Goal: Communication & Community: Answer question/provide support

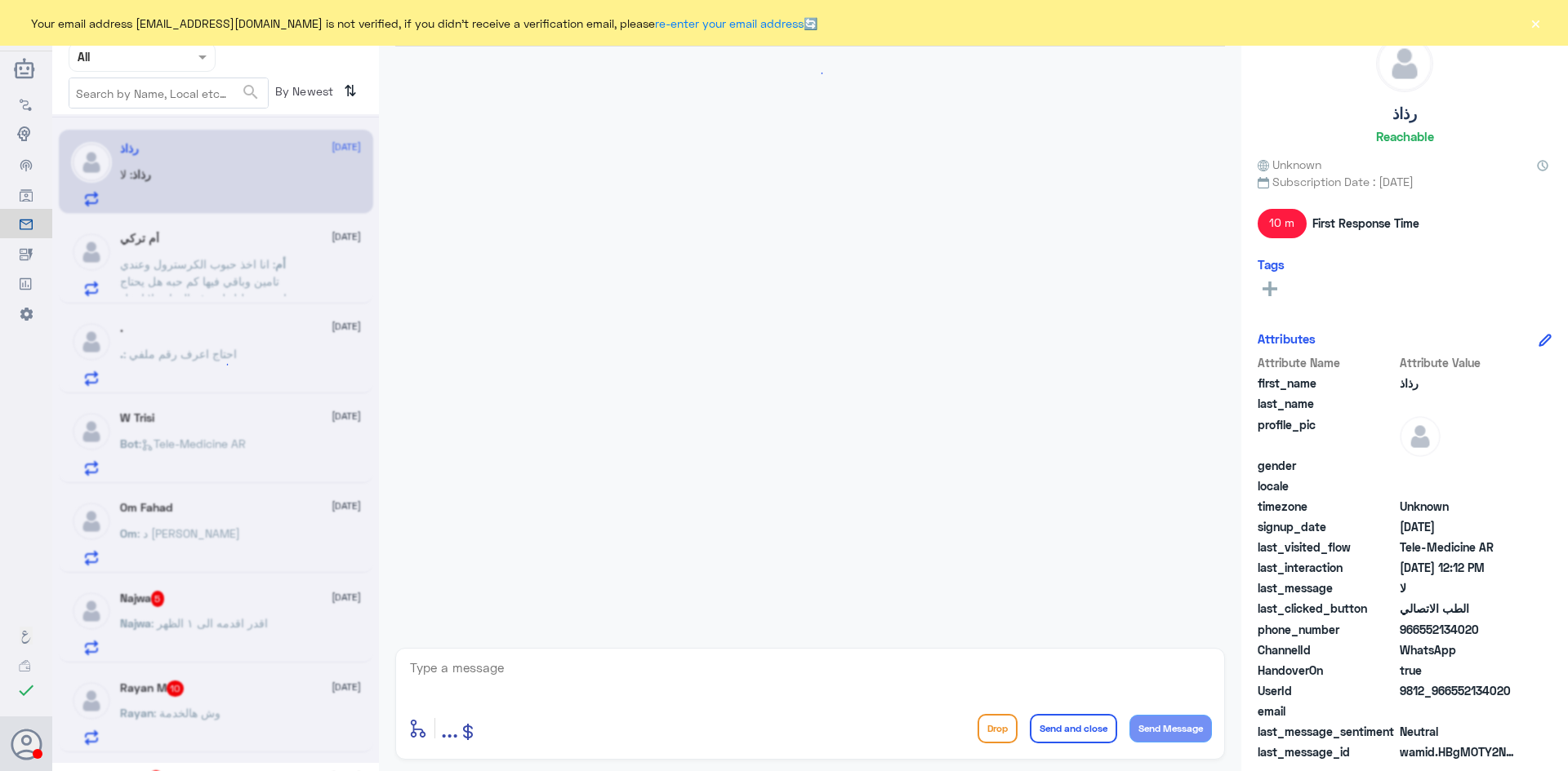
scroll to position [822, 0]
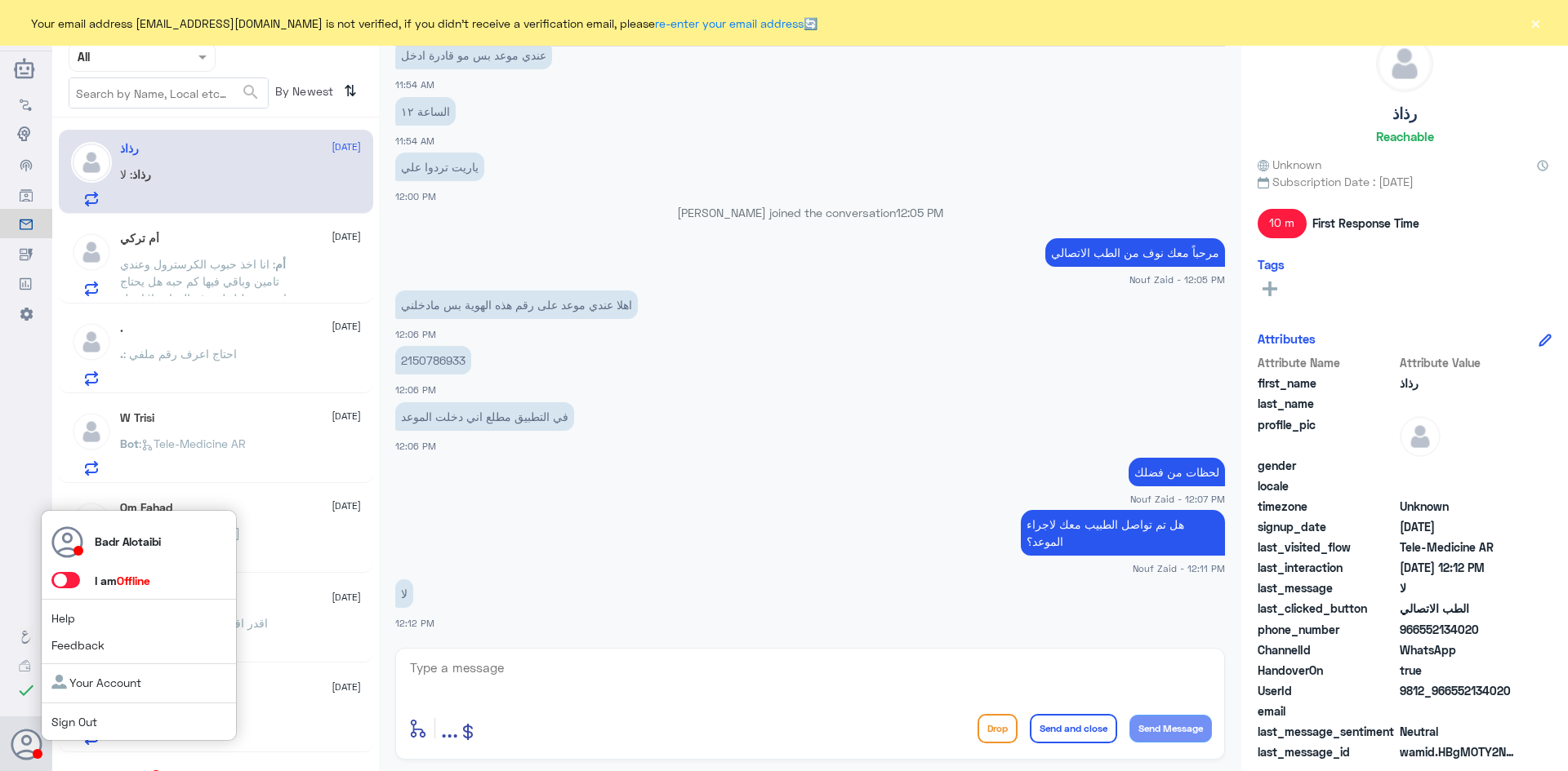
click at [70, 584] on span at bounding box center [66, 581] width 28 height 17
click at [0, 0] on input "checkbox" at bounding box center [0, 0] width 0 height 0
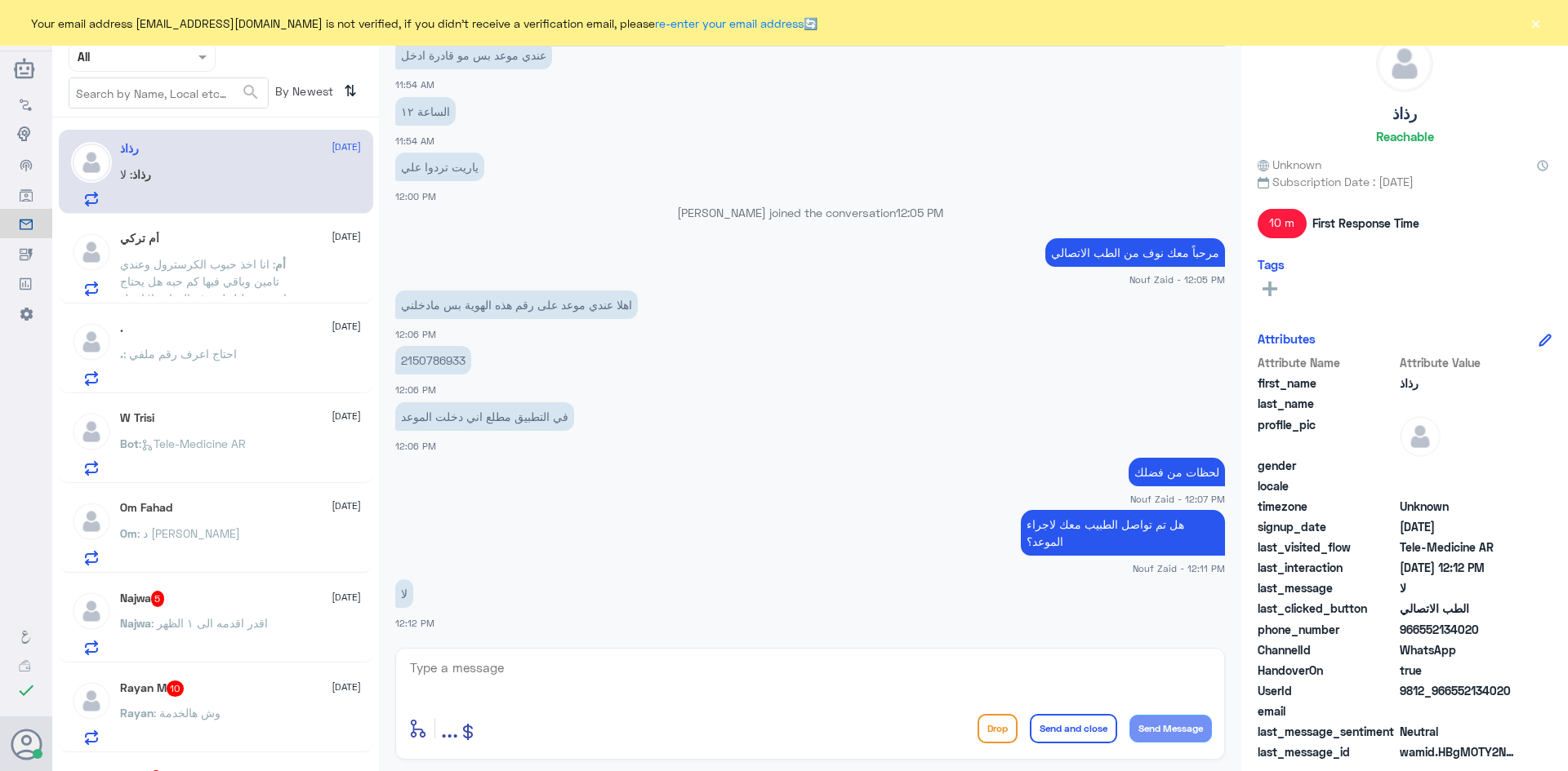
click at [1530, 24] on button "×" at bounding box center [1535, 23] width 17 height 17
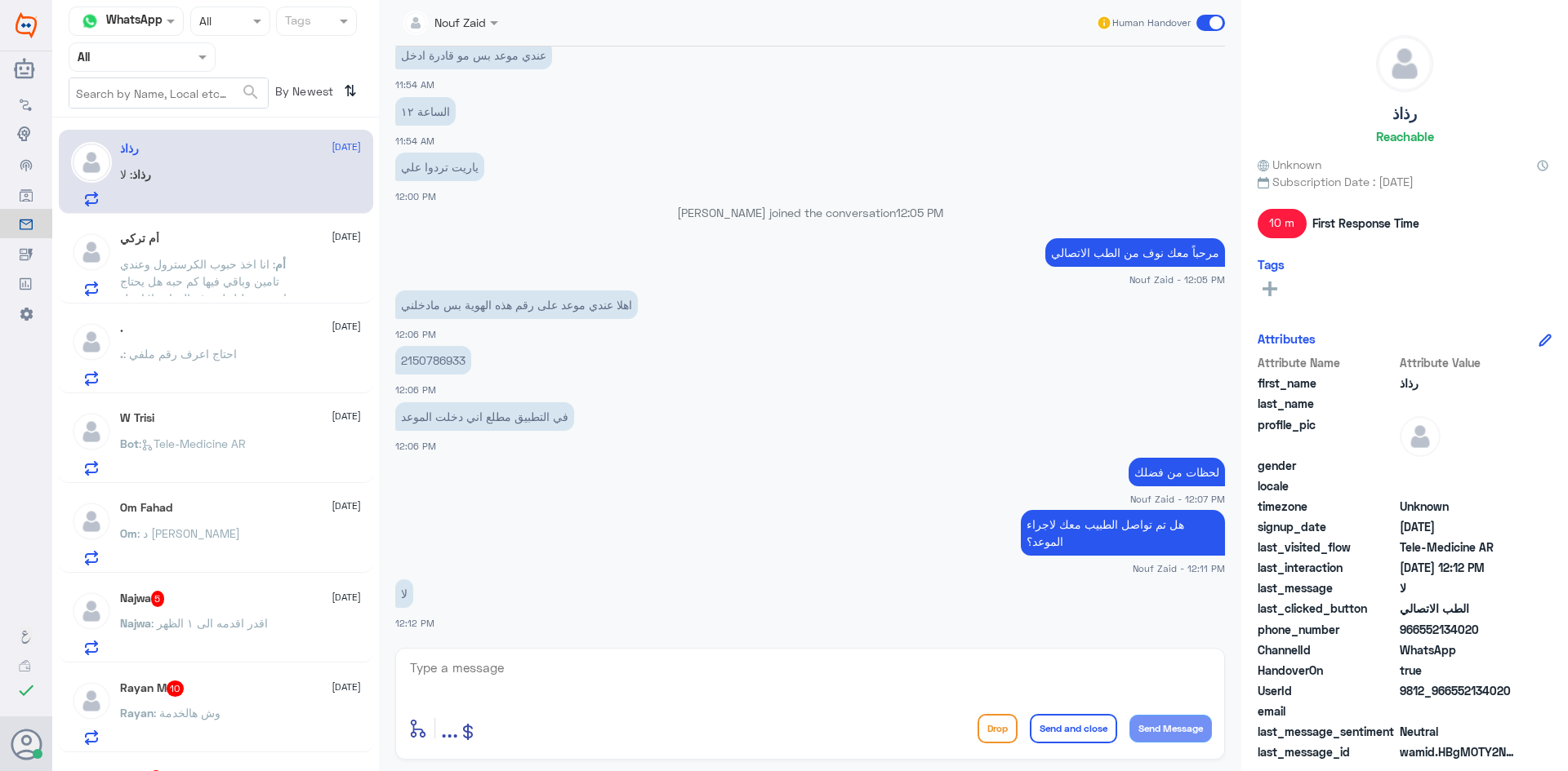
click at [197, 56] on span at bounding box center [205, 57] width 20 height 18
click at [173, 56] on div at bounding box center [142, 57] width 145 height 18
click at [172, 56] on div at bounding box center [142, 57] width 145 height 18
click at [145, 93] on div "All" at bounding box center [142, 95] width 147 height 30
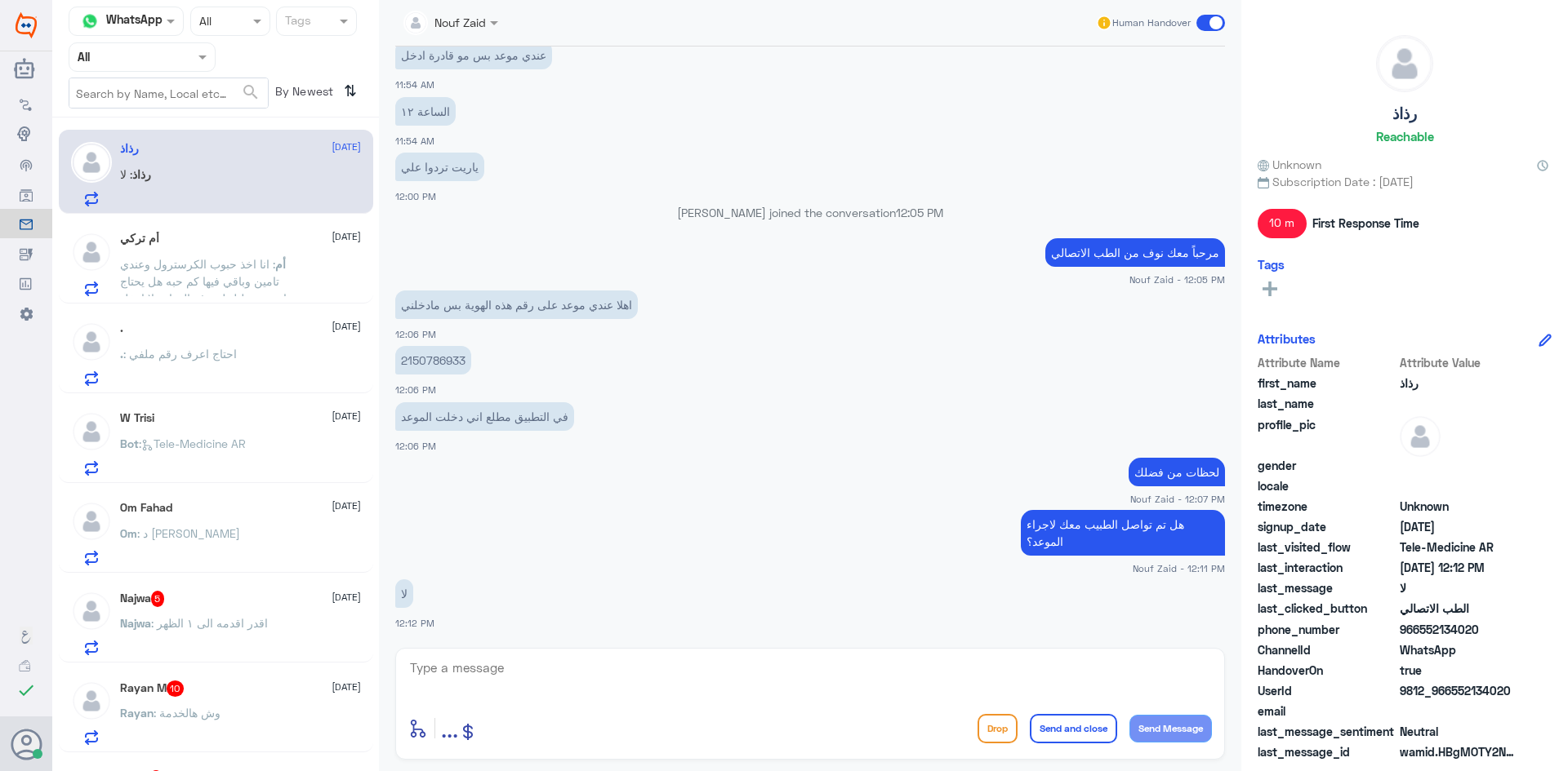
click at [159, 58] on input "text" at bounding box center [123, 57] width 90 height 18
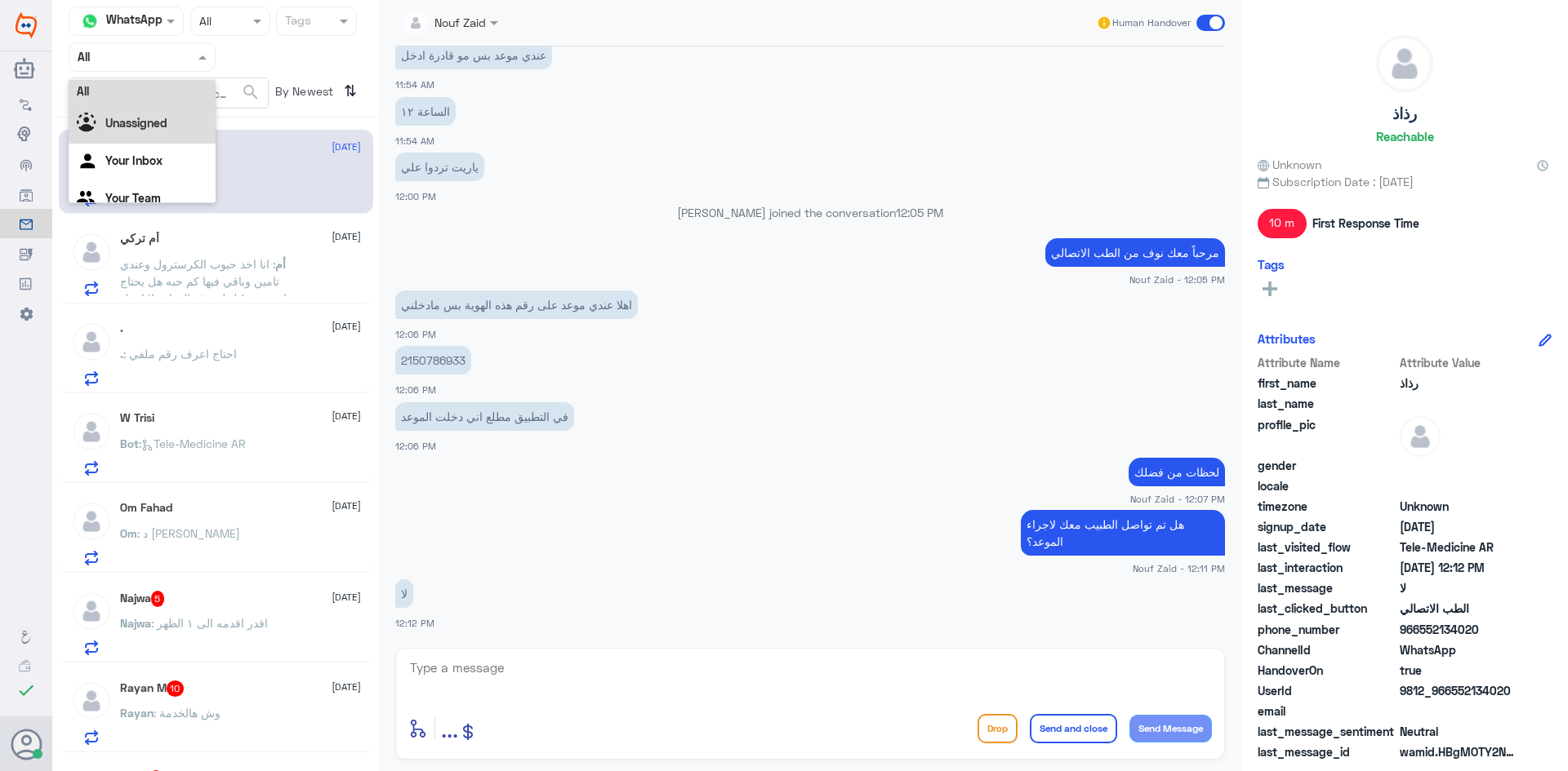
scroll to position [0, 0]
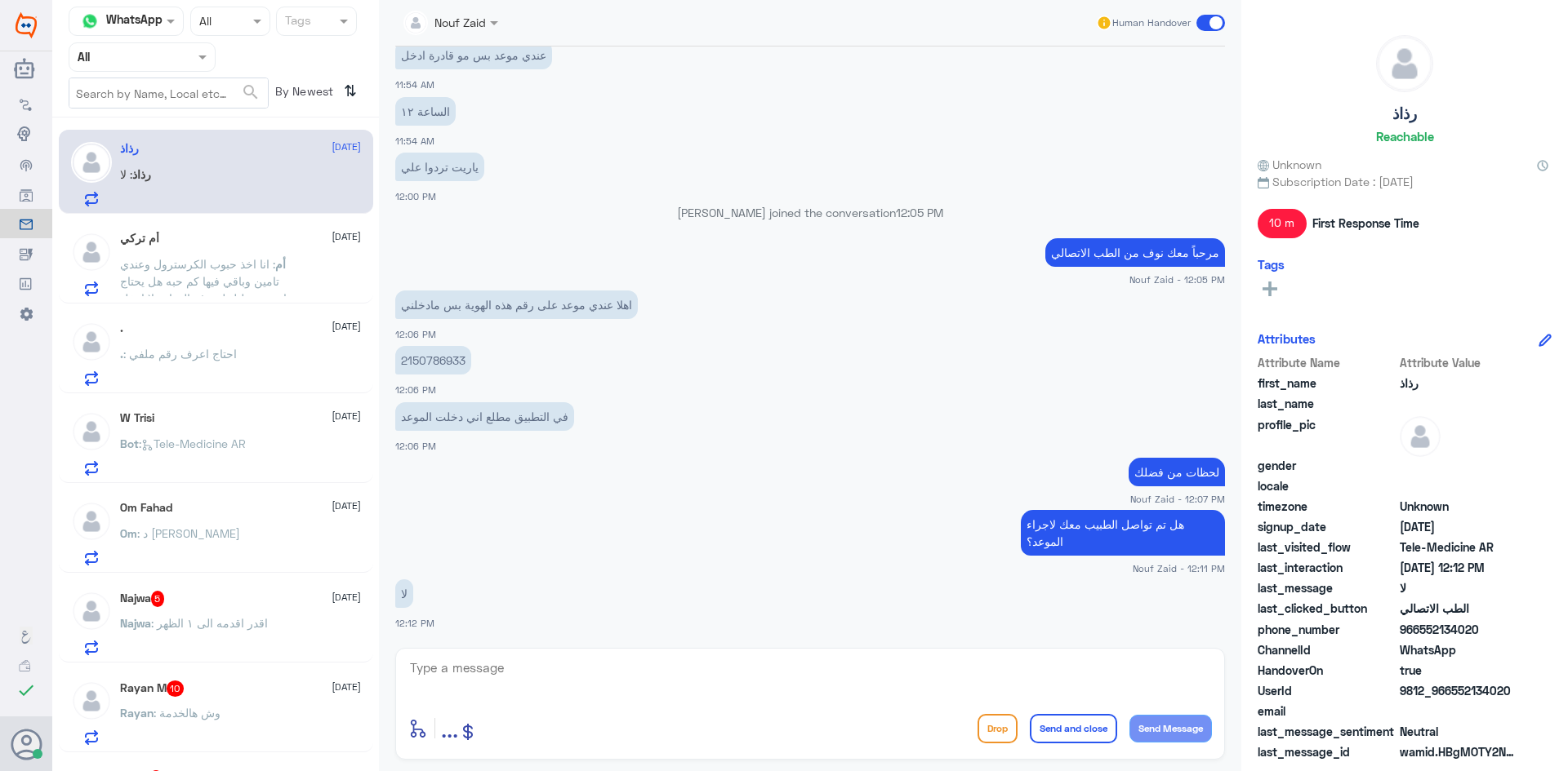
click at [248, 505] on div "Om Fahad [DATE]" at bounding box center [240, 507] width 240 height 14
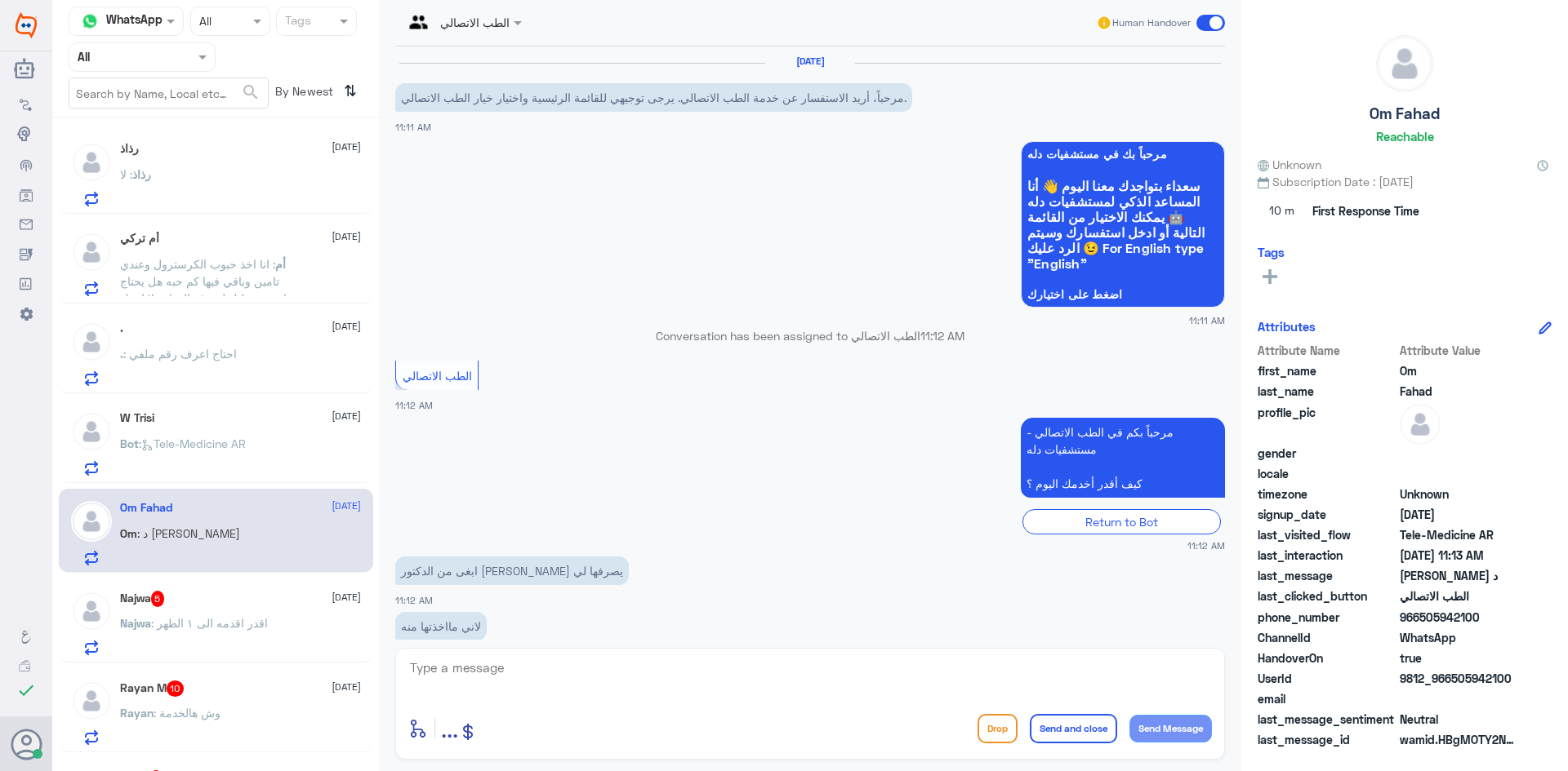
scroll to position [144, 0]
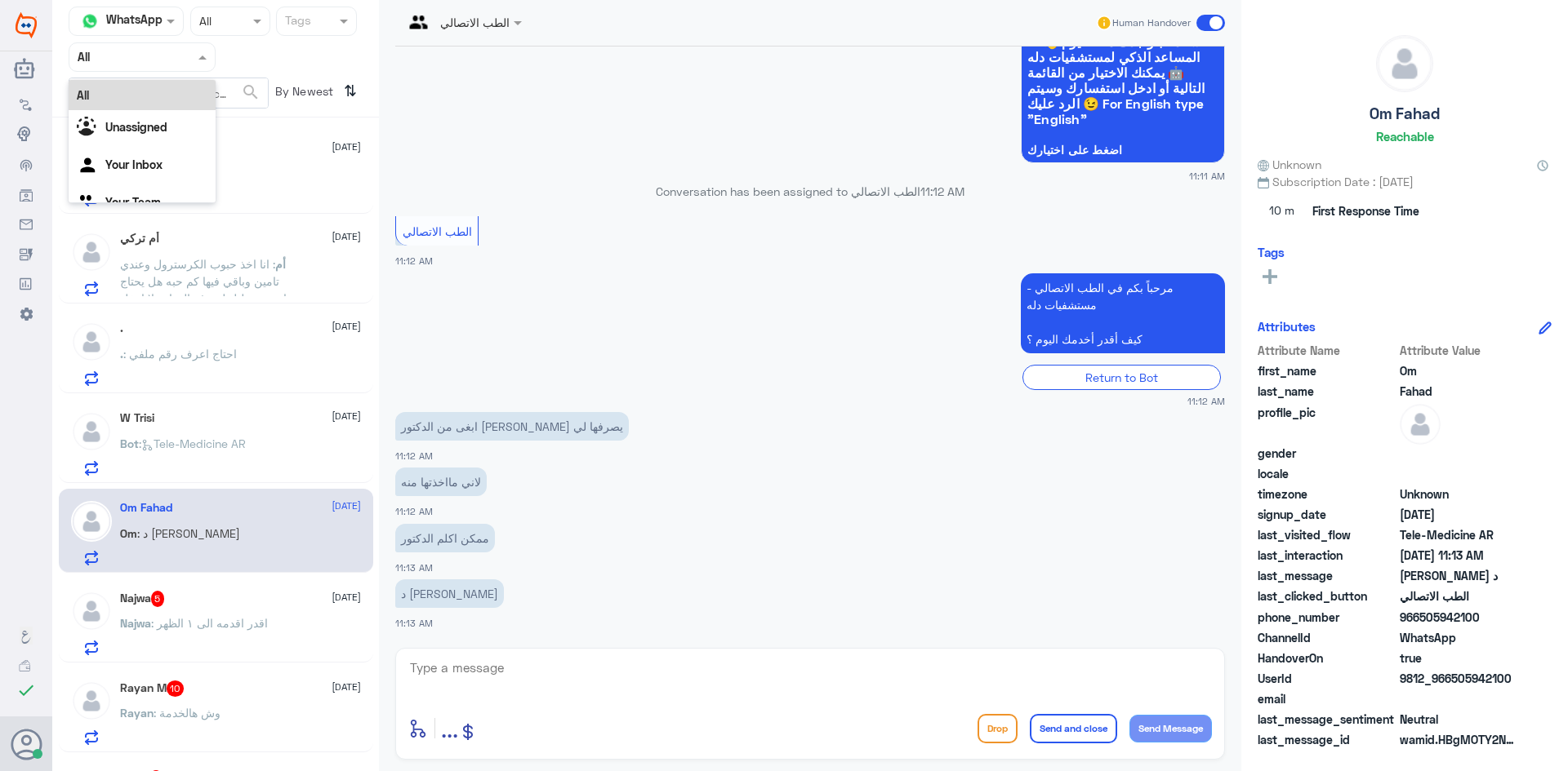
click at [206, 50] on span at bounding box center [205, 57] width 20 height 18
click at [149, 108] on div "All" at bounding box center [142, 95] width 147 height 30
click at [499, 18] on div at bounding box center [462, 22] width 134 height 18
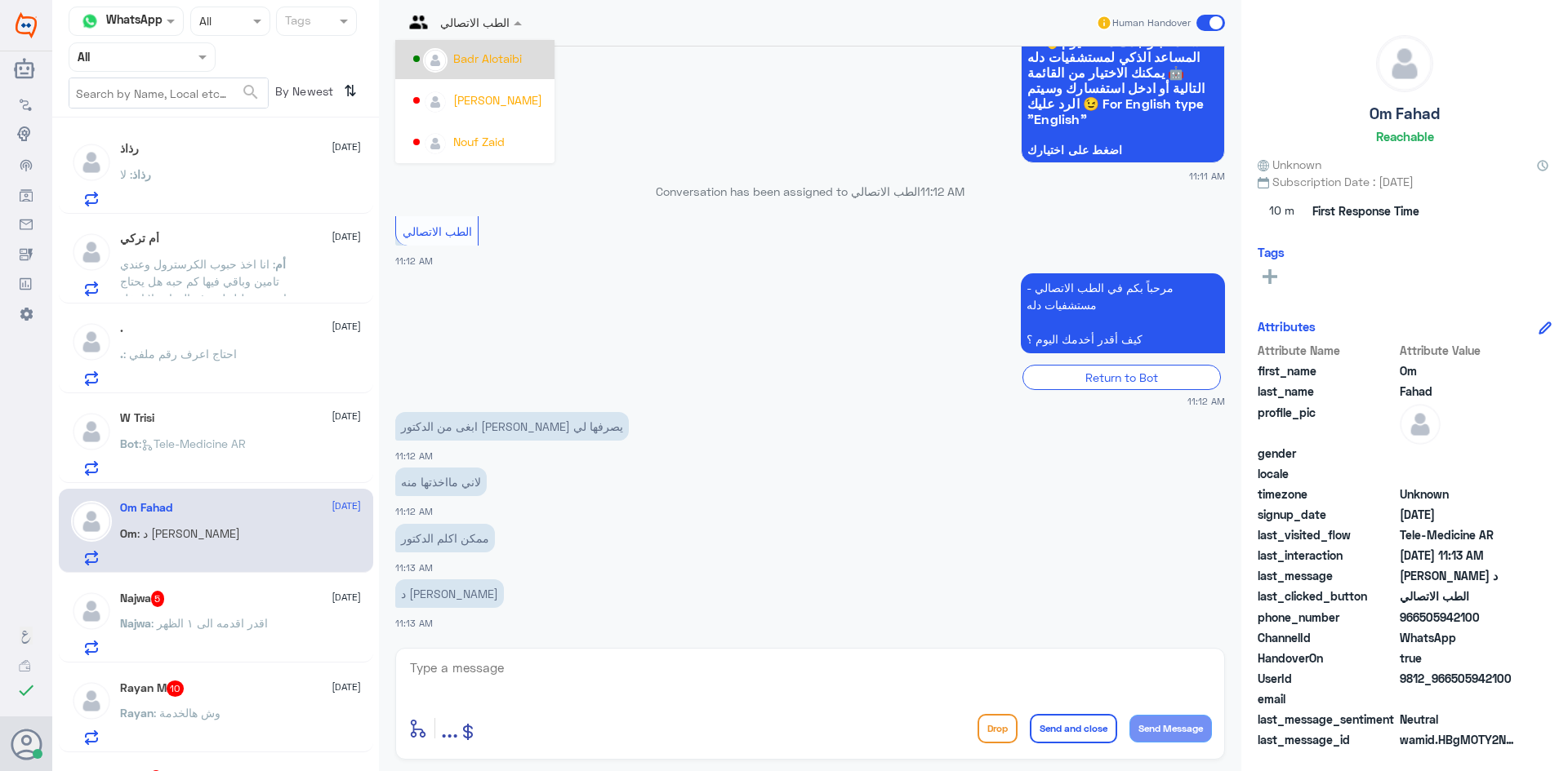
click at [491, 60] on div "Badr Alotaibi" at bounding box center [488, 58] width 68 height 18
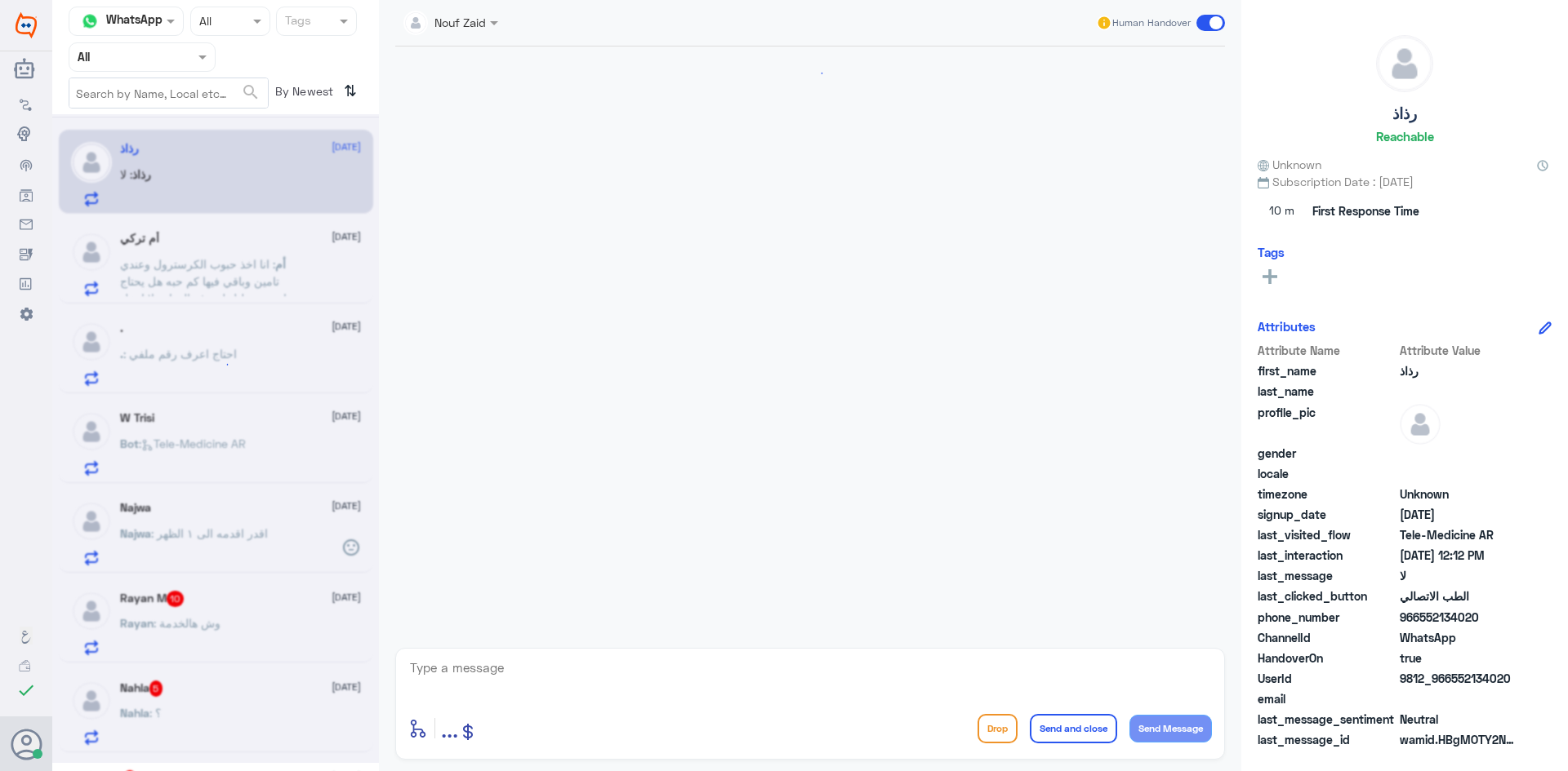
scroll to position [822, 0]
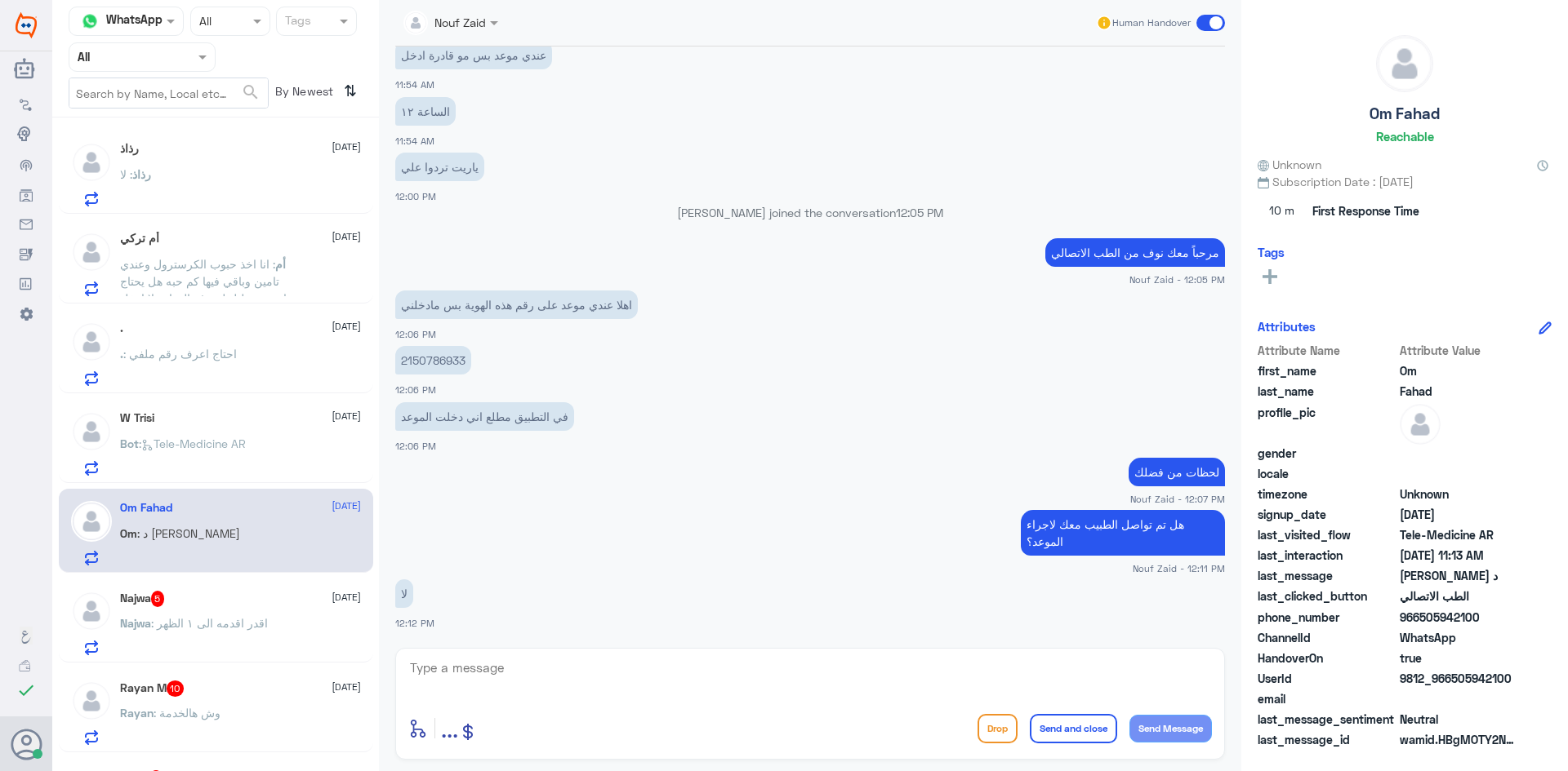
click at [479, 35] on div "Nouf Zaid" at bounding box center [444, 23] width 83 height 33
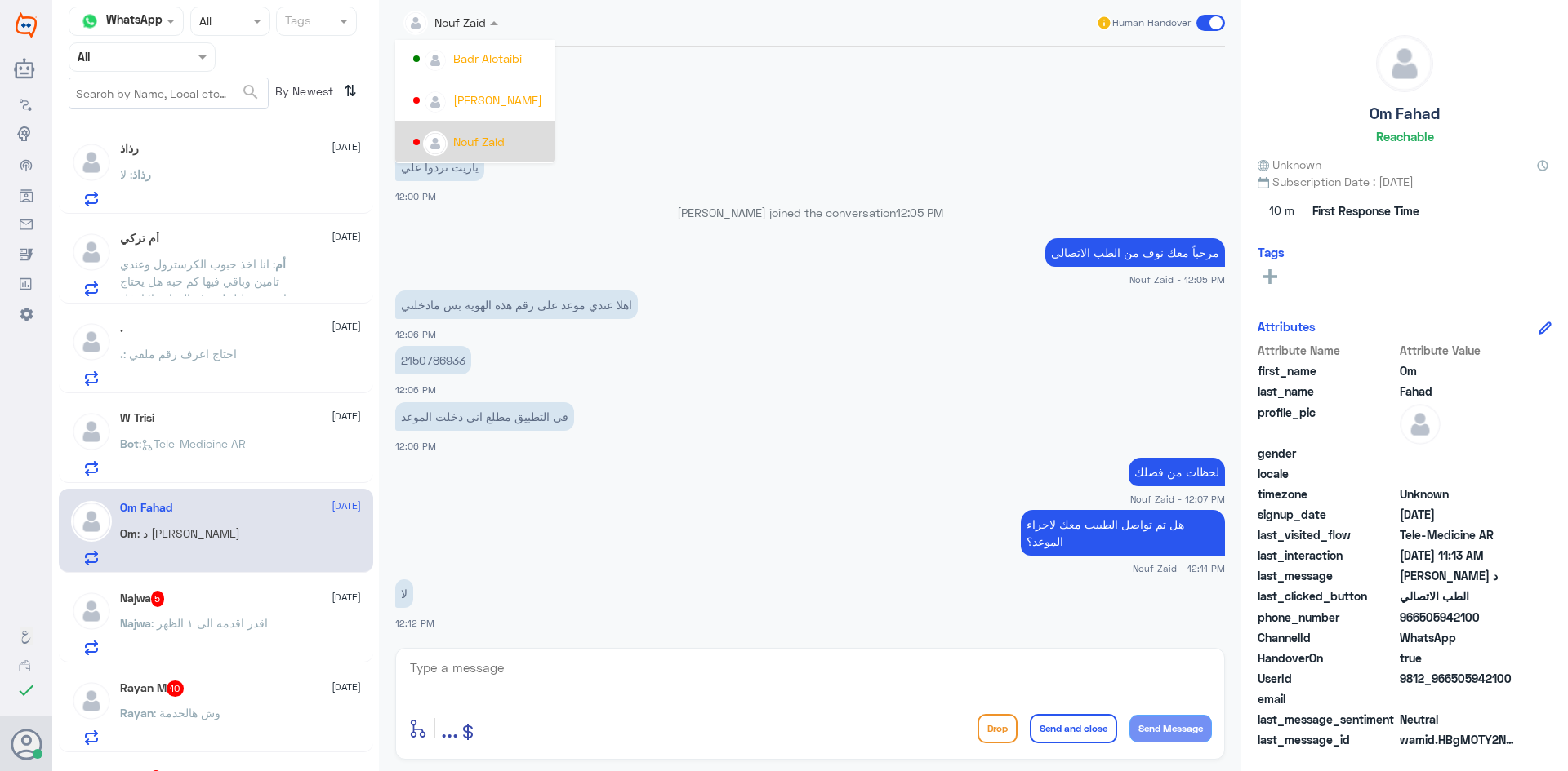
click at [491, 139] on div "Nouf Zaid" at bounding box center [479, 141] width 52 height 18
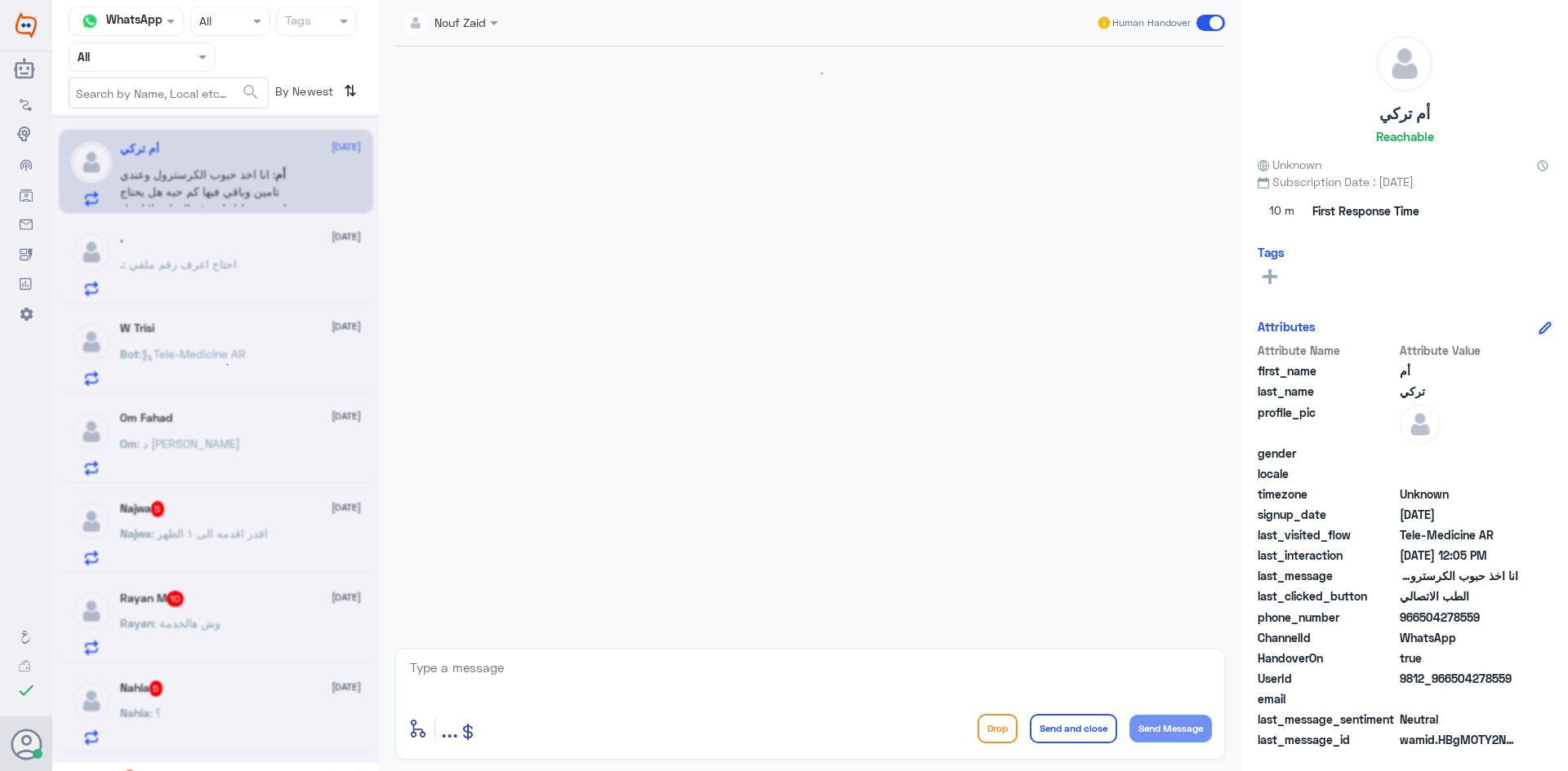
scroll to position [1250, 0]
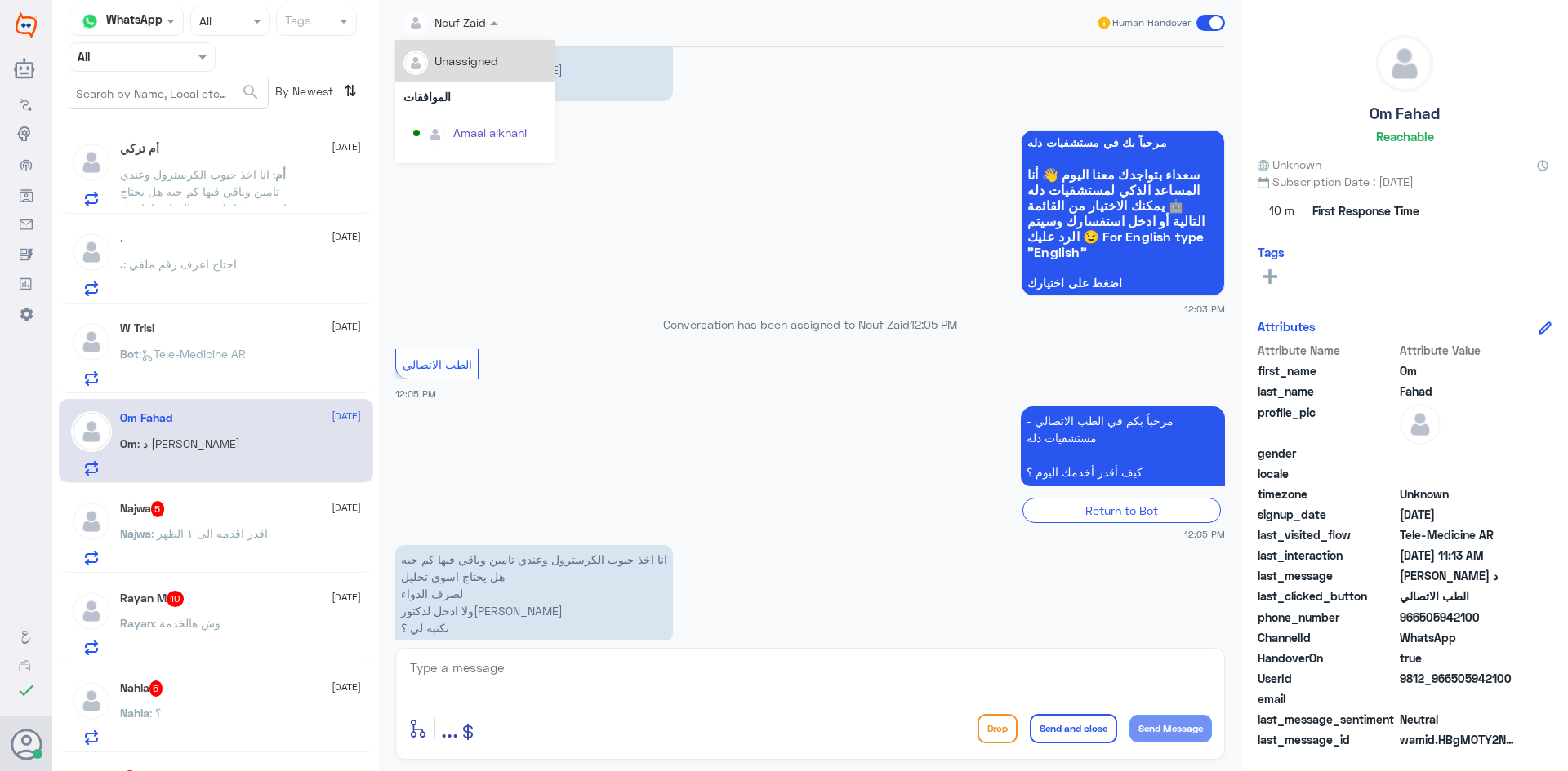
click at [463, 24] on div at bounding box center [450, 22] width 111 height 18
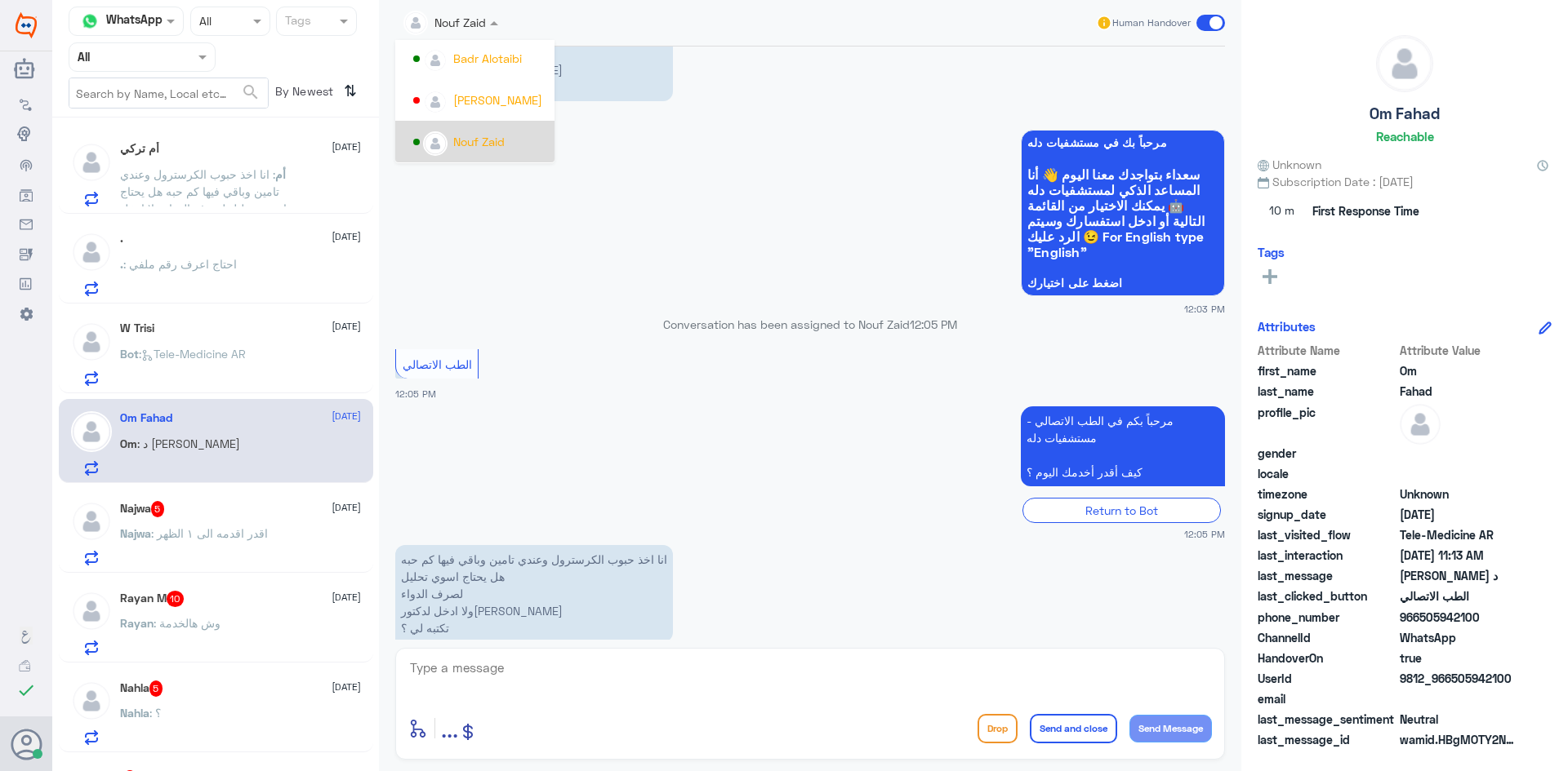
click at [489, 136] on div "Nouf Zaid" at bounding box center [479, 141] width 52 height 18
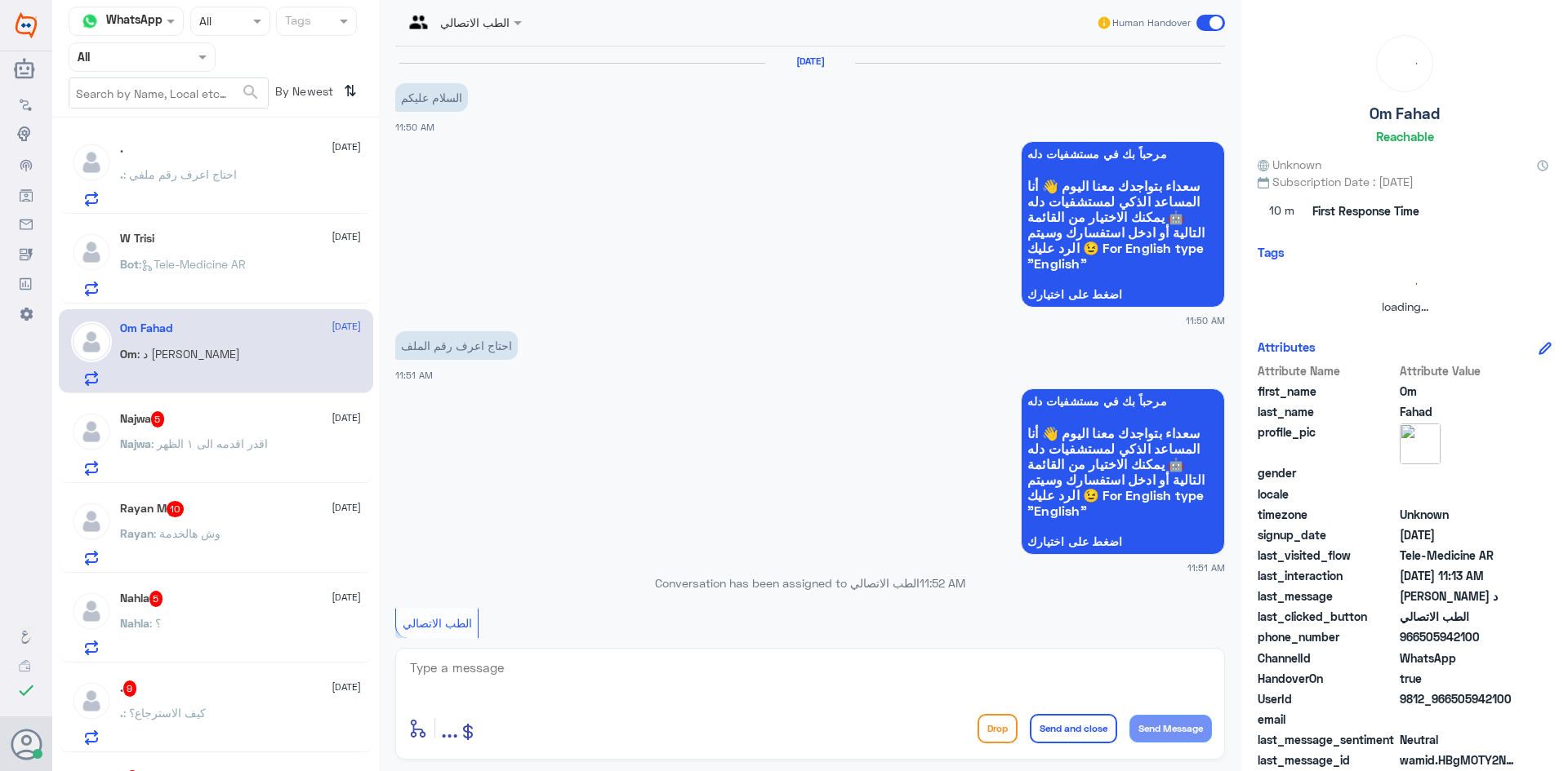
scroll to position [224, 0]
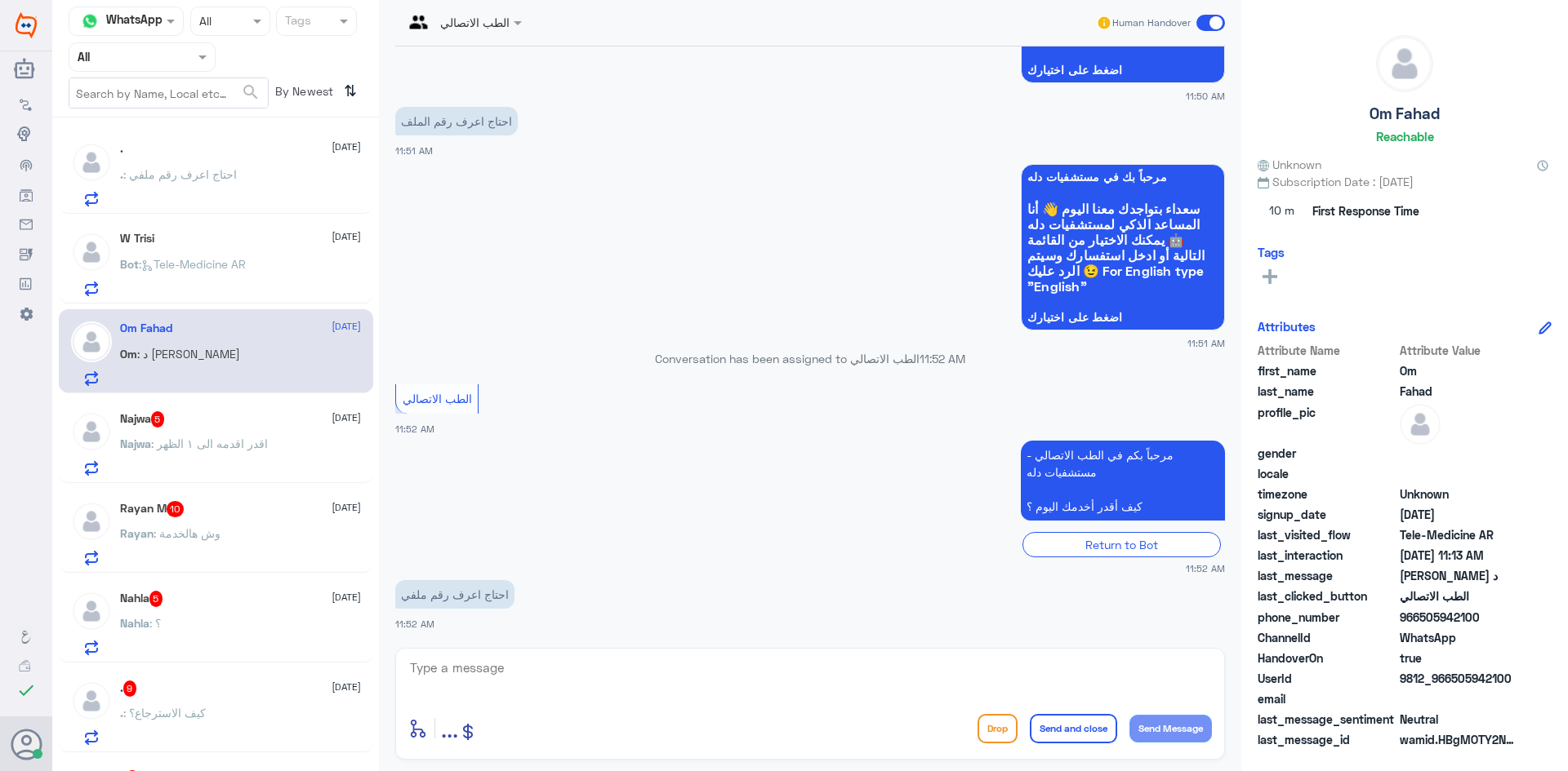
click at [500, 41] on div "الطب الاتصالي Human Handover" at bounding box center [810, 23] width 830 height 47
click at [503, 35] on div "الطب الاتصالي" at bounding box center [456, 23] width 106 height 39
click at [483, 129] on div "Nouf Zaid" at bounding box center [479, 142] width 133 height 28
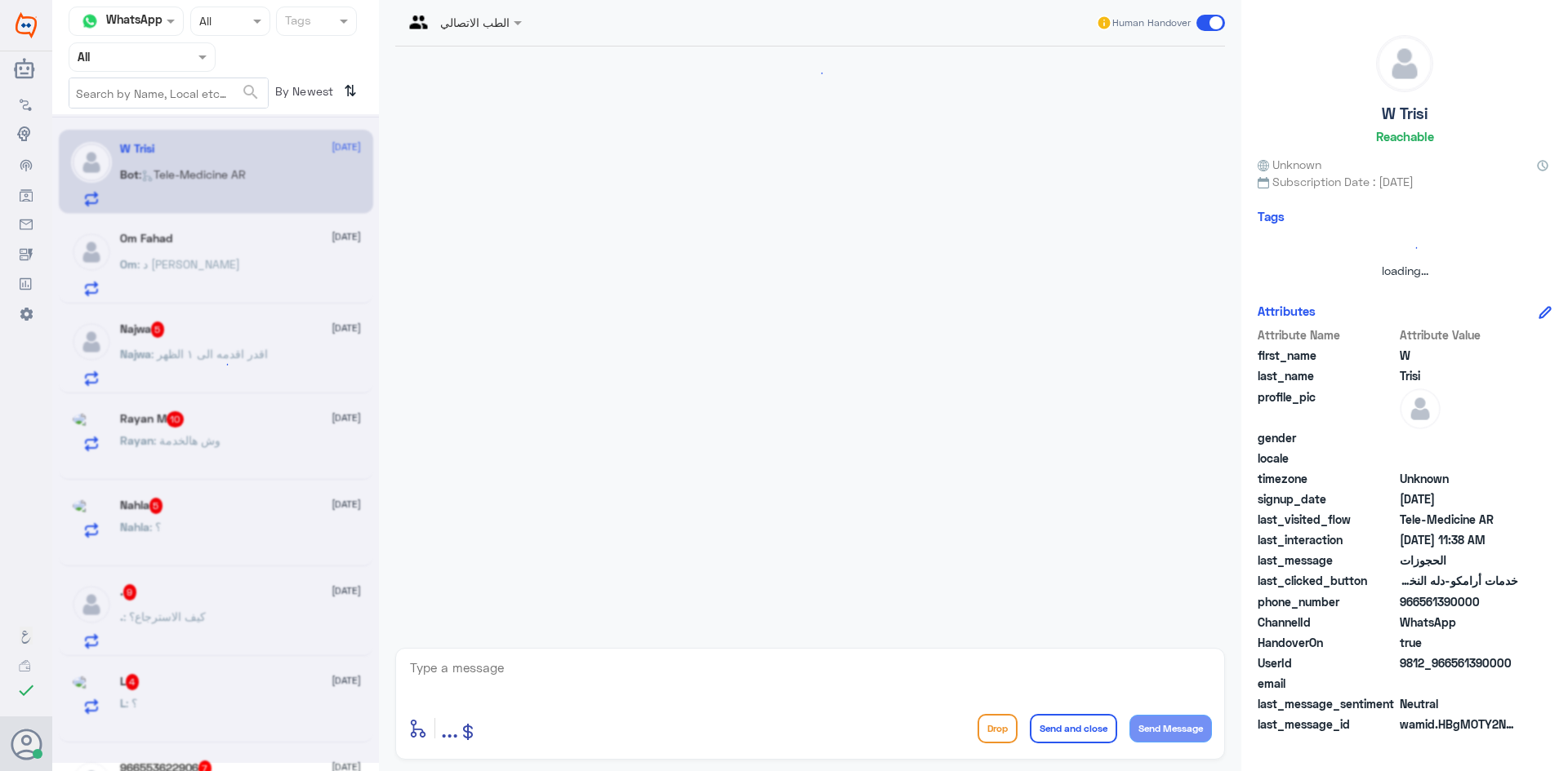
scroll to position [478, 0]
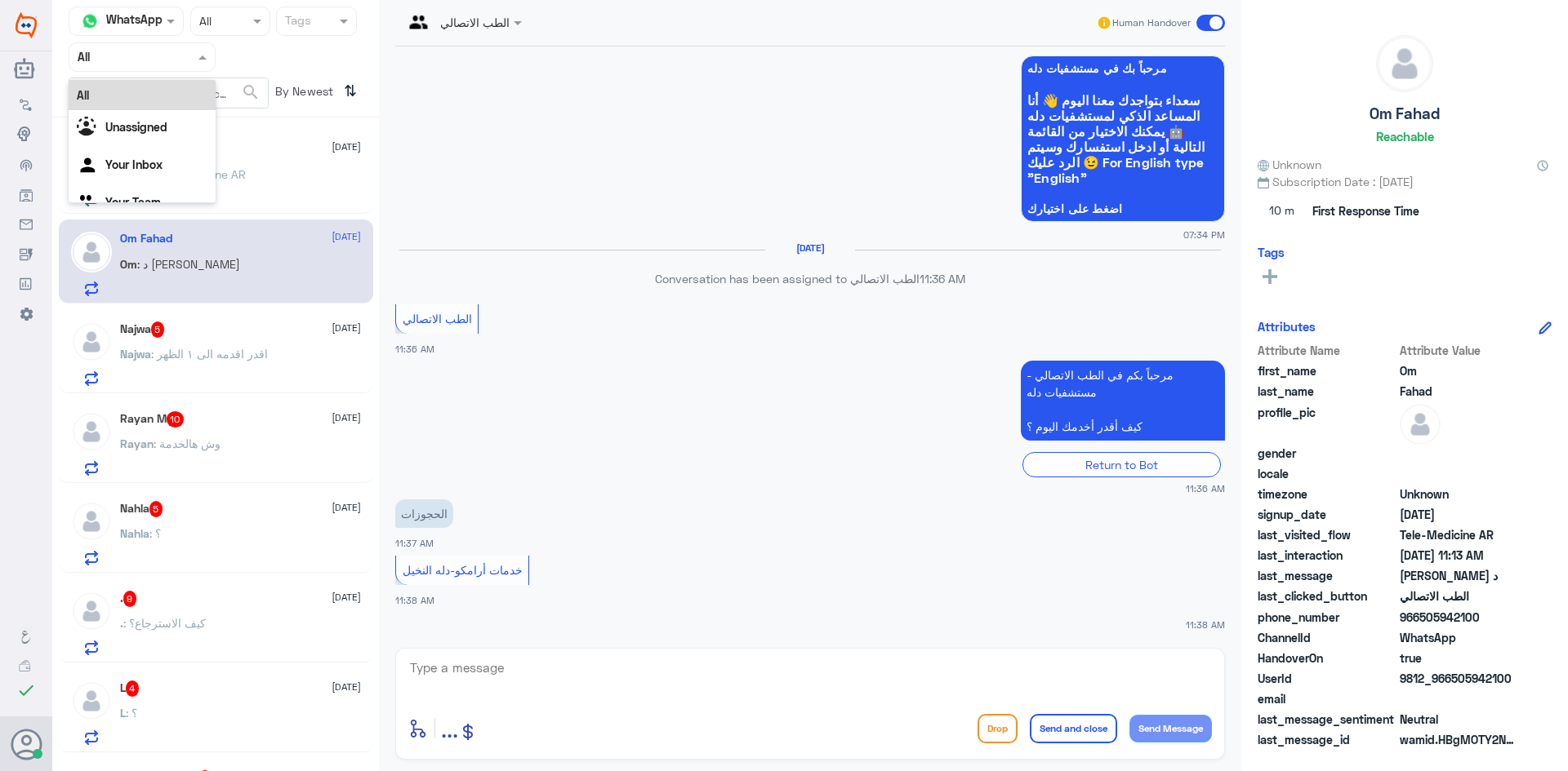
drag, startPoint x: 171, startPoint y: 44, endPoint x: 164, endPoint y: 92, distance: 48.5
click at [171, 46] on div "Agent Filter All" at bounding box center [142, 57] width 147 height 29
click at [147, 94] on div "All" at bounding box center [142, 95] width 147 height 30
click at [476, 38] on div "الطب الاتصالي Human Handover" at bounding box center [810, 23] width 830 height 47
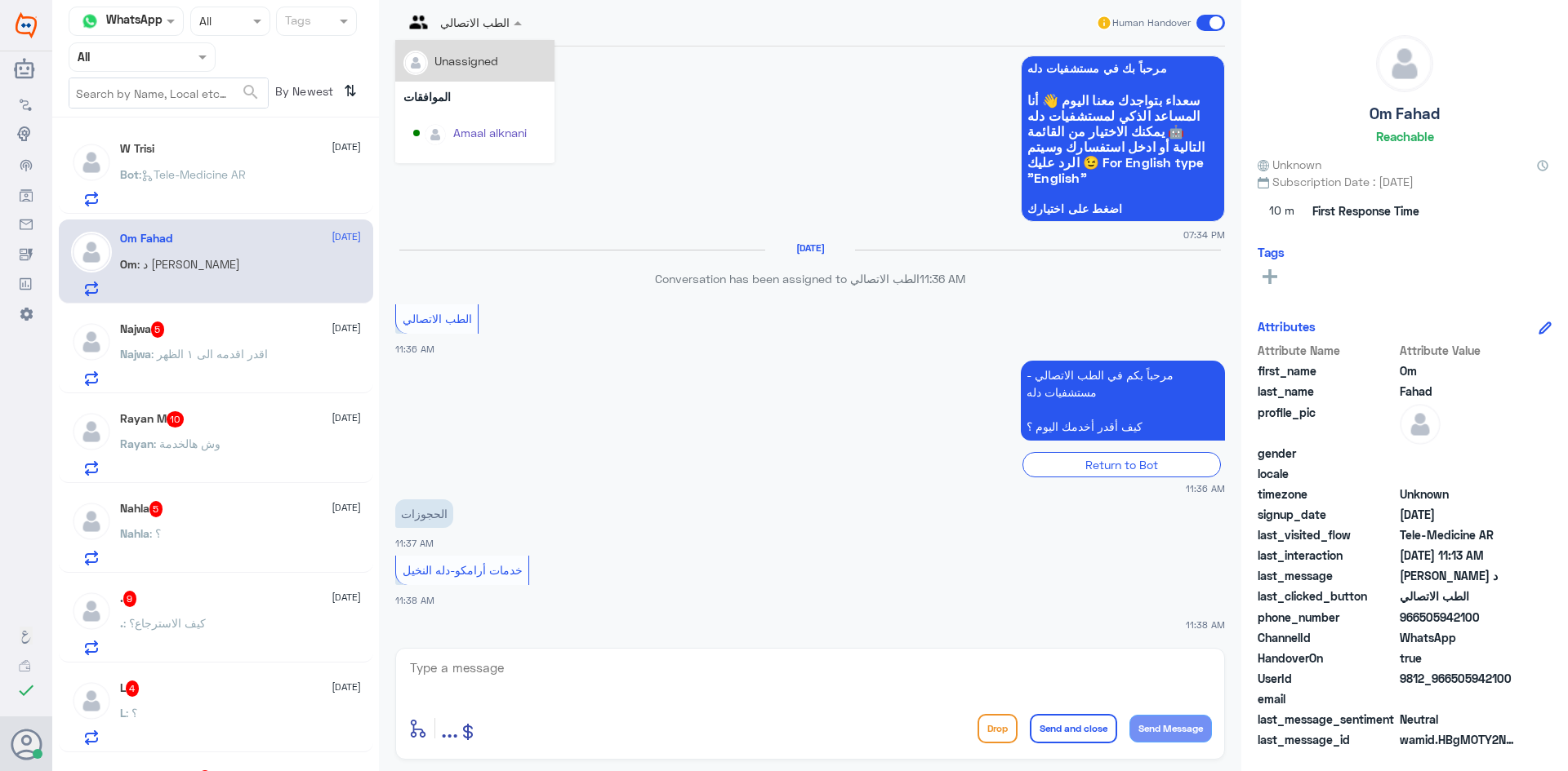
click at [488, 33] on div "الطب الاتصالي" at bounding box center [456, 23] width 106 height 39
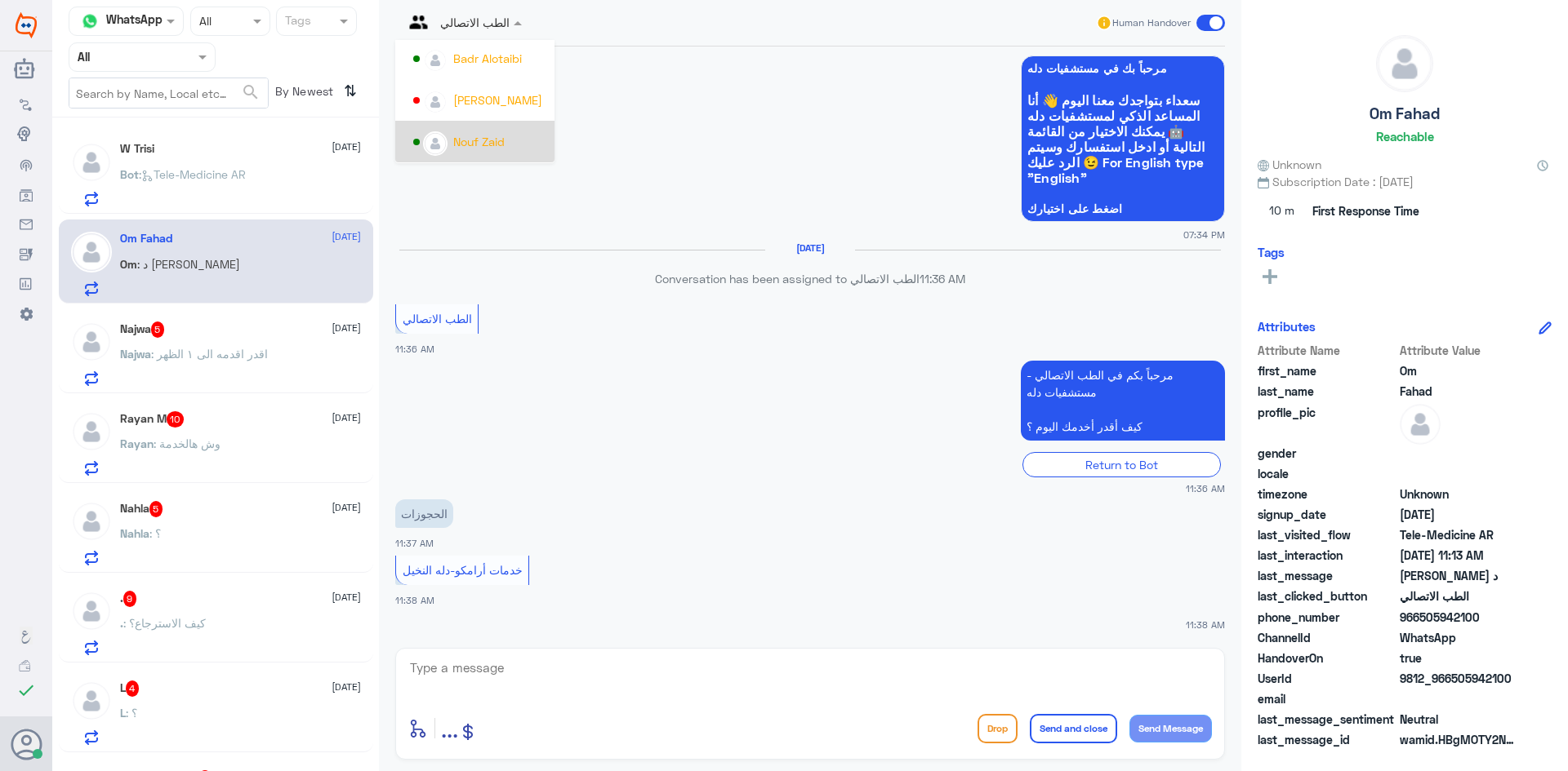
click at [463, 127] on div "Nouf Zaid" at bounding box center [474, 142] width 159 height 42
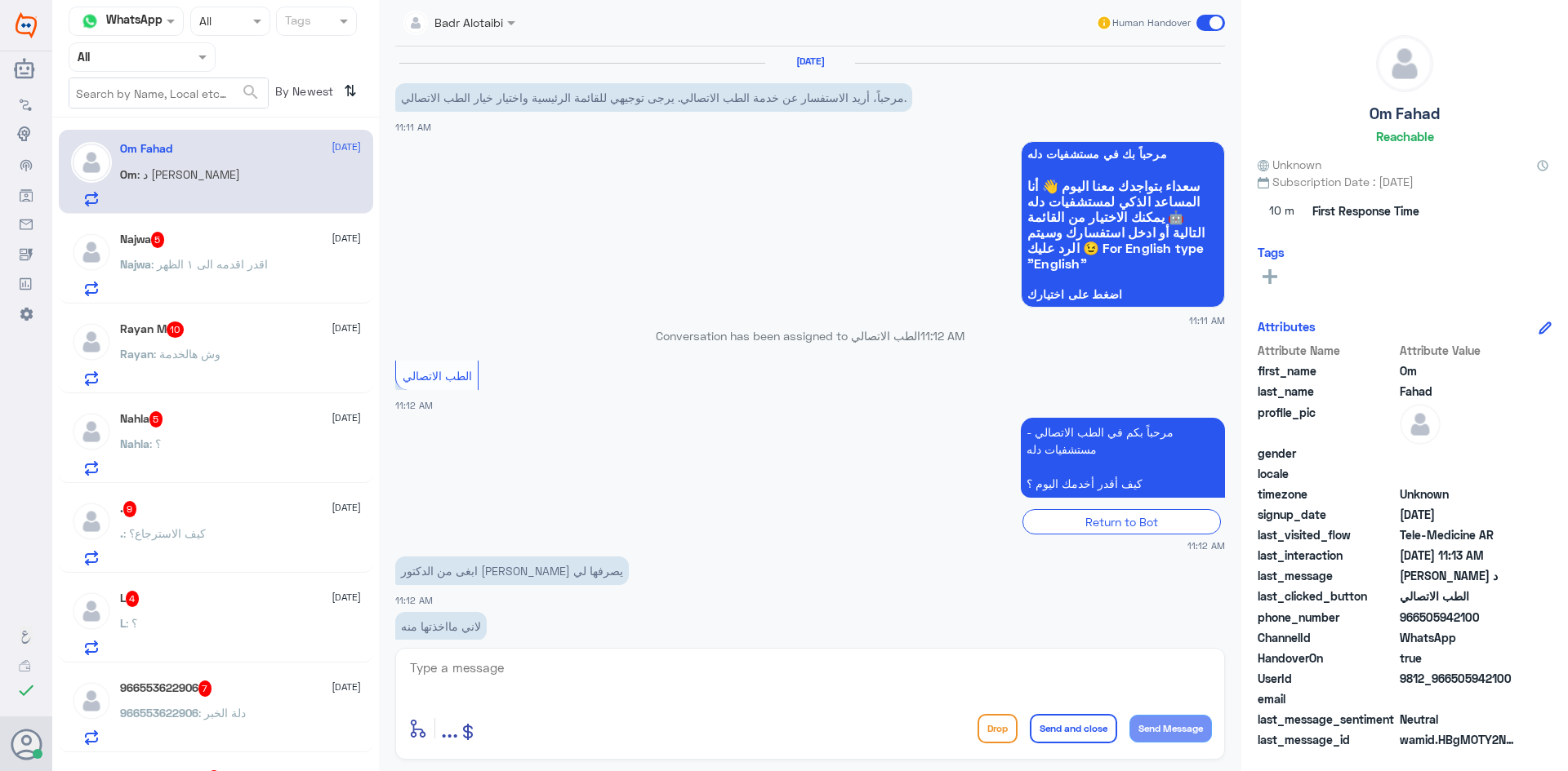
scroll to position [174, 0]
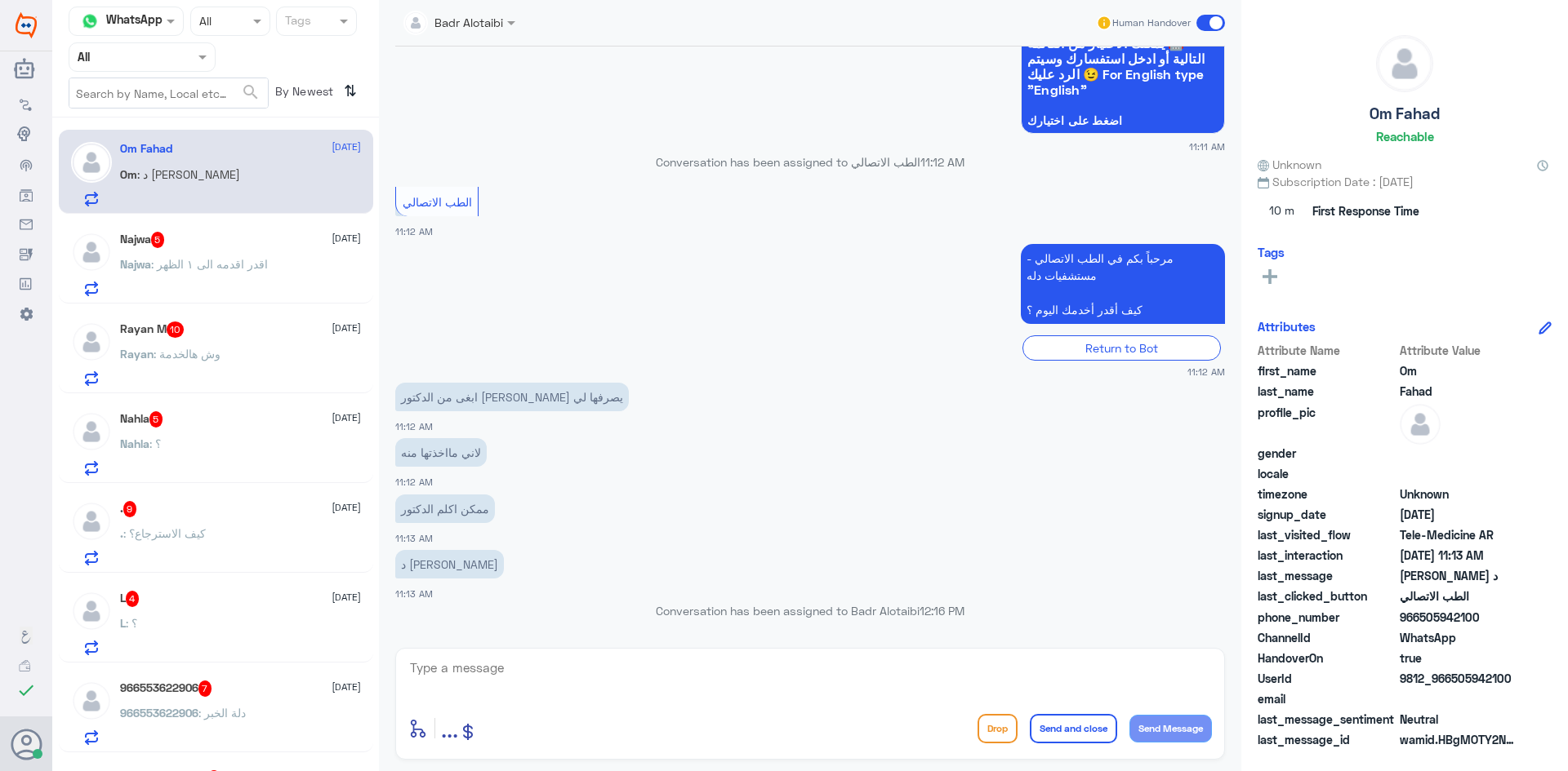
click at [610, 683] on textarea at bounding box center [810, 677] width 803 height 40
type textarea "ه"
click at [199, 281] on p "Najwa : اقدر اقدمه الى ١ الظهر" at bounding box center [194, 275] width 148 height 41
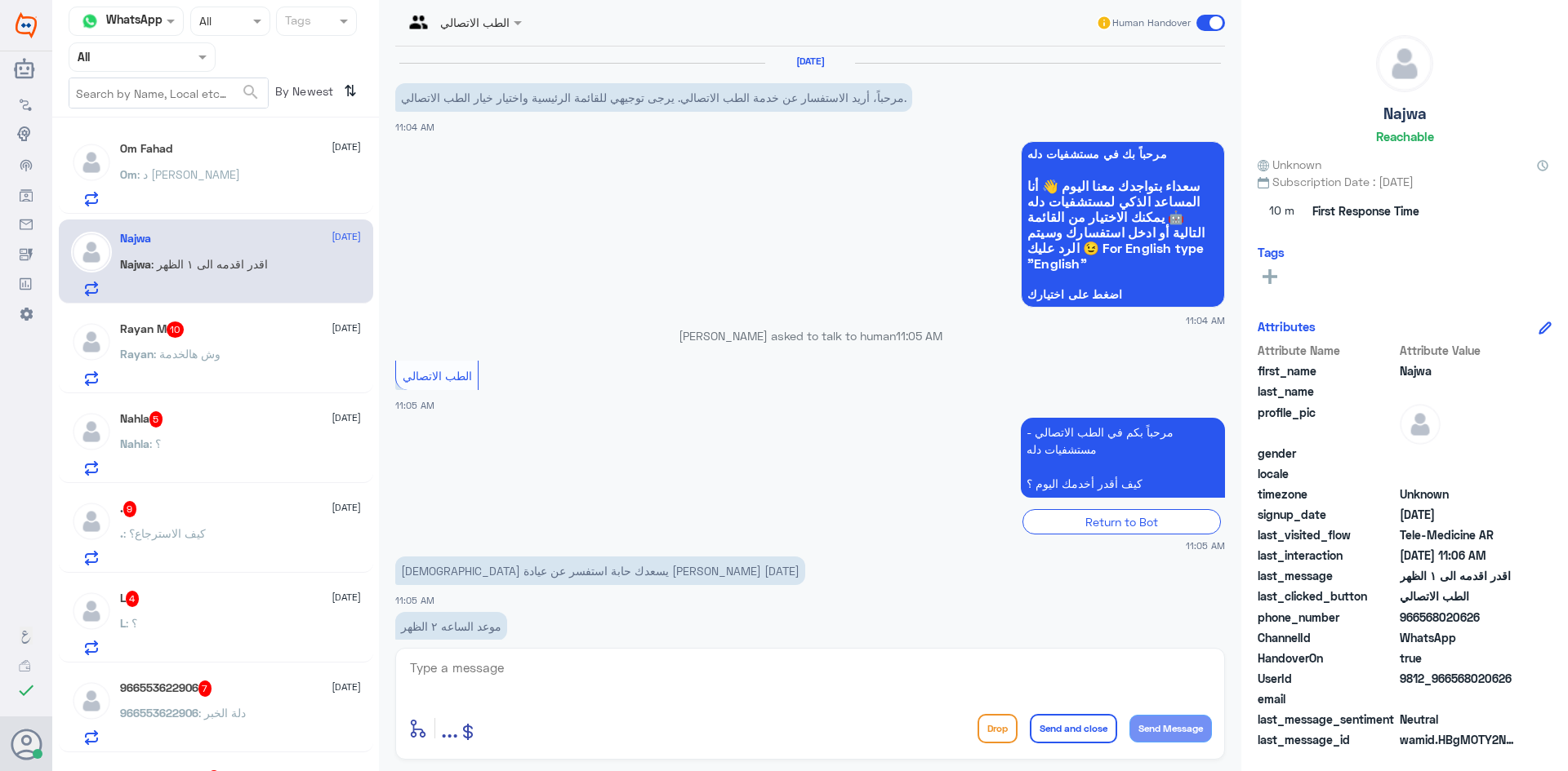
scroll to position [88, 0]
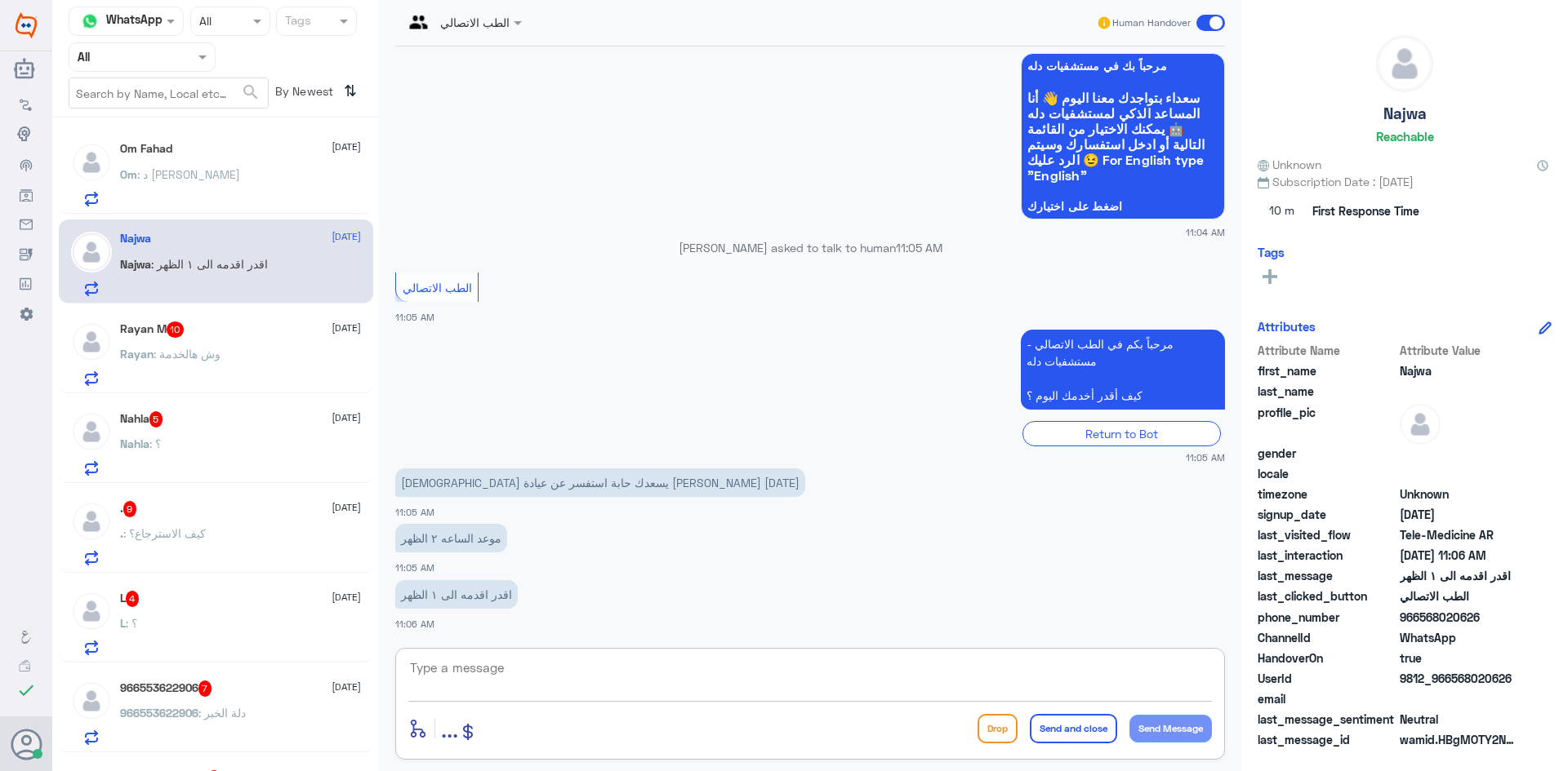
click at [446, 659] on textarea at bounding box center [810, 677] width 803 height 40
type textarea "هلا حياك معك بدر من الطب الاتصالي"
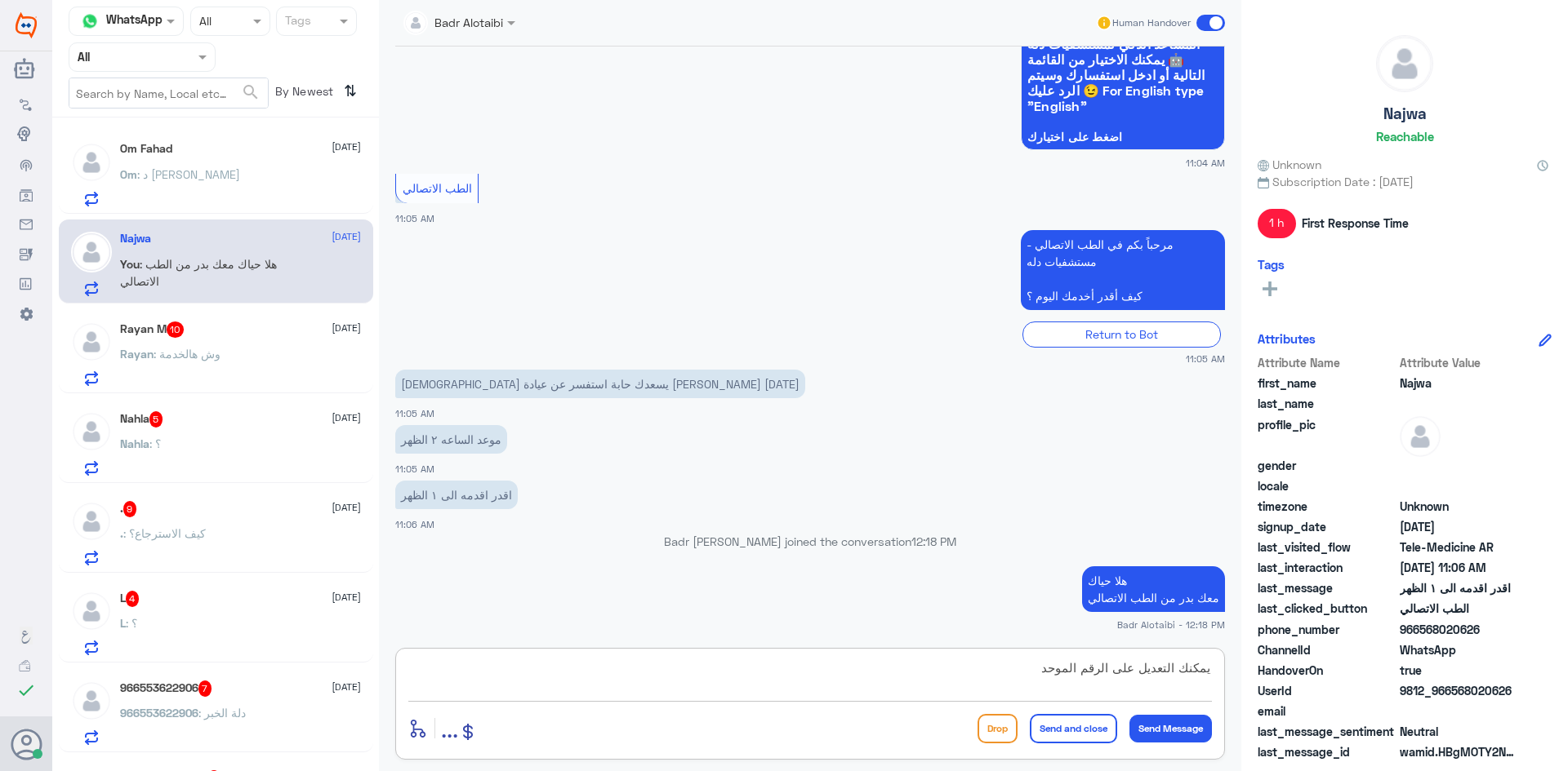
click at [634, 695] on textarea "يمكنك التعديل على الرقم الموحد" at bounding box center [810, 677] width 803 height 40
type textarea "يمكنك التعديل على الرقم الموحد 920012222"
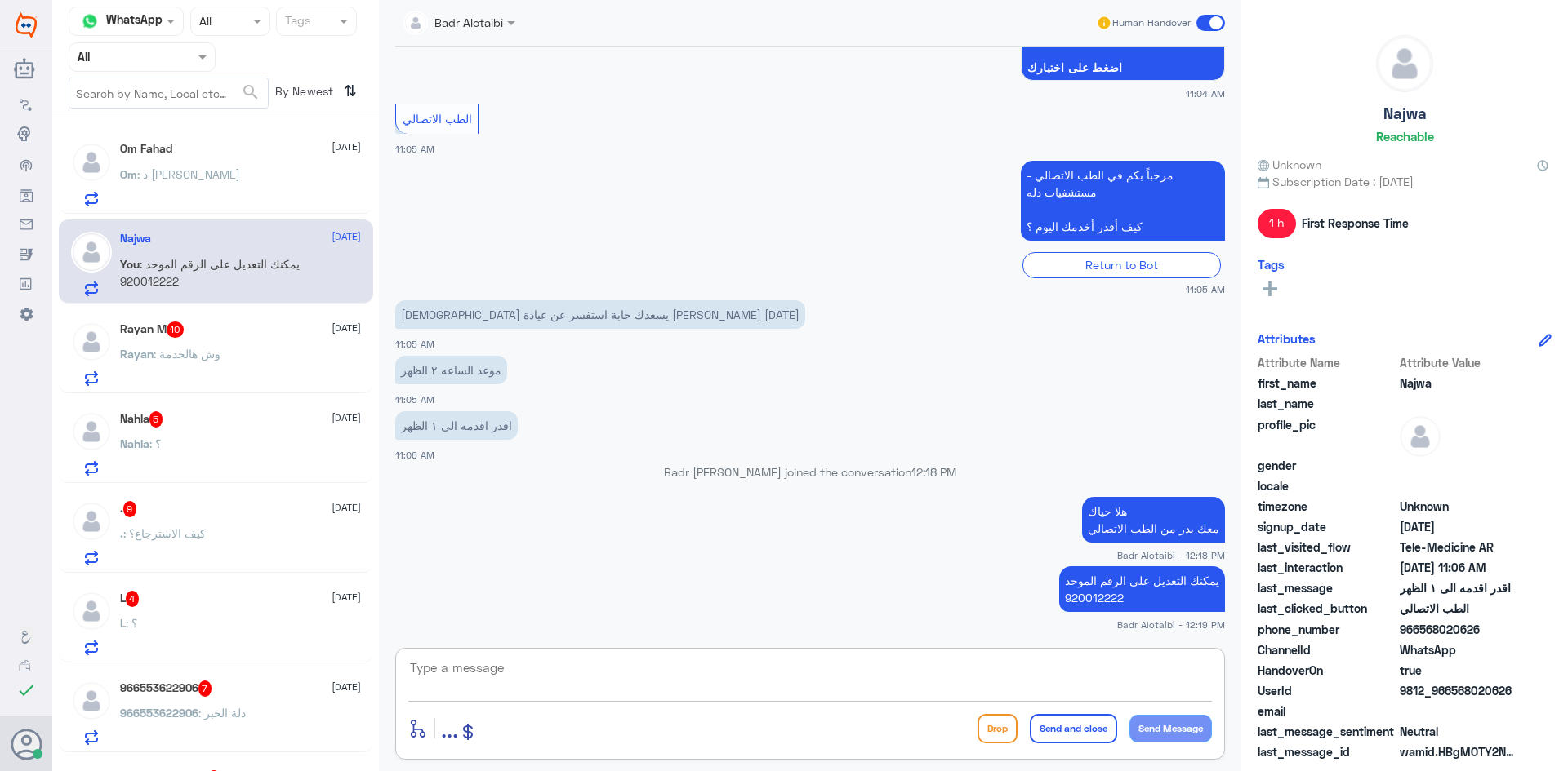
drag, startPoint x: 1221, startPoint y: 21, endPoint x: 1212, endPoint y: 23, distance: 9.2
click at [1220, 21] on span at bounding box center [1211, 23] width 28 height 17
click at [0, 0] on input "checkbox" at bounding box center [0, 0] width 0 height 0
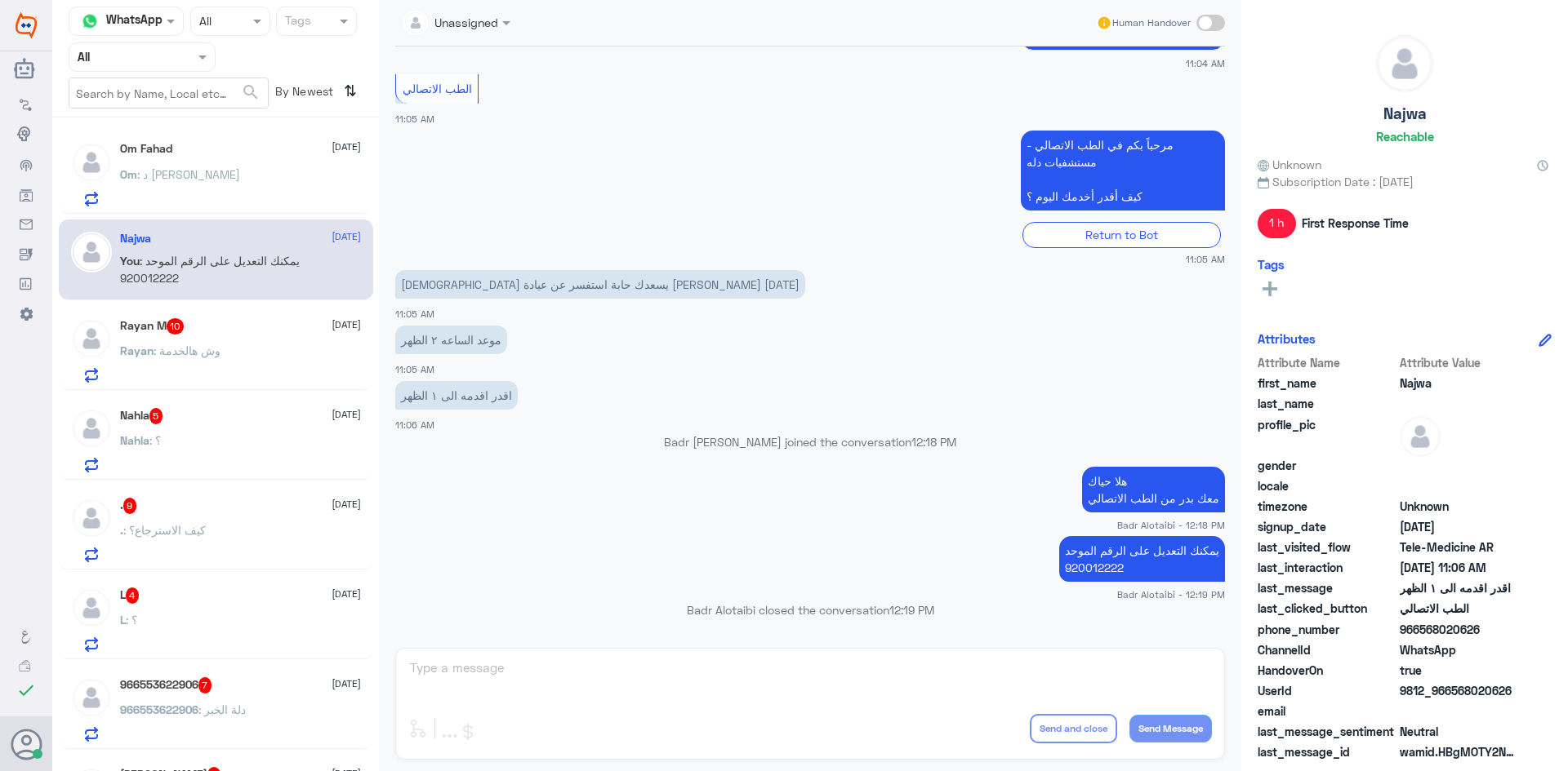
click at [255, 330] on div "Rayan M 10 13 August" at bounding box center [240, 326] width 240 height 17
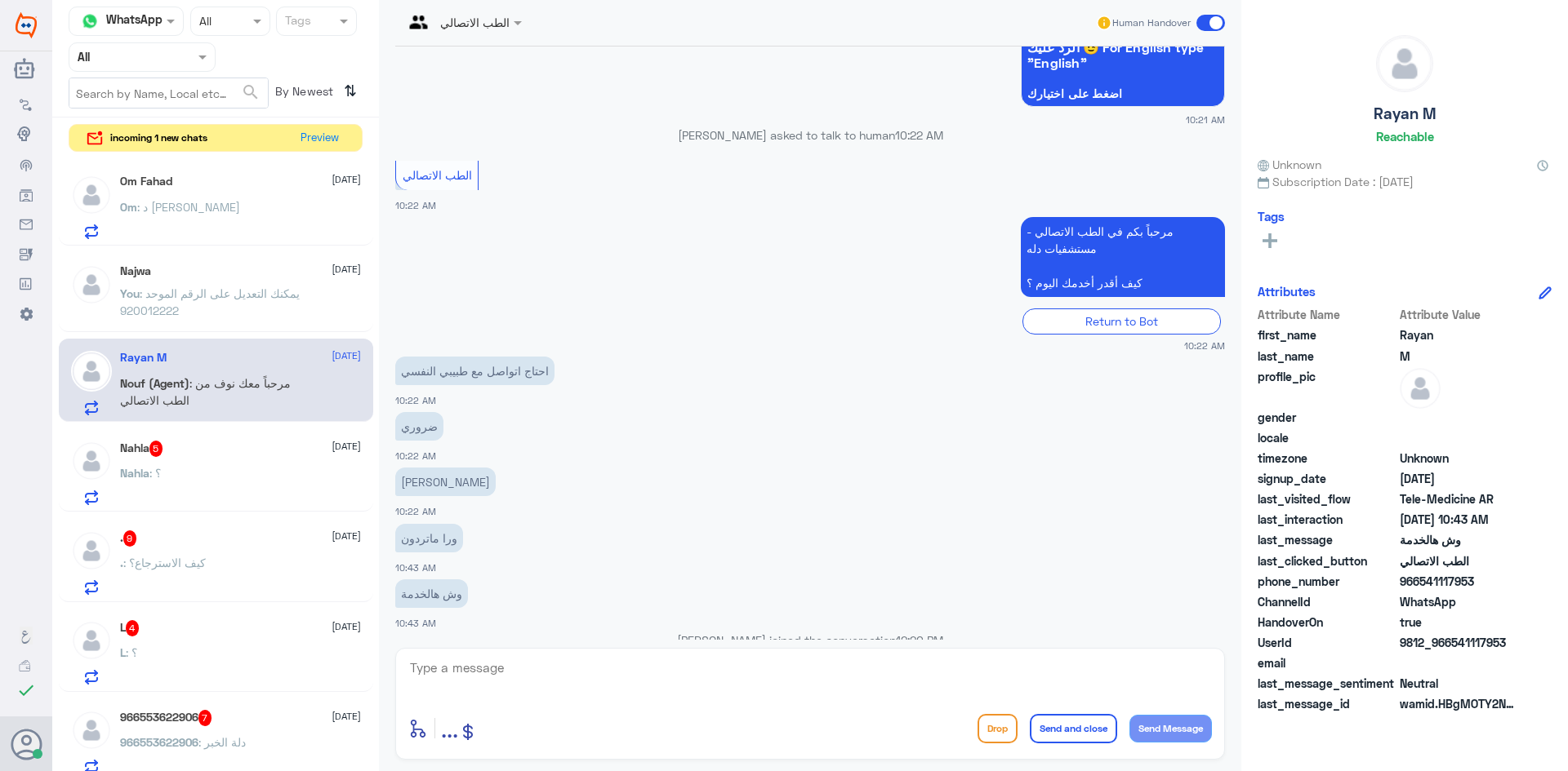
scroll to position [974, 0]
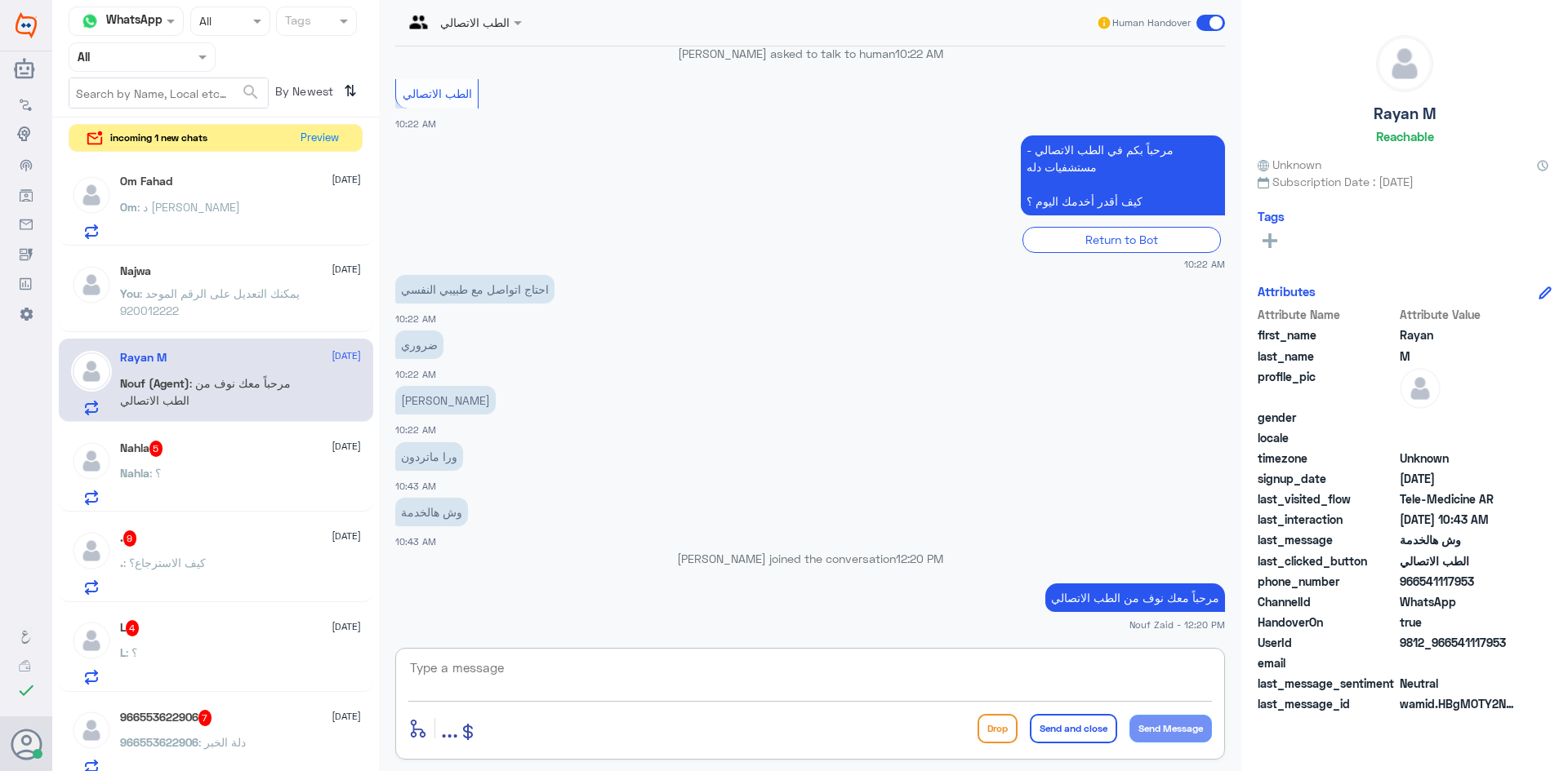
click at [737, 682] on textarea at bounding box center [810, 677] width 803 height 40
type textarea "ه"
click at [207, 463] on div "Nahla 5 13 August Nahla : ؟" at bounding box center [240, 472] width 240 height 64
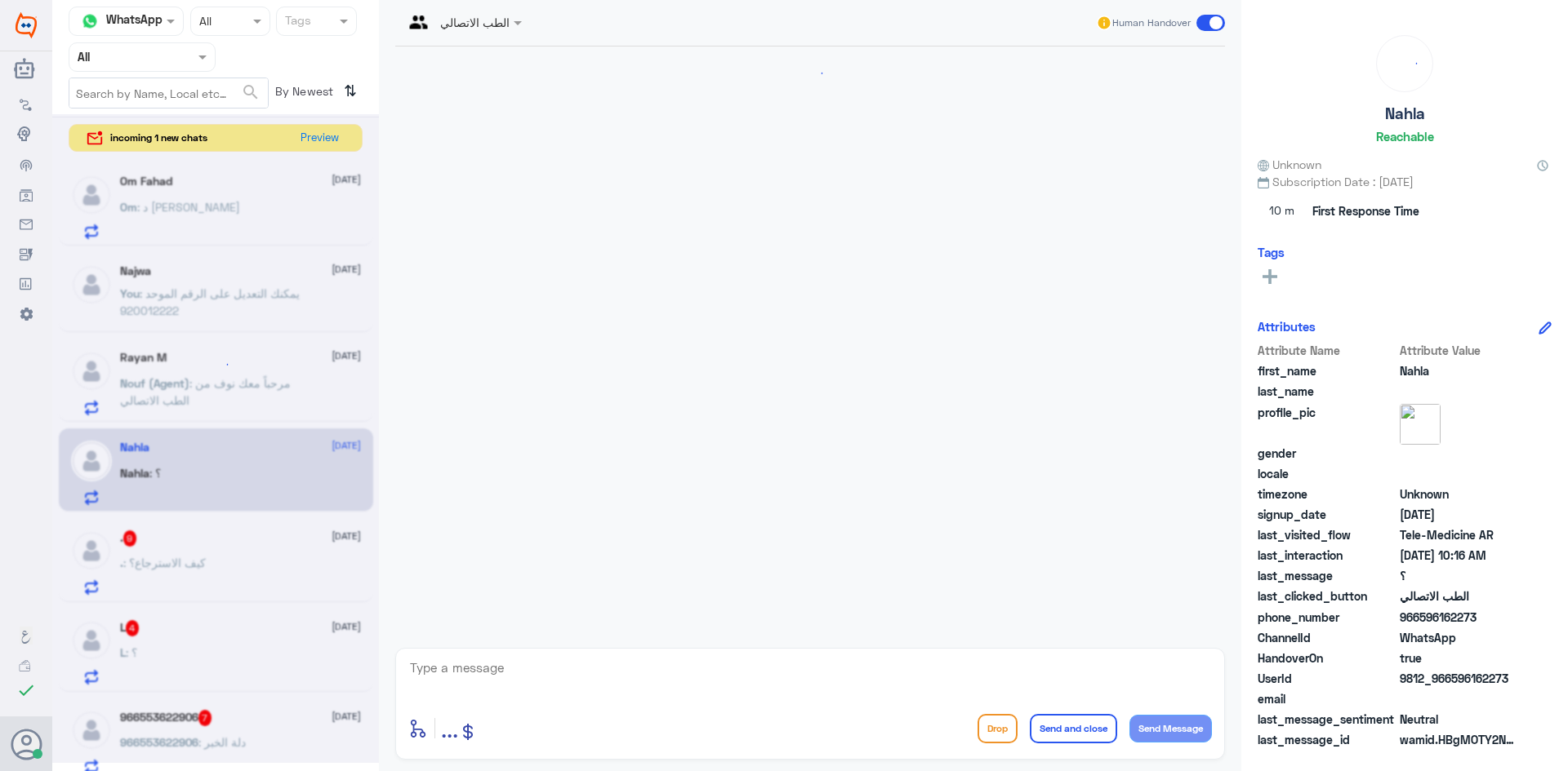
scroll to position [88, 0]
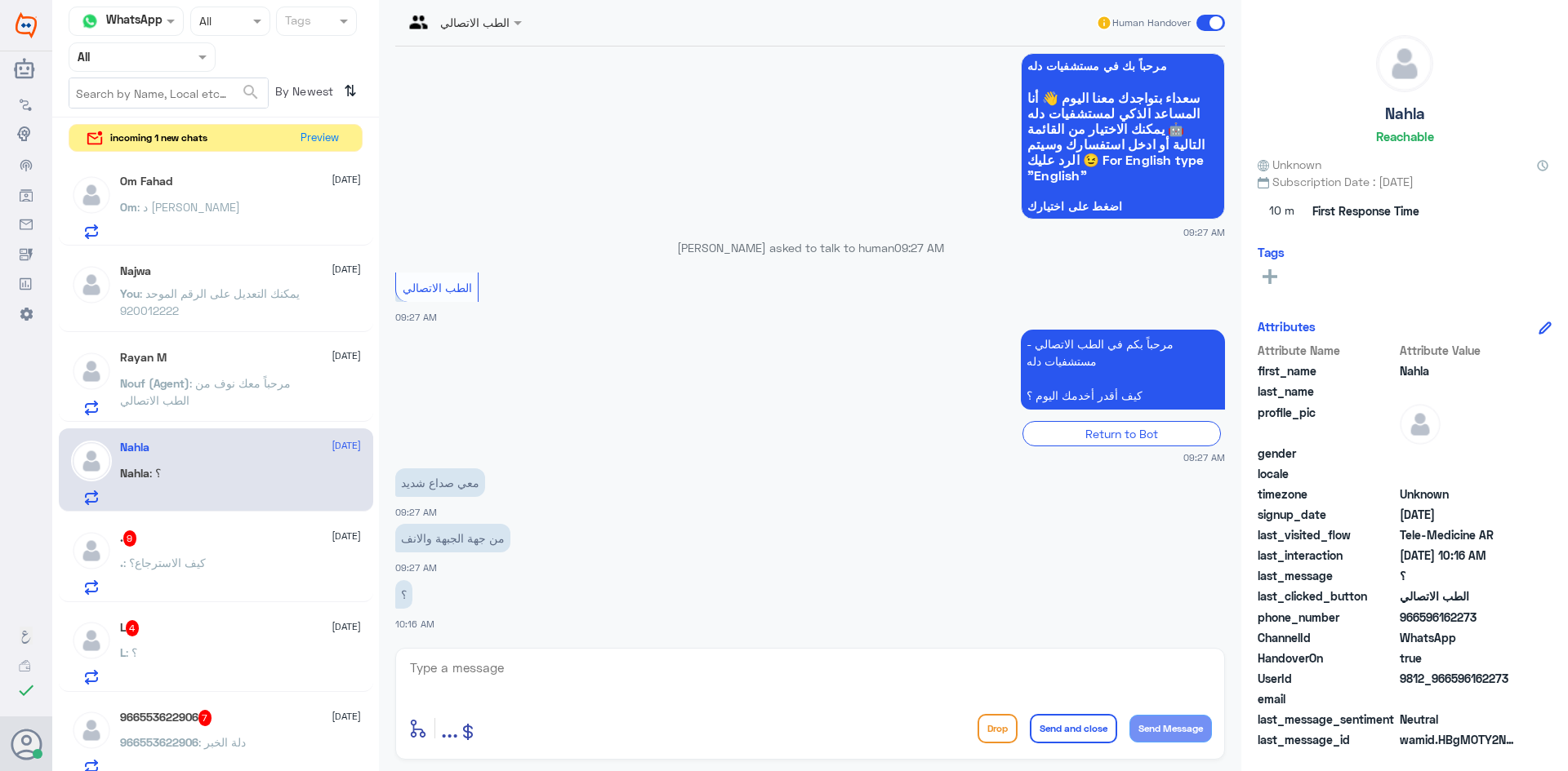
click at [981, 669] on textarea at bounding box center [810, 677] width 803 height 40
type textarea "هلا حياك معك بدر من الطب الاتصالي"
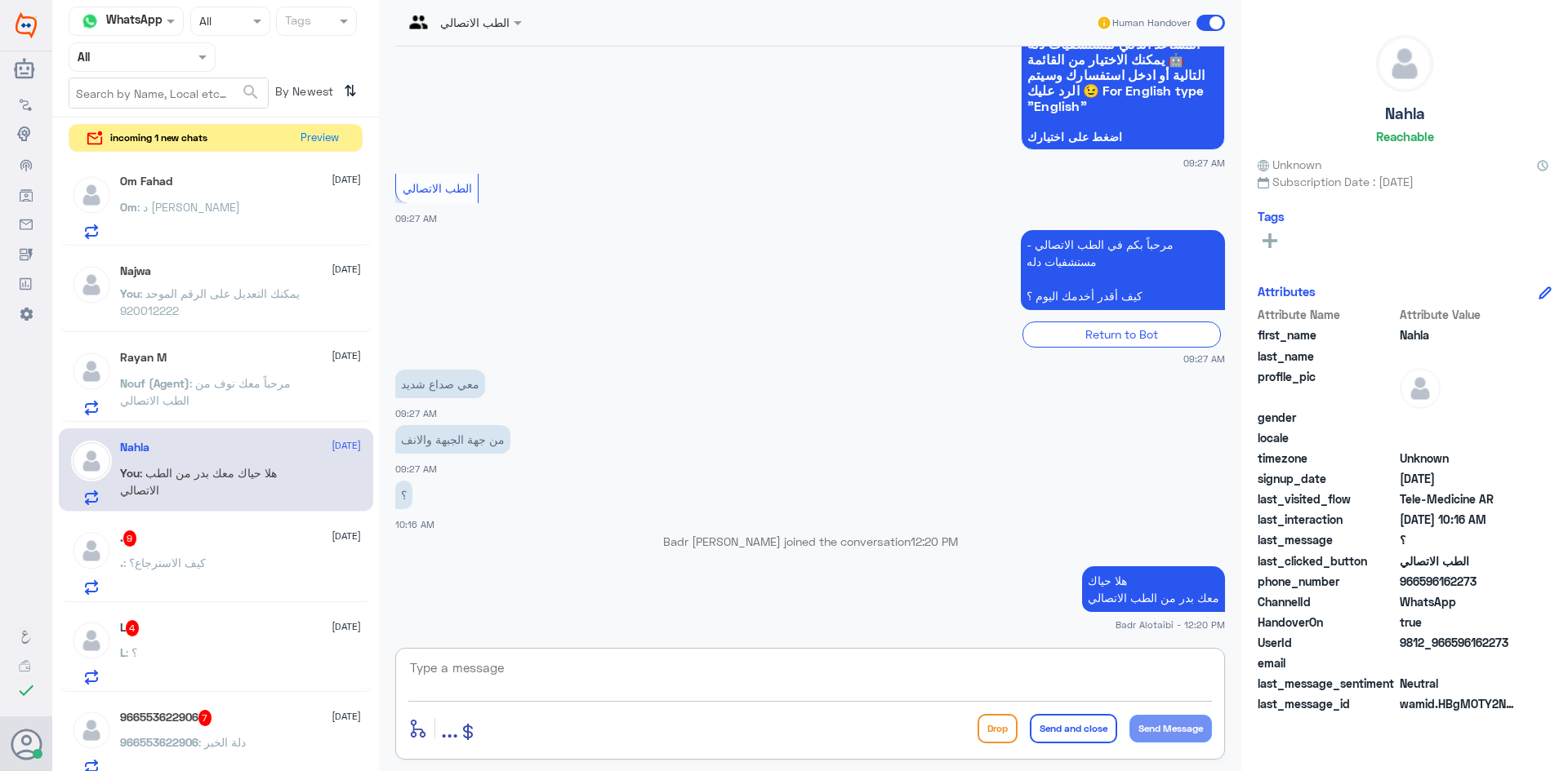
paste textarea "يمكنك تسجيل دخولك للتطبيق، واختر أيقونة "استشارة فورية" لطلب صرف الأدوية، أو إج…"
type textarea "يمكنك تسجيل دخولك للتطبيق، واختر أيقونة "استشارة فورية" لطلب صرف الأدوية، أو إج…"
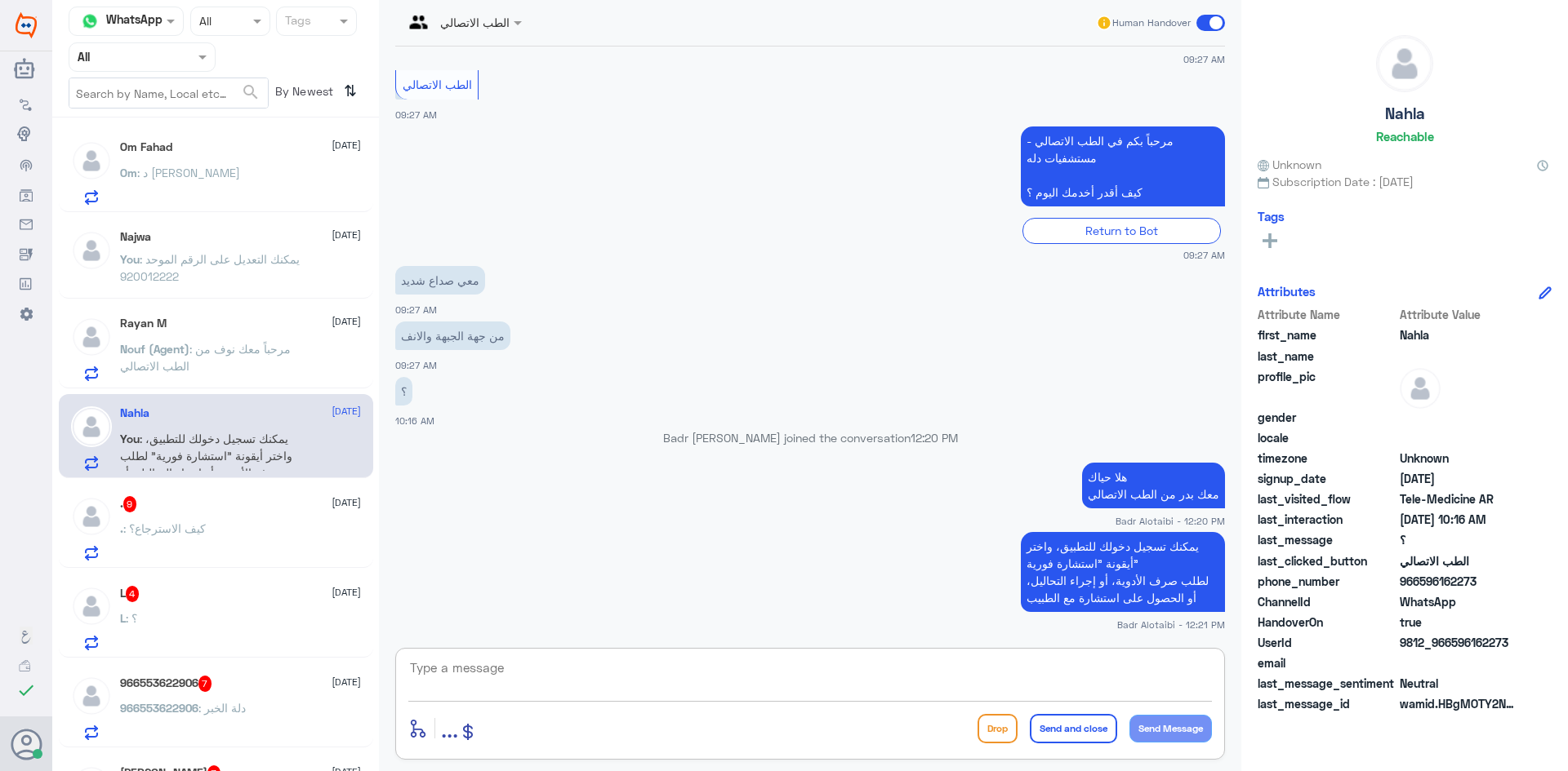
scroll to position [0, 0]
click at [276, 511] on div ". 9 13 August" at bounding box center [240, 506] width 240 height 17
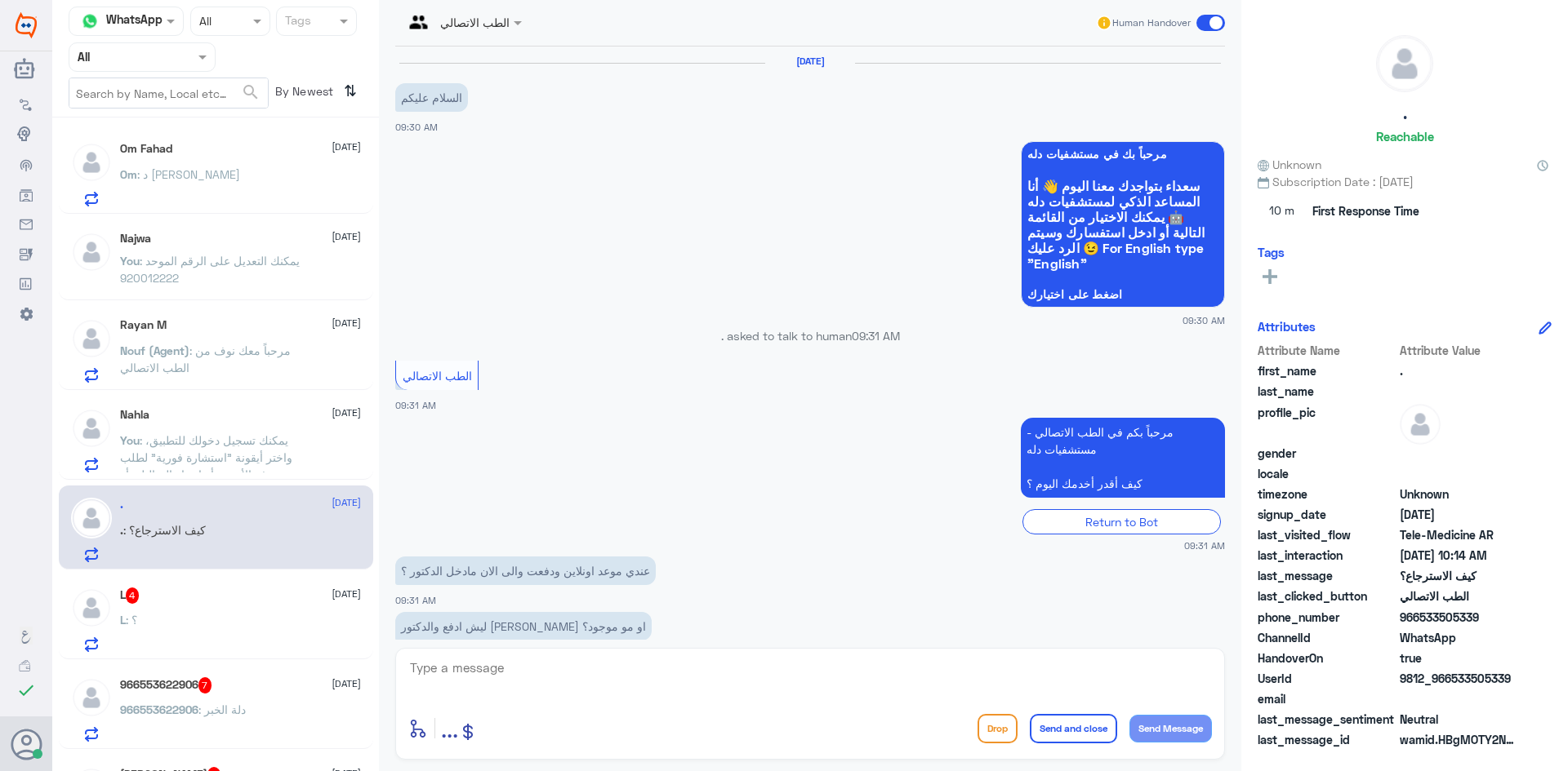
scroll to position [336, 0]
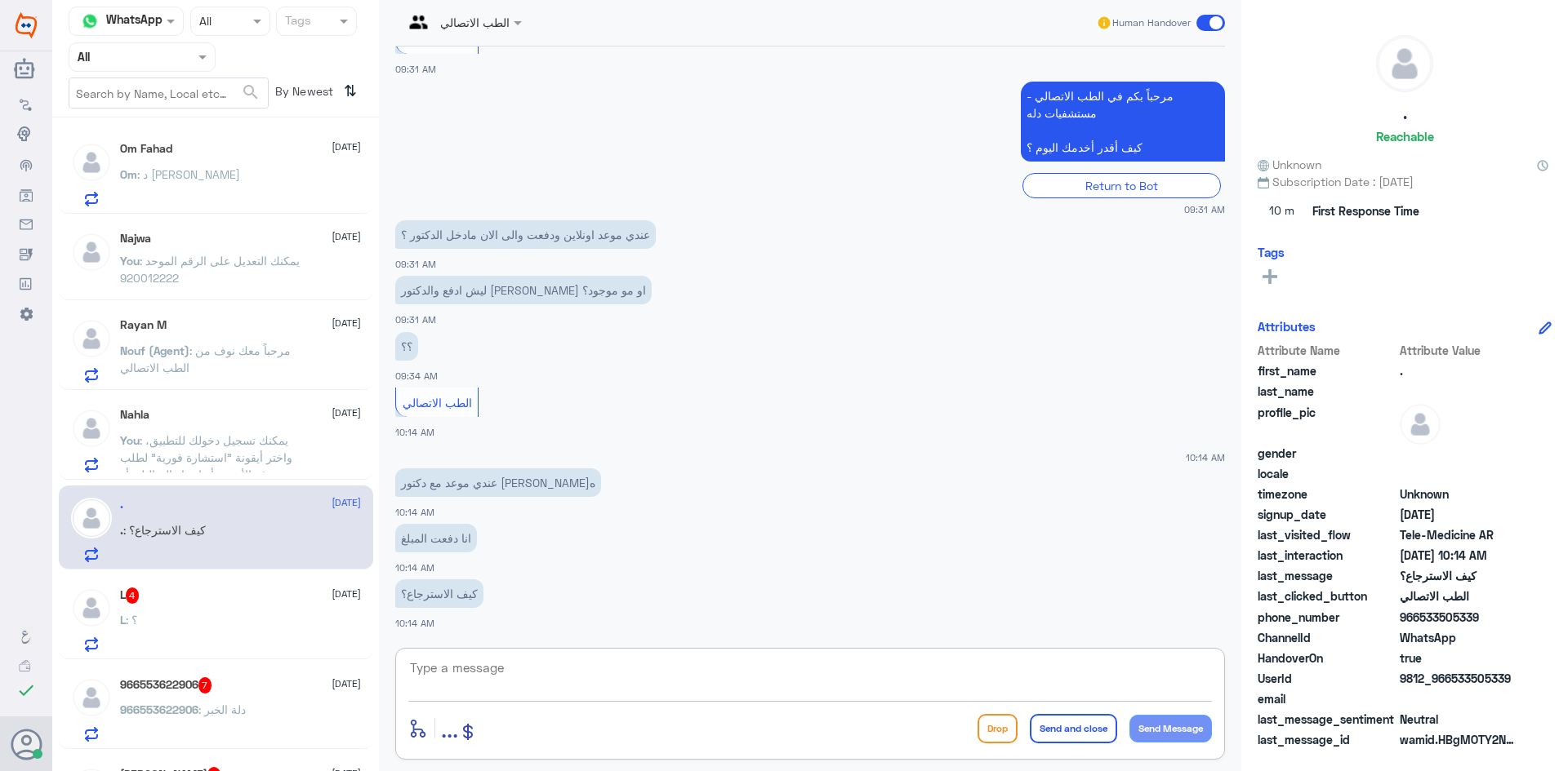
click at [545, 671] on textarea at bounding box center [810, 677] width 803 height 40
type textarea "هلا حياك معك بدر من الطب الاتصالي"
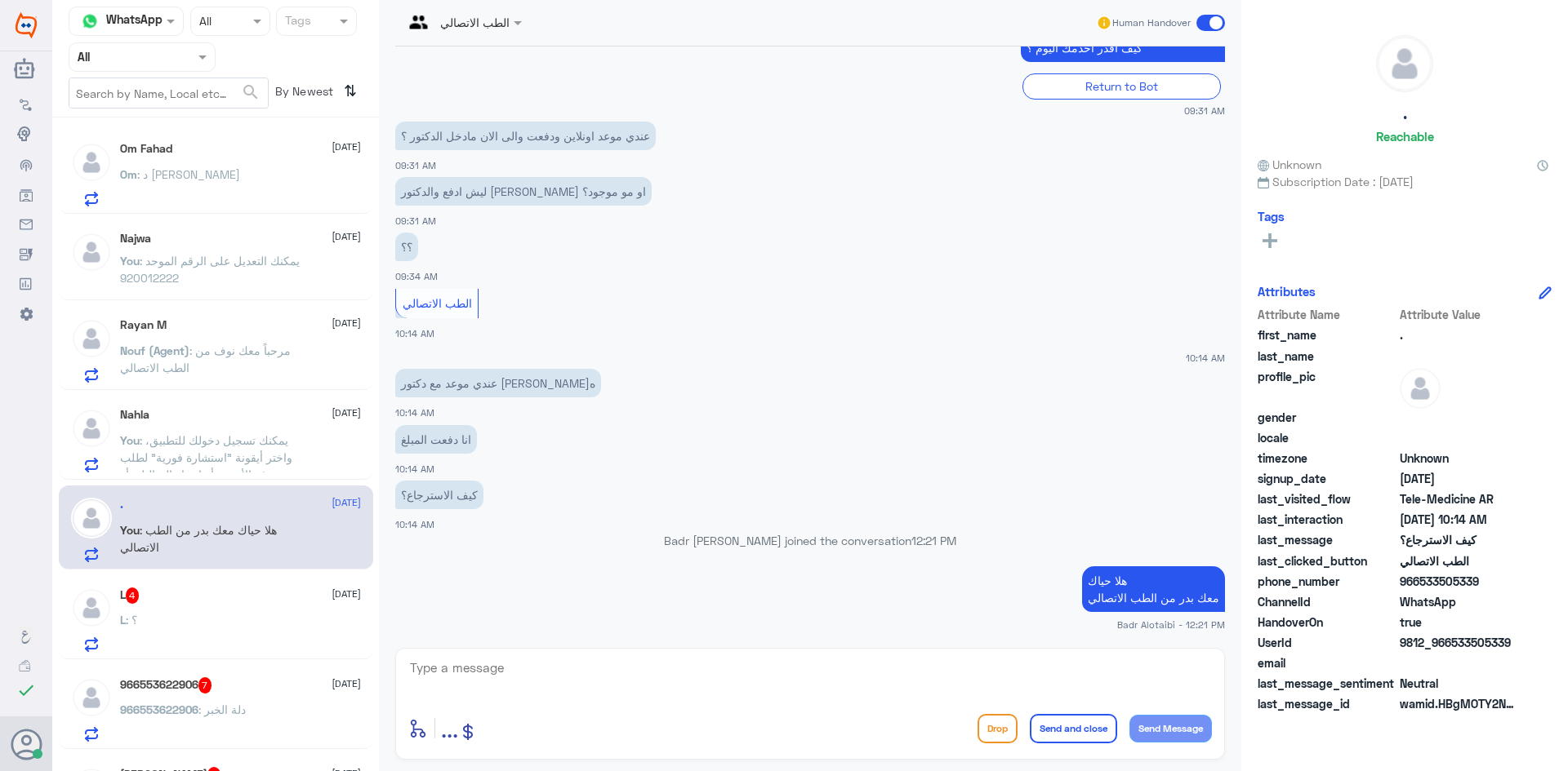
drag, startPoint x: 1517, startPoint y: 641, endPoint x: 1451, endPoint y: 643, distance: 66.0
click at [1451, 643] on span "9812_966533505339" at bounding box center [1459, 642] width 119 height 18
copy span "533505339"
click at [992, 689] on textarea at bounding box center [810, 677] width 803 height 40
type textarea "ممكن تزودنا برقم الهوية او الملف"
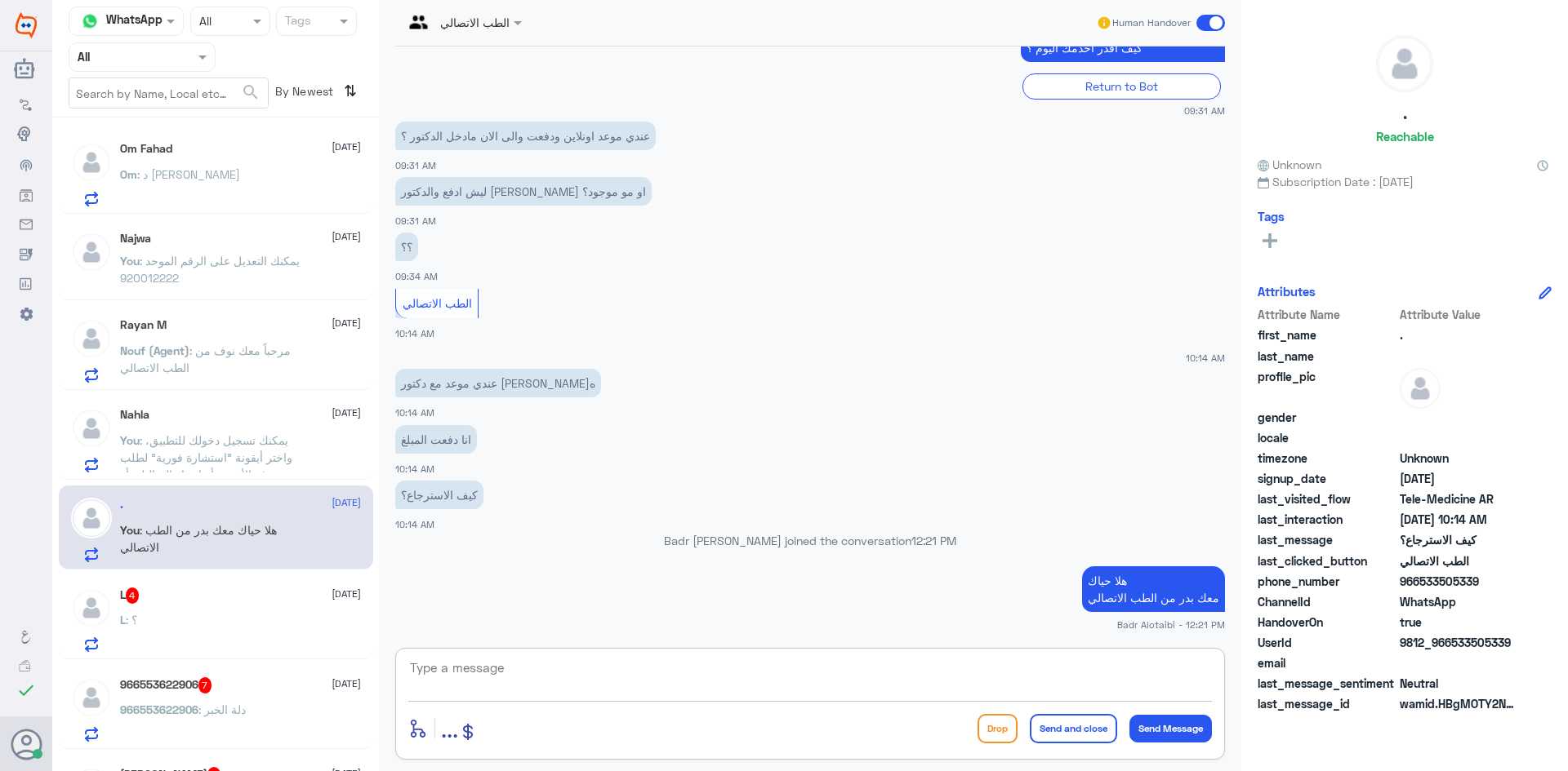
scroll to position [458, 0]
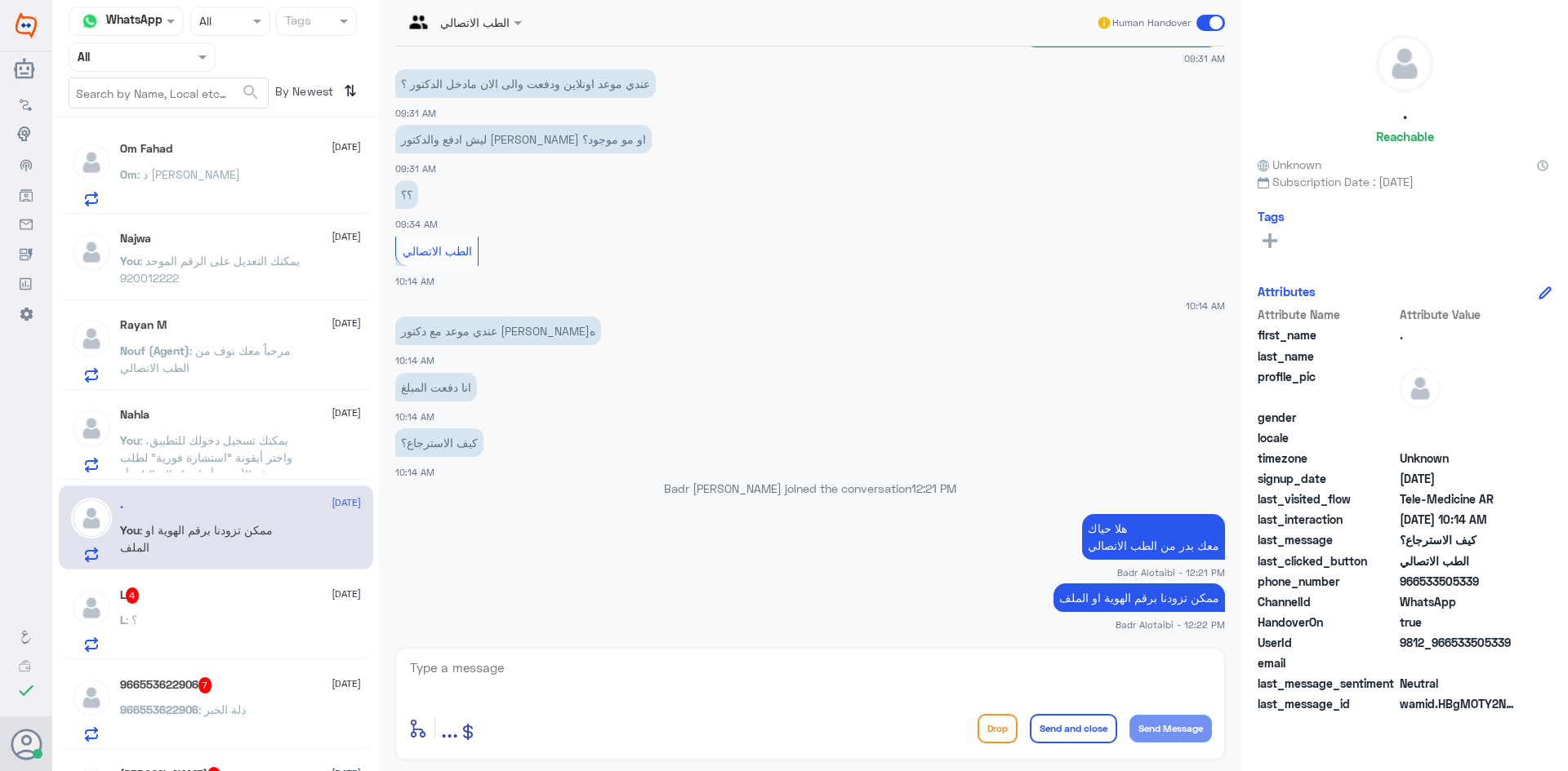
click at [257, 605] on div "L 4 13 August L : ؟" at bounding box center [240, 619] width 240 height 64
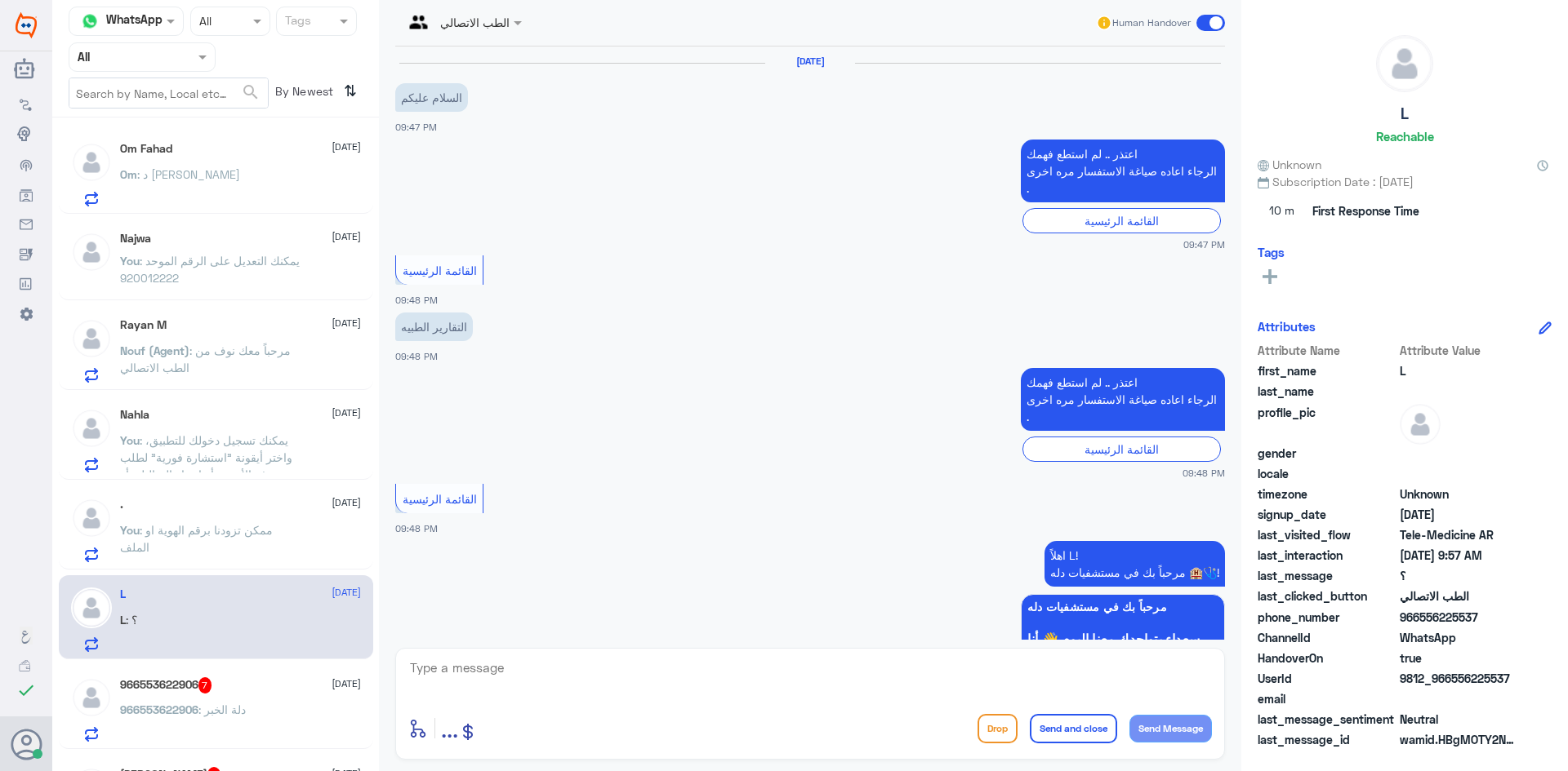
scroll to position [723, 0]
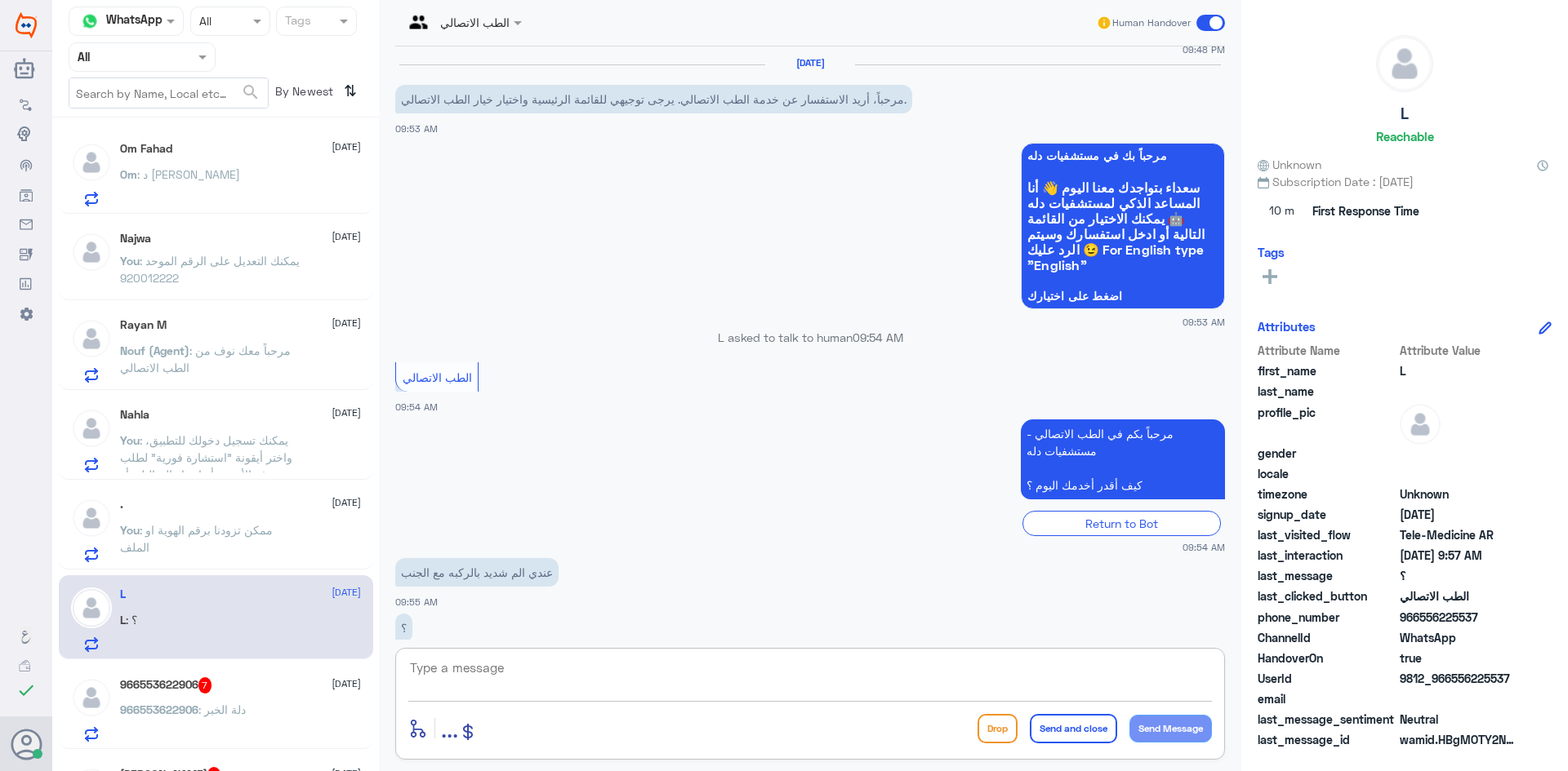
click at [716, 673] on textarea at bounding box center [810, 677] width 803 height 40
type textarea "هلا حياك معك بدر من الطب الاتصالي"
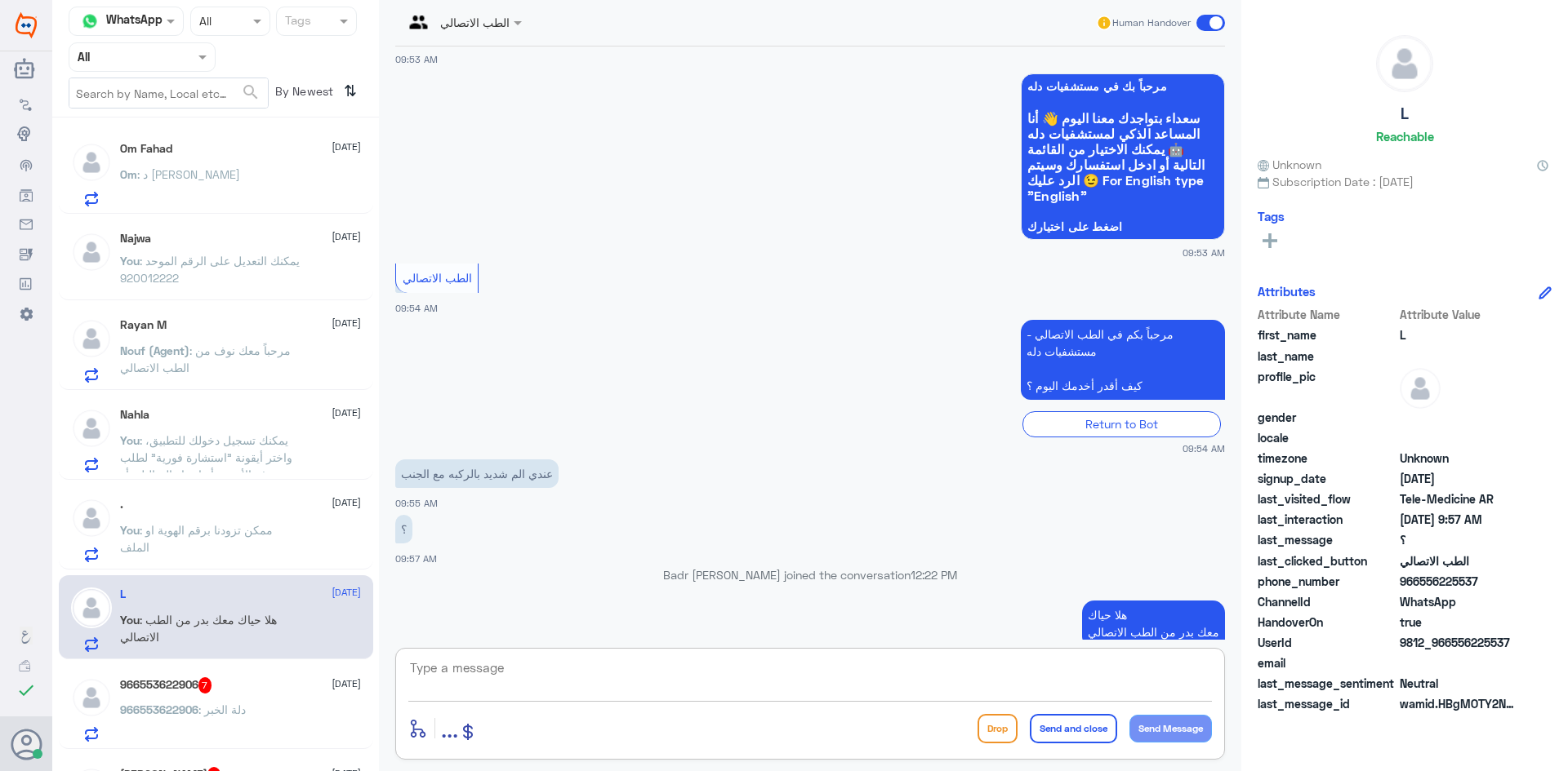
paste textarea "يمكنك تسجيل دخولك للتطبيق، واختر أيقونة "استشارة فورية" لطلب صرف الأدوية، أو إج…"
type textarea "يمكنك تسجيل دخولك للتطبيق، واختر أيقونة "استشارة فورية" لطلب صرف الأدوية، أو إج…"
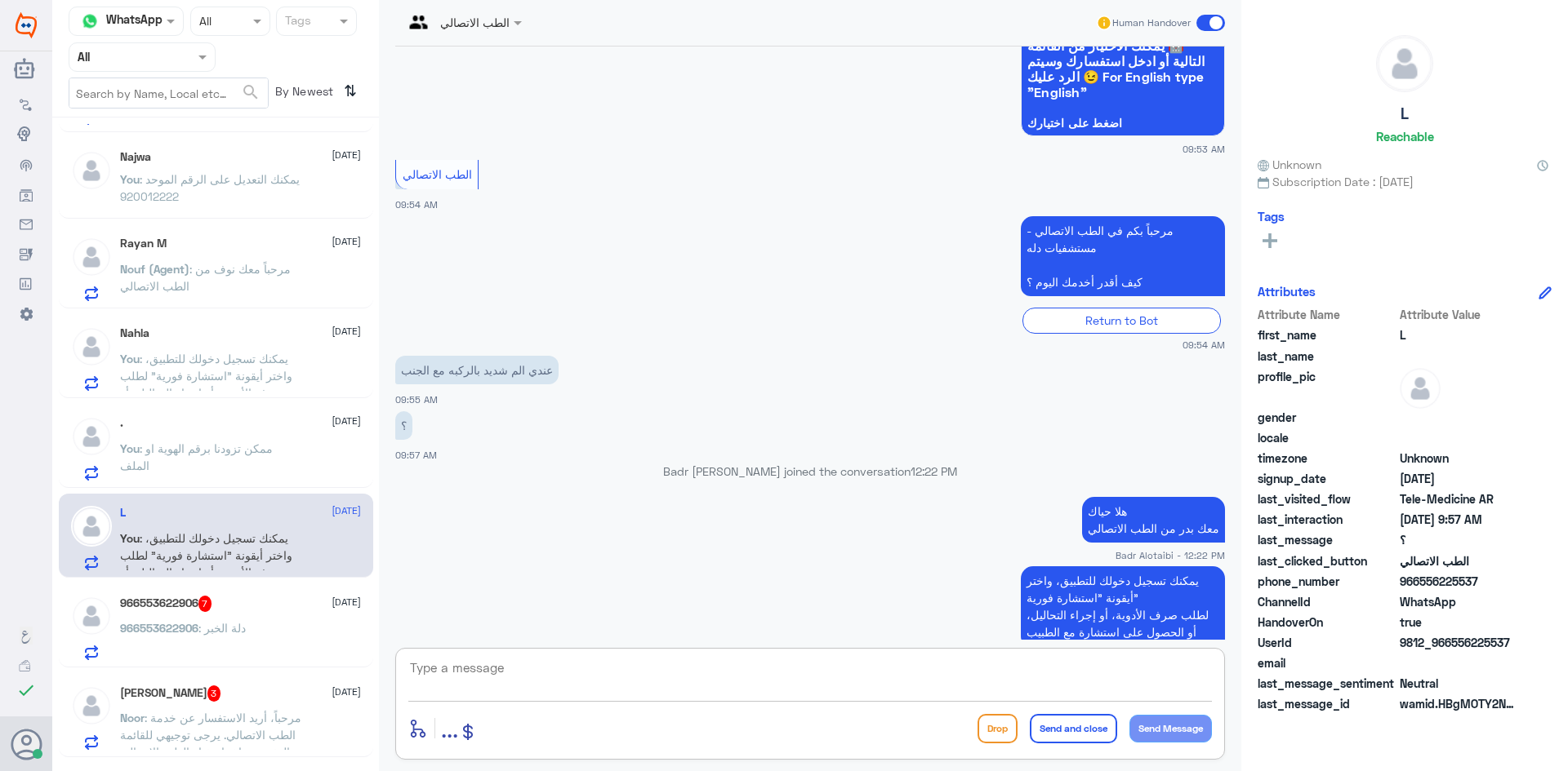
scroll to position [326, 0]
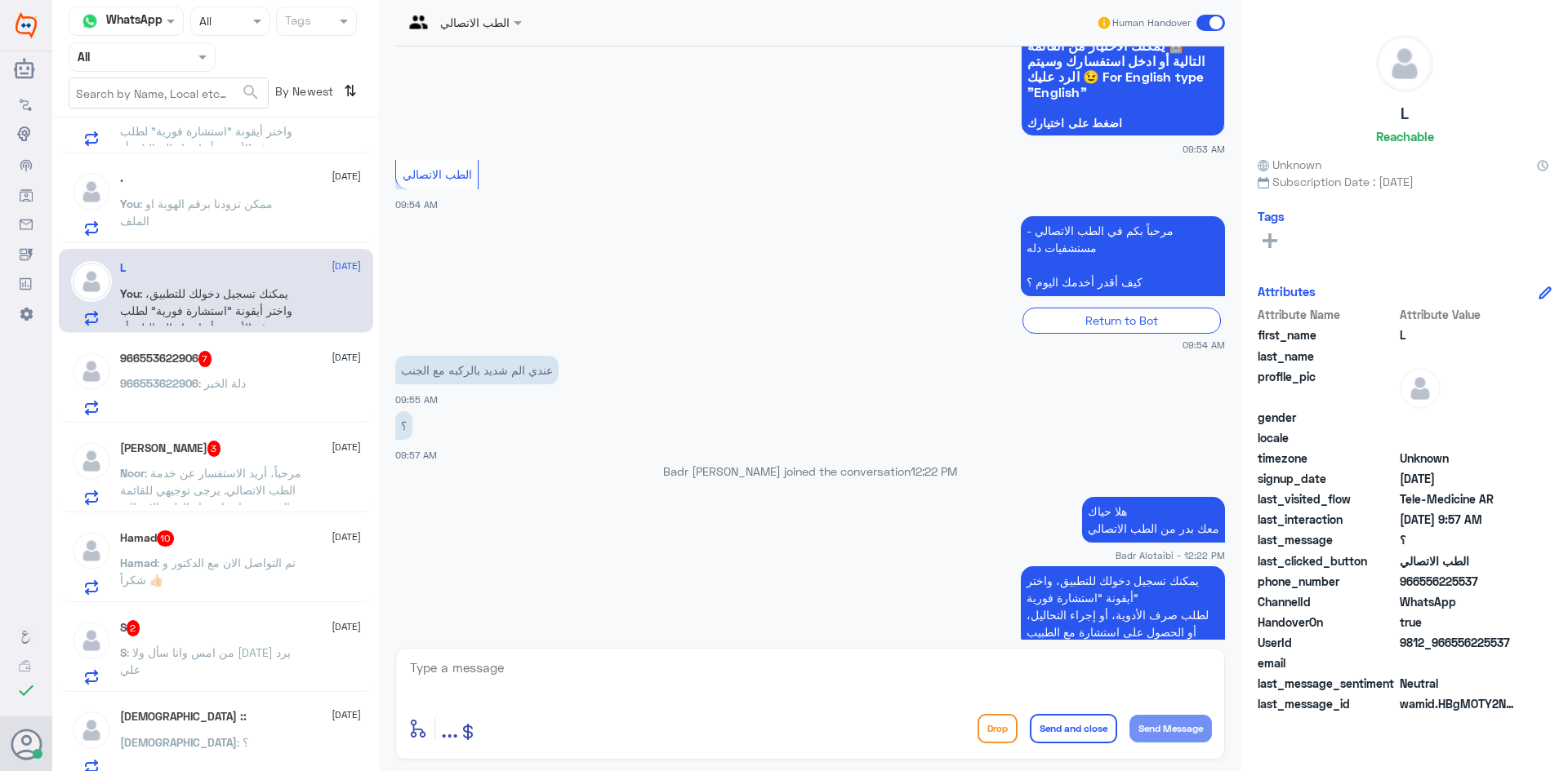
click at [293, 469] on span ": مرحباً، أريد الاستفسار عن خدمة الطب الاتصالي. يرجى توجيهي للقائمة الرئيسية وا…" at bounding box center [210, 490] width 181 height 48
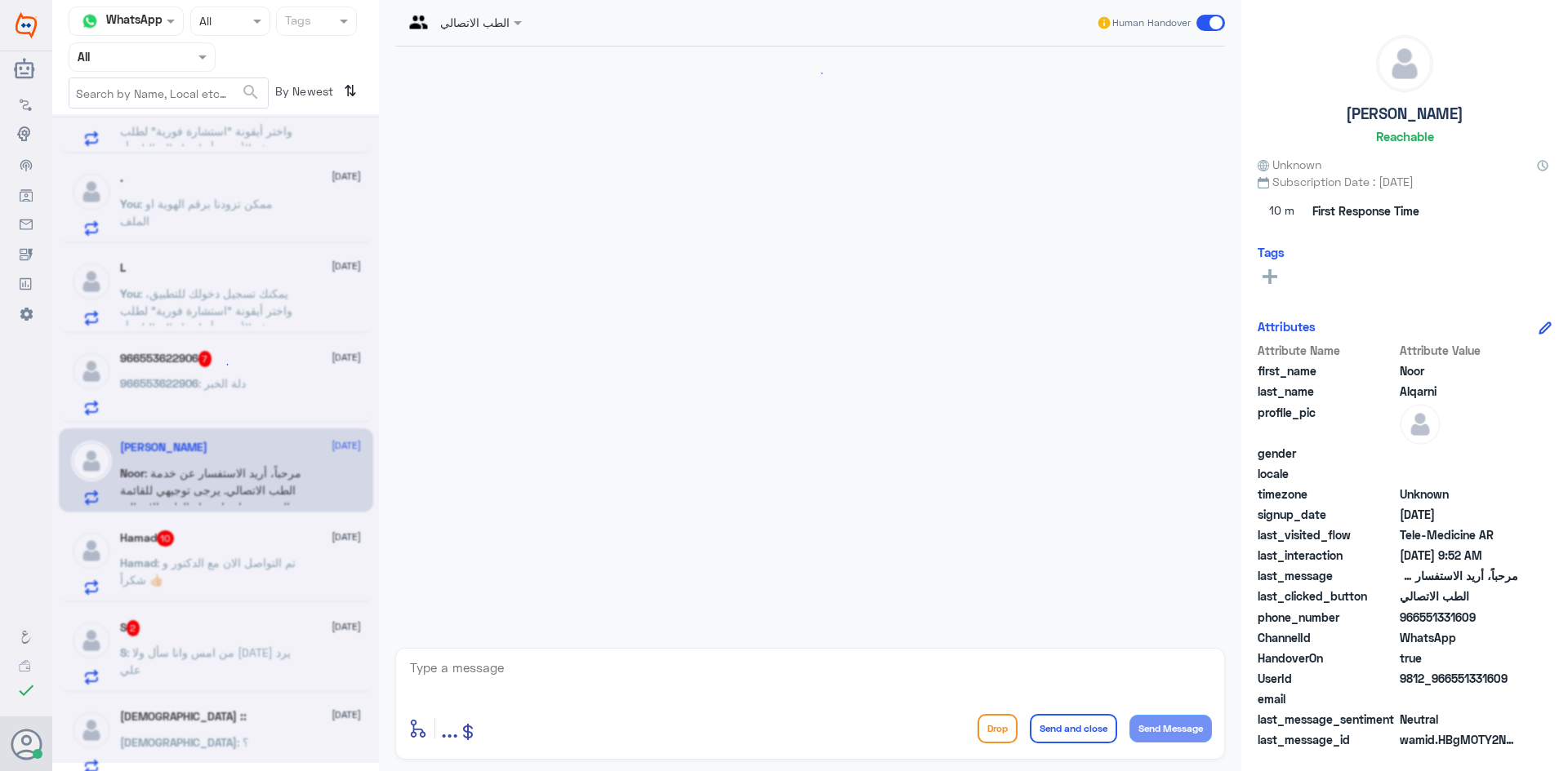
scroll to position [39, 0]
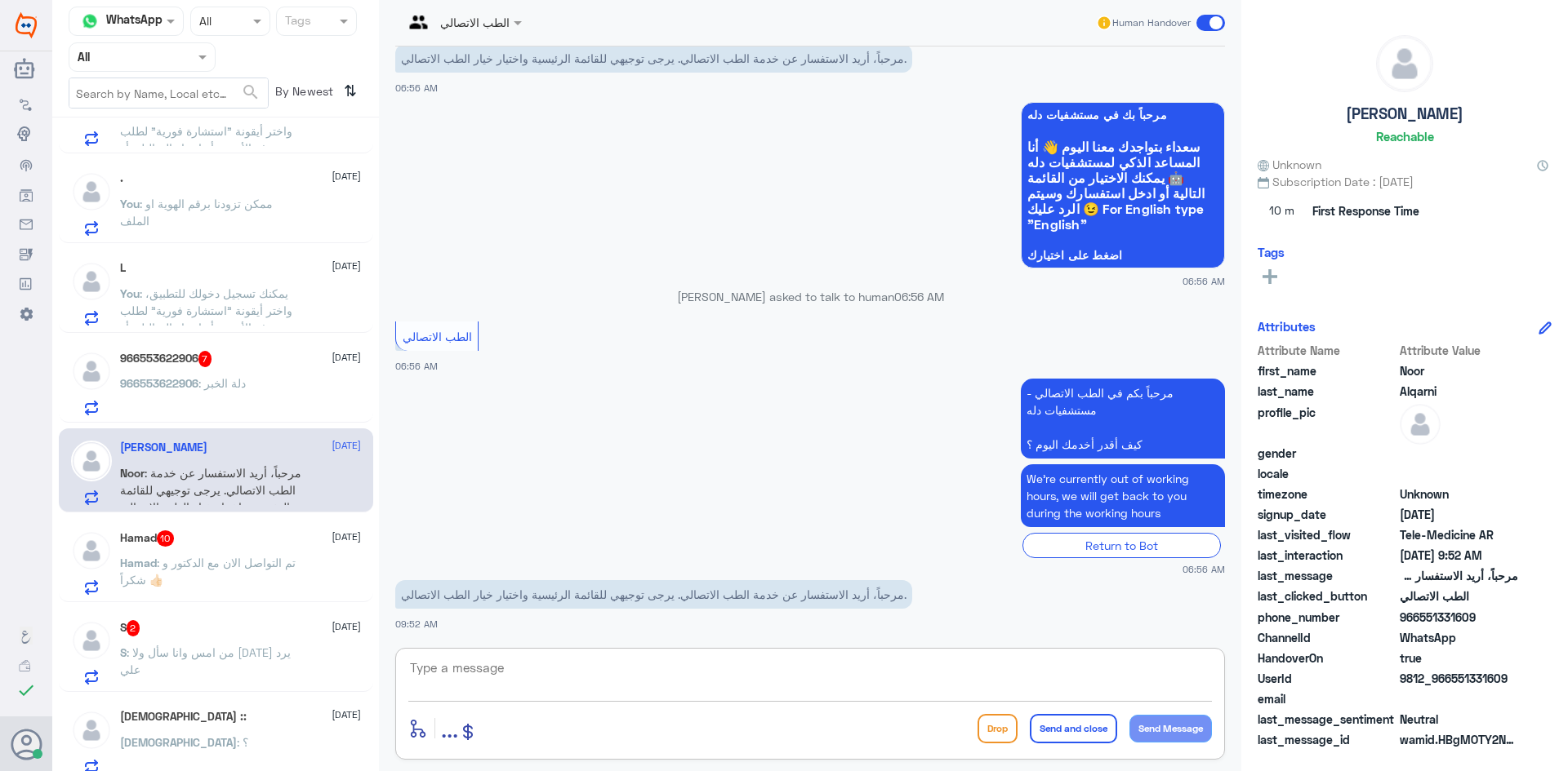
click at [684, 672] on textarea at bounding box center [810, 677] width 803 height 40
click at [689, 653] on div "enter flow name ... Drop Send and close Send Message" at bounding box center [810, 703] width 830 height 112
click at [670, 679] on textarea at bounding box center [810, 677] width 803 height 40
type textarea "هلا حياك معك بدر من الطب الاتصالي"
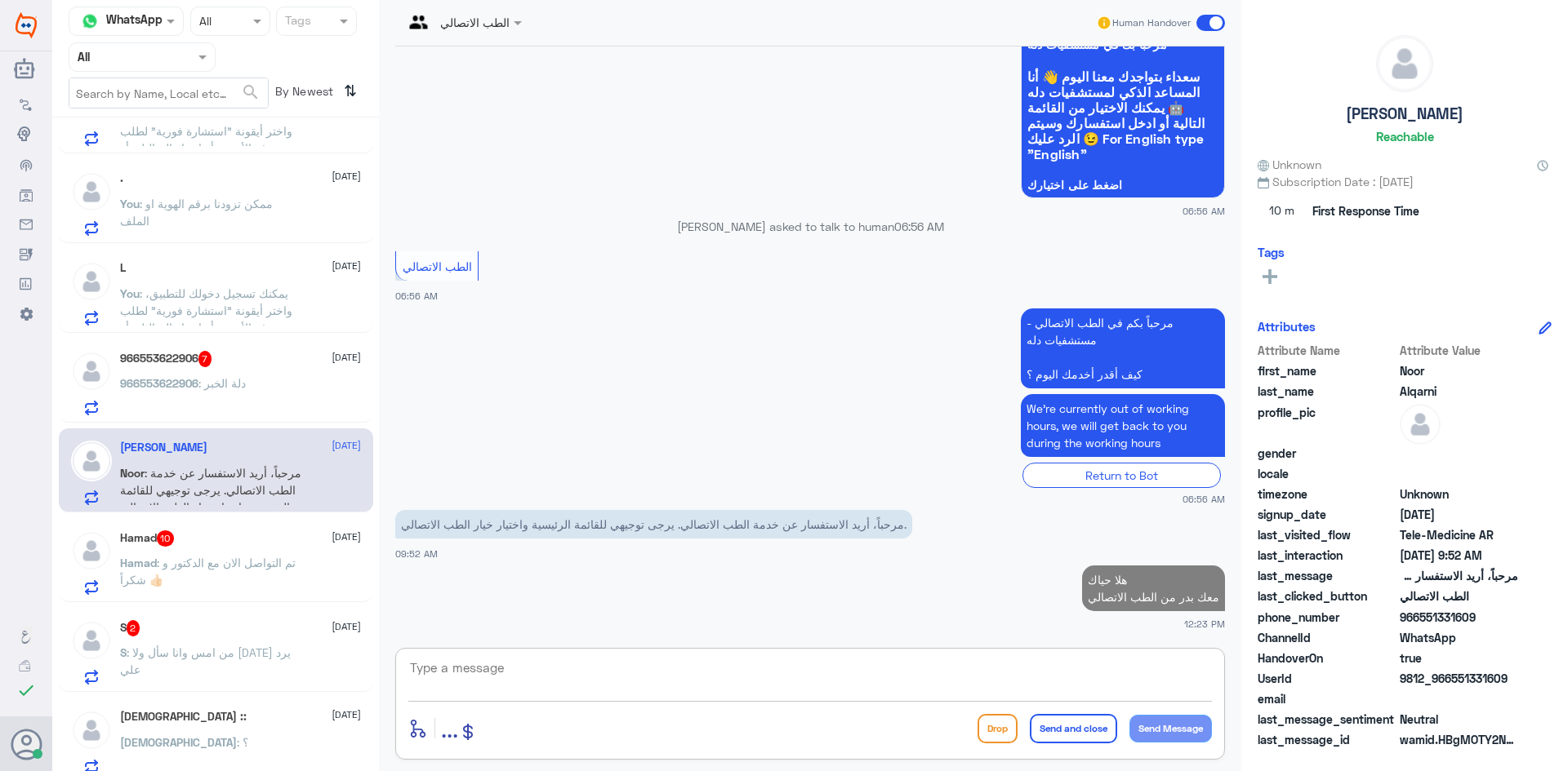
paste textarea "يمكنك تسجيل دخولك للتطبيق، واختر أيقونة "استشارة فورية" لطلب صرف الأدوية، أو إج…"
type textarea "يمكنك تسجيل دخولك للتطبيق، واختر أيقونة "استشارة فورية" لطلب صرف الأدوية، أو إج…"
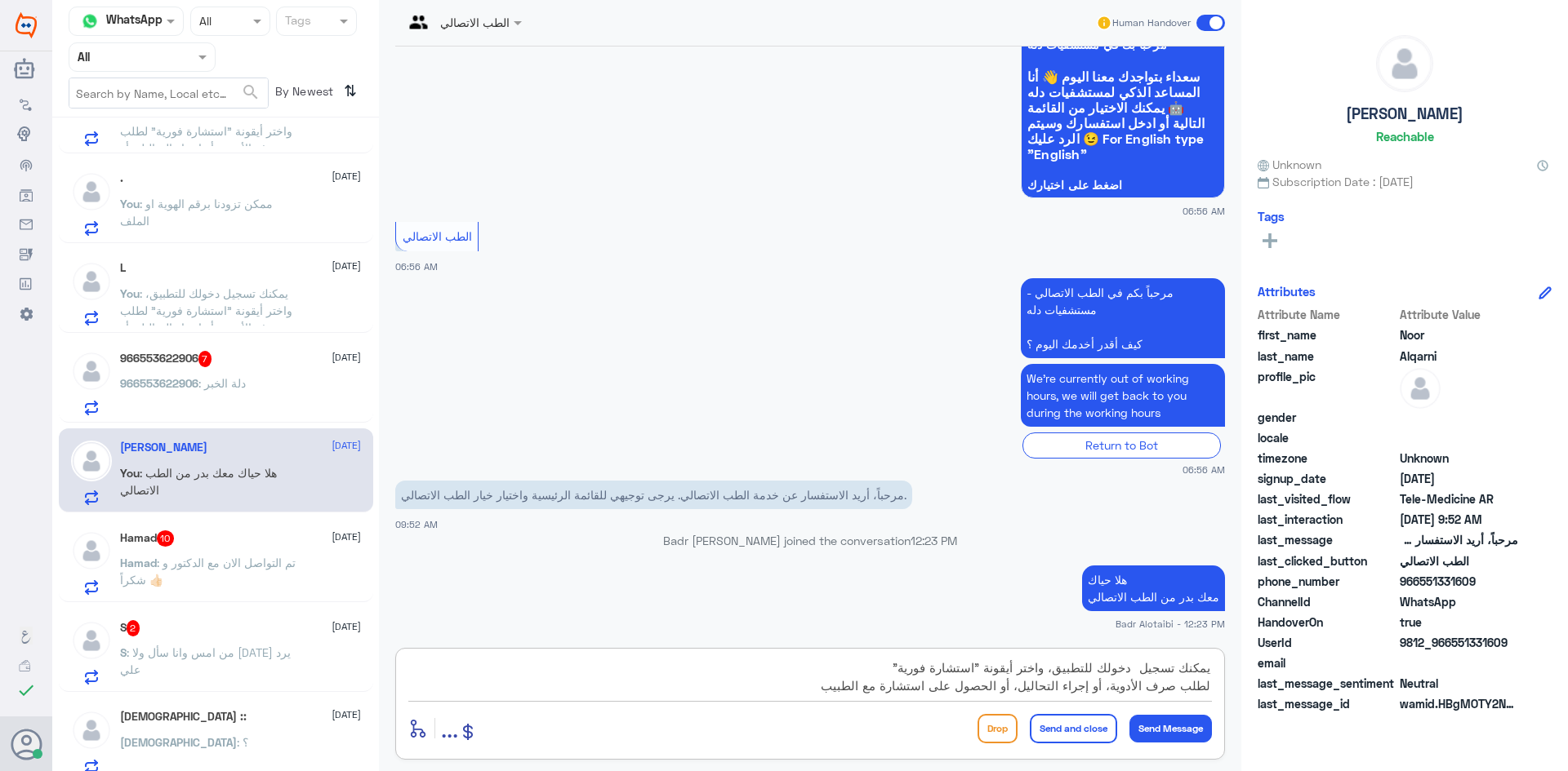
drag, startPoint x: 825, startPoint y: 686, endPoint x: 1260, endPoint y: 648, distance: 436.7
click at [1260, 648] on div "Channel WhatsApp Status × All Tags Agent Filter All search By Newest ⇅ Om Fahad…" at bounding box center [810, 388] width 1515 height 776
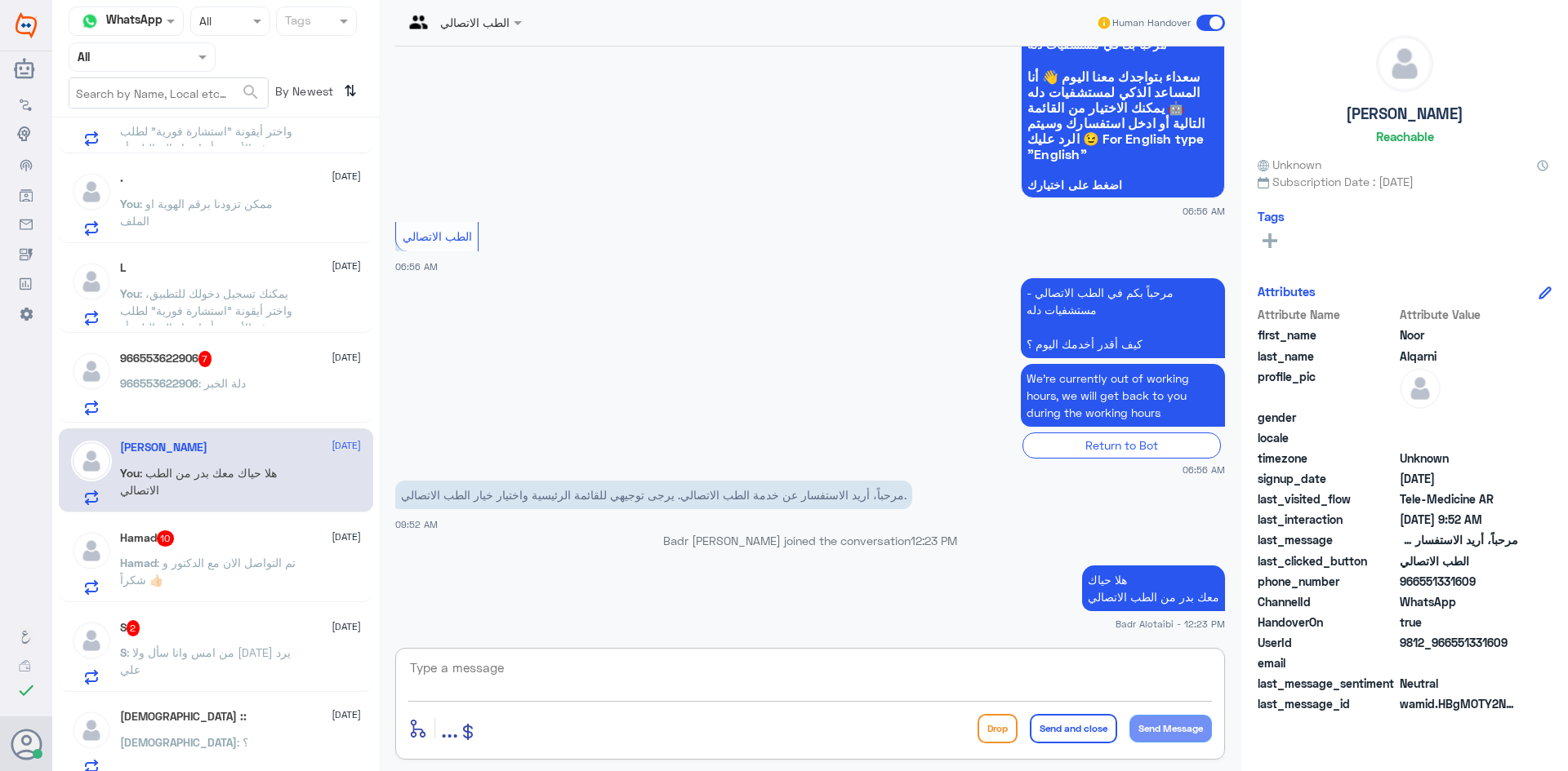
click at [205, 582] on p "Hamad : تم التواصل الان مع الدكتور و شكراً 👍🏻" at bounding box center [212, 574] width 184 height 41
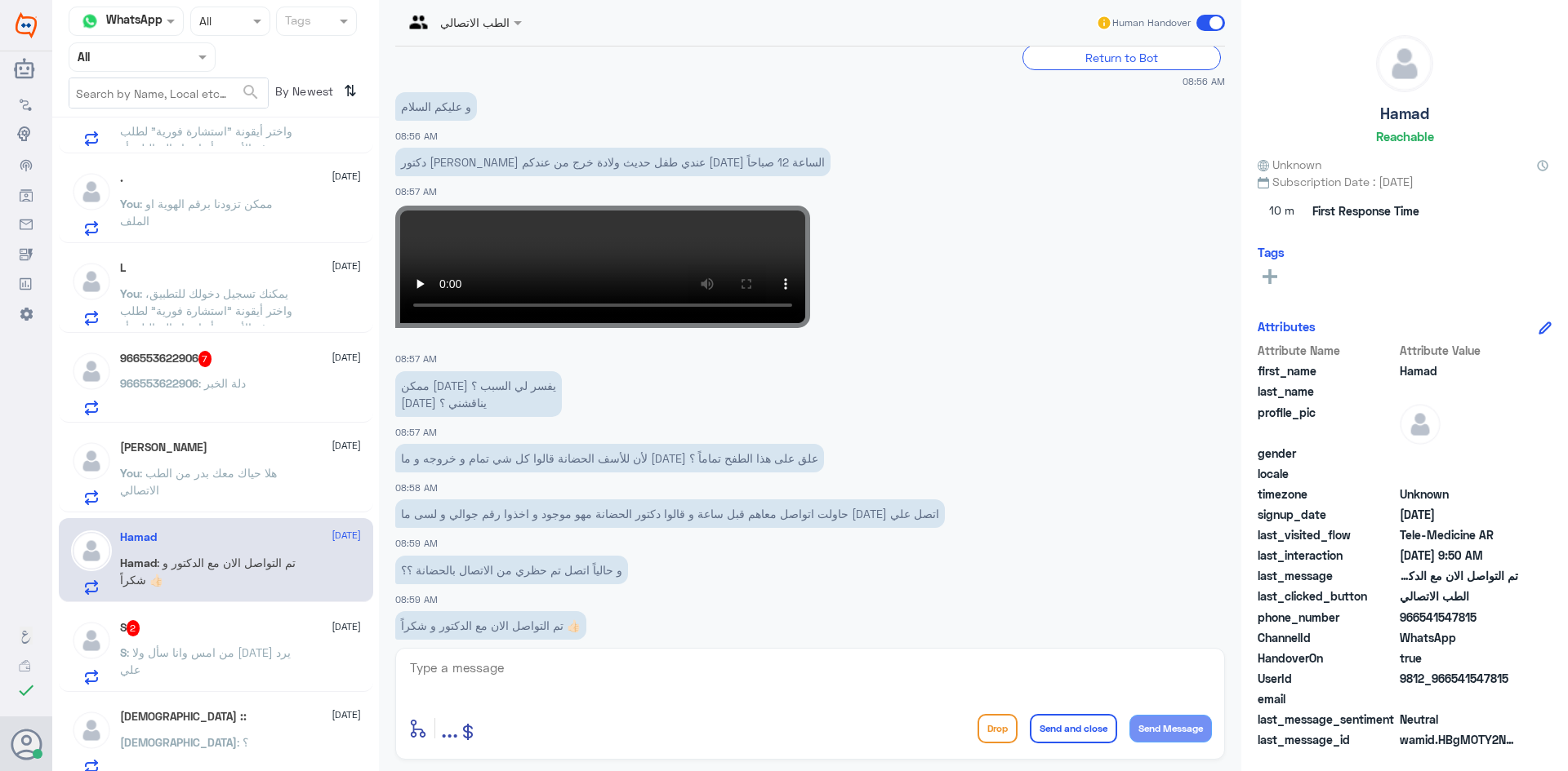
scroll to position [588, 0]
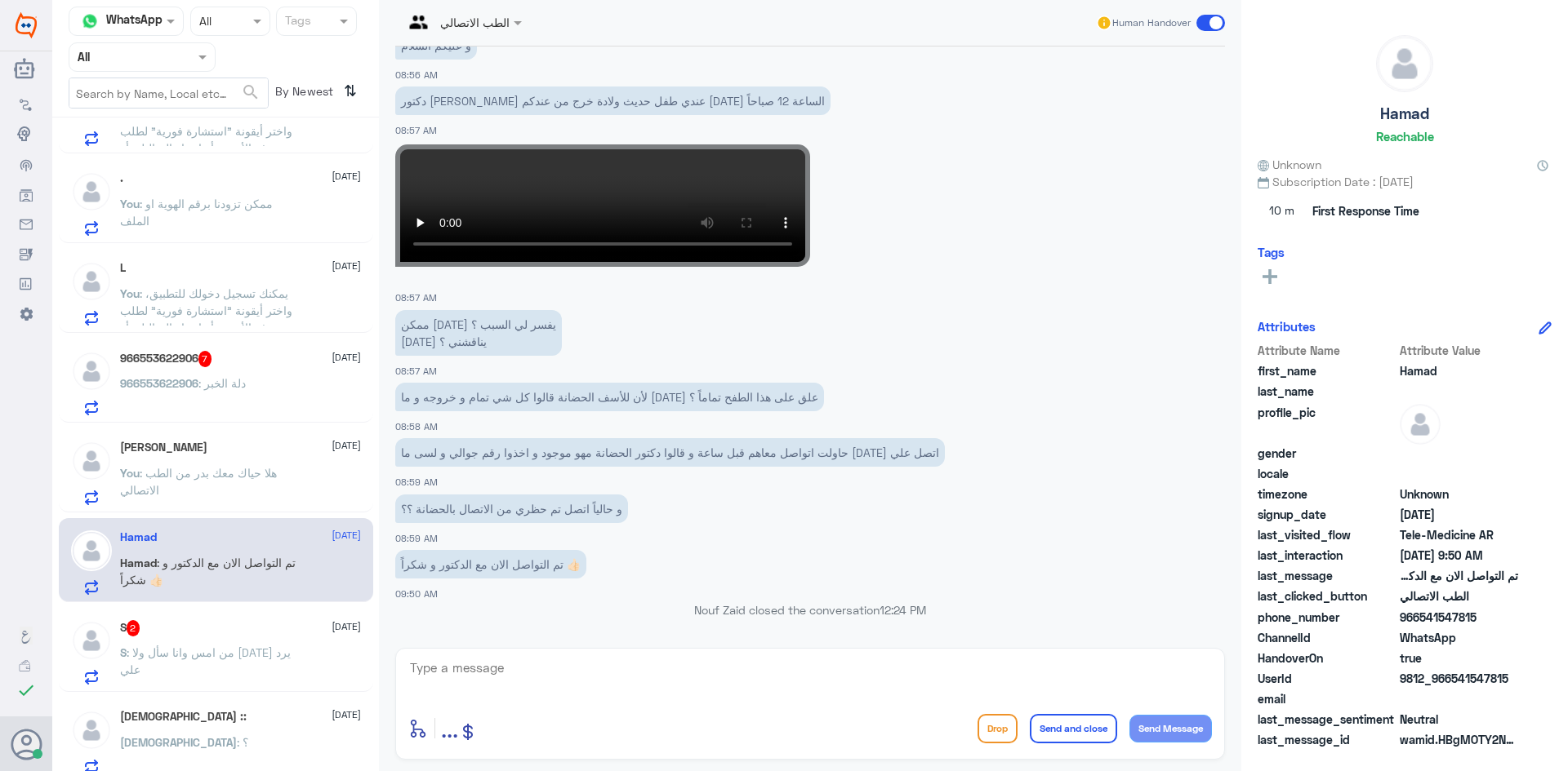
click at [1204, 22] on span at bounding box center [1211, 23] width 28 height 17
click at [0, 0] on input "checkbox" at bounding box center [0, 0] width 0 height 0
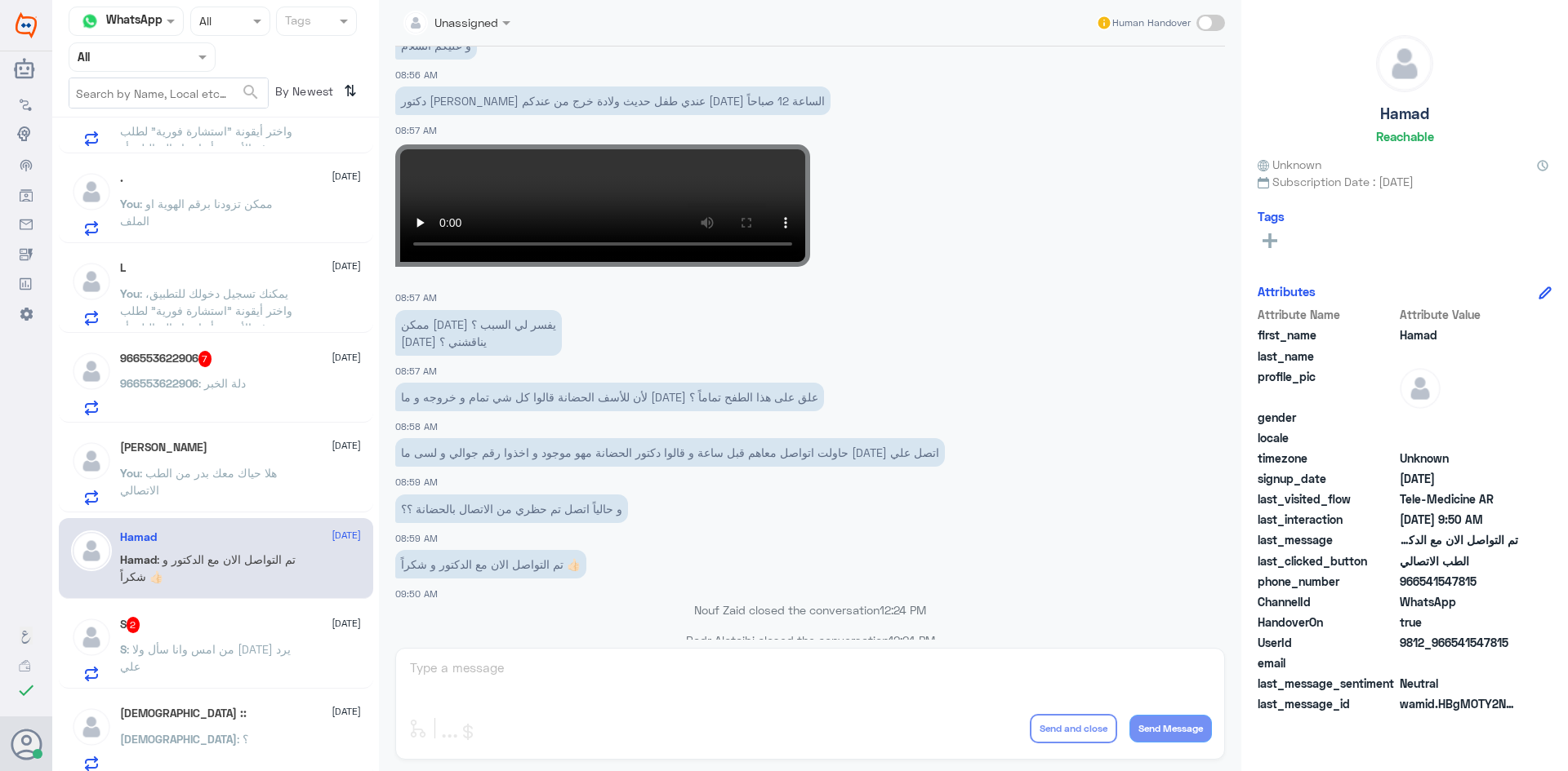
scroll to position [617, 0]
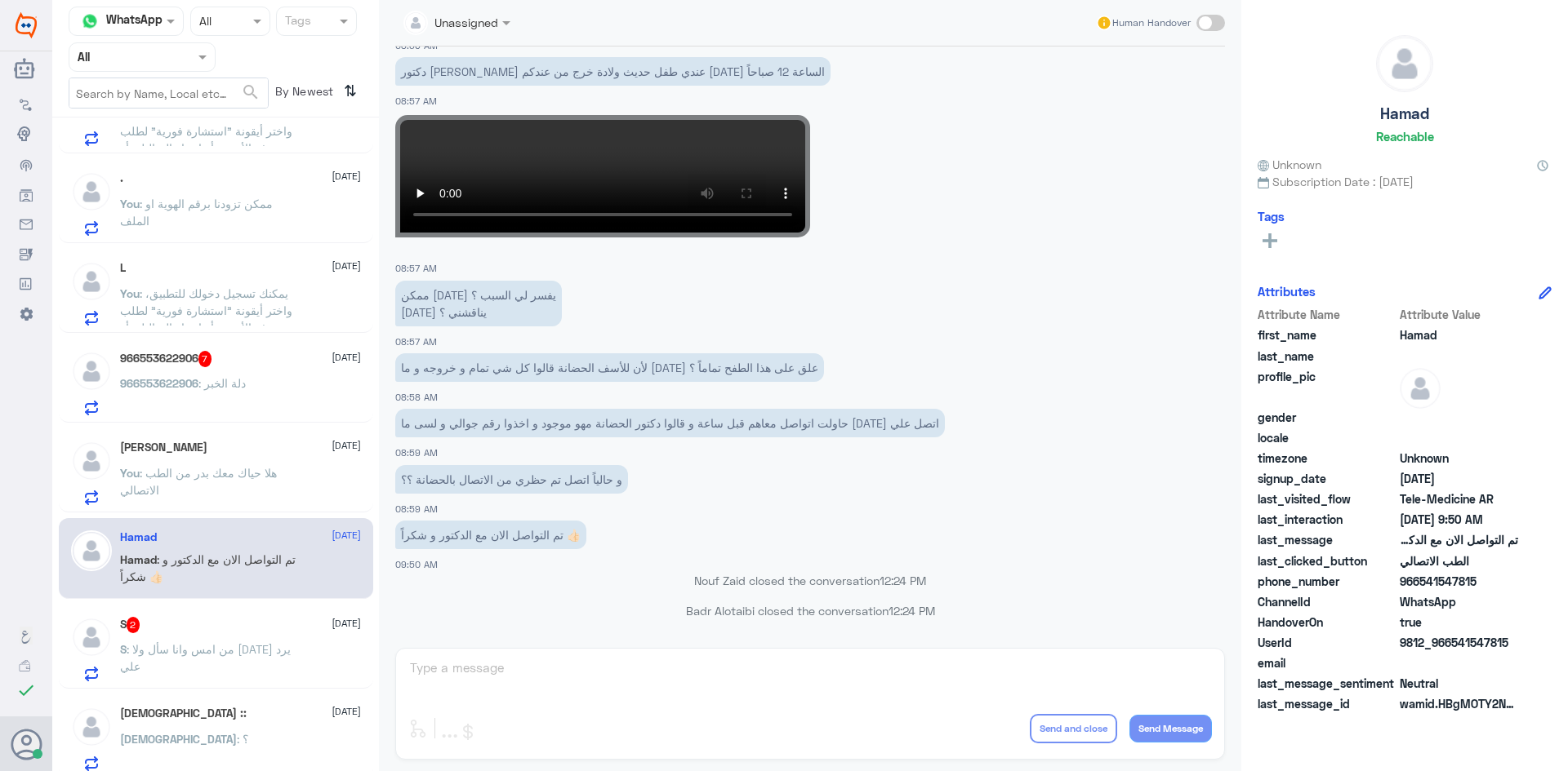
click at [253, 644] on span ": من امس وانا سأل ولا احد يرد علي" at bounding box center [205, 658] width 170 height 31
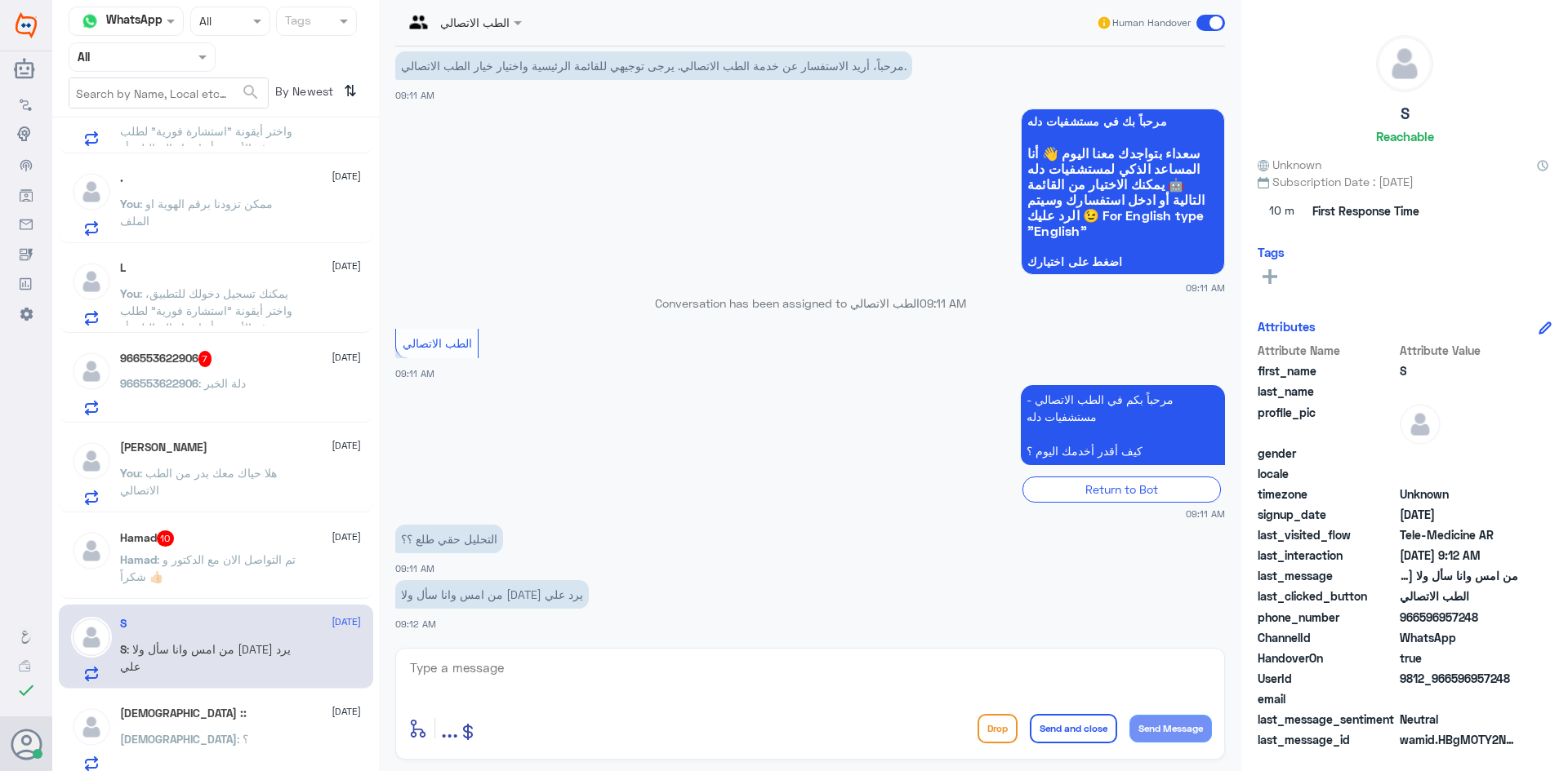
scroll to position [490, 0]
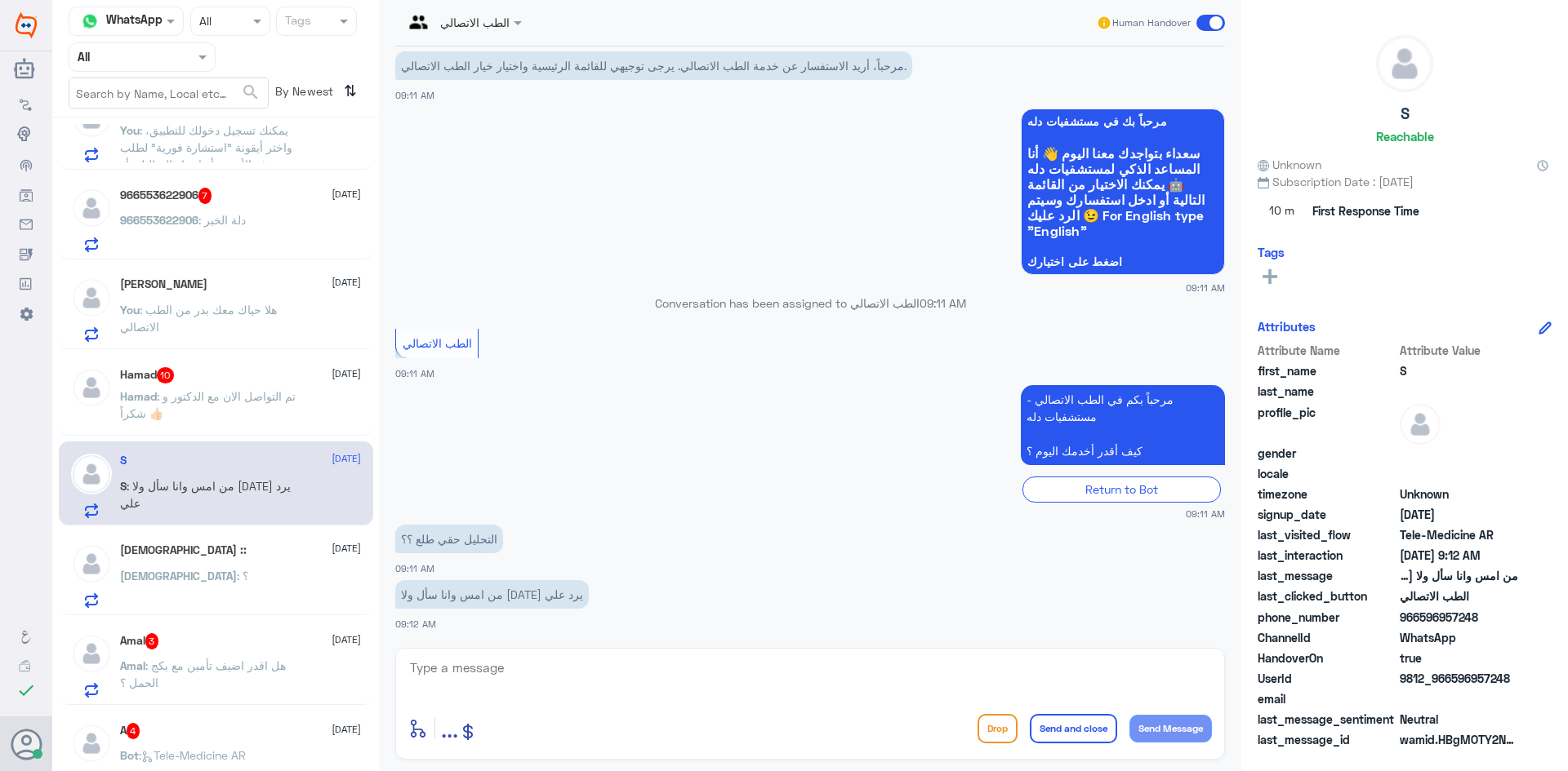
click at [253, 571] on div "jehad :: 13 August jehad : ؟" at bounding box center [240, 575] width 240 height 64
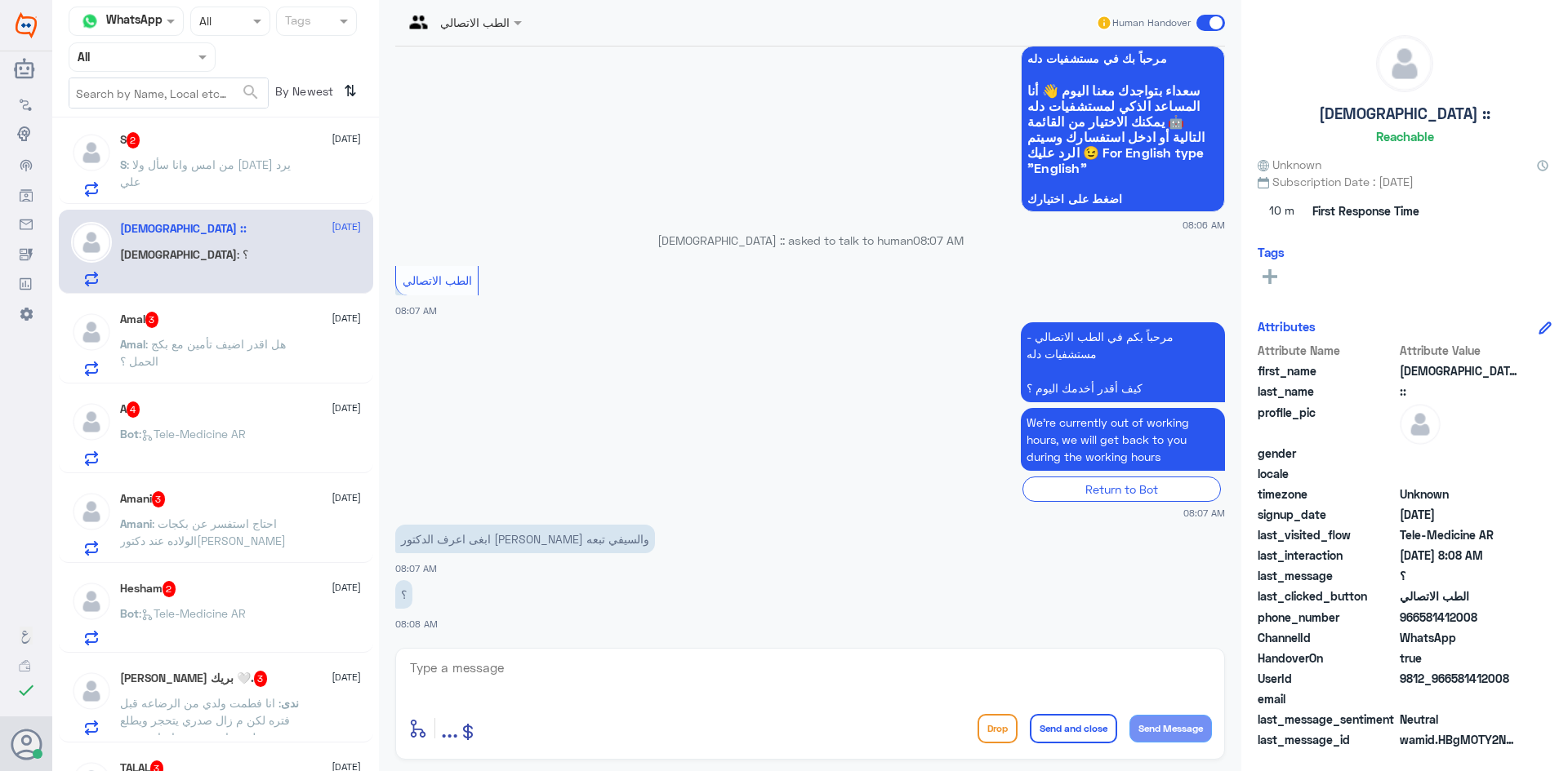
scroll to position [816, 0]
click at [260, 504] on div "Amani 3 13 August Amani : احتاج استفسر عن بكجات الولاده عند دكتوره نيفين" at bounding box center [240, 518] width 240 height 64
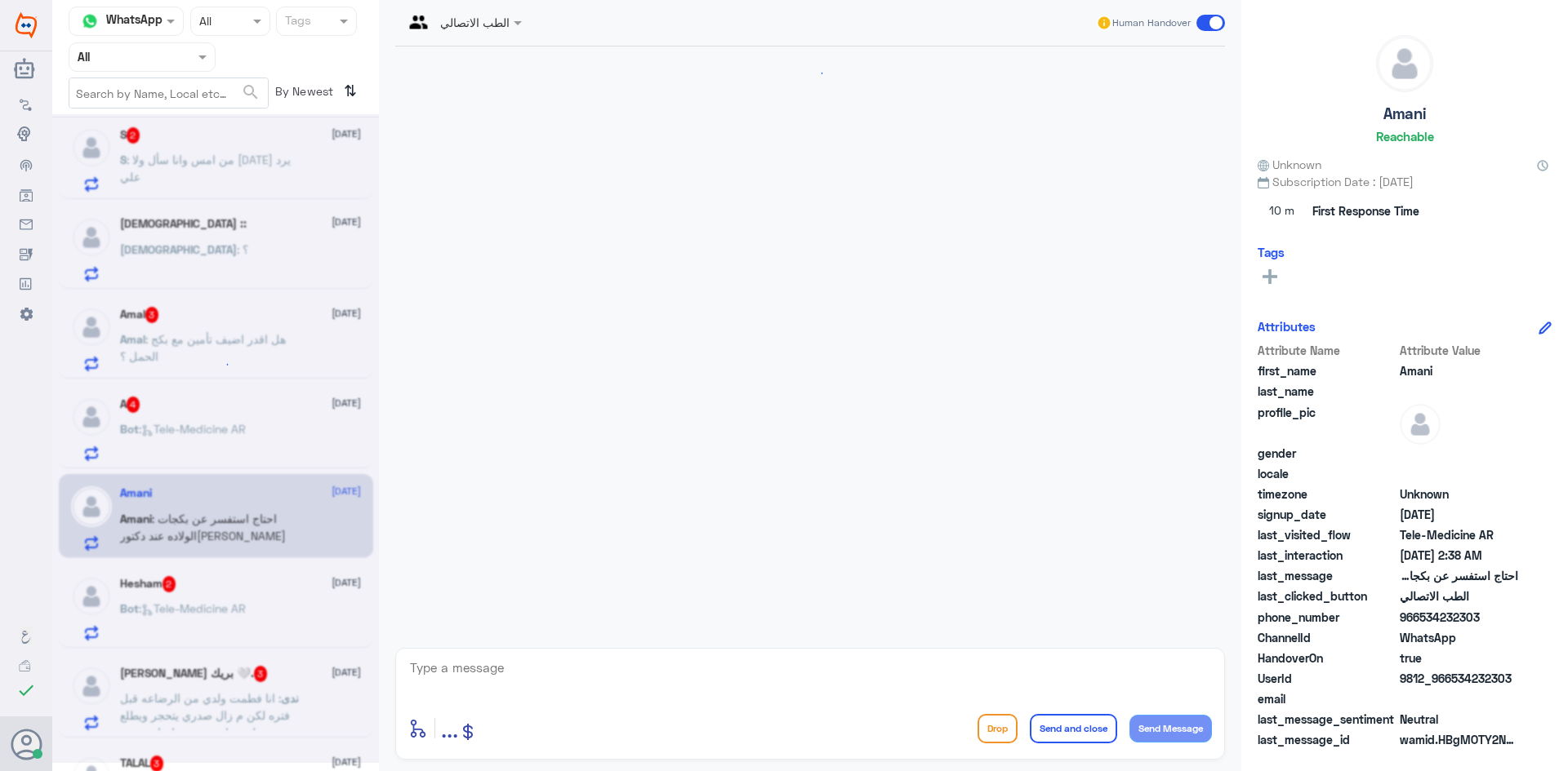
scroll to position [39, 0]
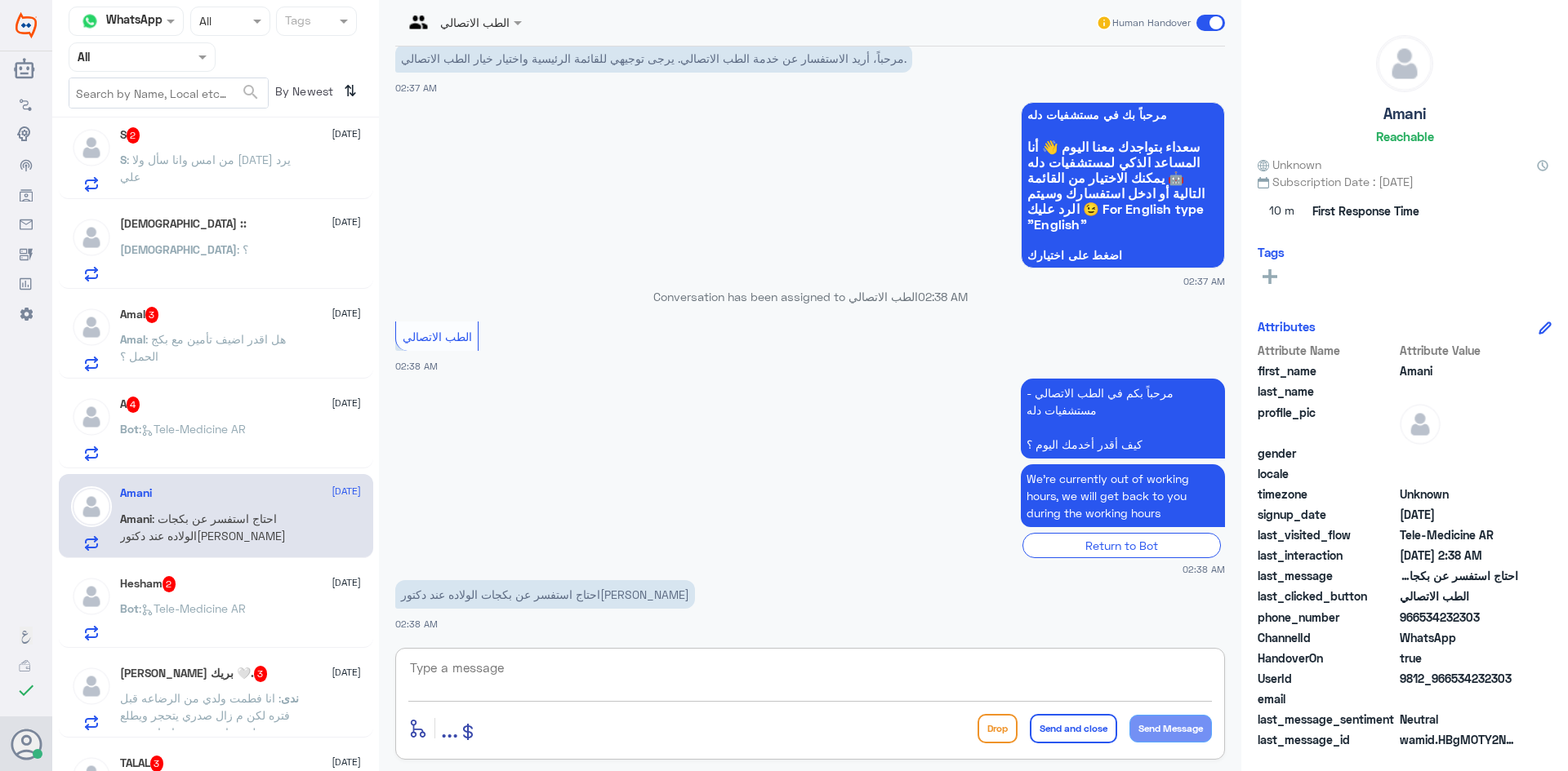
click at [594, 658] on textarea at bounding box center [810, 677] width 803 height 40
type textarea "ه"
click at [1206, 14] on div "Human Handover" at bounding box center [1160, 23] width 129 height 29
click at [1209, 24] on span at bounding box center [1211, 23] width 28 height 17
click at [0, 0] on input "checkbox" at bounding box center [0, 0] width 0 height 0
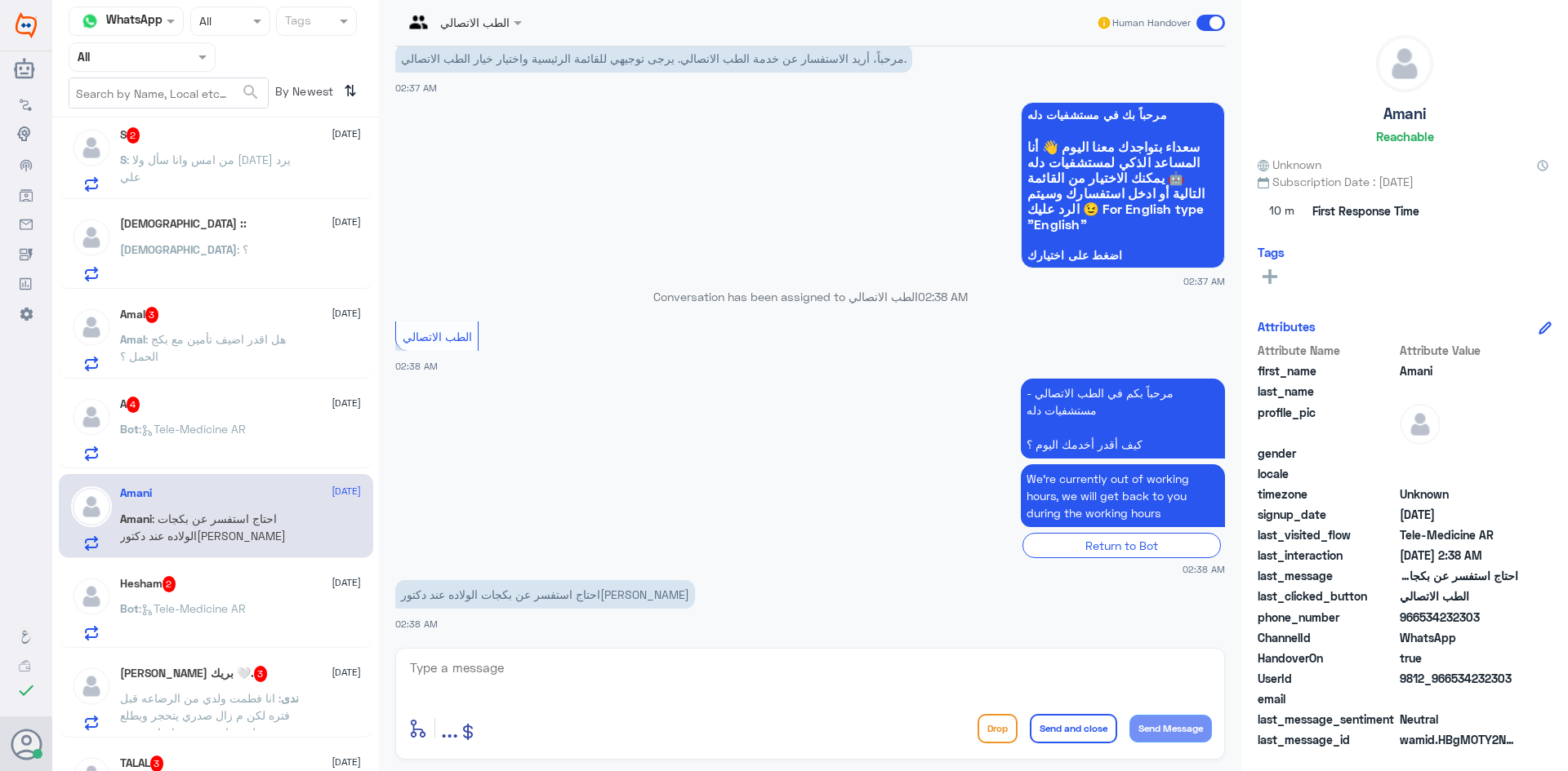
scroll to position [69, 0]
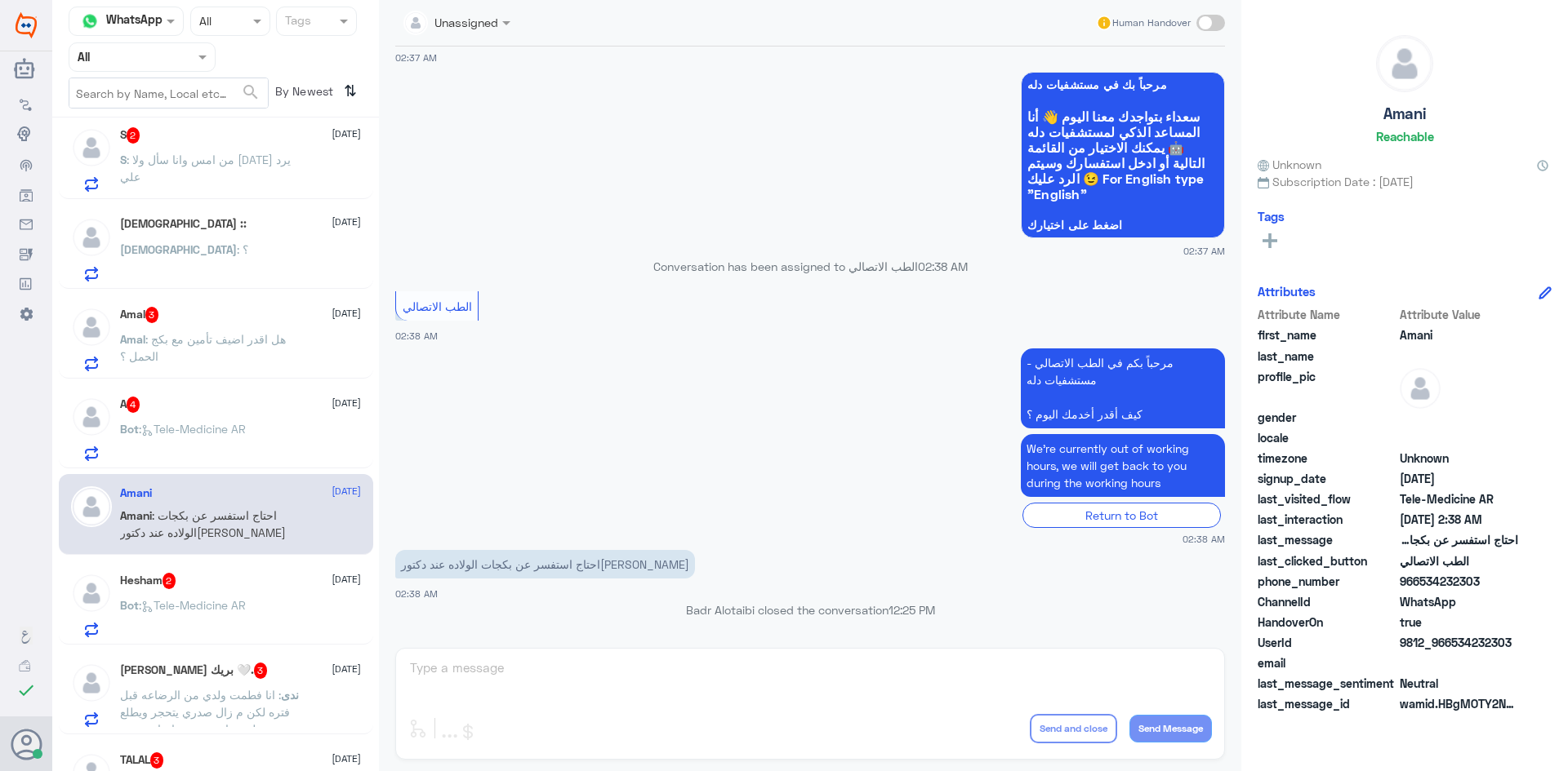
click at [156, 592] on div "Hesham 2 13 August Bot : Tele-Medicine AR" at bounding box center [240, 605] width 240 height 64
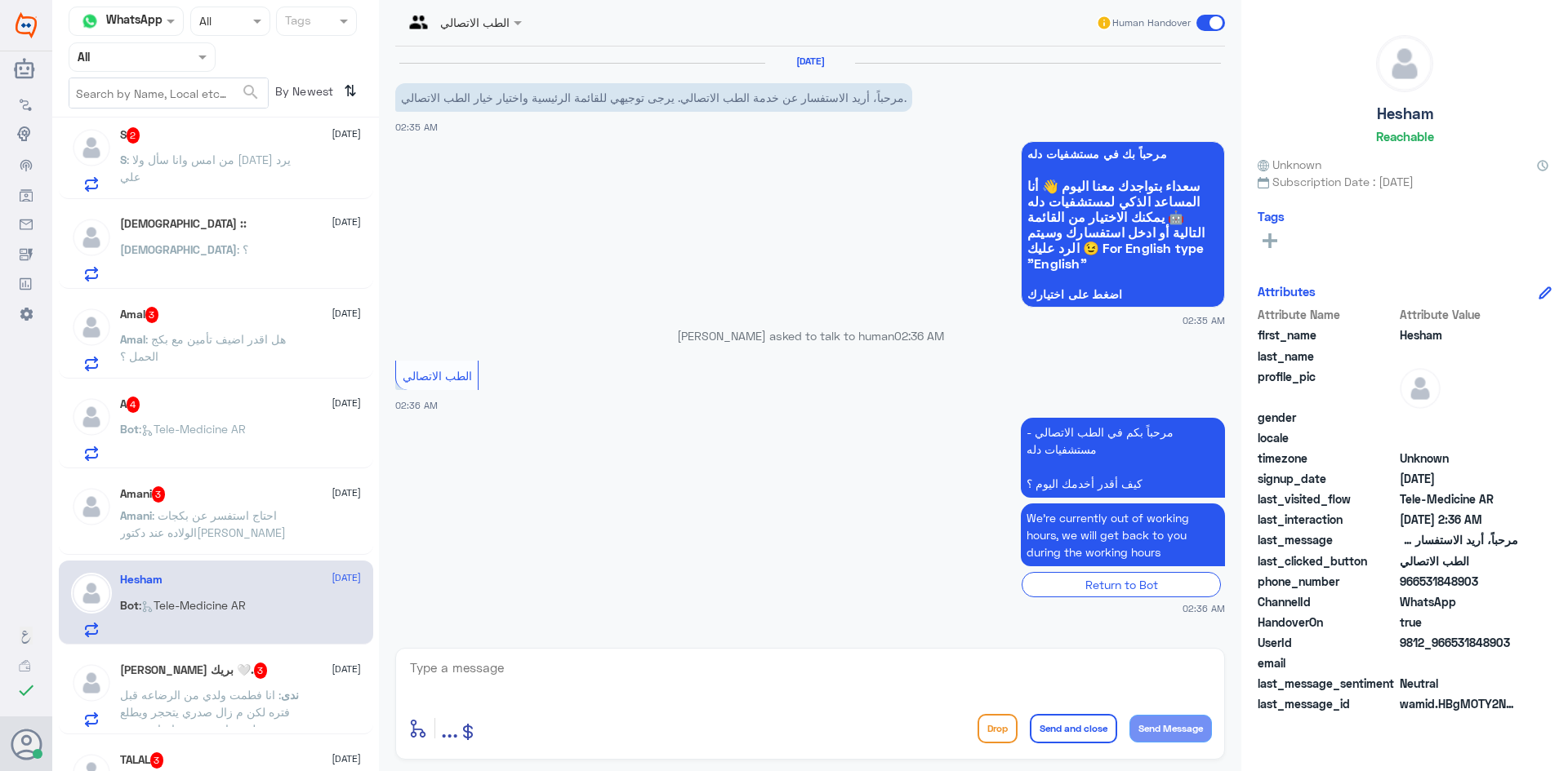
click at [1214, 25] on span at bounding box center [1211, 23] width 28 height 17
click at [0, 0] on input "checkbox" at bounding box center [0, 0] width 0 height 0
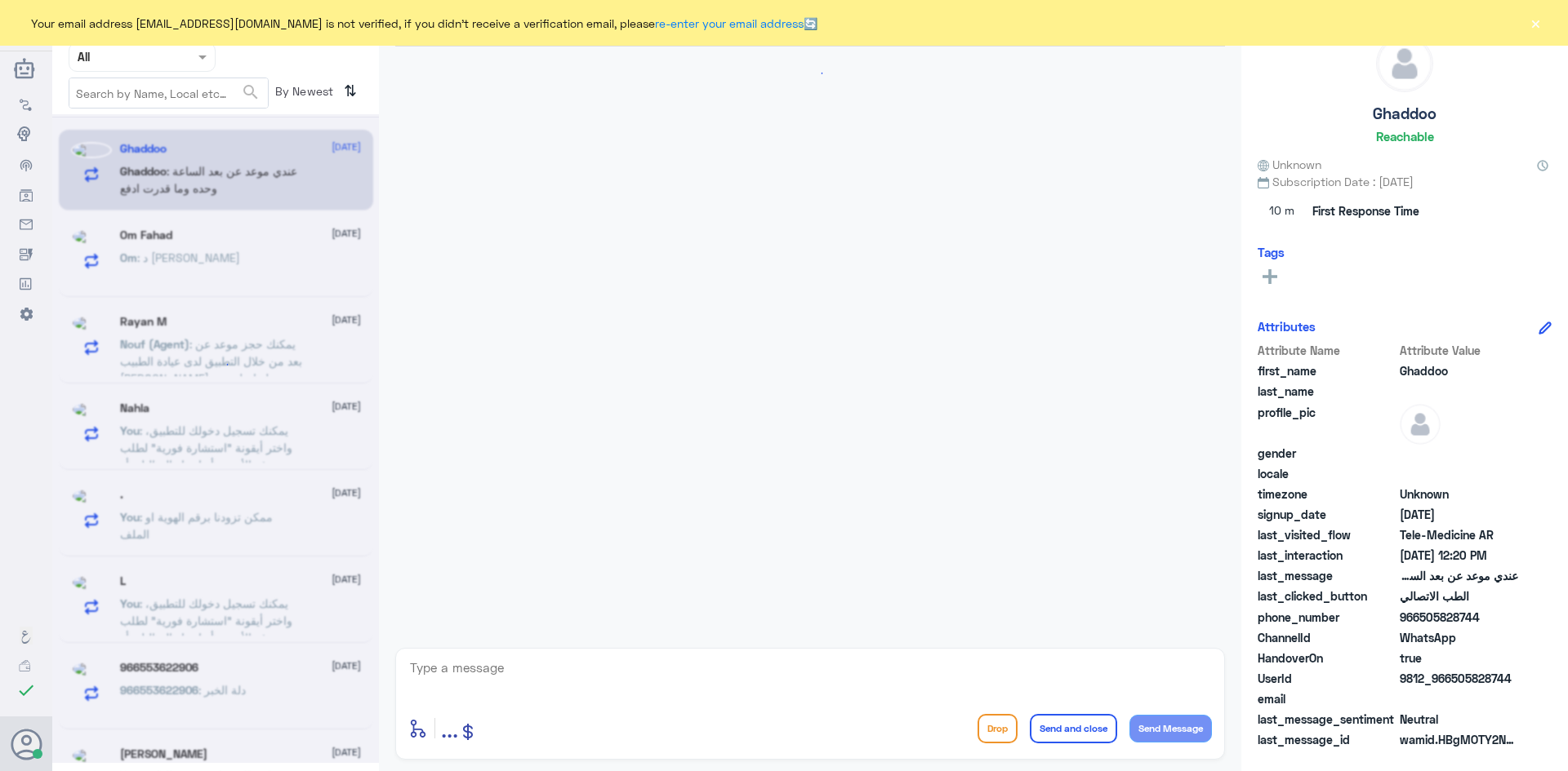
scroll to position [394, 0]
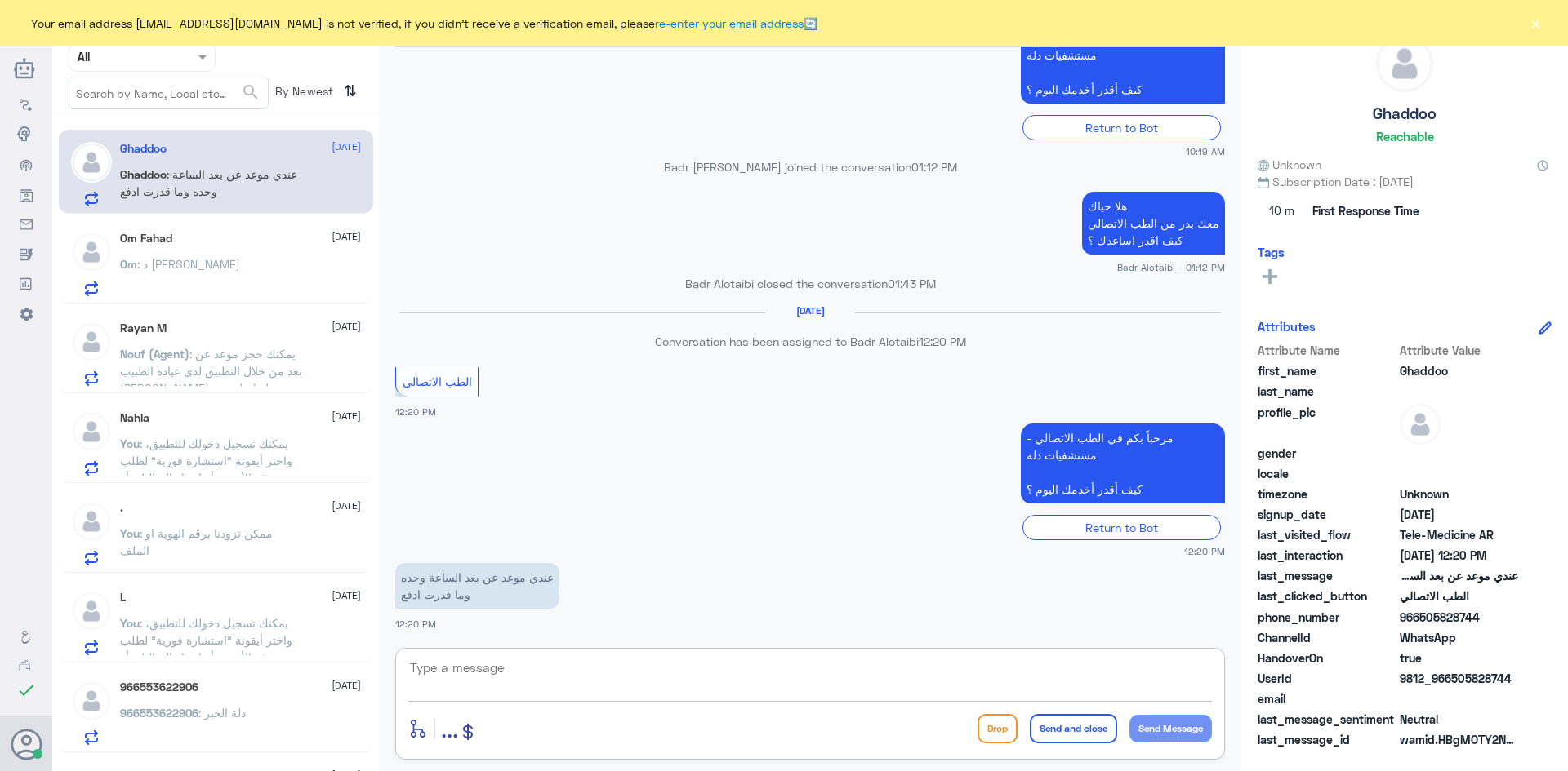
click at [513, 662] on textarea at bounding box center [810, 677] width 803 height 40
type textarea "هلا حياك معك بدر من الطب الاتصالي"
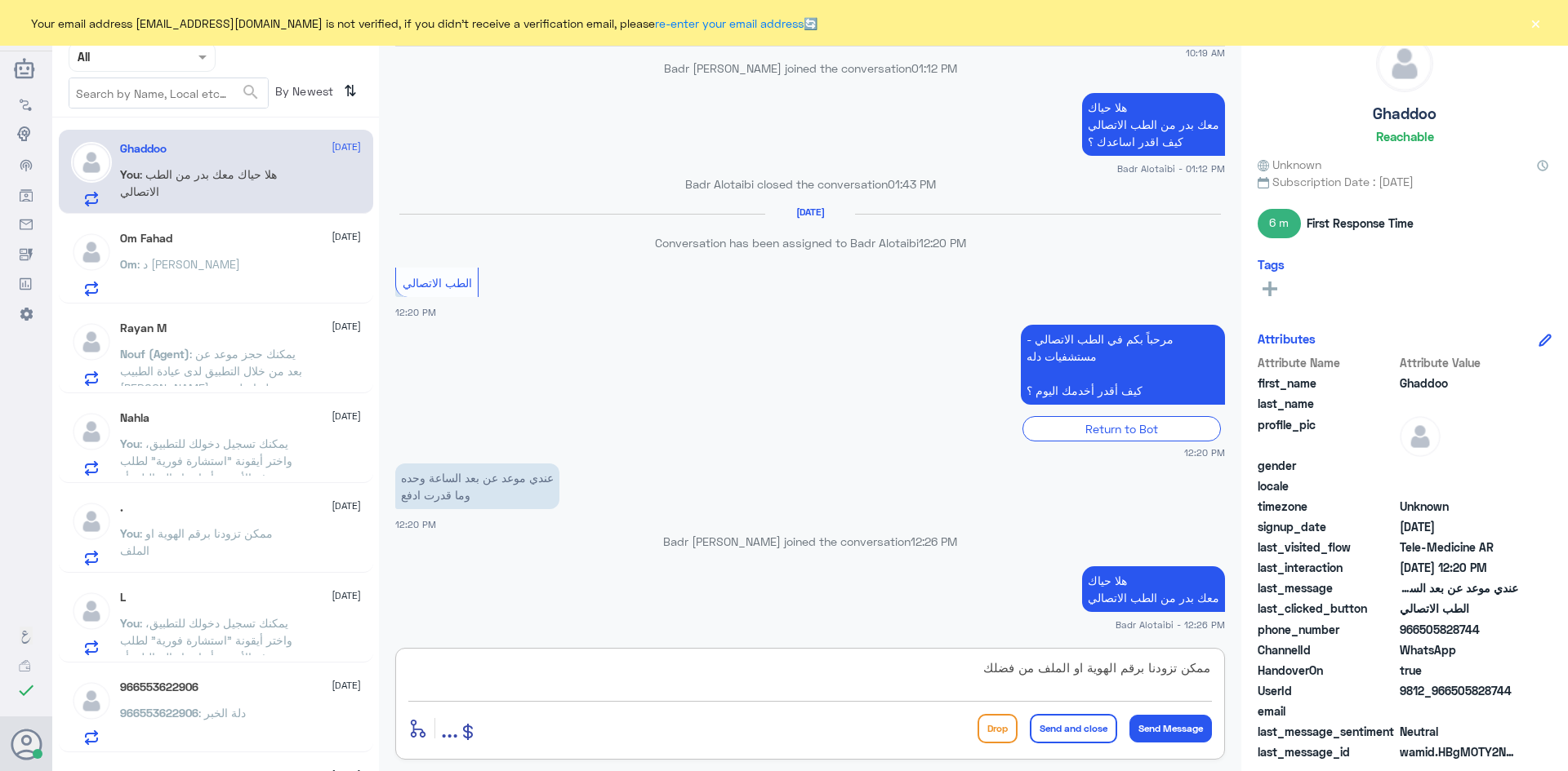
type textarea "ممكن تزودنا برقم الهوية او الملف من فضلك"
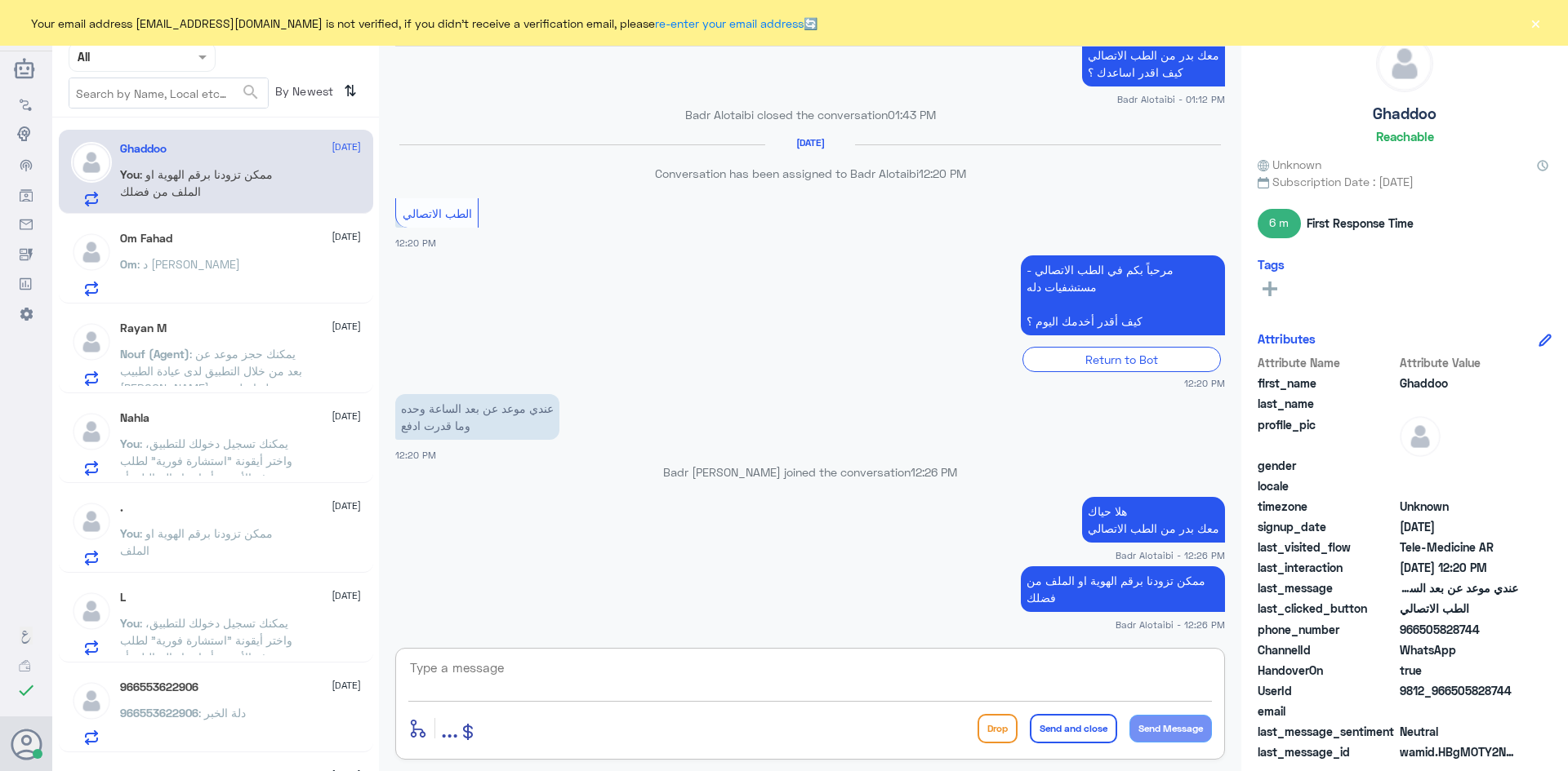
click at [296, 256] on div "Om Fahad [DATE] Om : د [PERSON_NAME]" at bounding box center [240, 264] width 240 height 64
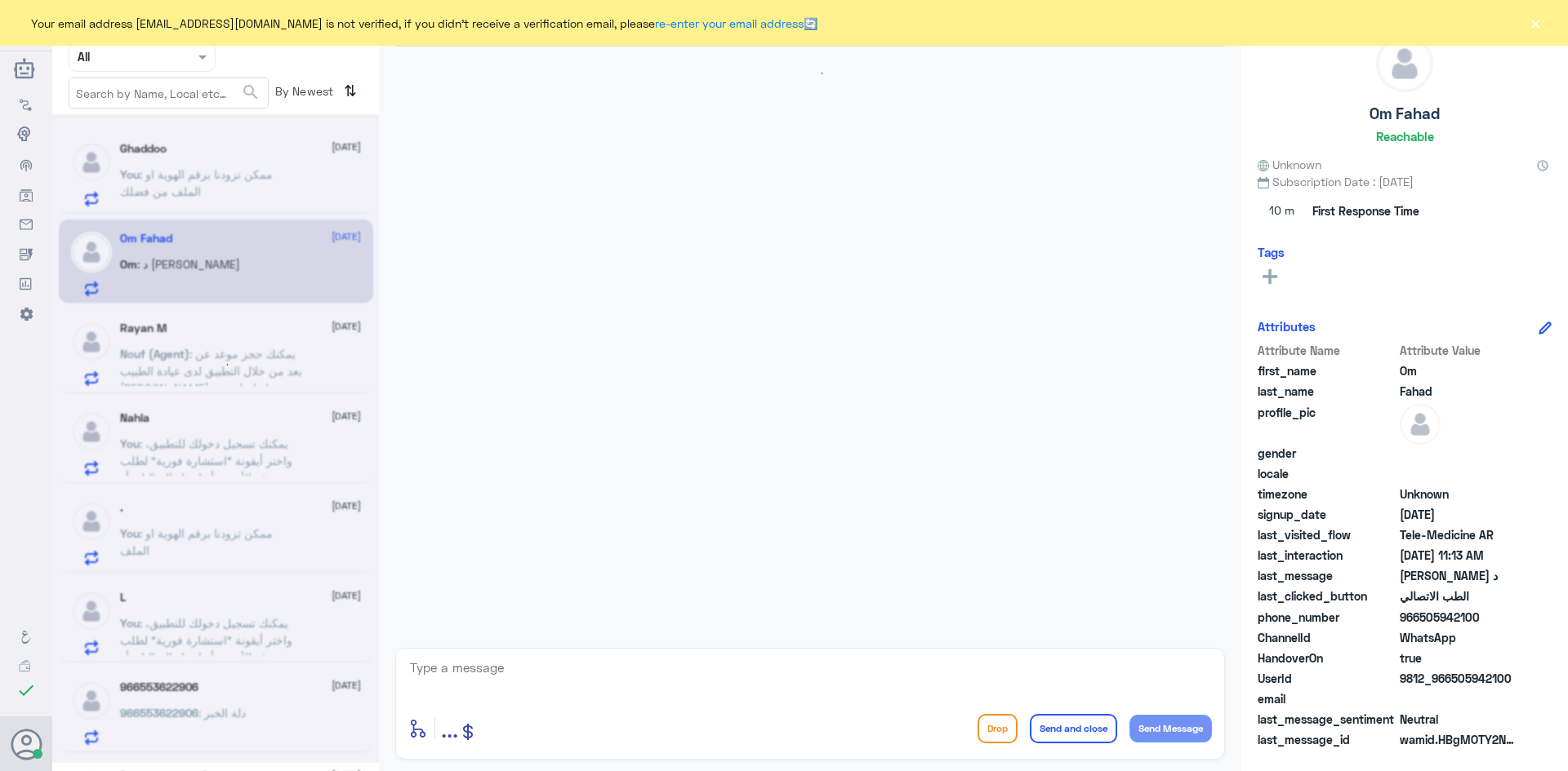
scroll to position [174, 0]
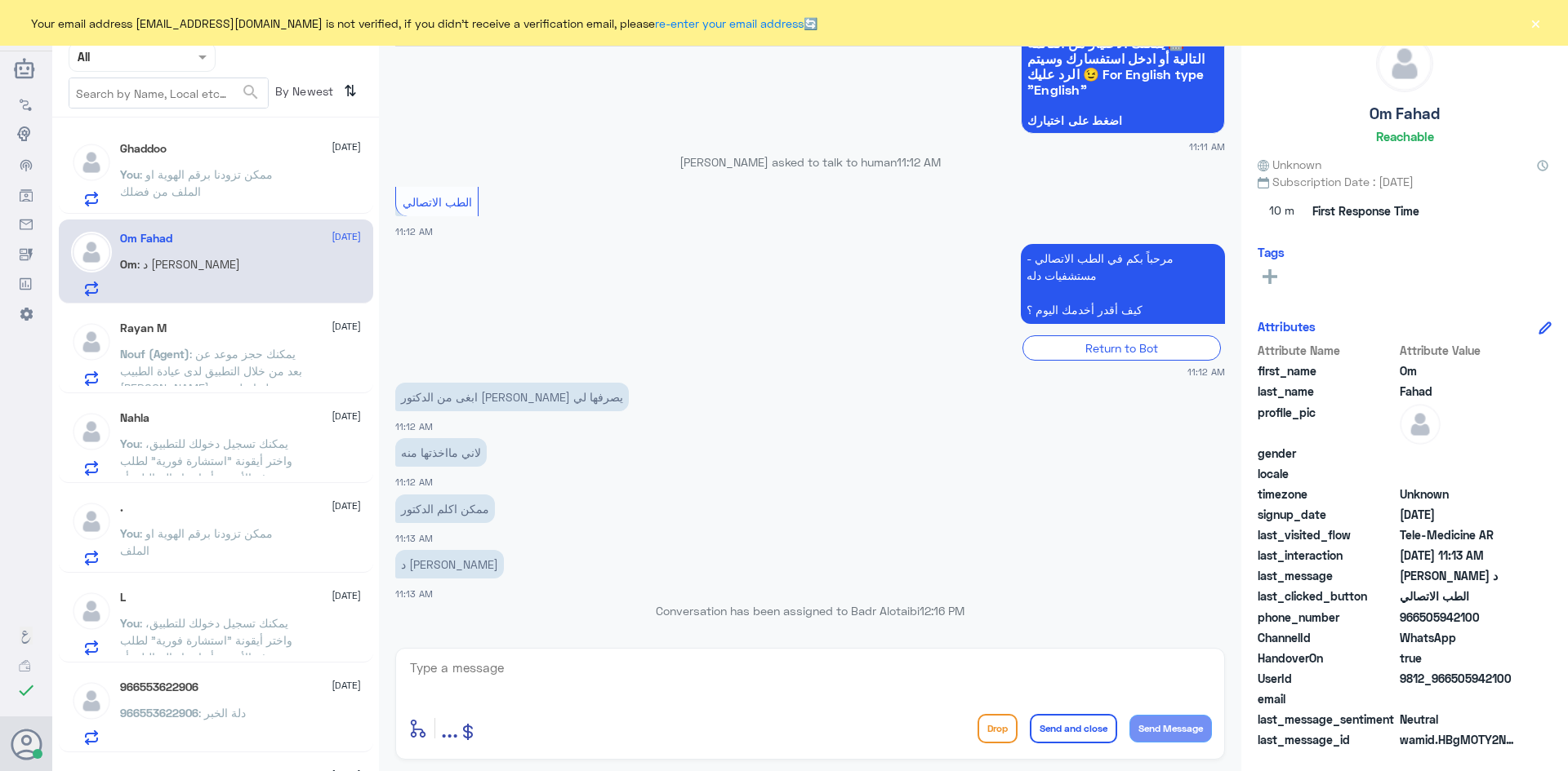
click at [769, 687] on textarea at bounding box center [810, 677] width 803 height 40
click at [291, 198] on p "You : ممكن تزودنا برقم الهوية او الملف من فضلك" at bounding box center [212, 186] width 184 height 41
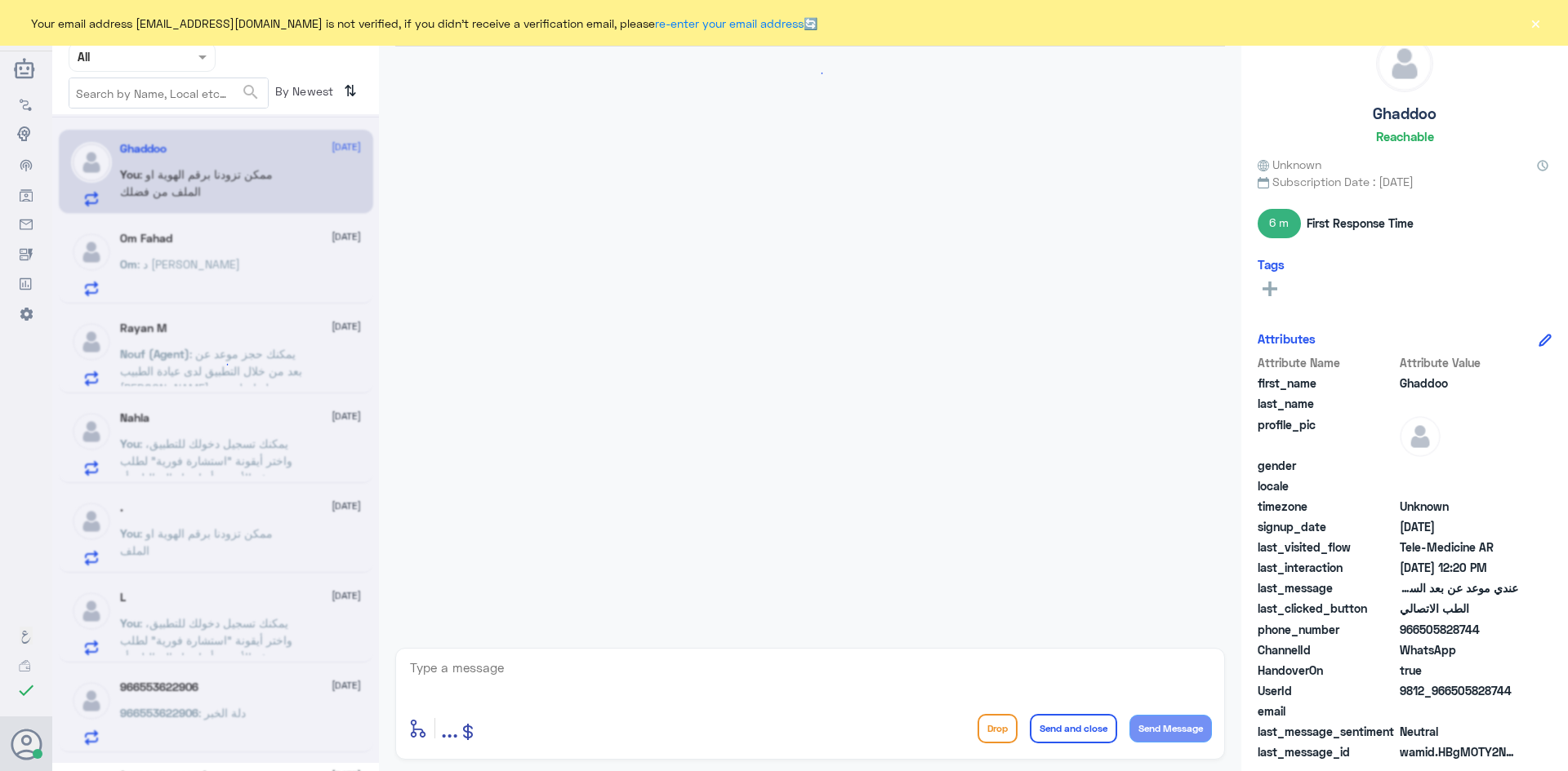
scroll to position [563, 0]
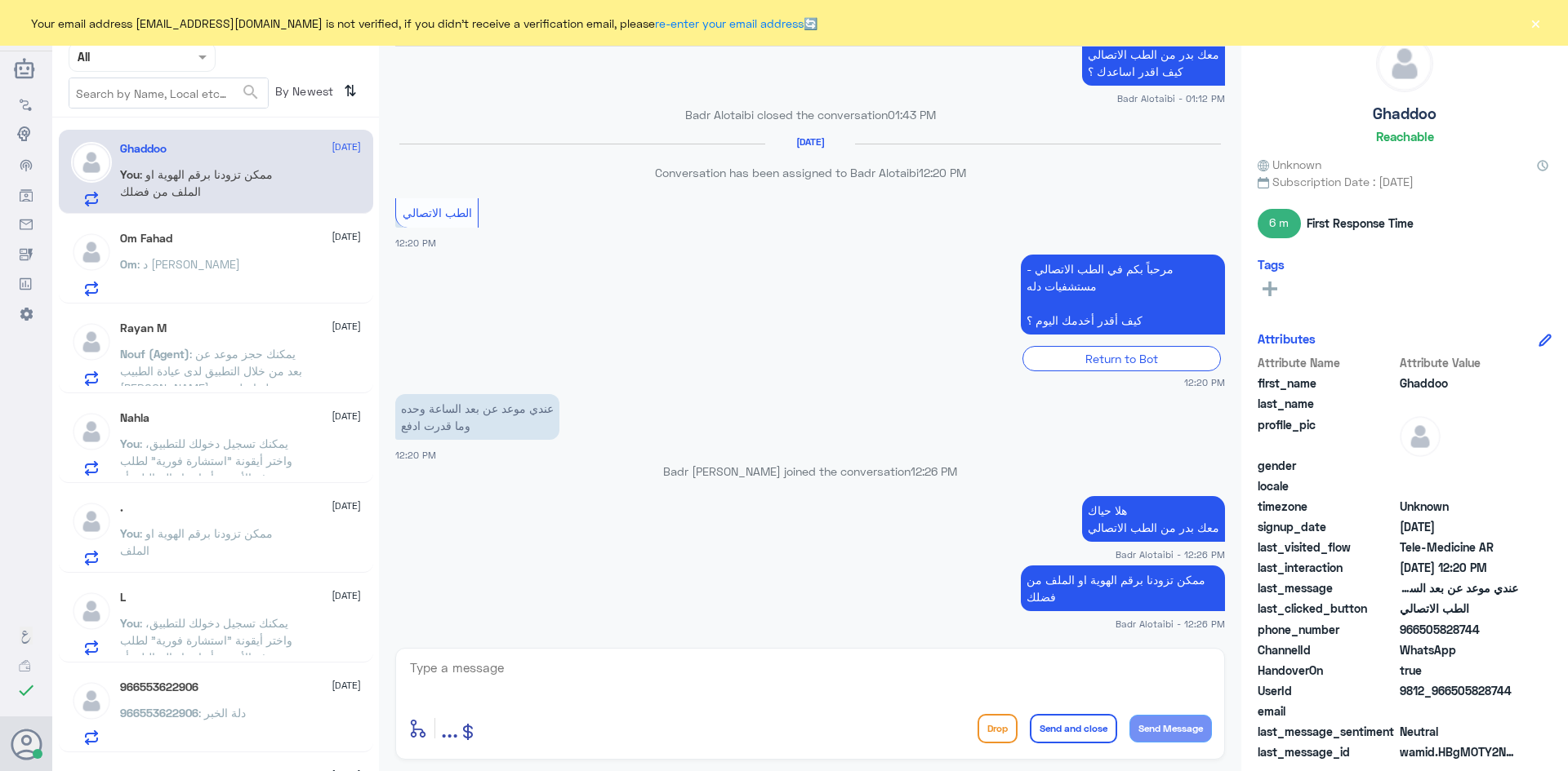
click at [1540, 23] on button "×" at bounding box center [1535, 23] width 17 height 17
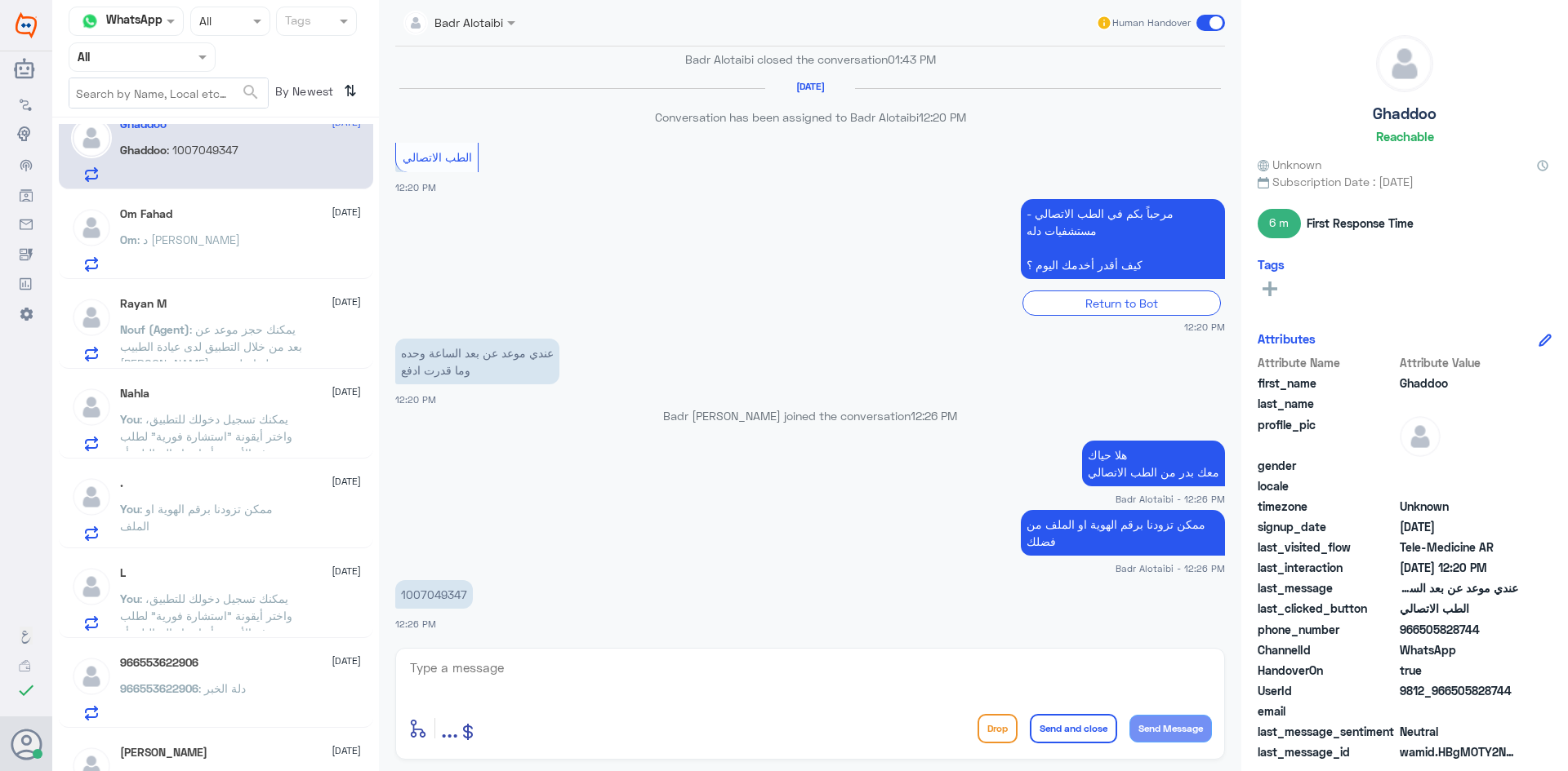
scroll to position [0, 0]
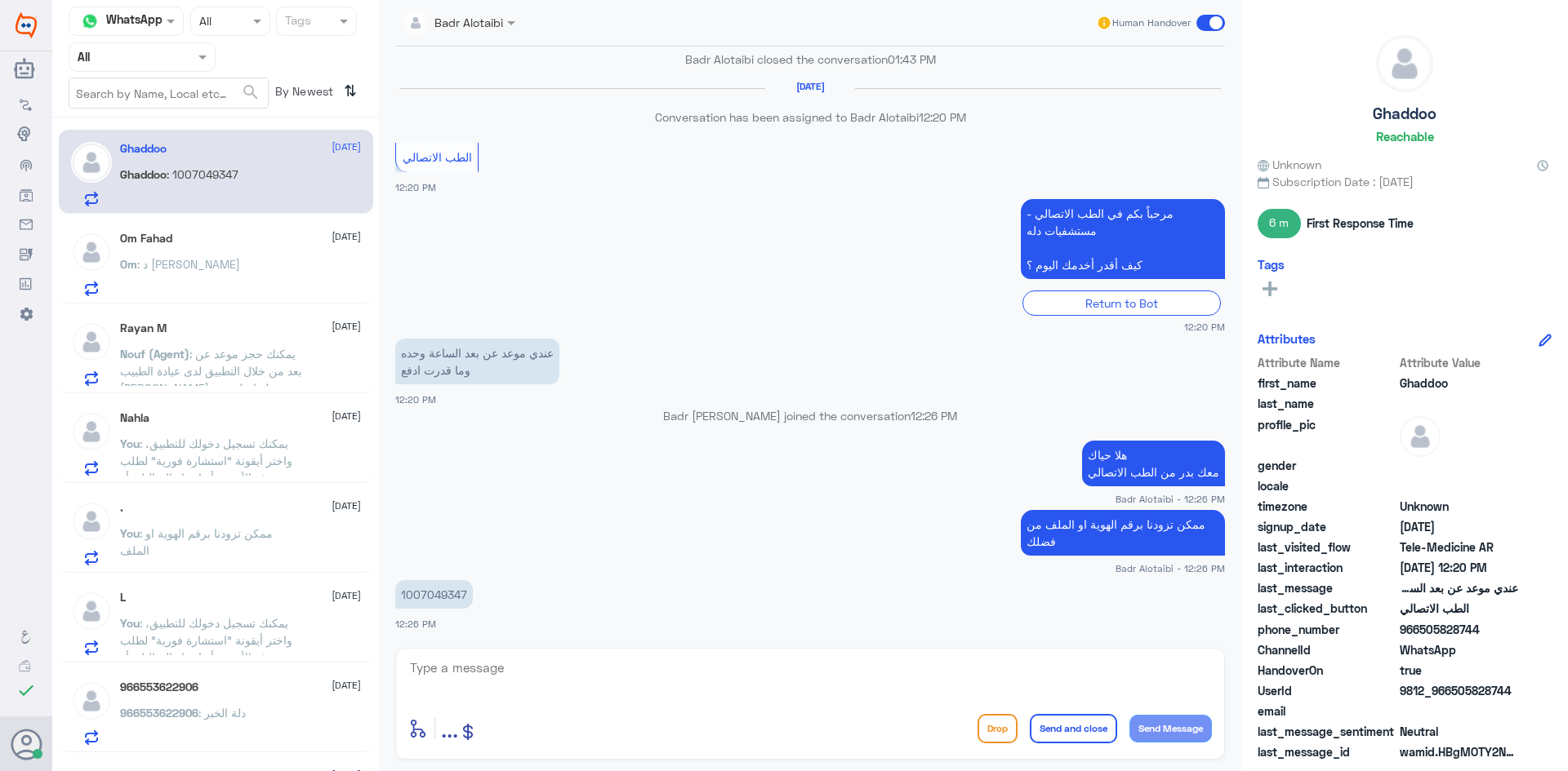
click at [465, 597] on p "1007049347" at bounding box center [433, 594] width 78 height 28
drag, startPoint x: 466, startPoint y: 594, endPoint x: 400, endPoint y: 601, distance: 66.4
click at [400, 601] on p "1007049347" at bounding box center [433, 594] width 78 height 28
copy p "1007049347"
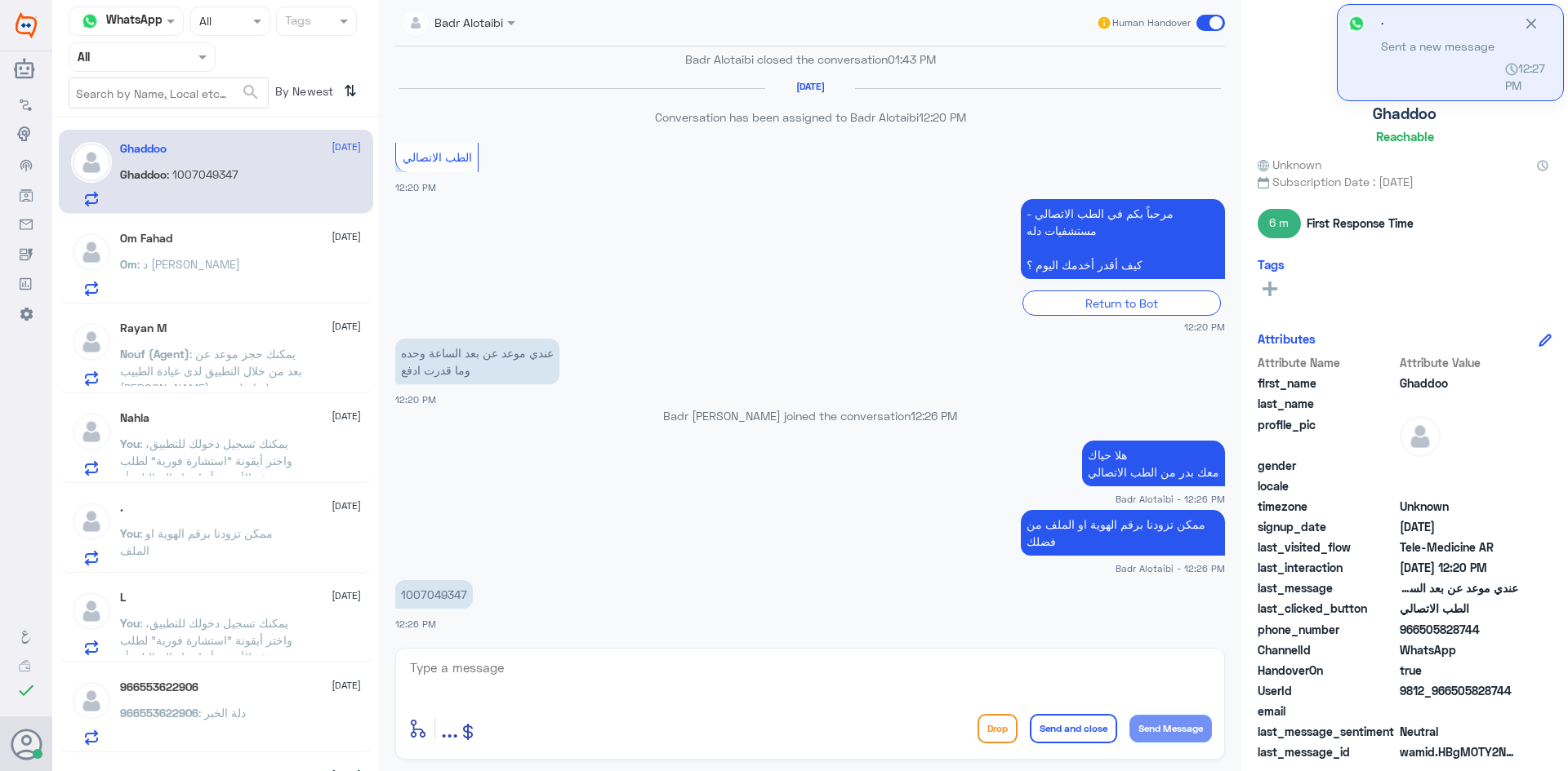
click at [757, 450] on app-msgs-text "هلا حياك معك بدر من الطب الاتصالي" at bounding box center [810, 464] width 830 height 48
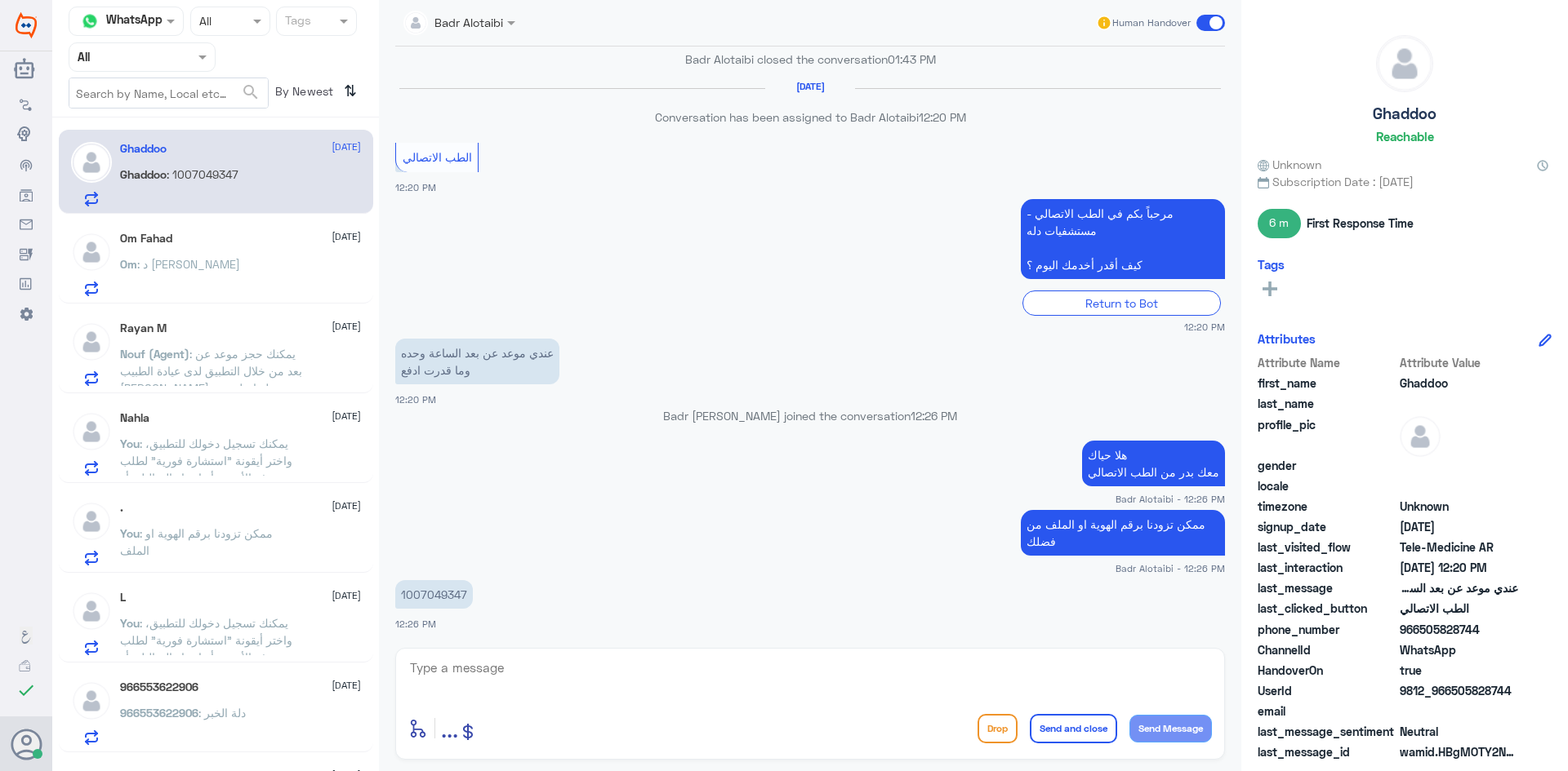
click at [658, 677] on textarea at bounding box center [810, 677] width 803 height 40
type textarea "جرب الان"
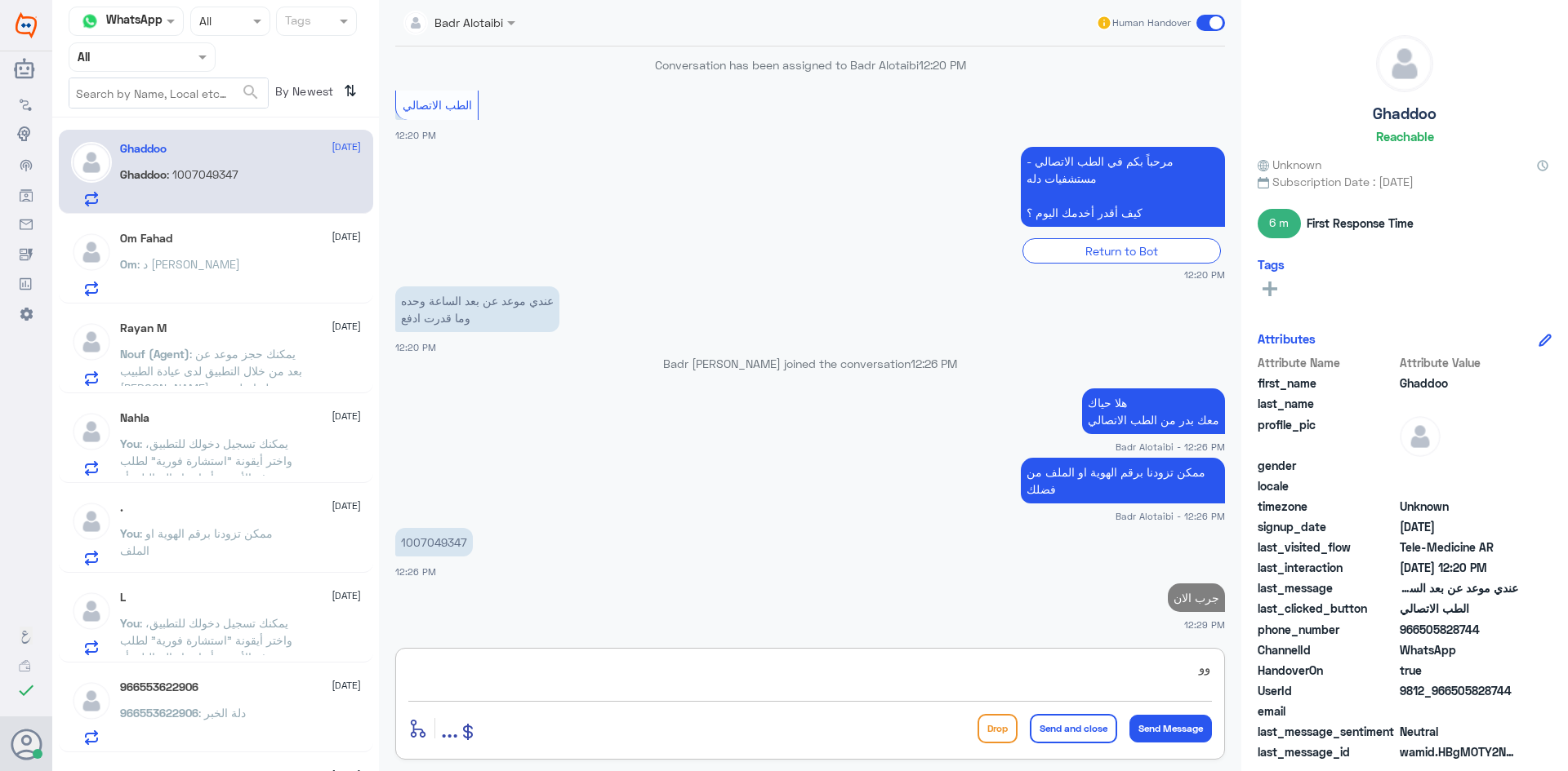
type textarea "و"
type textarea "ممكن تزودنا بصورة من المشكلة"
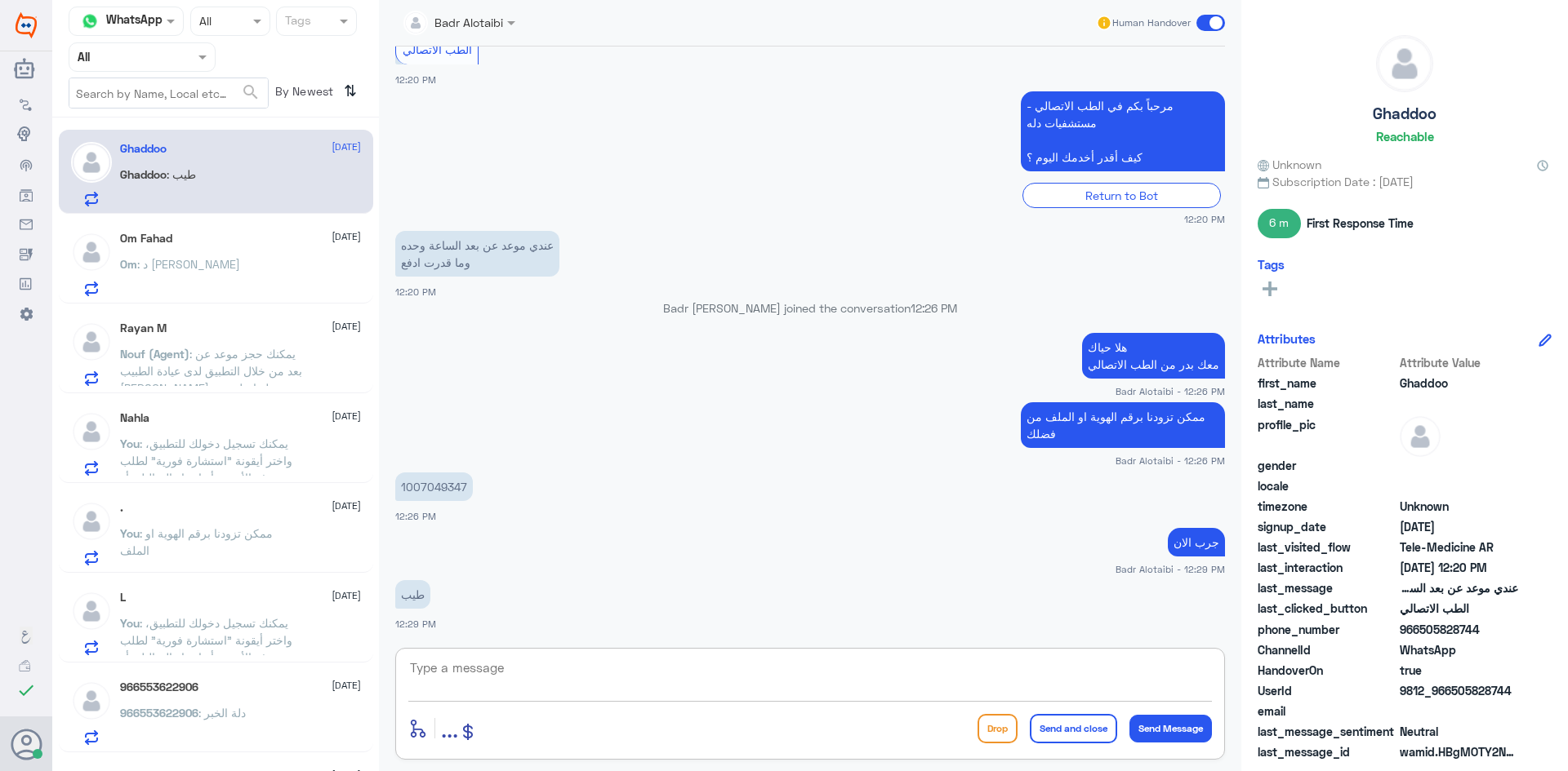
scroll to position [779, 0]
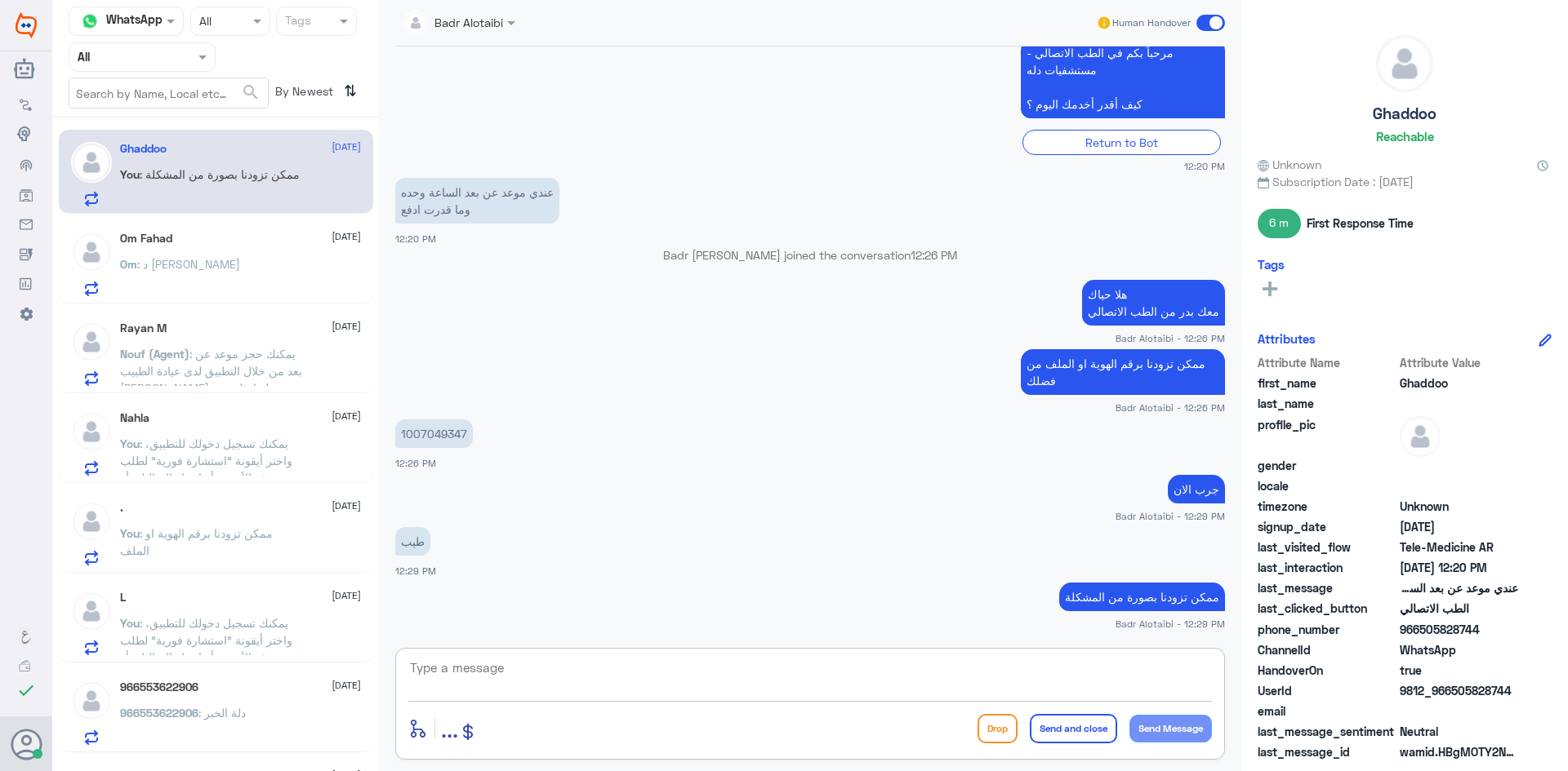
click at [236, 350] on span ": يمكنك حجز موعد عن بعد من خلال التطبيق لدى عيادة الطبيب عبدالواحد لتواصل معه" at bounding box center [211, 371] width 182 height 48
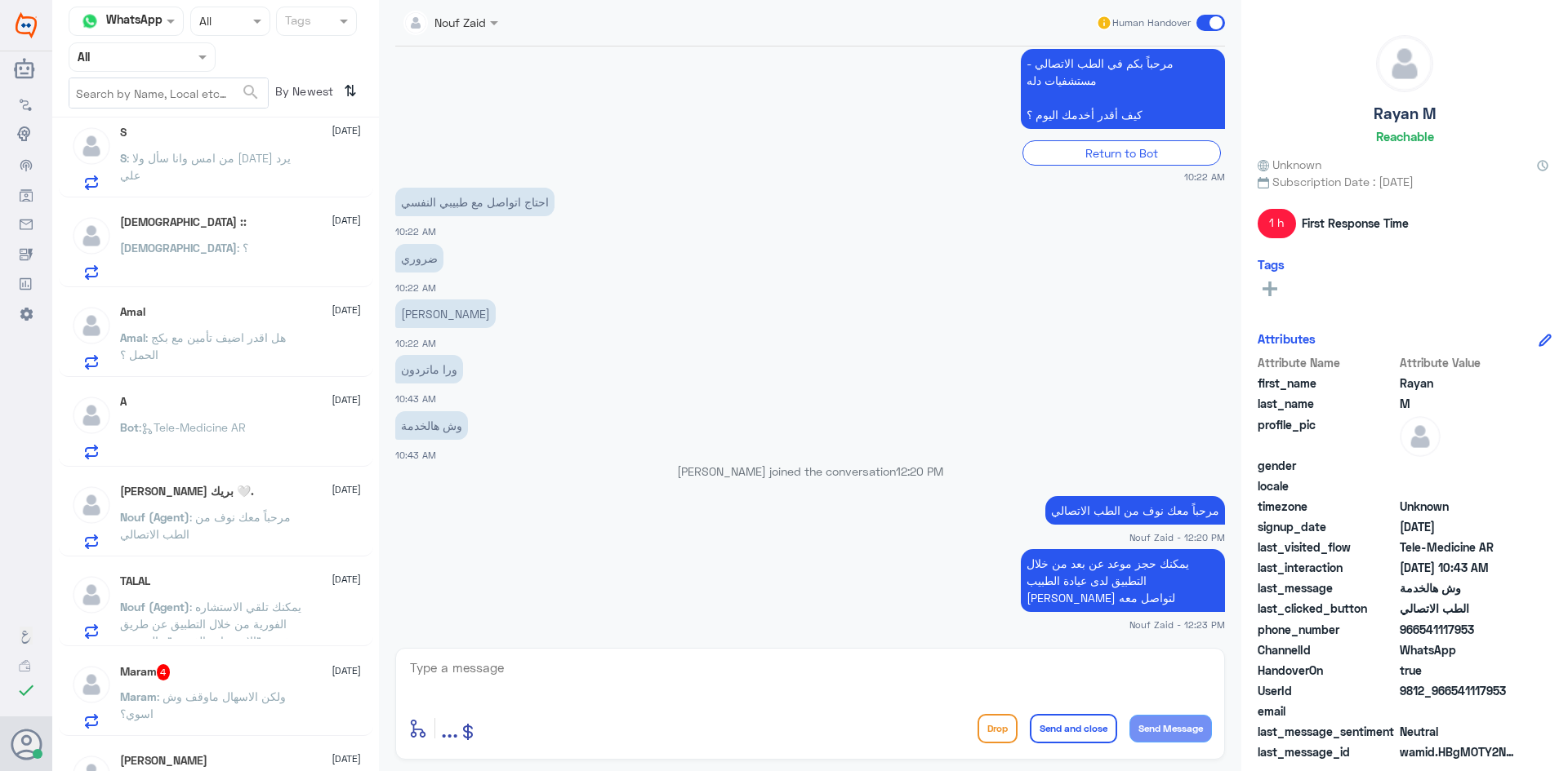
scroll to position [816, 0]
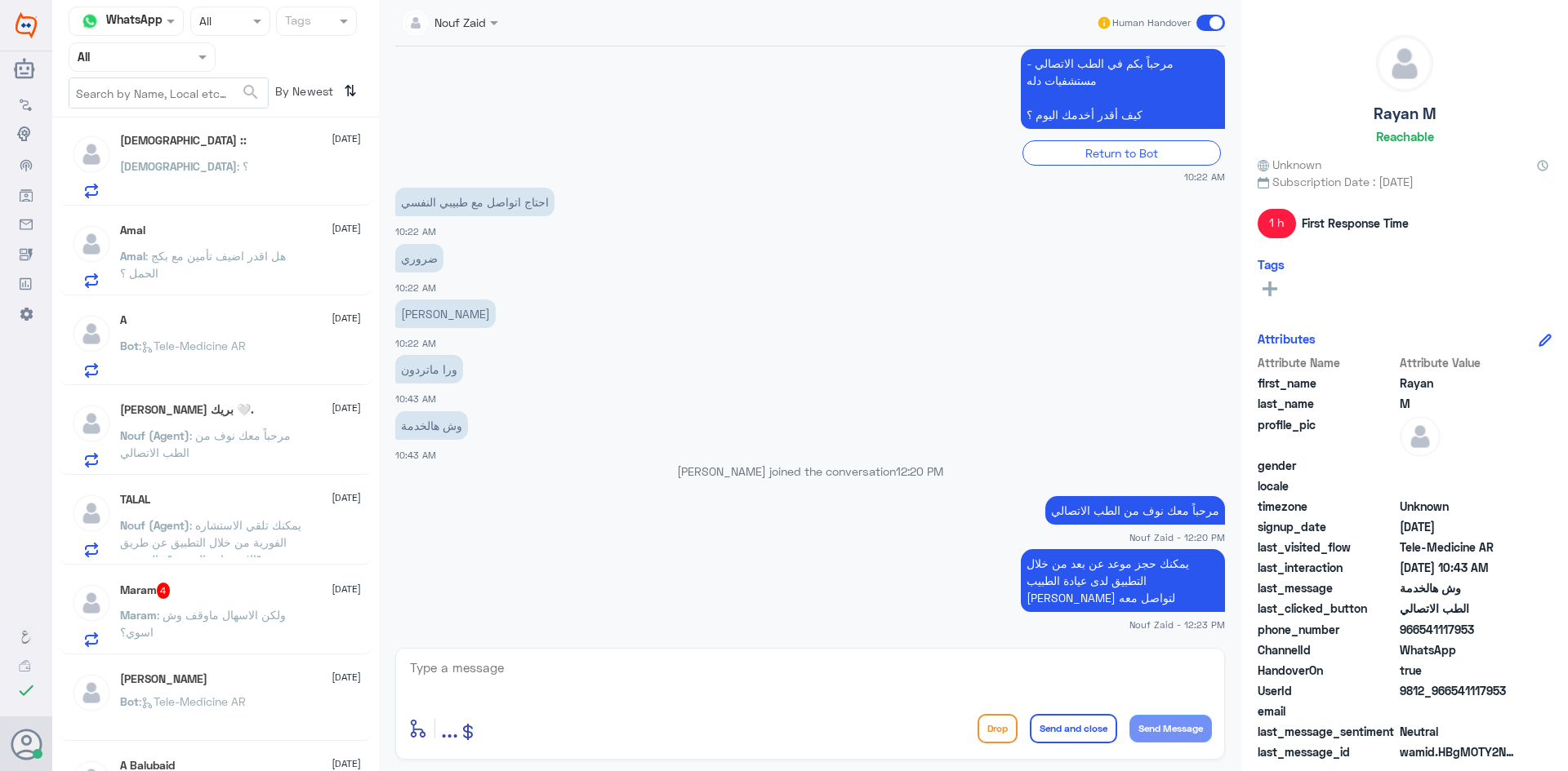
click at [286, 620] on span ": ولكن الاسهال ماوقف وش اسوي؟" at bounding box center [203, 623] width 166 height 31
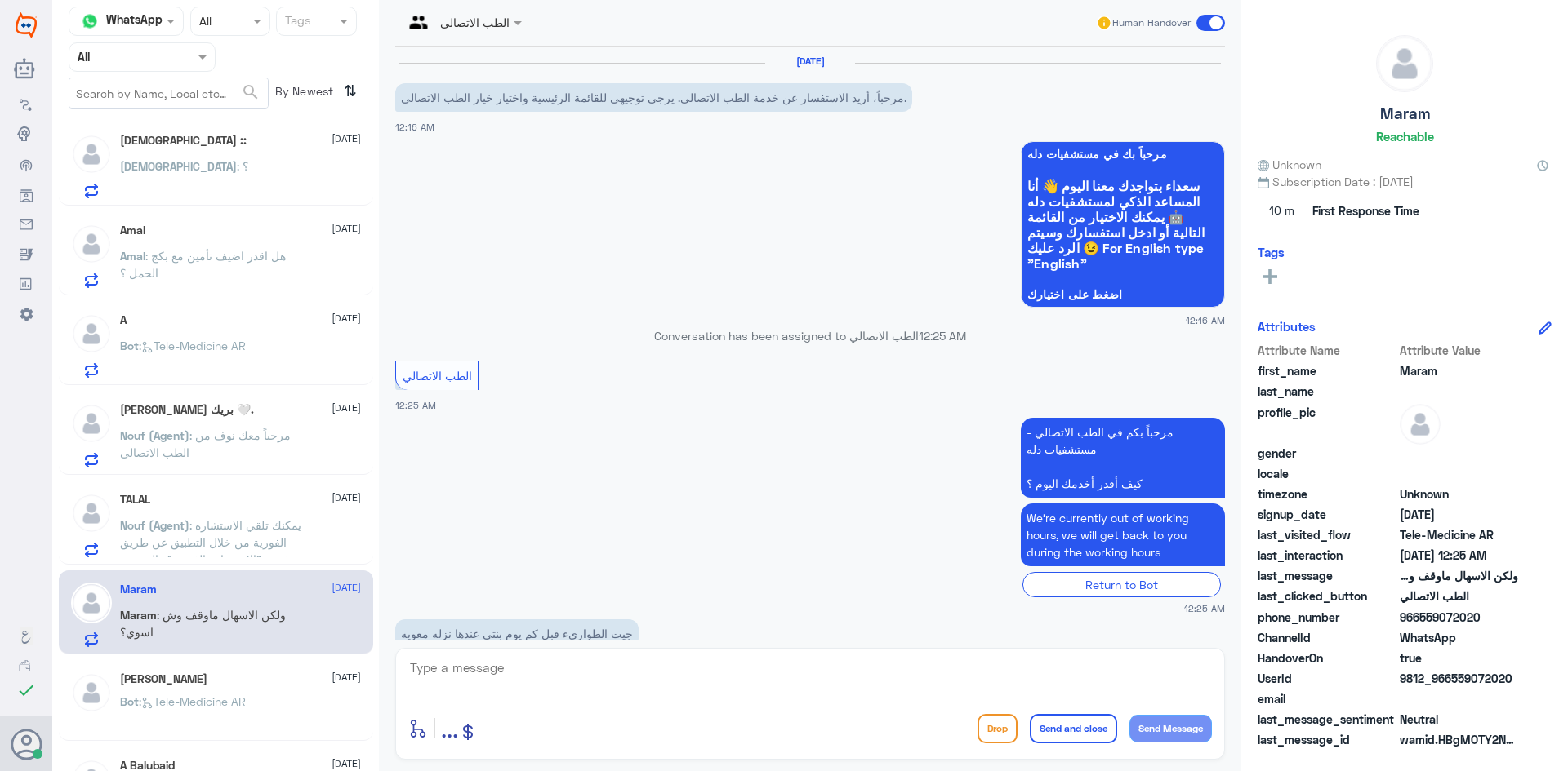
scroll to position [95, 0]
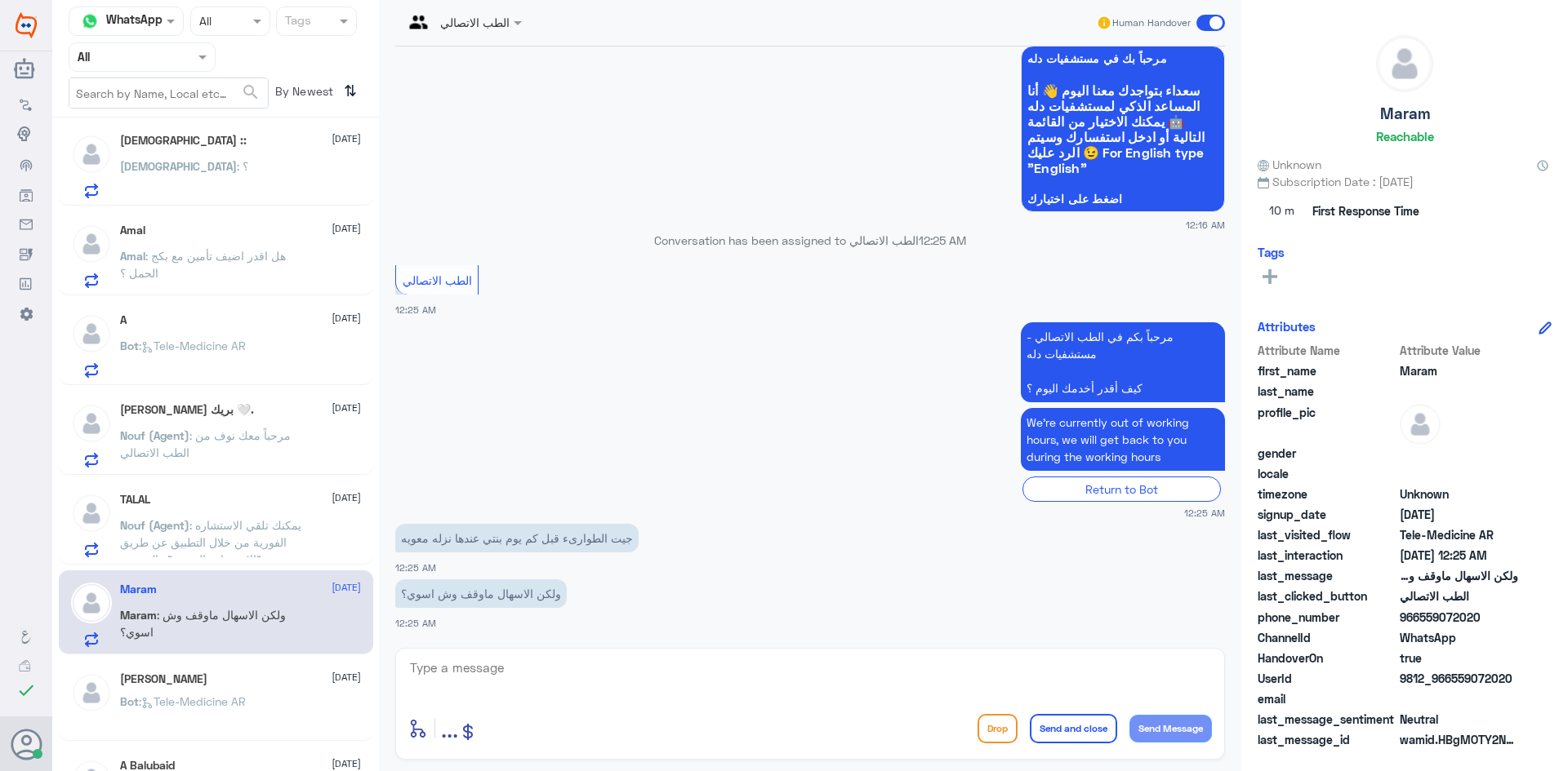
drag, startPoint x: 1514, startPoint y: 675, endPoint x: 1452, endPoint y: 678, distance: 62.1
click at [1452, 678] on span "9812_966559072020" at bounding box center [1459, 678] width 119 height 18
copy span "559072020"
click at [641, 664] on textarea at bounding box center [810, 677] width 803 height 40
paste textarea "يمكنك تسجيل دخولك للتطبيق، واختر أيقونة "استشارة فورية" لطلب صرف الأدوية، أو إج…"
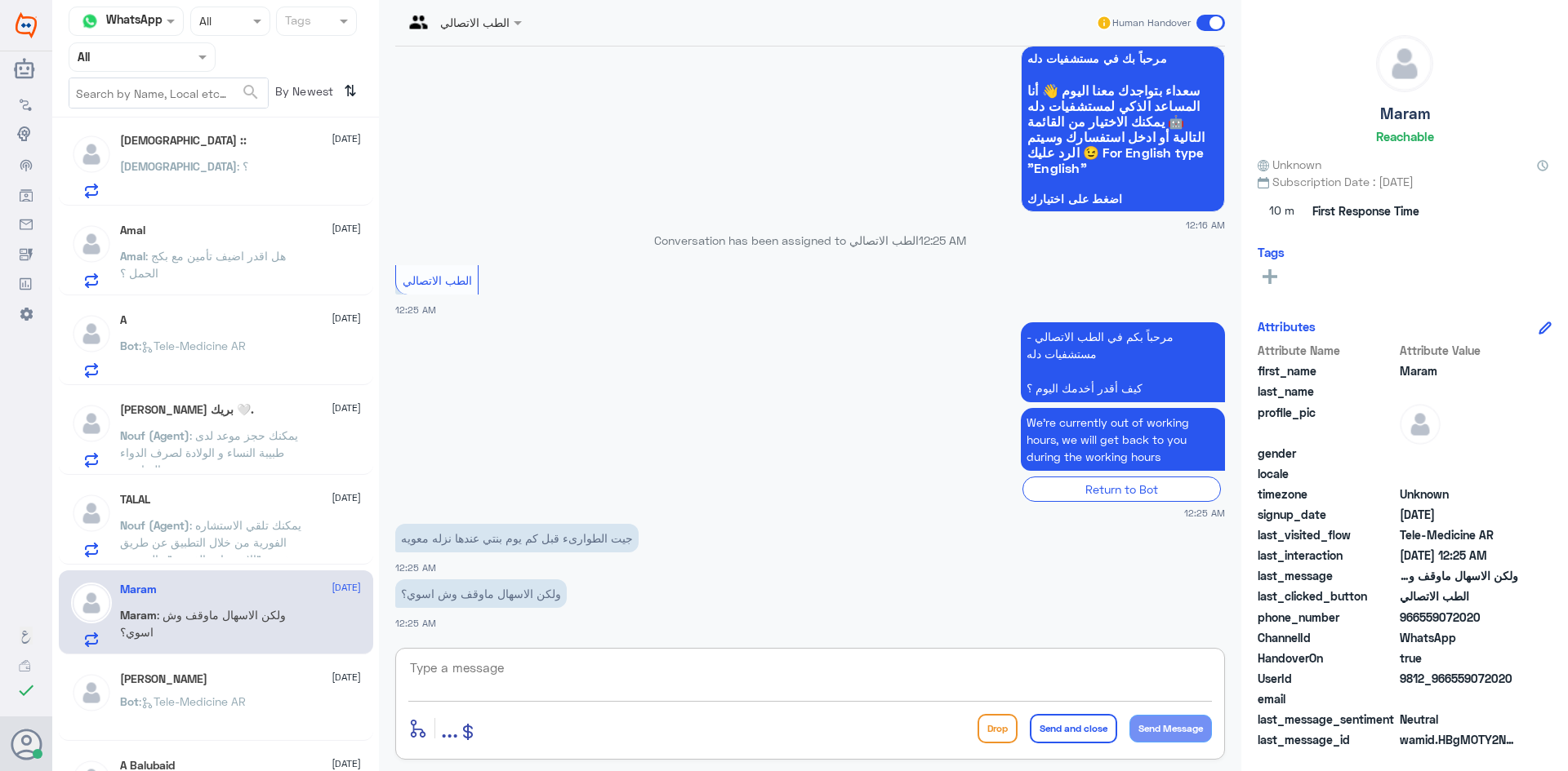
type textarea "يمكنك تسجيل دخولك للتطبيق، واختر أيقونة "استشارة فورية" لطلب صرف الأدوية، أو إج…"
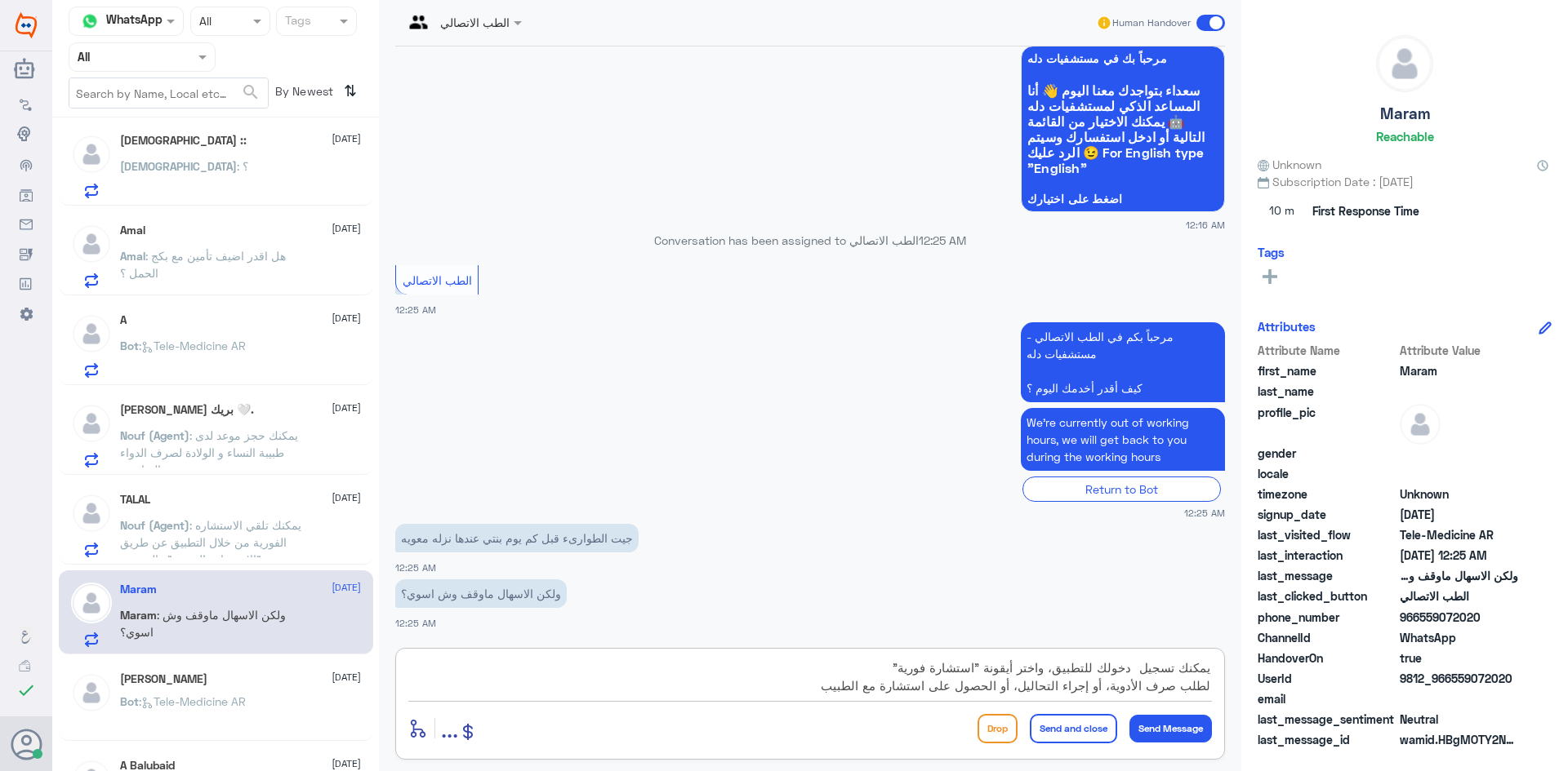
drag, startPoint x: 847, startPoint y: 686, endPoint x: 1227, endPoint y: 674, distance: 380.2
click at [1227, 674] on div "الطب الاتصالي Human Handover 13 Aug 2025 مرحباً، أريد الاستفسار عن خدمة الطب ال…" at bounding box center [810, 388] width 862 height 776
type textarea "هلا حياك معك بدر من الطب الاتصالي"
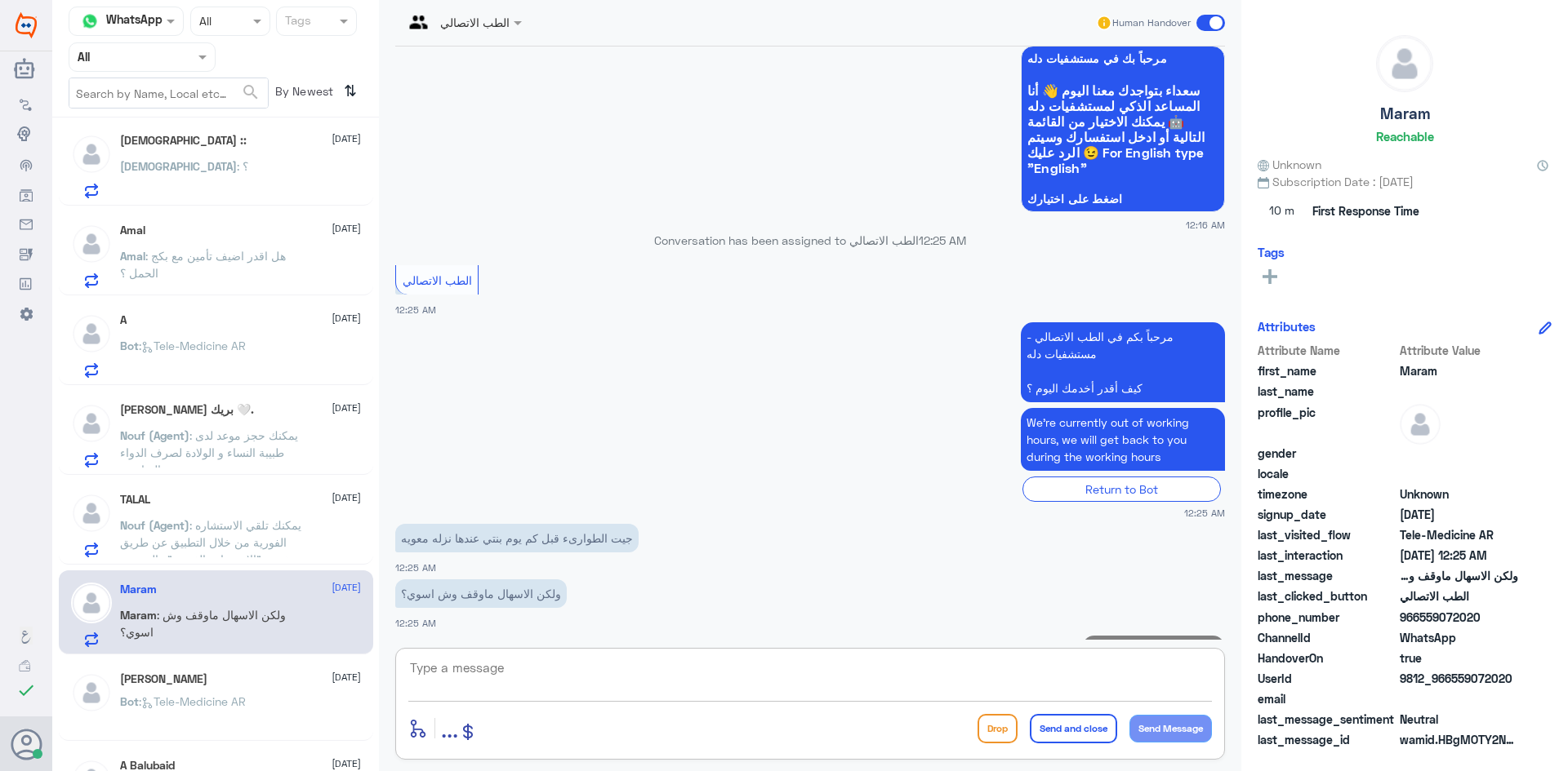
scroll to position [165, 0]
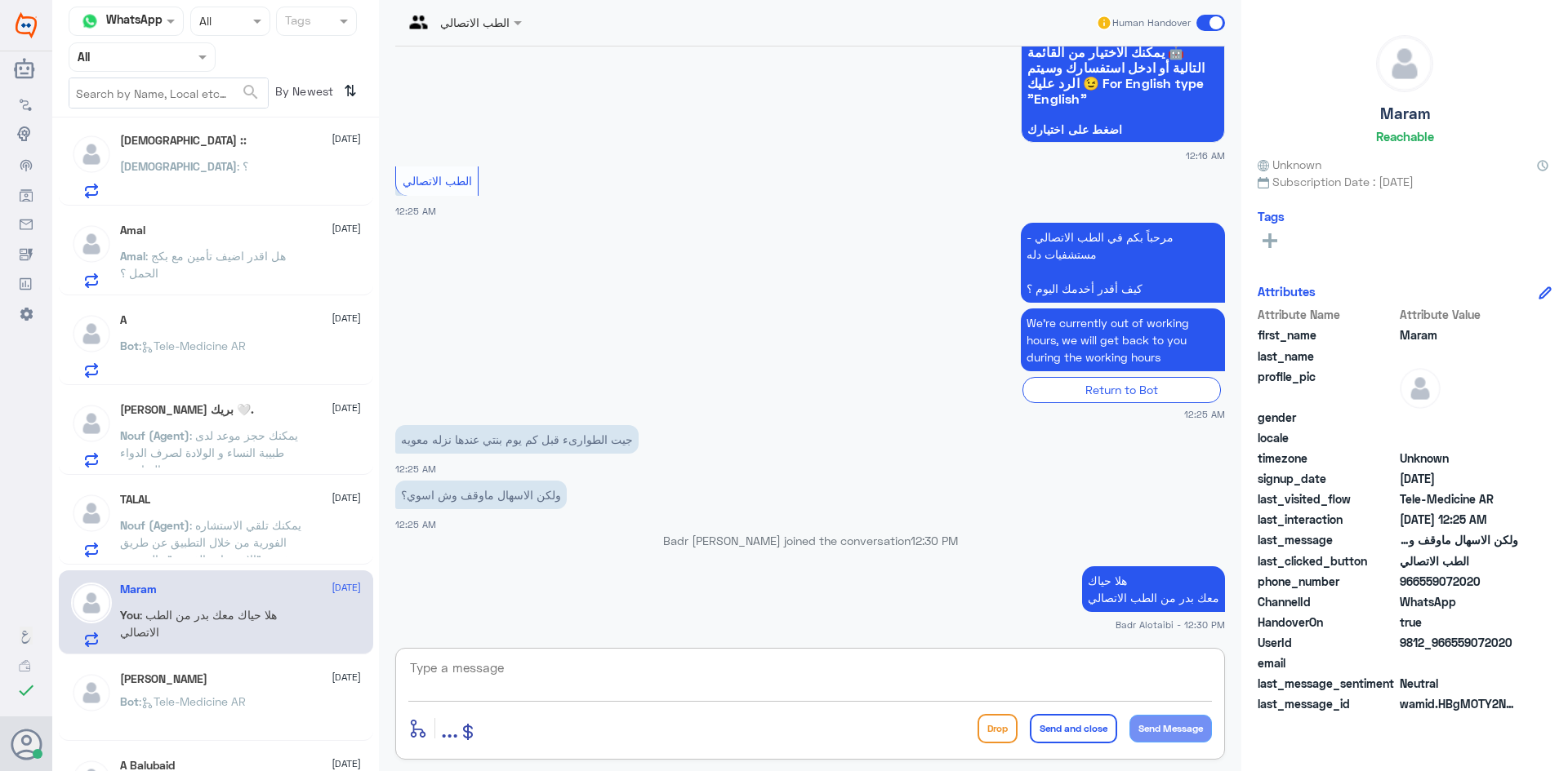
paste textarea "يمكنك تسجيل دخولك للتطبيق، واختر أيقونة "استشارة فورية" لطلب صرف الأدوية، أو إج…"
type textarea "يمكنك تسجيل دخولك للتطبيق، واختر أيقونة "استشارة فورية" لطلب صرف الأدوية، أو إج…"
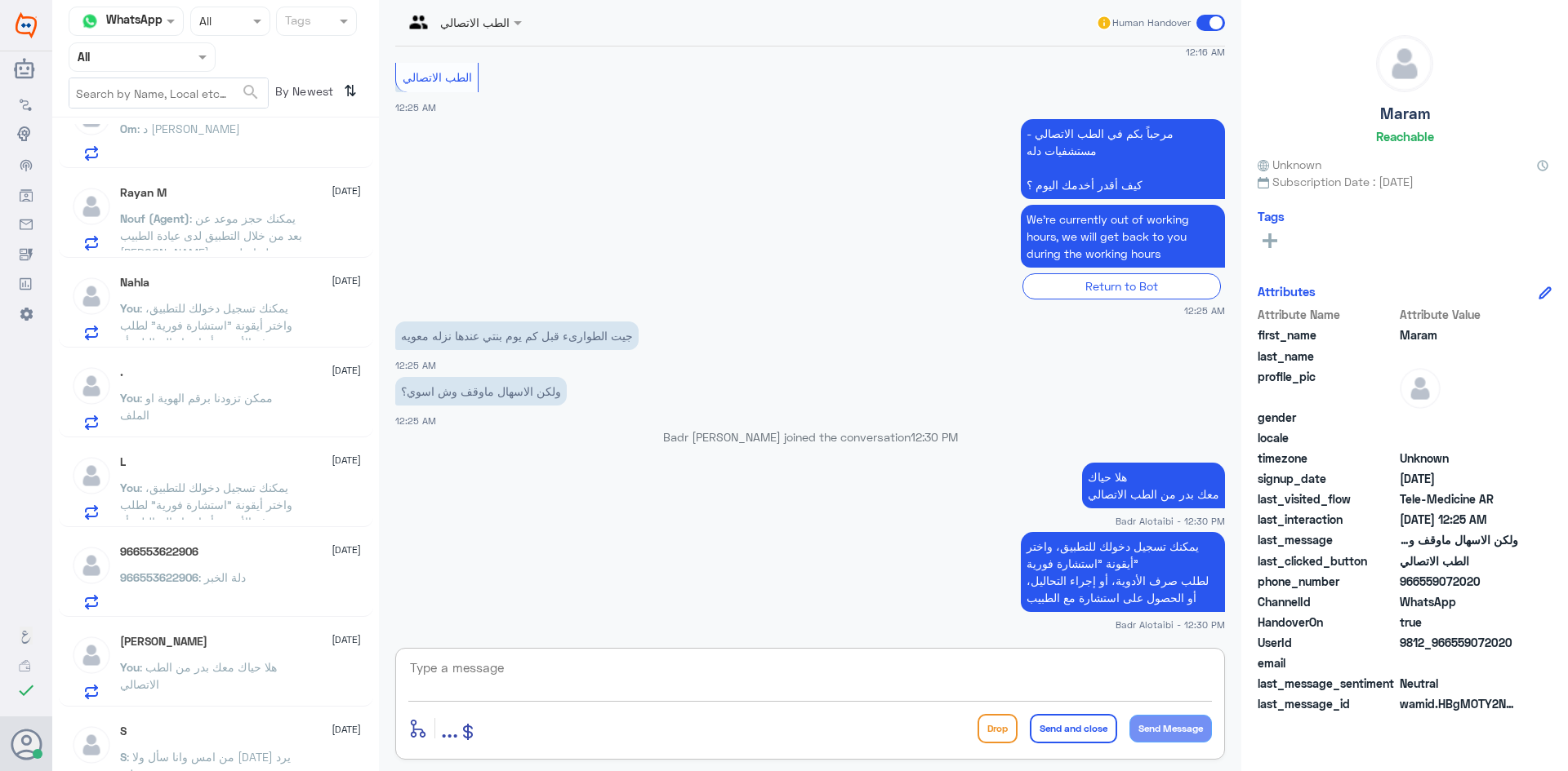
scroll to position [0, 0]
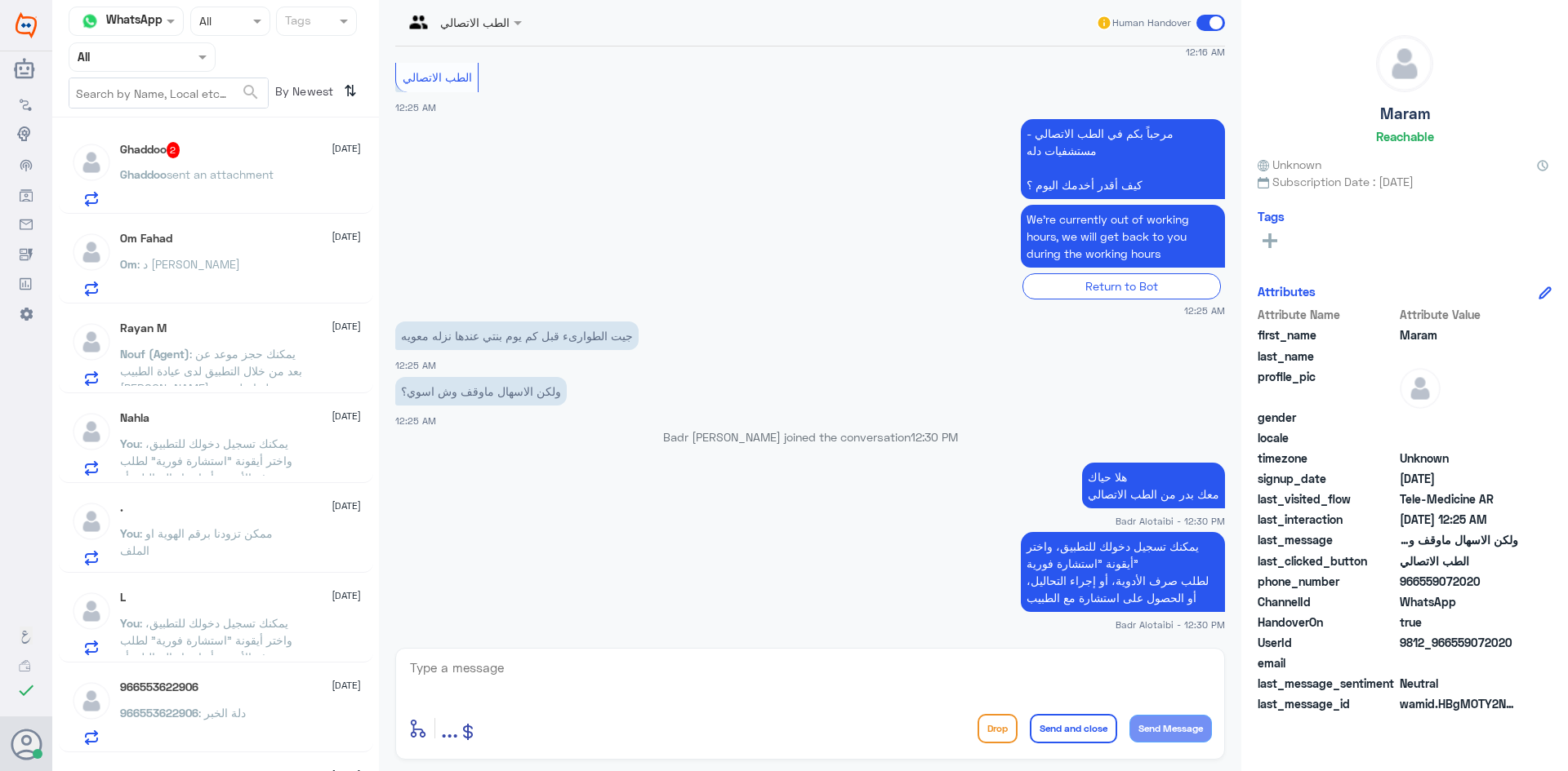
click at [215, 182] on p "Ghaddoo sent an attachment" at bounding box center [197, 186] width 154 height 41
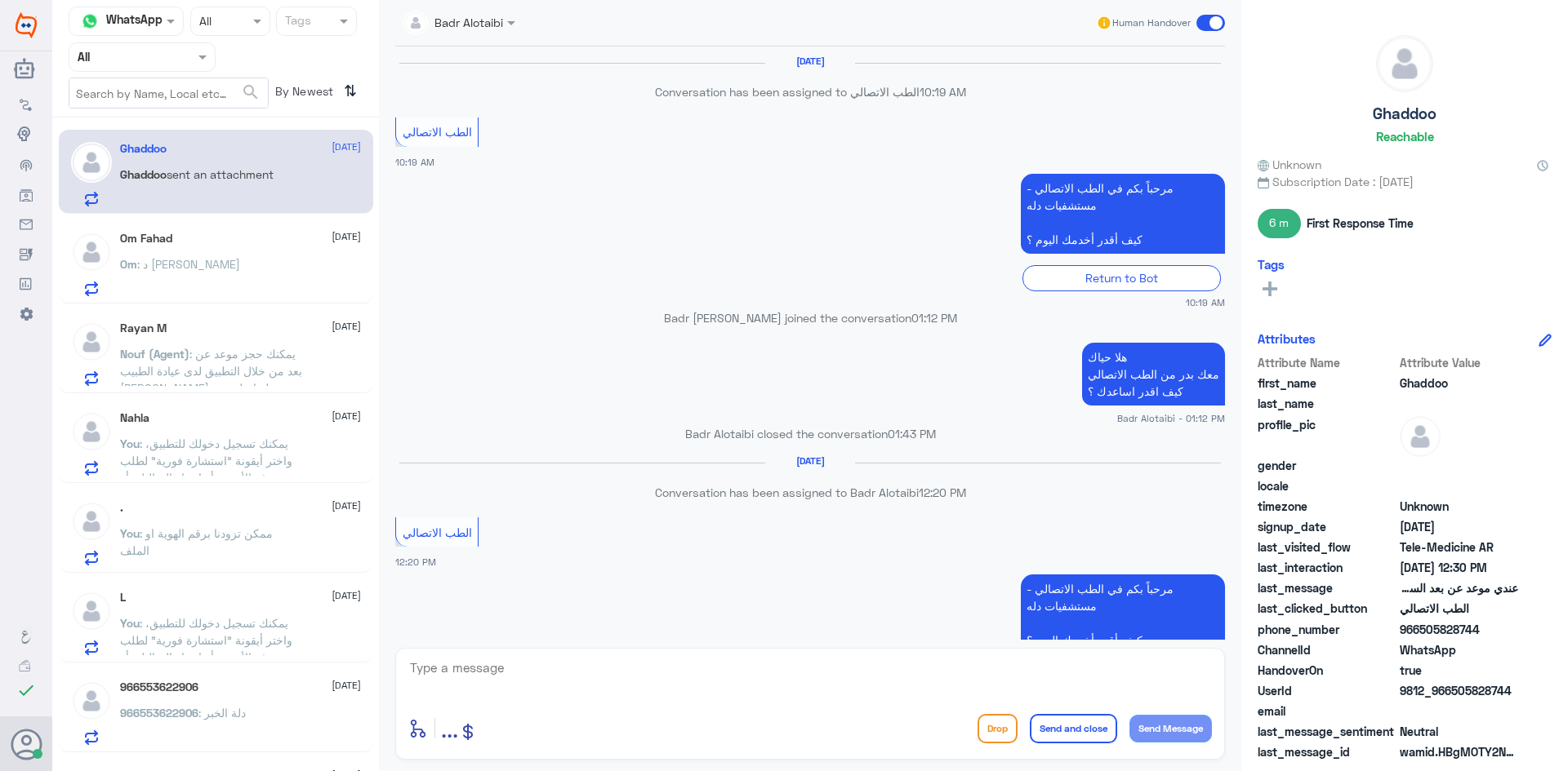
scroll to position [817, 0]
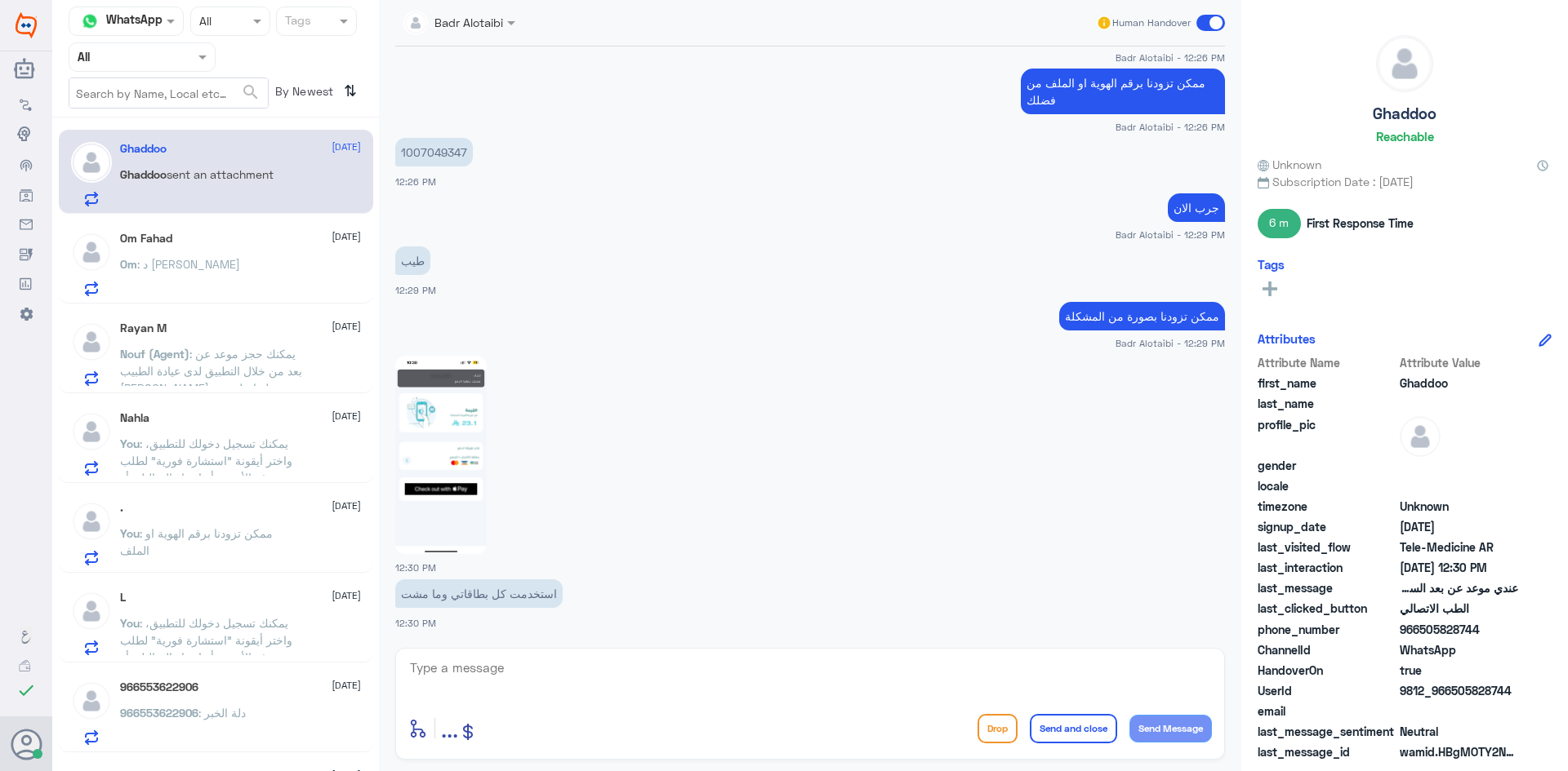
click at [452, 434] on img at bounding box center [441, 455] width 92 height 199
click at [525, 663] on textarea at bounding box center [810, 677] width 803 height 40
type textarea "سوف يتم التواصل مع الطبيب"
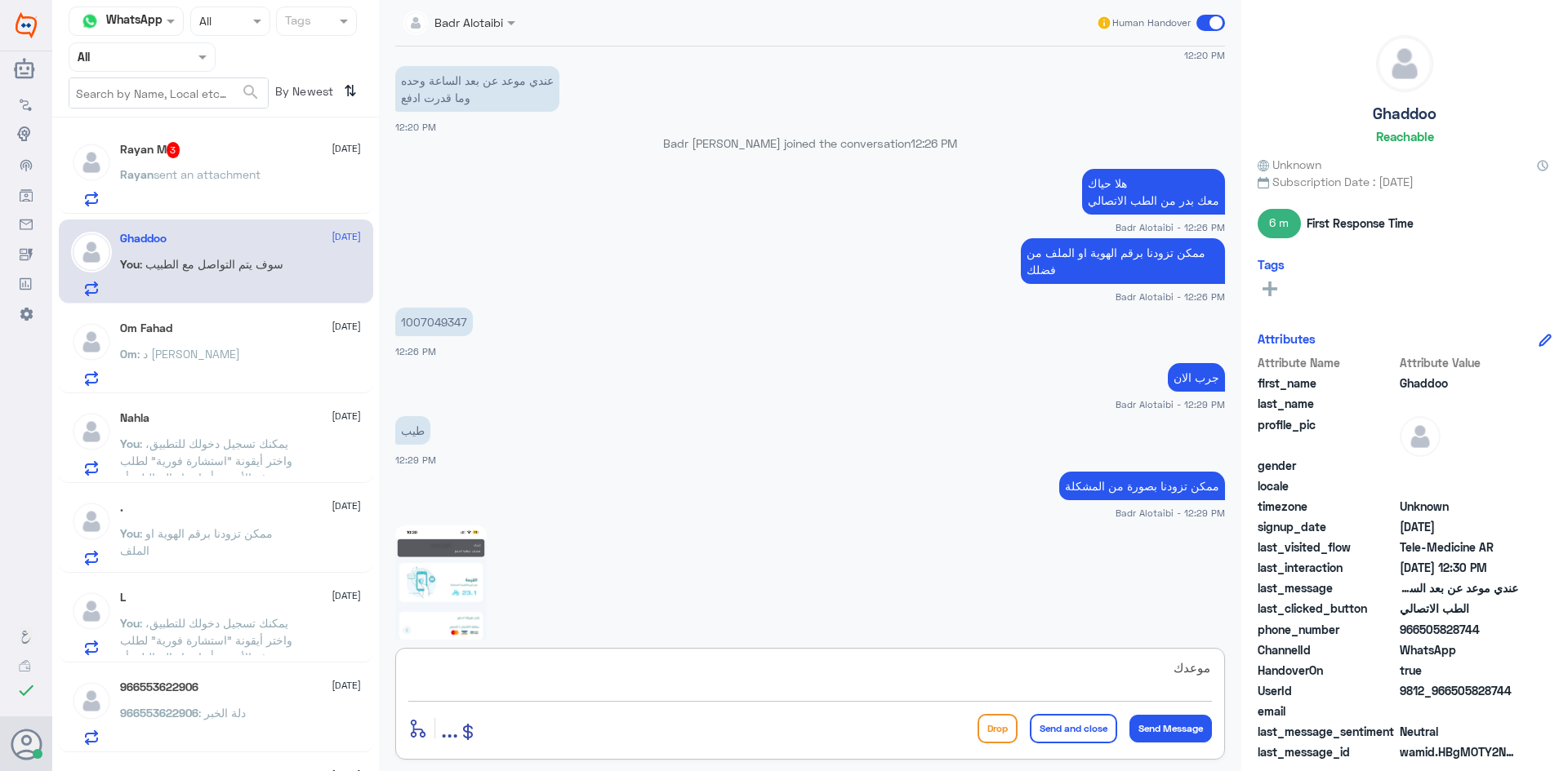
scroll to position [869, 0]
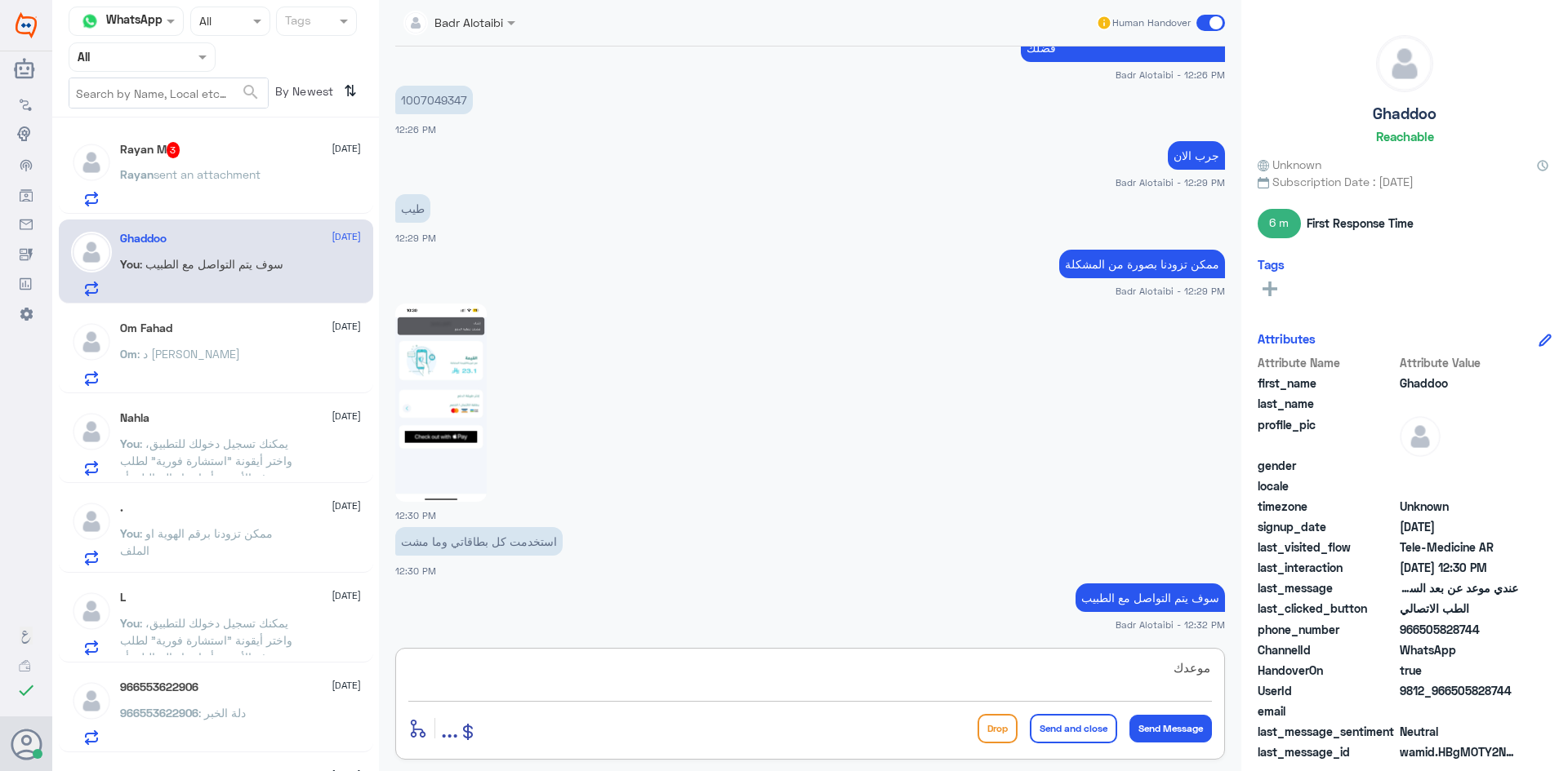
click at [1128, 676] on textarea "موعدك" at bounding box center [810, 677] width 803 height 40
click at [1126, 676] on textarea "موعدك" at bounding box center [810, 677] width 803 height 40
click at [1126, 677] on textarea "موعدك" at bounding box center [810, 677] width 803 height 40
type textarea "م"
type textarea "و"
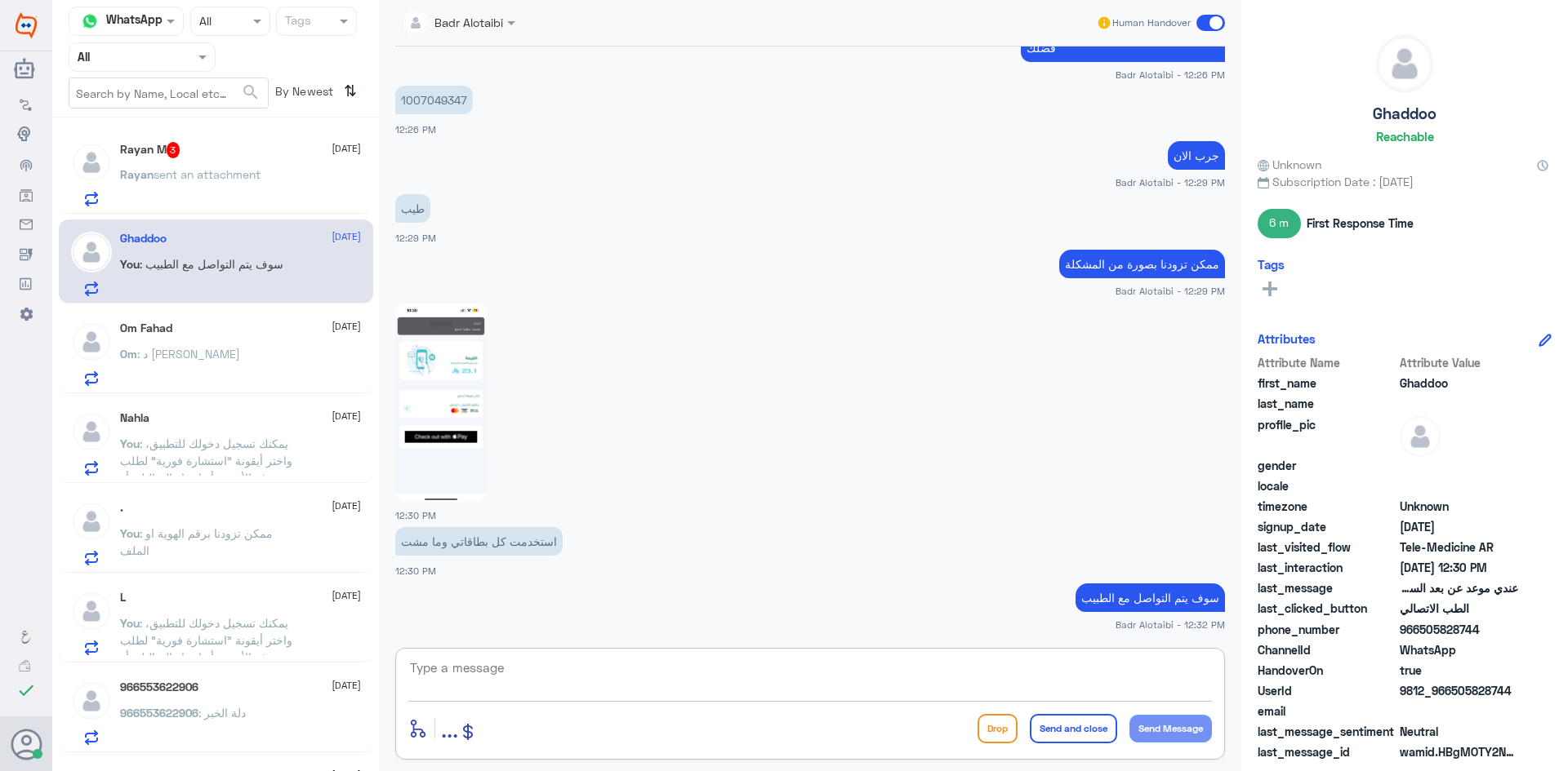
click at [210, 143] on div "Rayan M 3 13 August" at bounding box center [240, 150] width 240 height 17
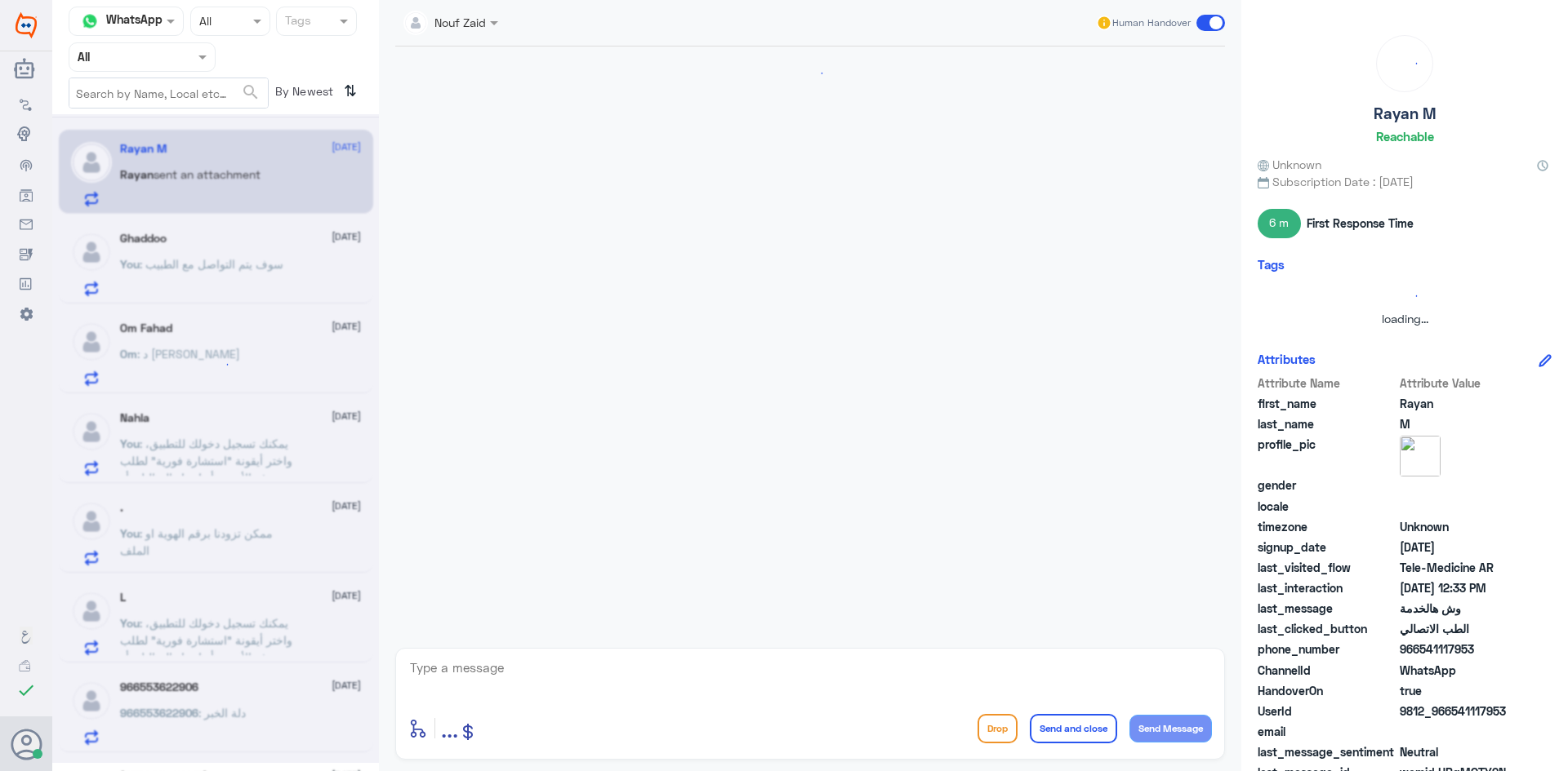
scroll to position [696, 0]
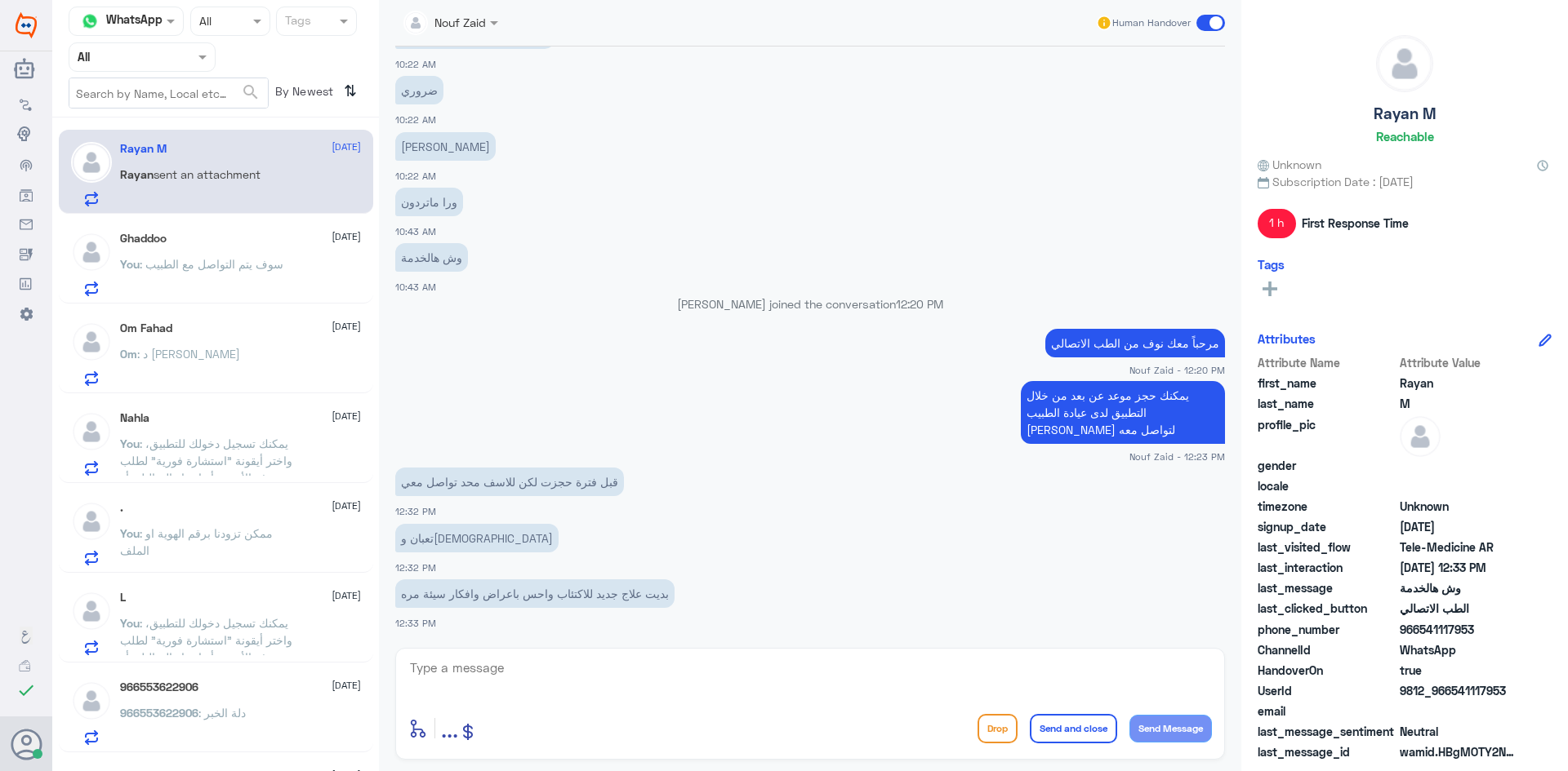
click at [488, 28] on span at bounding box center [496, 23] width 20 height 18
click at [473, 144] on div "Nouf Zaid" at bounding box center [479, 141] width 52 height 18
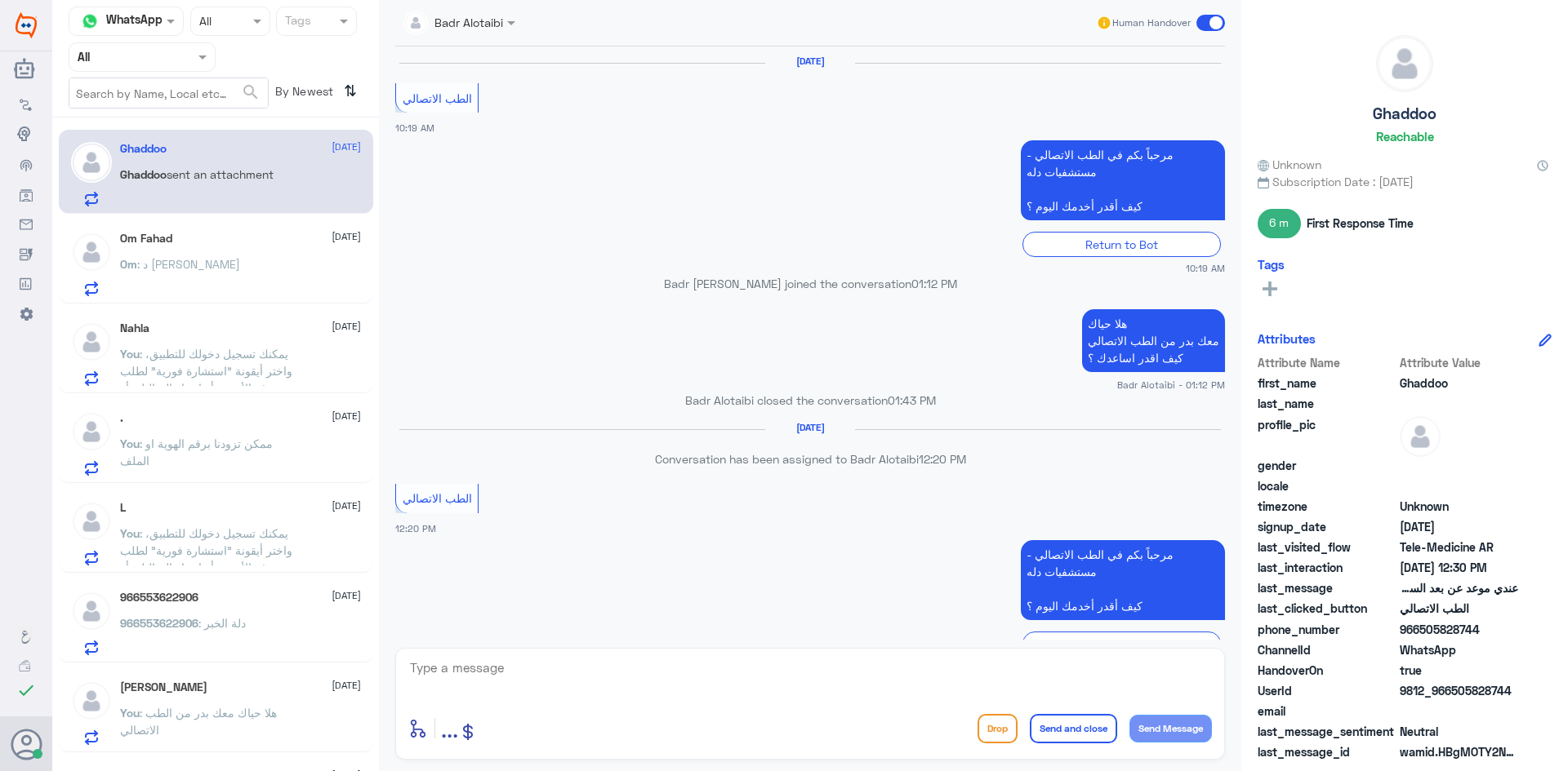
scroll to position [835, 0]
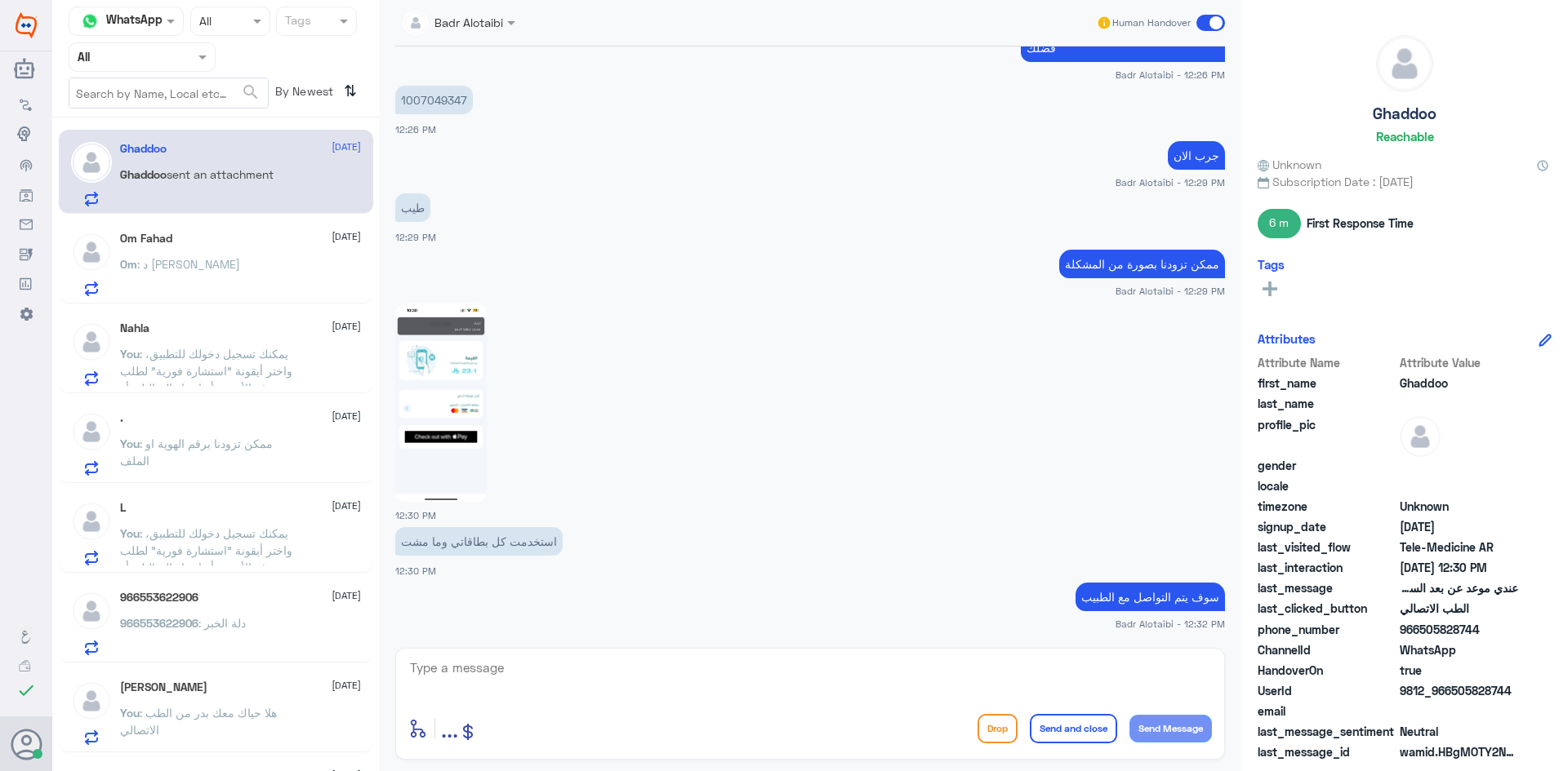
click at [241, 290] on div "Om : د محمود المصري" at bounding box center [240, 278] width 240 height 37
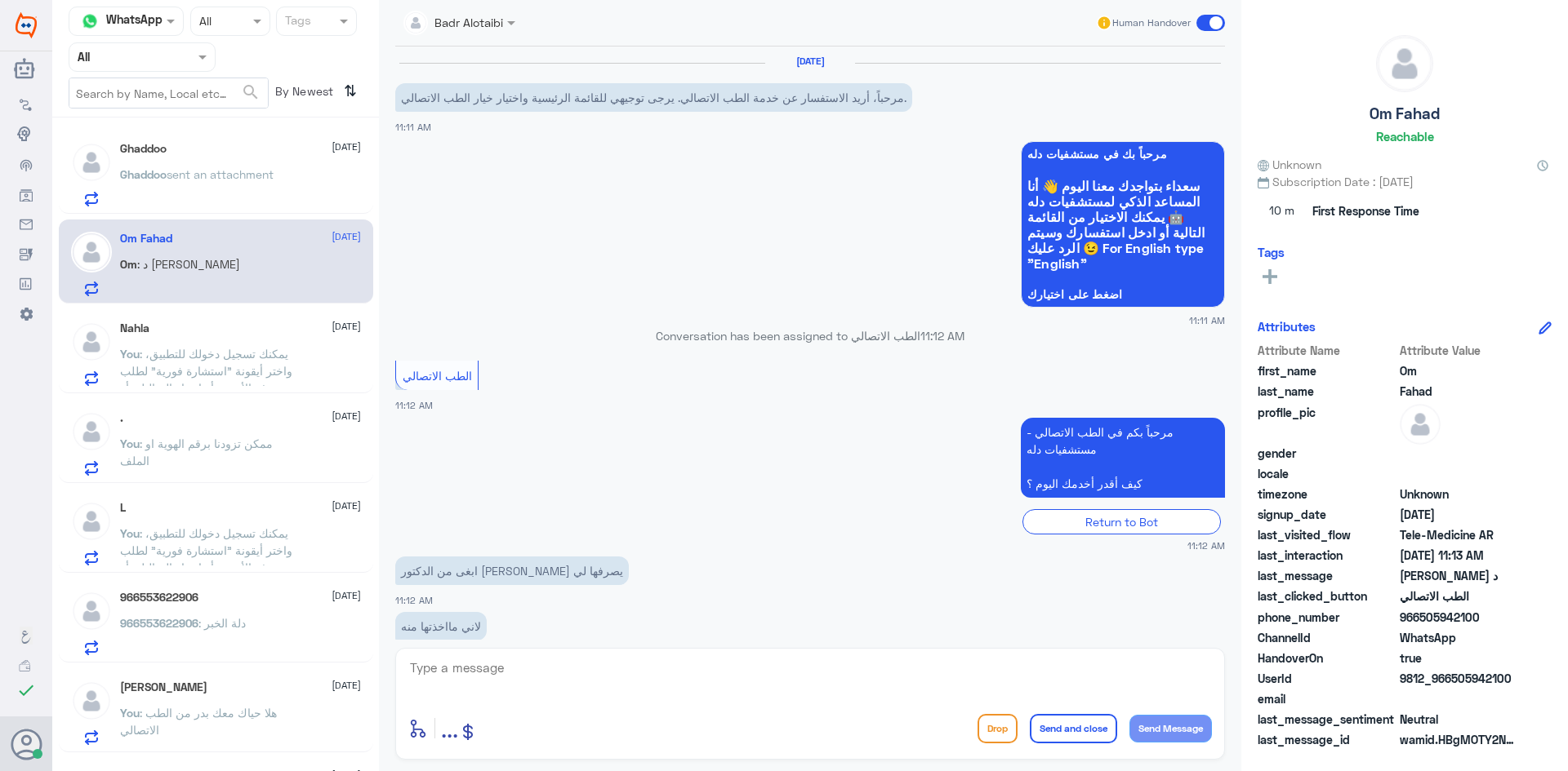
scroll to position [174, 0]
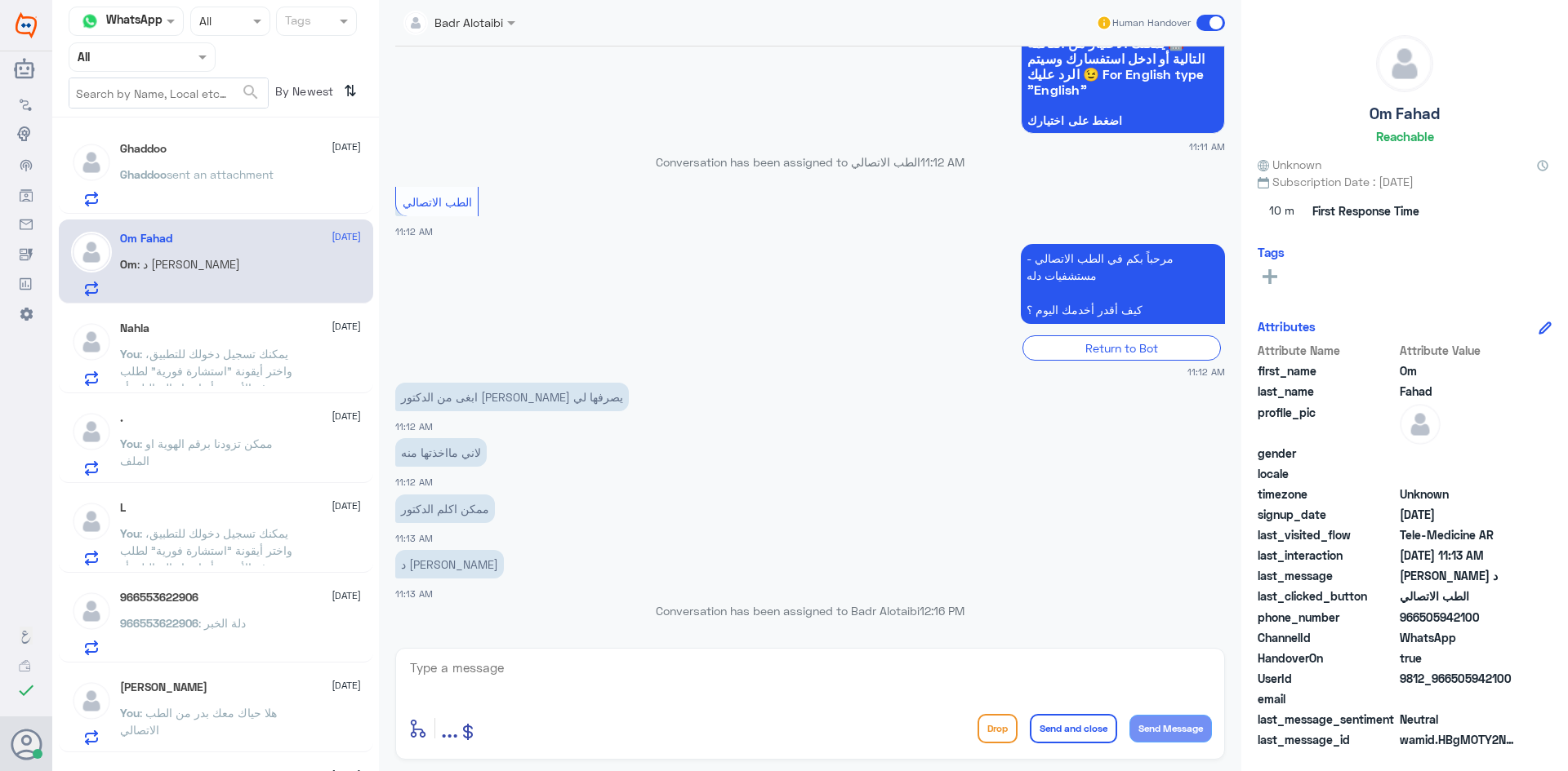
click at [696, 690] on textarea at bounding box center [810, 677] width 803 height 40
type textarea "هلا حياك معك بدر من الطب الاتصالي"
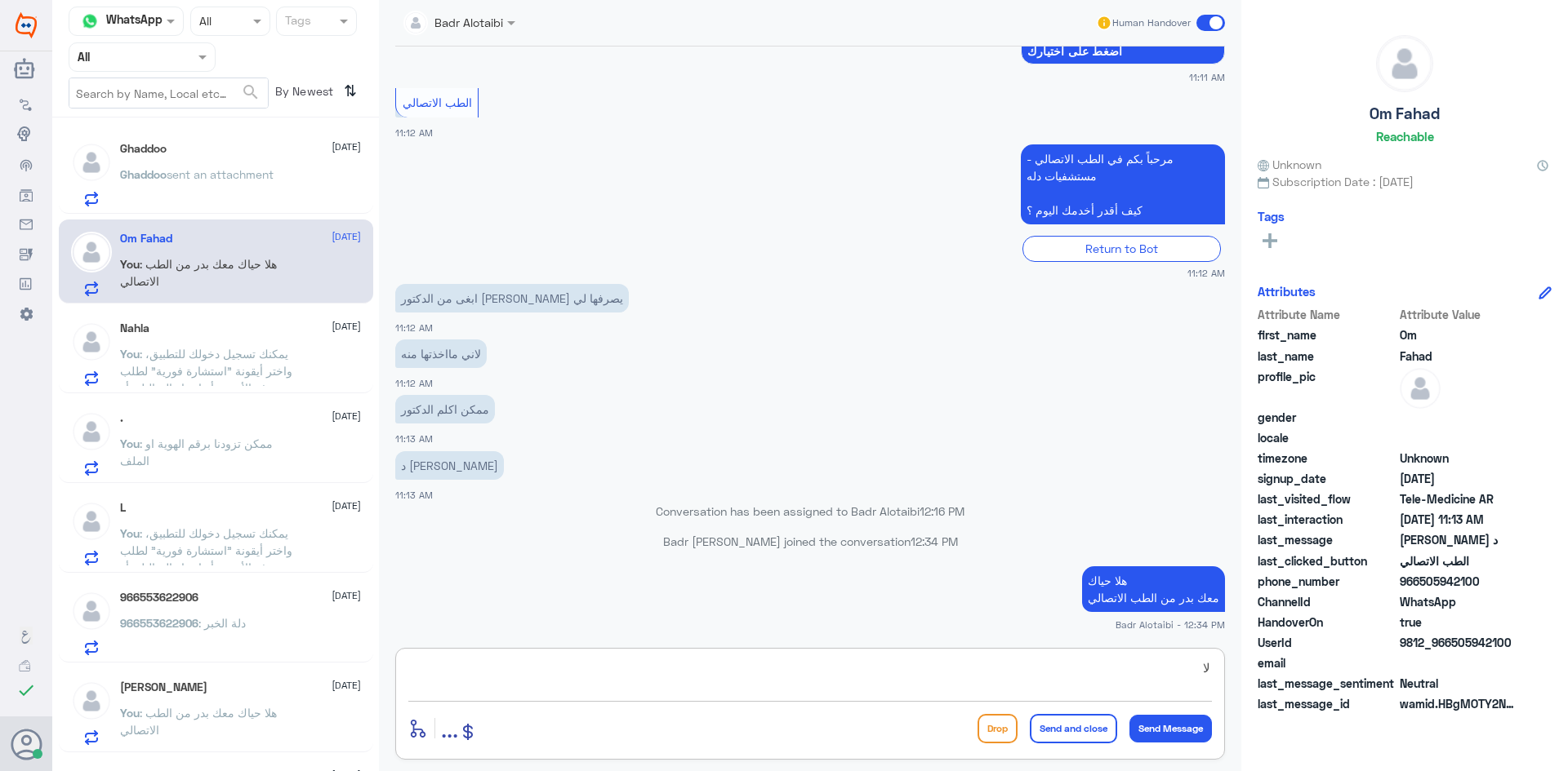
type textarea "ل"
type textarea "لا يوجد وسيلة تواصل مع الطبيب يمكنك حجز موعد عن طريق التطبيق او الرقم الموحد 92…"
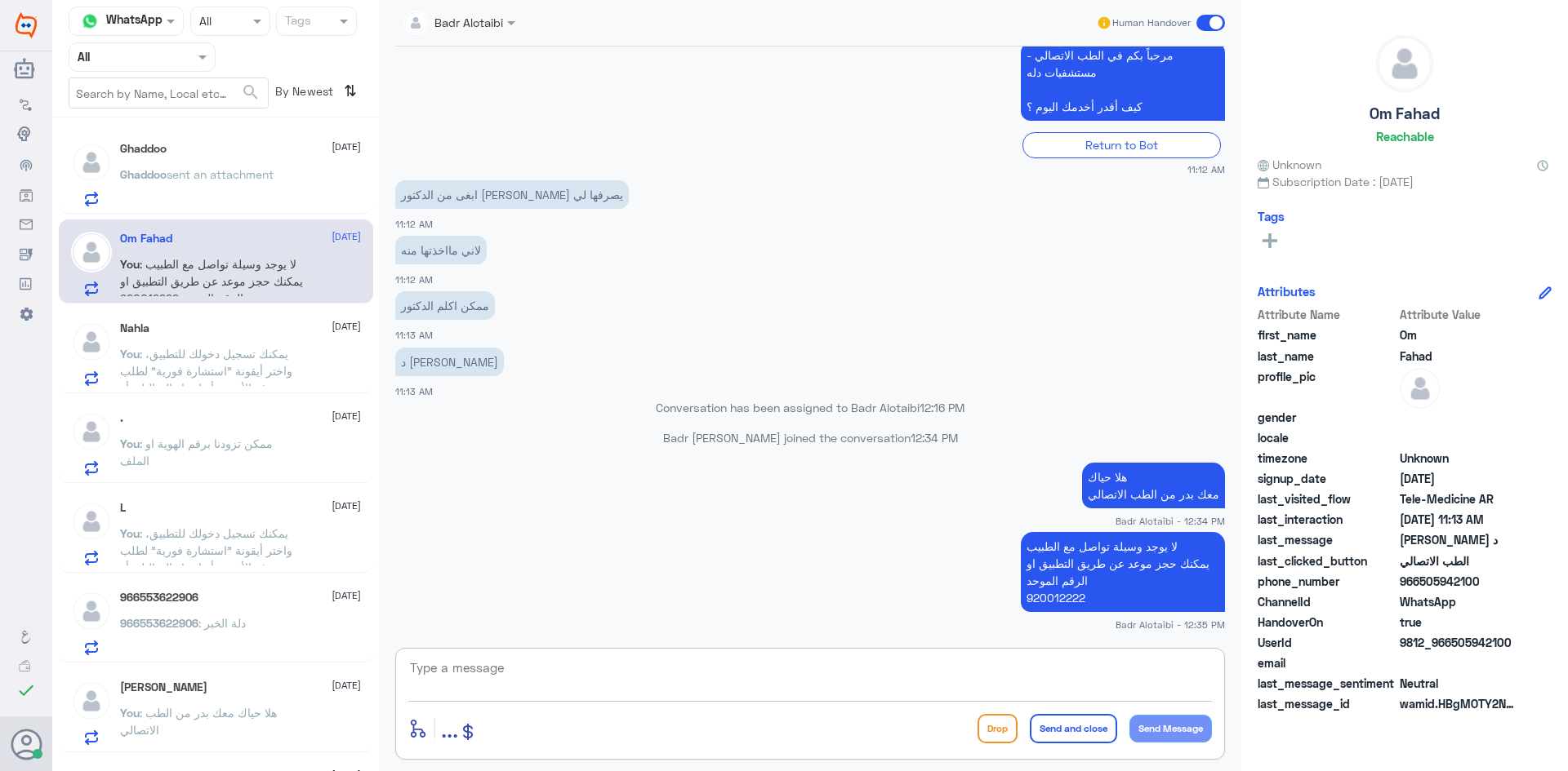
click at [1203, 28] on span at bounding box center [1211, 23] width 28 height 17
click at [0, 0] on input "checkbox" at bounding box center [0, 0] width 0 height 0
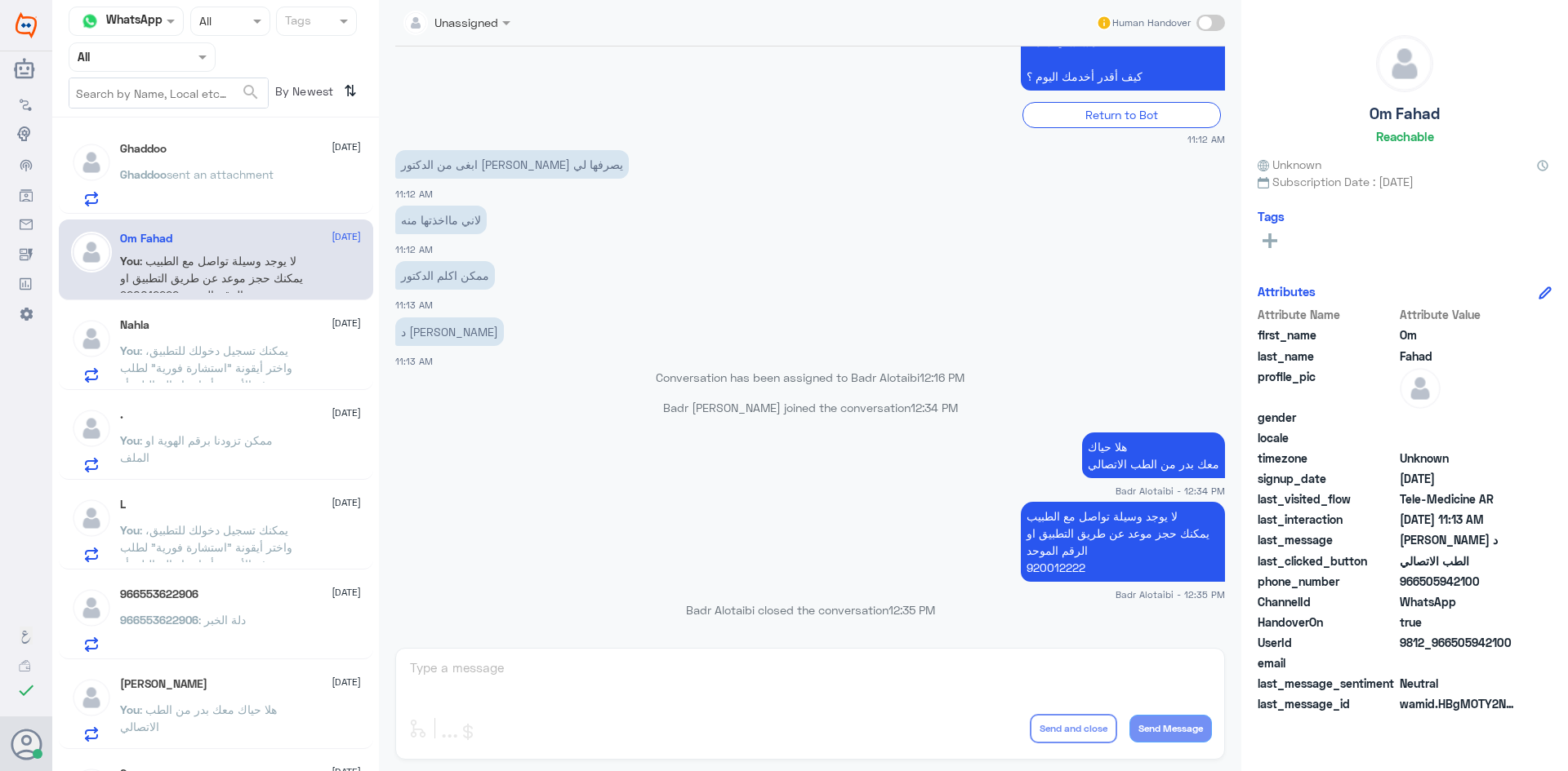
click at [225, 189] on p "Ghaddoo sent an attachment" at bounding box center [197, 186] width 154 height 41
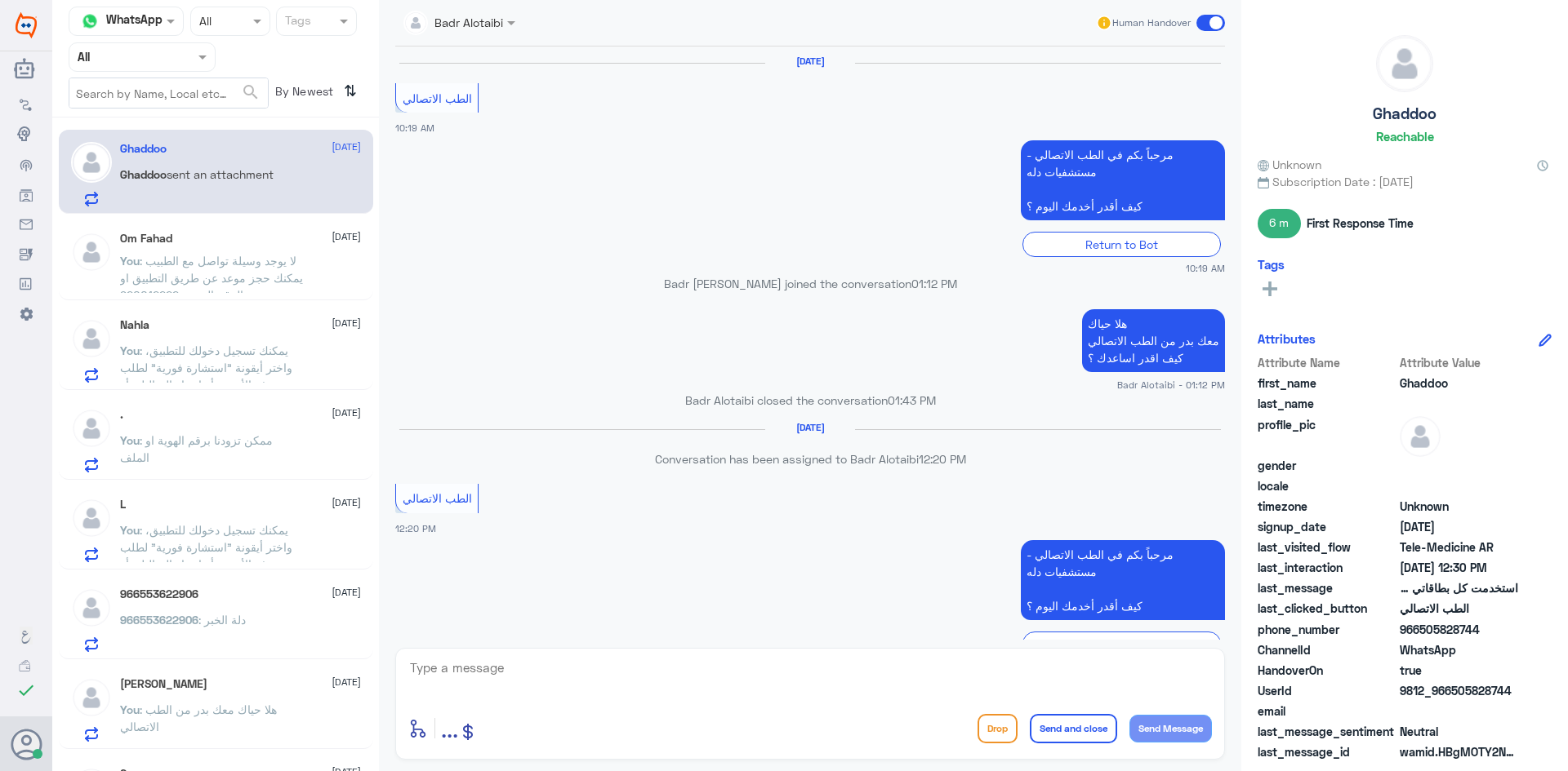
scroll to position [835, 0]
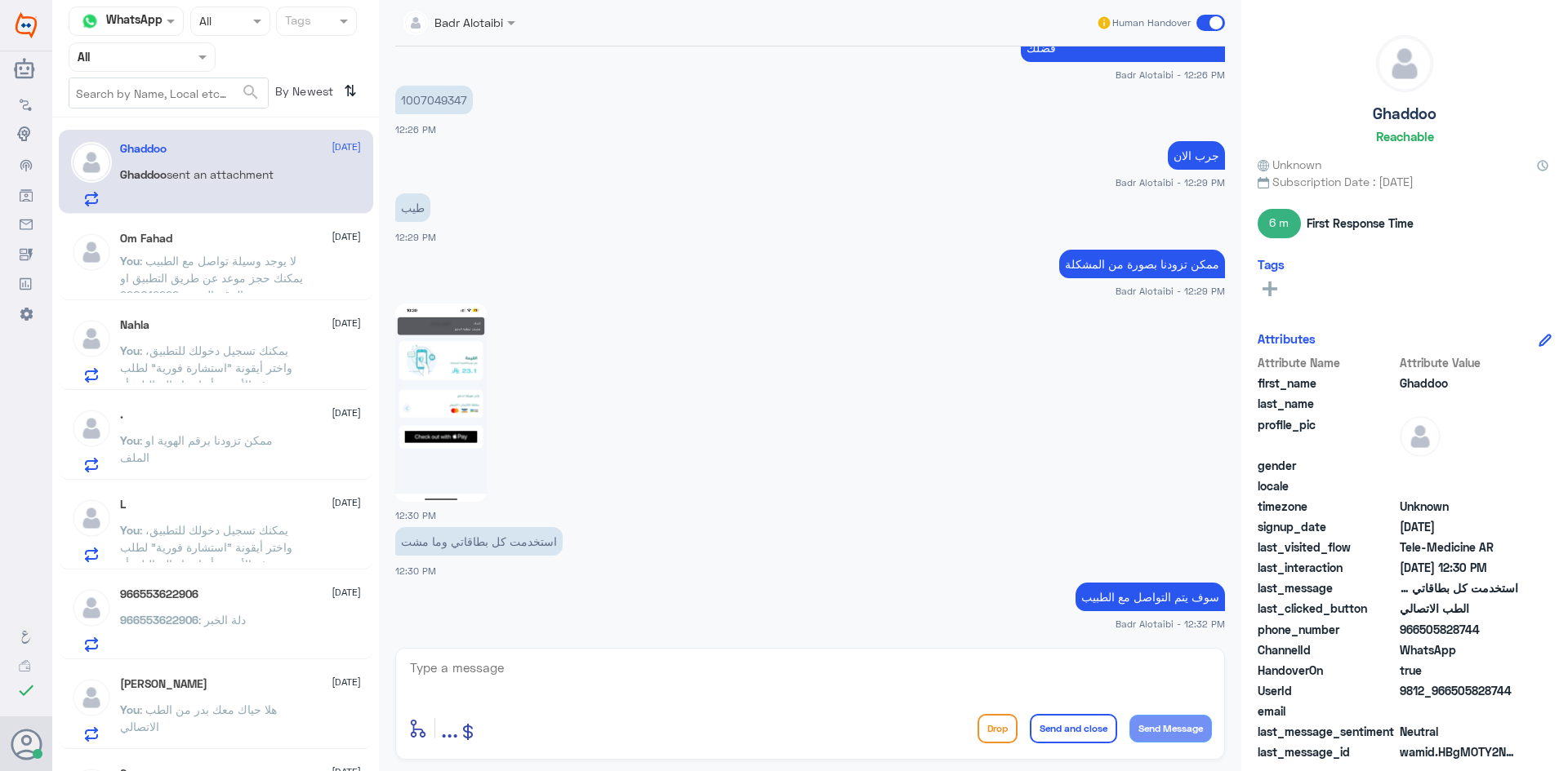
click at [230, 240] on div "Om Fahad 13 August" at bounding box center [240, 239] width 240 height 14
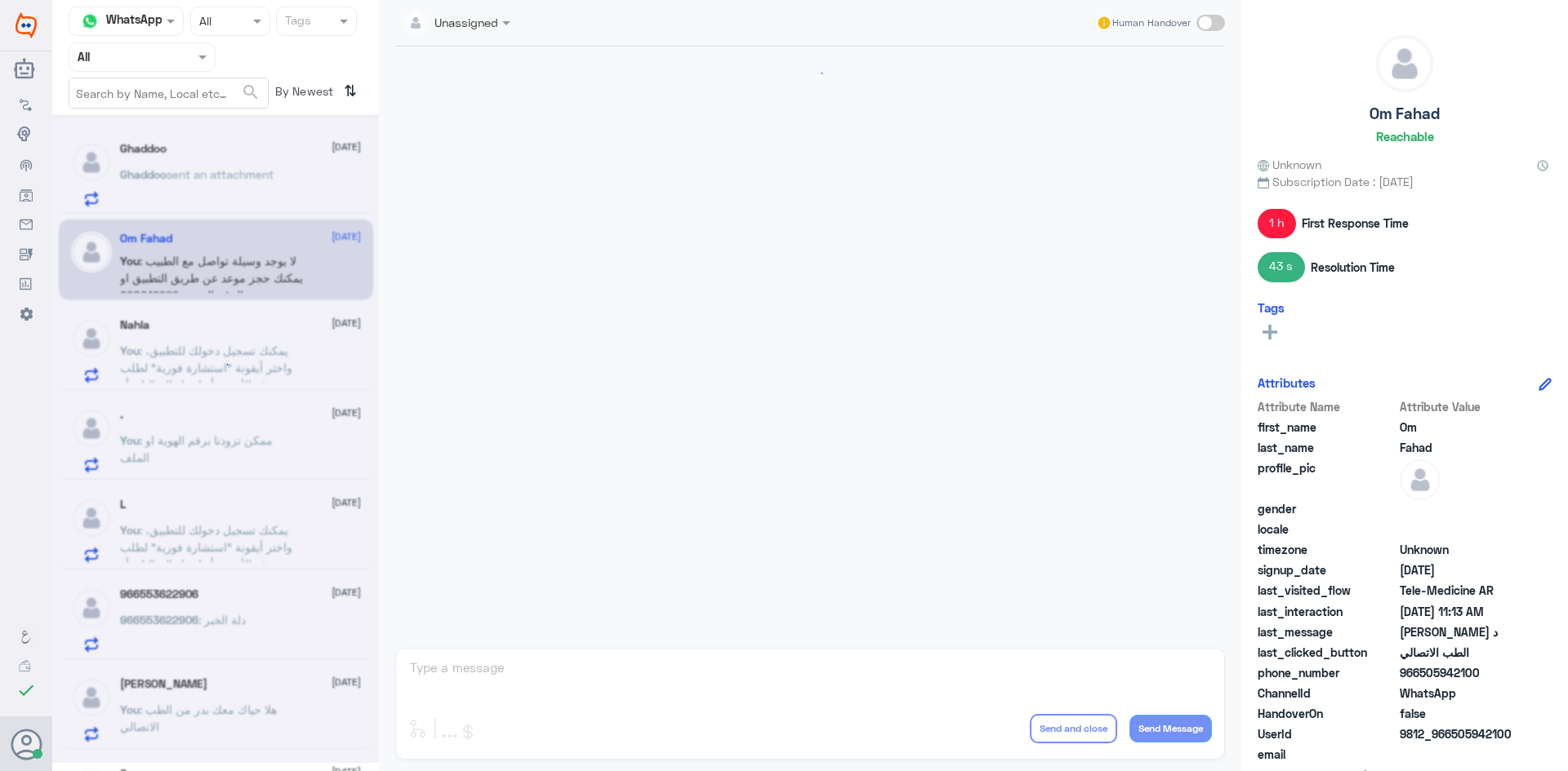
scroll to position [406, 0]
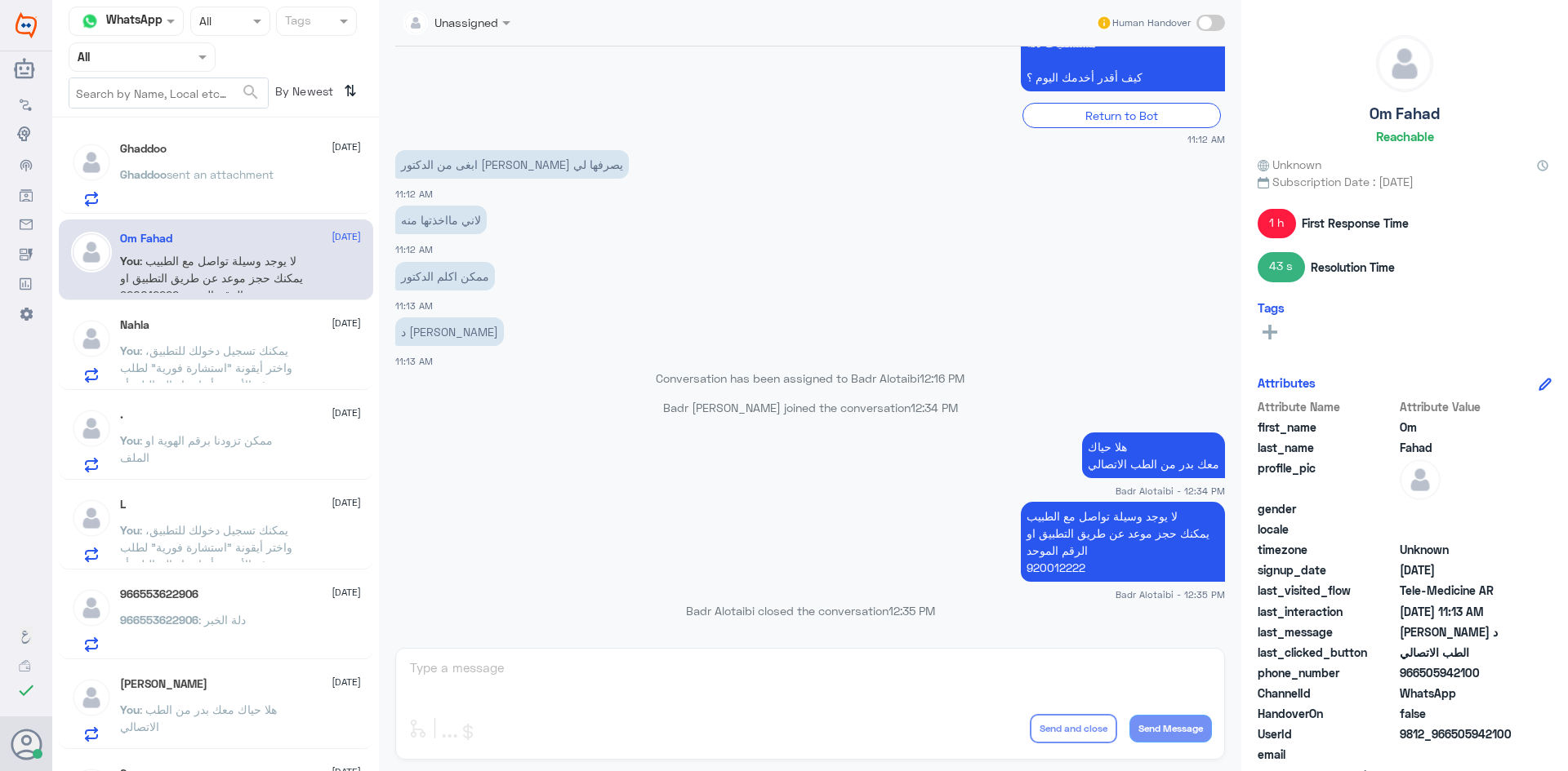
click at [273, 329] on div "Nahla 13 August" at bounding box center [240, 325] width 240 height 14
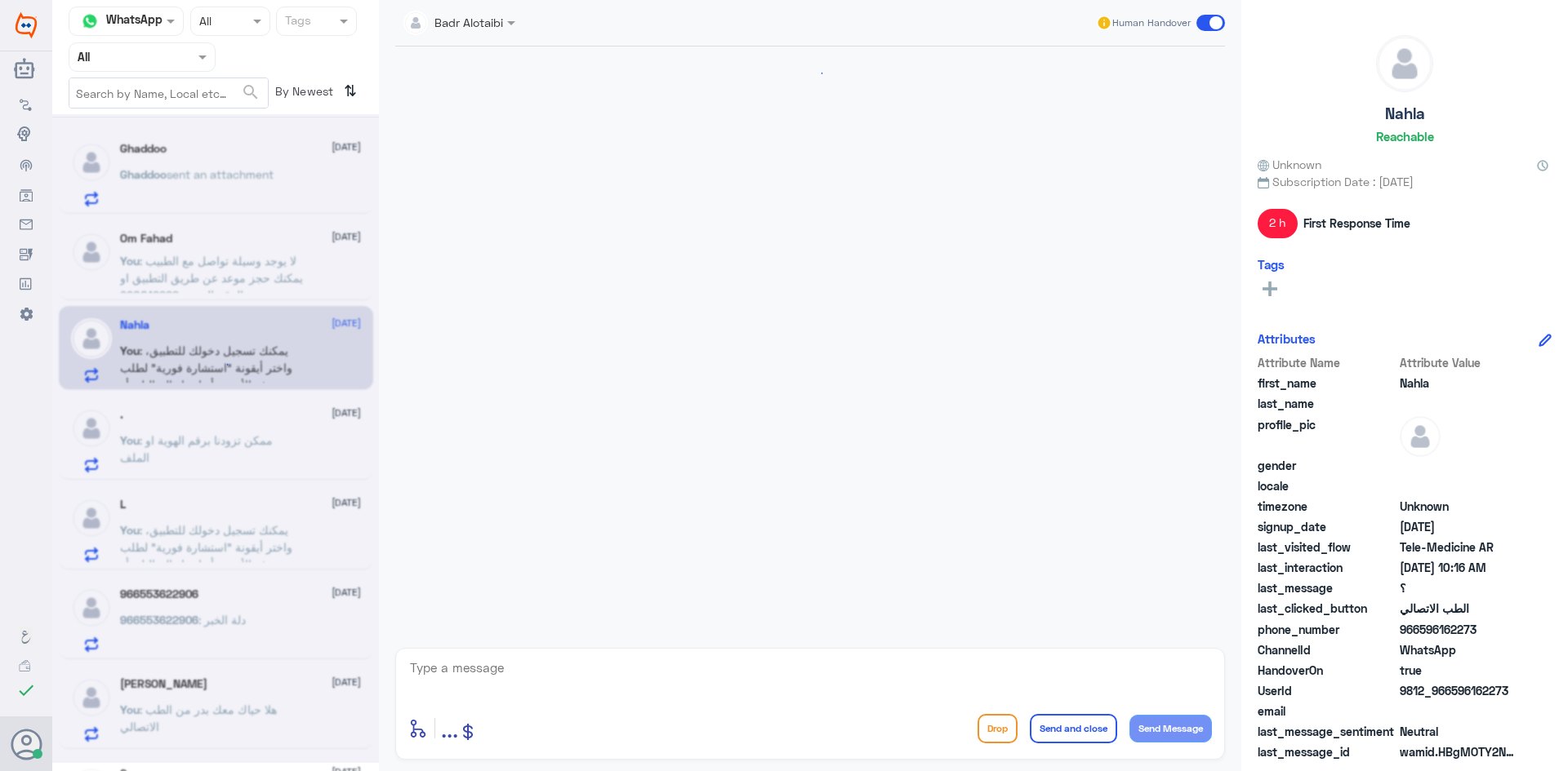
scroll to position [291, 0]
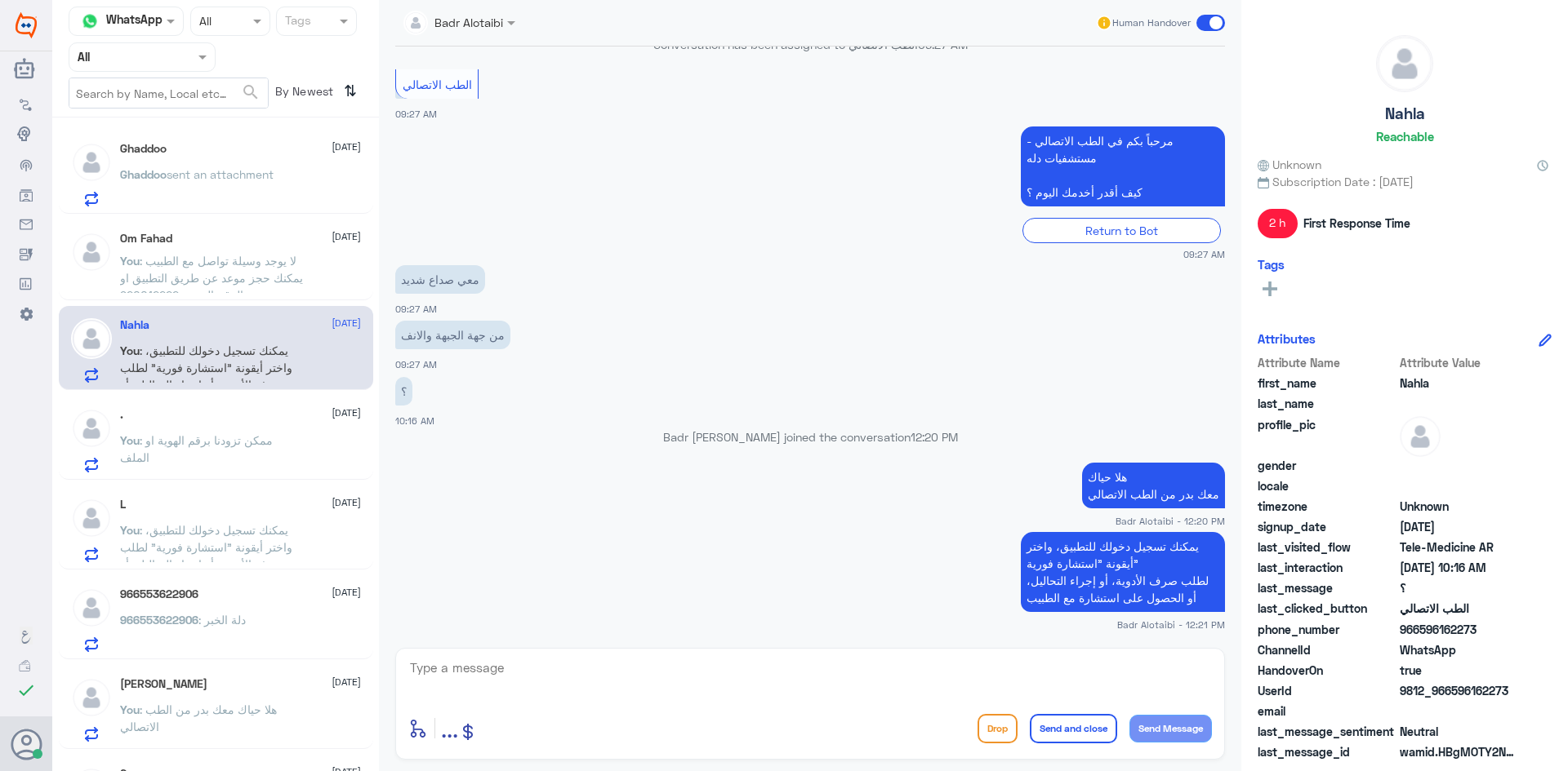
click at [1206, 23] on span at bounding box center [1211, 23] width 28 height 17
click at [0, 0] on input "checkbox" at bounding box center [0, 0] width 0 height 0
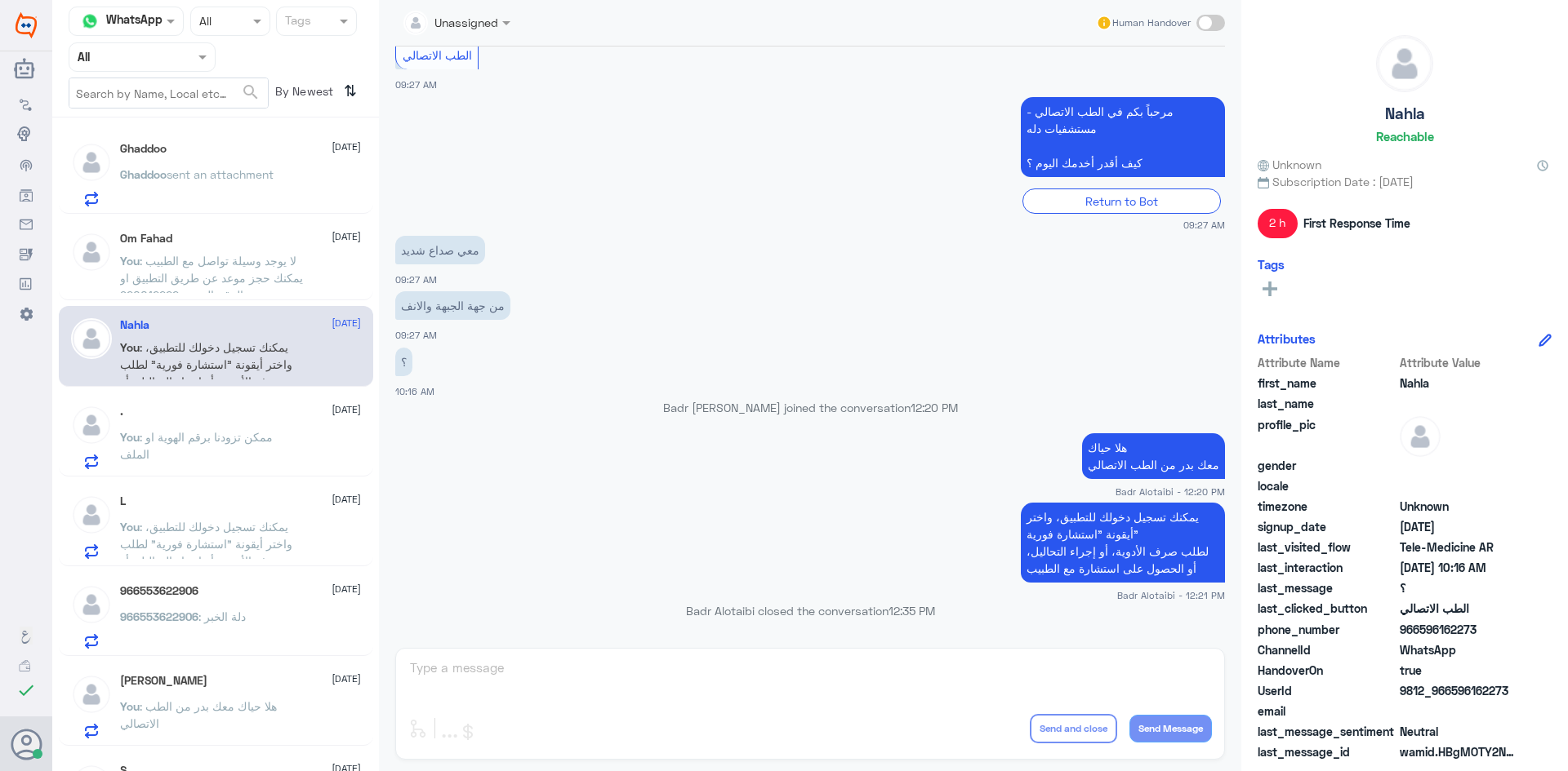
click at [243, 418] on div ". 13 August" at bounding box center [240, 411] width 240 height 14
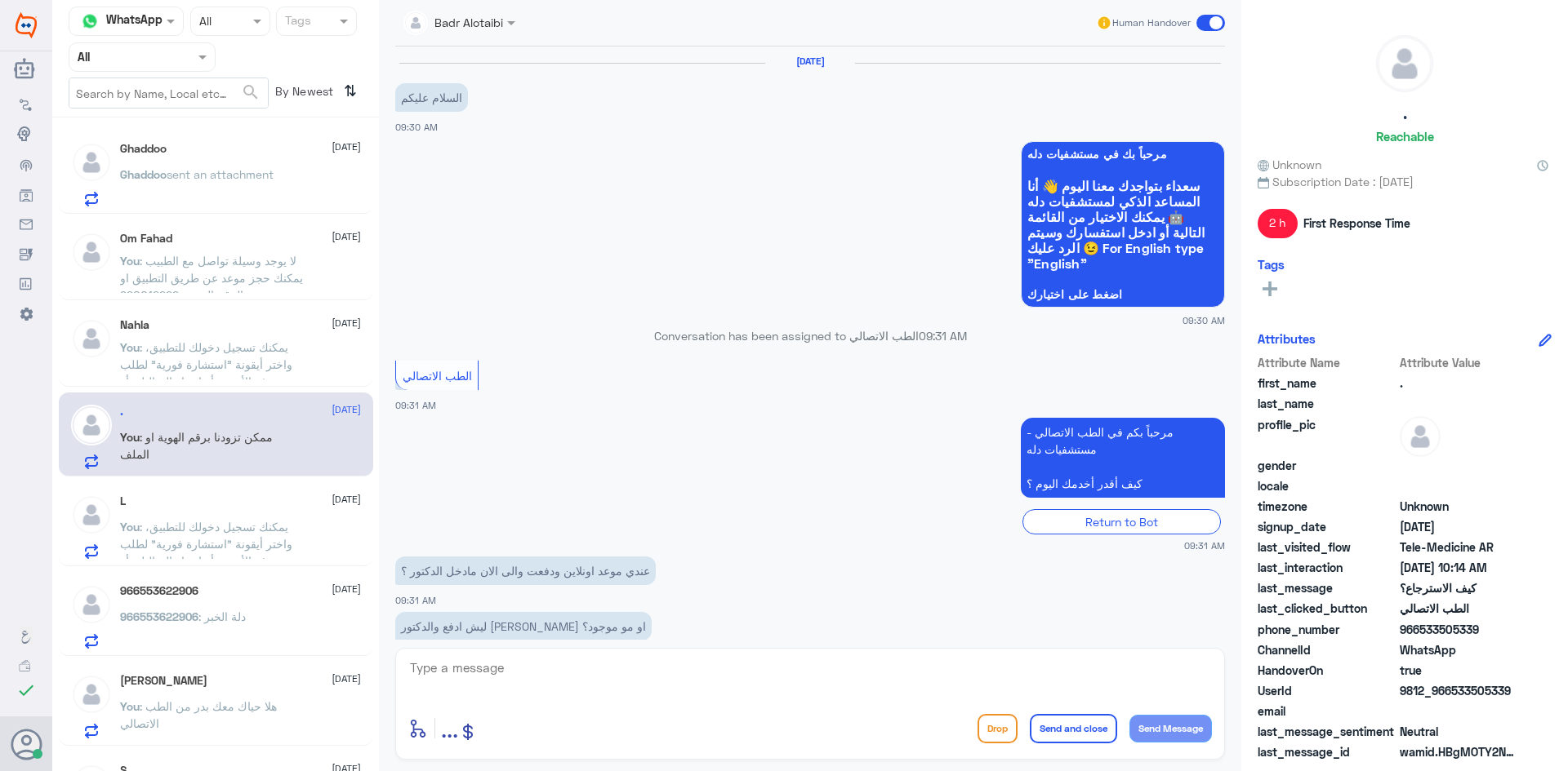
scroll to position [487, 0]
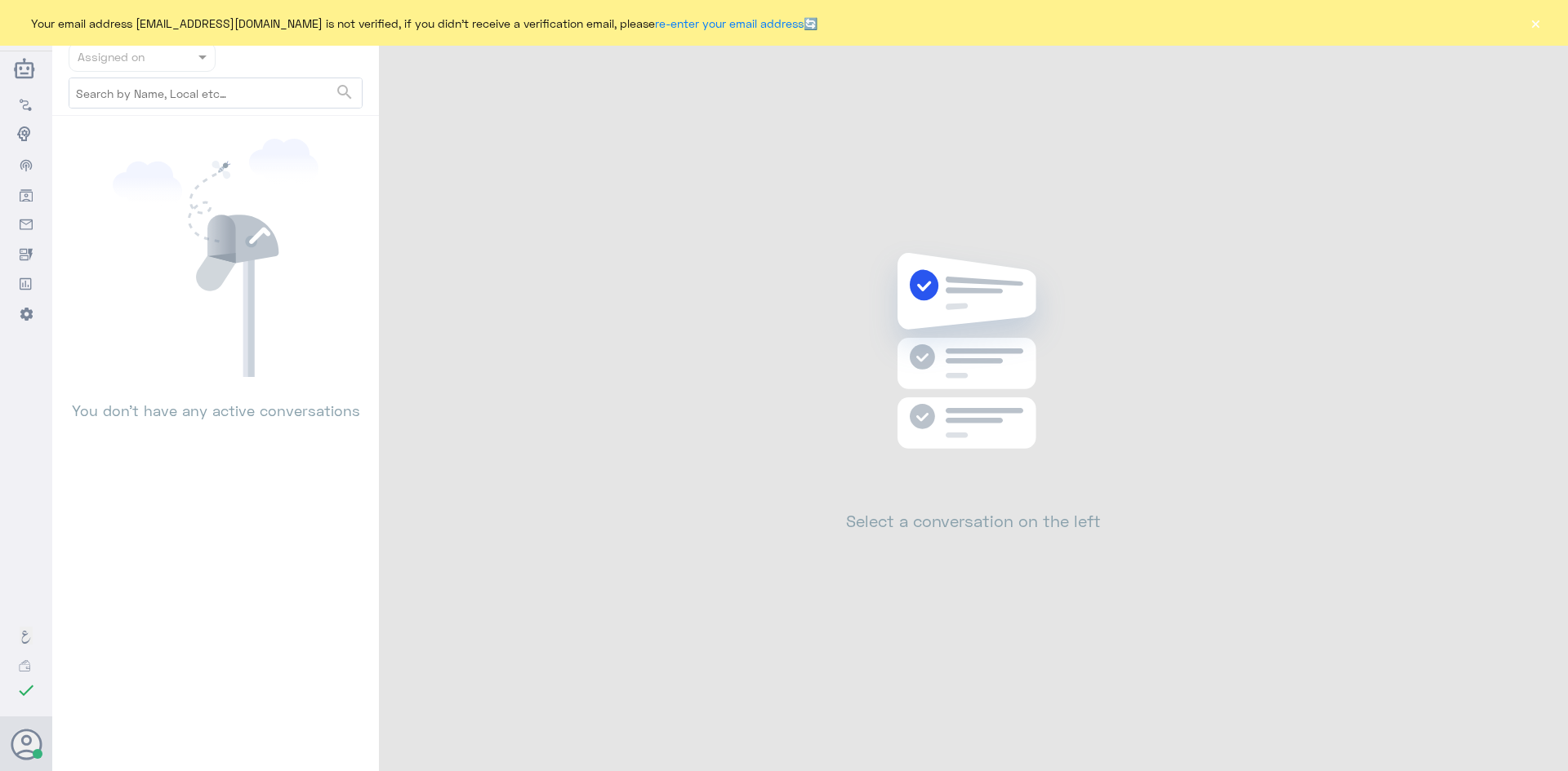
click at [1534, 26] on button "×" at bounding box center [1535, 23] width 17 height 17
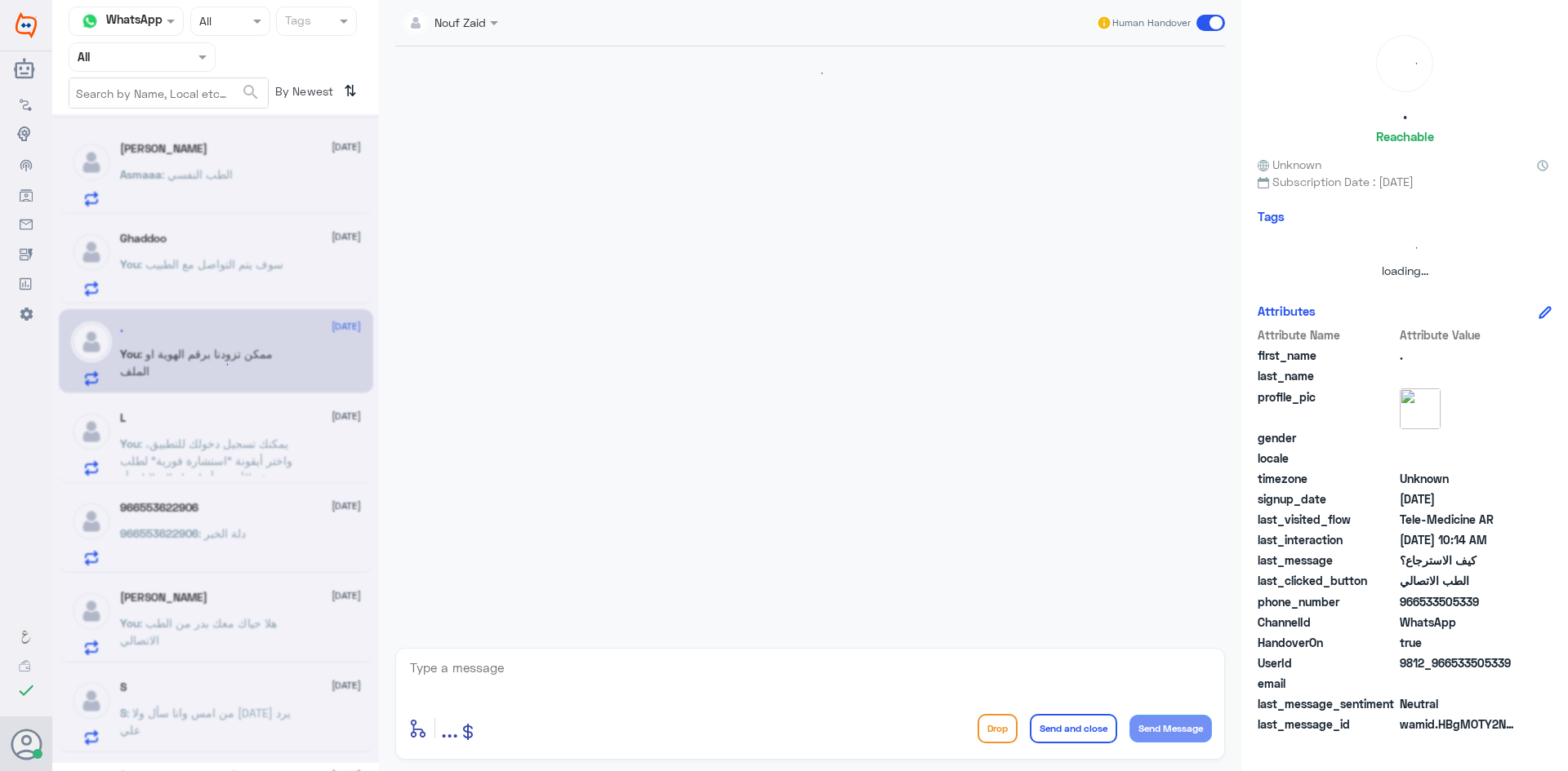
scroll to position [280, 0]
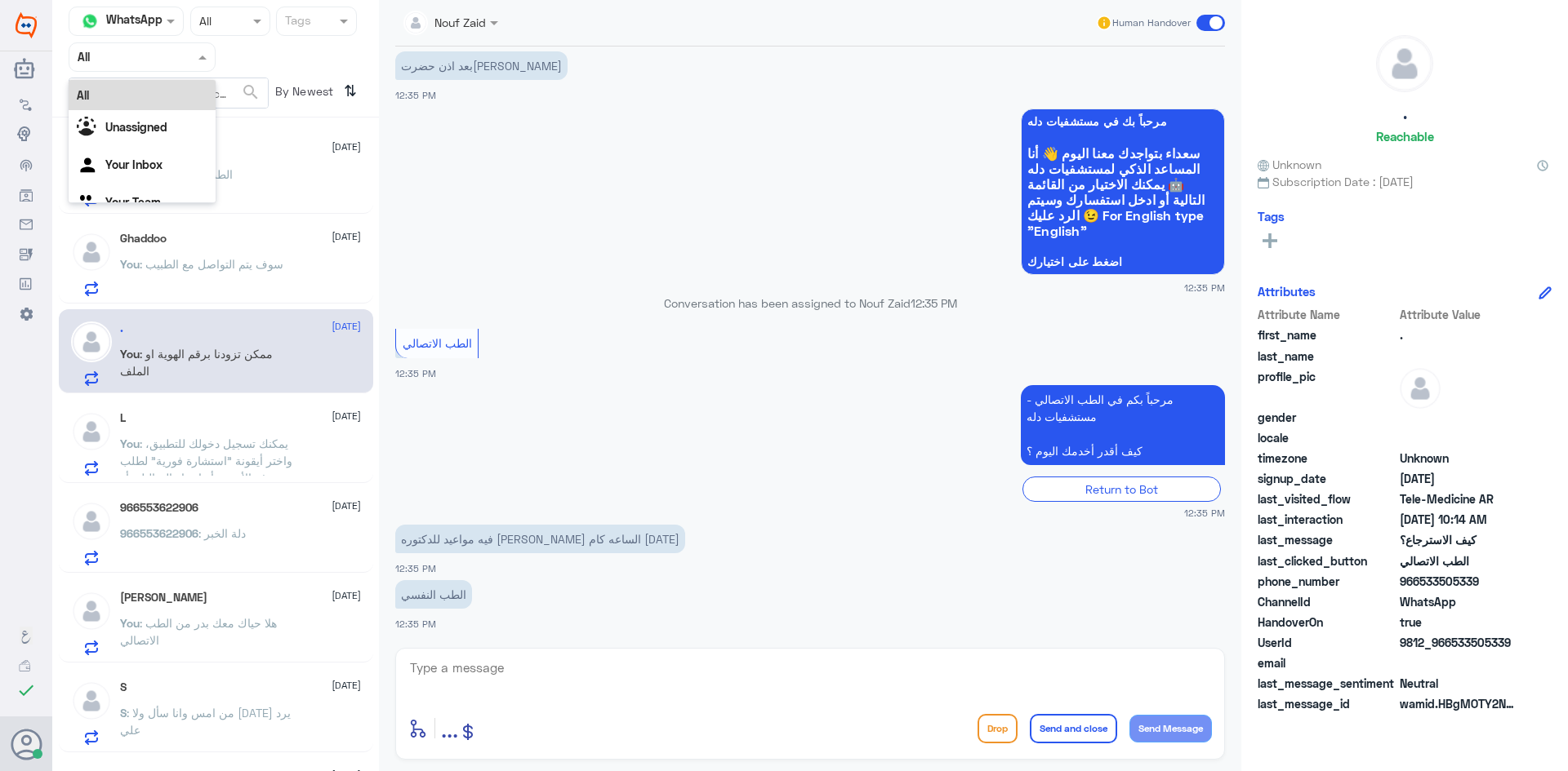
click at [208, 56] on span at bounding box center [205, 57] width 20 height 18
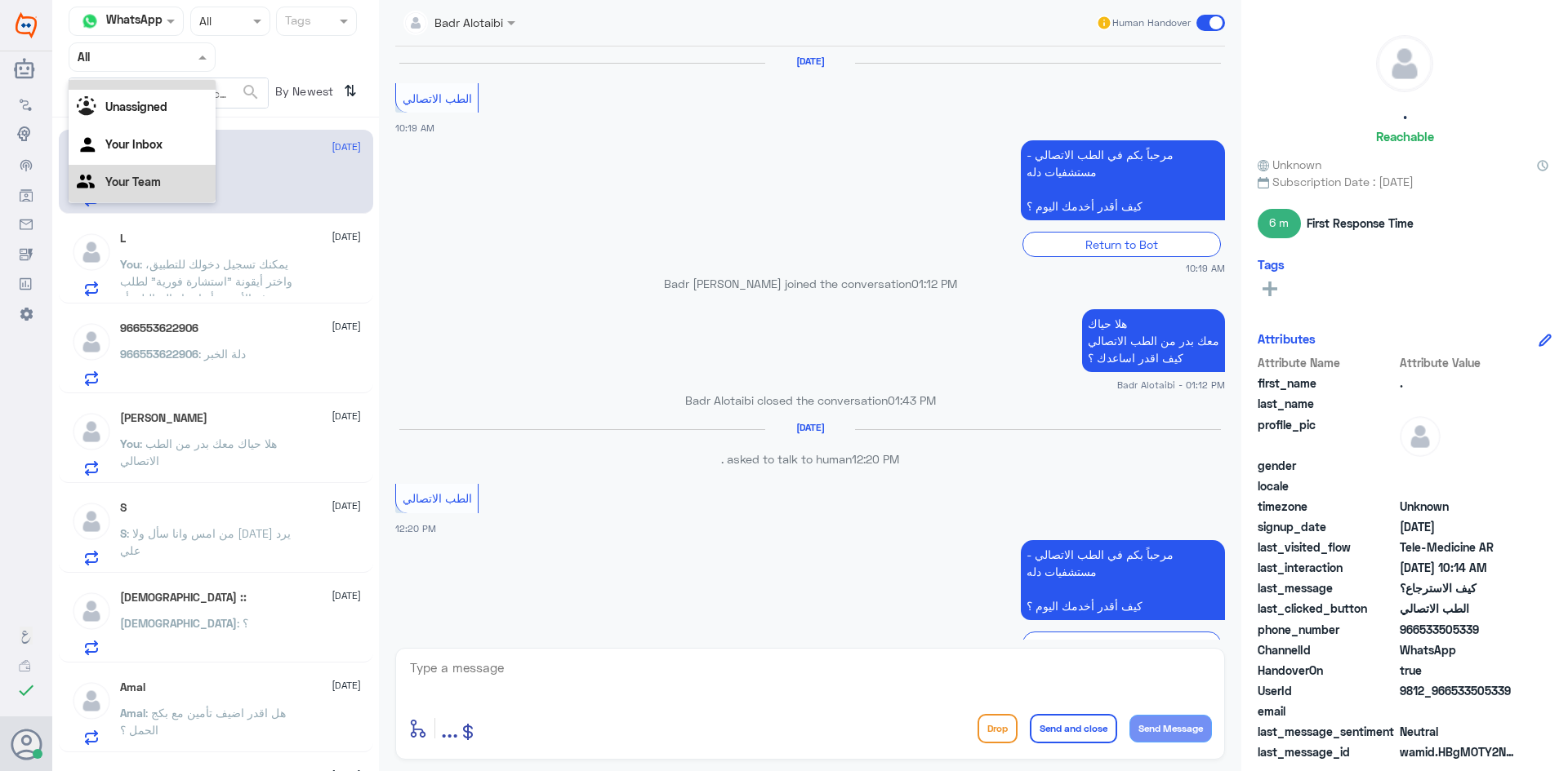
scroll to position [835, 0]
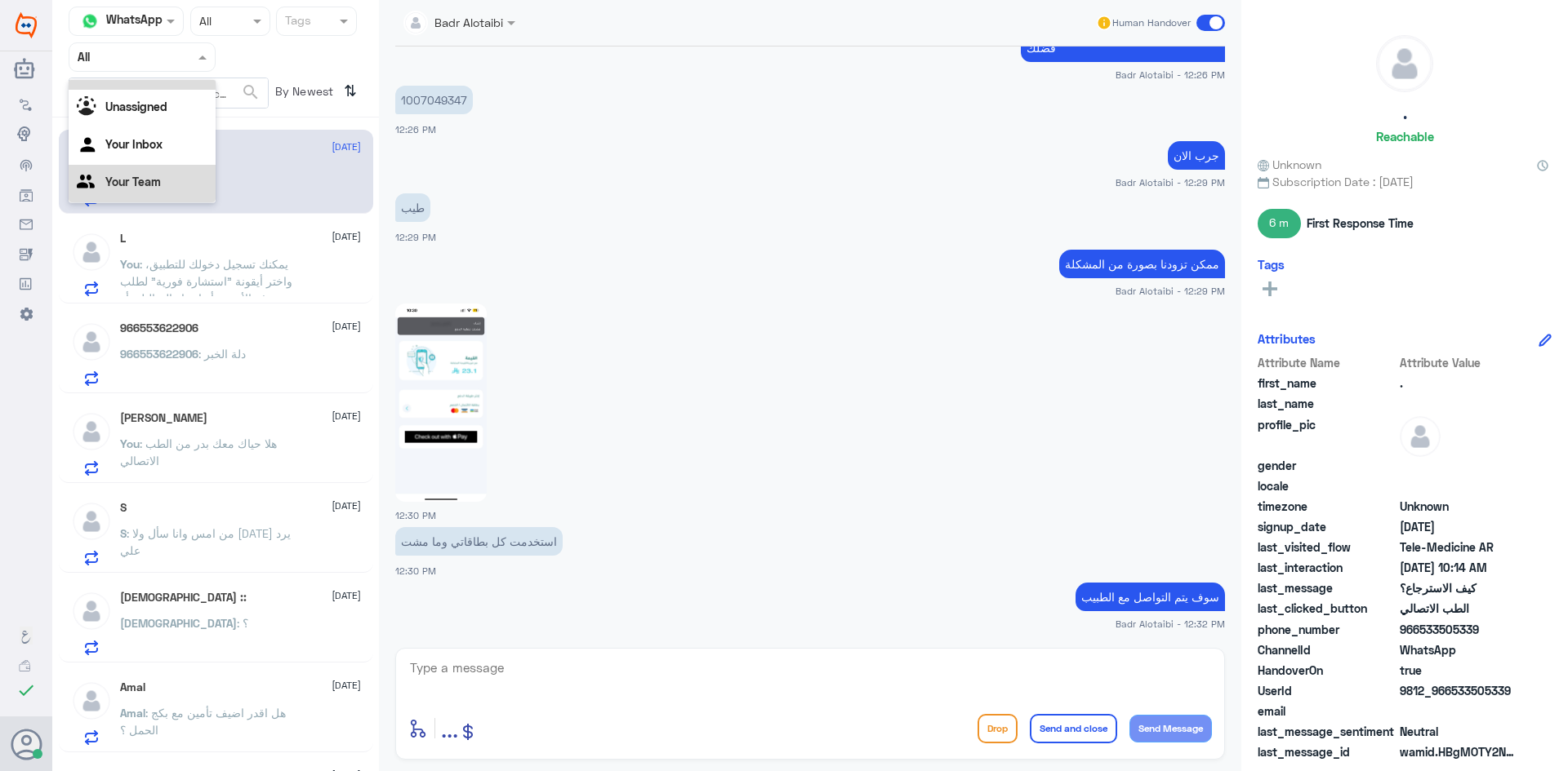
click at [551, 189] on small "Badr Alotaibi - 12:29 PM" at bounding box center [810, 182] width 830 height 14
click at [203, 246] on div "L 13 August You : يمكنك تسجيل دخولك للتطبيق، واختر أيقونة "استشارة فورية" لطلب …" at bounding box center [240, 264] width 240 height 64
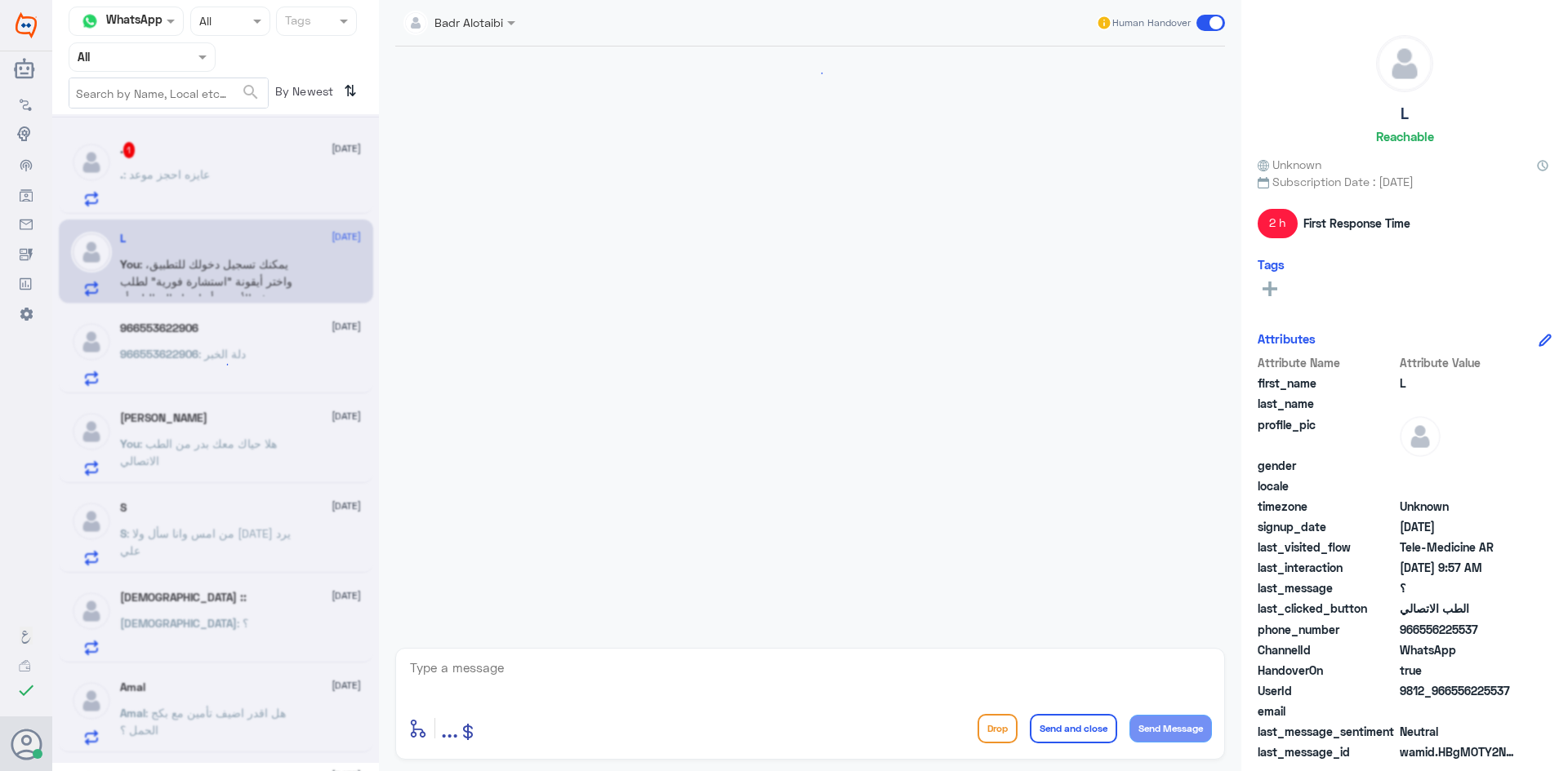
scroll to position [926, 0]
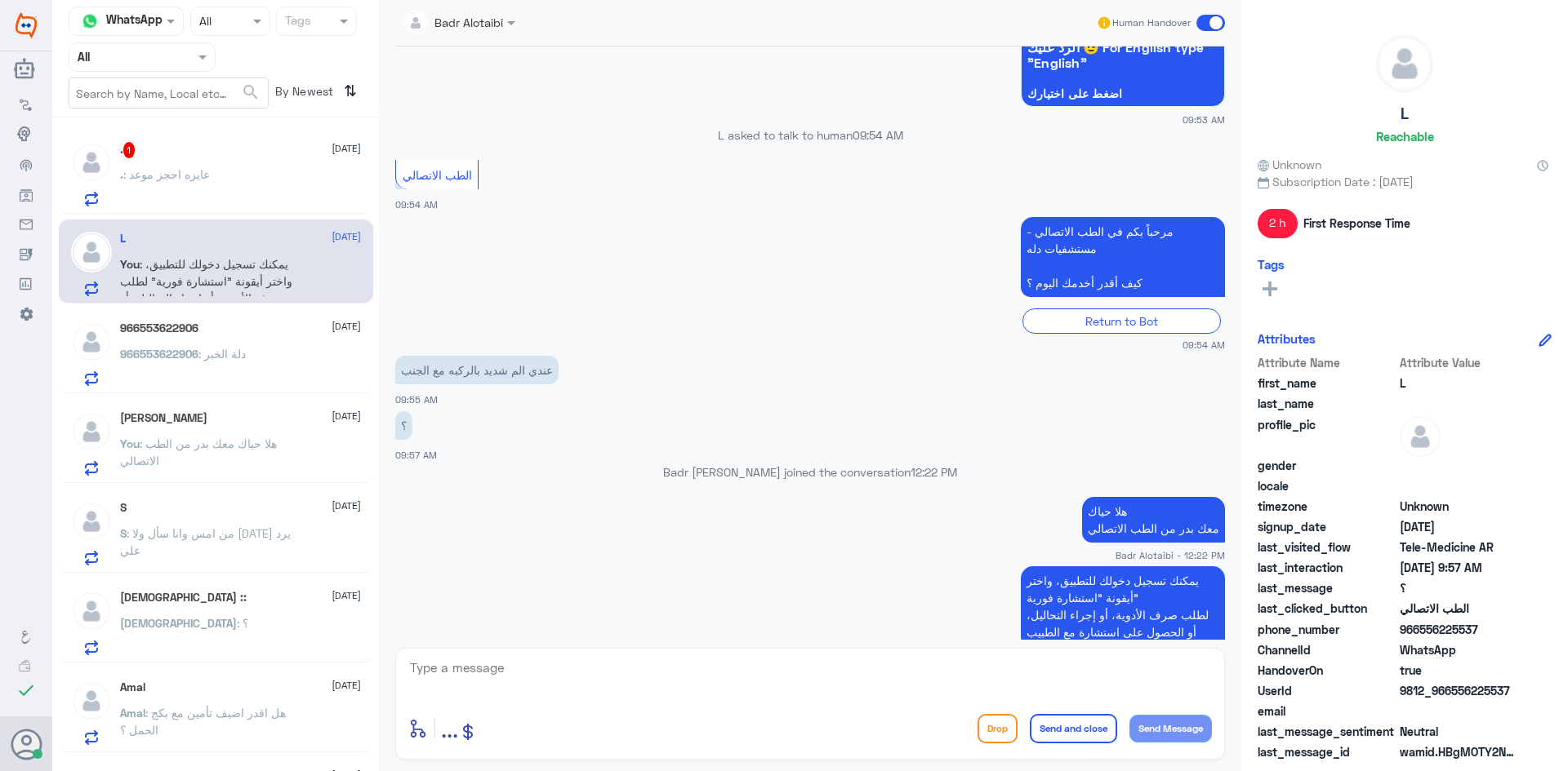
click at [1206, 22] on span at bounding box center [1211, 23] width 28 height 17
click at [0, 0] on input "checkbox" at bounding box center [0, 0] width 0 height 0
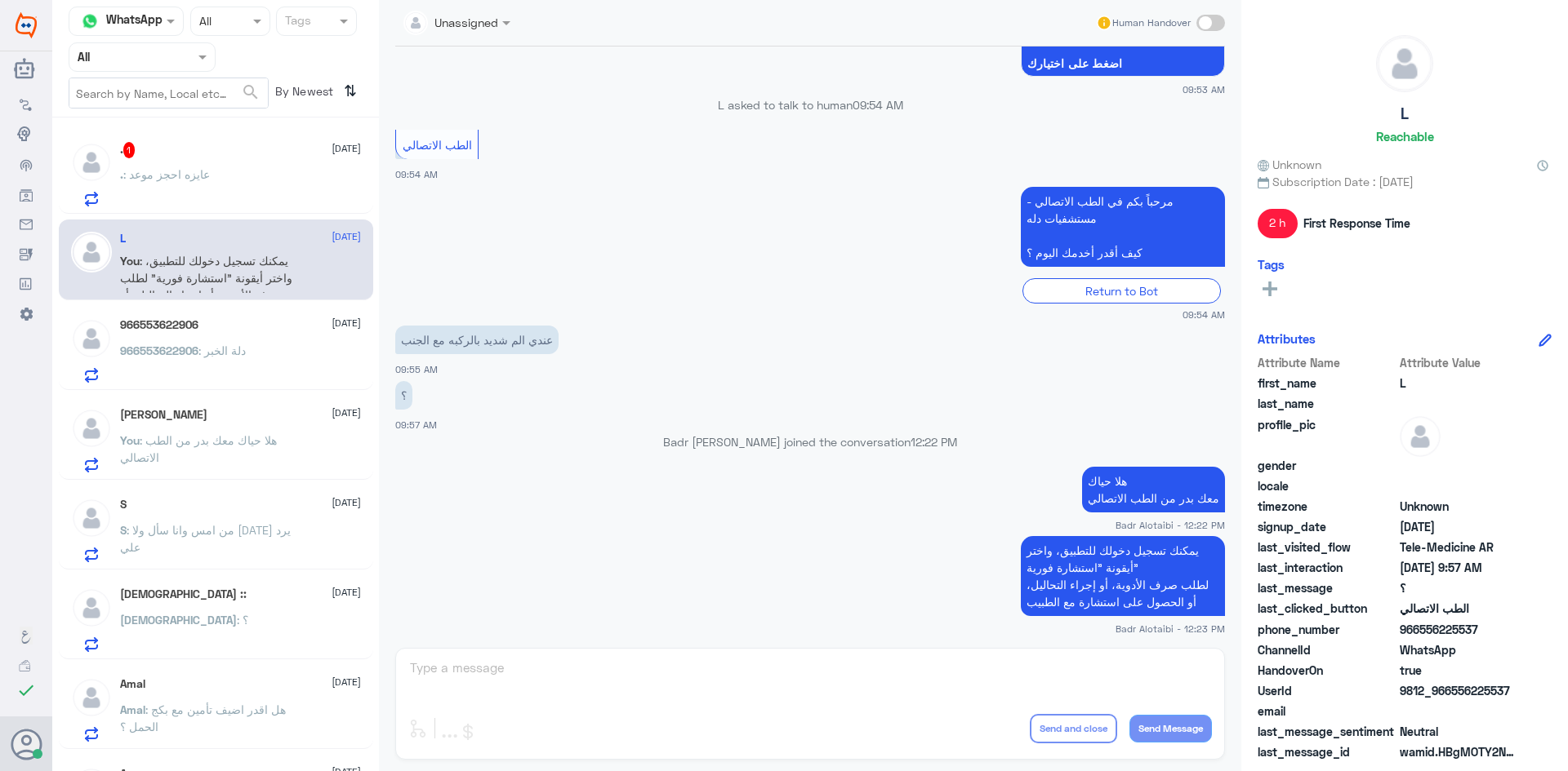
click at [174, 175] on span ": عايزه احجز موعد" at bounding box center [167, 174] width 87 height 14
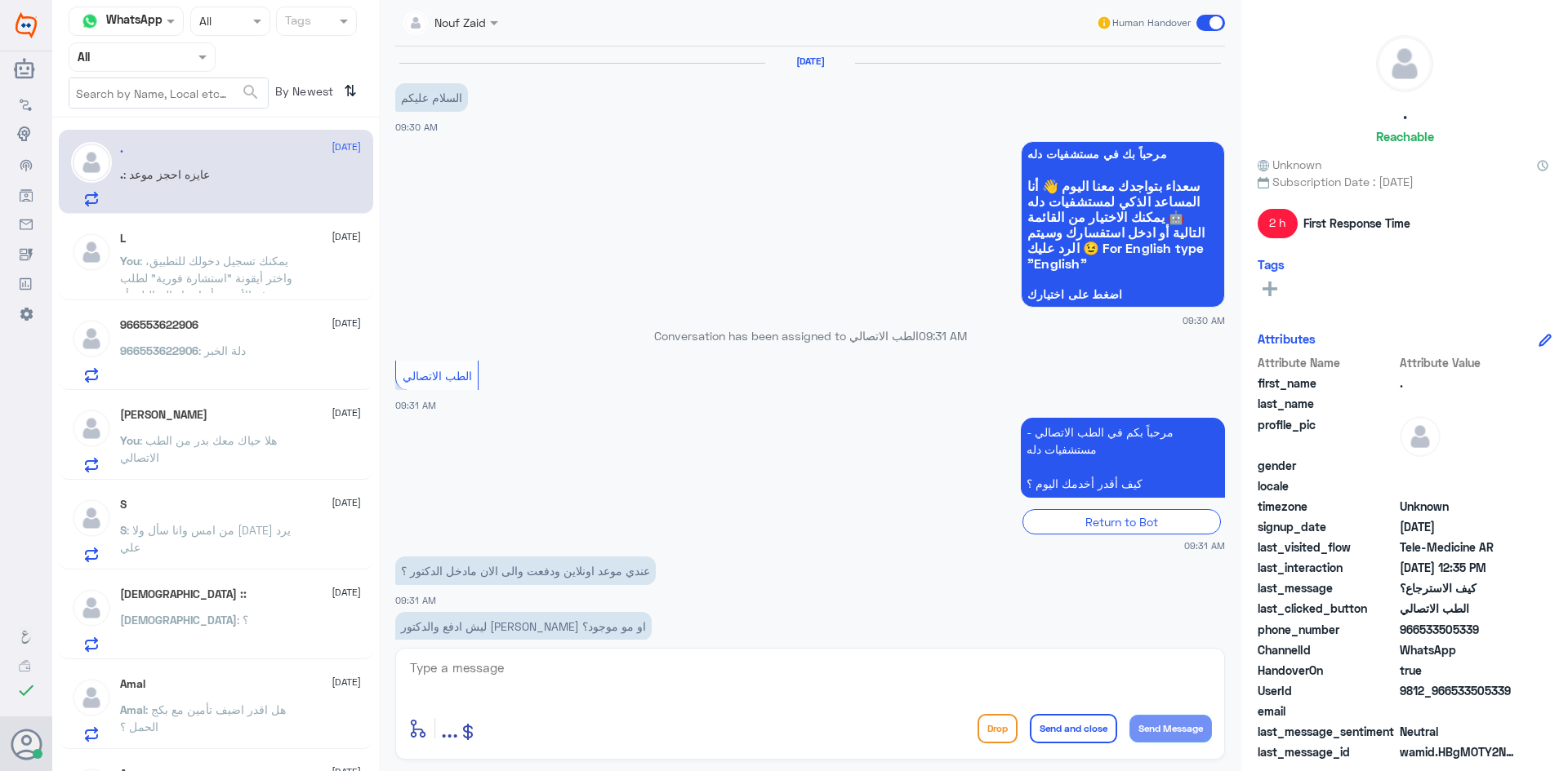
scroll to position [487, 0]
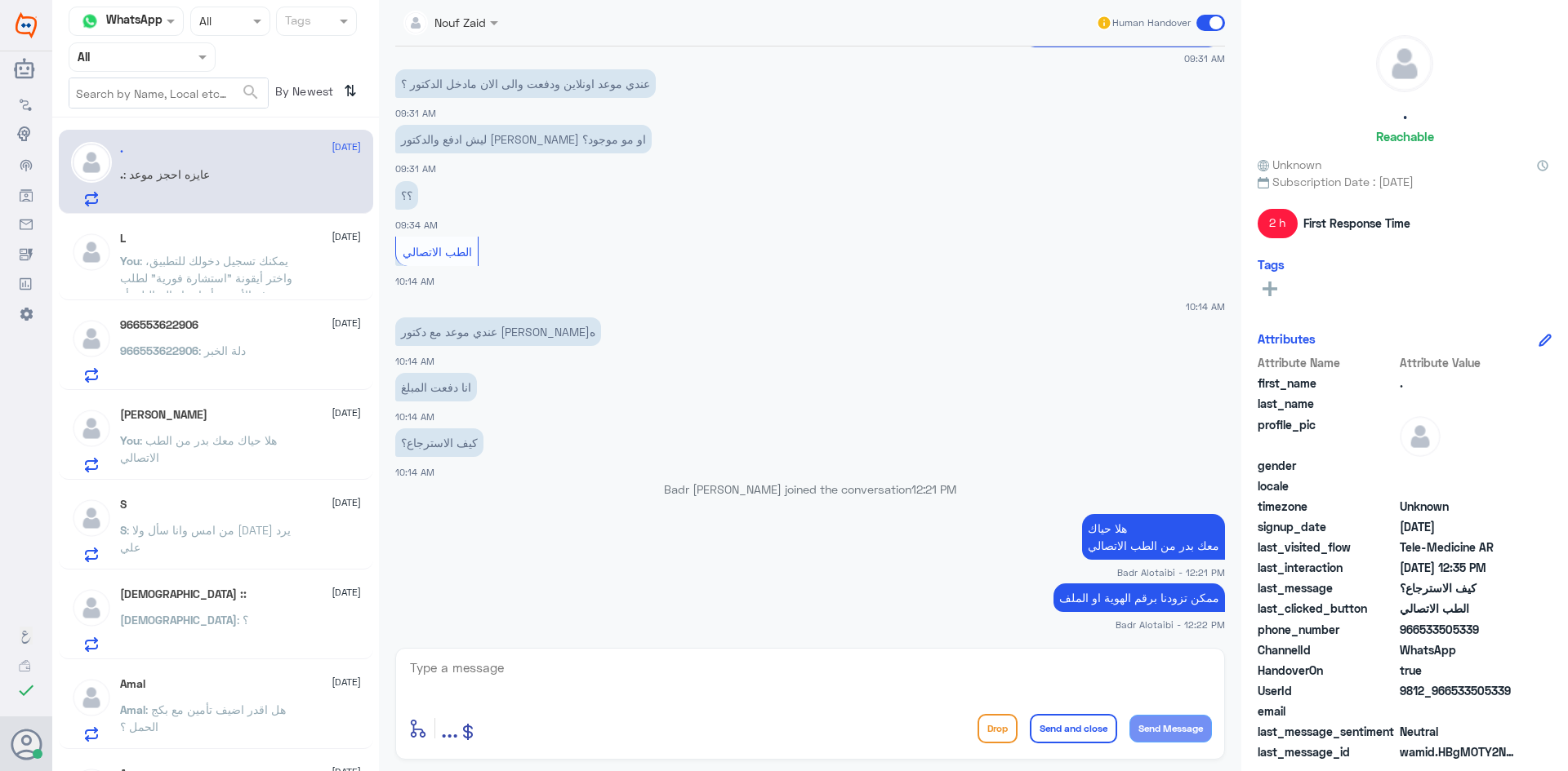
click at [235, 304] on div ". 13 August . : عايزه احجز موعد L 13 August You : يمكنك تسجيل دخولك للتطبيق، وا…" at bounding box center [215, 451] width 326 height 653
click at [261, 343] on div "966553622906 13 August 966553622906 : دلة الخبر" at bounding box center [240, 350] width 240 height 64
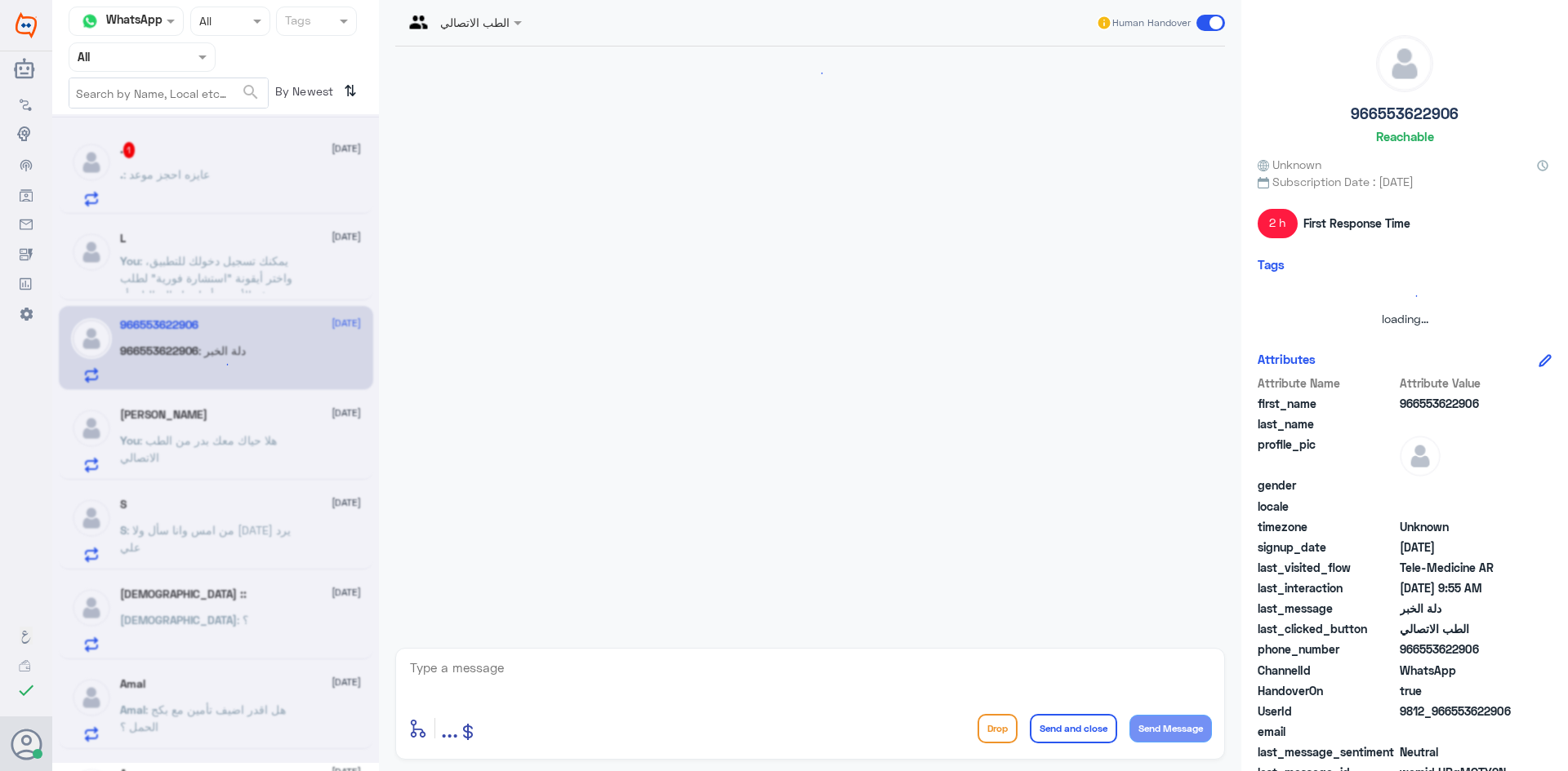
scroll to position [969, 0]
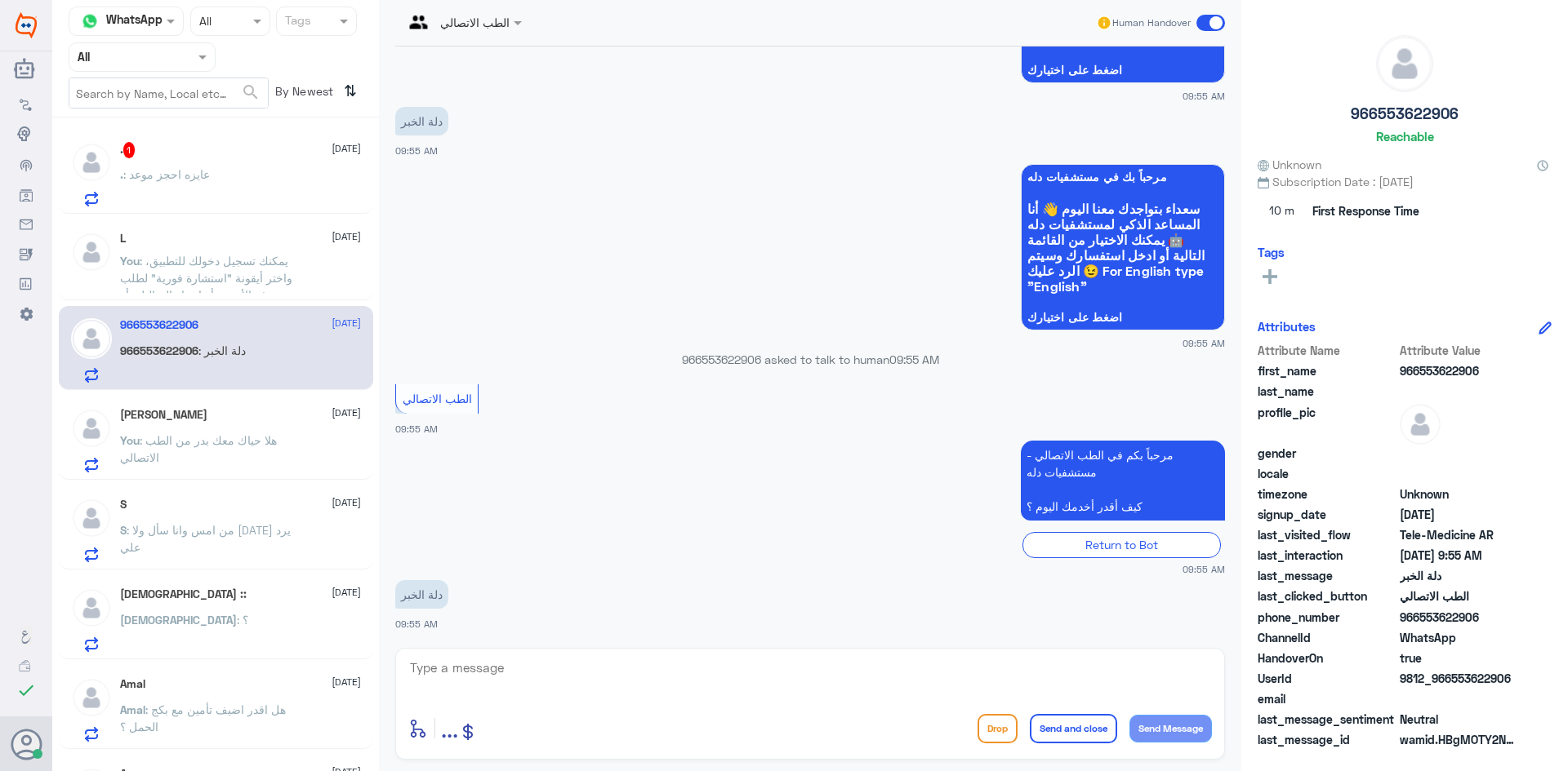
click at [303, 159] on div ". 1 13 August . : عايزه احجز موعد" at bounding box center [240, 174] width 240 height 64
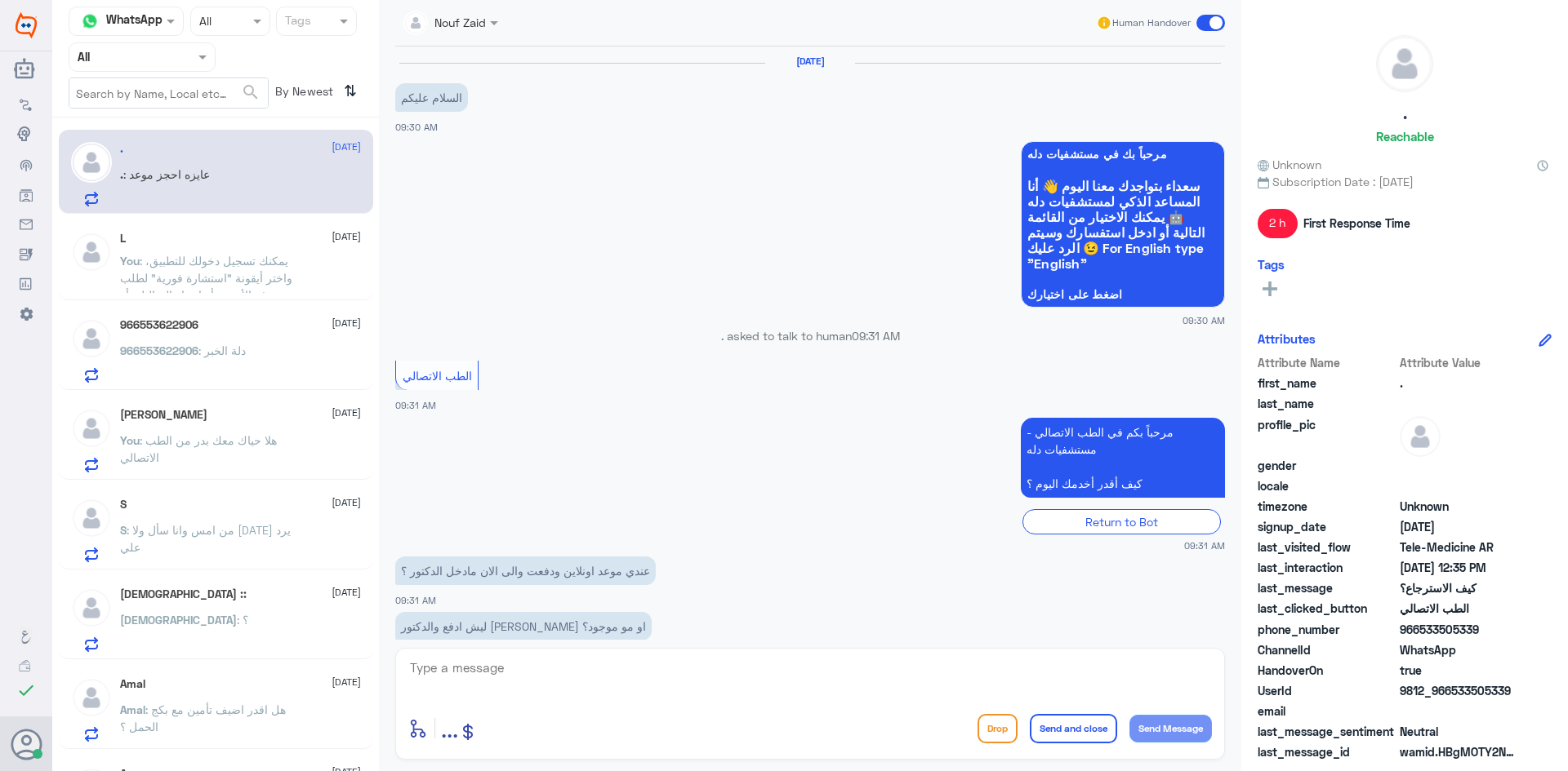
scroll to position [487, 0]
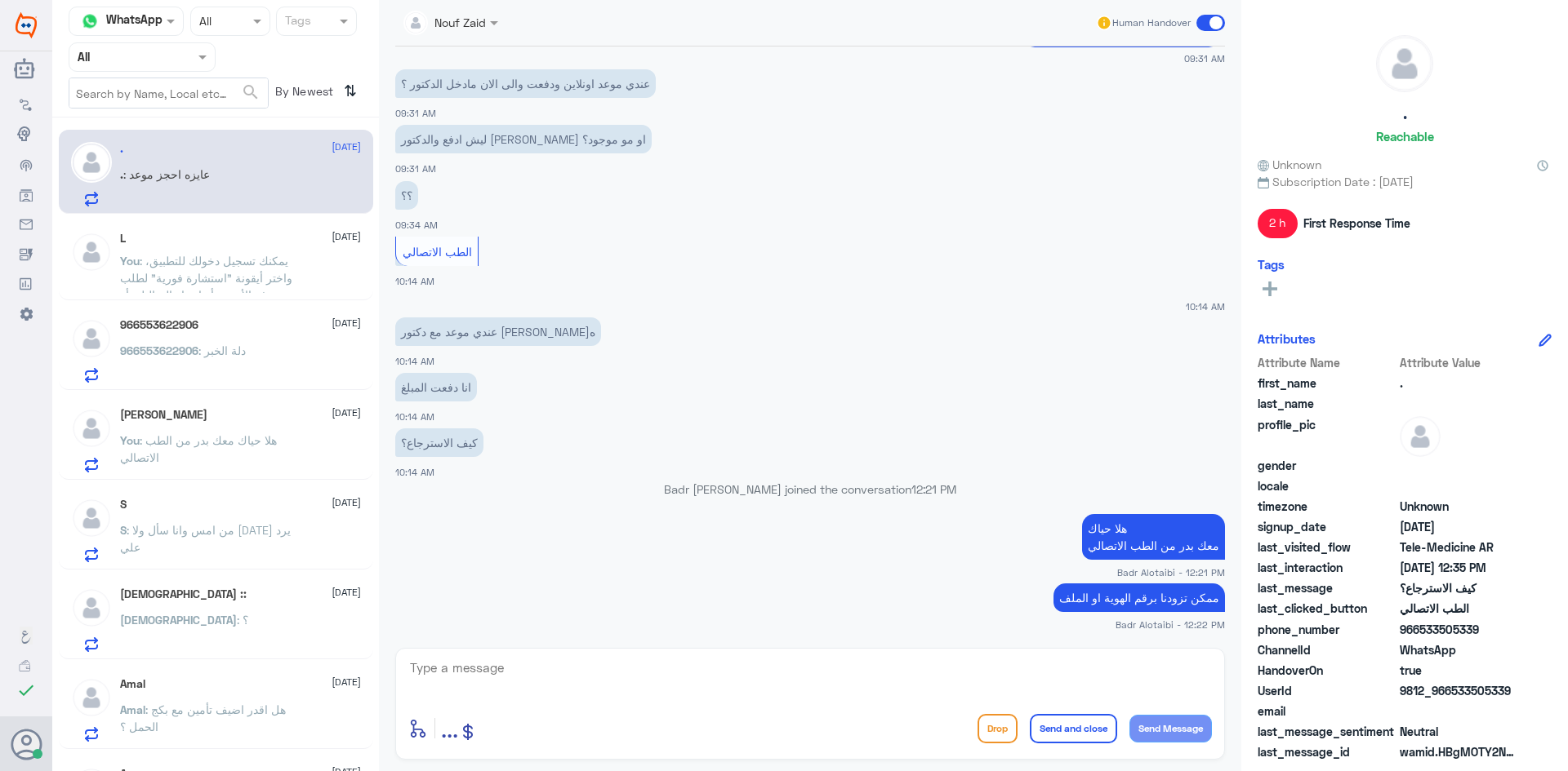
click at [488, 37] on div "Nouf Zaid" at bounding box center [450, 23] width 111 height 29
click at [489, 129] on div "Nouf Zaid" at bounding box center [479, 142] width 133 height 28
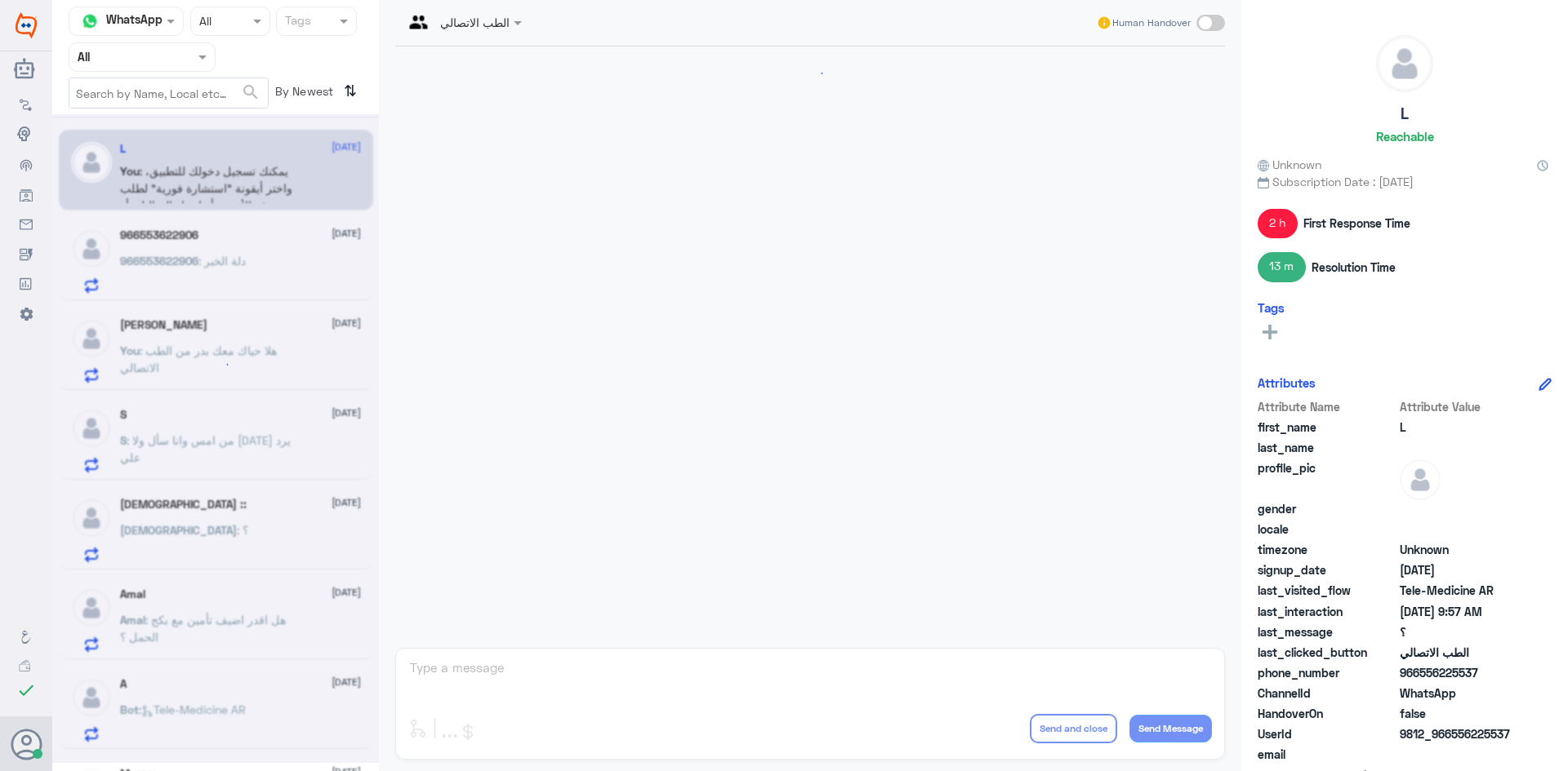
scroll to position [956, 0]
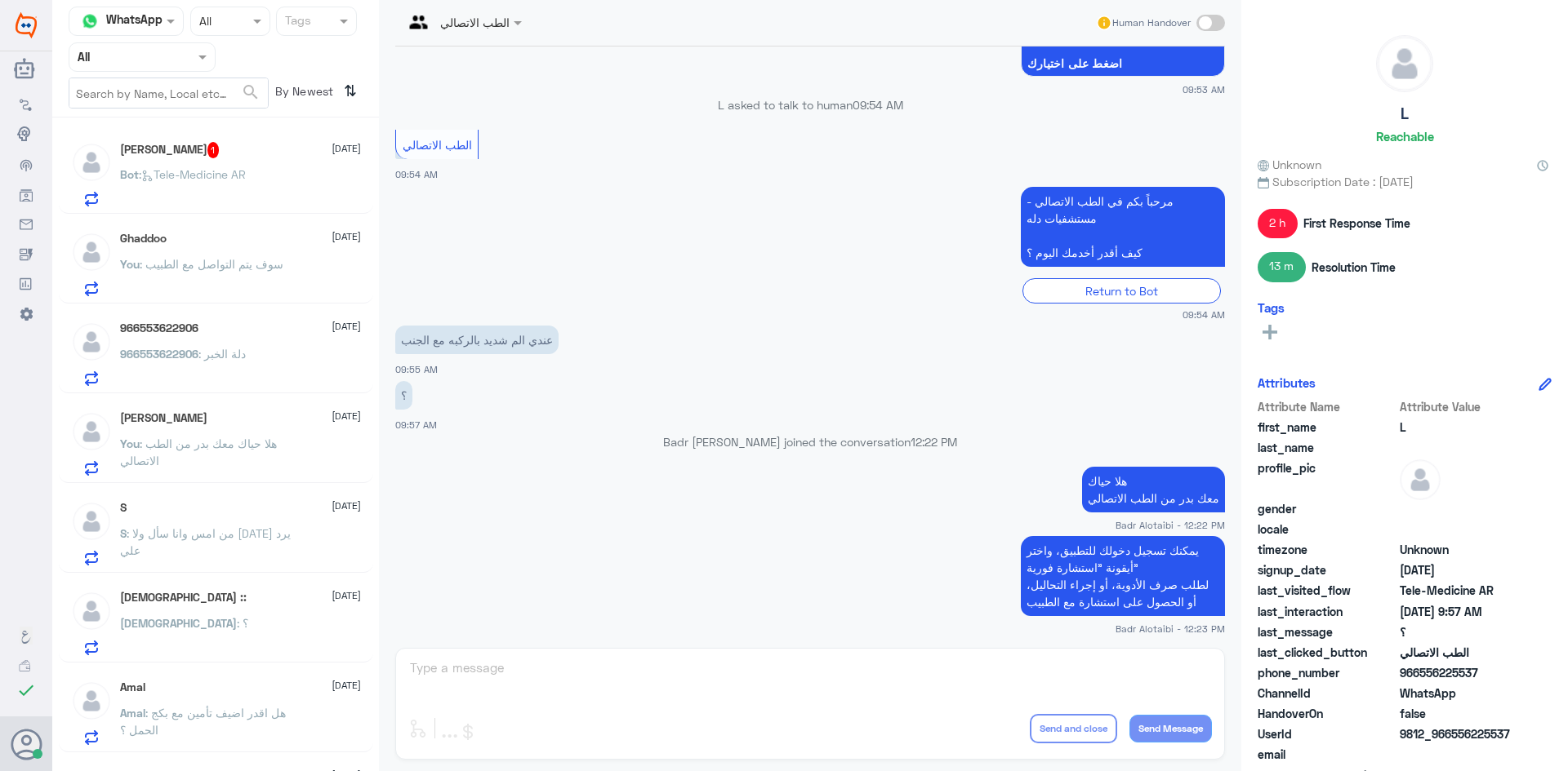
click at [238, 90] on input "text" at bounding box center [169, 93] width 199 height 29
click at [202, 58] on span at bounding box center [203, 58] width 8 height 6
click at [729, 31] on div "الطب الاتصالي Human Handover" at bounding box center [810, 23] width 830 height 29
click at [518, 30] on span at bounding box center [519, 23] width 20 height 18
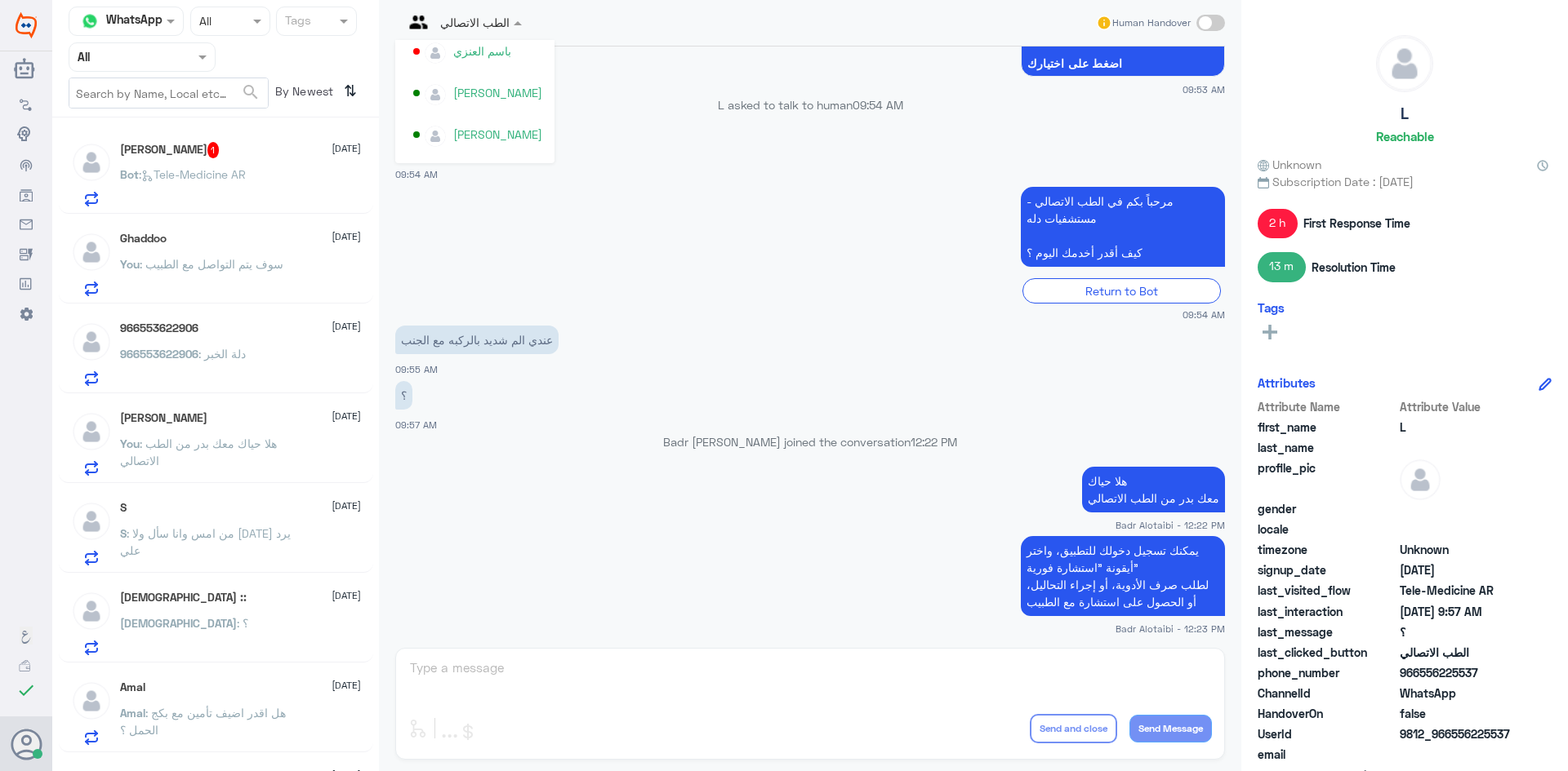
scroll to position [800, 0]
click at [493, 127] on div "Nouf Zaid" at bounding box center [474, 142] width 159 height 42
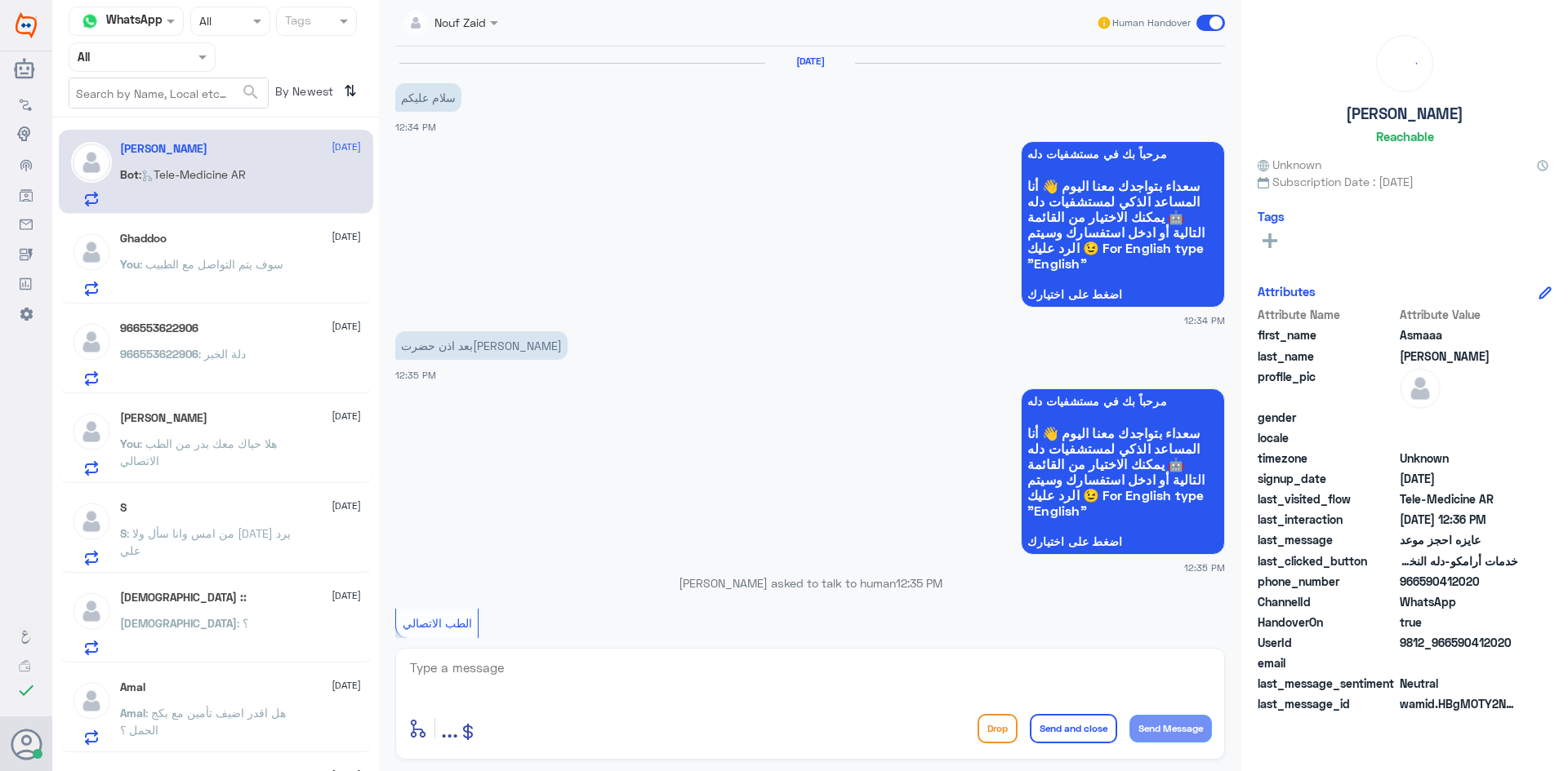
scroll to position [416, 0]
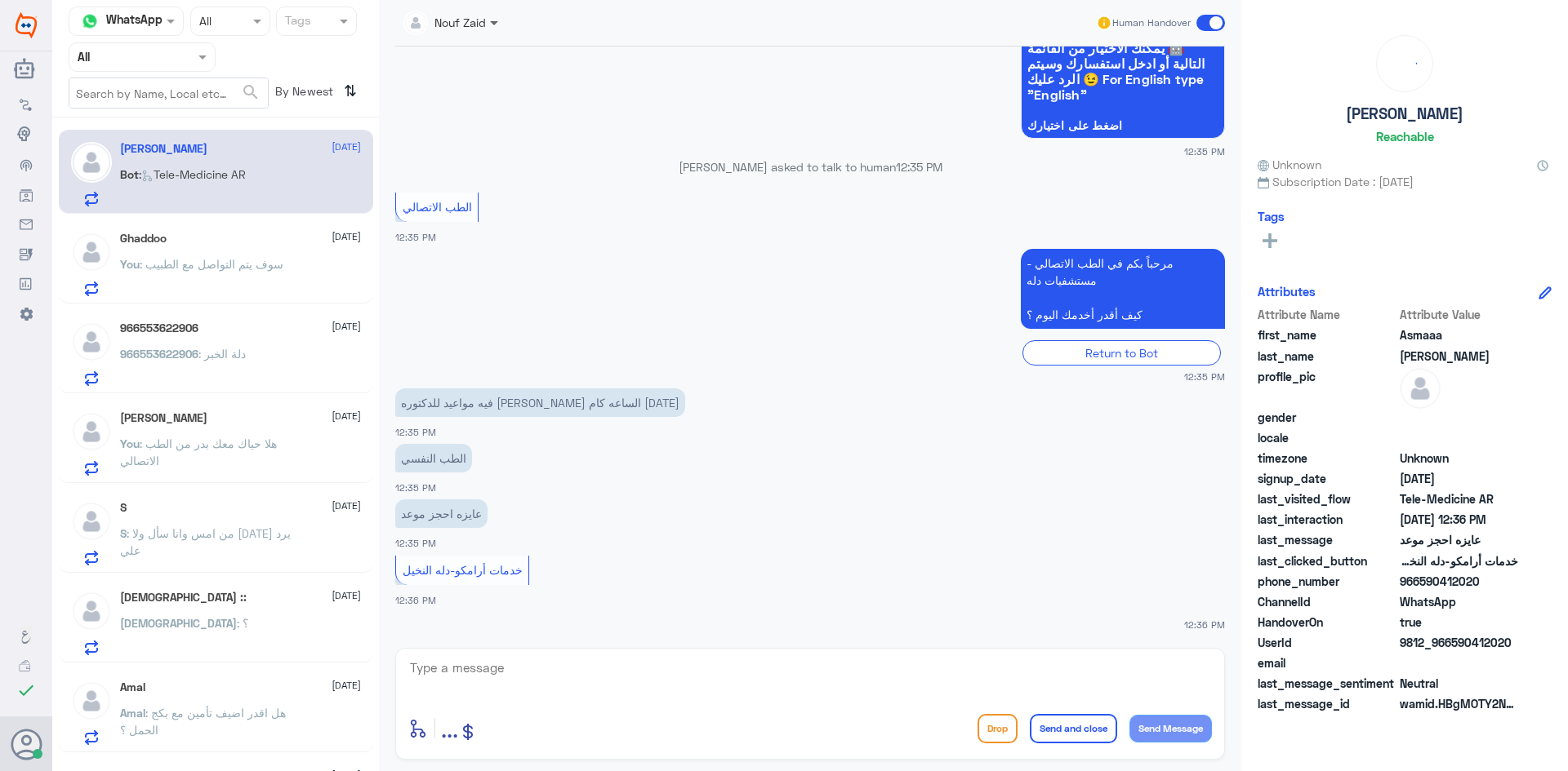
click at [495, 24] on span at bounding box center [494, 23] width 8 height 6
drag, startPoint x: 485, startPoint y: 117, endPoint x: 486, endPoint y: 134, distance: 17.0
click at [486, 134] on div "Nouf Zaid" at bounding box center [479, 141] width 52 height 18
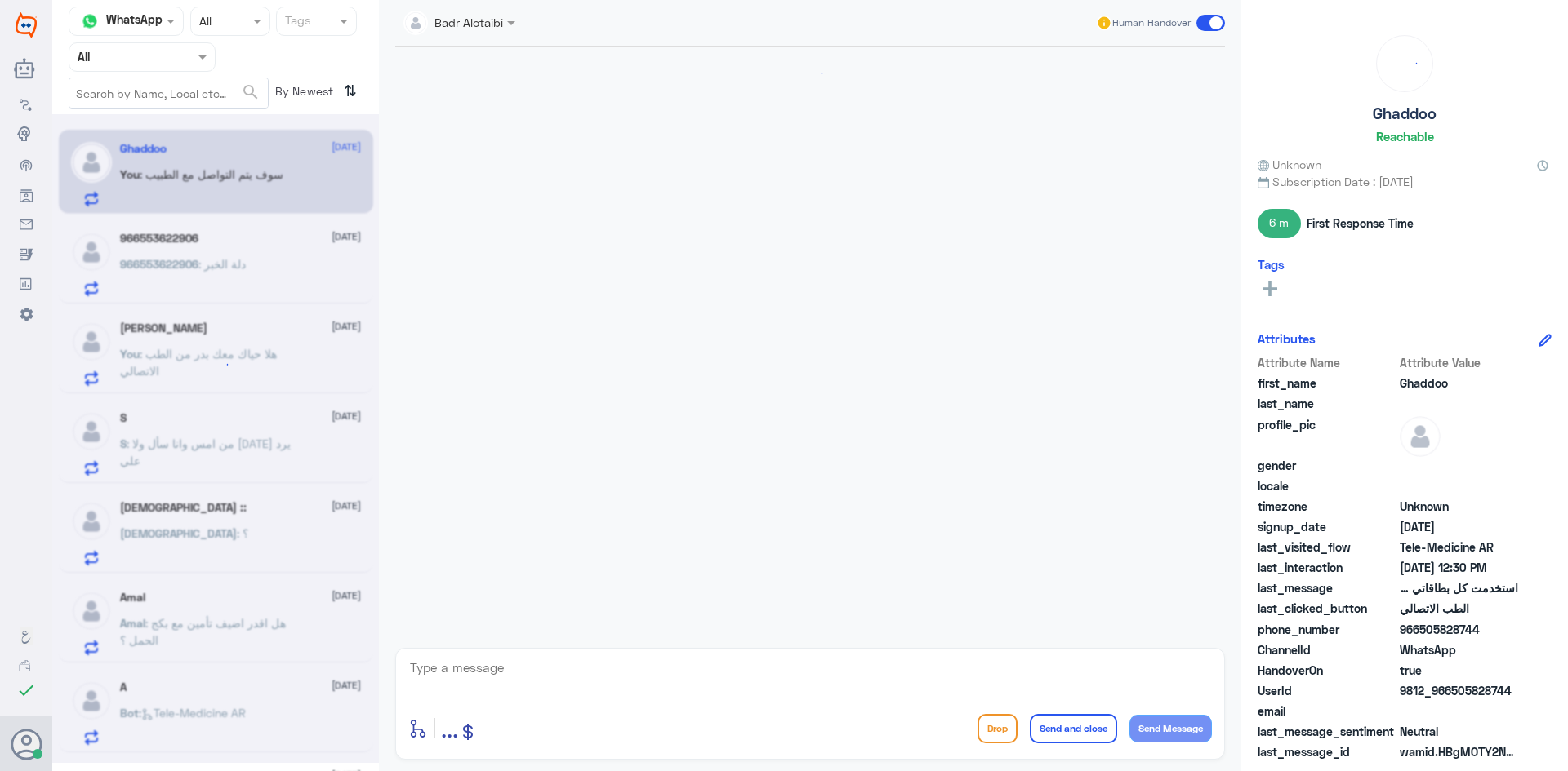
scroll to position [835, 0]
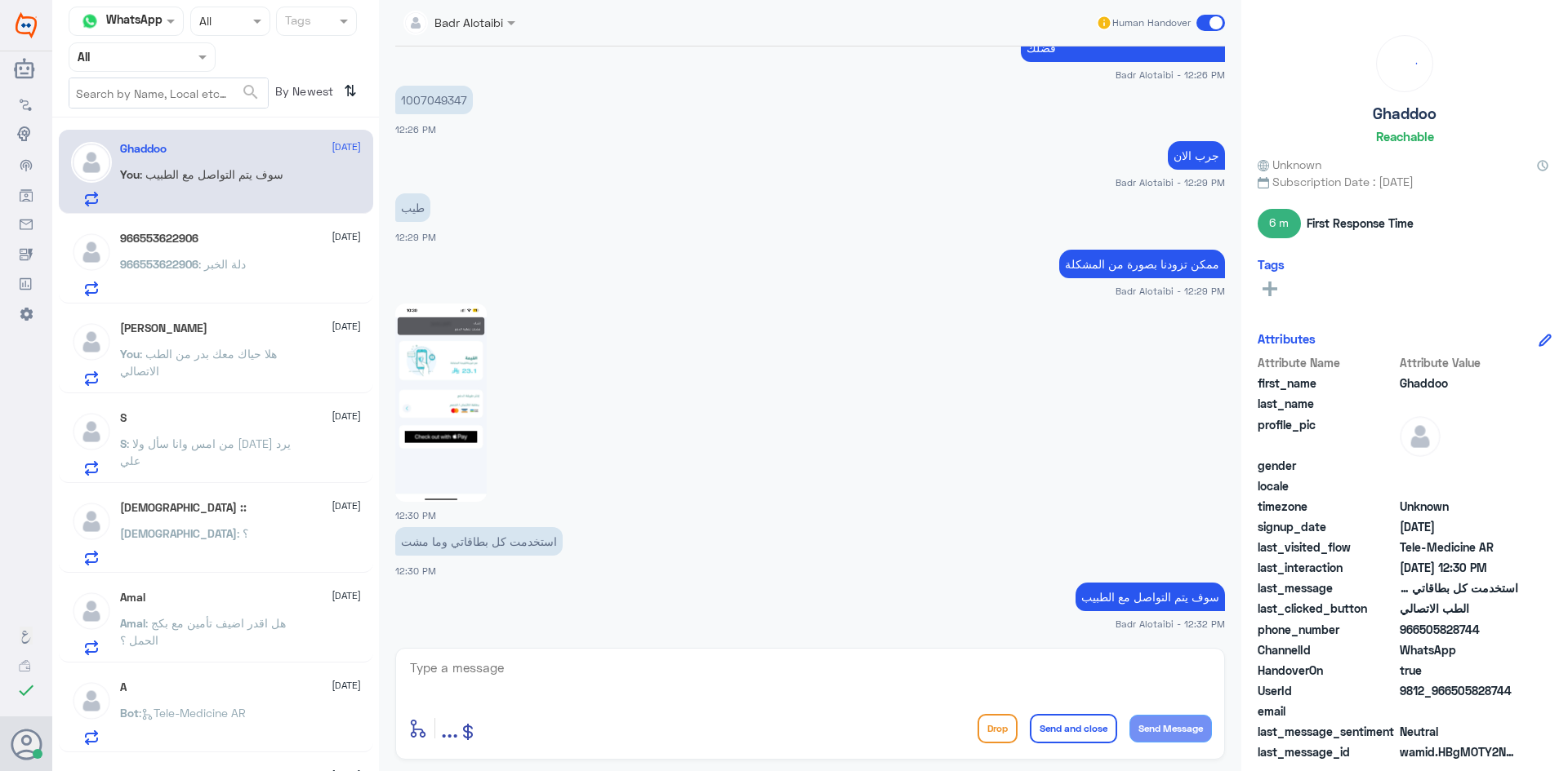
click at [262, 250] on div "966553622906 13 August 966553622906 : دلة الخبر" at bounding box center [240, 264] width 240 height 64
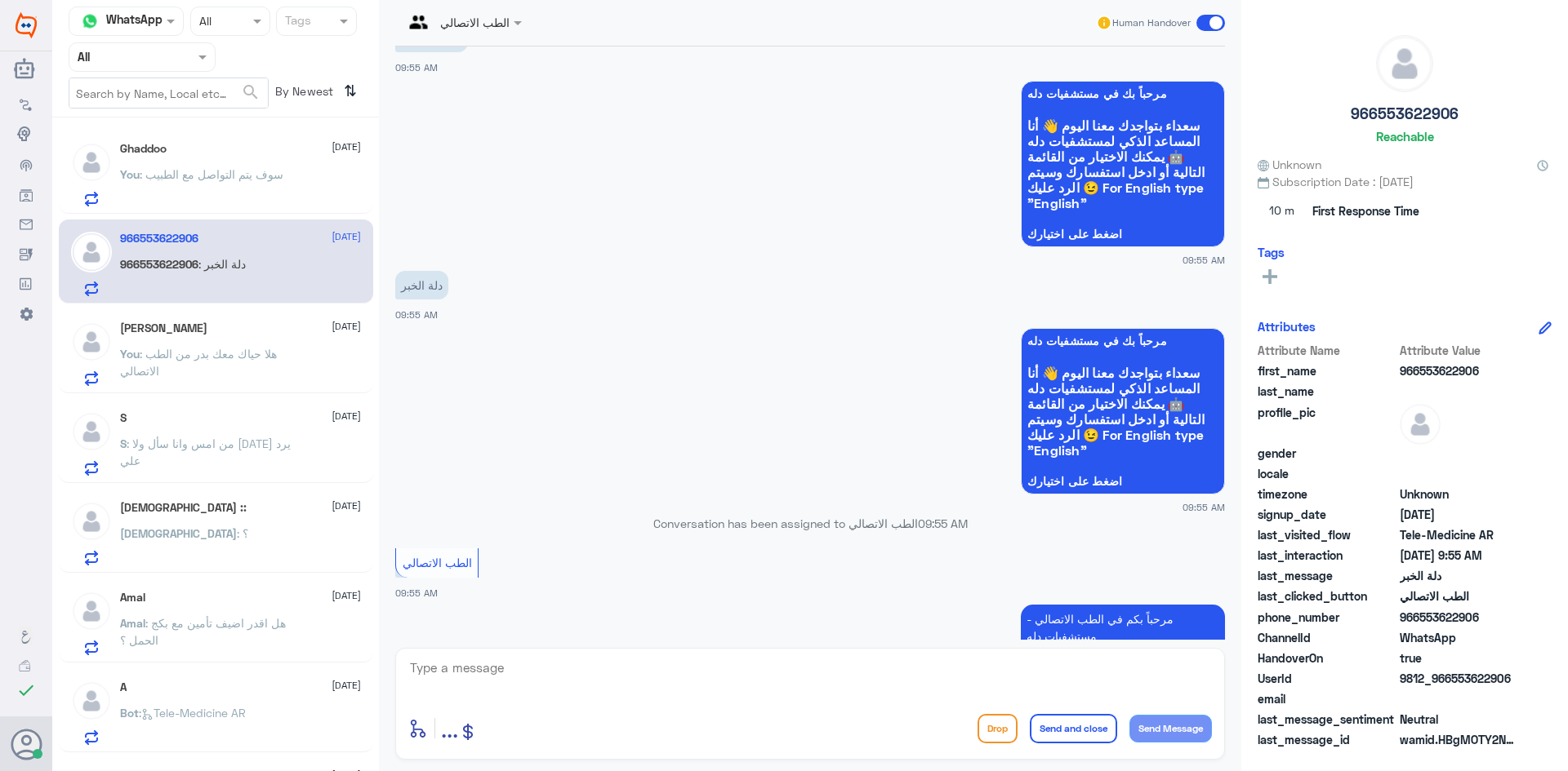
scroll to position [969, 0]
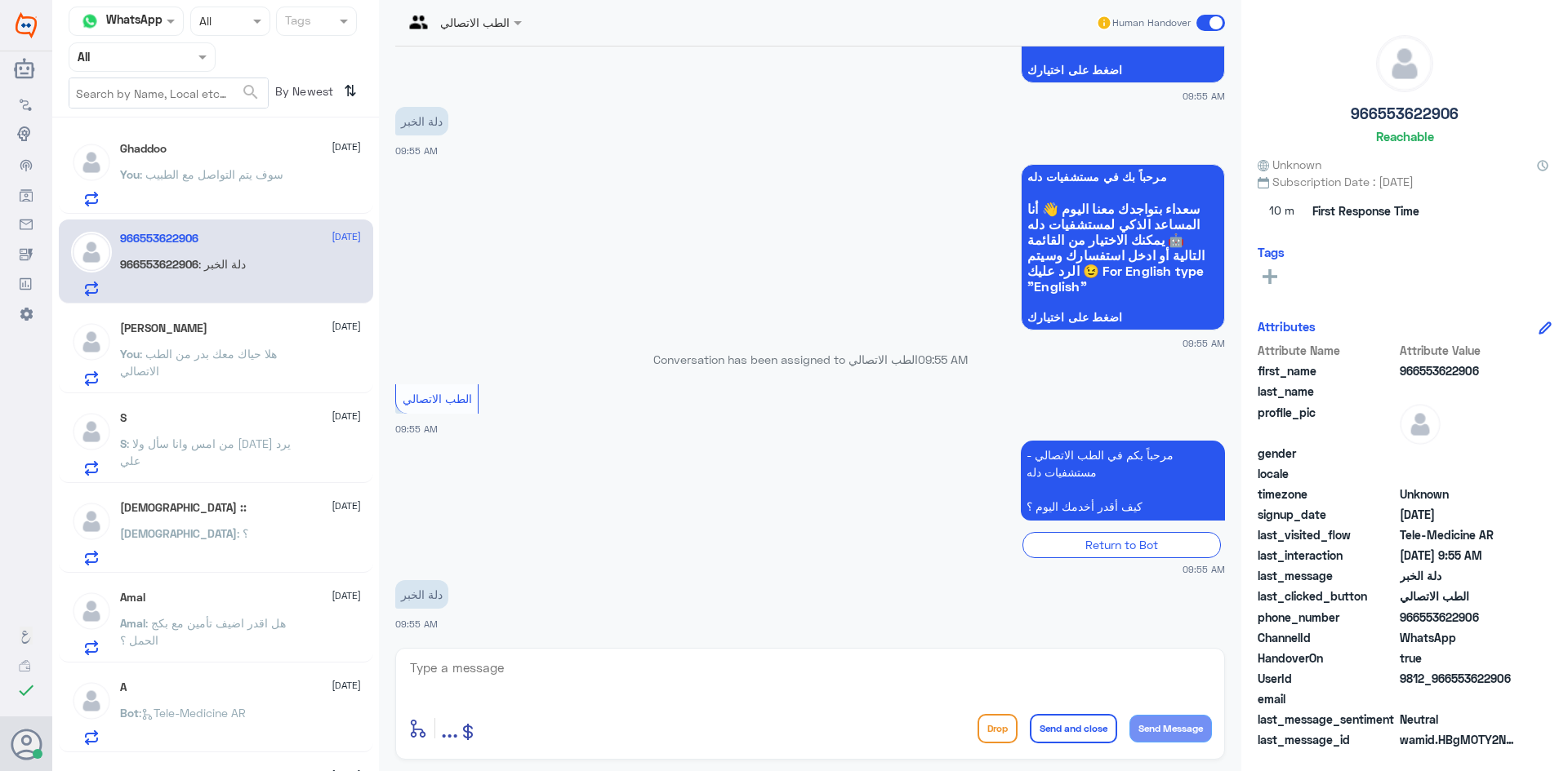
click at [1211, 27] on span at bounding box center [1211, 23] width 28 height 17
click at [0, 0] on input "checkbox" at bounding box center [0, 0] width 0 height 0
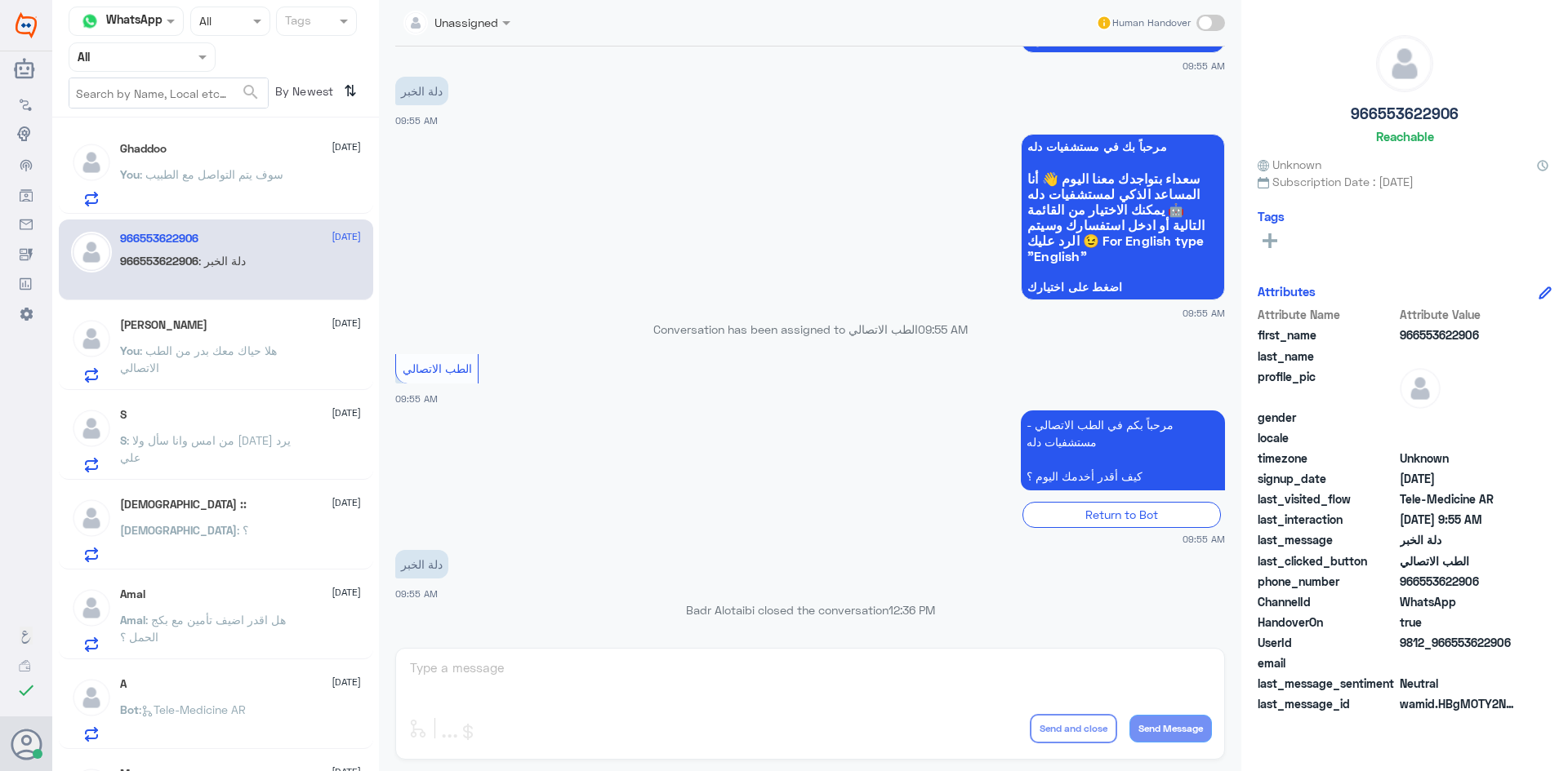
click at [250, 338] on div "Noor Alqarni 13 August You : هلا حياك معك بدر من الطب الاتصالي" at bounding box center [240, 350] width 240 height 64
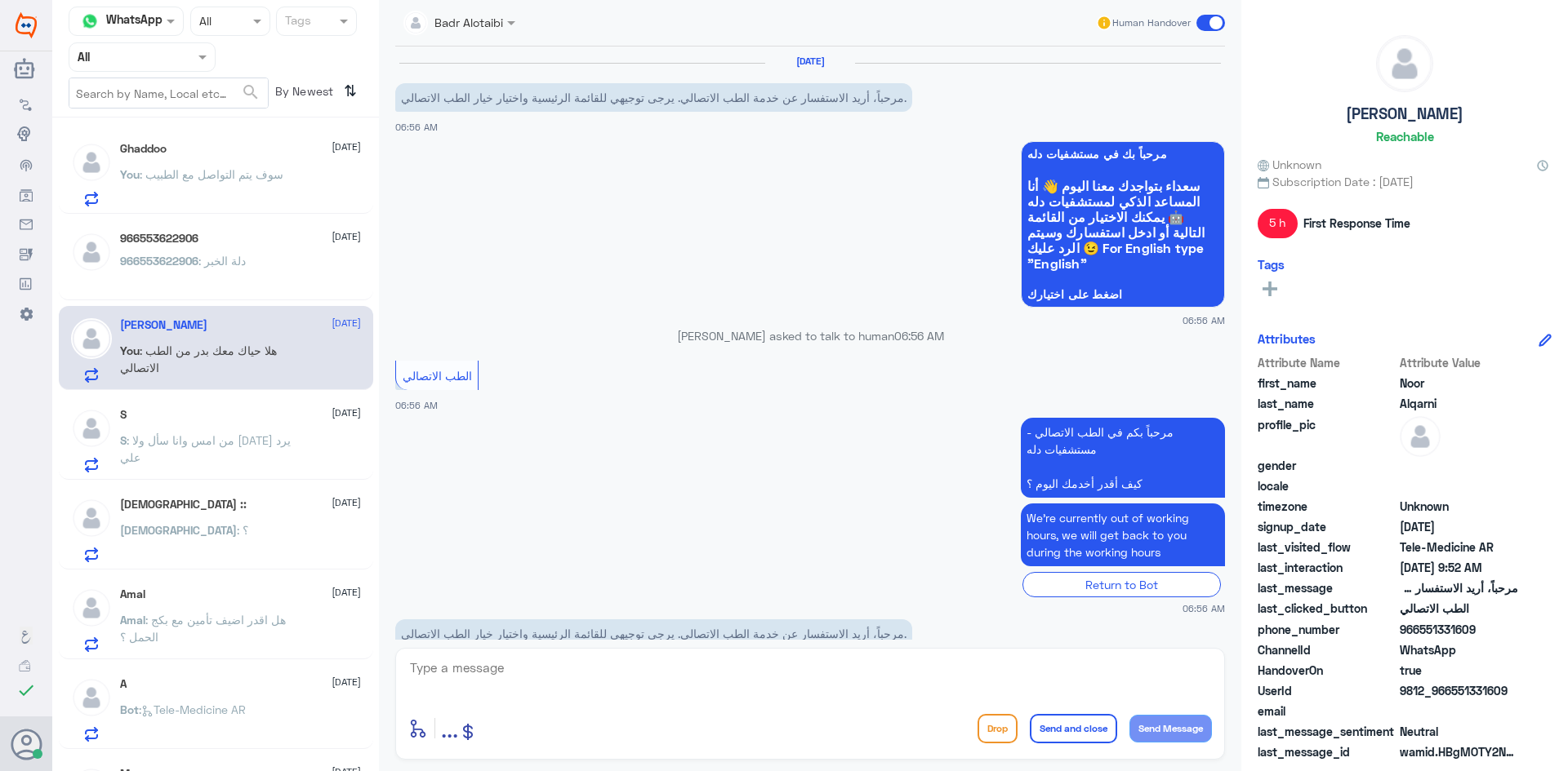
scroll to position [139, 0]
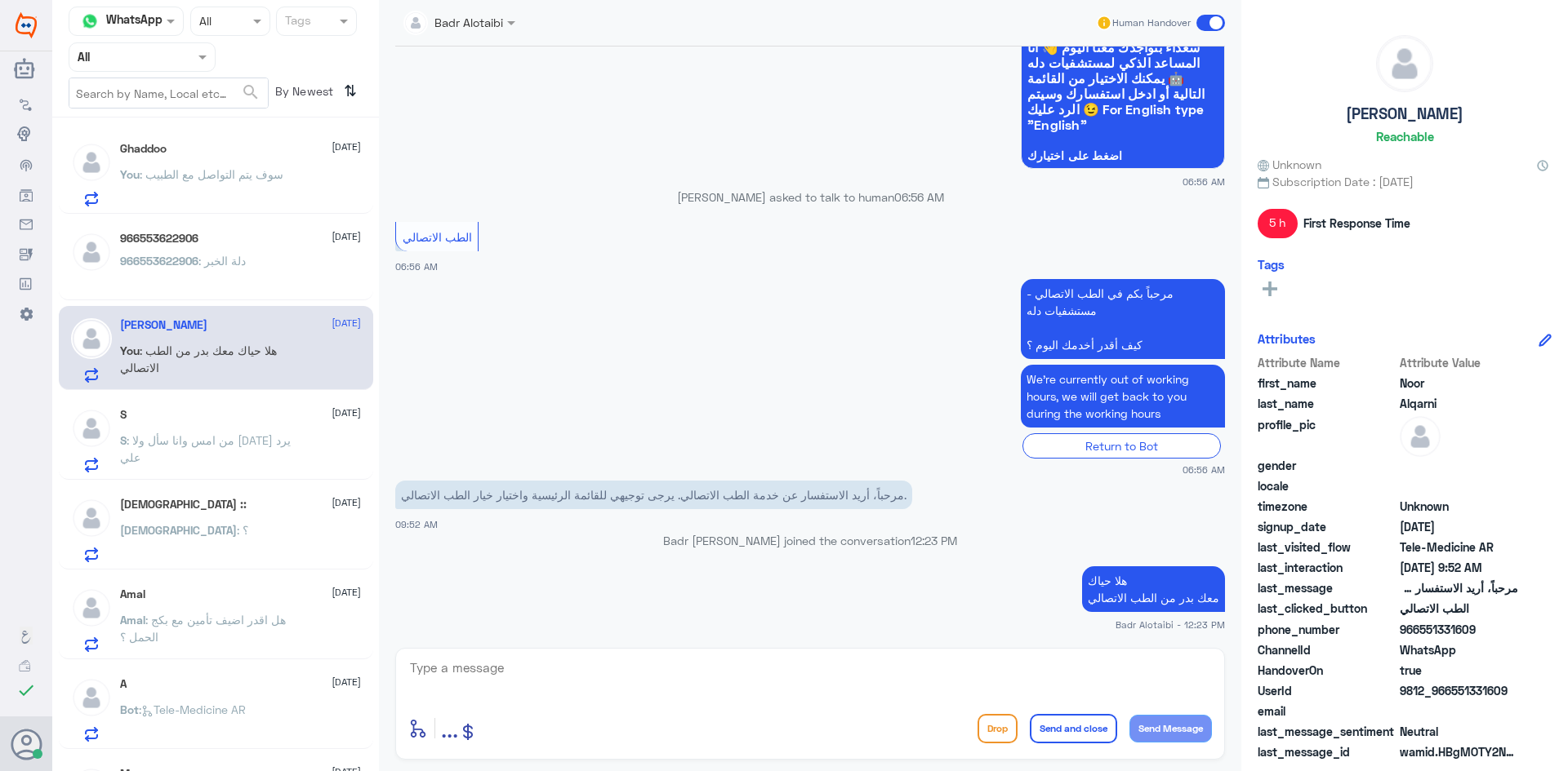
click at [1205, 28] on span at bounding box center [1211, 23] width 28 height 17
click at [0, 0] on input "checkbox" at bounding box center [0, 0] width 0 height 0
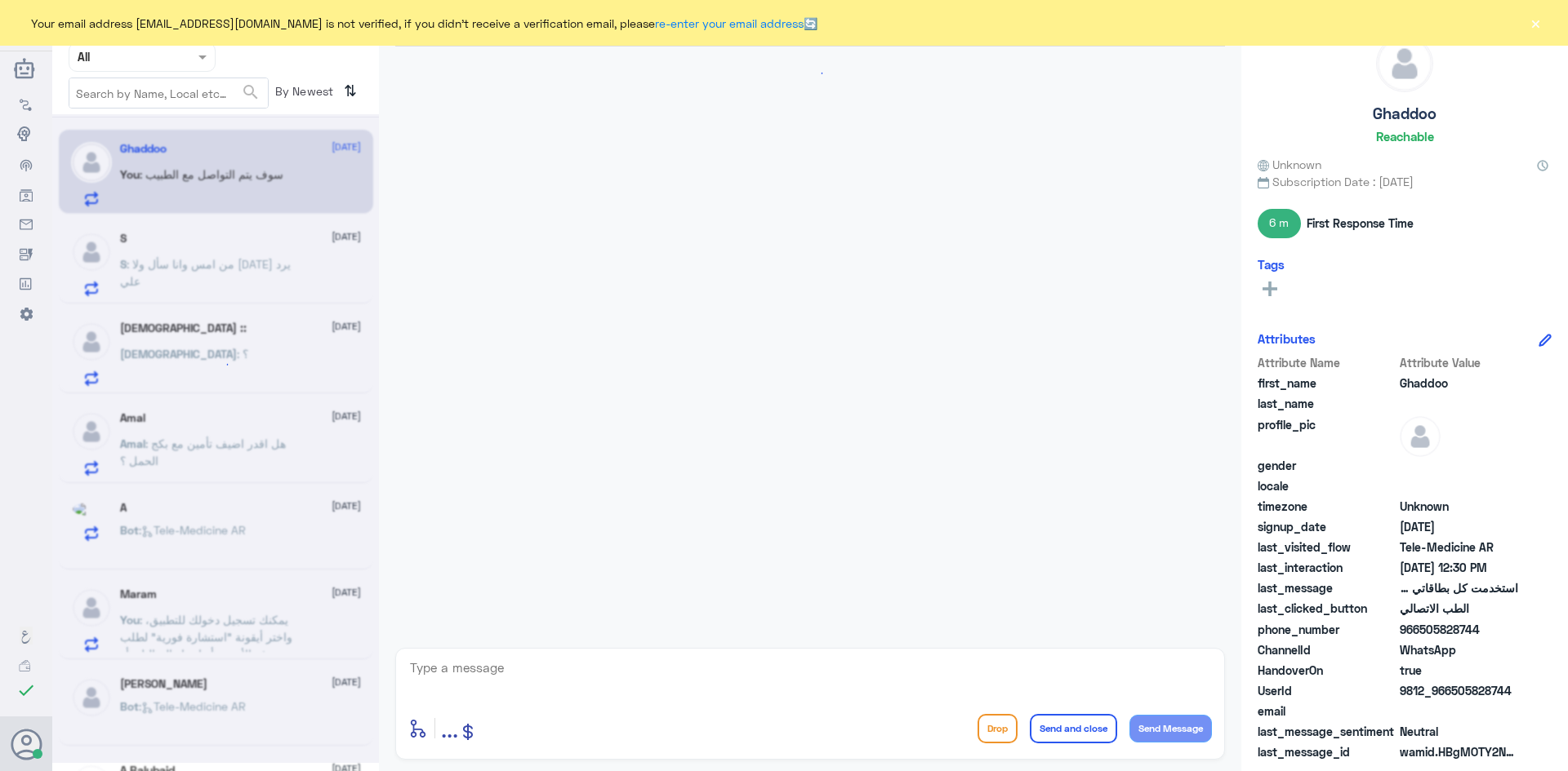
scroll to position [835, 0]
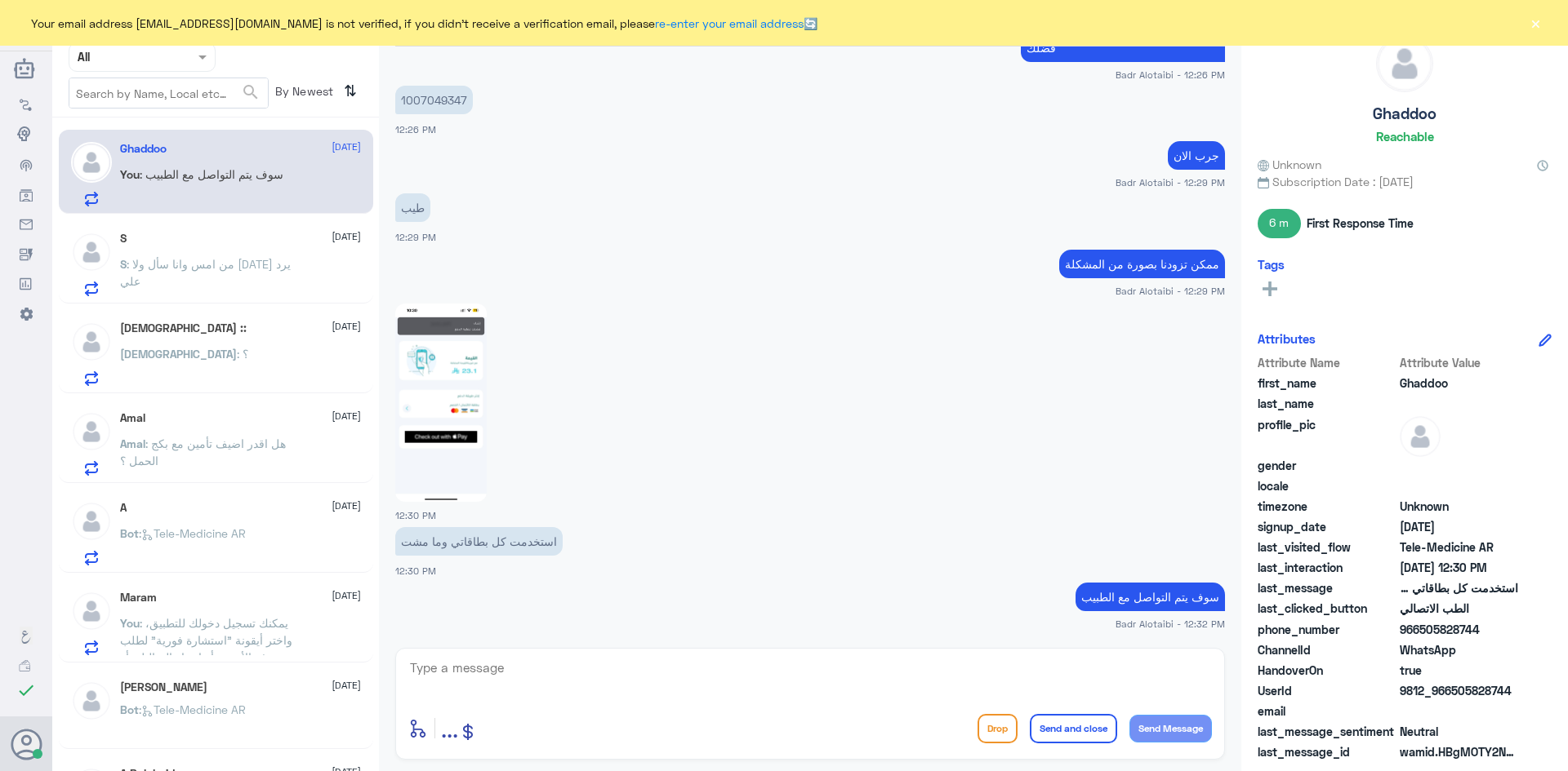
click at [1535, 18] on button "×" at bounding box center [1535, 23] width 17 height 17
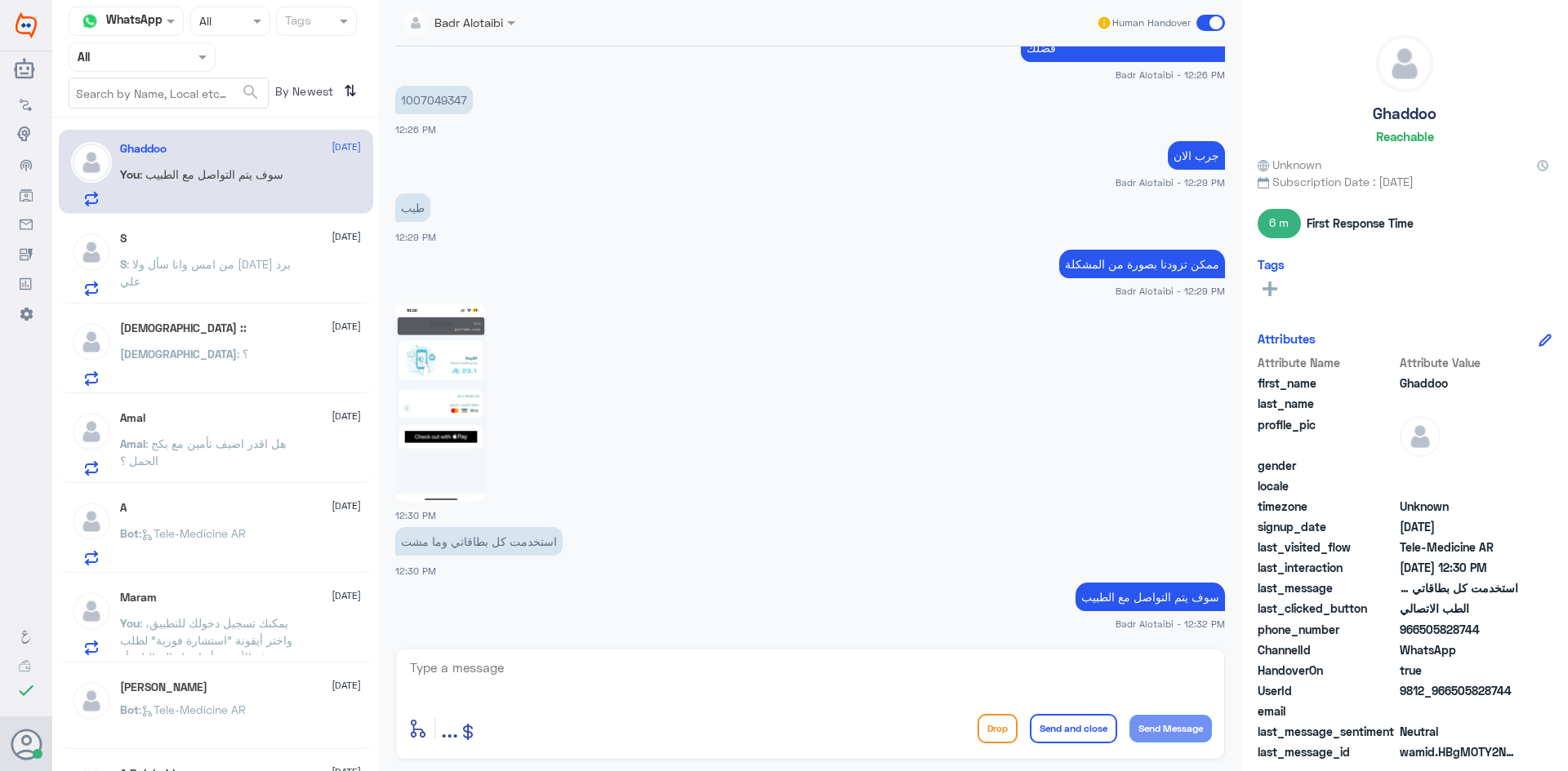
click at [558, 668] on textarea at bounding box center [810, 677] width 803 height 40
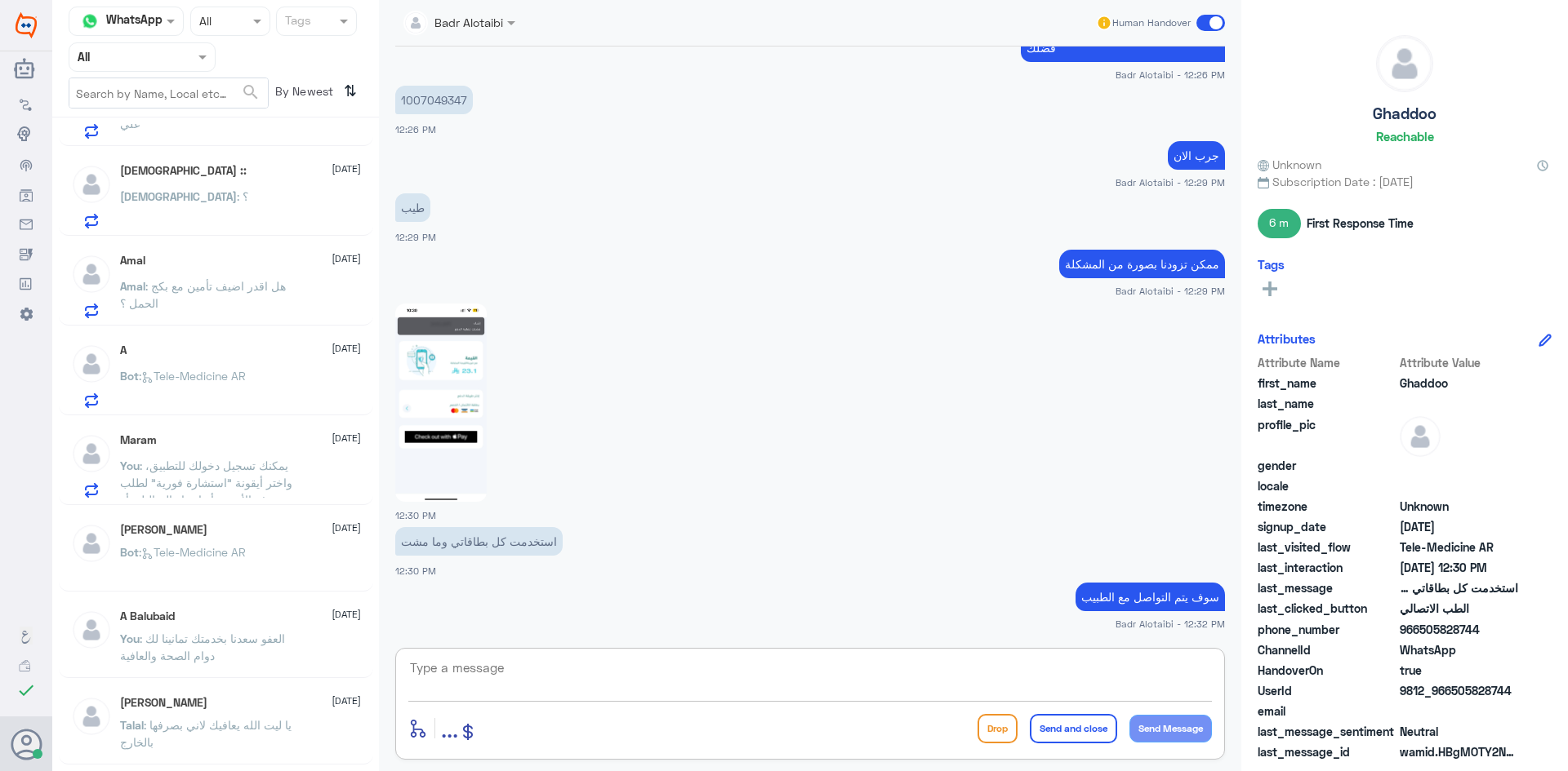
scroll to position [0, 0]
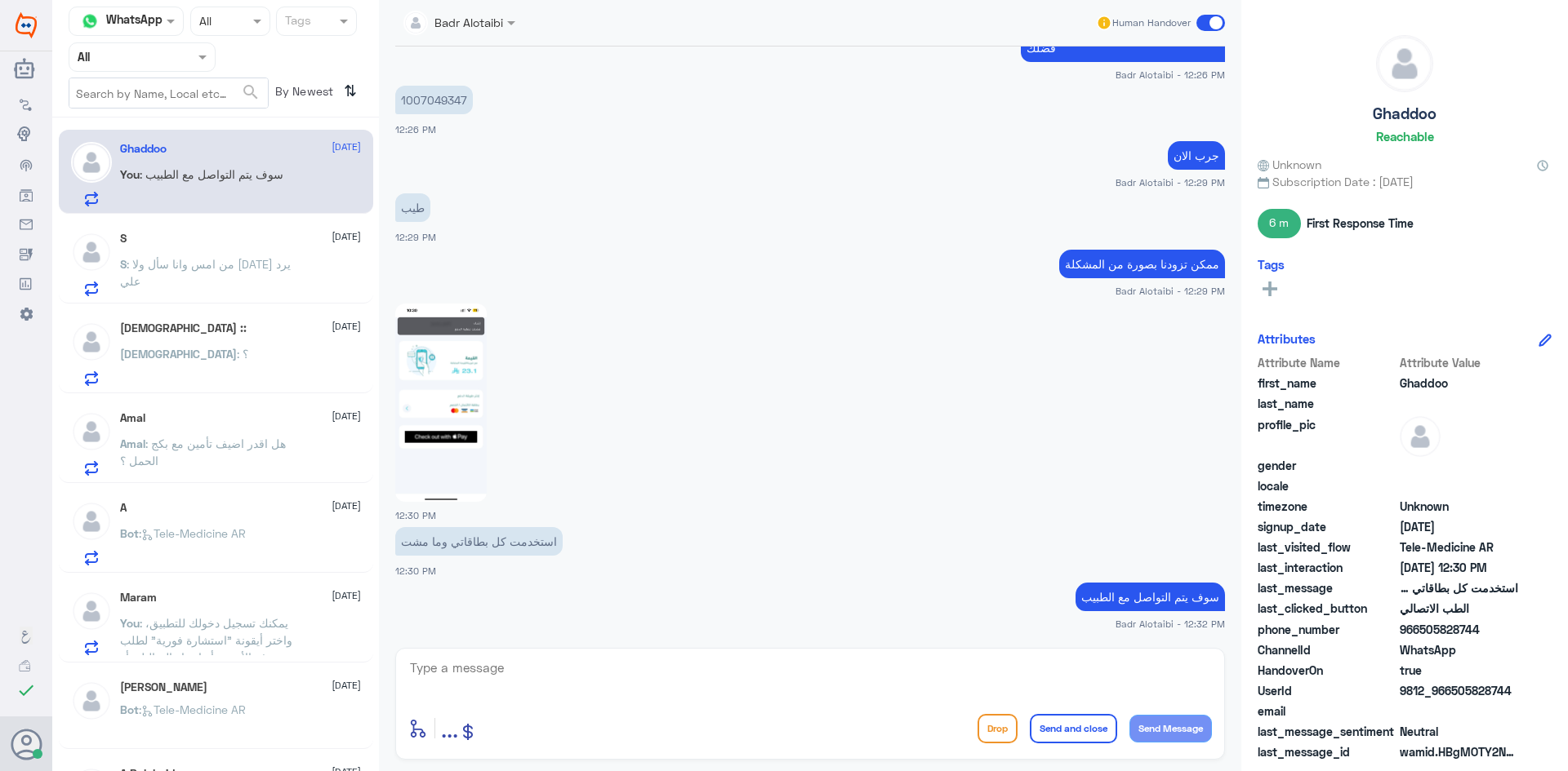
click at [249, 355] on div "jehad : ؟" at bounding box center [240, 368] width 240 height 37
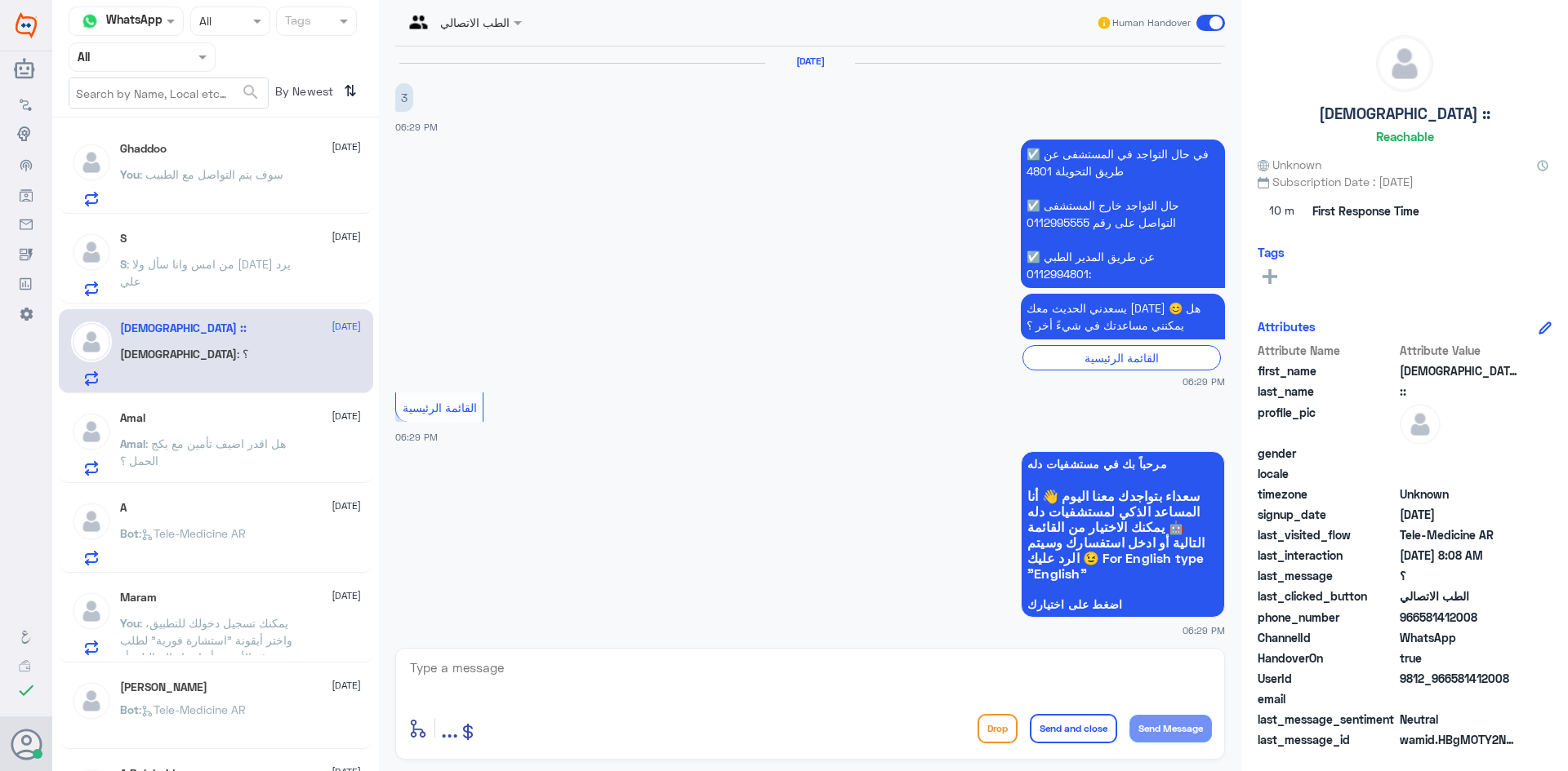
scroll to position [1499, 0]
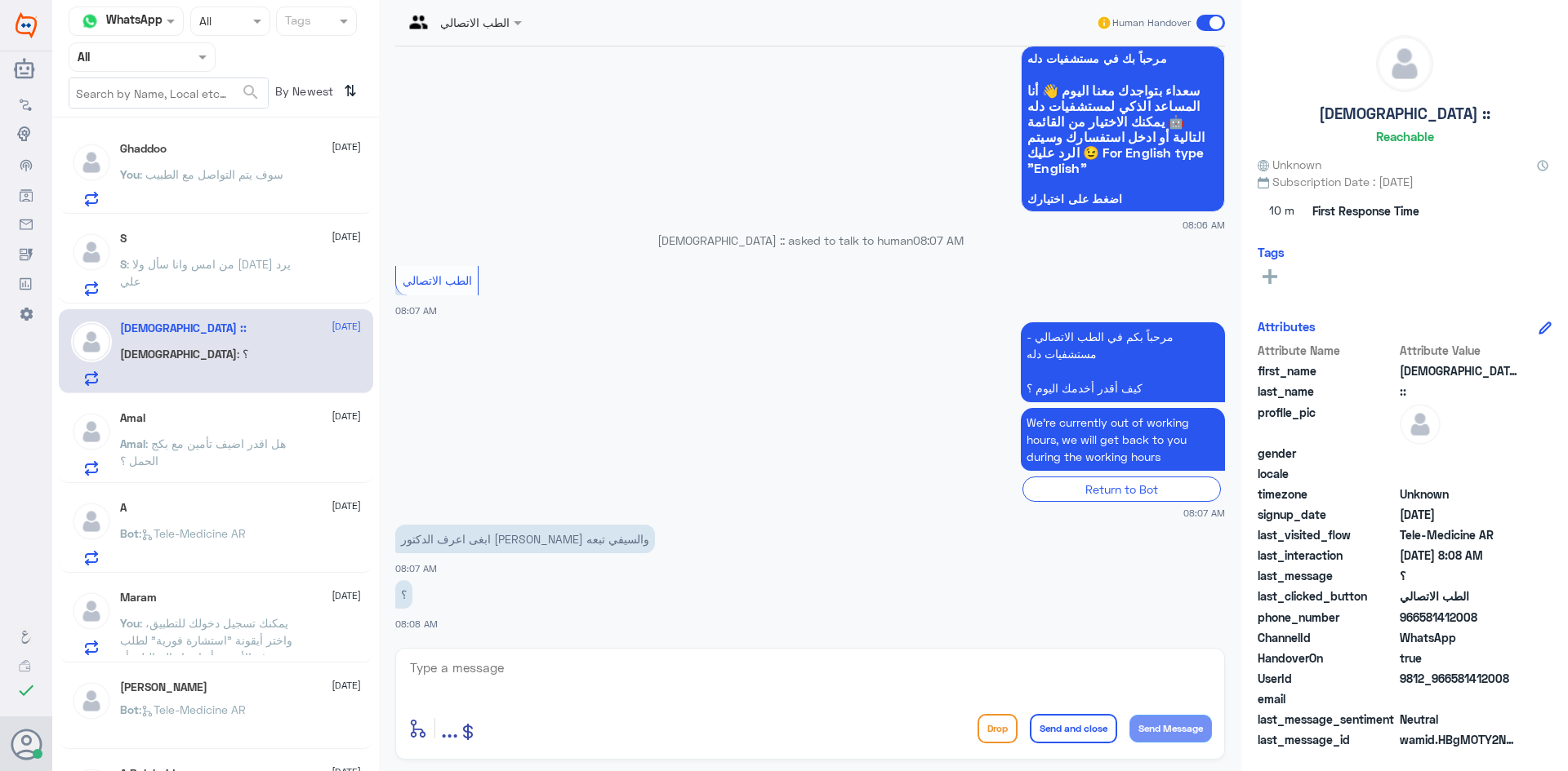
click at [183, 255] on p "S : من امس وانا سأل ولا احد يرد علي" at bounding box center [212, 275] width 184 height 41
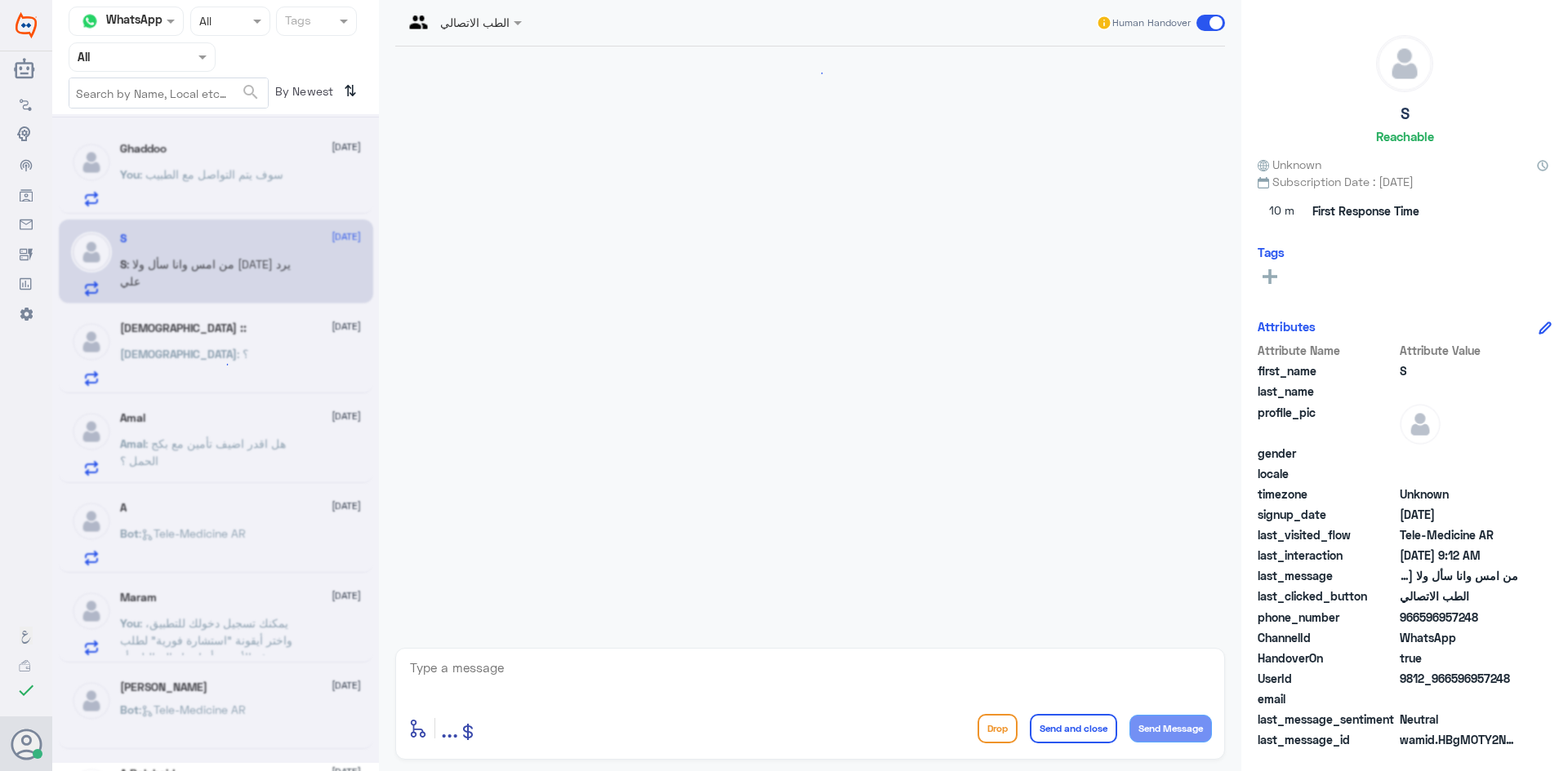
scroll to position [723, 0]
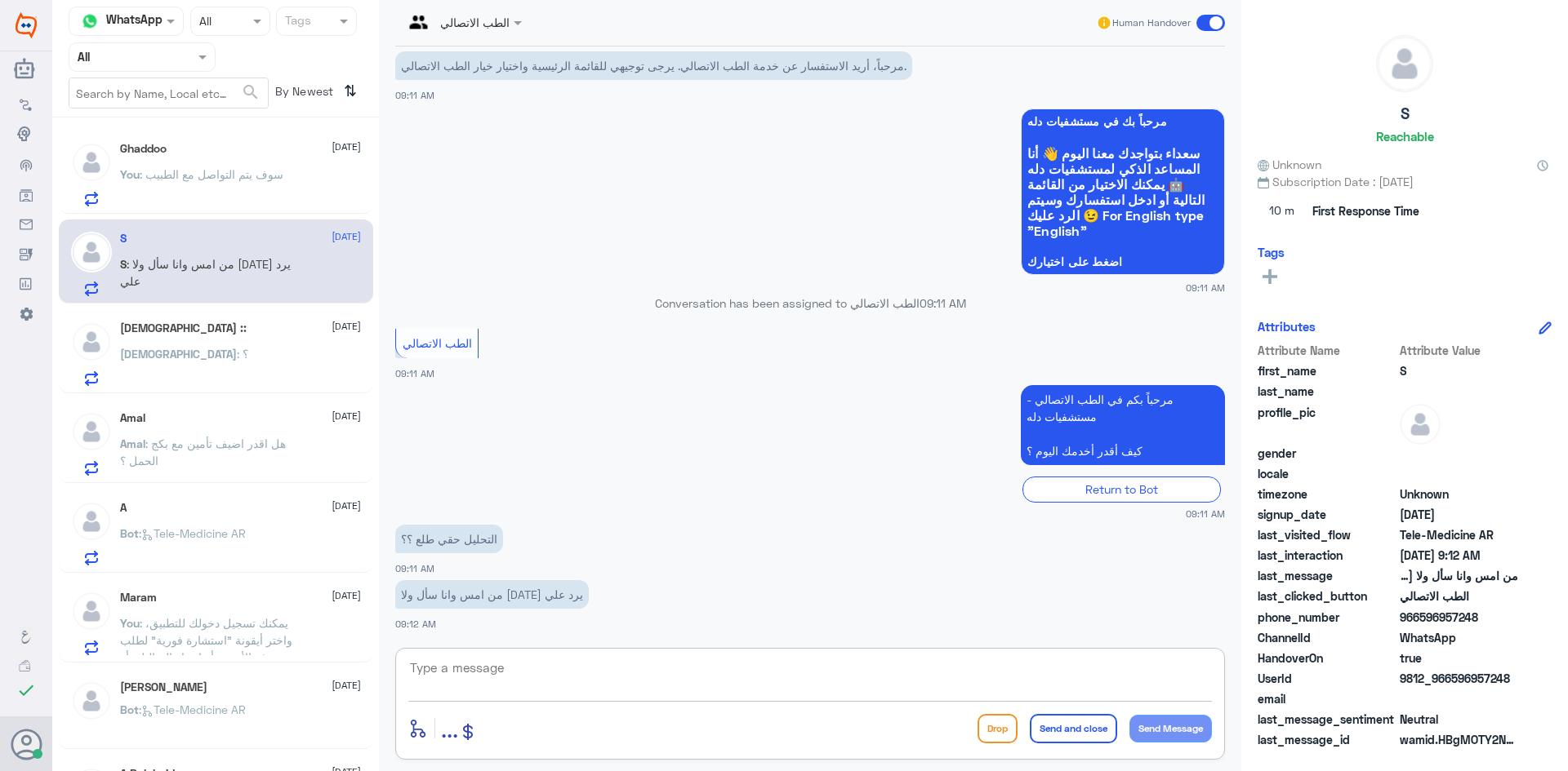
click at [783, 692] on textarea at bounding box center [810, 677] width 803 height 40
type textarea "هلا حياك معك بدر من الطب الاتصالي"
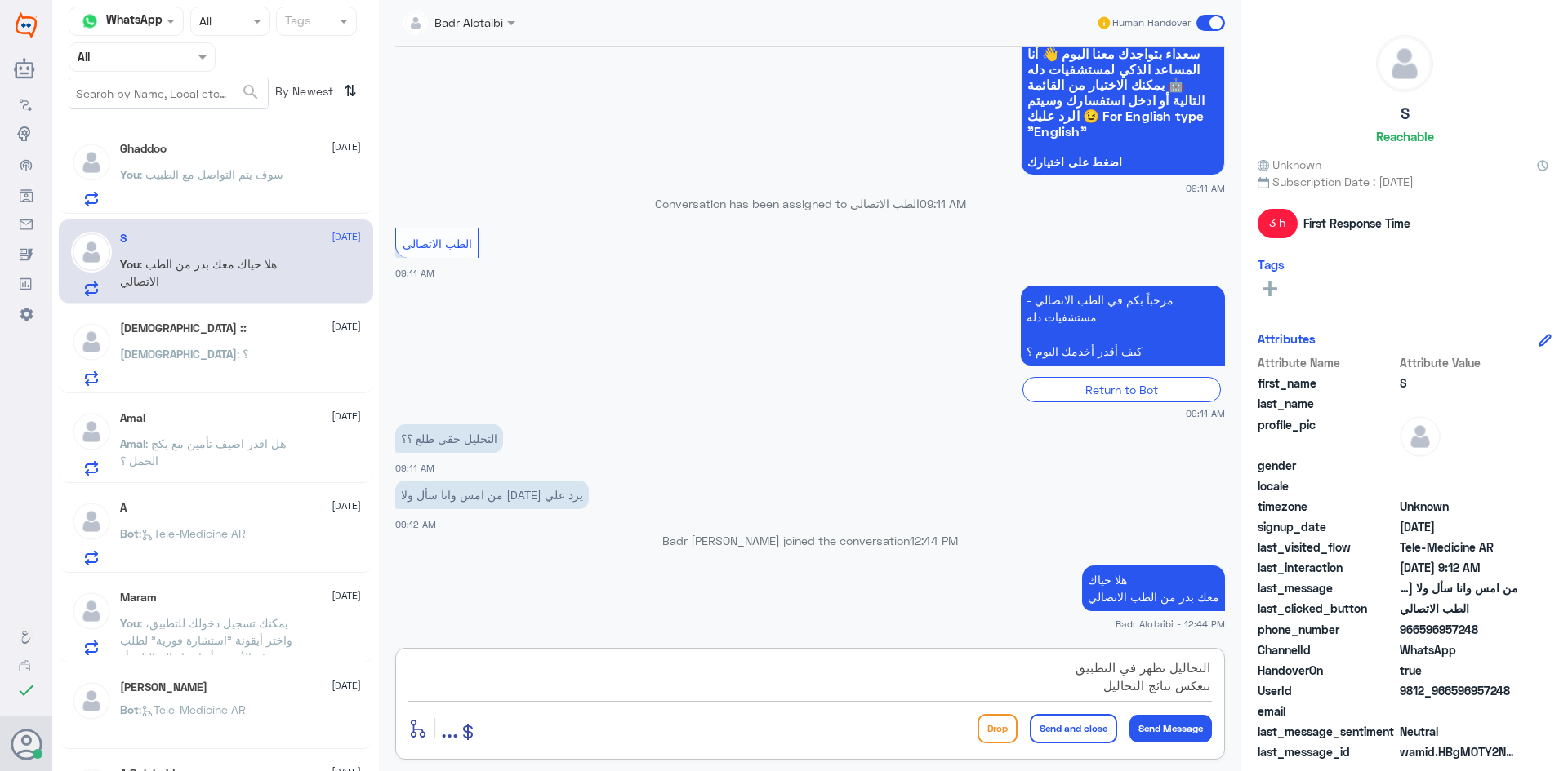
type textarea "التحاليل تظهر في التطبيق تنعكس نتائج التحاليل"
click at [278, 206] on p "You : سوف يتم التواصل مع الطبيب" at bounding box center [202, 186] width 164 height 41
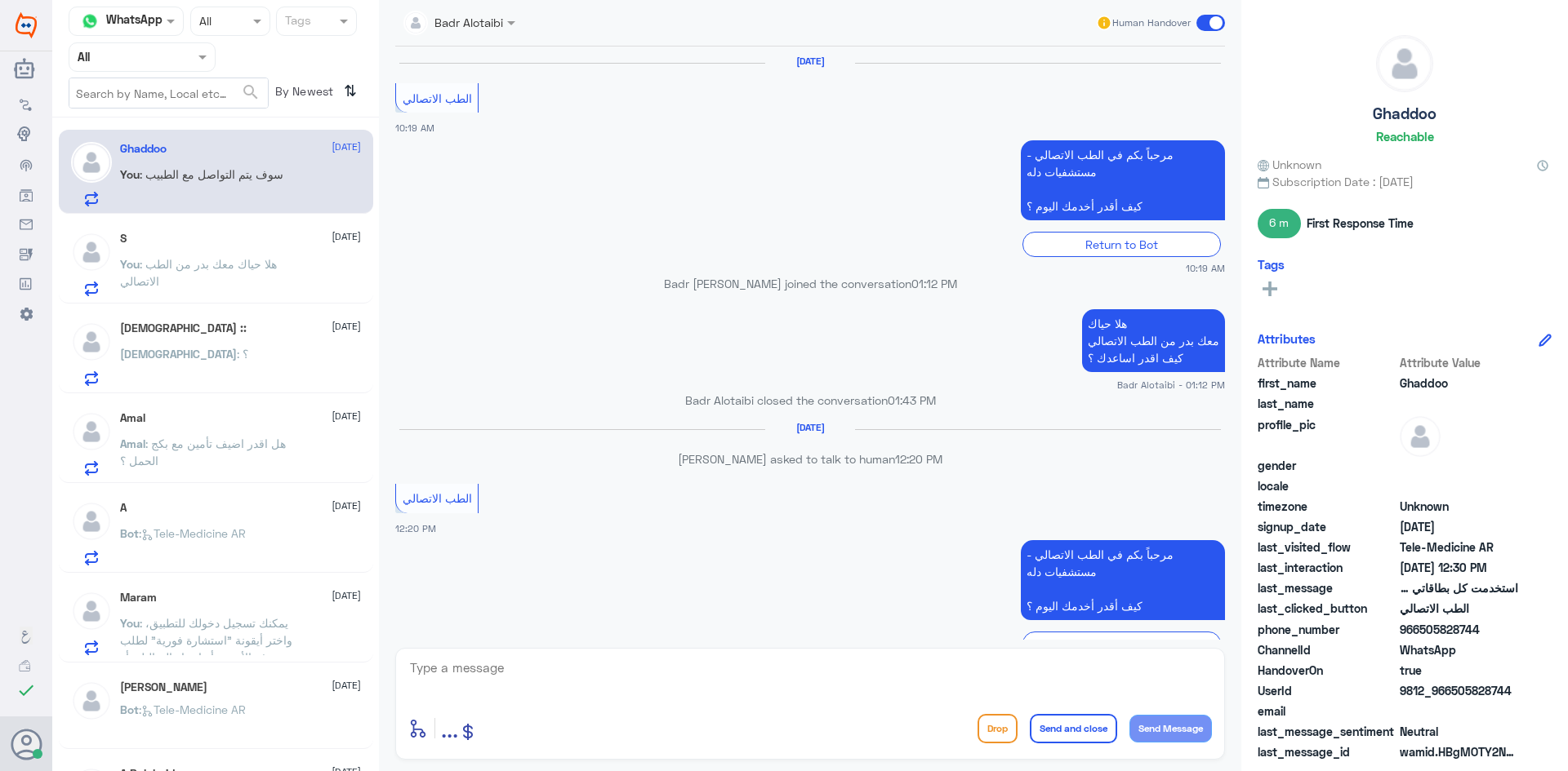
scroll to position [835, 0]
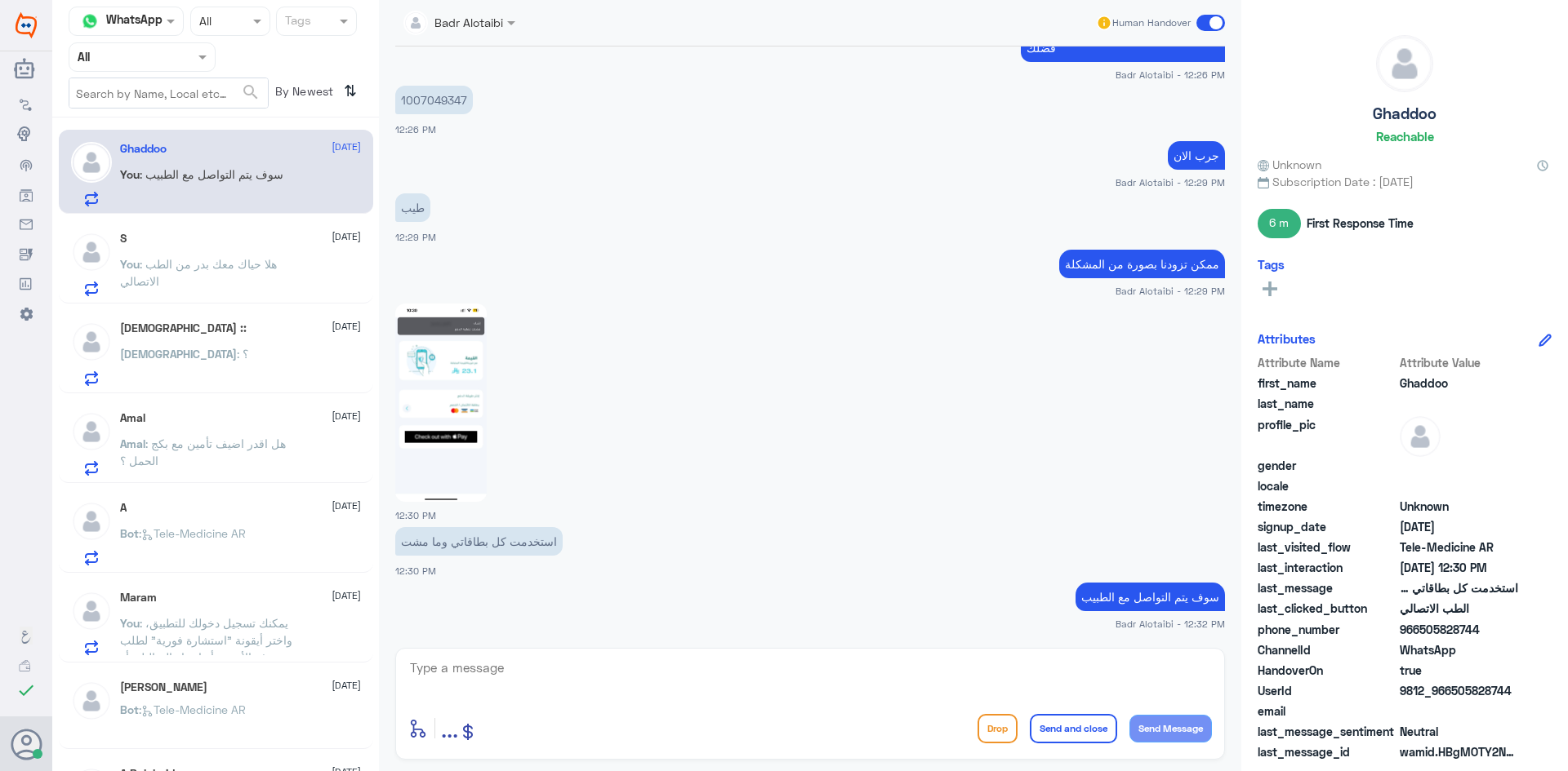
click at [164, 242] on div "S 13 August" at bounding box center [240, 239] width 240 height 14
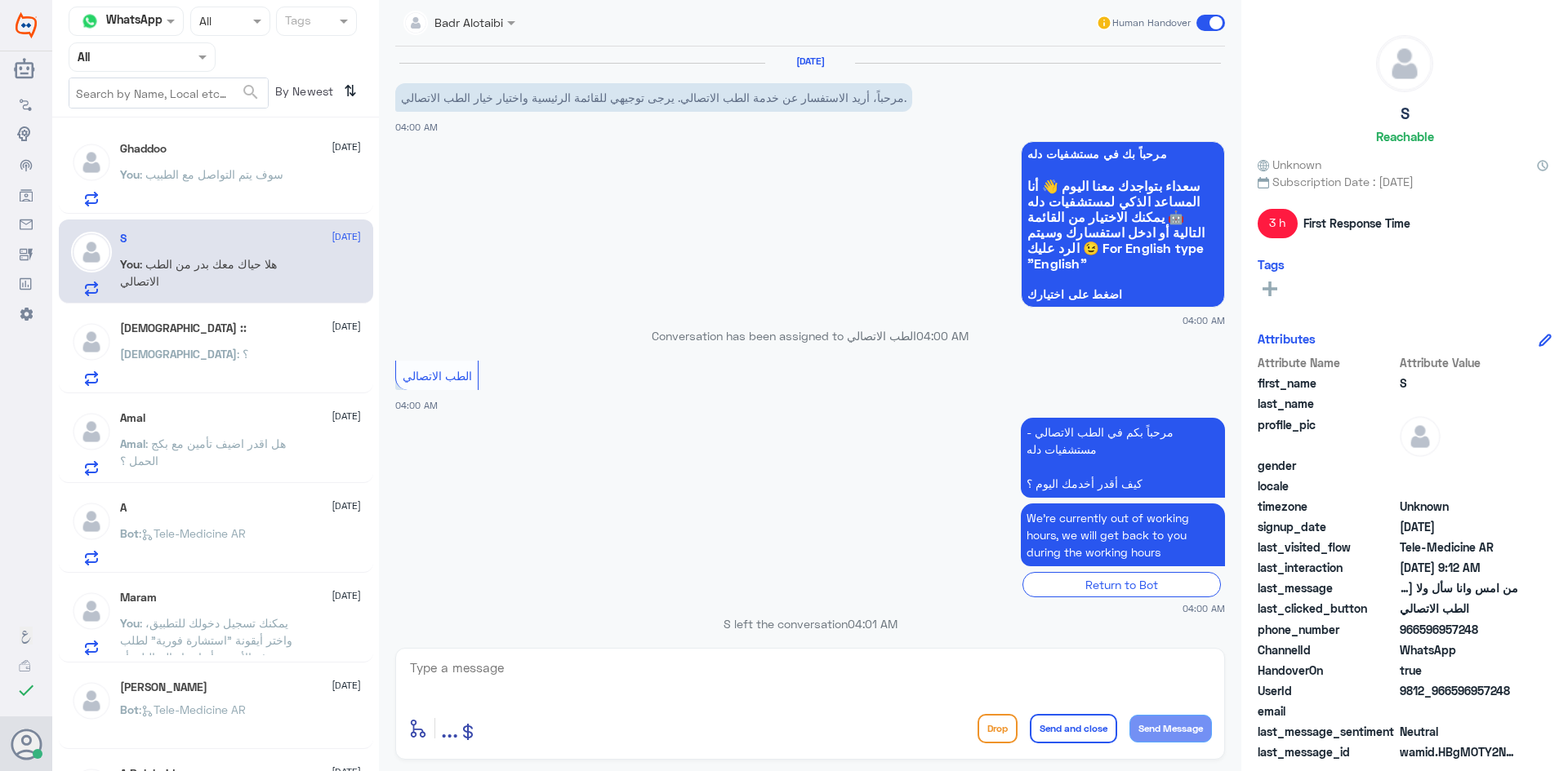
scroll to position [824, 0]
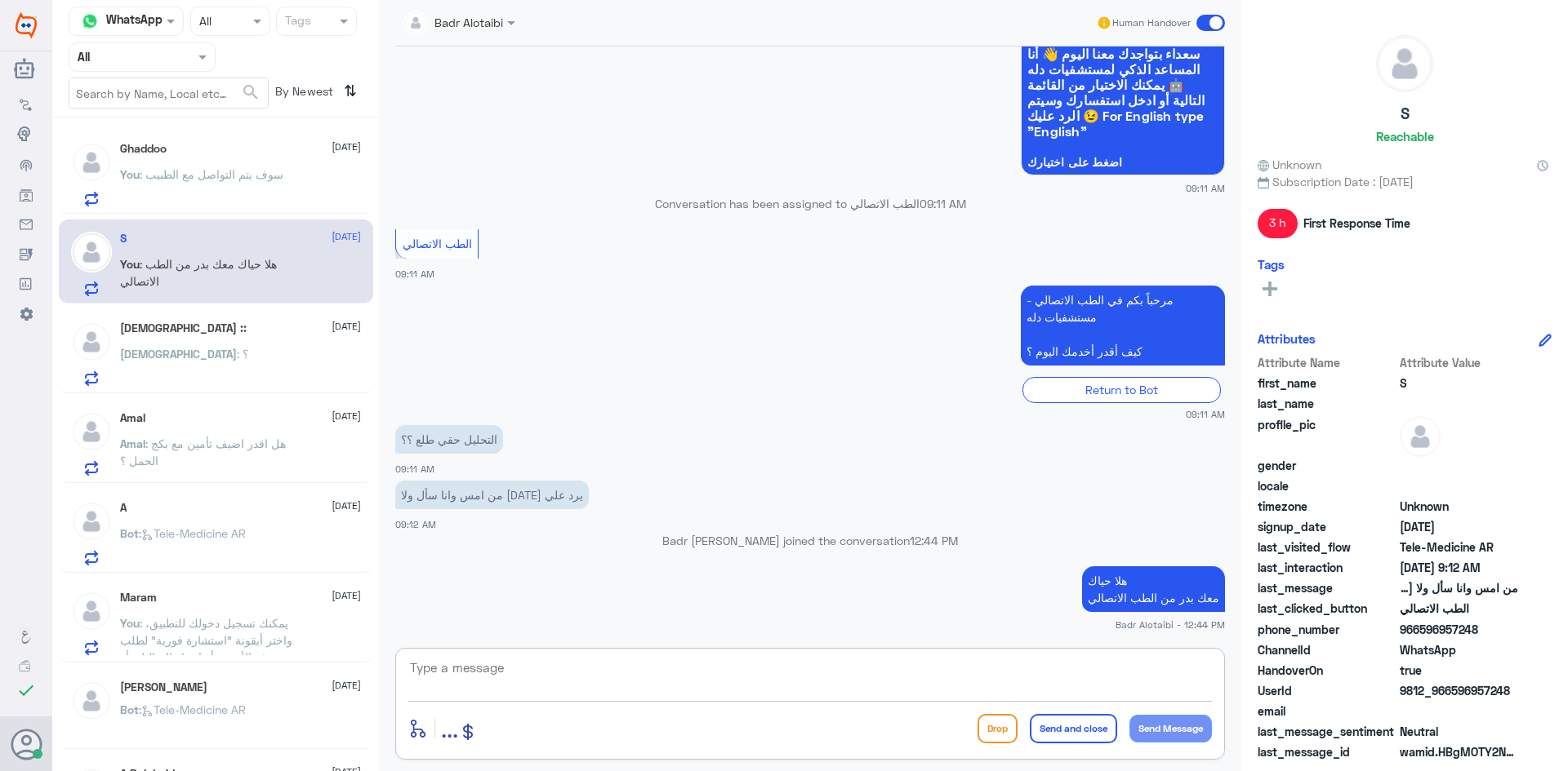
click at [809, 665] on textarea at bounding box center [810, 677] width 803 height 40
type textarea "التحاليل تظهر في التطبيق تنعكس في التطبيق بعد يومين الى 3 أيام"
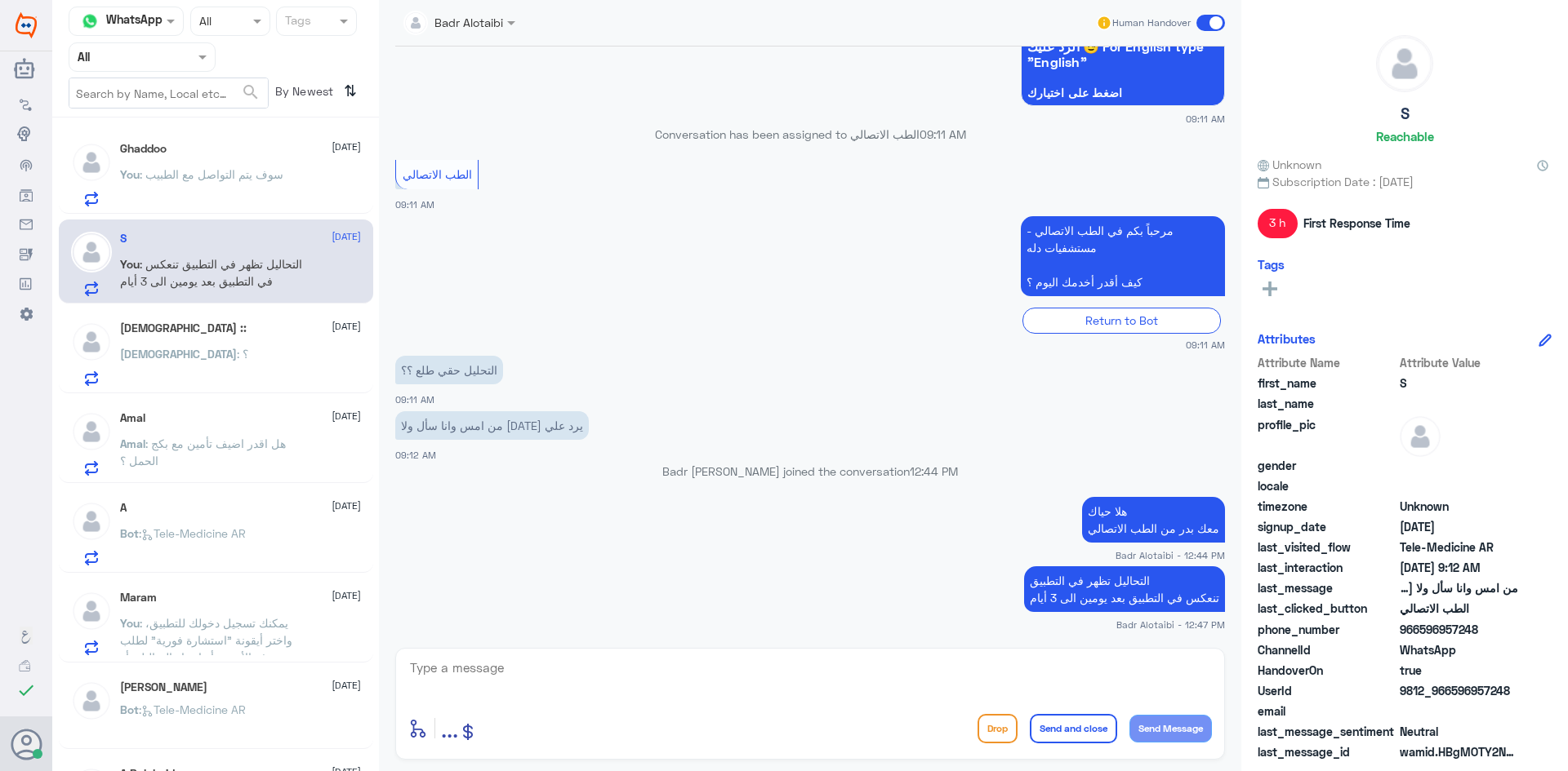
click at [1201, 29] on span at bounding box center [1211, 23] width 28 height 17
click at [0, 0] on input "checkbox" at bounding box center [0, 0] width 0 height 0
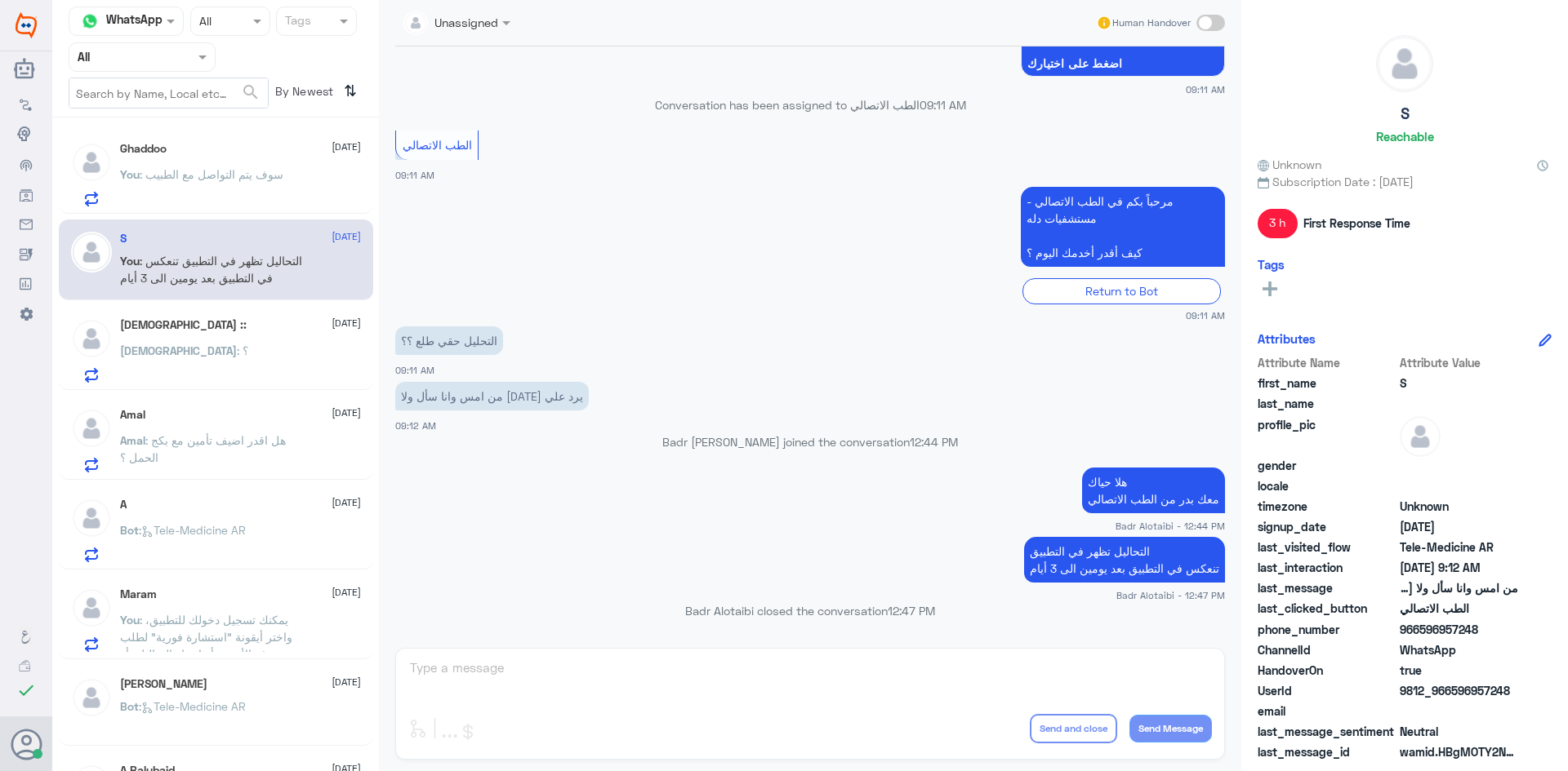
click at [281, 159] on div "Ghaddoo 13 August You : سوف يتم التواصل مع الطبيب" at bounding box center [240, 174] width 240 height 64
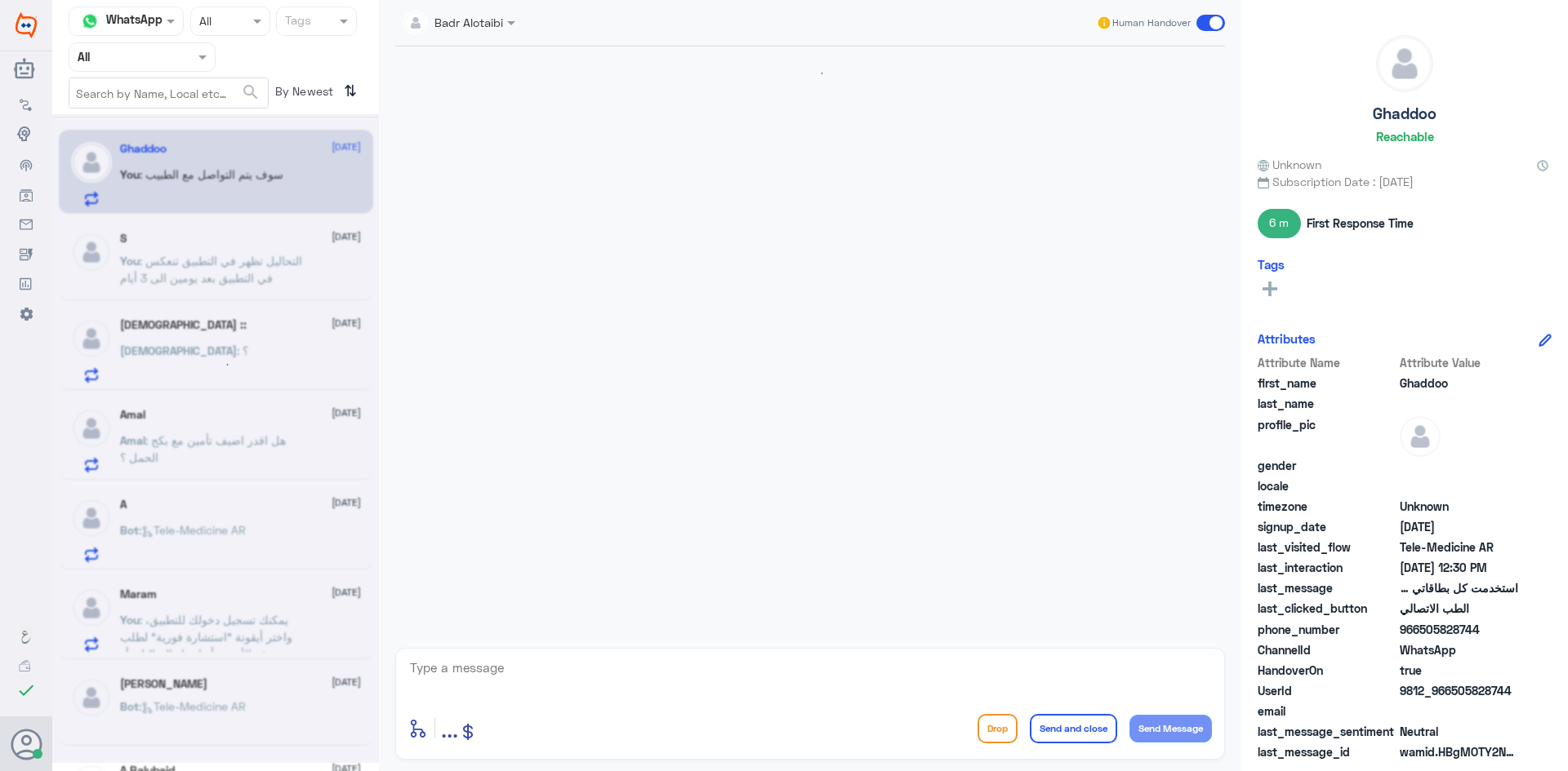
scroll to position [835, 0]
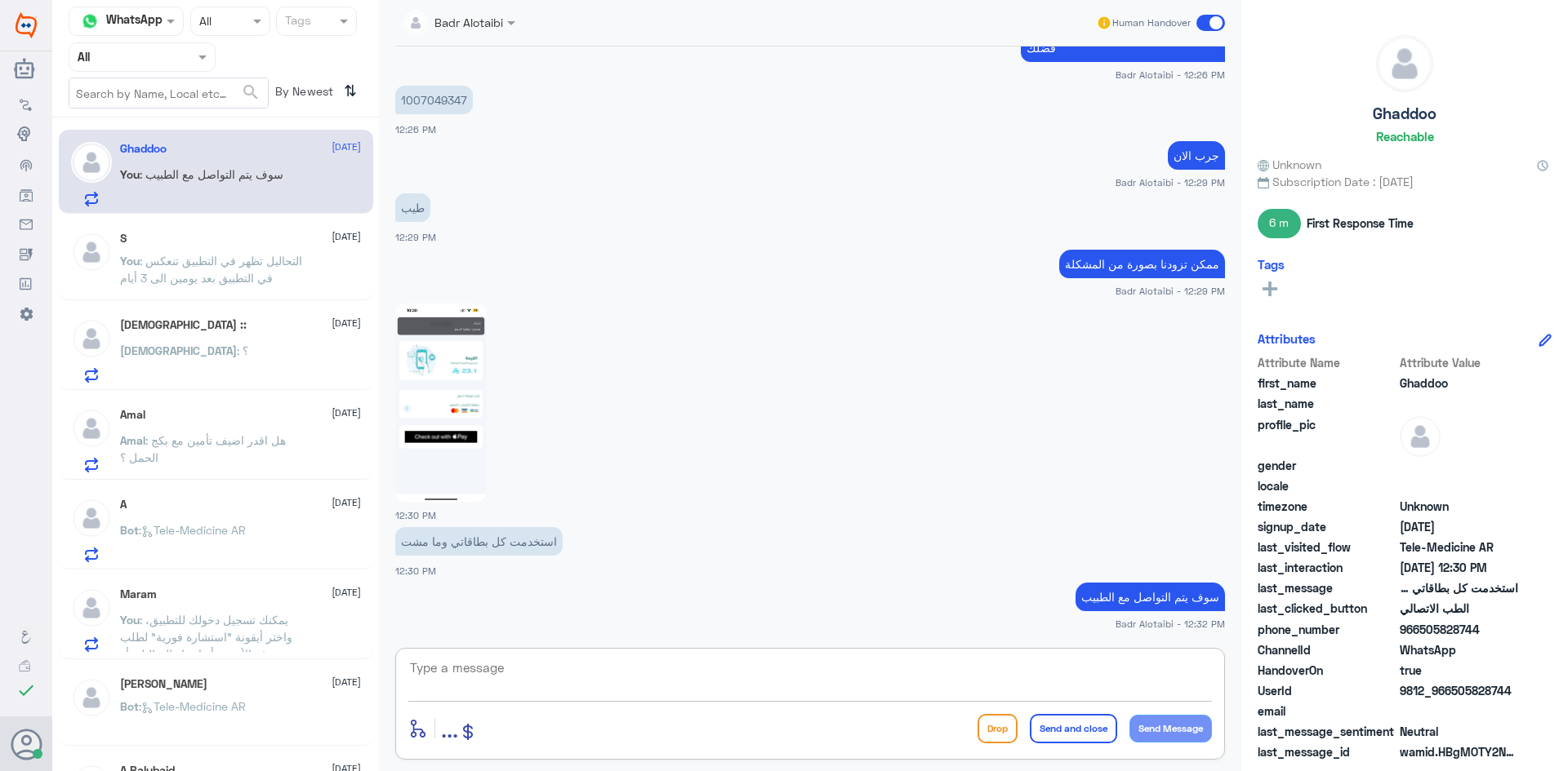
click at [530, 689] on textarea at bounding box center [810, 677] width 803 height 40
click at [159, 278] on span ": التحاليل تظهر في التطبيق تنعكس في التطبيق بعد يومين الى 3 أيام" at bounding box center [211, 269] width 182 height 31
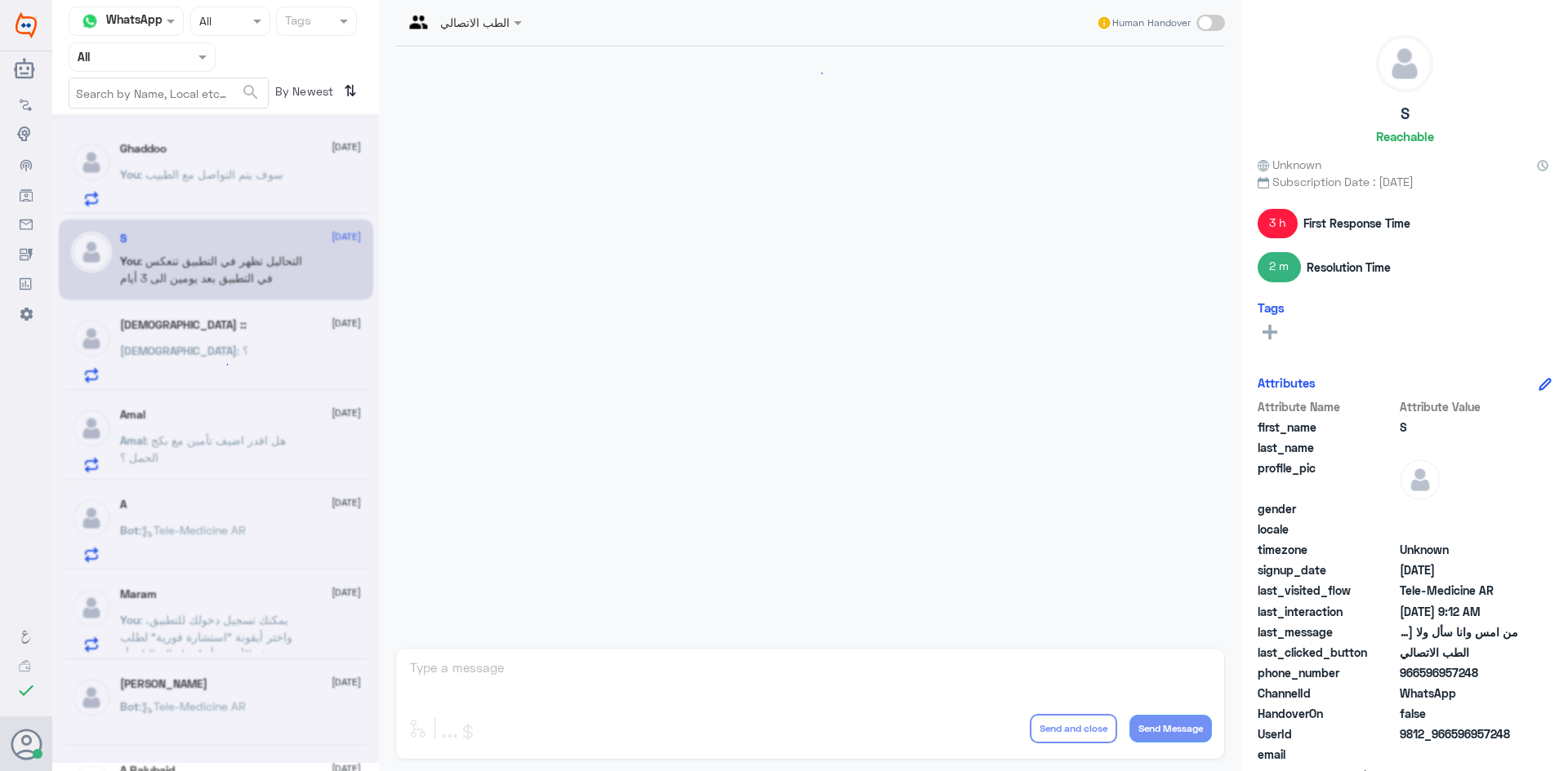
scroll to position [884, 0]
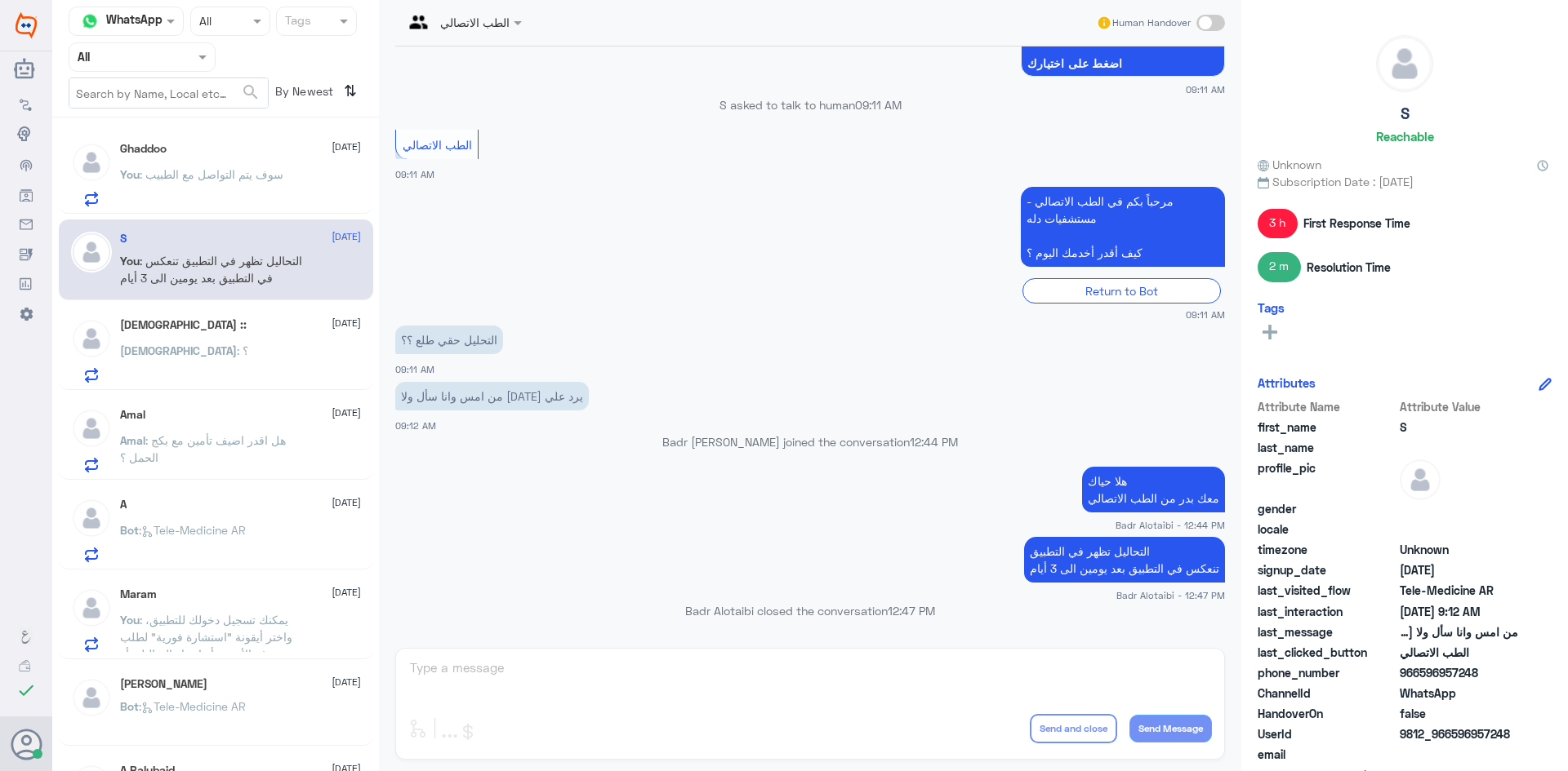
click at [170, 356] on div "jehad : ؟" at bounding box center [240, 365] width 240 height 37
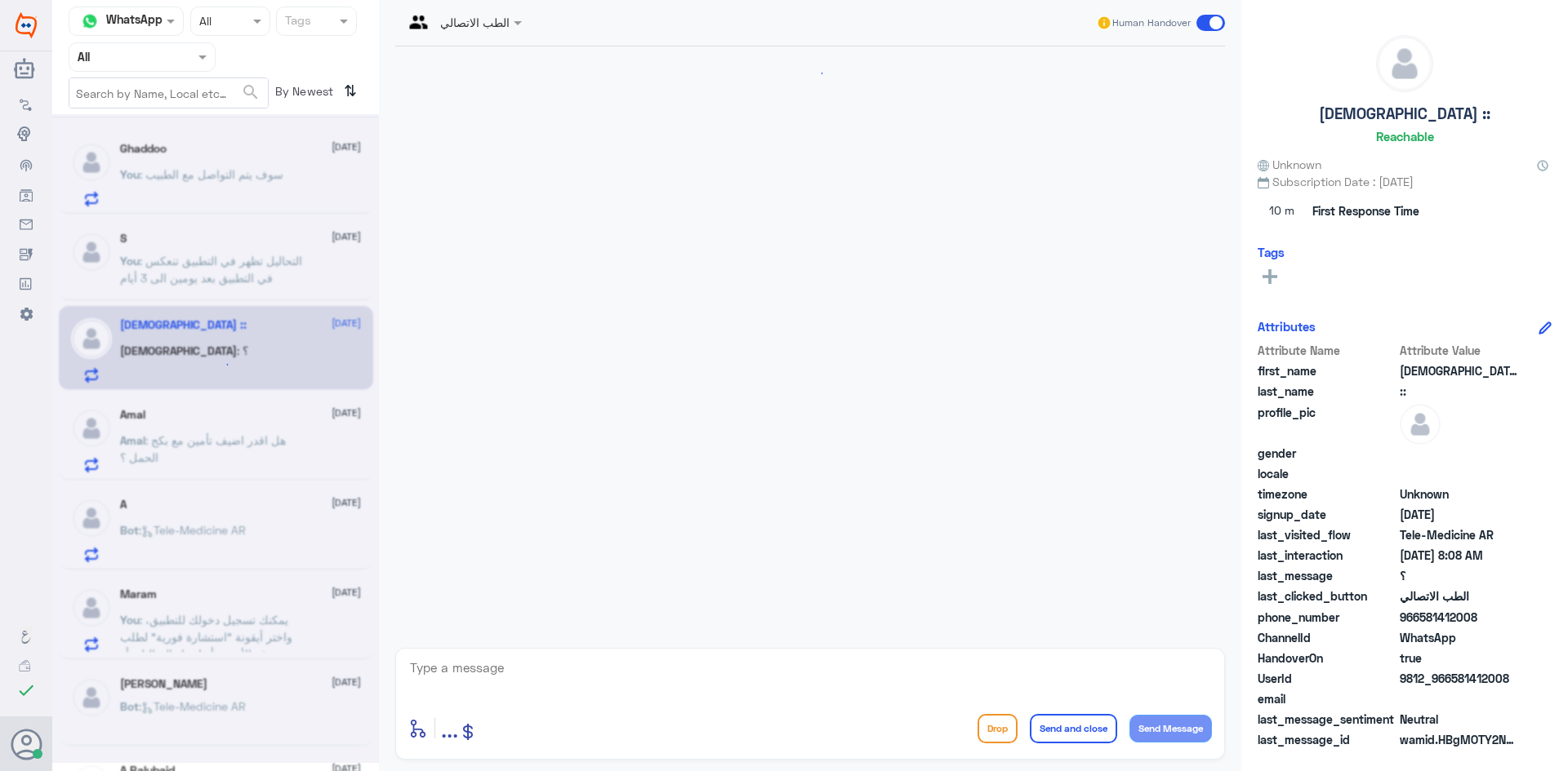
scroll to position [1499, 0]
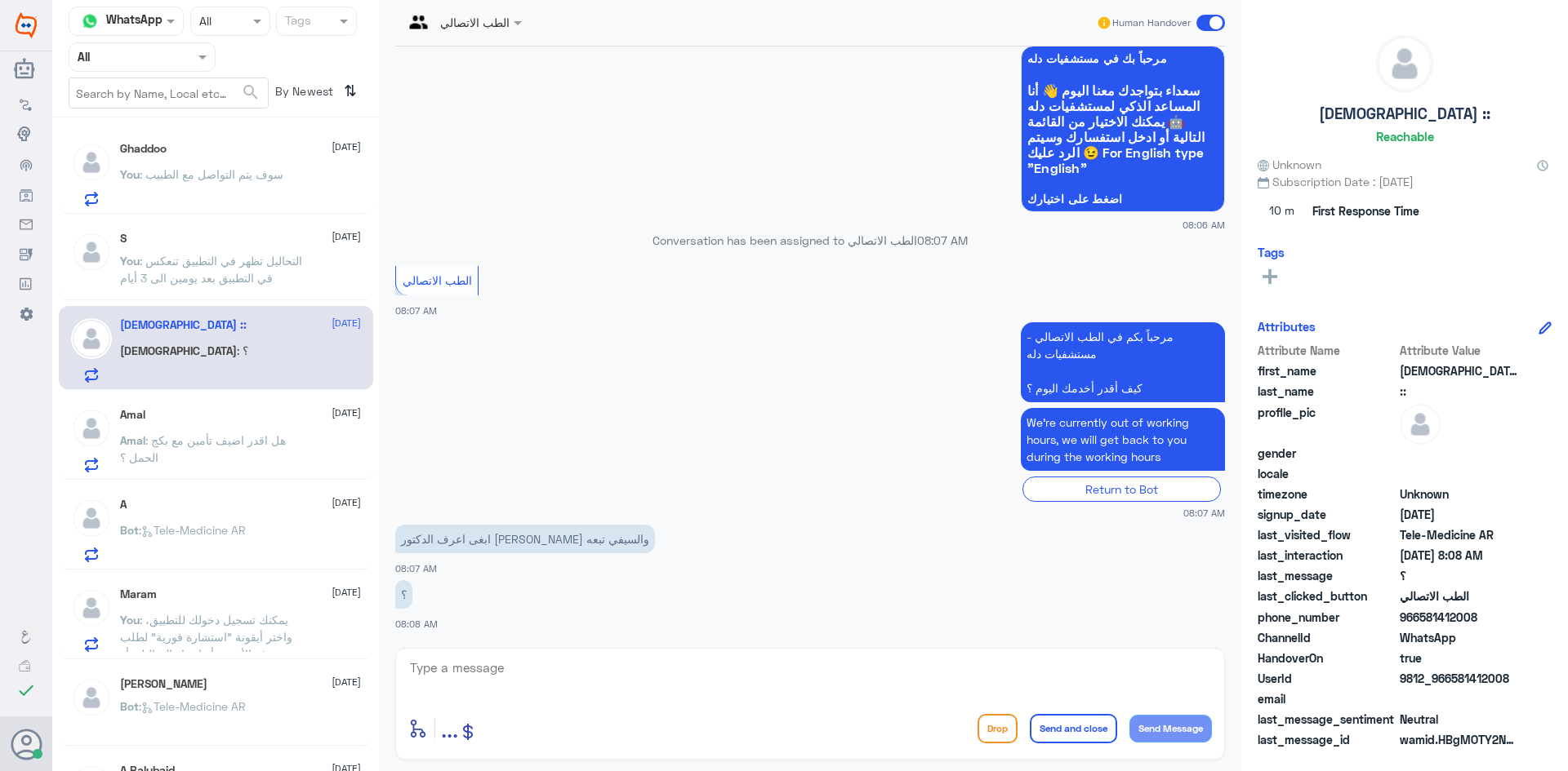
click at [574, 677] on textarea at bounding box center [810, 677] width 803 height 40
type textarea "هلا حياك معك بدر من الطب الاتصالي"
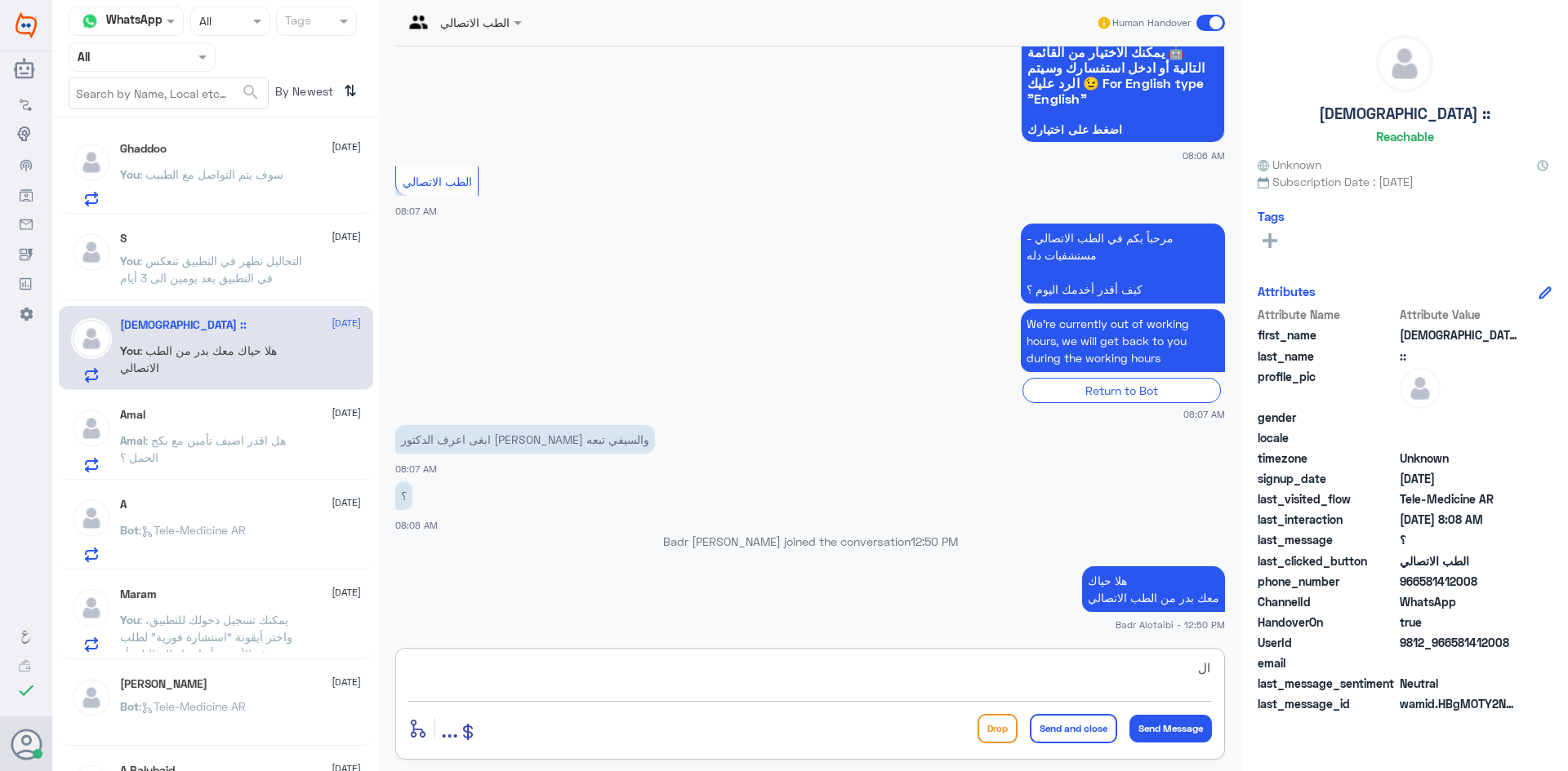
type textarea "ا"
click at [1133, 669] on textarea "يظهر السي في عند اختيار الطبيب في التطبيق" at bounding box center [810, 677] width 803 height 40
click at [1132, 666] on textarea "يظهر السي في عند اختيار الطبيب في التطبيق" at bounding box center [810, 677] width 803 height 40
type textarea "يظهر السي في عند اختيار الطبيب في التطبيق"
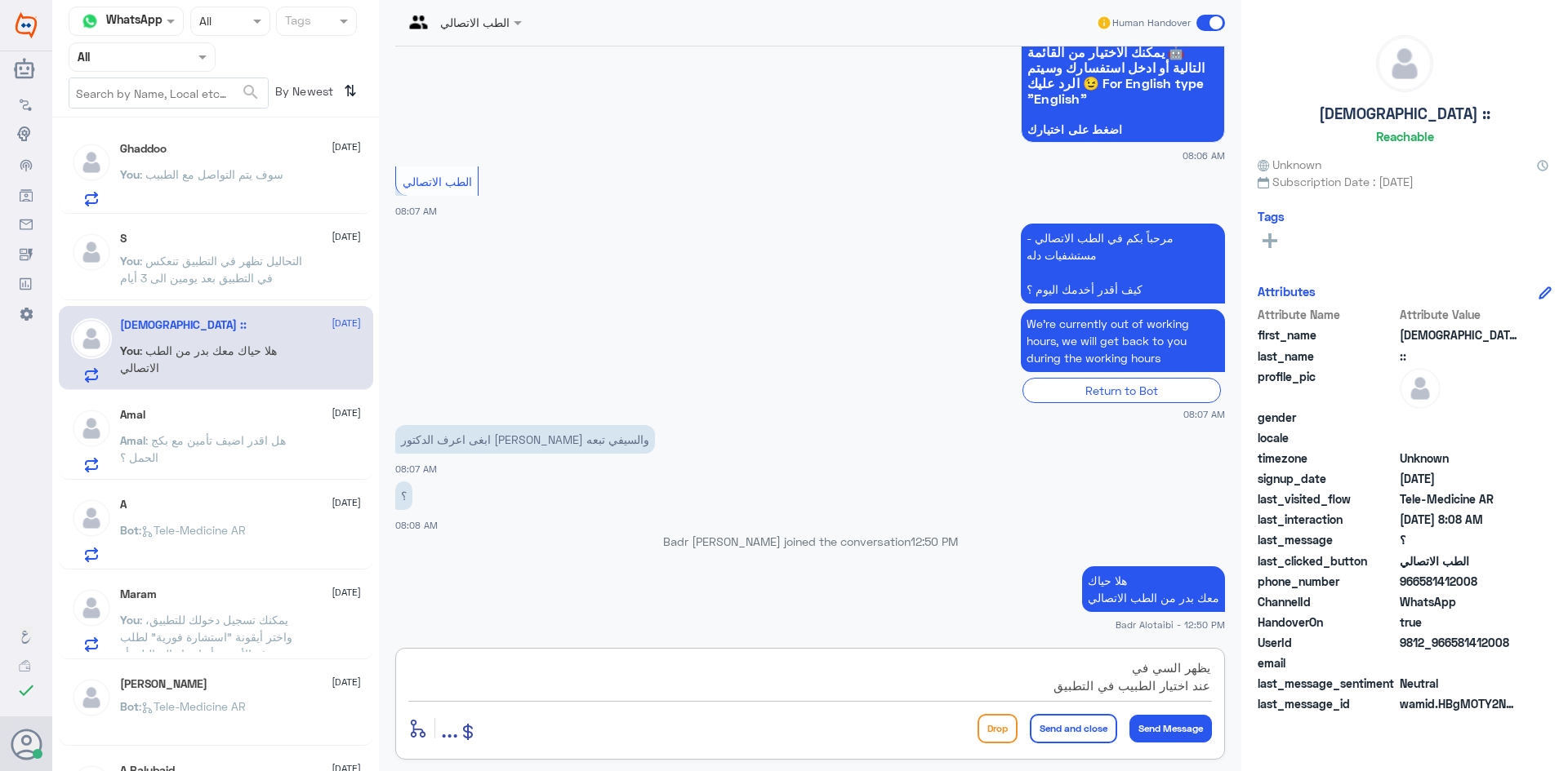
click at [1060, 689] on textarea "يظهر السي في عند اختيار الطبيب في التطبيق" at bounding box center [810, 677] width 803 height 40
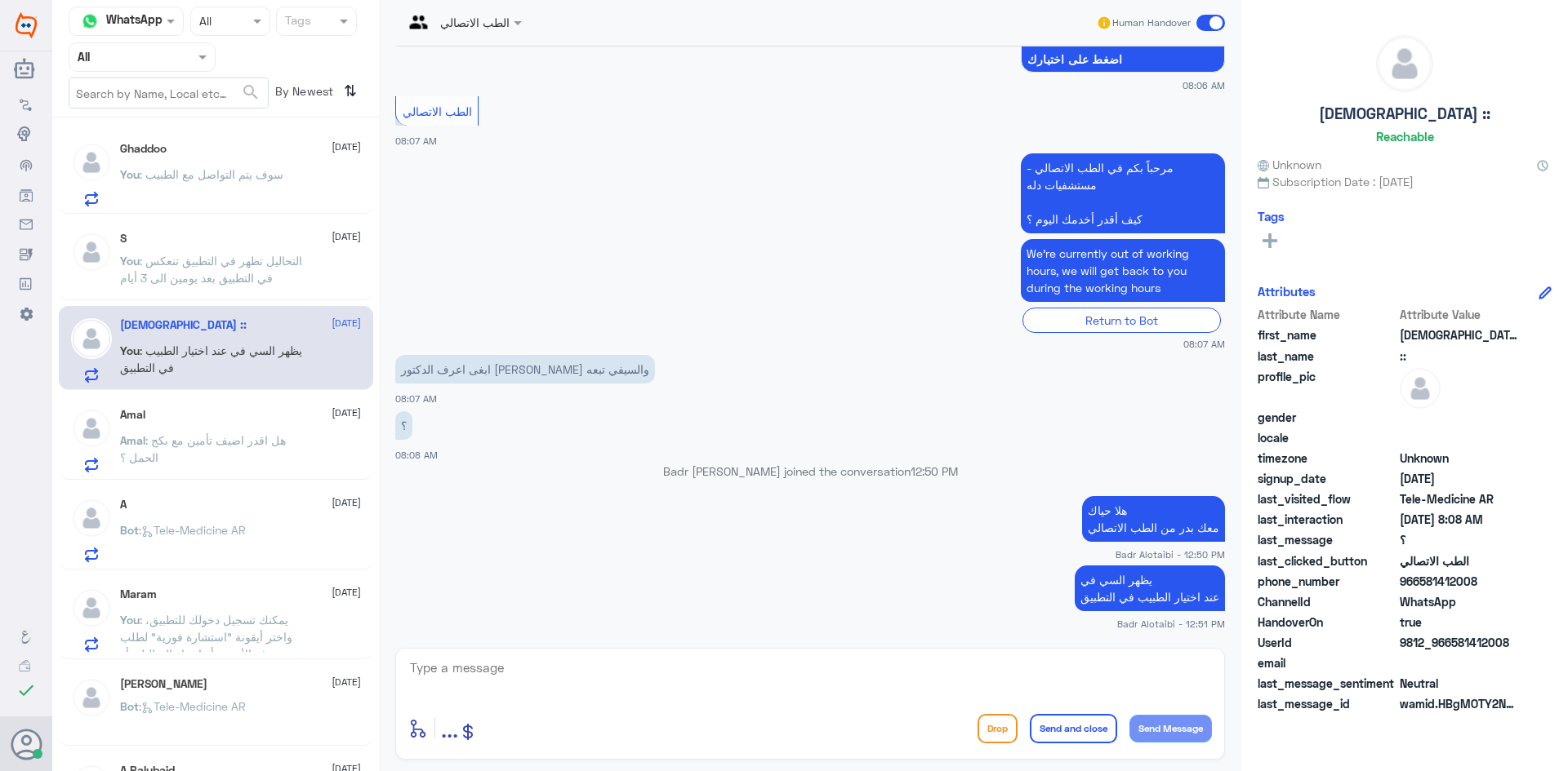
click at [1206, 23] on span at bounding box center [1211, 23] width 28 height 17
click at [0, 0] on input "checkbox" at bounding box center [0, 0] width 0 height 0
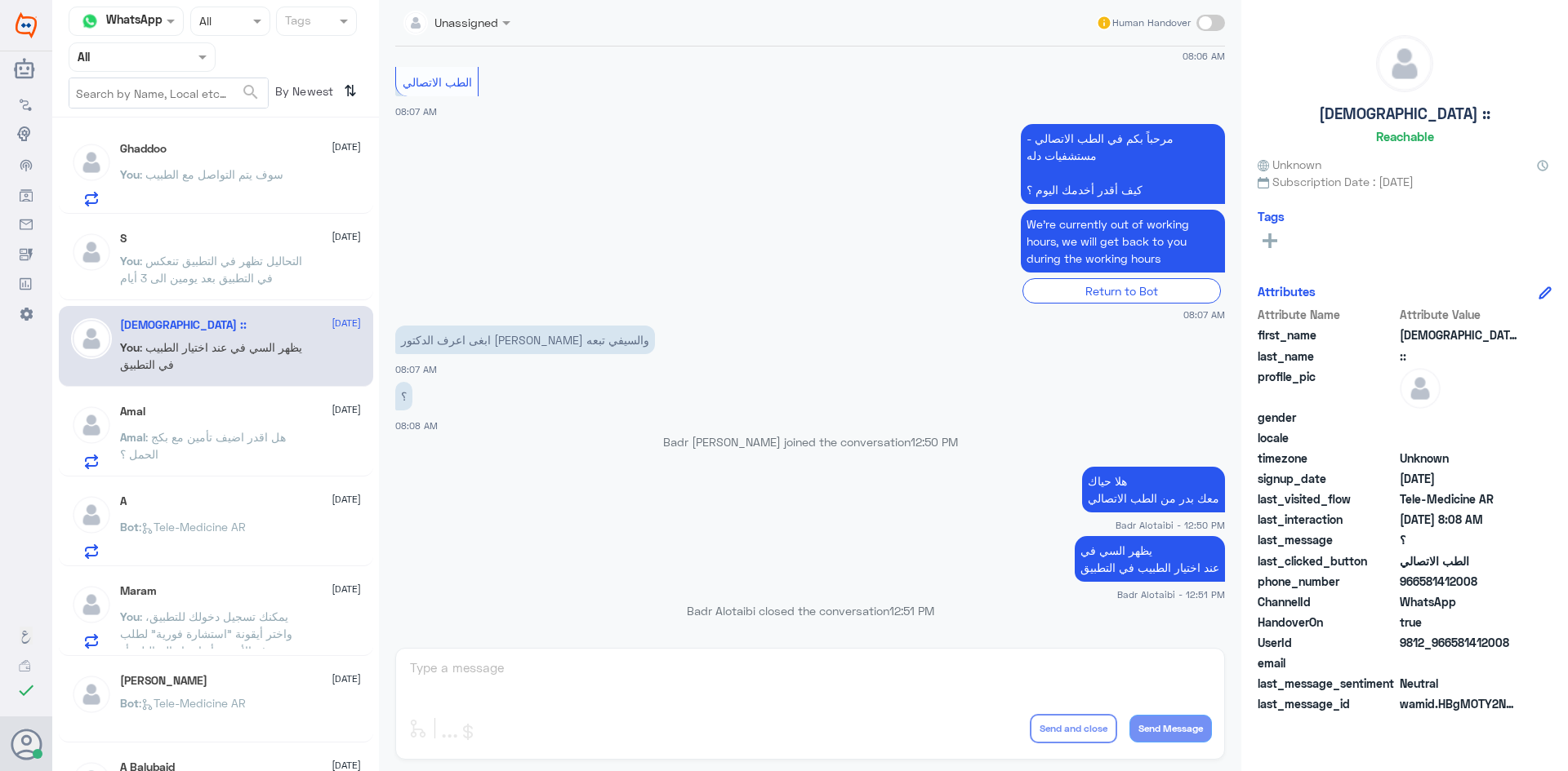
click at [171, 426] on div "Amal 13 August Amal : هل اقدر اضيف تأمين مع بكج الحمل ؟" at bounding box center [240, 436] width 240 height 64
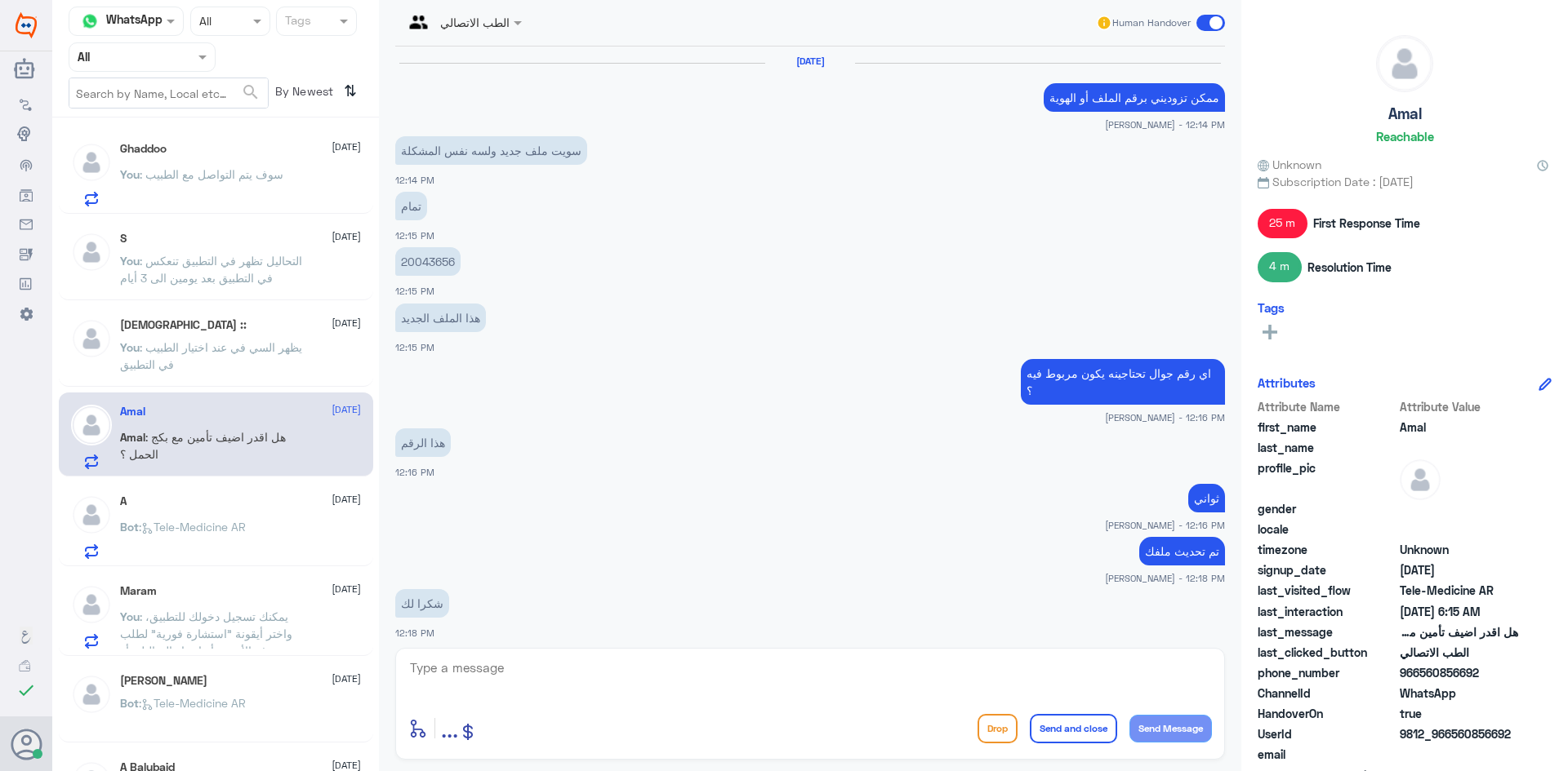
scroll to position [743, 0]
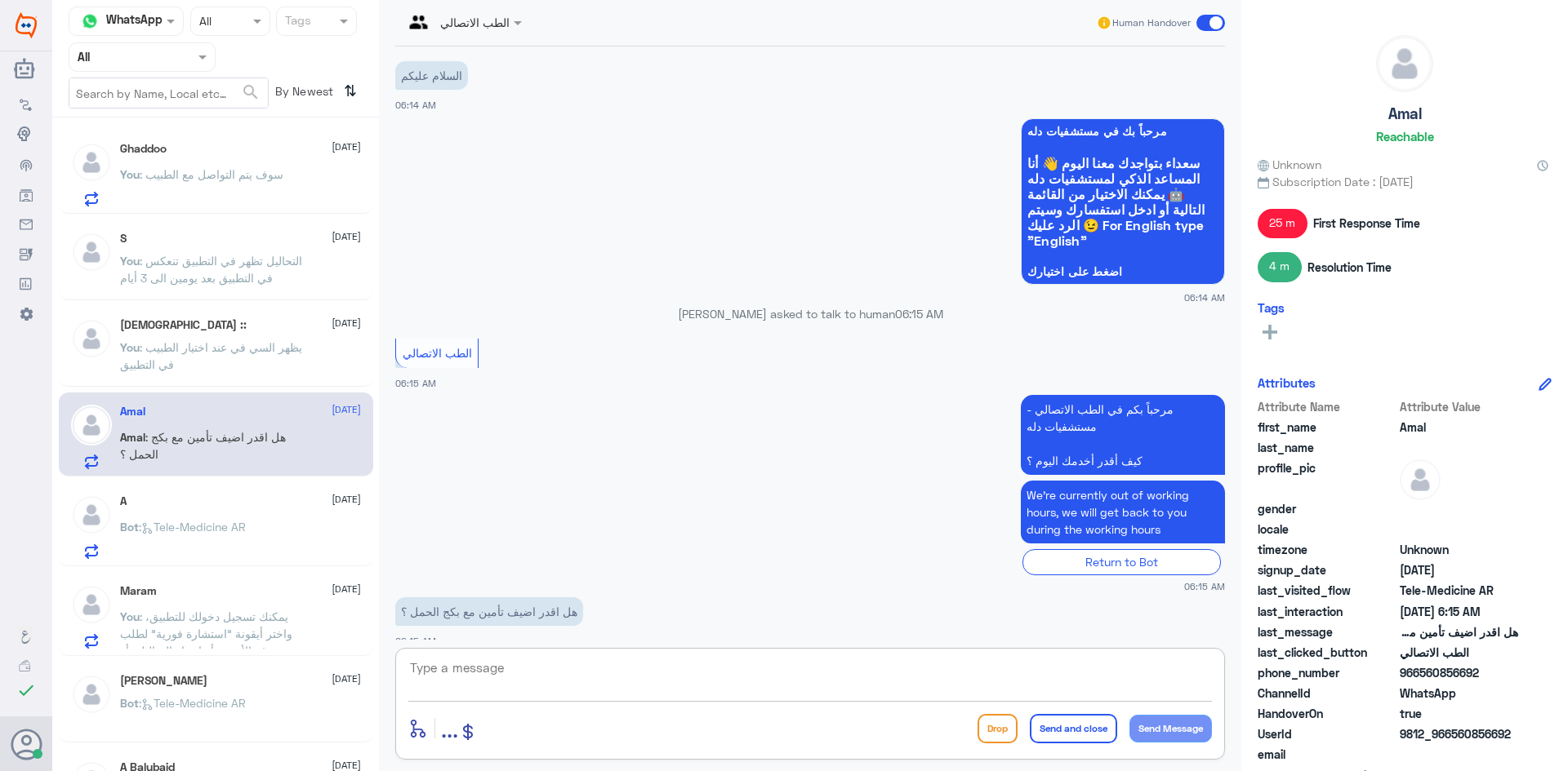
click at [559, 664] on textarea at bounding box center [810, 677] width 803 height 40
click at [528, 680] on textarea at bounding box center [810, 677] width 803 height 40
type textarea "ه"
click at [159, 175] on span "Ghaddoo" at bounding box center [144, 174] width 47 height 14
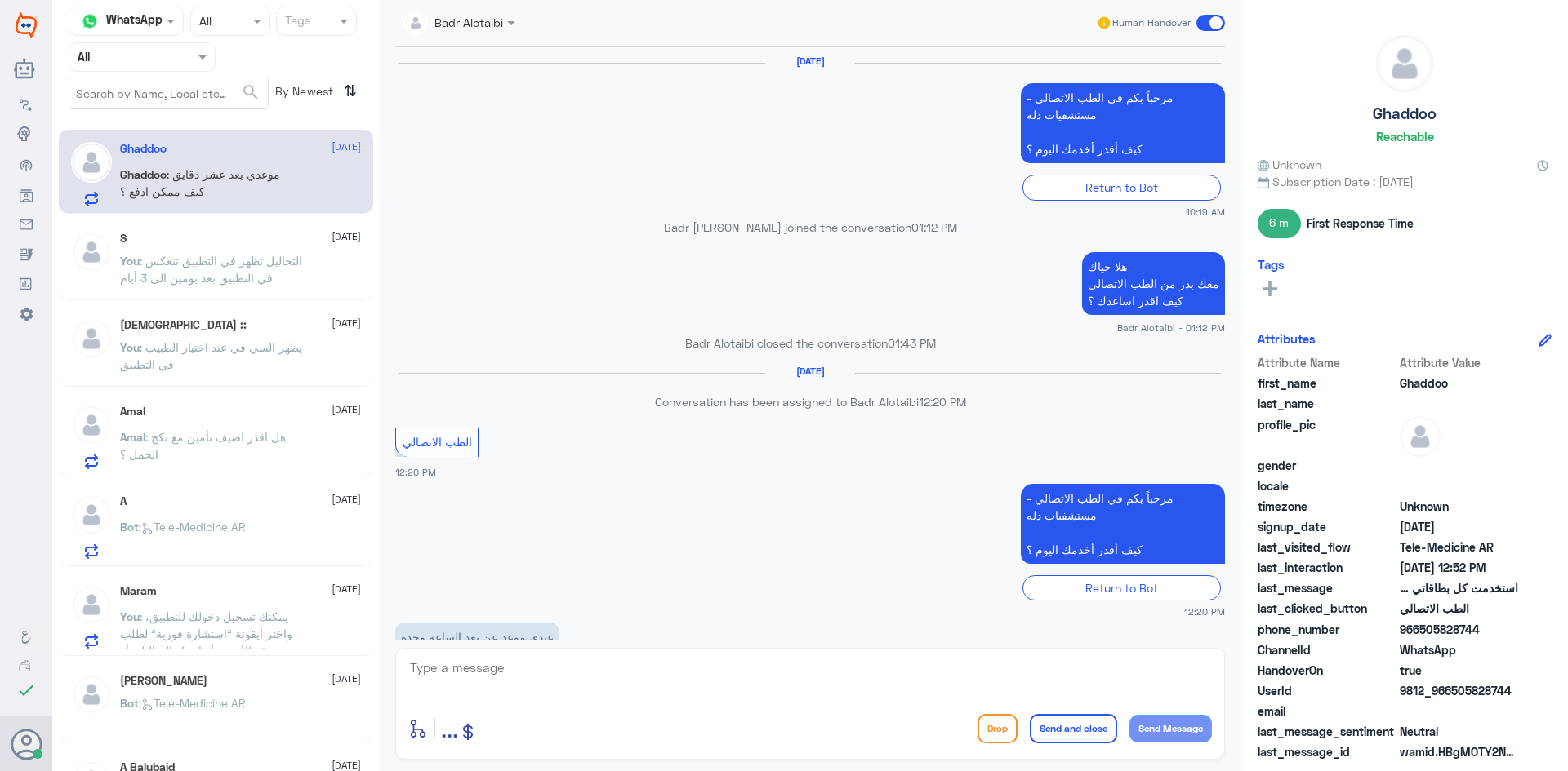
scroll to position [852, 0]
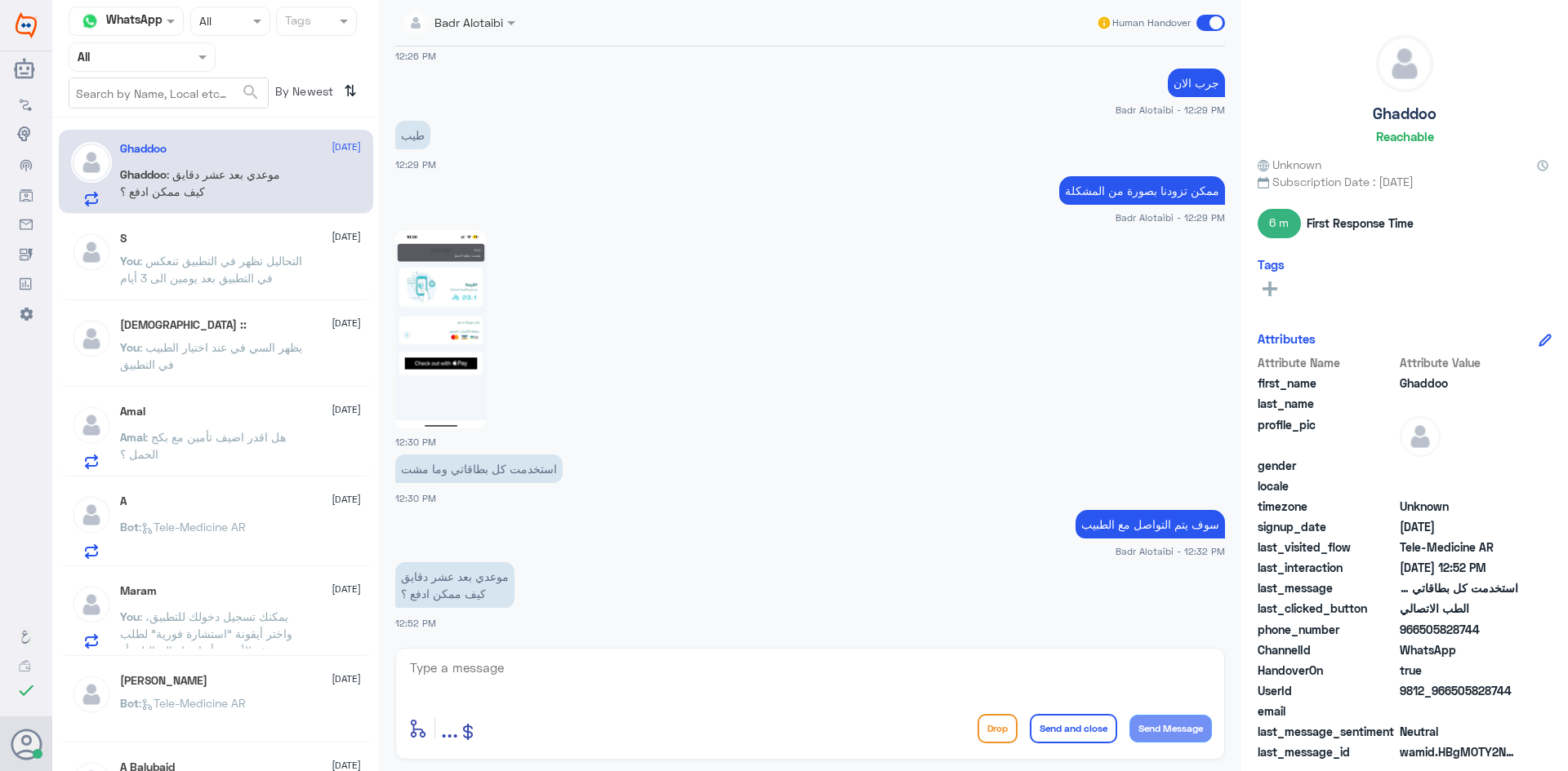
click at [520, 672] on textarea at bounding box center [810, 677] width 803 height 40
type textarea "ا"
click at [485, 666] on textarea at bounding box center [810, 677] width 803 height 40
drag, startPoint x: 488, startPoint y: 674, endPoint x: 490, endPoint y: 663, distance: 11.2
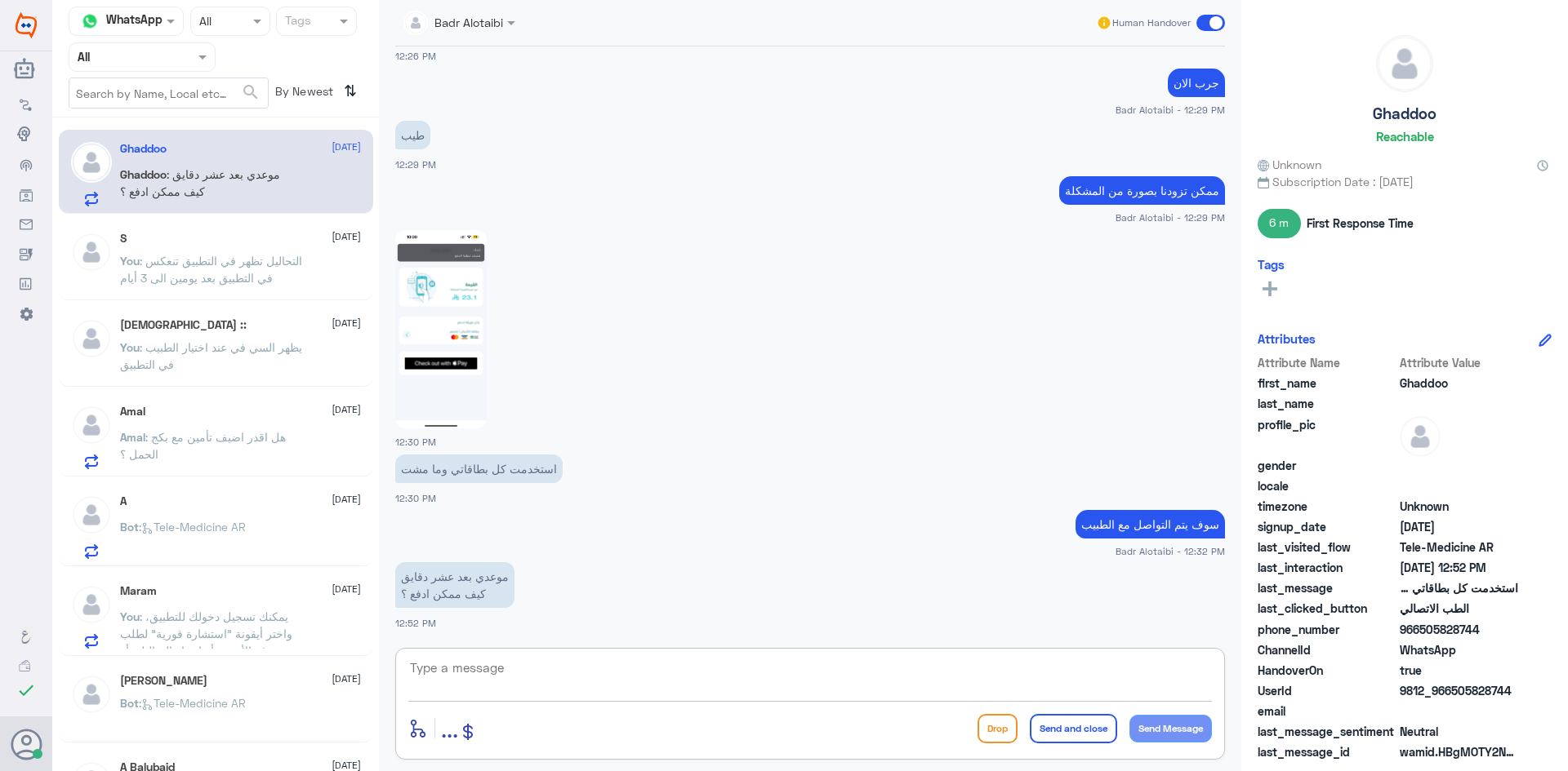
click at [488, 668] on textarea at bounding box center [810, 677] width 803 height 40
click at [491, 660] on textarea at bounding box center [810, 677] width 803 height 40
click at [164, 255] on span ": التحاليل تظهر في التطبيق تنعكس في التطبيق بعد يومين الى 3 أيام" at bounding box center [211, 269] width 182 height 31
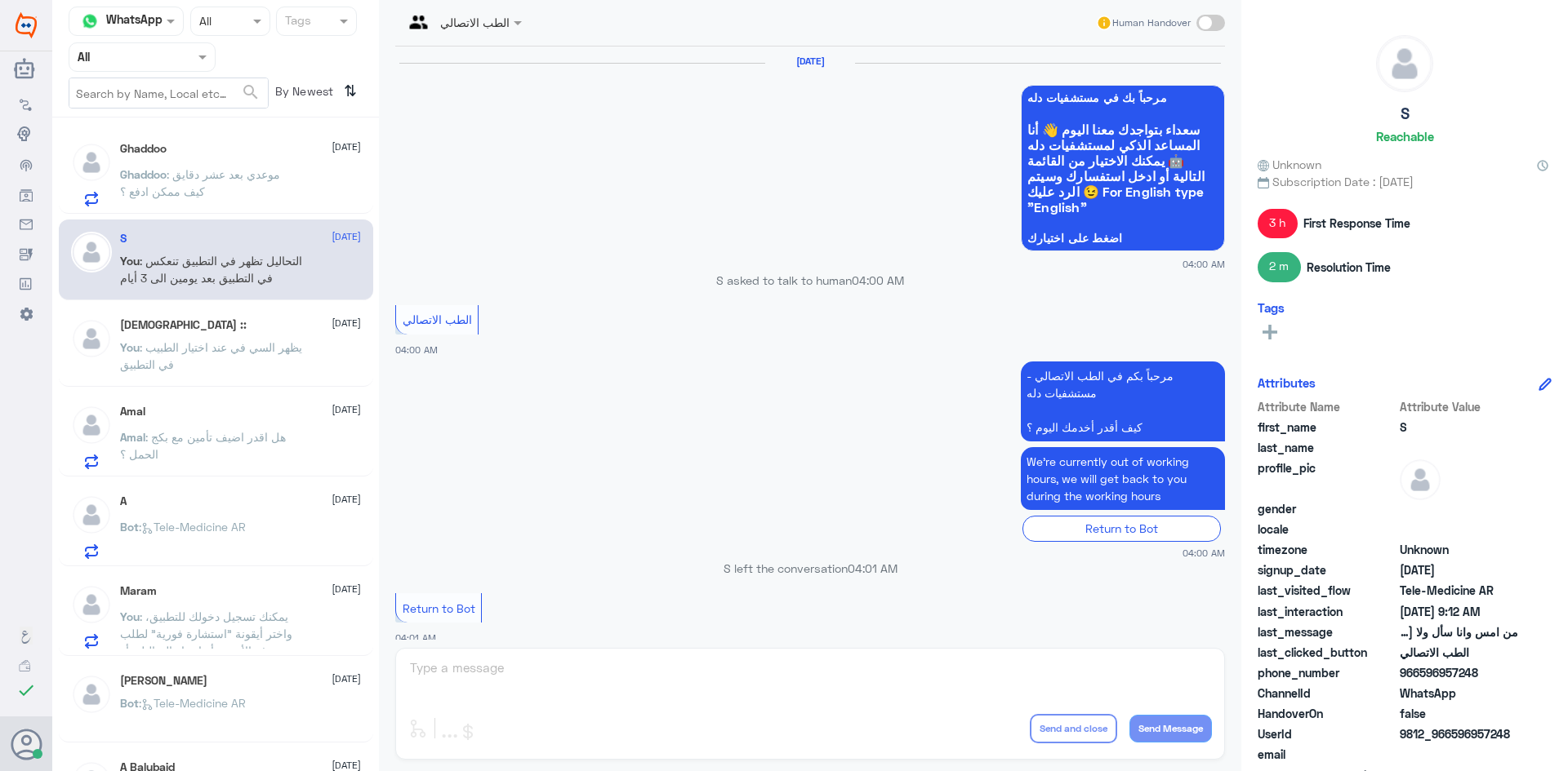
scroll to position [884, 0]
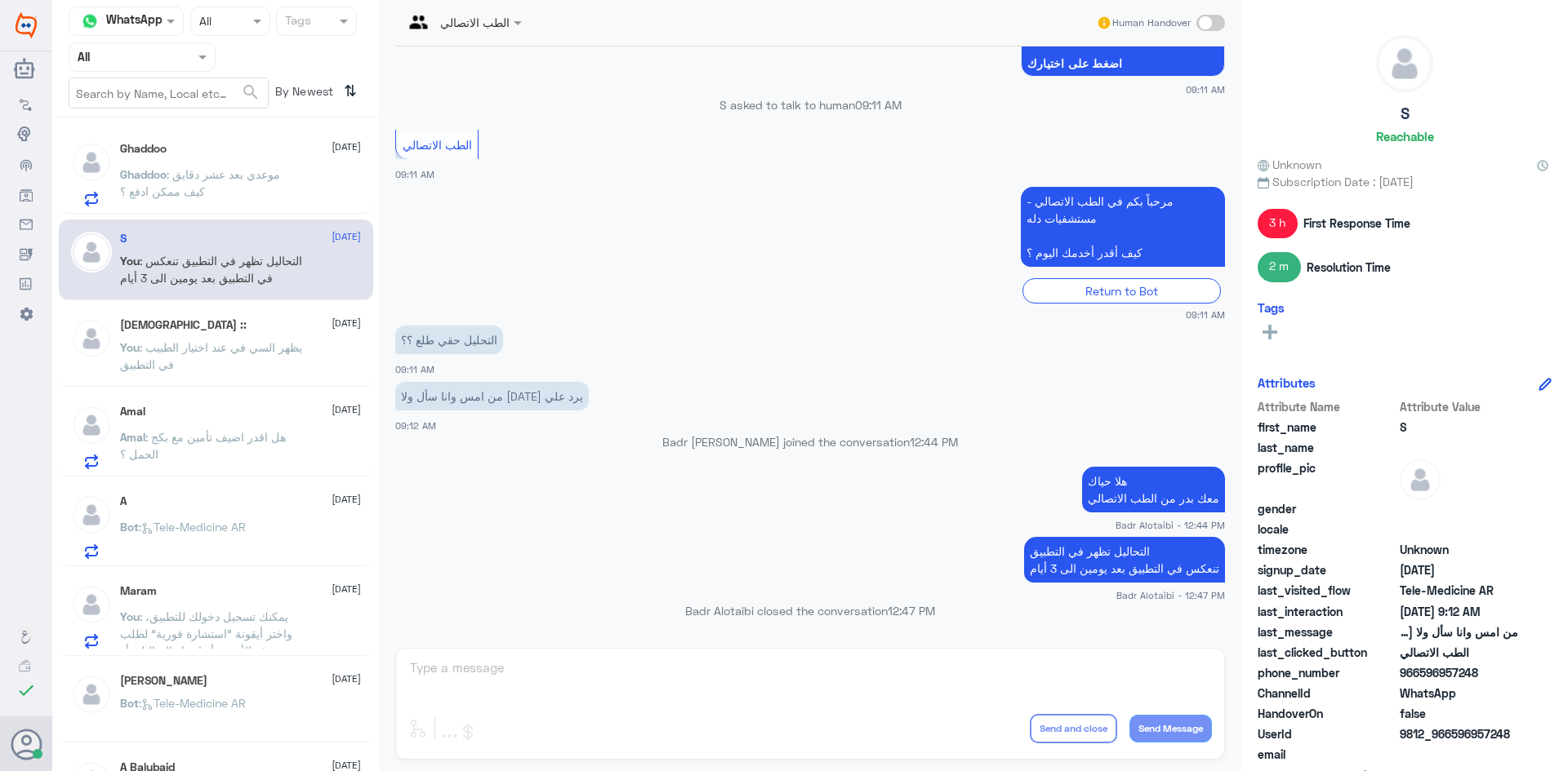
click at [1196, 21] on div "Human Handover" at bounding box center [1160, 23] width 129 height 29
click at [1205, 21] on span at bounding box center [1211, 23] width 28 height 17
click at [0, 0] on input "checkbox" at bounding box center [0, 0] width 0 height 0
click at [1206, 21] on span at bounding box center [1211, 23] width 28 height 17
click at [0, 0] on input "checkbox" at bounding box center [0, 0] width 0 height 0
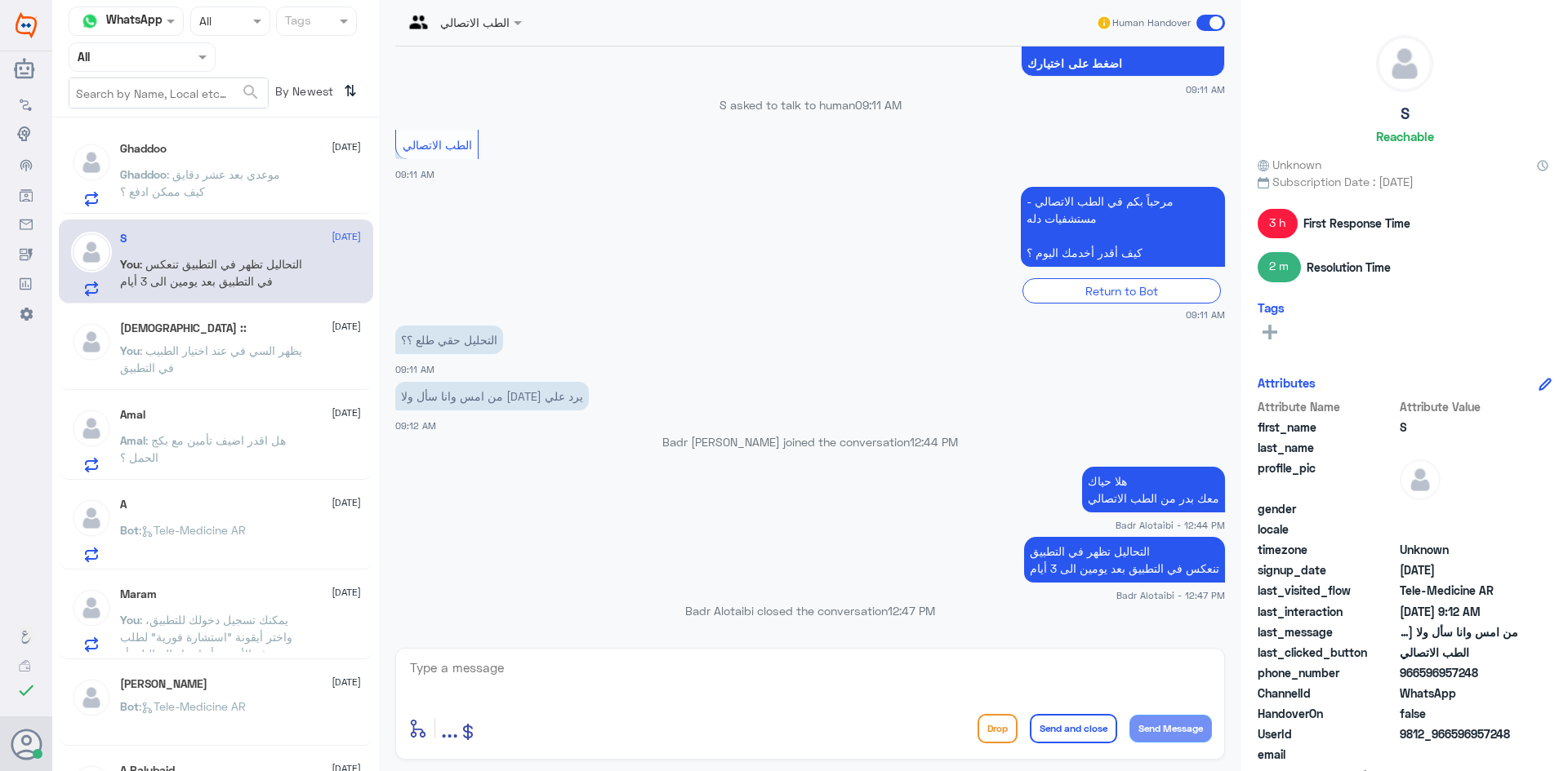
scroll to position [913, 0]
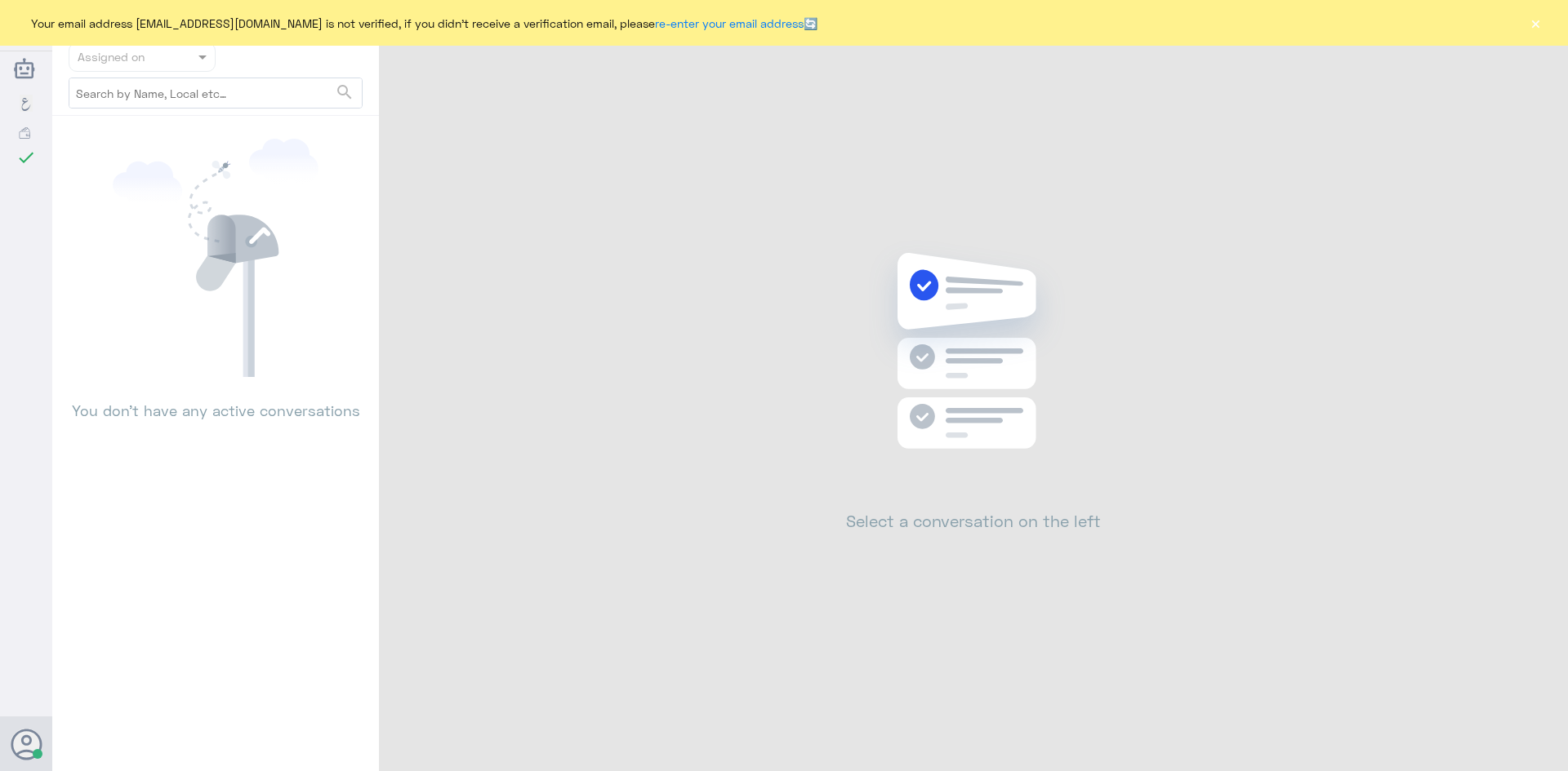
click at [1540, 25] on button "×" at bounding box center [1535, 23] width 17 height 17
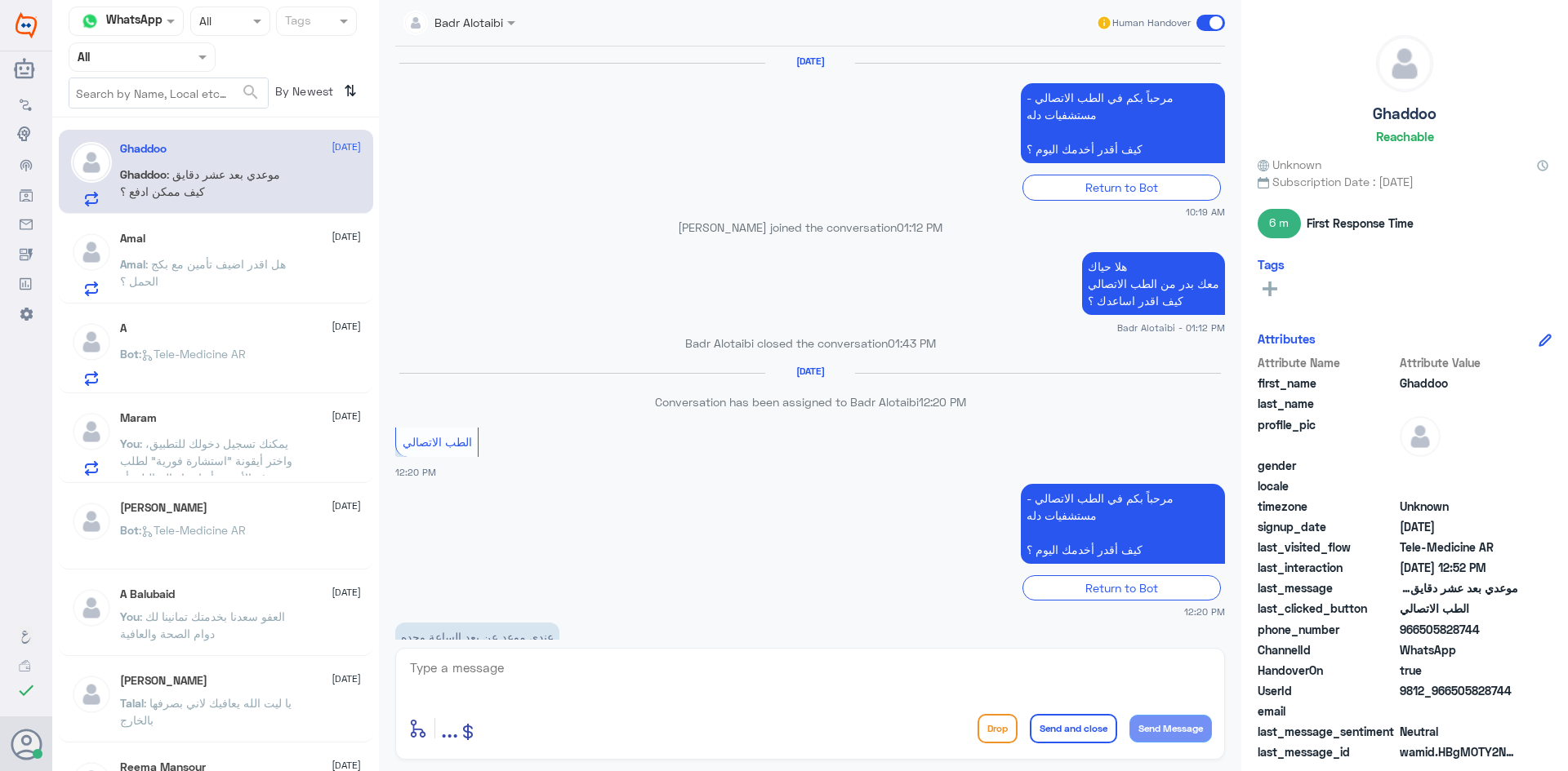
scroll to position [852, 0]
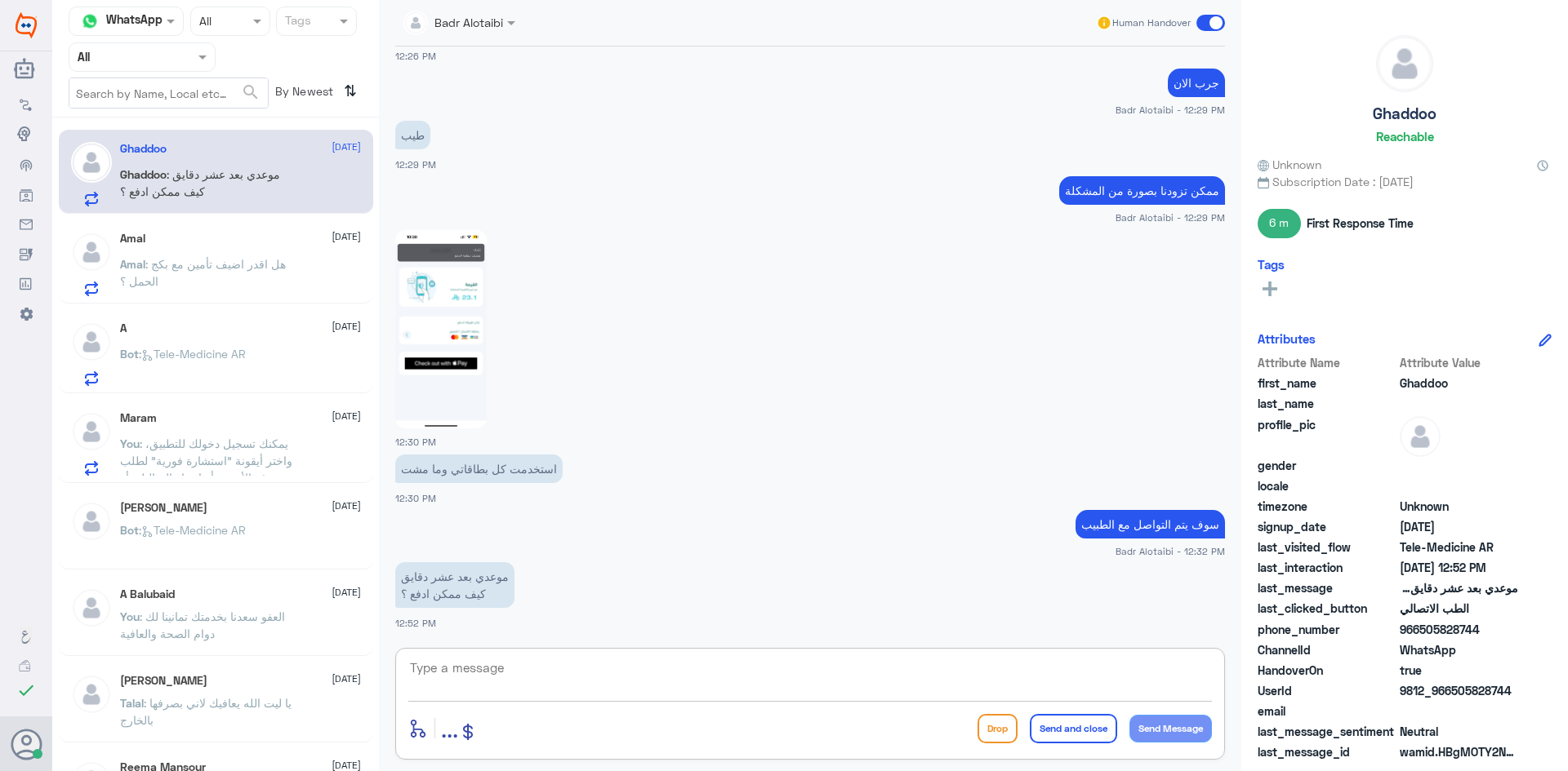
click at [599, 663] on textarea at bounding box center [810, 677] width 803 height 40
drag, startPoint x: 1511, startPoint y: 691, endPoint x: 1449, endPoint y: 693, distance: 62.0
click at [1449, 693] on span "9812_966505828744" at bounding box center [1459, 691] width 119 height 18
copy span "505828744"
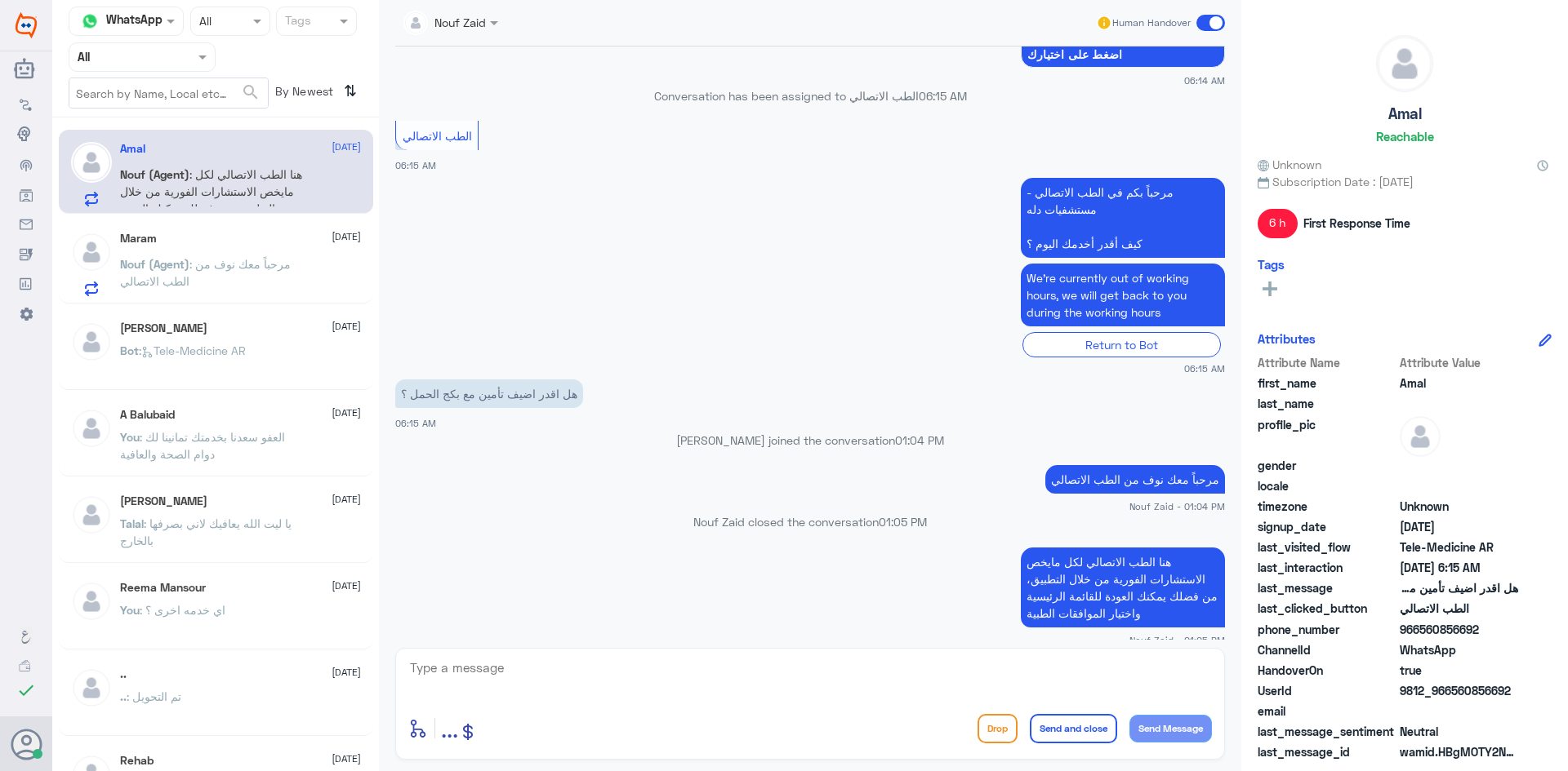
scroll to position [850, 0]
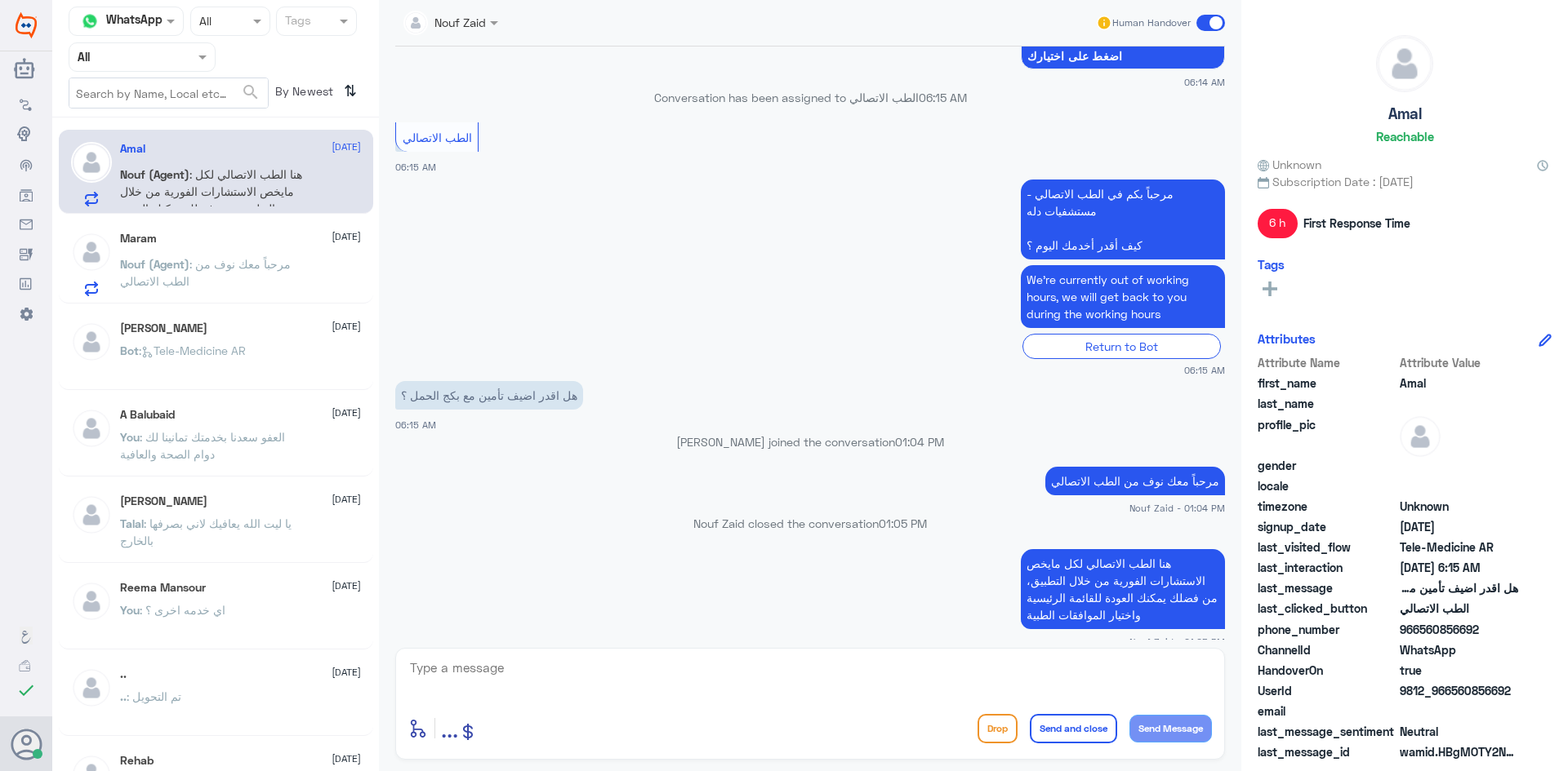
click at [268, 252] on div "Maram [DATE][PERSON_NAME] (Agent) : مرحباً معك نوف من الطب الاتصالي" at bounding box center [240, 264] width 240 height 64
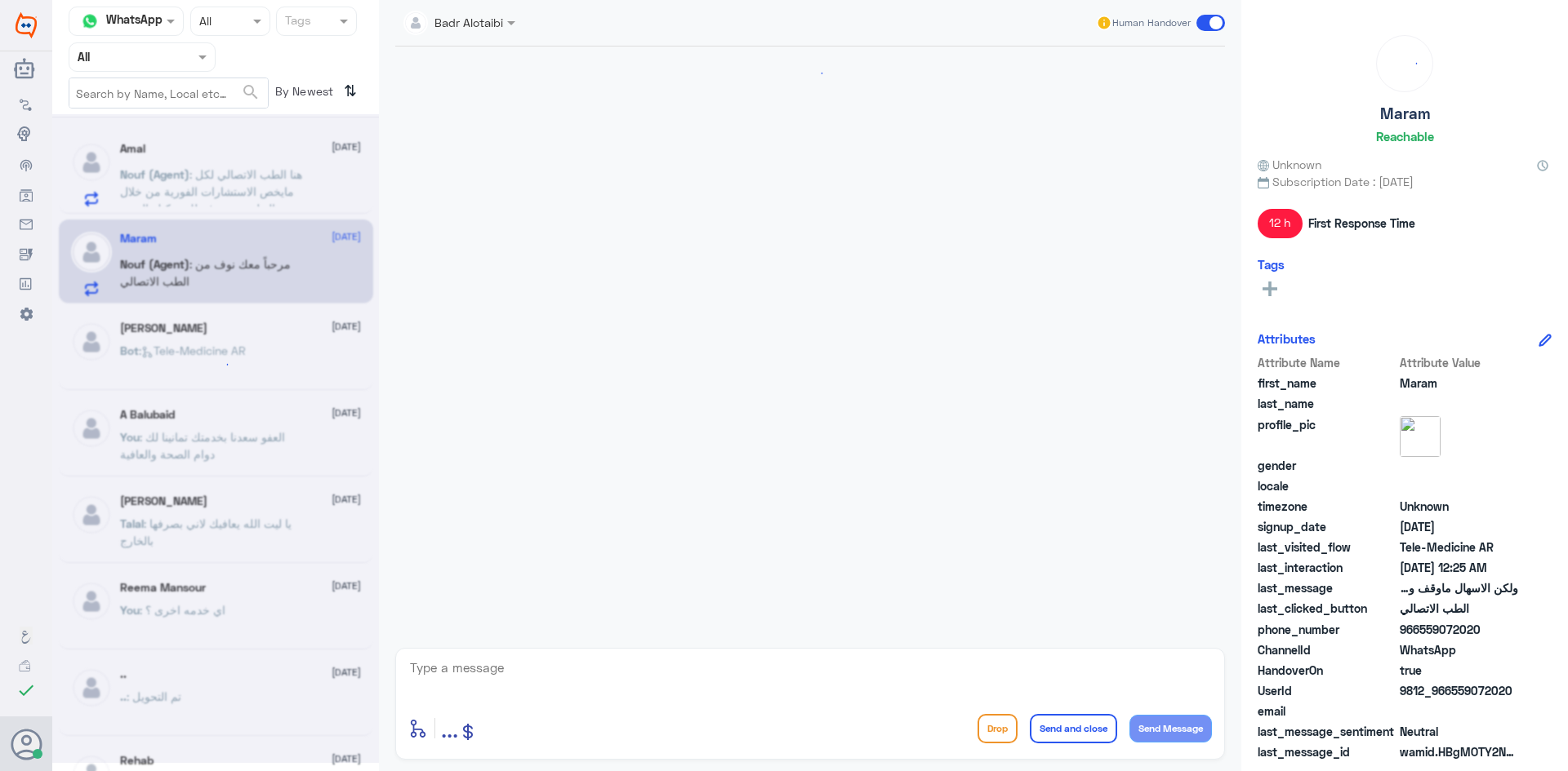
scroll to position [298, 0]
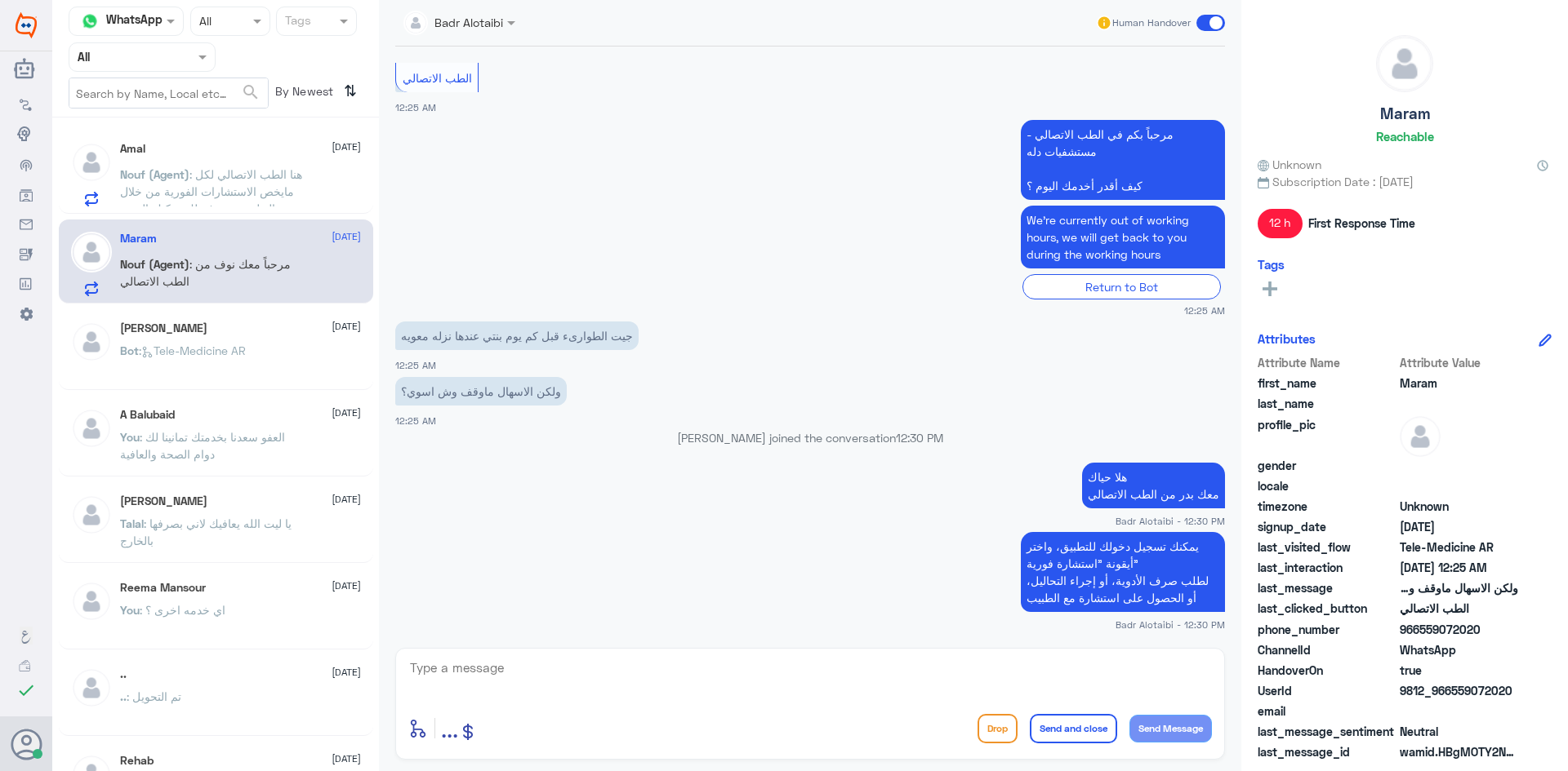
click at [208, 302] on div "Maram 13 August Nouf (Agent) : مرحباً معك نوف من الطب الاتصالي" at bounding box center [215, 261] width 315 height 84
click at [201, 335] on div "عبدالرحمن 9 August Bot : Tele-Medicine AR" at bounding box center [240, 351] width 240 height 61
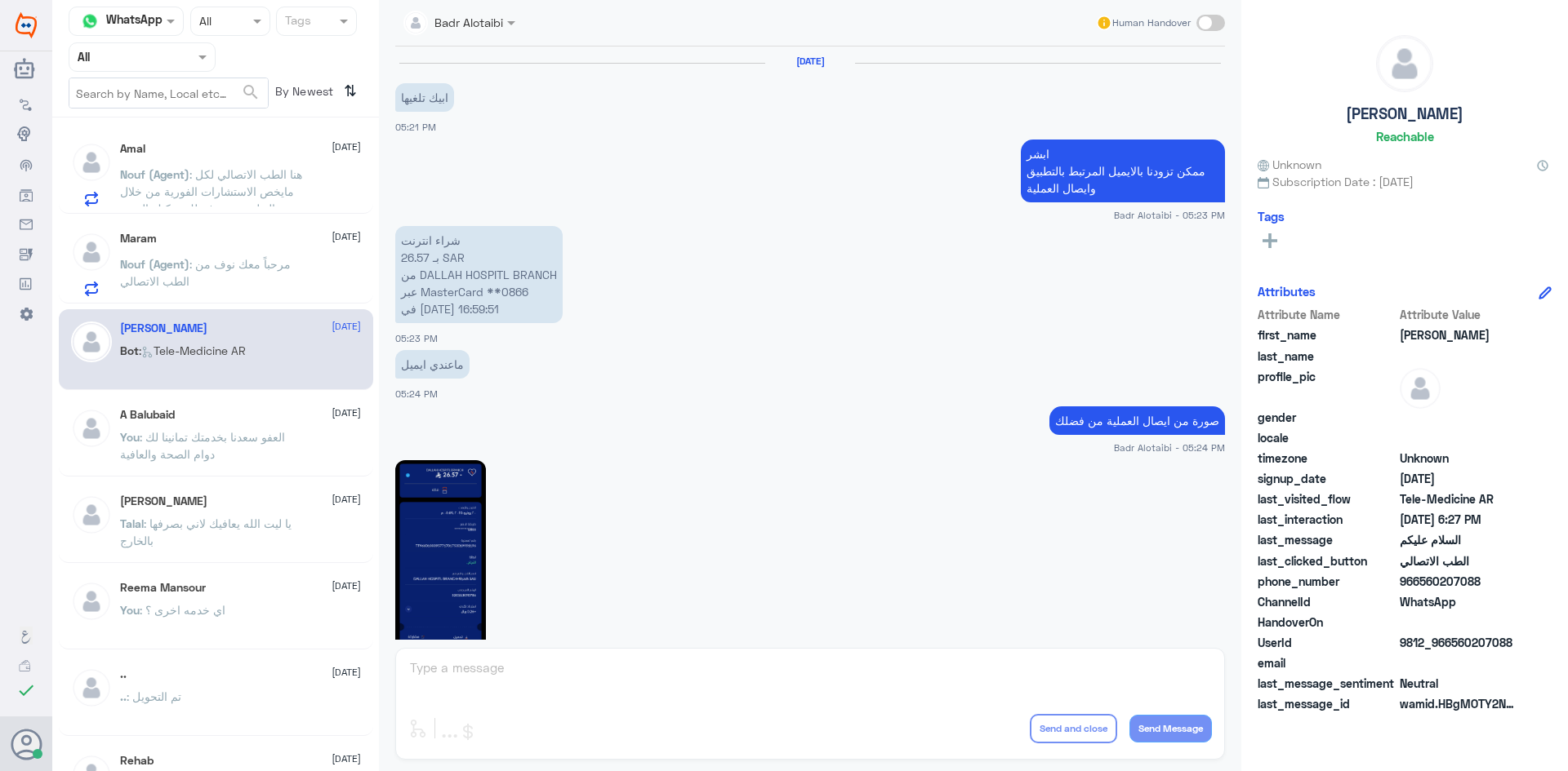
scroll to position [917, 0]
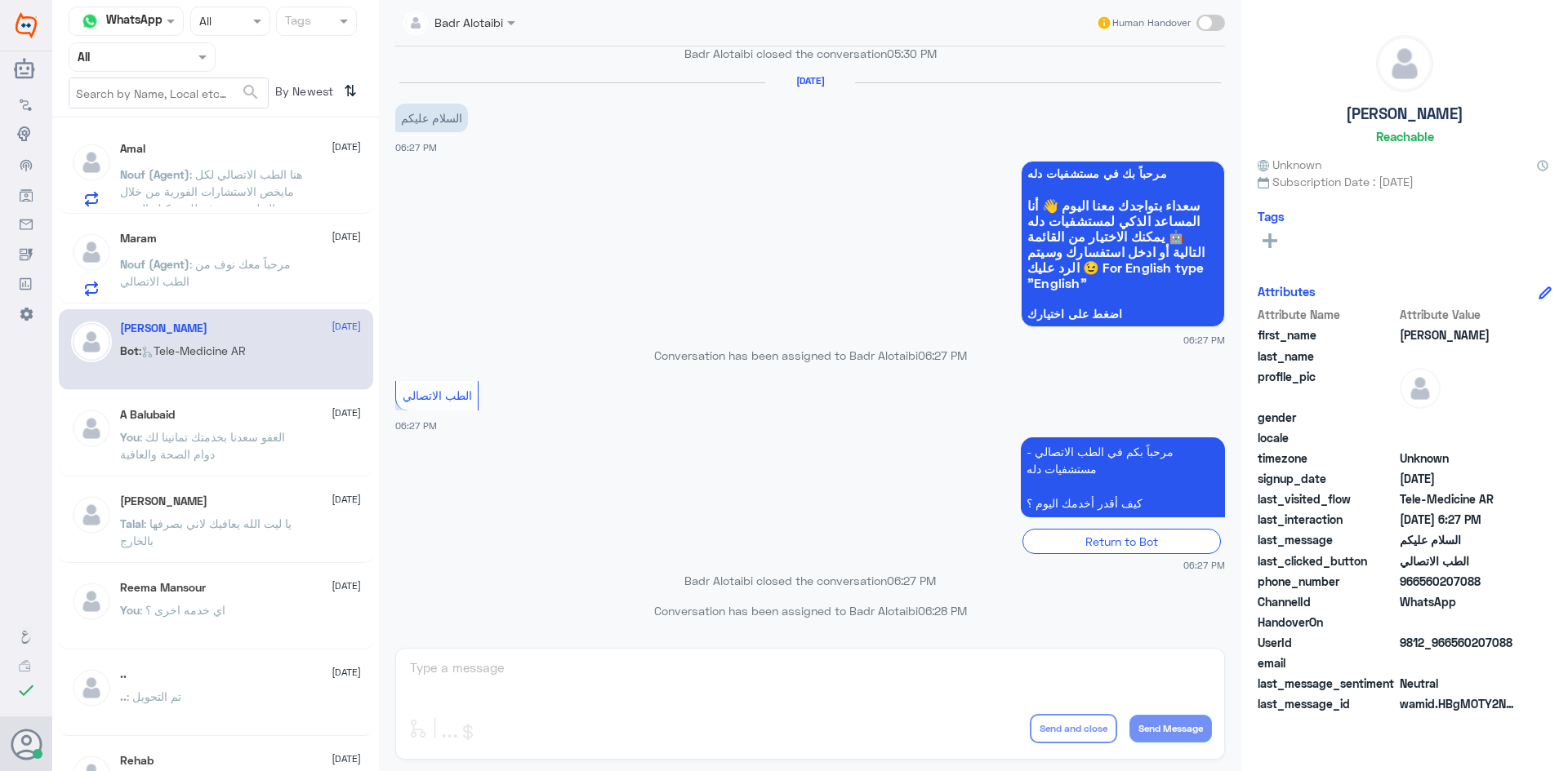
click at [215, 253] on div "Maram 13 August Nouf (Agent) : مرحباً معك نوف من الطب الاتصالي" at bounding box center [240, 264] width 240 height 64
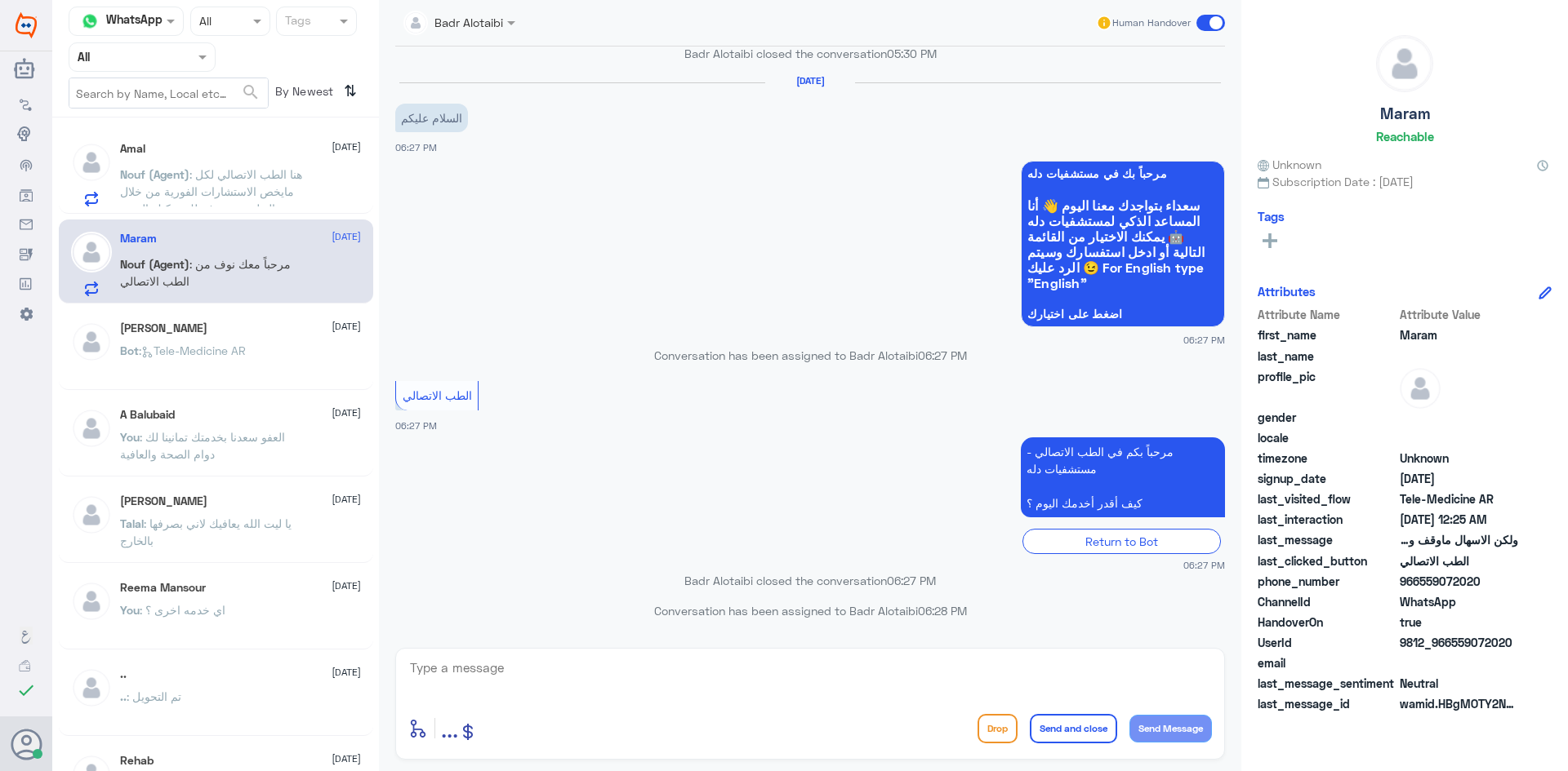
click at [1204, 29] on span at bounding box center [1211, 23] width 28 height 17
click at [0, 0] on input "checkbox" at bounding box center [0, 0] width 0 height 0
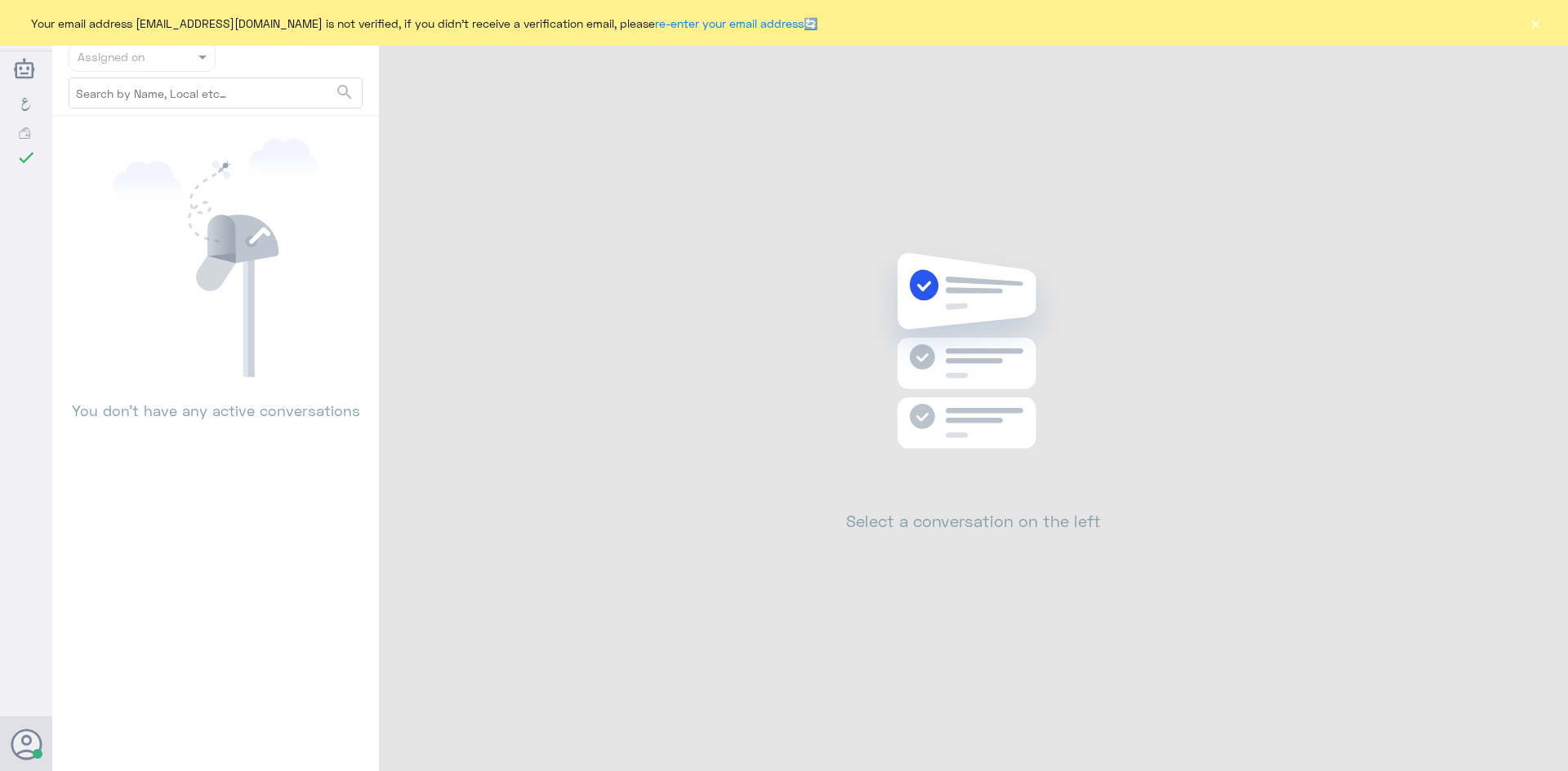
click at [1534, 28] on button "×" at bounding box center [1535, 23] width 17 height 17
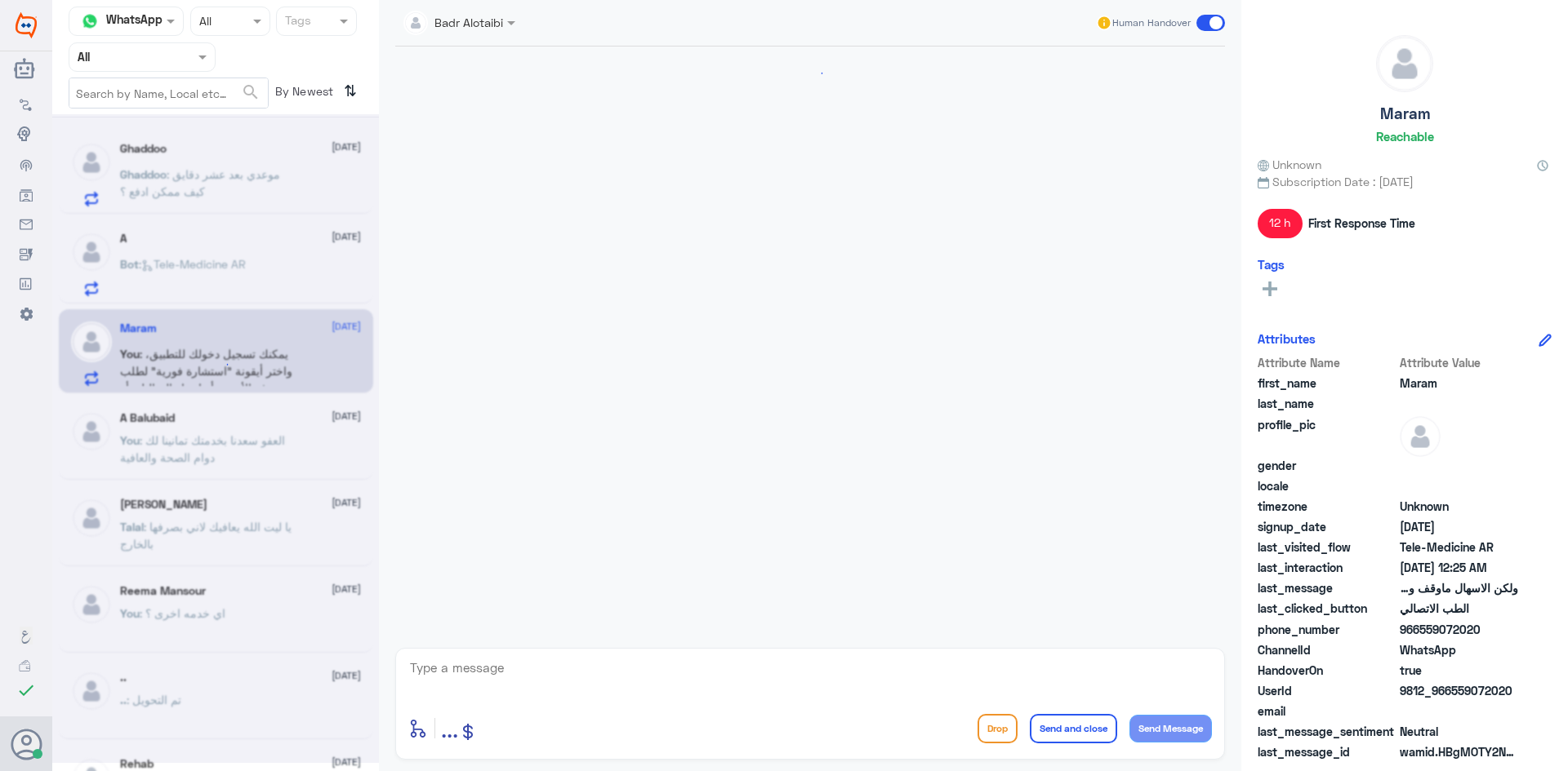
scroll to position [852, 0]
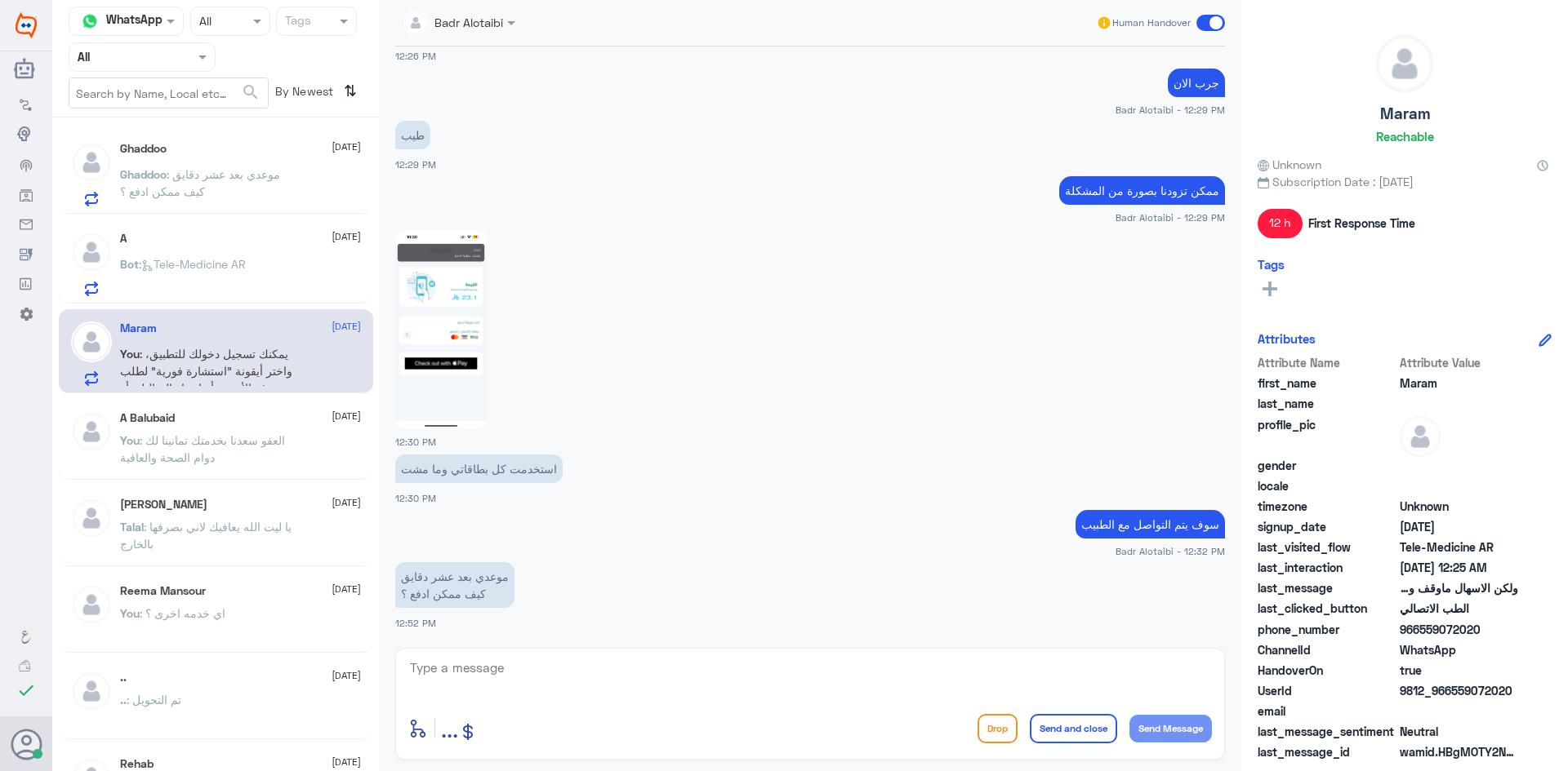
click at [239, 196] on p "Ghaddoo : موعدي بعد عشر دقايق كيف ممكن ادفع ؟" at bounding box center [212, 186] width 184 height 41
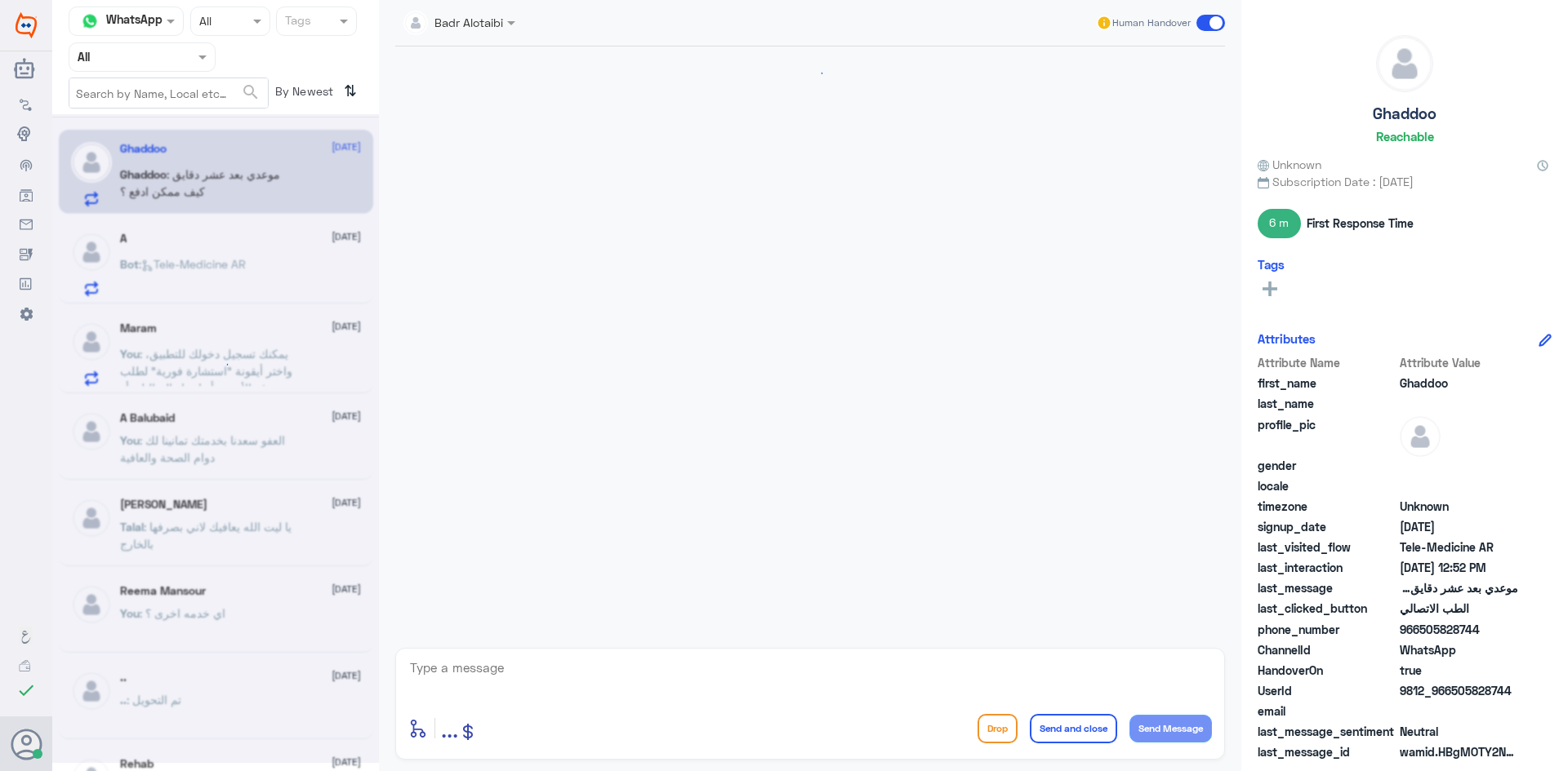
scroll to position [852, 0]
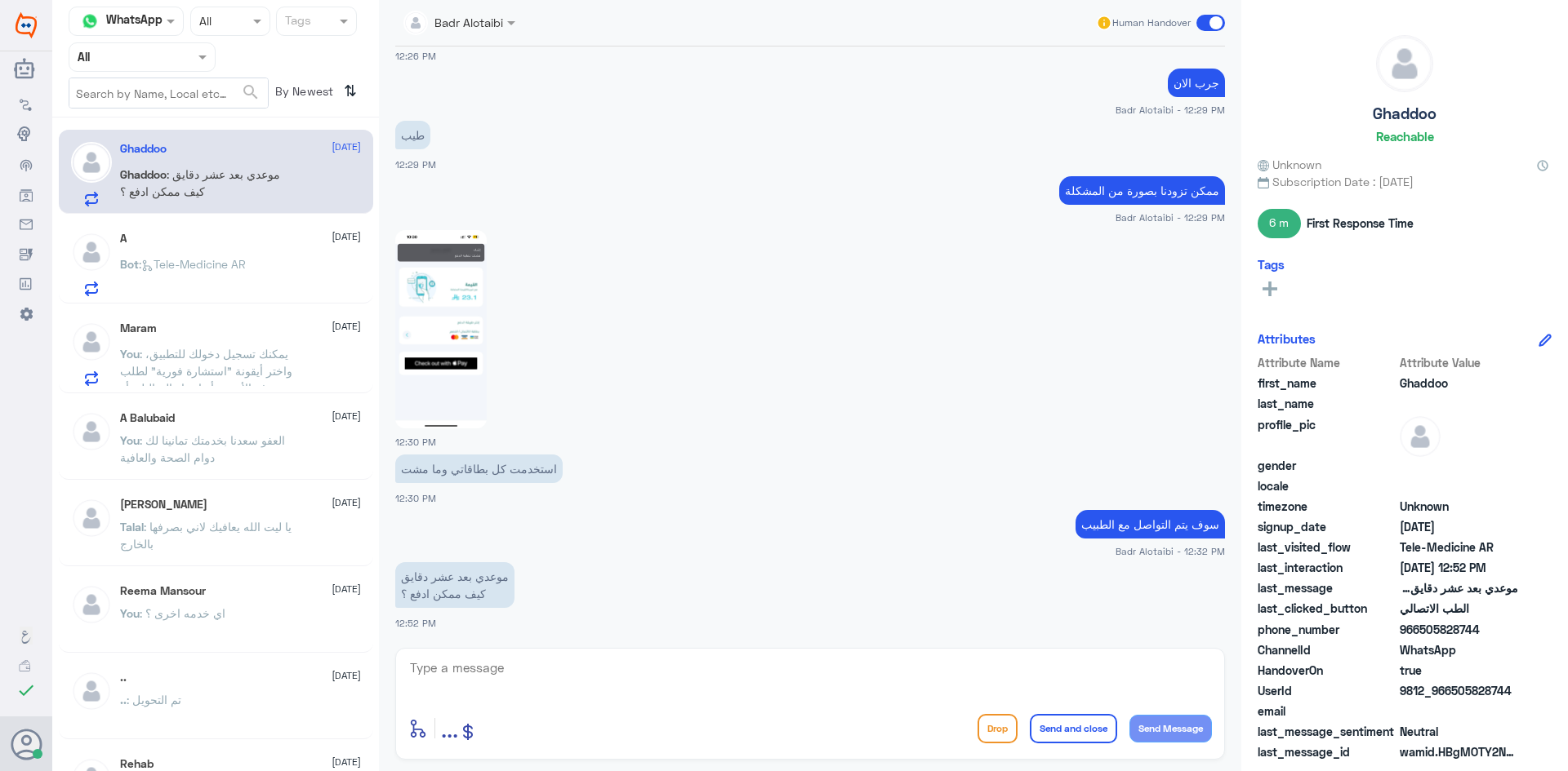
drag, startPoint x: 1513, startPoint y: 694, endPoint x: 1449, endPoint y: 694, distance: 64.0
click at [1449, 694] on span "9812_966505828744" at bounding box center [1459, 691] width 119 height 18
copy span "505828744"
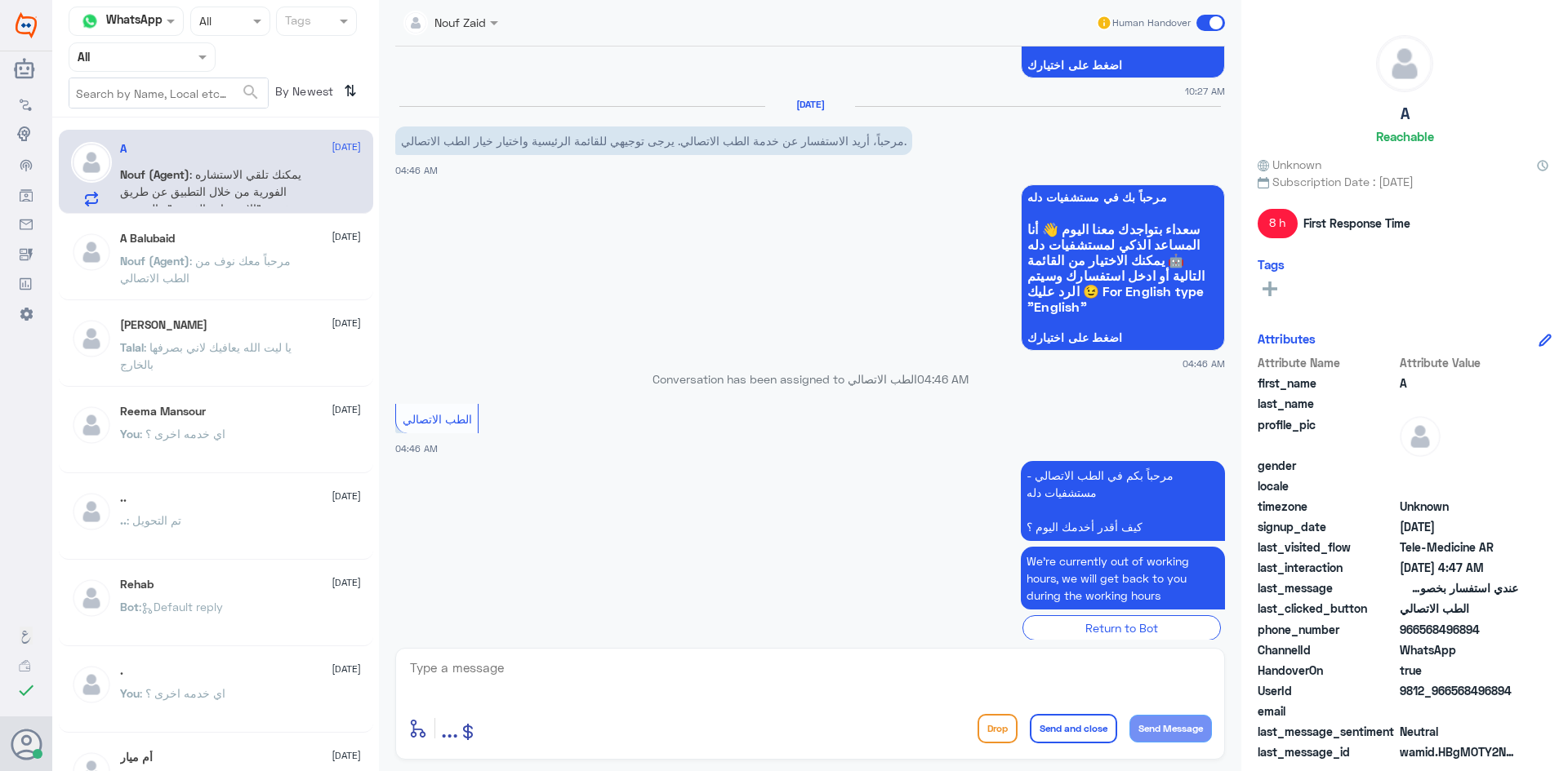
scroll to position [1311, 0]
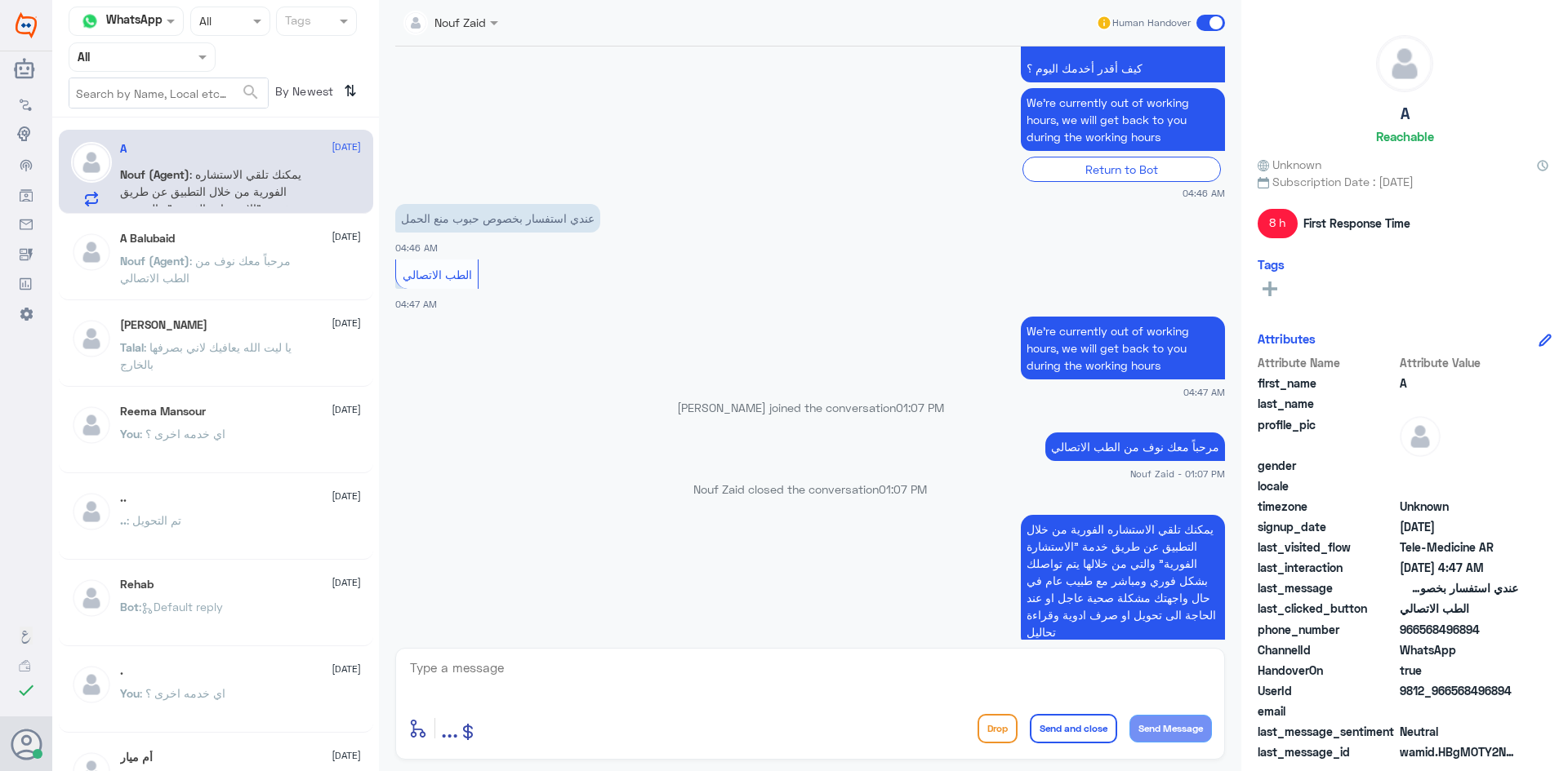
click at [496, 18] on span at bounding box center [496, 23] width 20 height 18
click at [484, 131] on div "Nouf Zaid" at bounding box center [479, 142] width 133 height 28
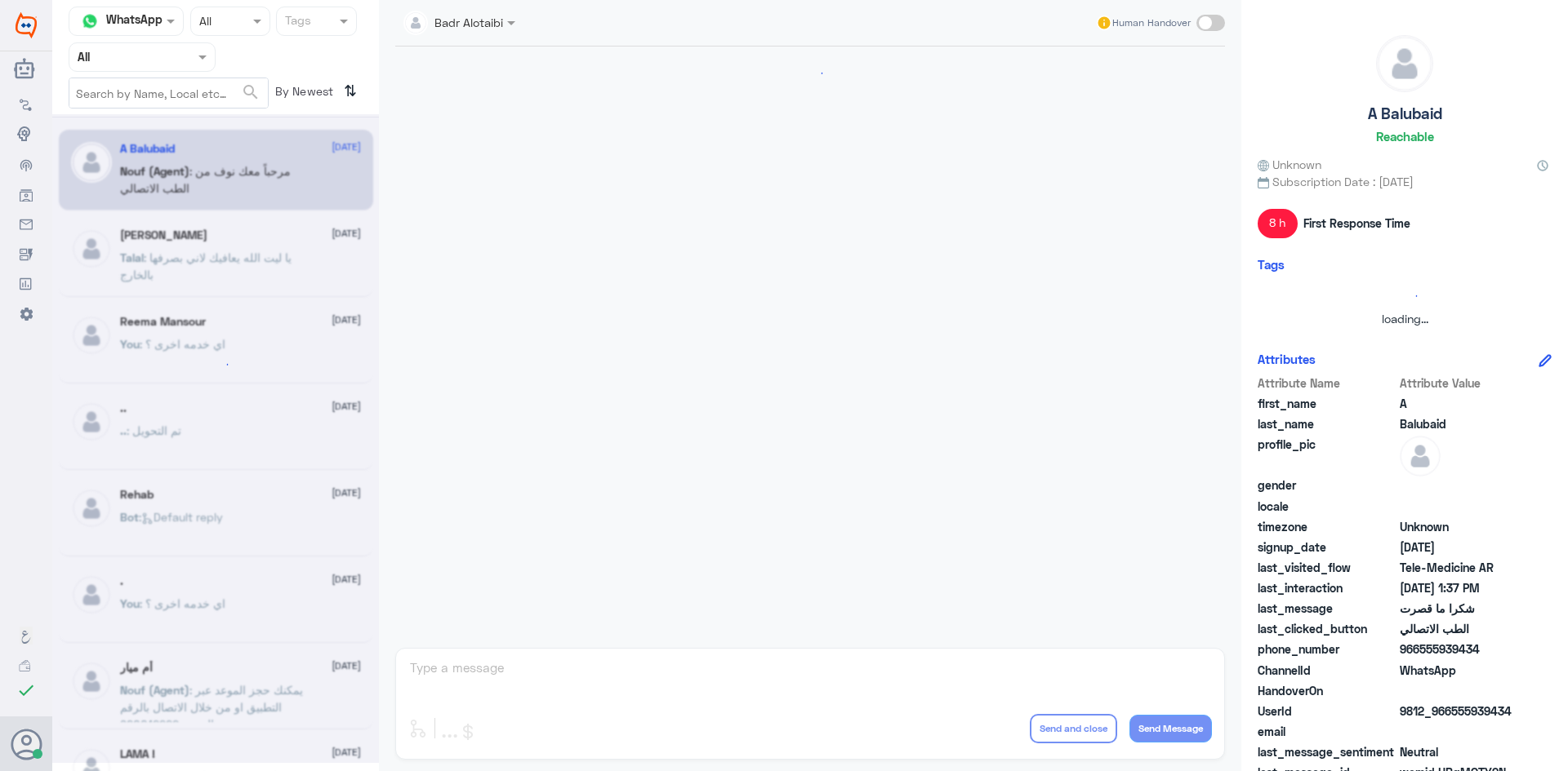
scroll to position [604, 0]
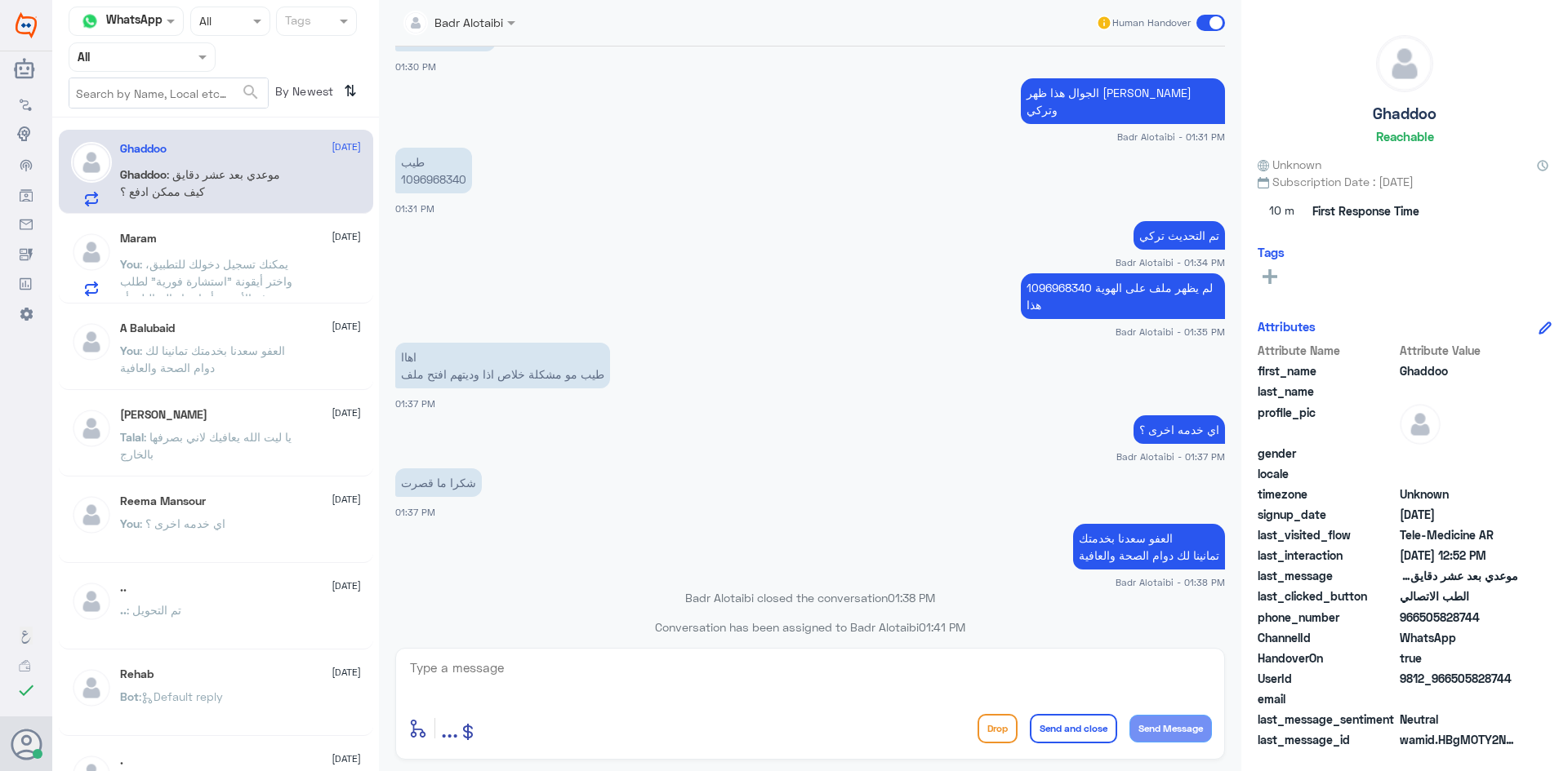
click at [269, 249] on div "Maram 13 August You : يمكنك تسجيل دخولك للتطبيق، واختر أيقونة "استشارة فورية" ل…" at bounding box center [240, 264] width 240 height 64
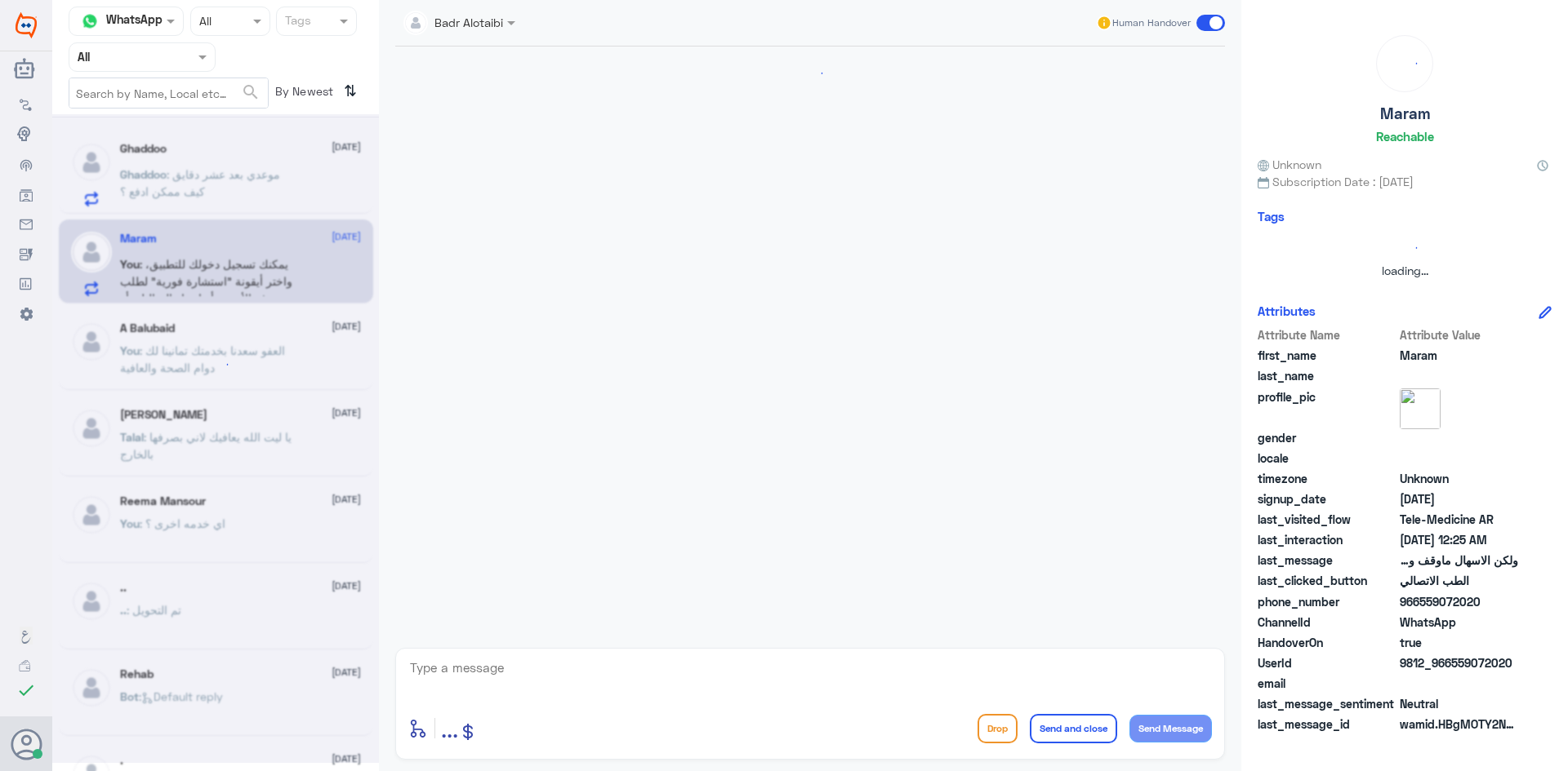
scroll to position [298, 0]
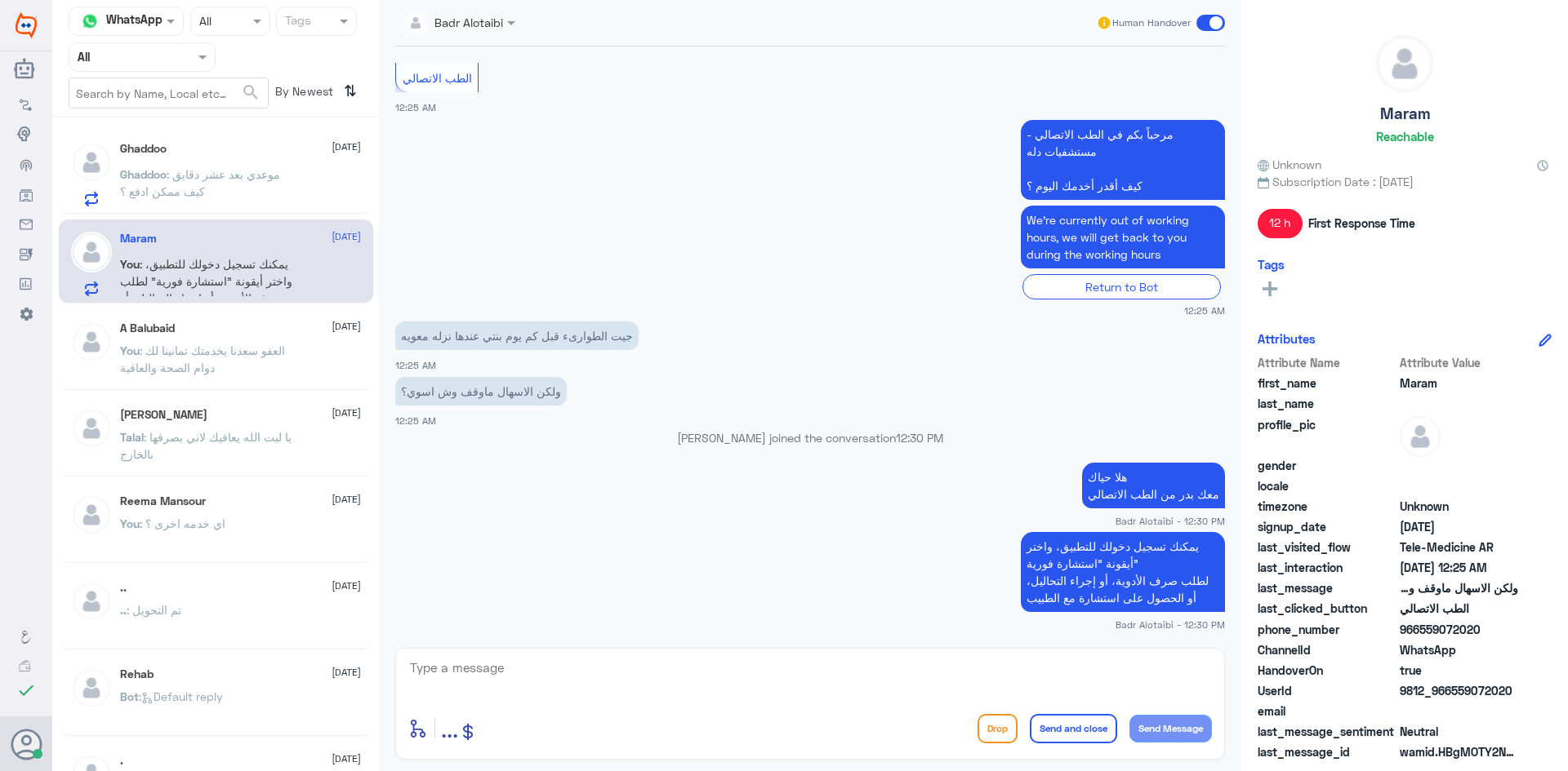
click at [1198, 20] on span at bounding box center [1211, 23] width 28 height 17
click at [0, 0] on input "checkbox" at bounding box center [0, 0] width 0 height 0
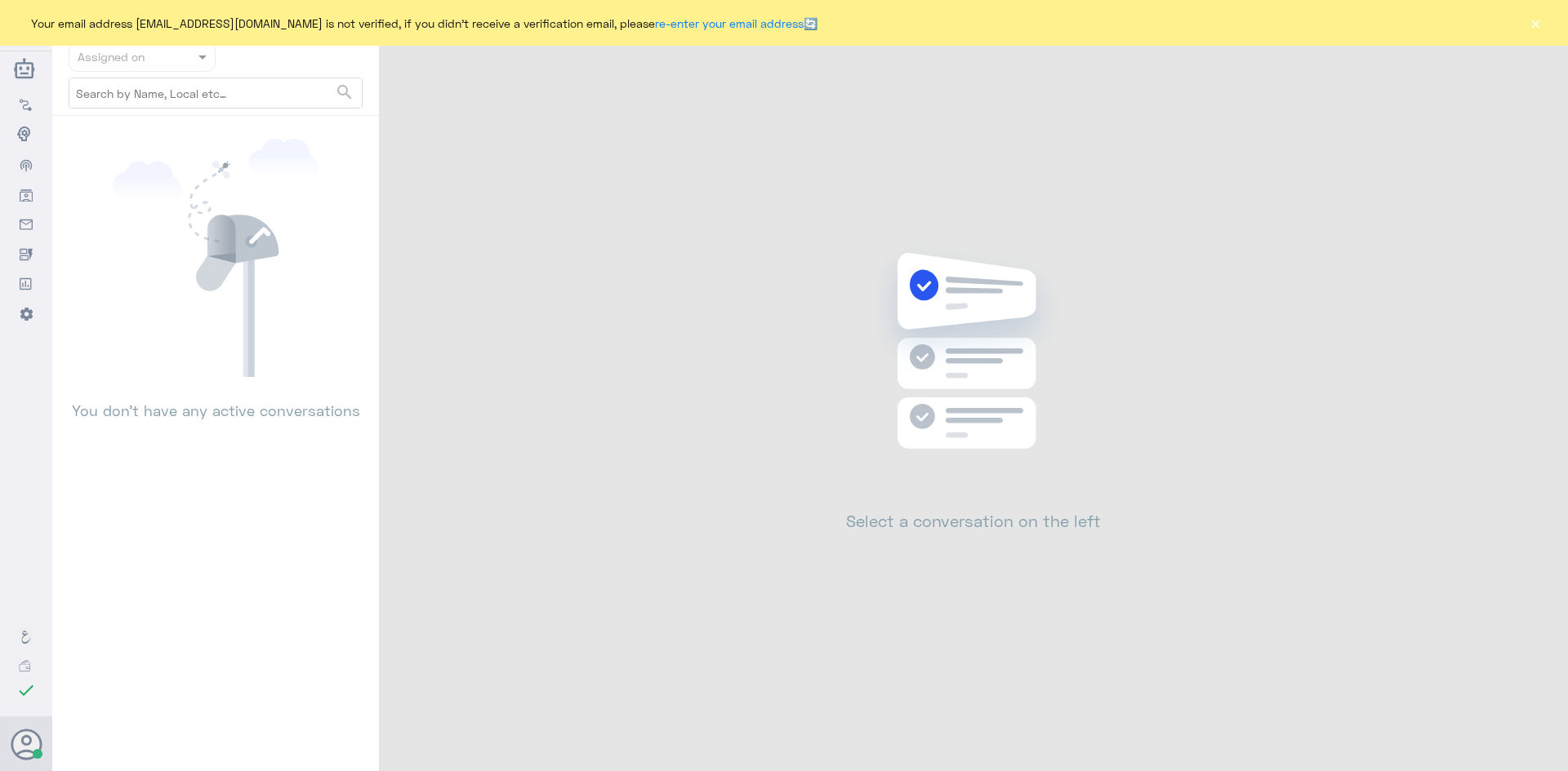
click at [1531, 26] on button "×" at bounding box center [1535, 23] width 17 height 17
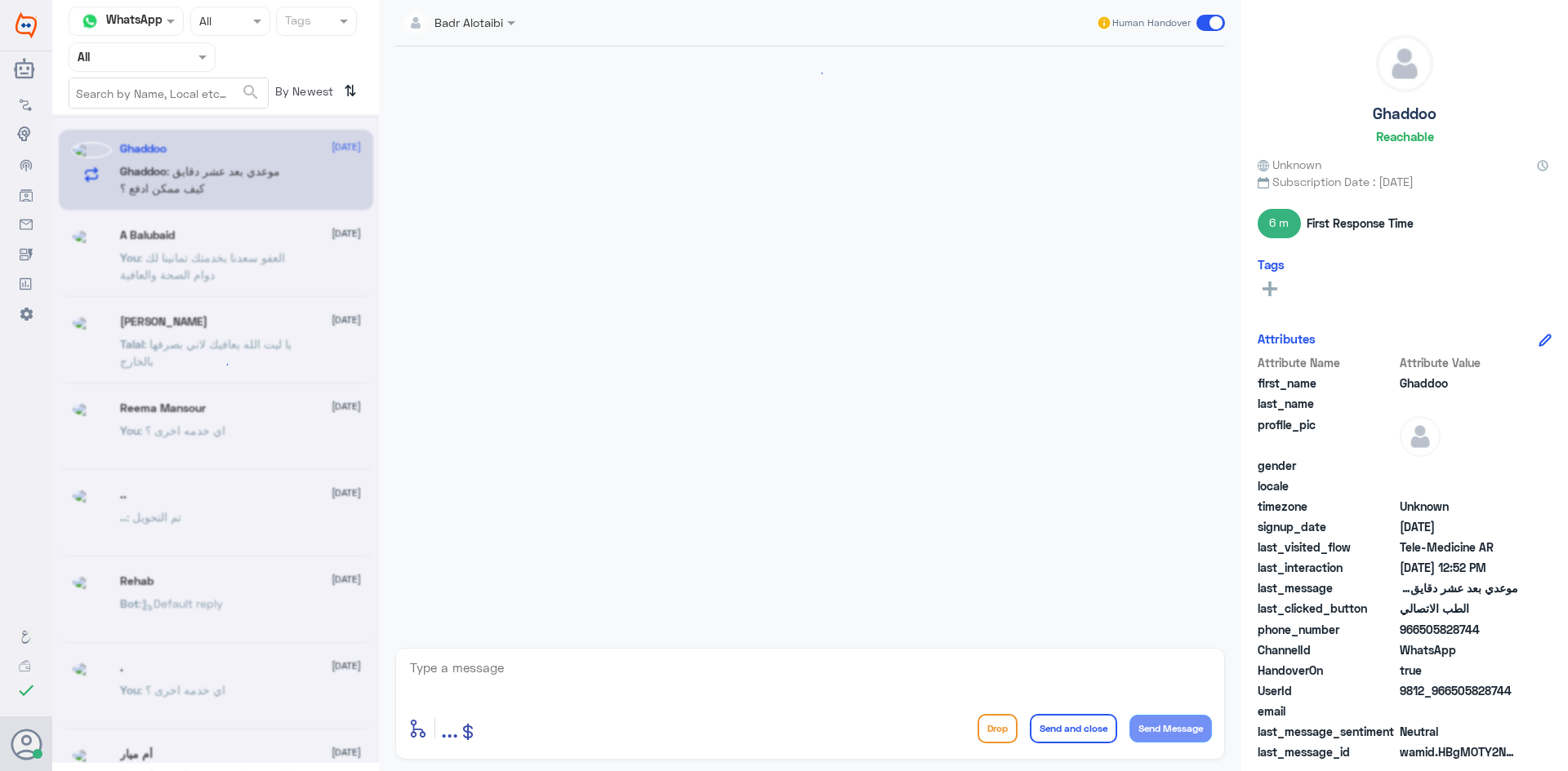
scroll to position [852, 0]
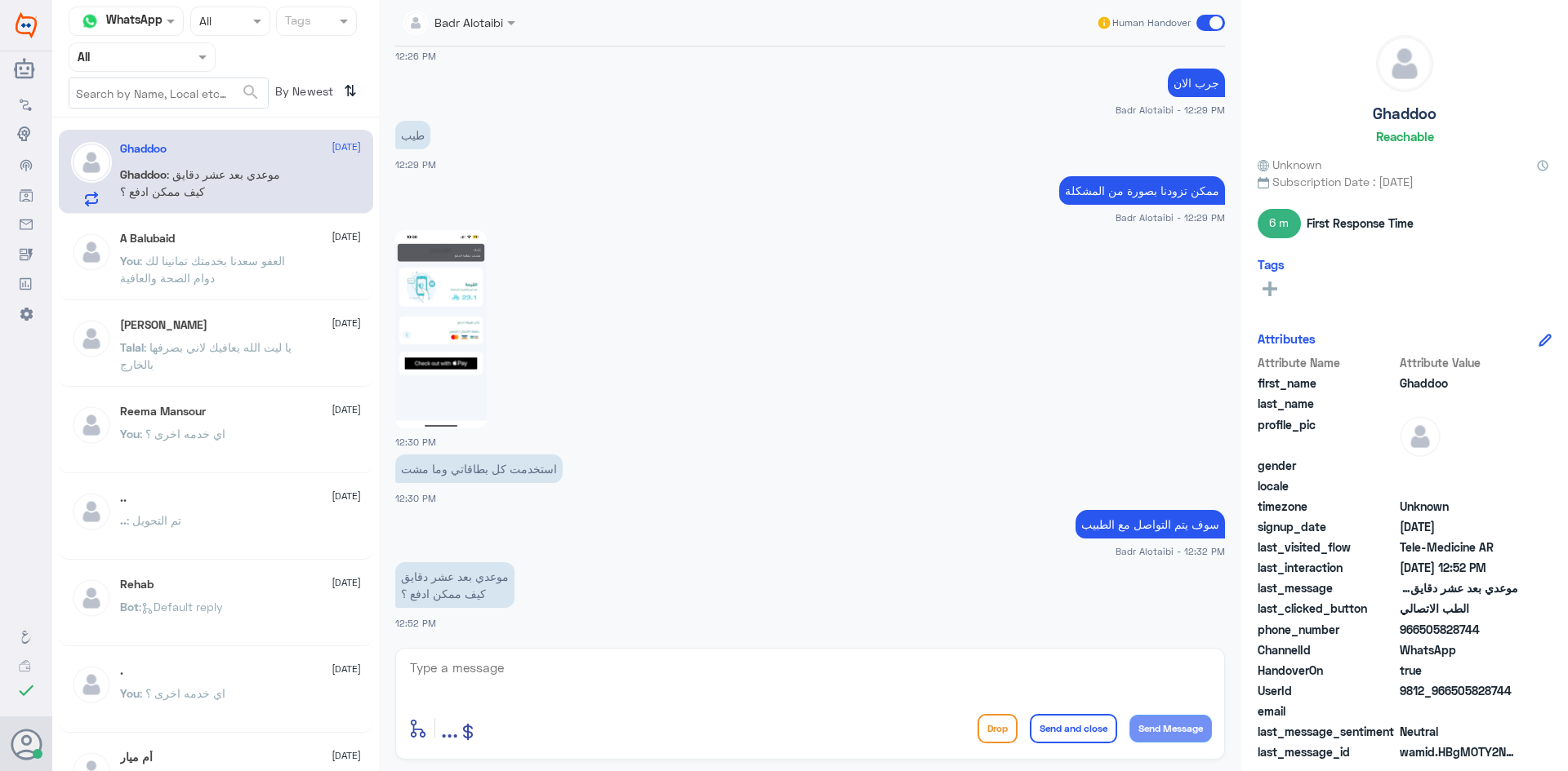
click at [244, 261] on span ": العفو سعدنا بخدمتك تمانينا لك دوام الصحة والعافية" at bounding box center [203, 269] width 165 height 31
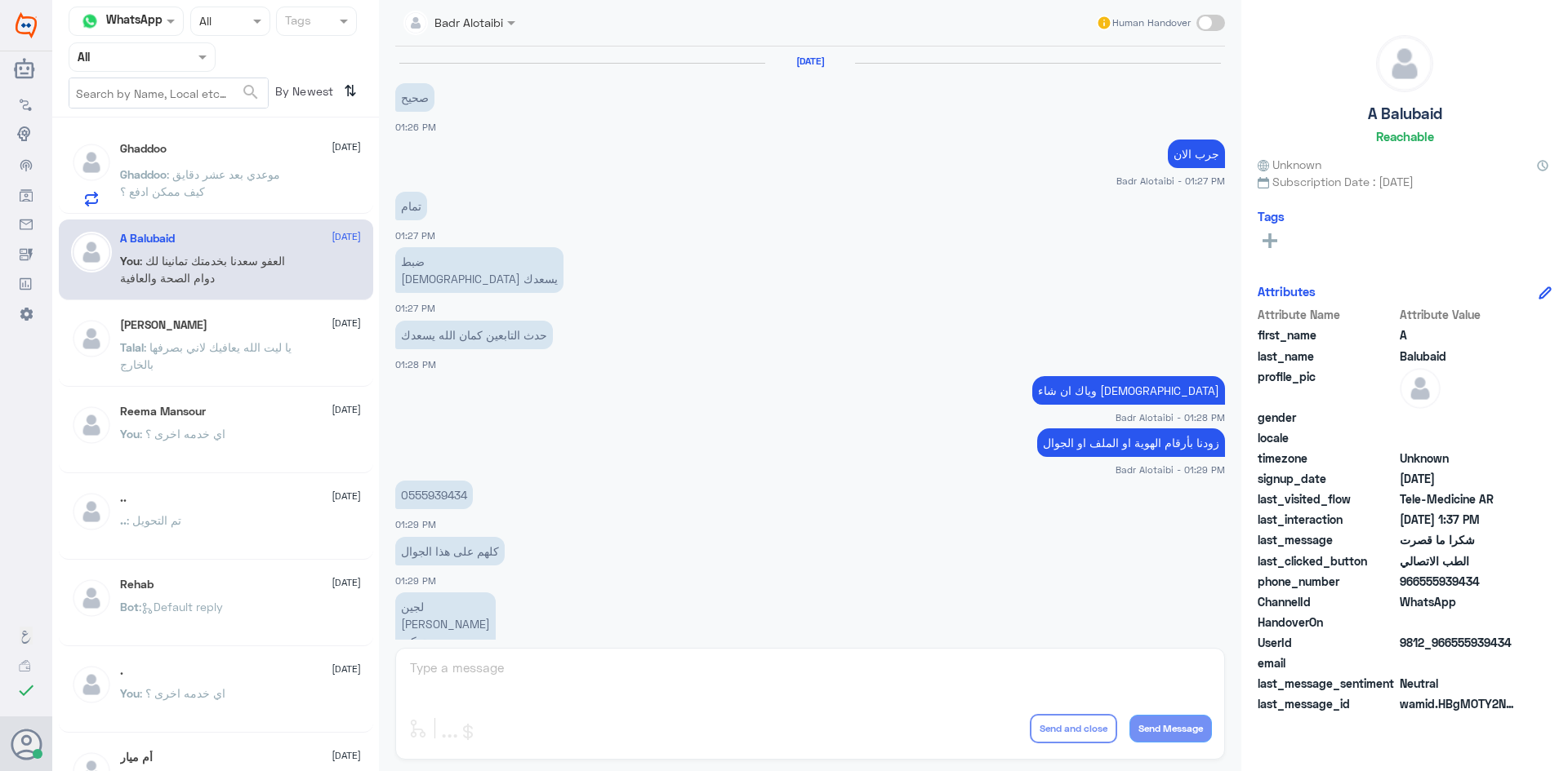
scroll to position [604, 0]
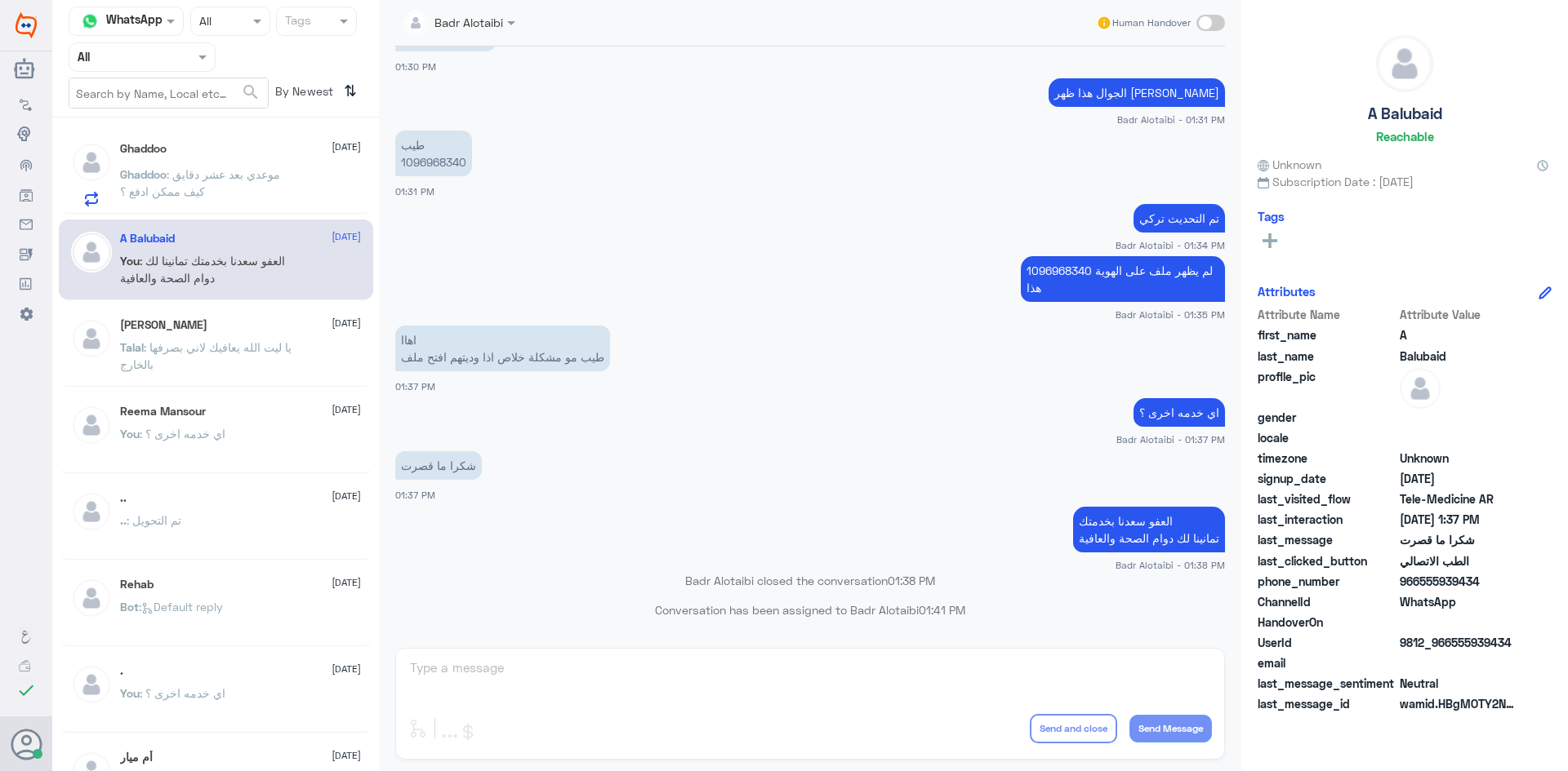
click at [272, 197] on p "Ghaddoo : موعدي بعد عشر دقايق كيف ممكن ادفع ؟" at bounding box center [212, 186] width 184 height 41
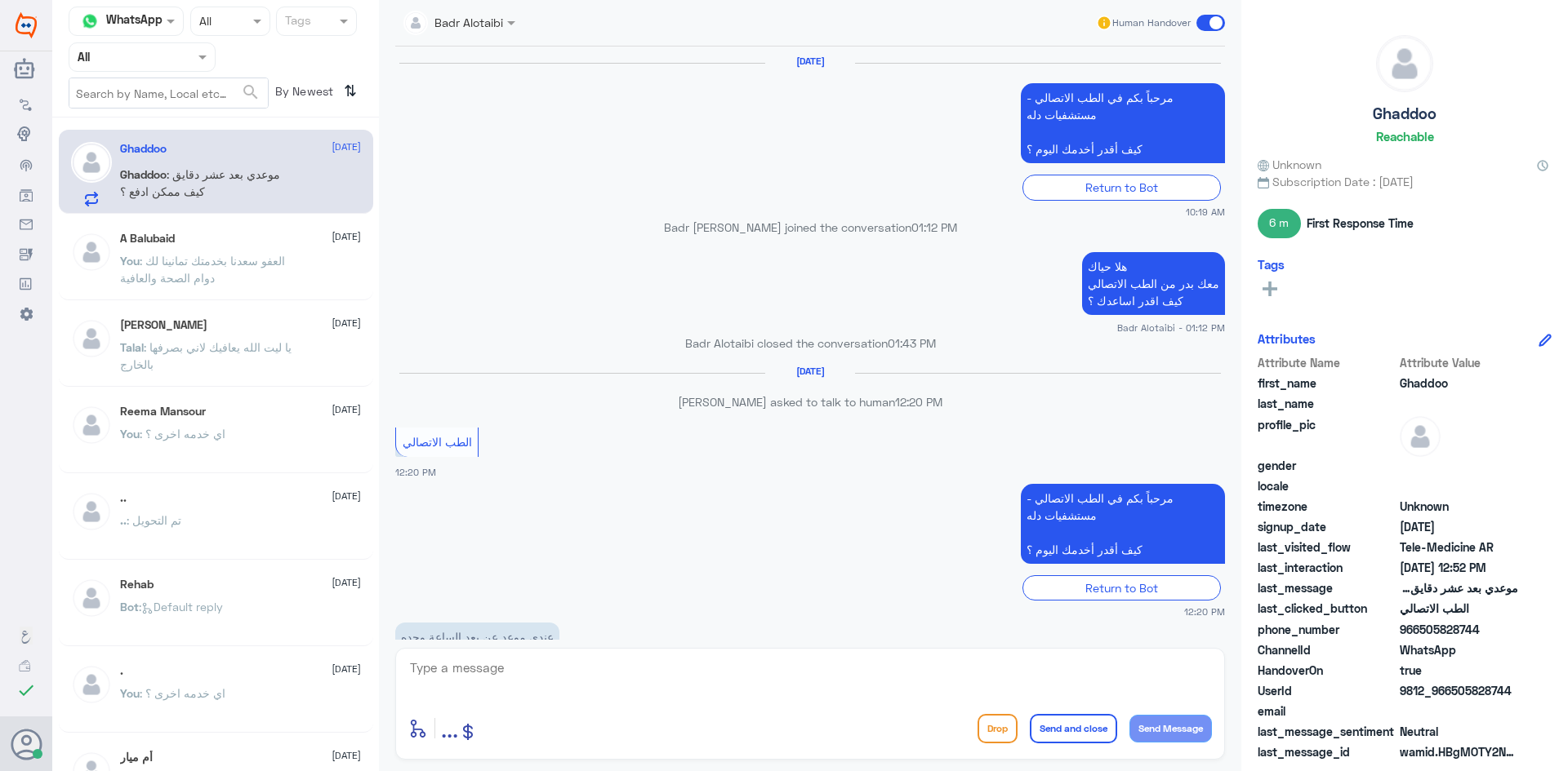
scroll to position [852, 0]
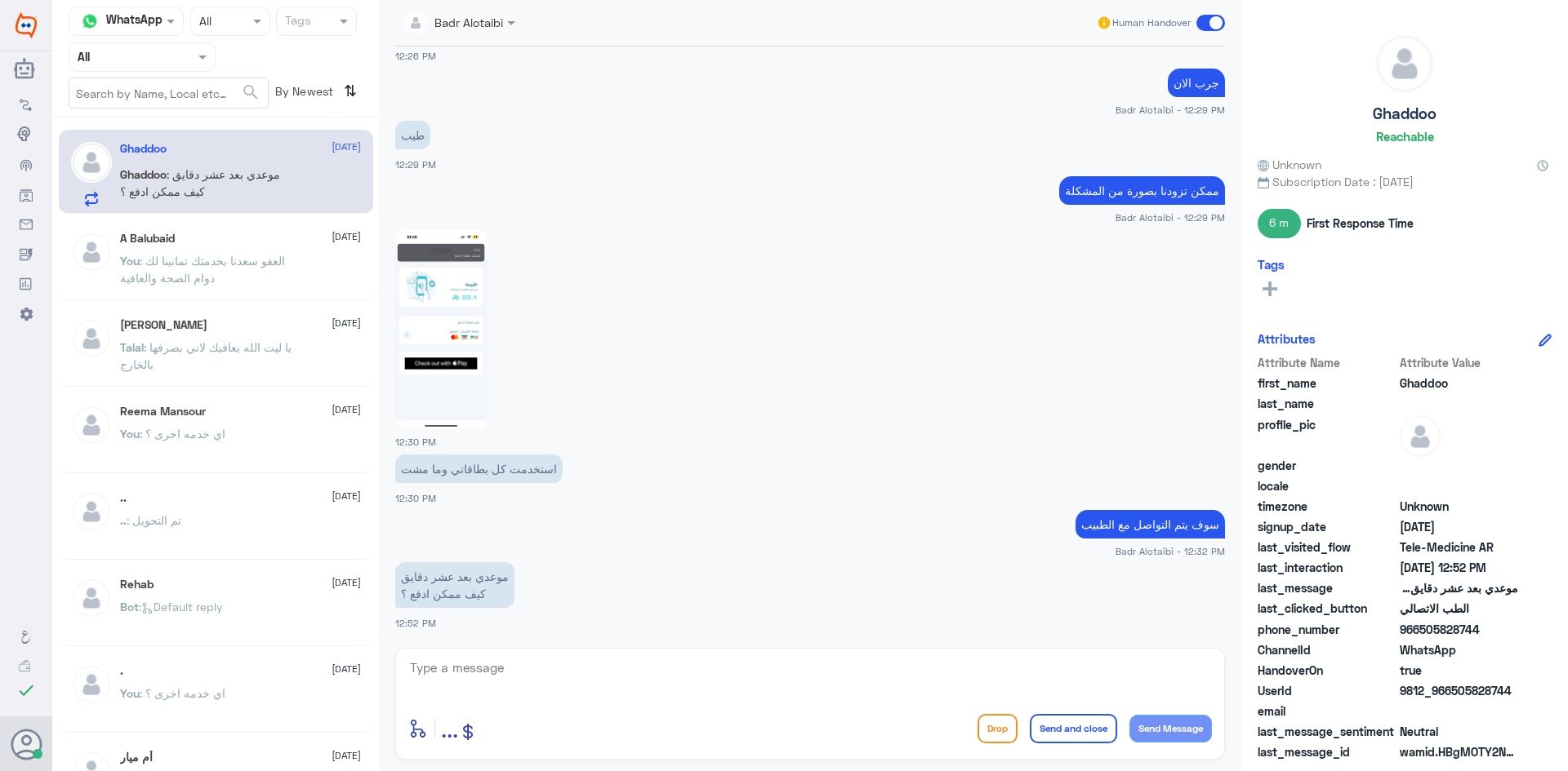
click at [227, 498] on div ".. [DATE]" at bounding box center [240, 498] width 240 height 14
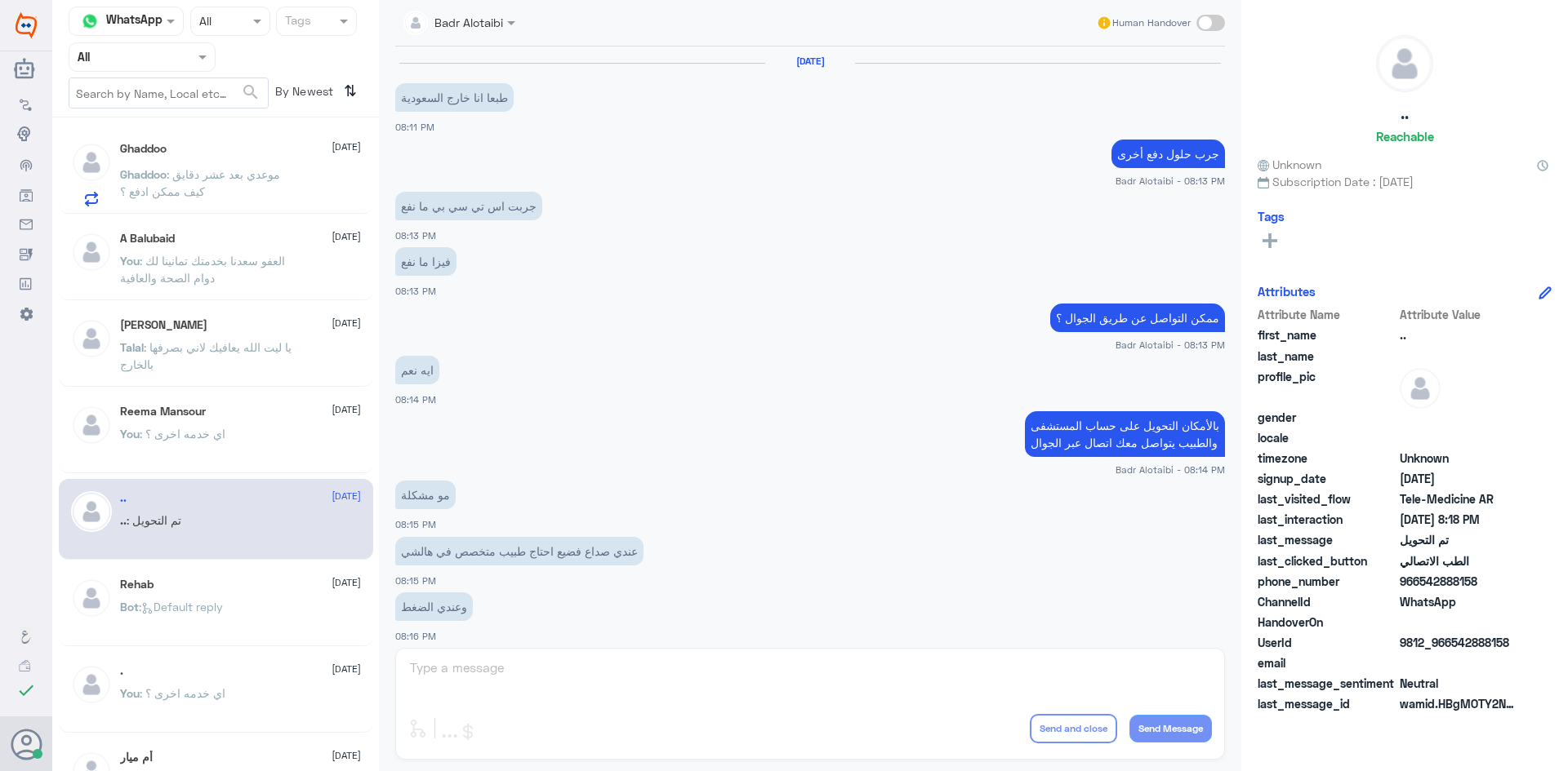
scroll to position [536, 0]
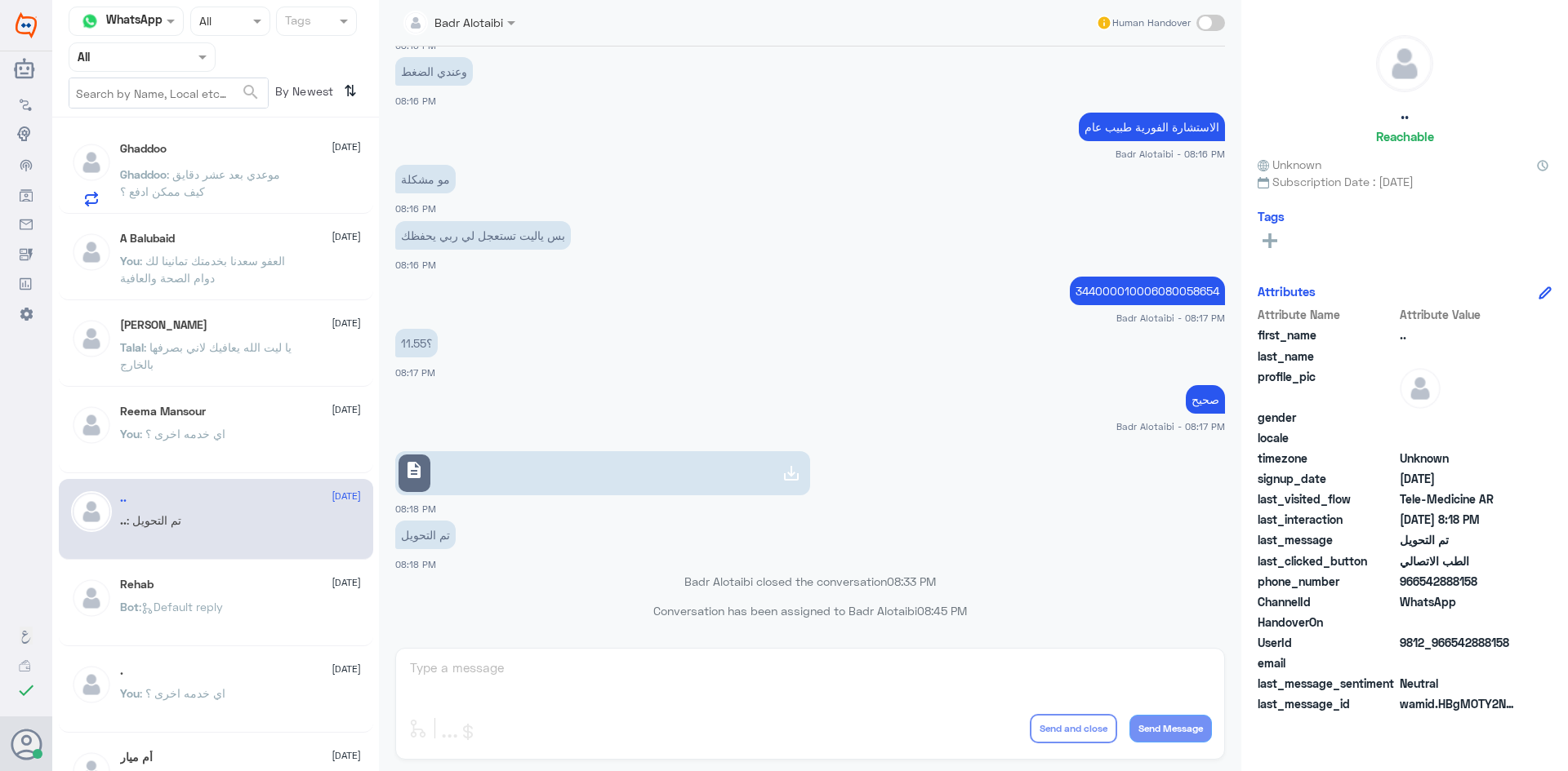
click at [225, 437] on div "You : اي خدمه اخرى ؟" at bounding box center [240, 447] width 240 height 37
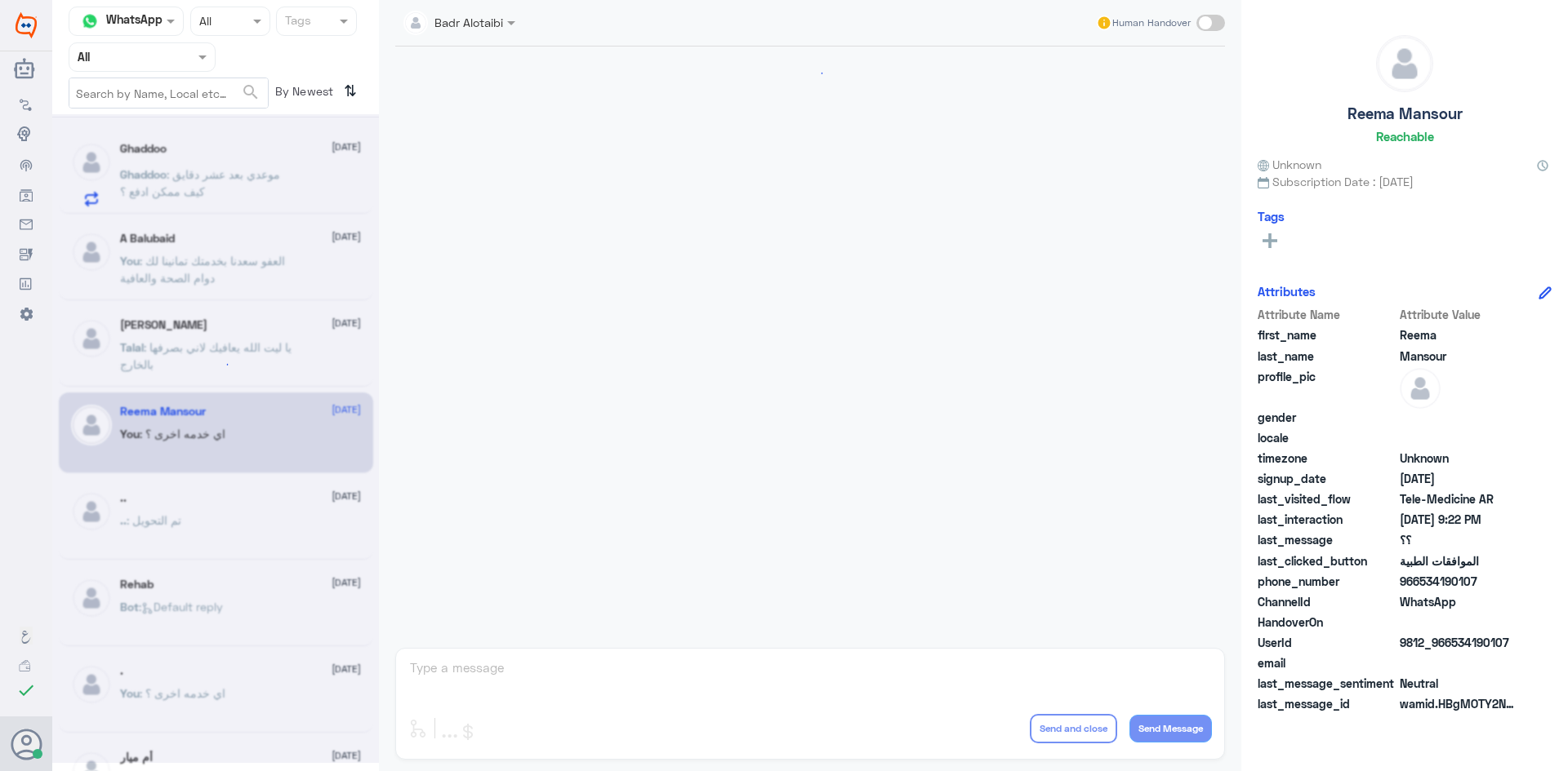
scroll to position [595, 0]
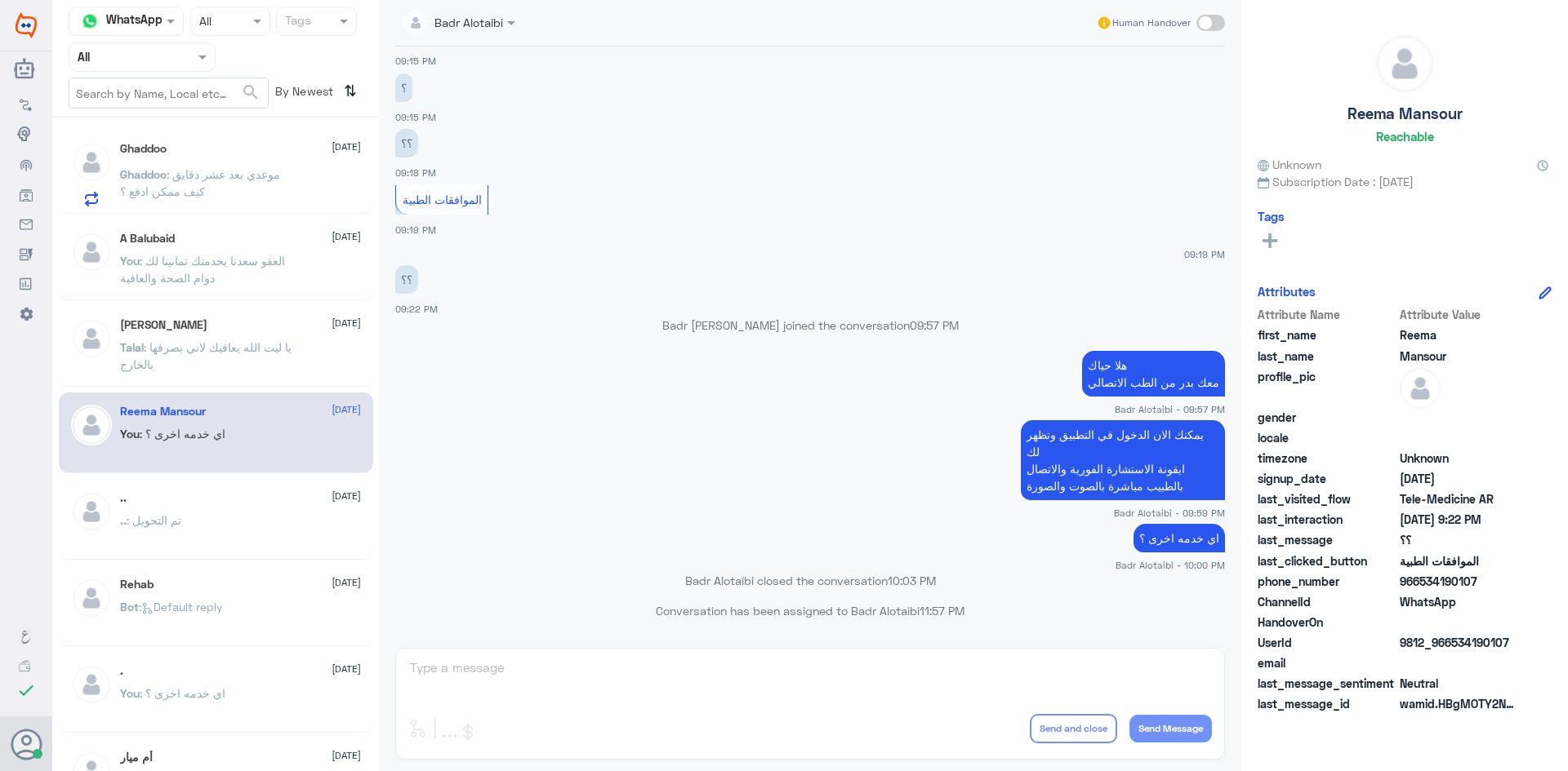
click at [215, 171] on span ": موعدي بعد عشر دقايق كيف ممكن ادفع ؟" at bounding box center [200, 182] width 160 height 31
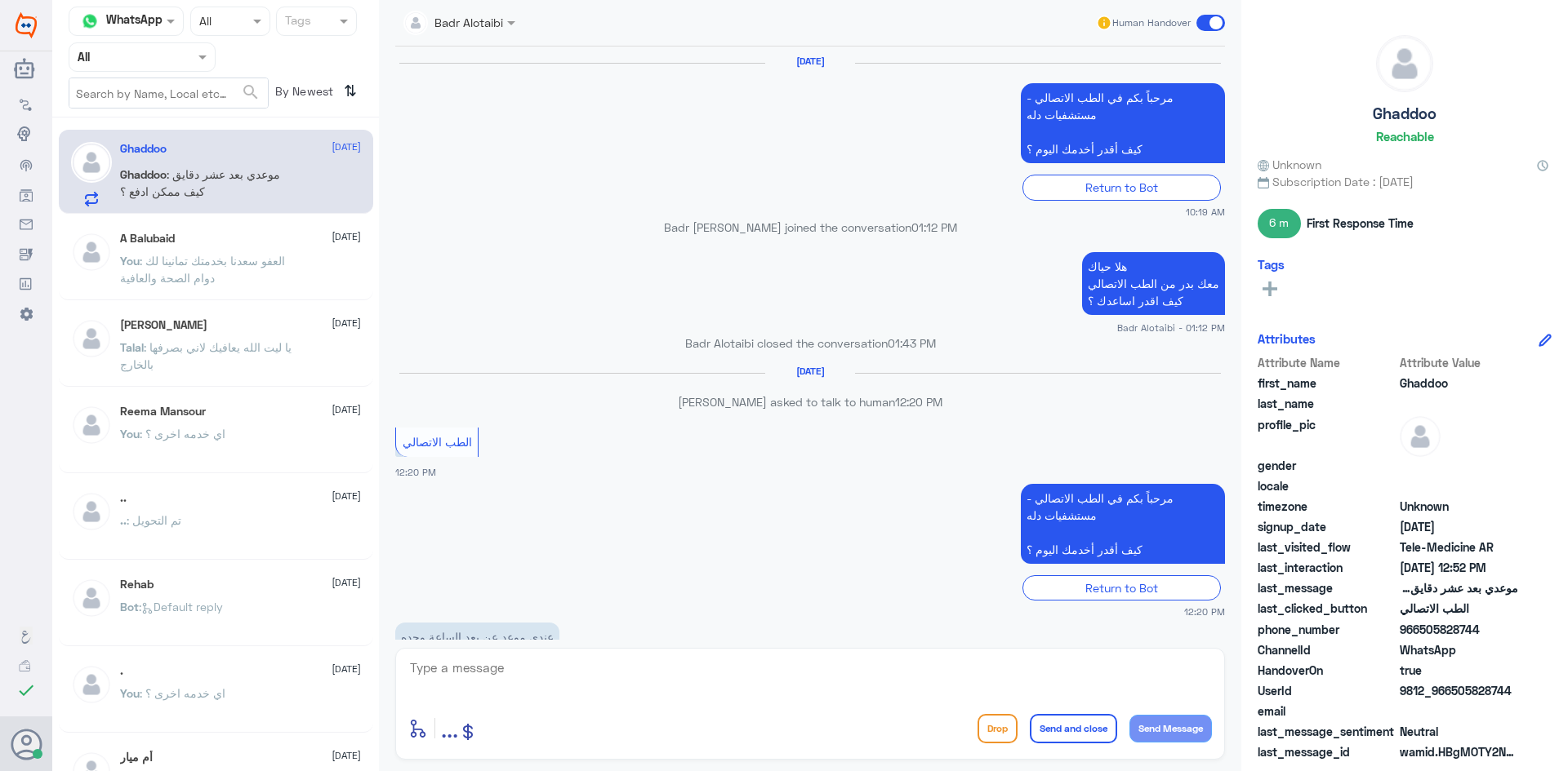
scroll to position [852, 0]
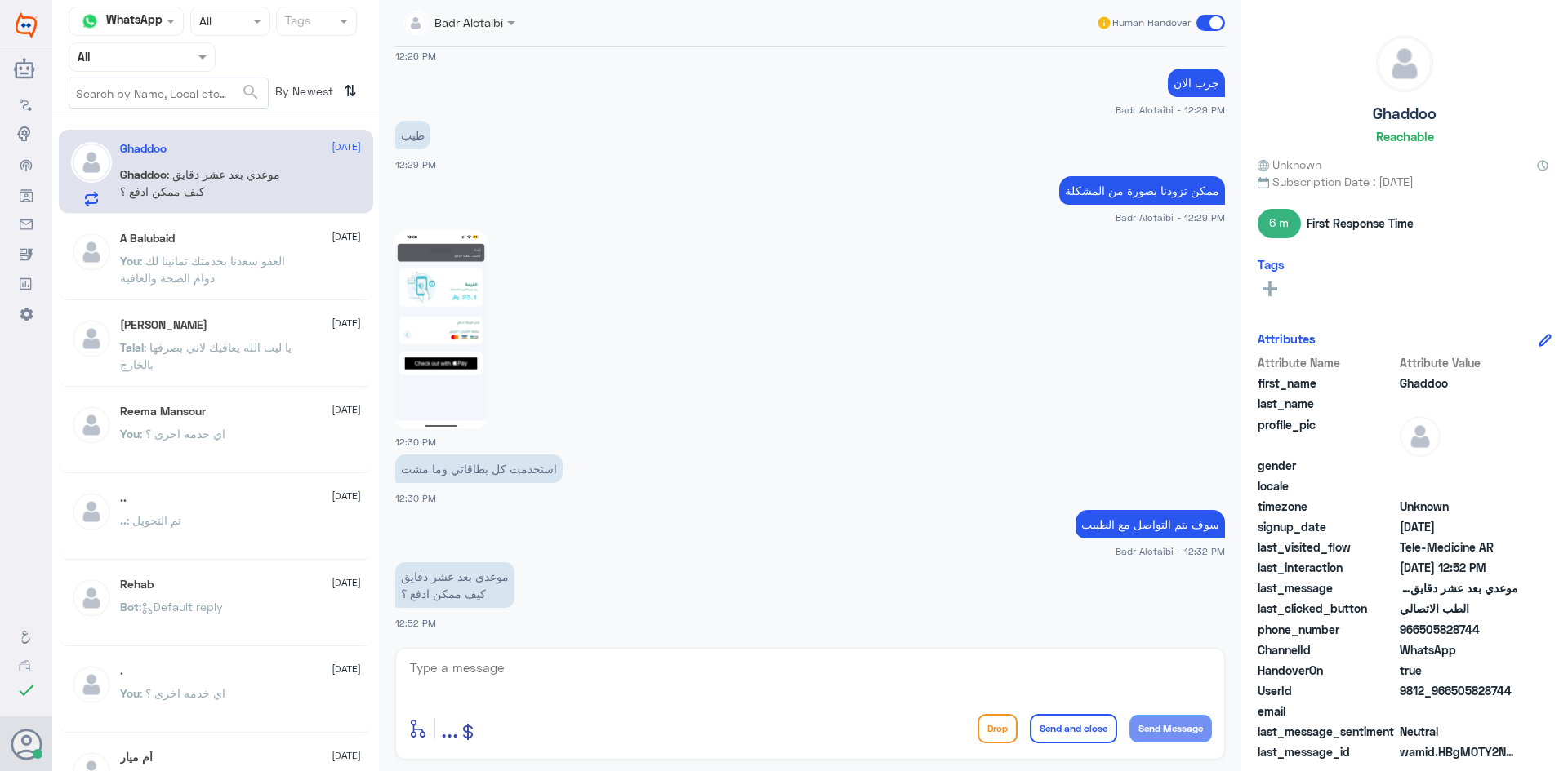
click at [807, 666] on textarea at bounding box center [810, 677] width 803 height 40
click at [788, 670] on textarea at bounding box center [810, 677] width 803 height 40
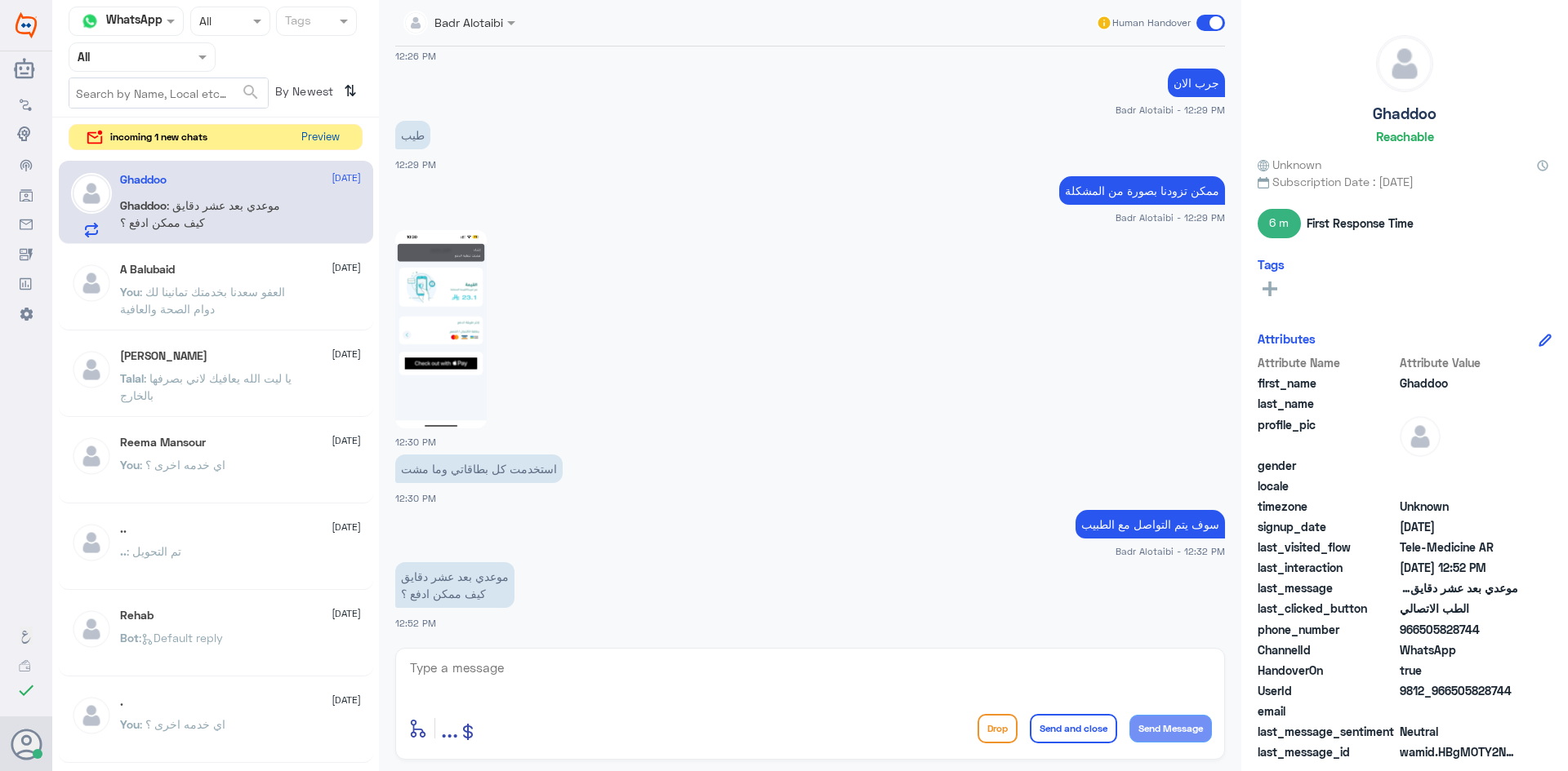
click at [324, 133] on button "Preview" at bounding box center [320, 138] width 51 height 25
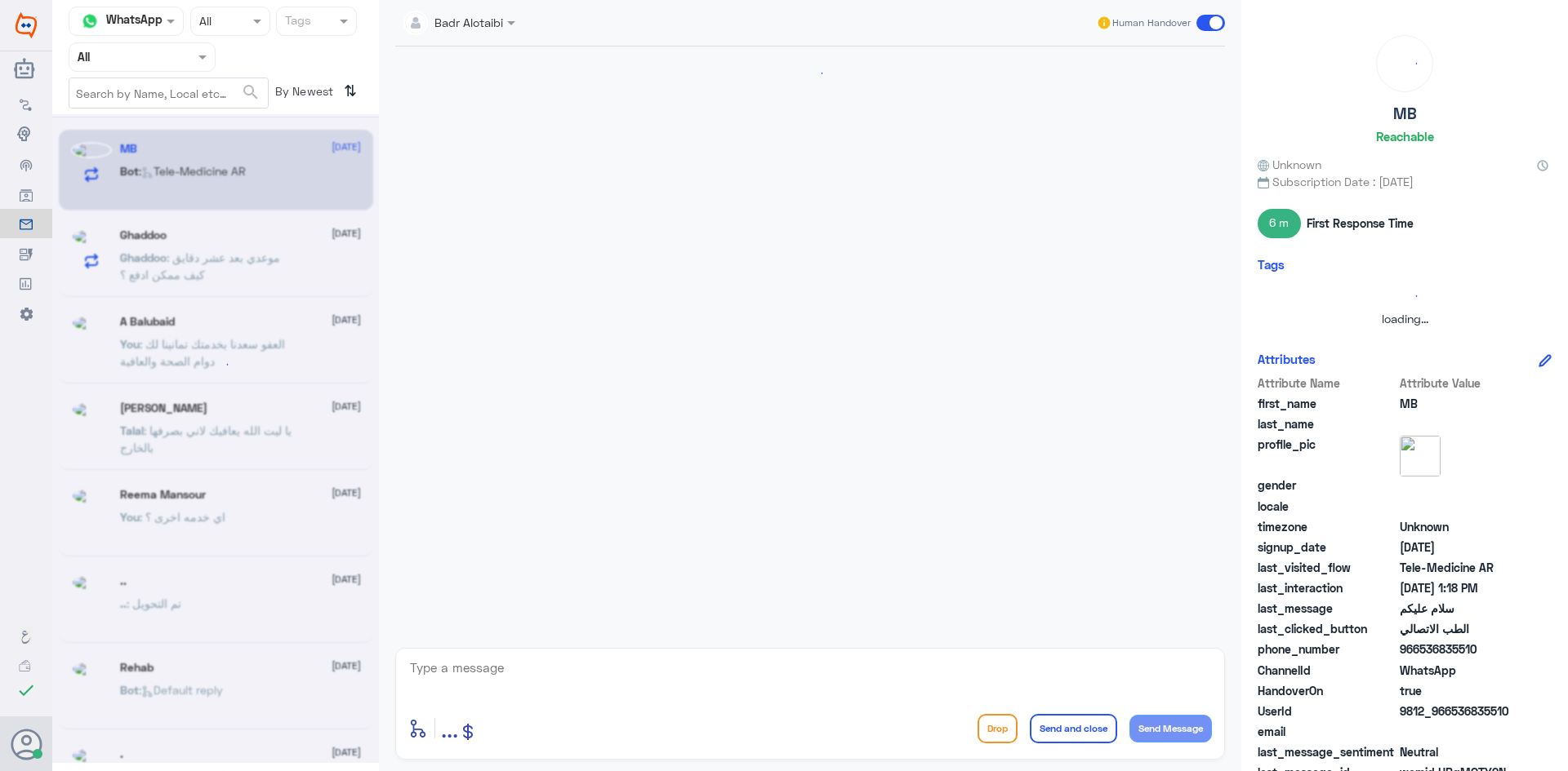
scroll to position [1350, 0]
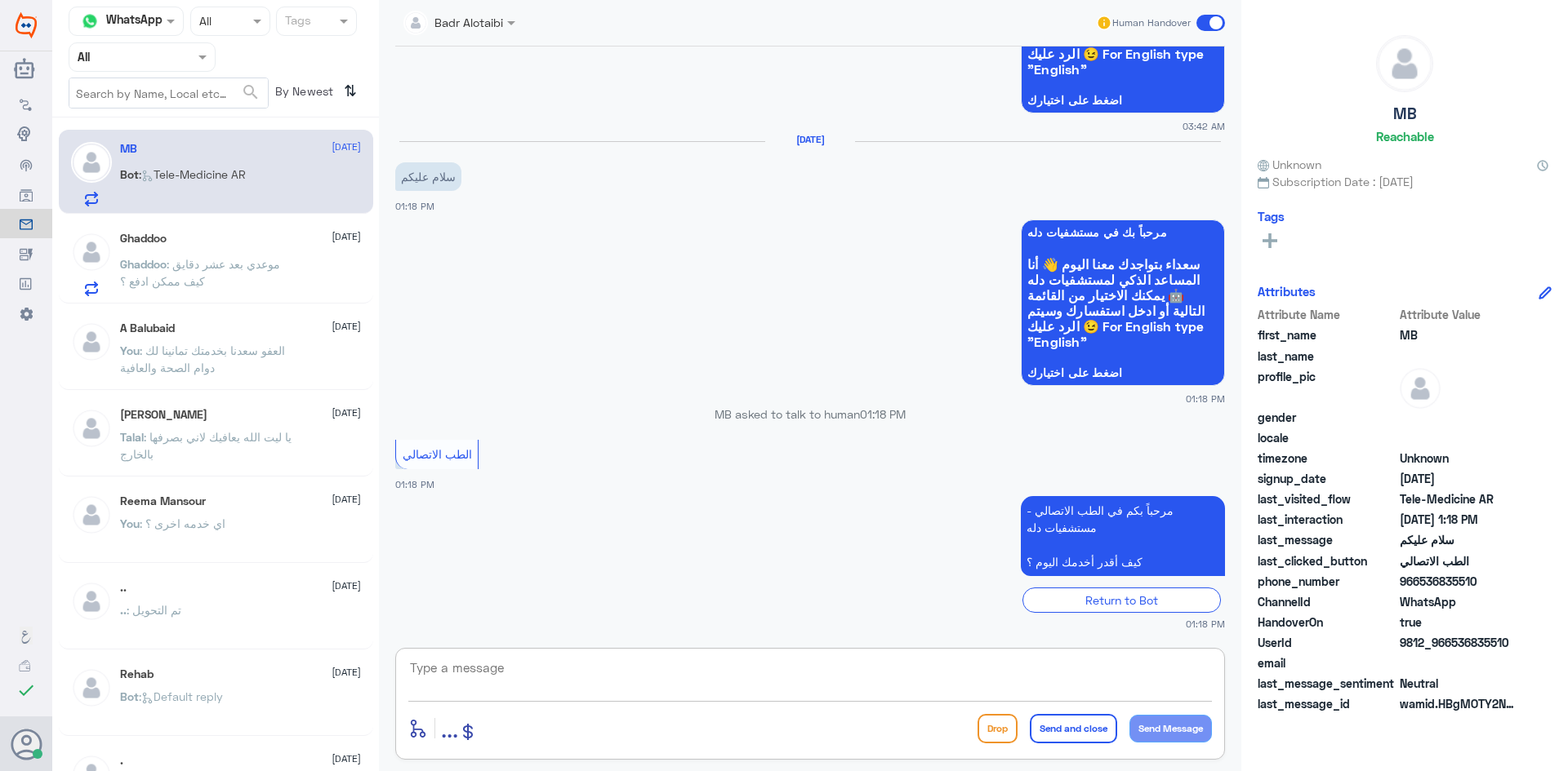
click at [853, 691] on textarea at bounding box center [810, 677] width 803 height 40
drag, startPoint x: 1516, startPoint y: 640, endPoint x: 1453, endPoint y: 645, distance: 63.2
click at [1453, 645] on span "9812_966536835510" at bounding box center [1459, 642] width 119 height 18
copy span "536835510"
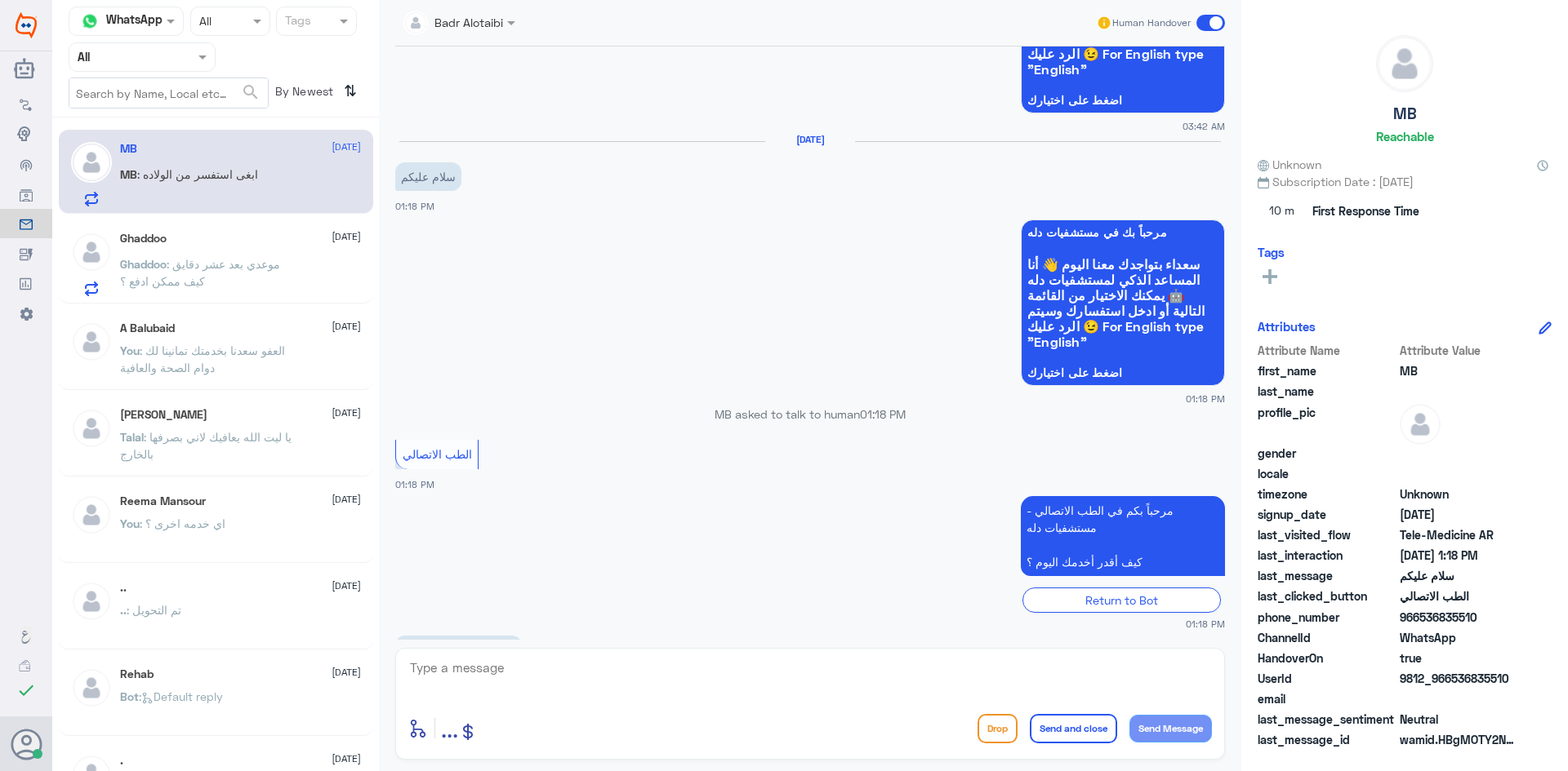
scroll to position [1405, 0]
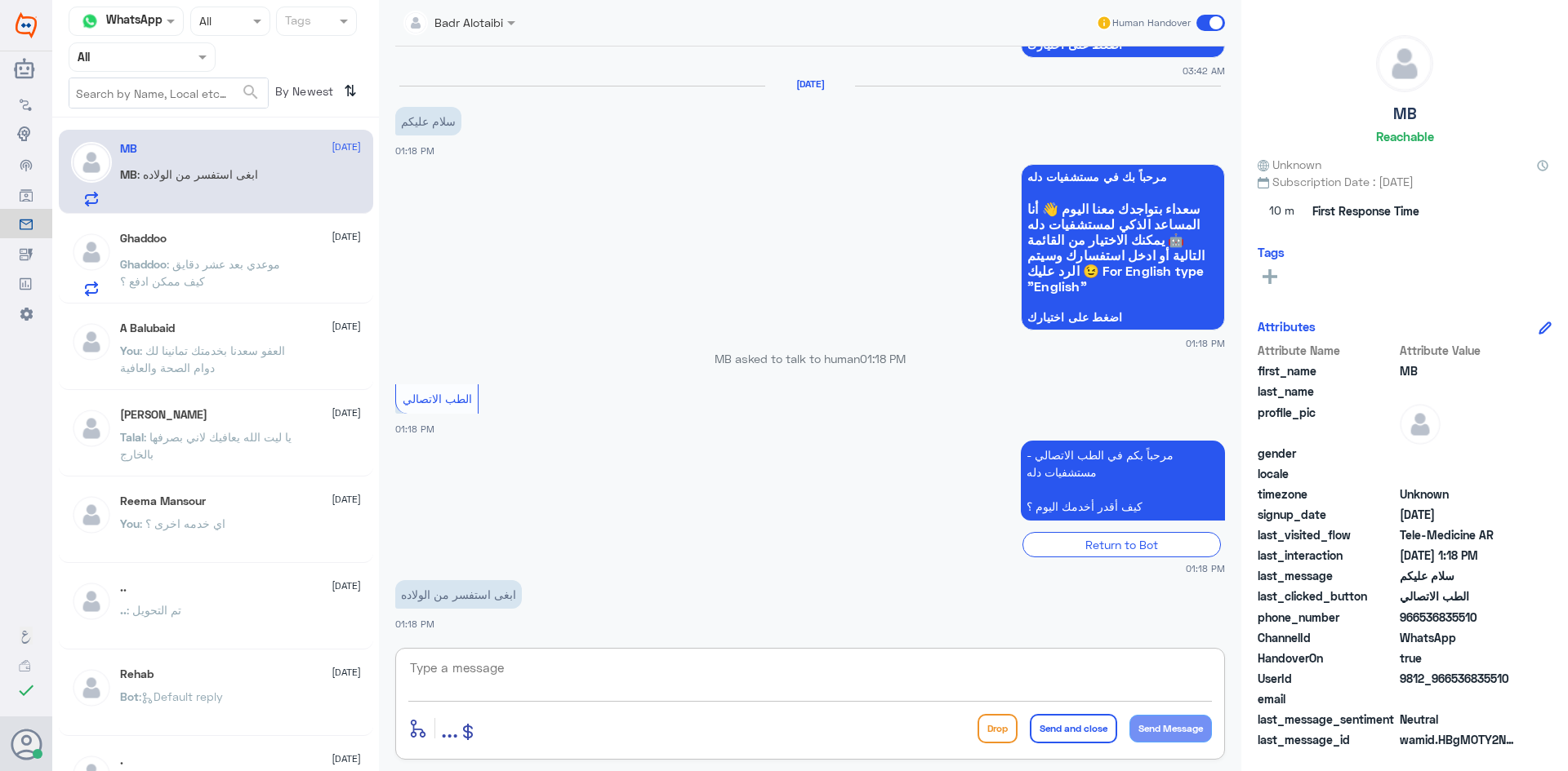
click at [907, 680] on textarea at bounding box center [810, 677] width 803 height 40
type textarea "هلا حياك معك بدر من الطب الاتصالي"
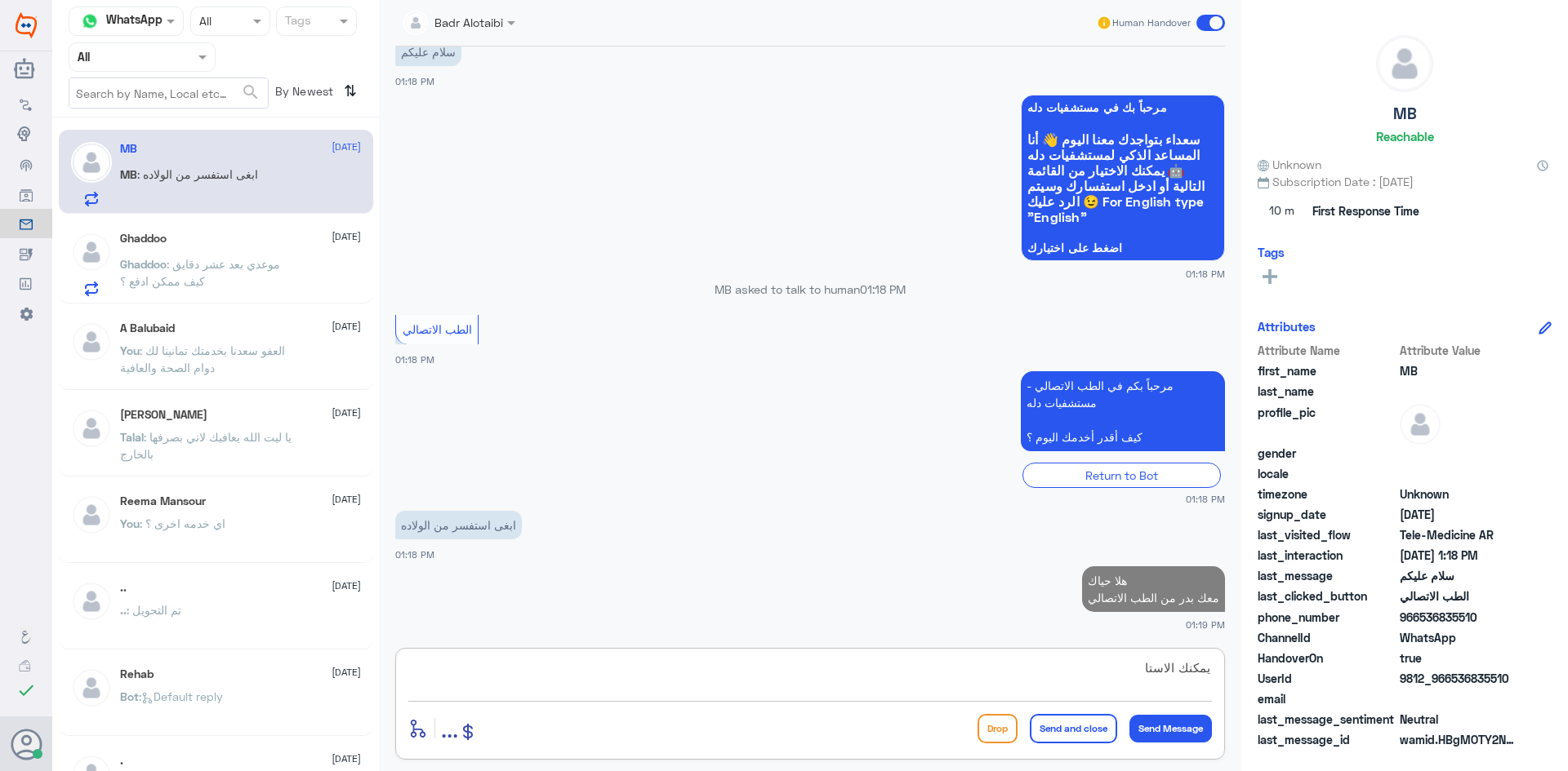
scroll to position [1474, 0]
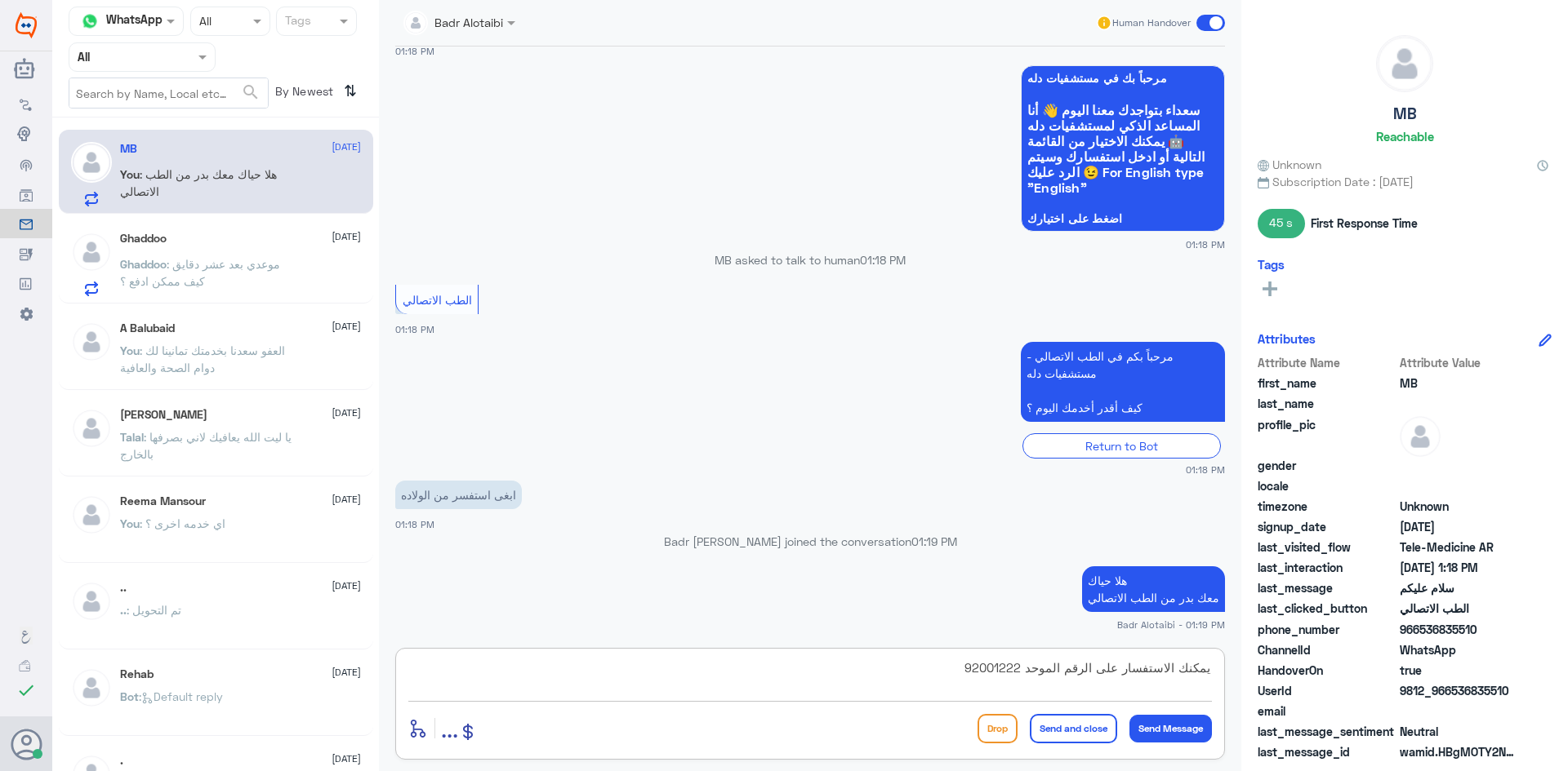
type textarea "يمكنك الاستفسار على الرقم الموحد 920012222"
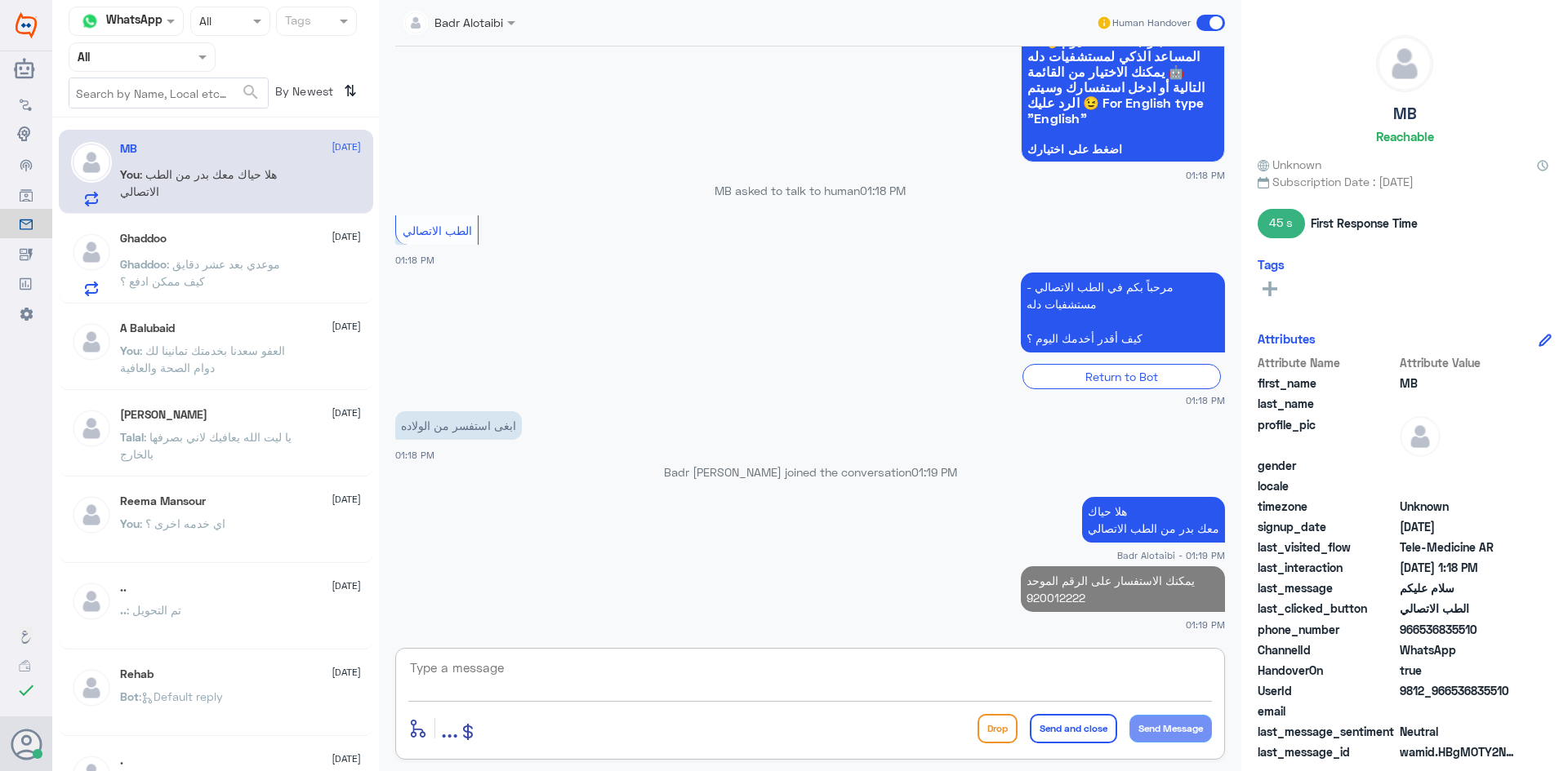
click at [1039, 668] on textarea at bounding box center [810, 677] width 803 height 40
click at [1201, 17] on span at bounding box center [1211, 23] width 28 height 17
click at [0, 0] on input "checkbox" at bounding box center [0, 0] width 0 height 0
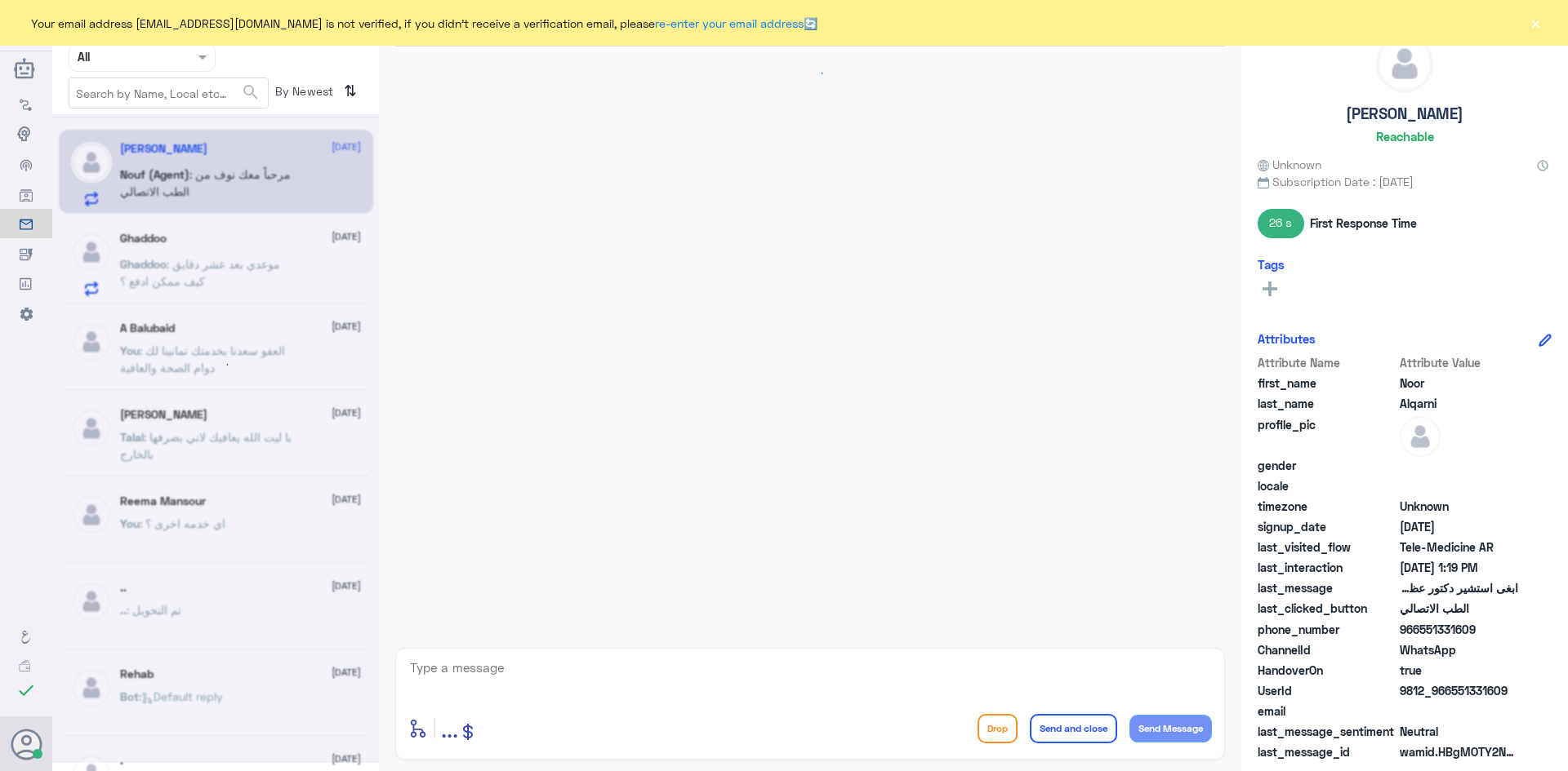
scroll to position [779, 0]
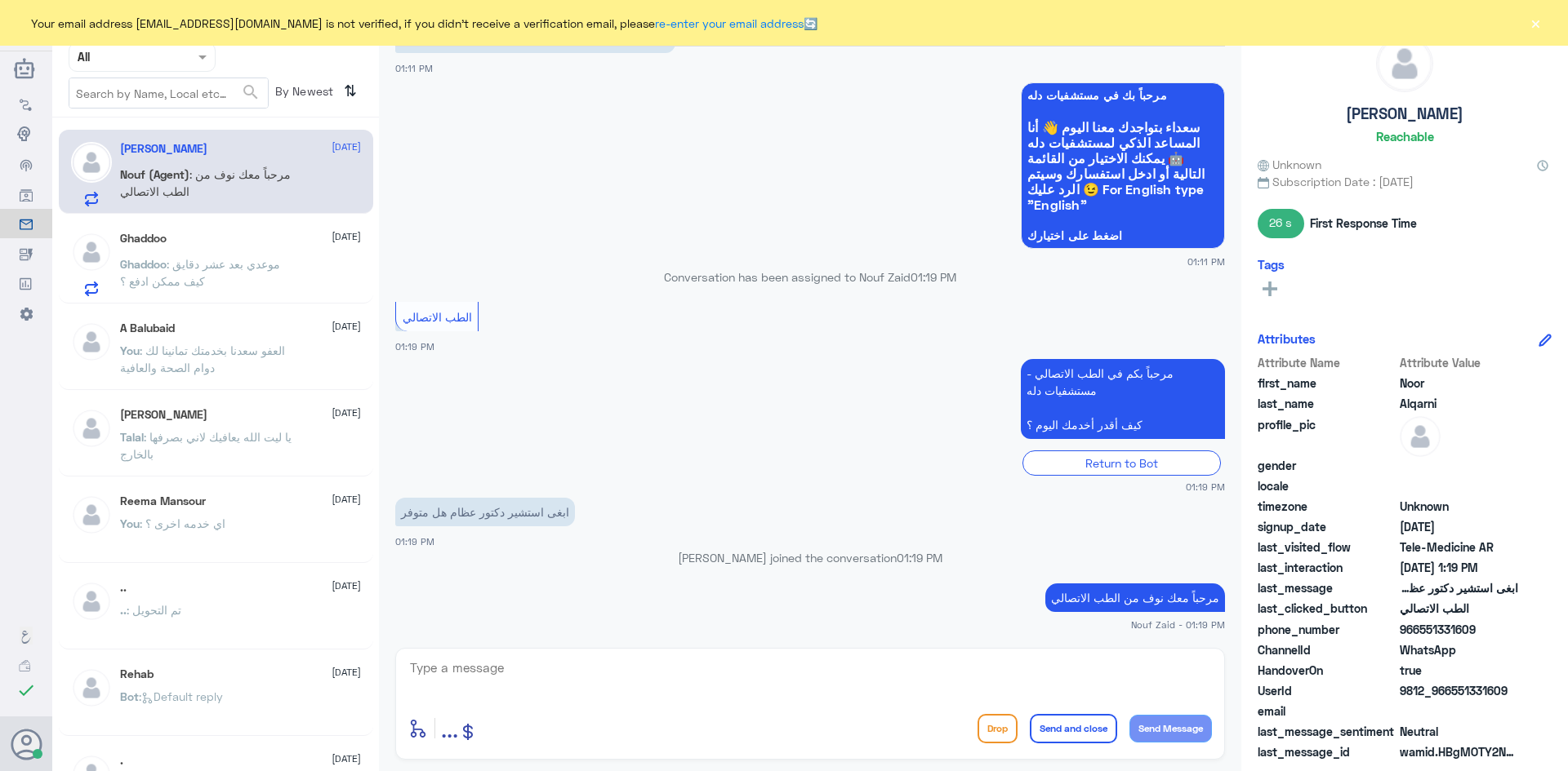
click at [1535, 22] on button "×" at bounding box center [1535, 23] width 17 height 17
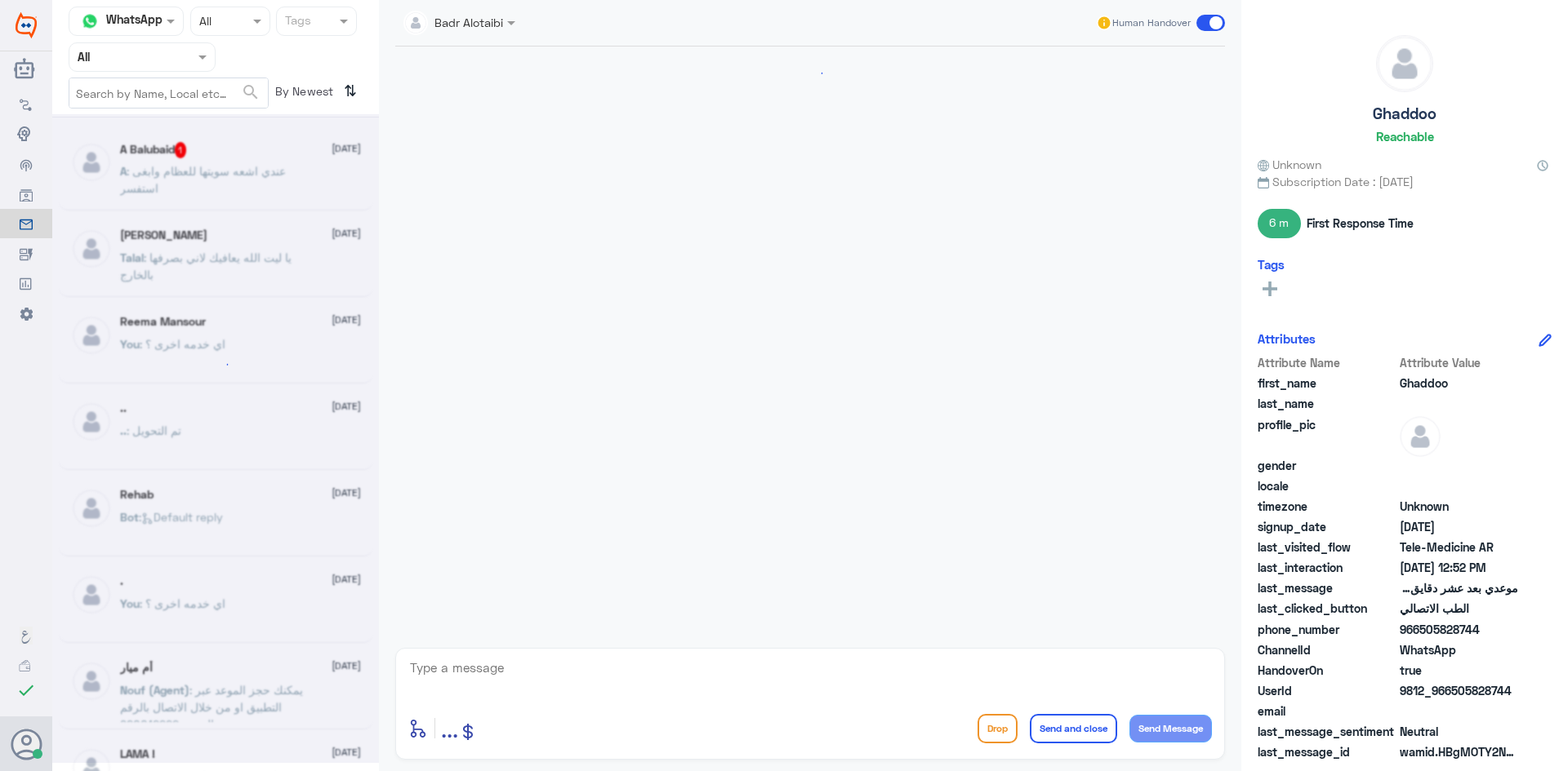
scroll to position [852, 0]
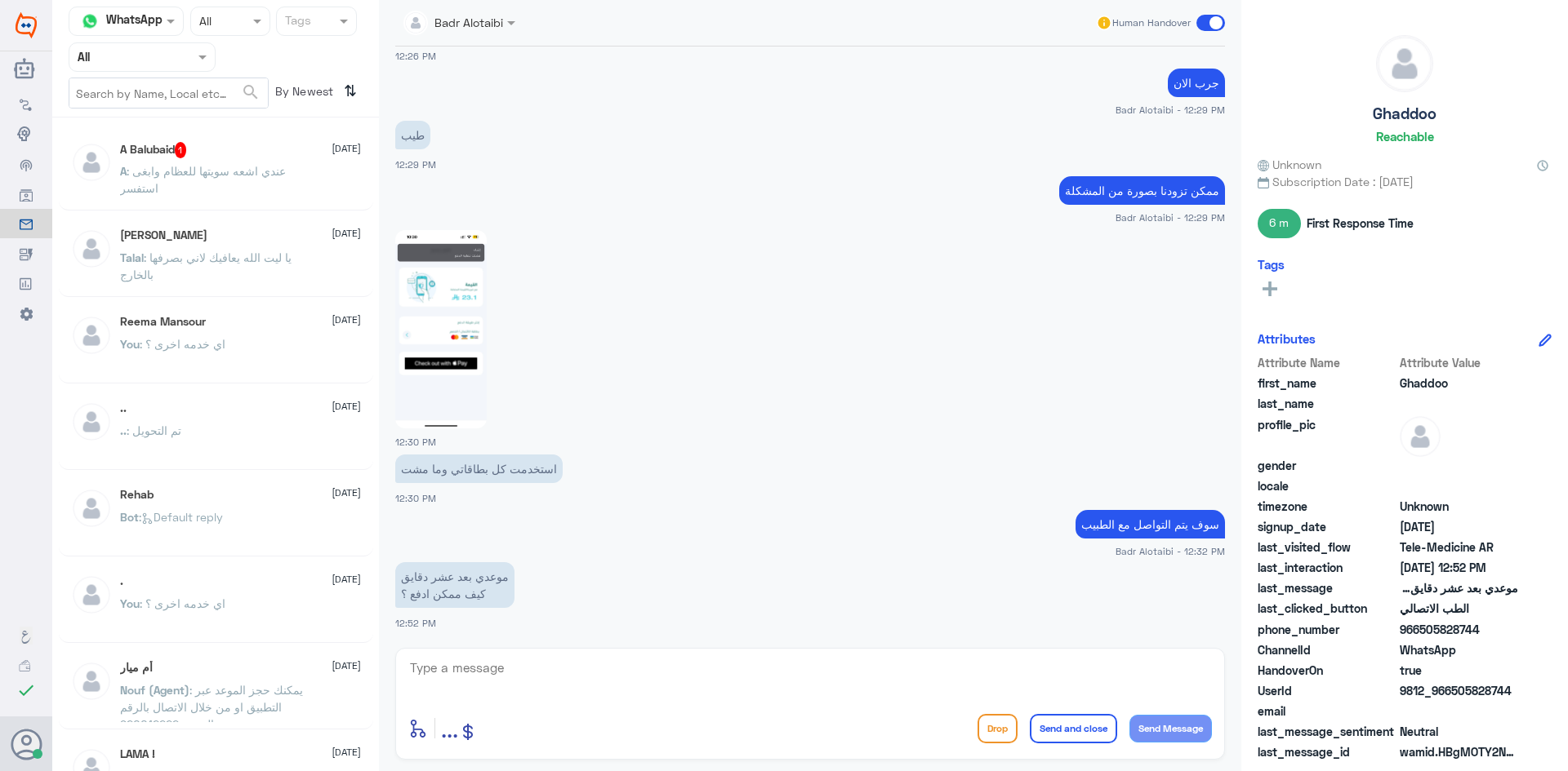
click at [255, 162] on div "A Balubaid 1 [DATE] A : عندي اشعه سويتها للعظام وابغى استفسر" at bounding box center [240, 172] width 240 height 61
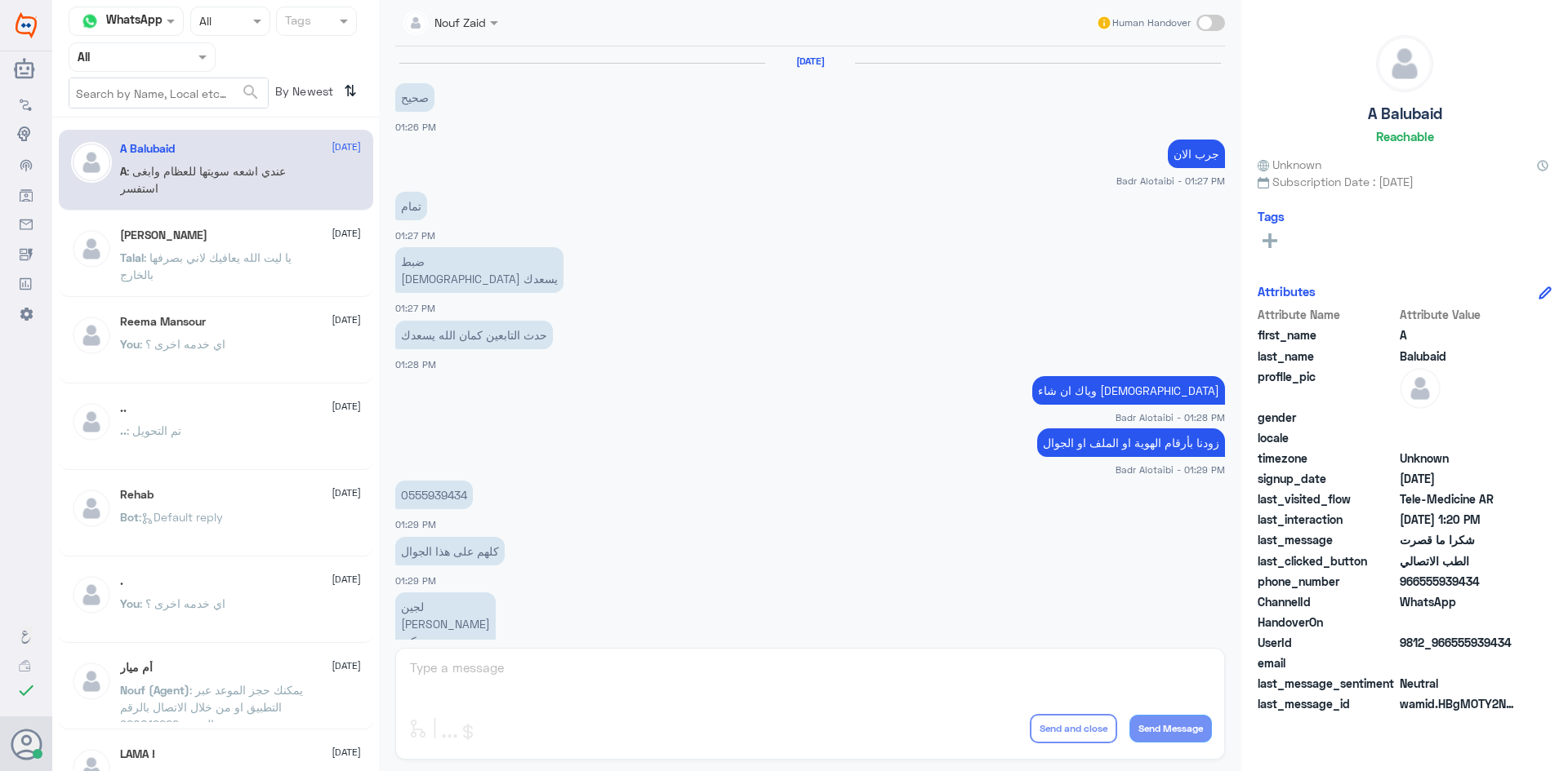
scroll to position [604, 0]
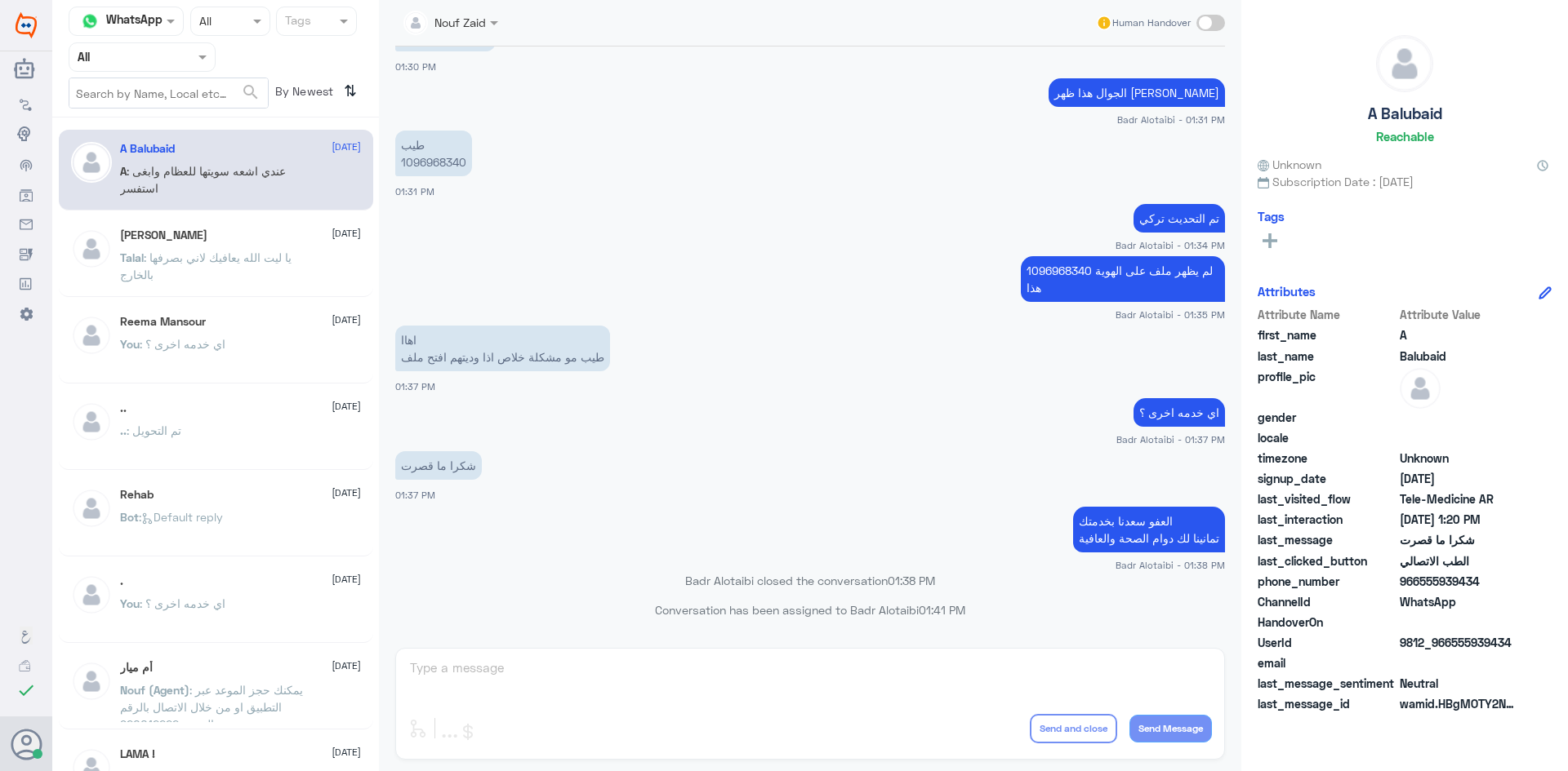
click at [479, 43] on div "Nouf Zaid Human Handover" at bounding box center [810, 23] width 830 height 47
click at [480, 30] on div at bounding box center [450, 22] width 111 height 18
click at [477, 140] on div "Nouf Zaid" at bounding box center [479, 141] width 52 height 18
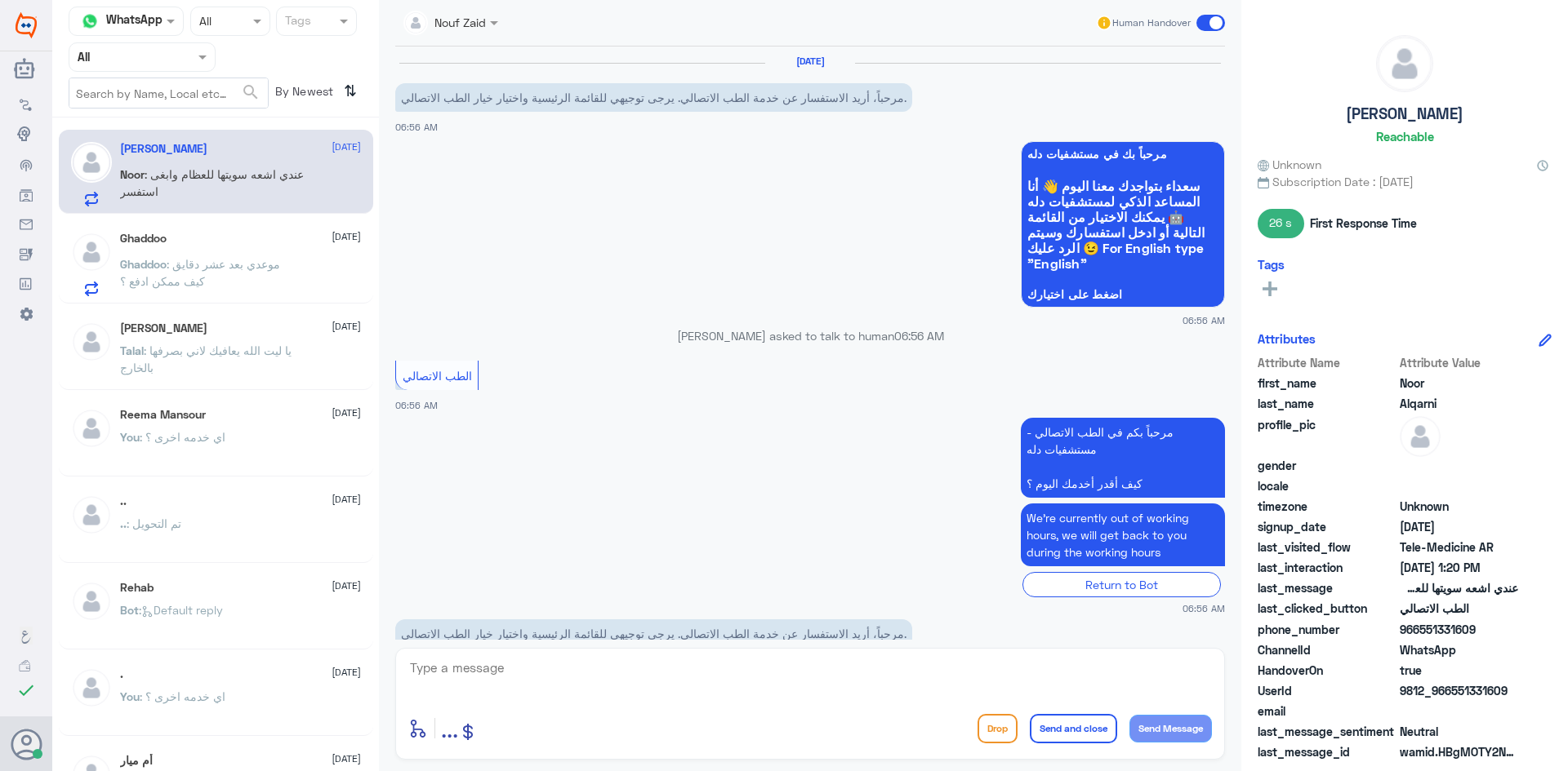
scroll to position [834, 0]
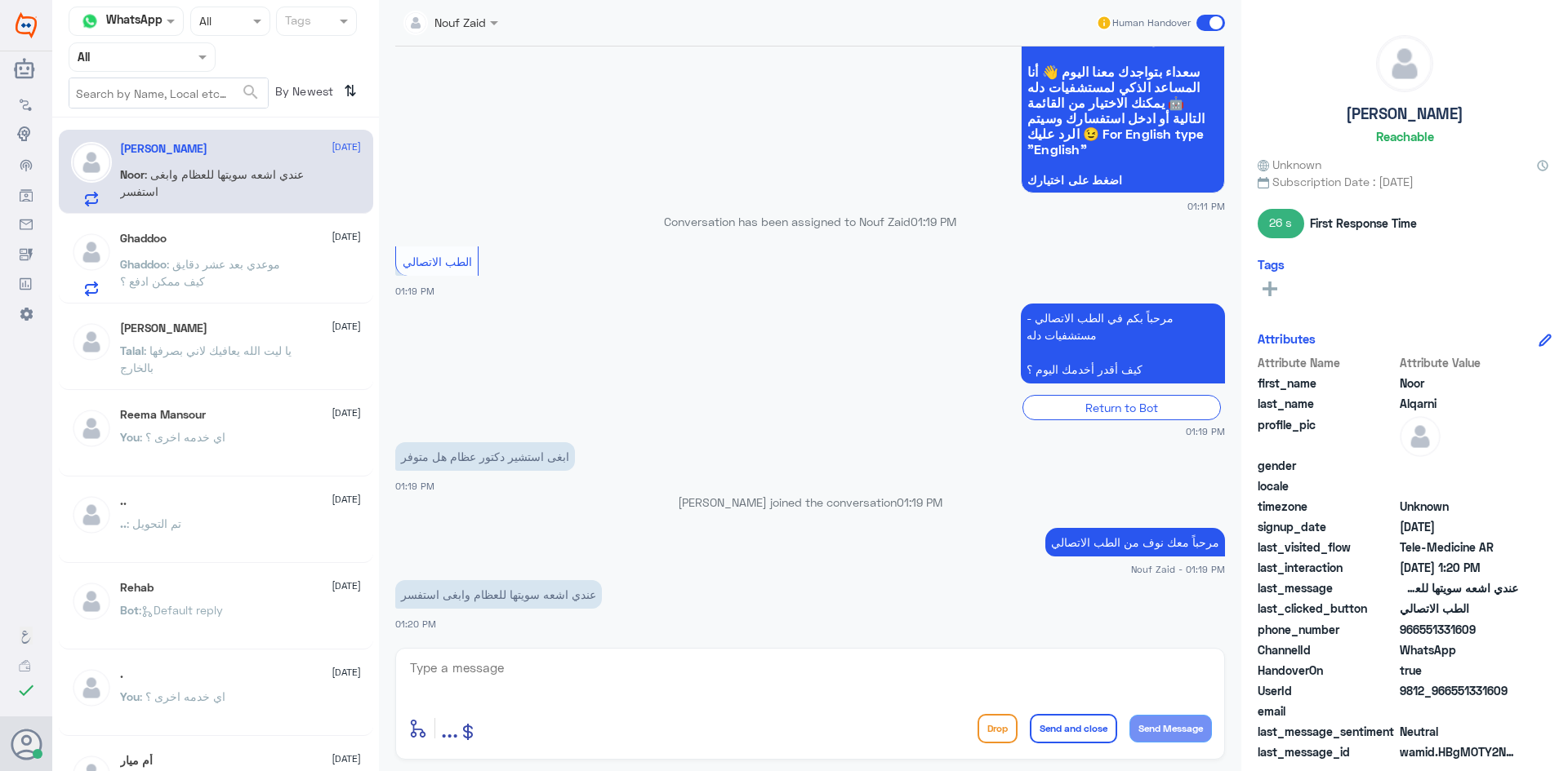
click at [498, 29] on span at bounding box center [496, 23] width 20 height 18
click at [498, 131] on div "Nouf Zaid" at bounding box center [479, 142] width 133 height 28
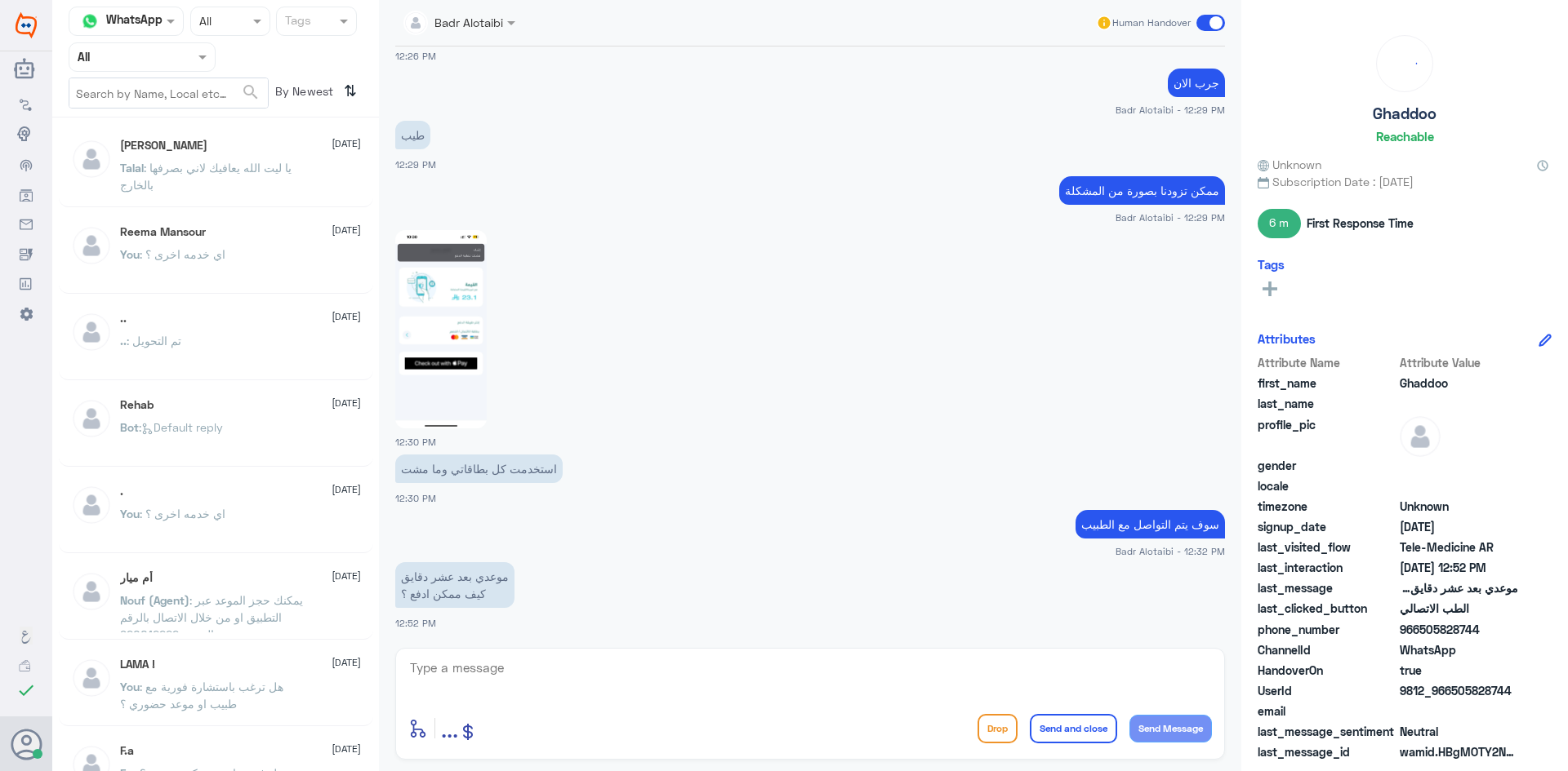
scroll to position [54, 0]
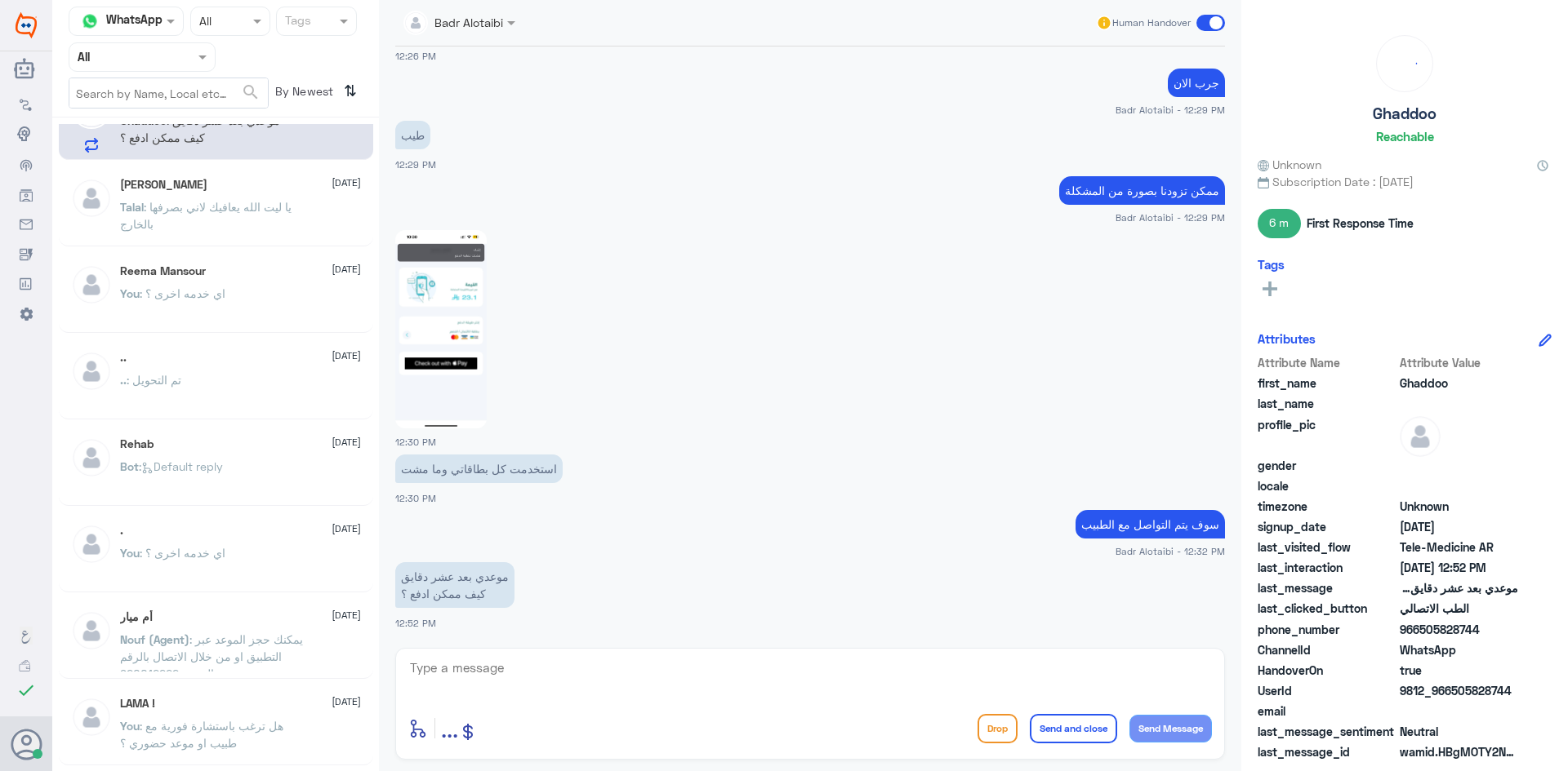
click at [254, 537] on div ". 29 July You : اي خدمه اخرى ؟" at bounding box center [240, 554] width 240 height 61
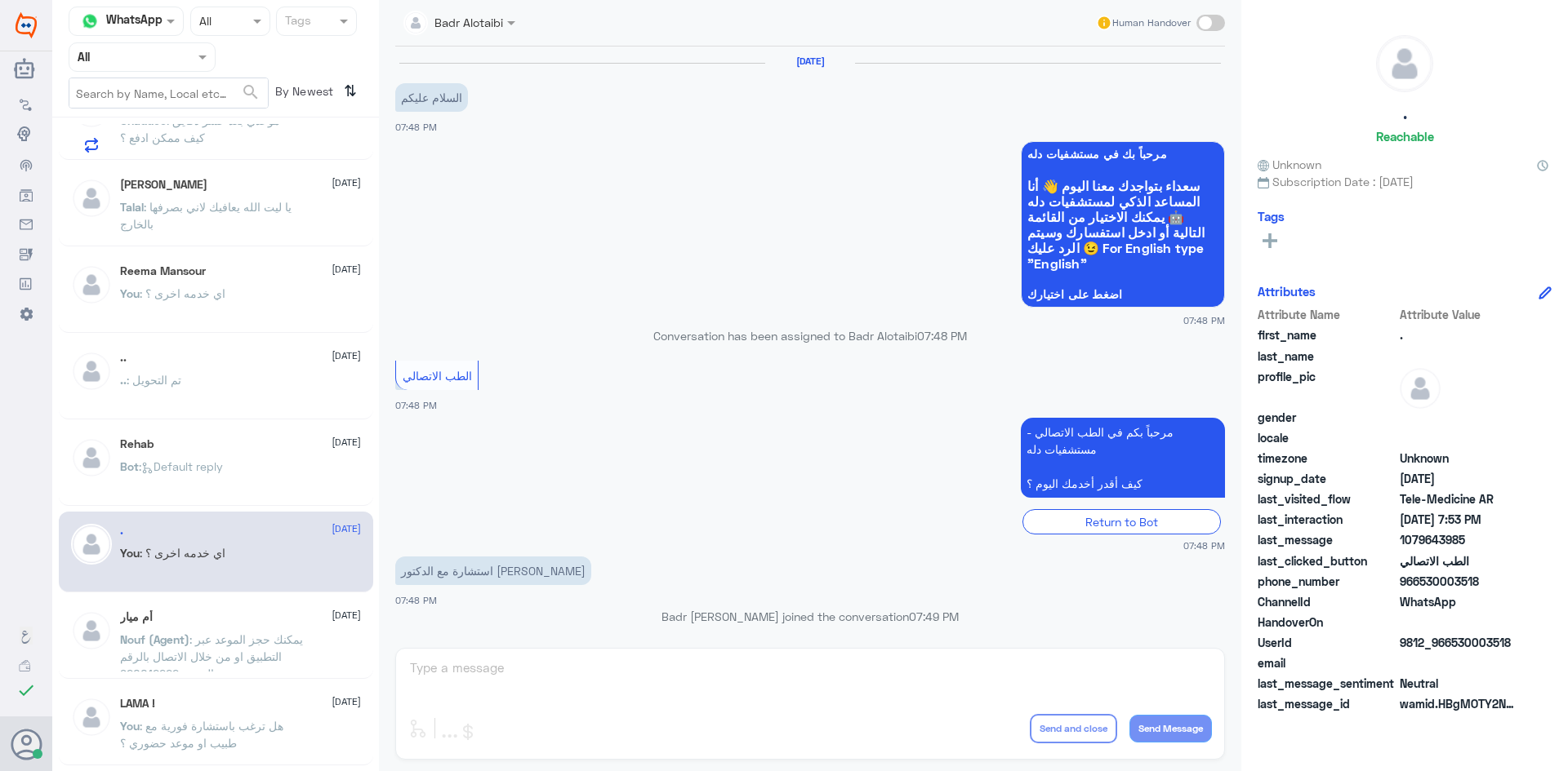
scroll to position [660, 0]
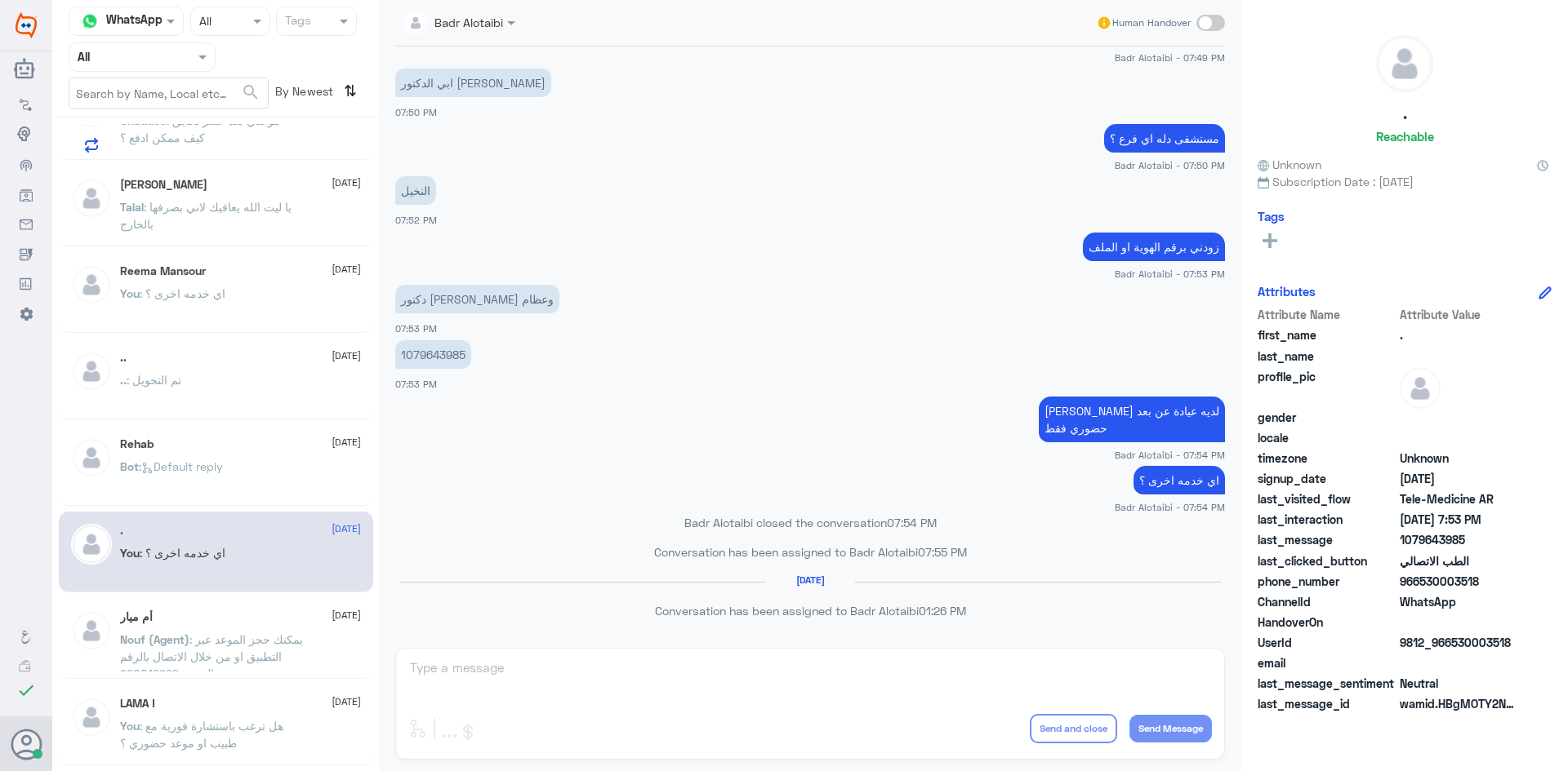
click at [249, 494] on div "Bot : Default reply" at bounding box center [240, 481] width 240 height 37
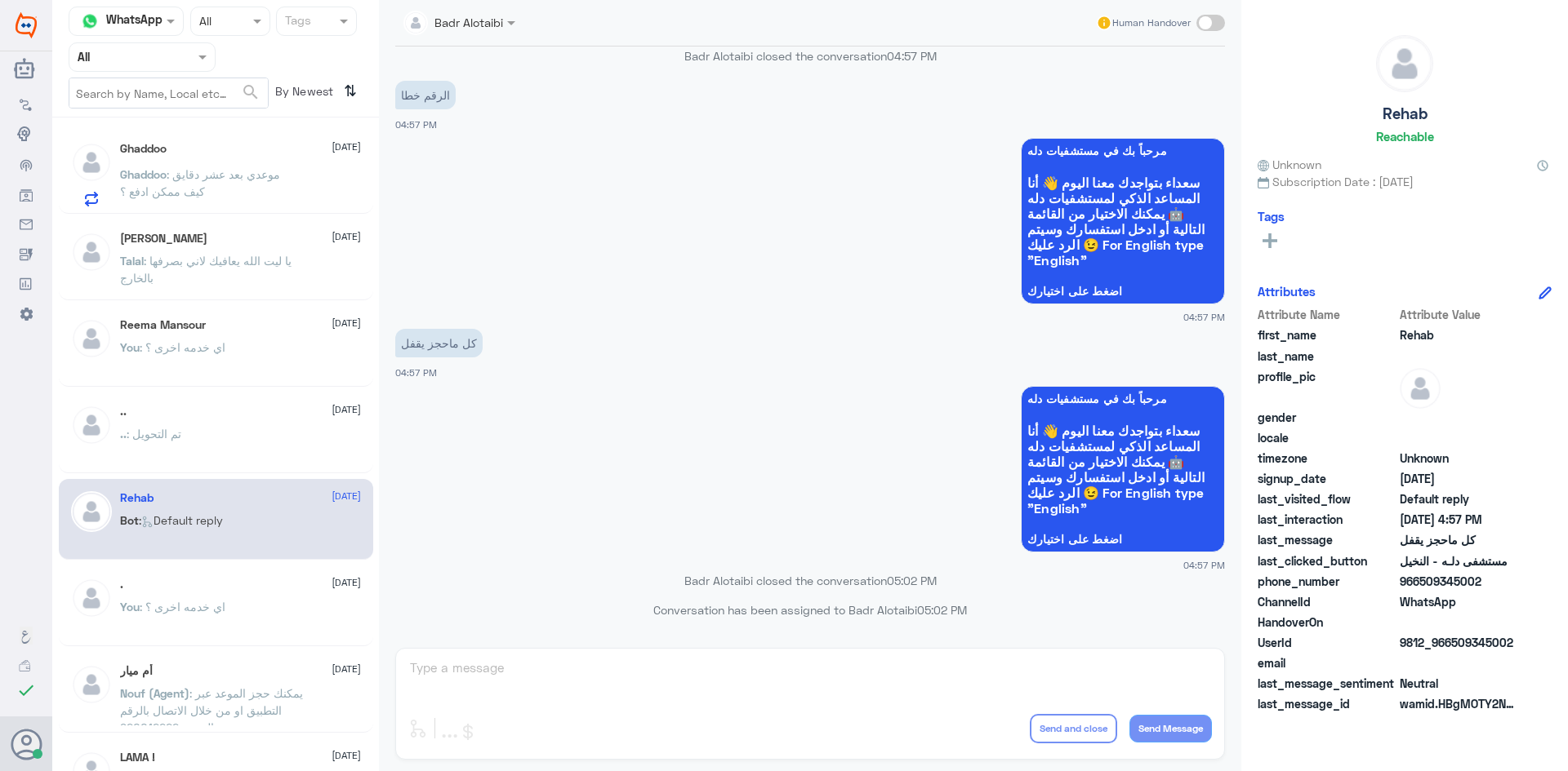
click at [242, 215] on div "Ghaddoo 13 August Ghaddoo : موعدي بعد عشر دقايق كيف ممكن ادفع ؟ Talal Alruwaish…" at bounding box center [215, 451] width 326 height 653
click at [248, 237] on div "Talal Alruwaished 5 August" at bounding box center [240, 239] width 240 height 14
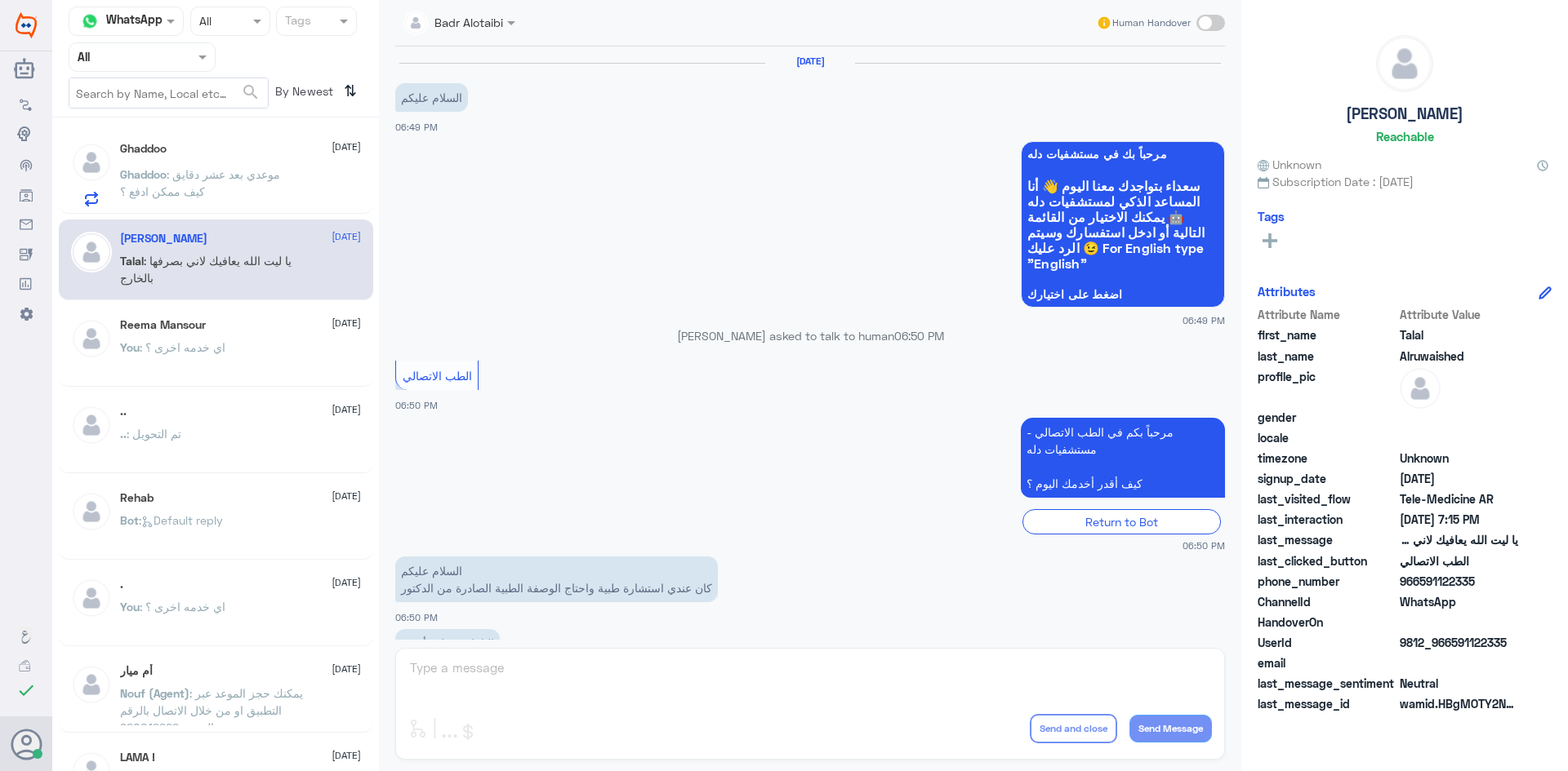
scroll to position [372, 0]
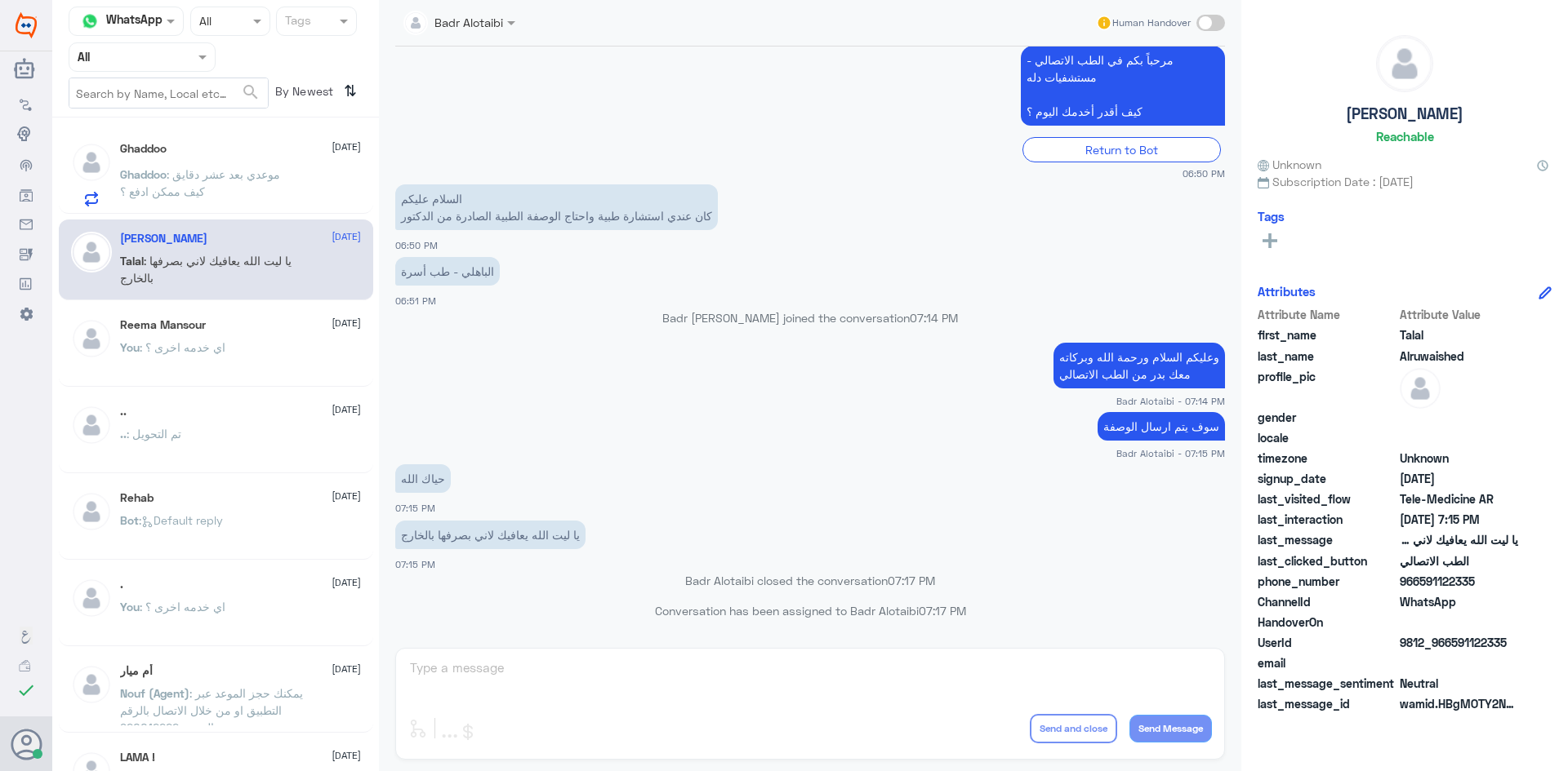
click at [244, 167] on span ": موعدي بعد عشر دقايق كيف ممكن ادفع ؟" at bounding box center [200, 182] width 160 height 31
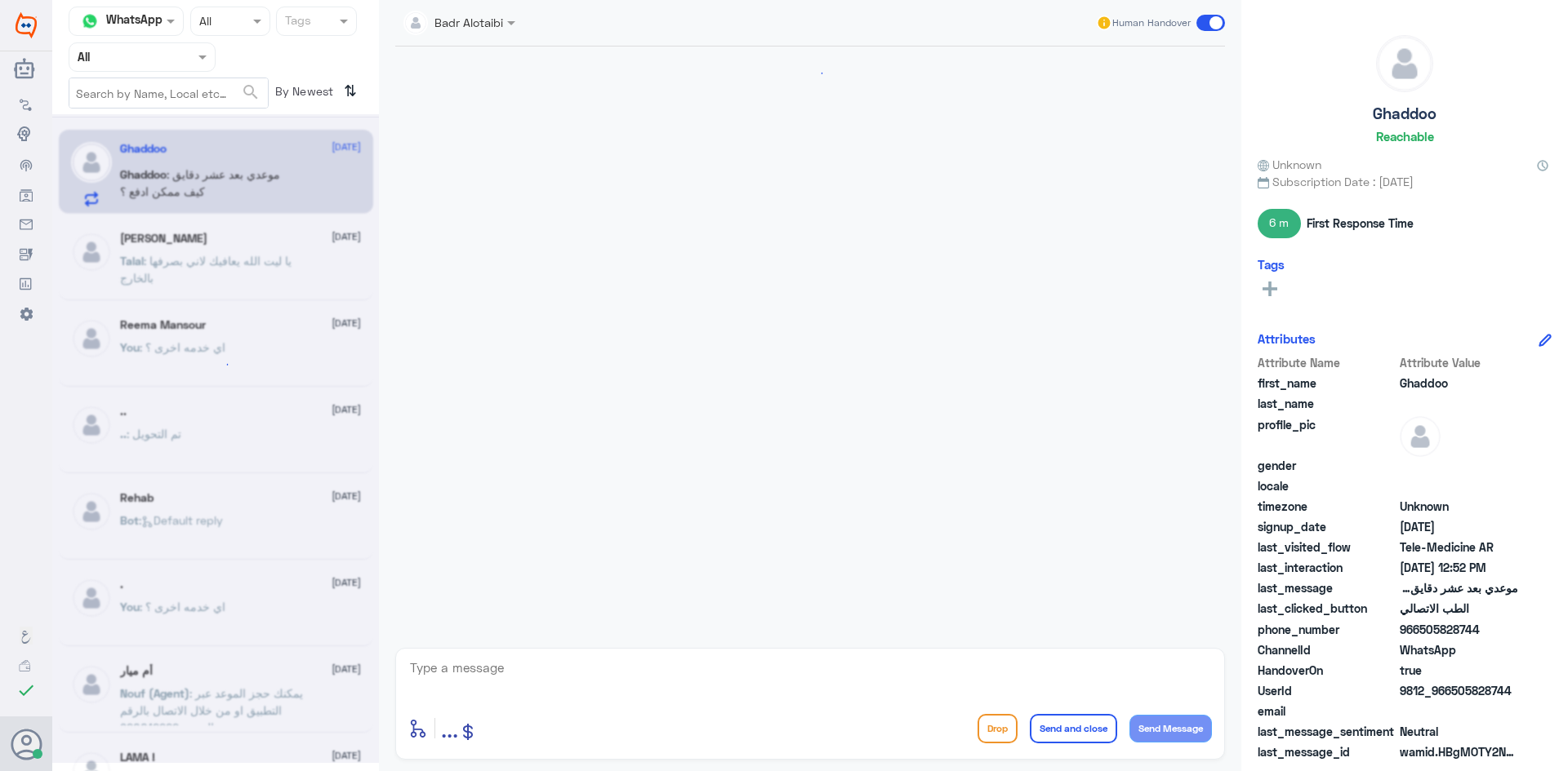
scroll to position [852, 0]
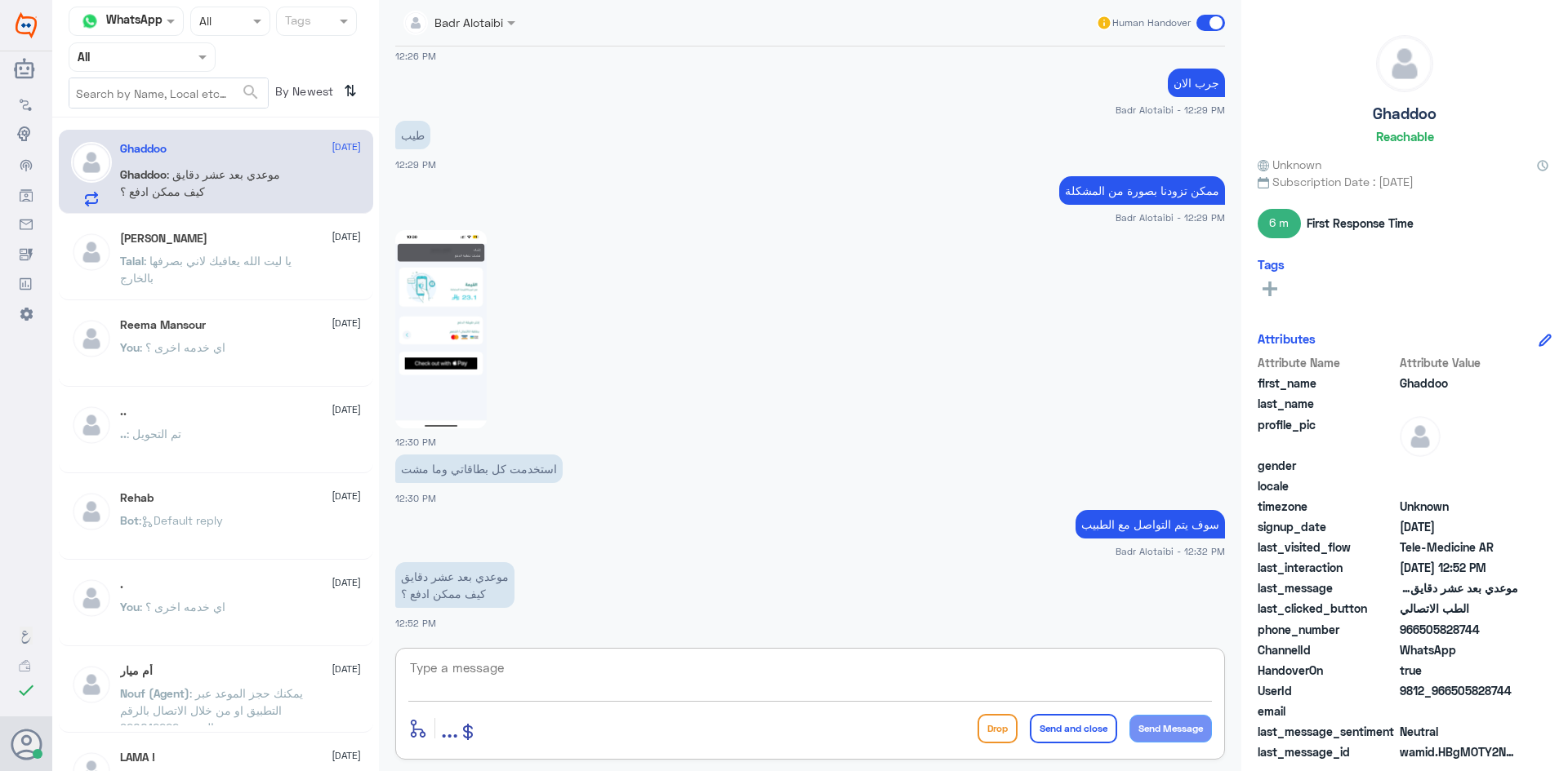
click at [663, 677] on textarea at bounding box center [810, 677] width 803 height 40
click at [794, 671] on textarea at bounding box center [810, 677] width 803 height 40
type textarea "هل تم التواصل معك من قبل الطبيب ؟"
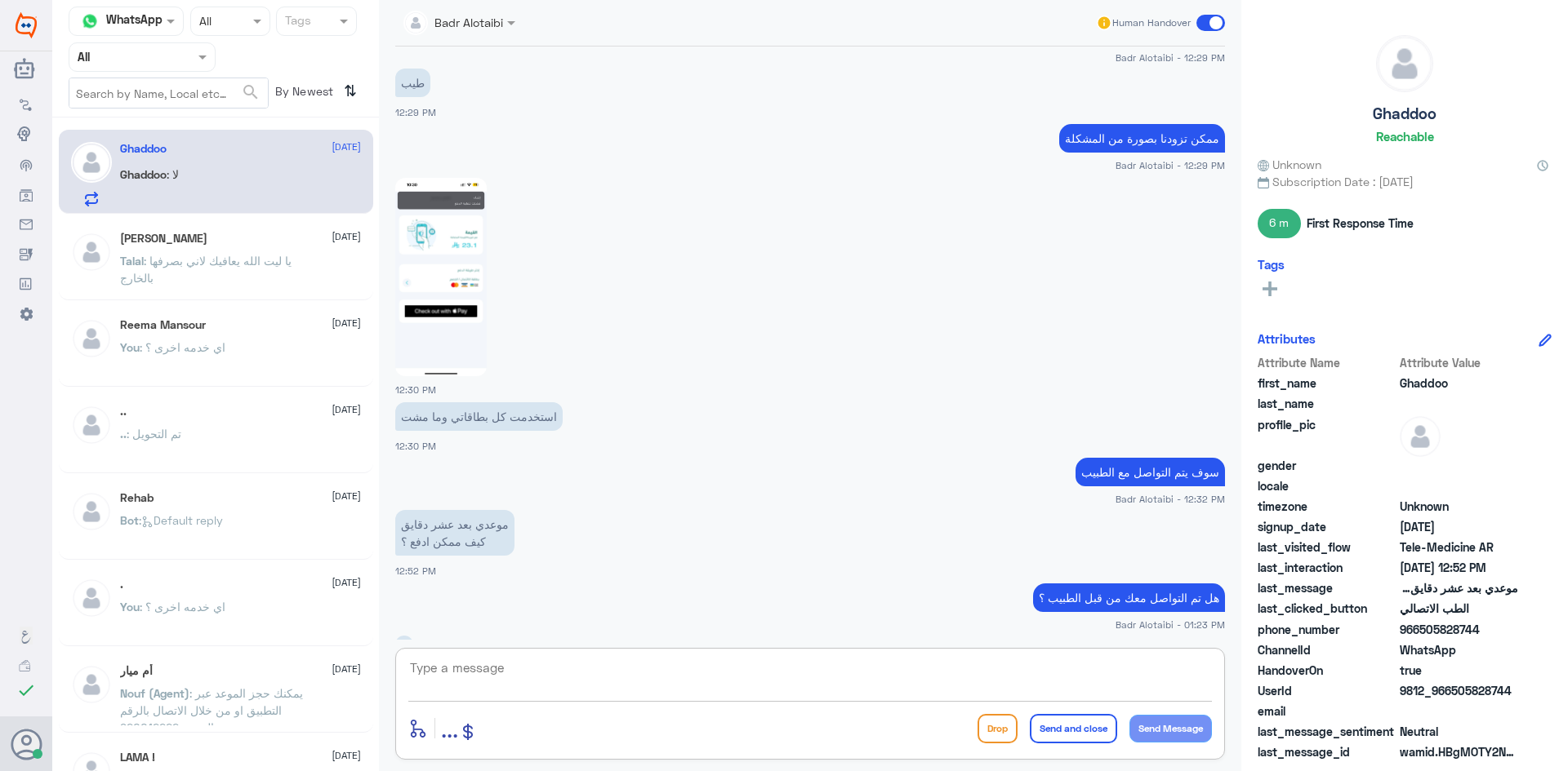
scroll to position [960, 0]
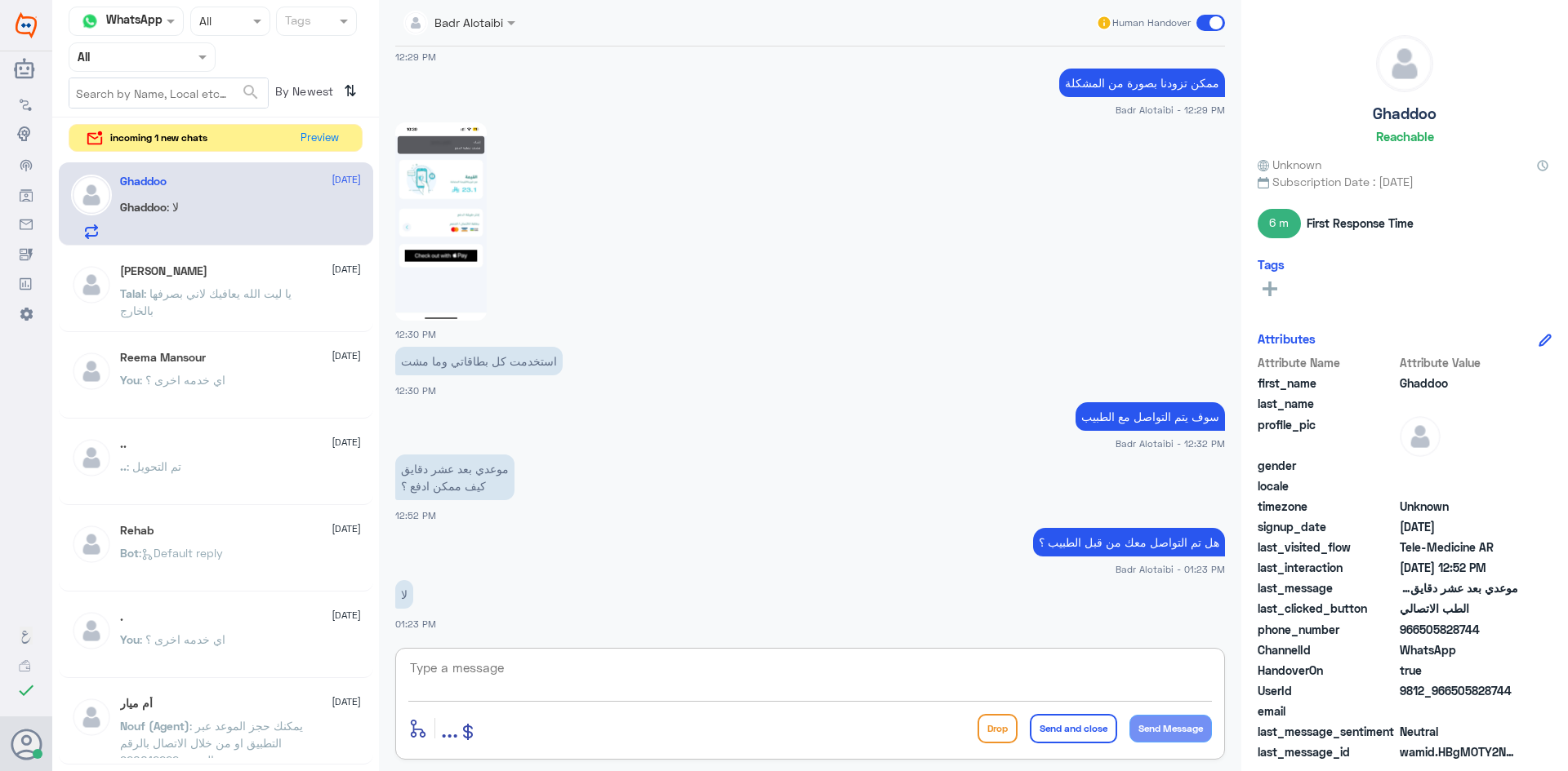
click at [1016, 669] on textarea at bounding box center [810, 677] width 803 height 40
click at [1016, 678] on textarea at bounding box center [810, 677] width 803 height 40
type textarea "سوف يتم التواصل معك من قبل الطبيب"
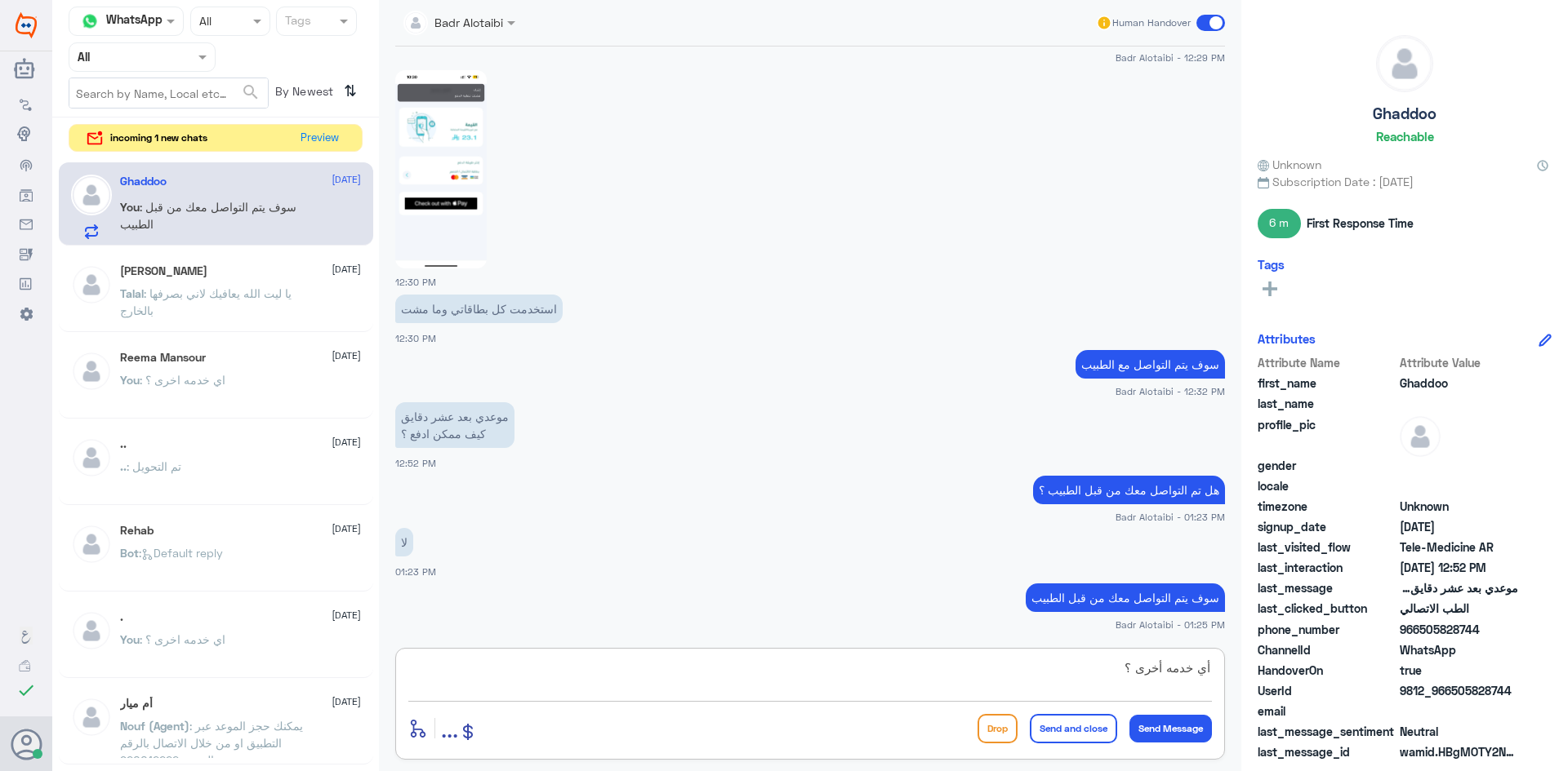
type textarea "أي خدمه أخرى ؟"
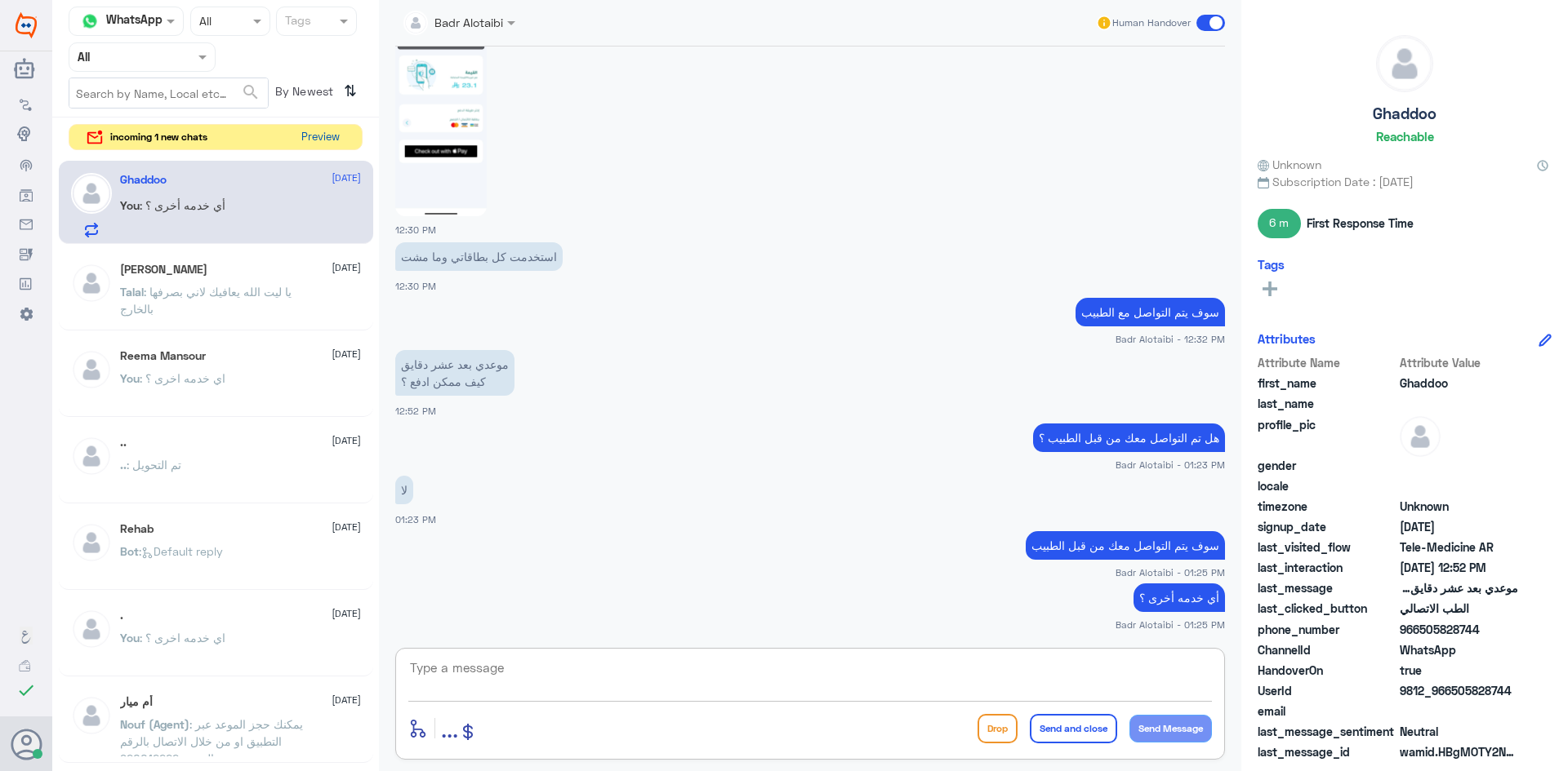
click at [318, 146] on button "Preview" at bounding box center [320, 138] width 51 height 25
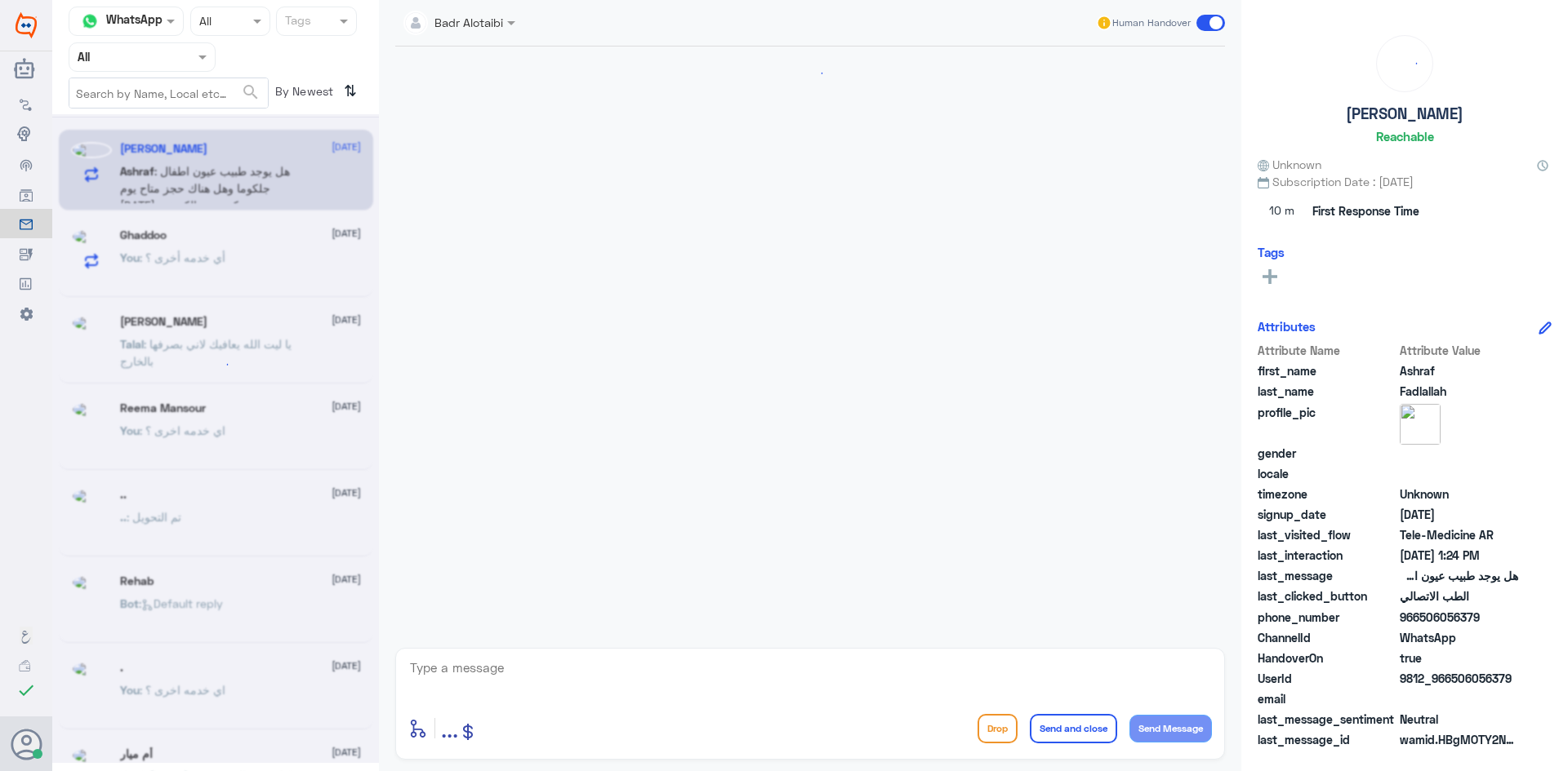
scroll to position [1984, 0]
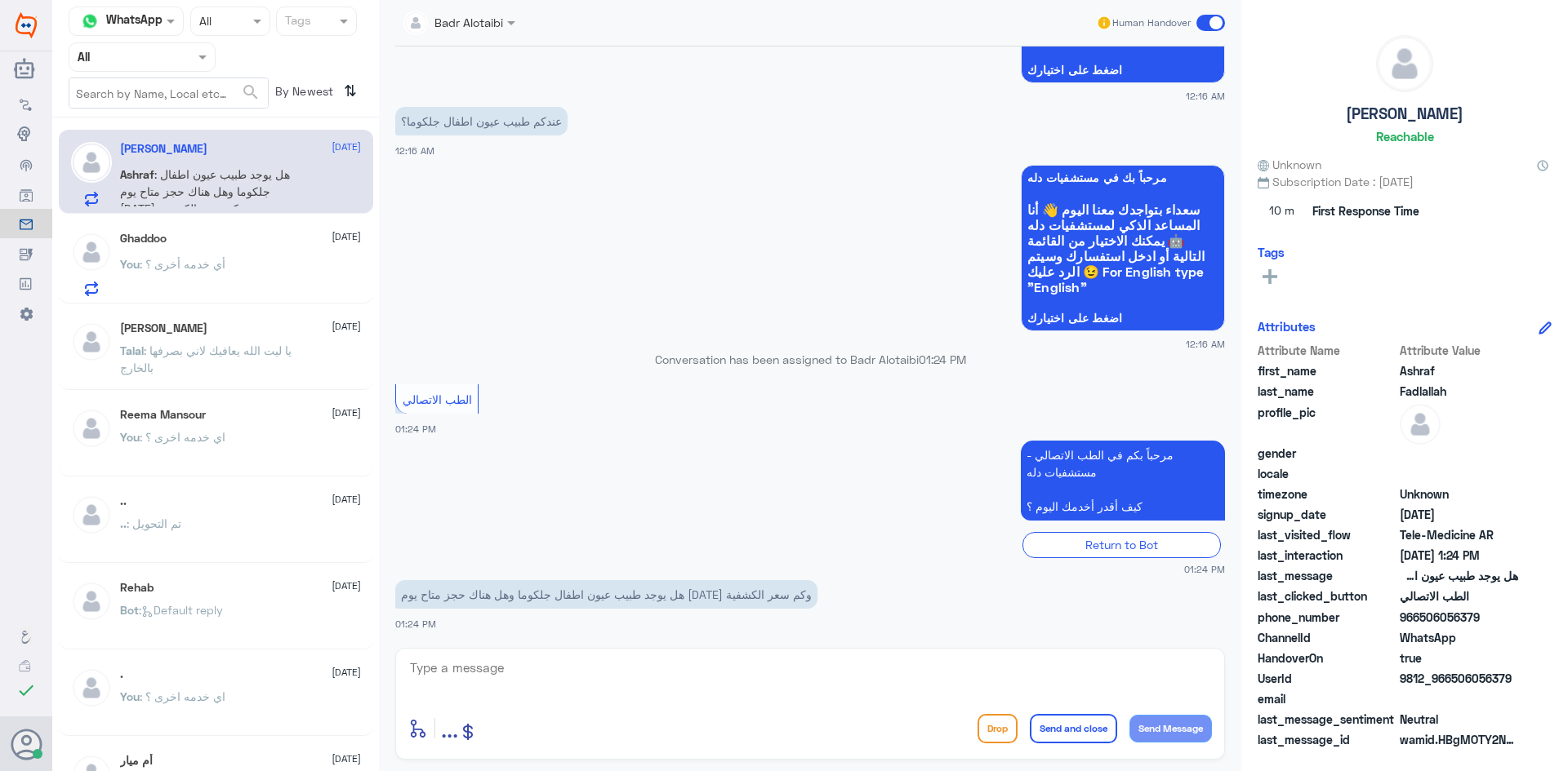
click at [773, 653] on div "enter flow name ... Drop Send and close Send Message" at bounding box center [810, 703] width 830 height 112
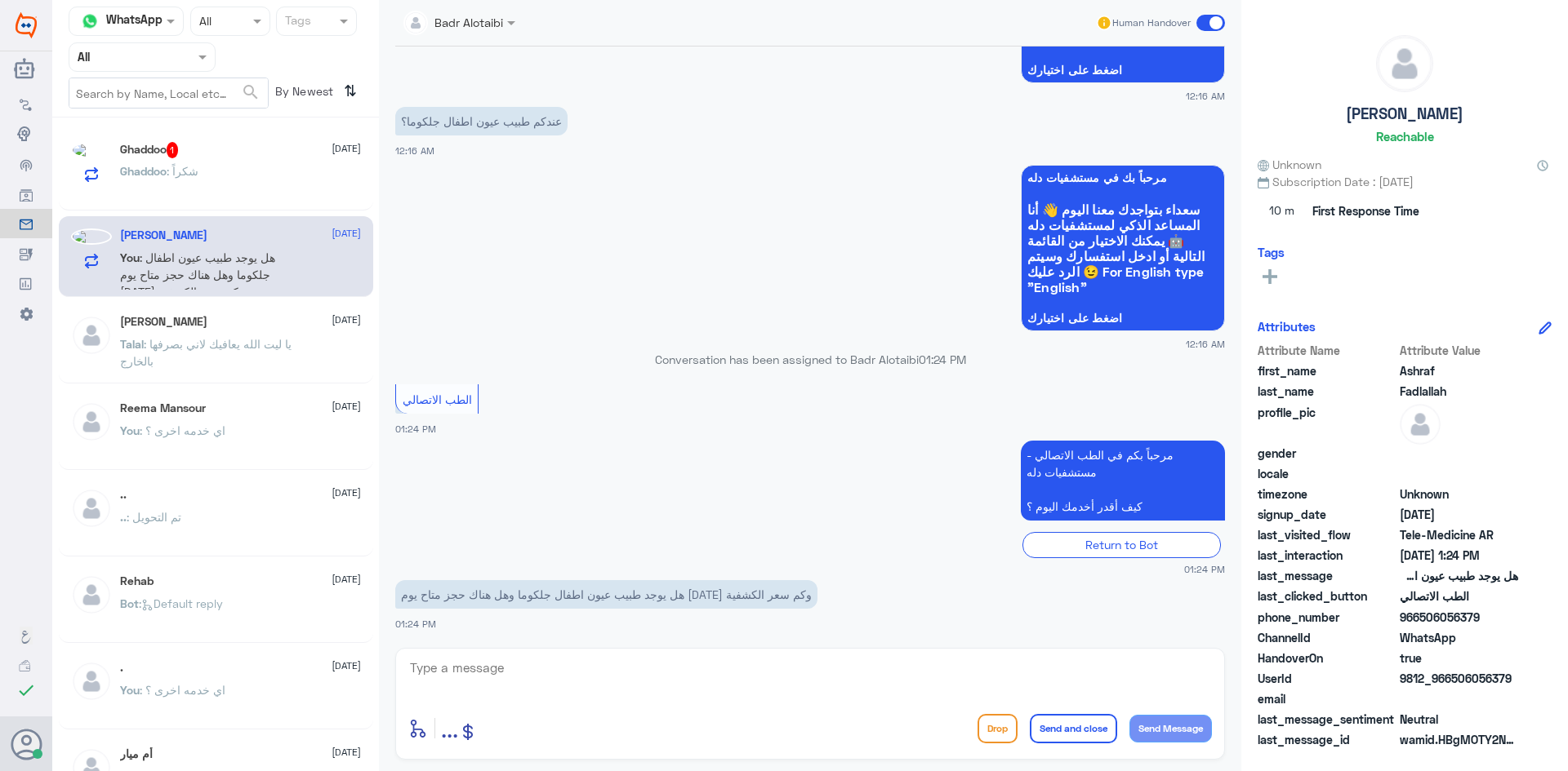
click at [771, 679] on textarea at bounding box center [810, 677] width 803 height 40
click at [244, 162] on div "Ghaddoo 1 13 August Ghaddoo : شكراً" at bounding box center [240, 174] width 240 height 64
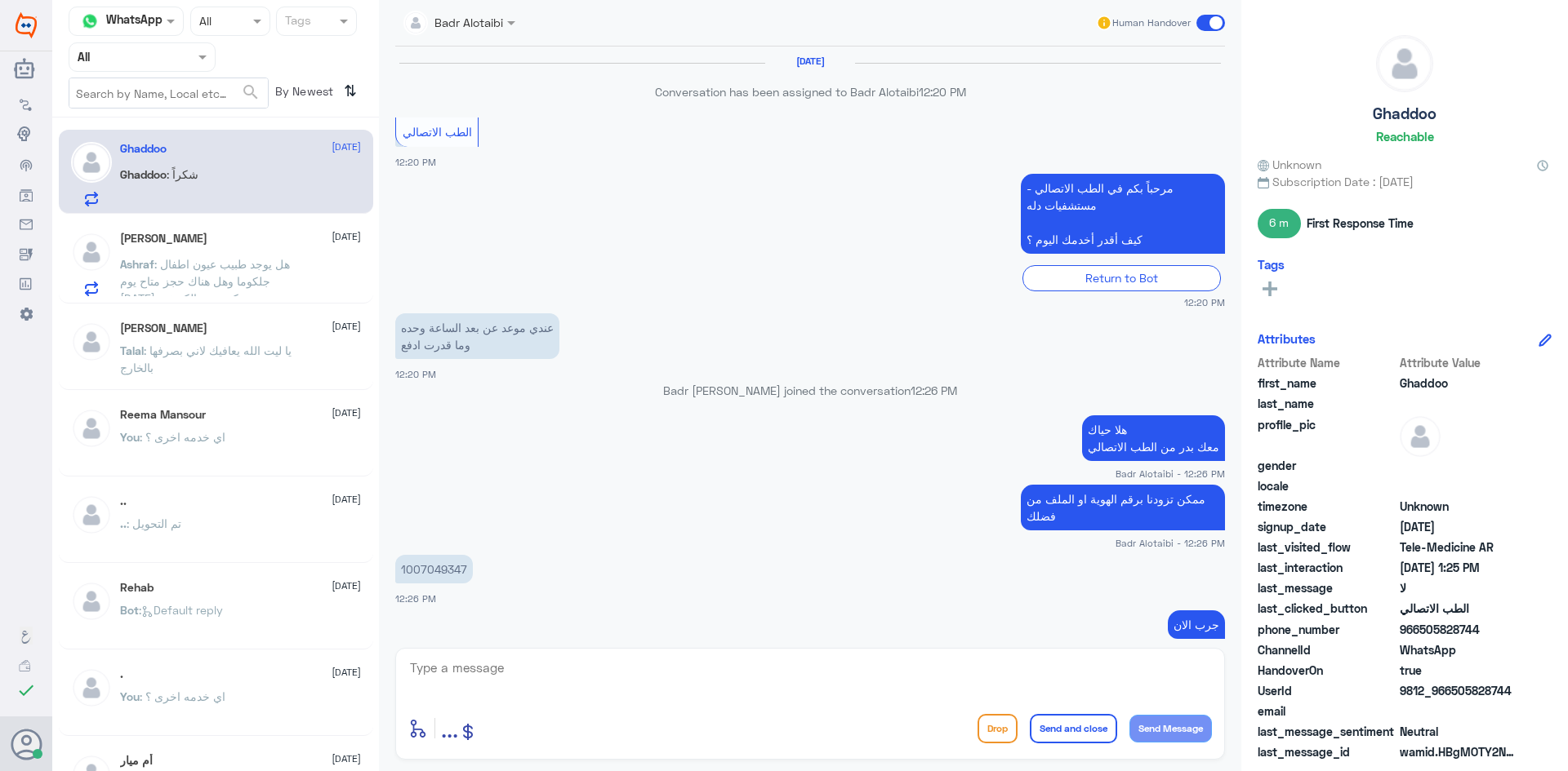
scroll to position [810, 0]
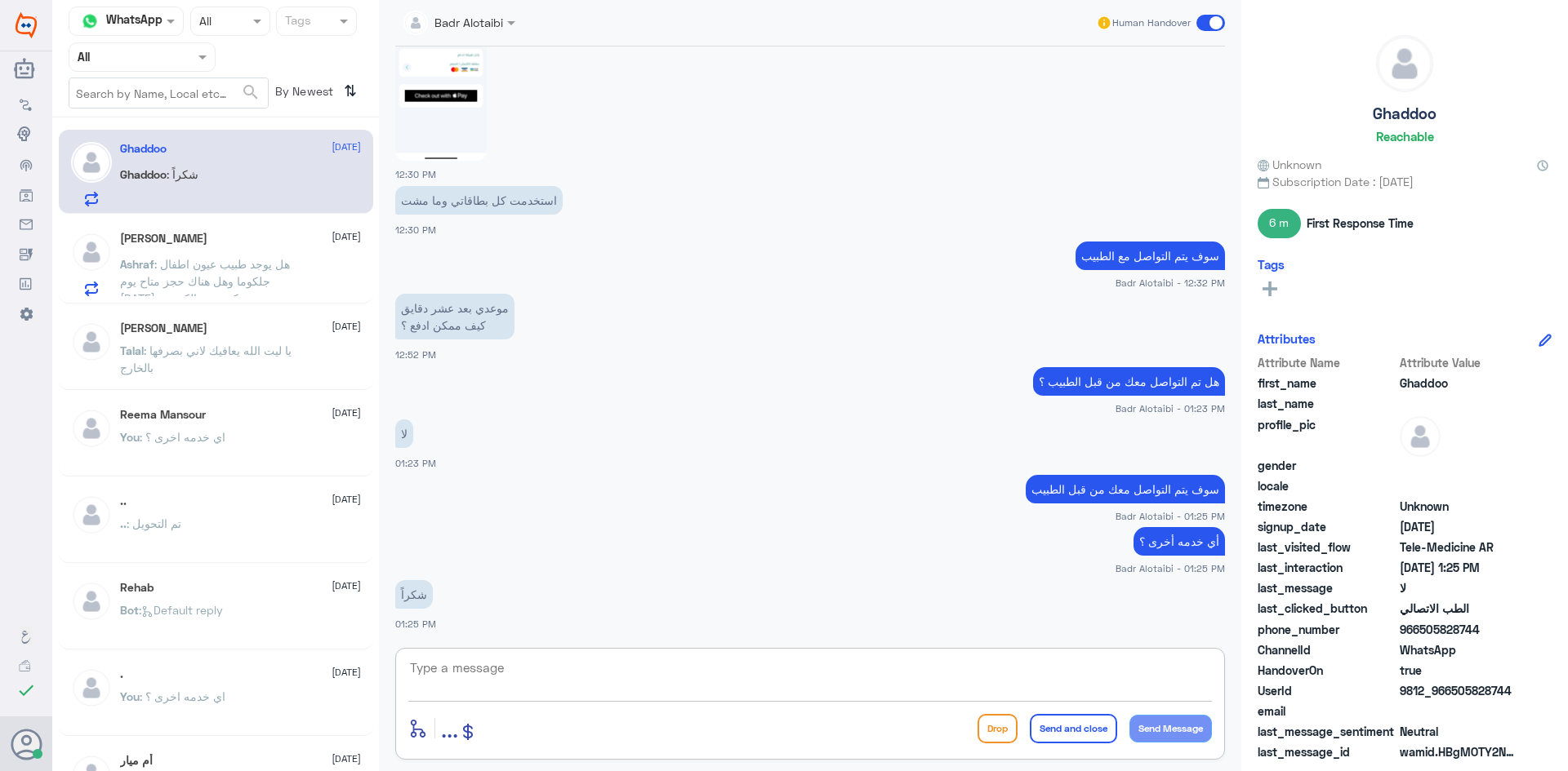
click at [625, 683] on textarea at bounding box center [810, 677] width 803 height 40
type textarea "العفو تمانينا لك دوام الصحة والعافية"
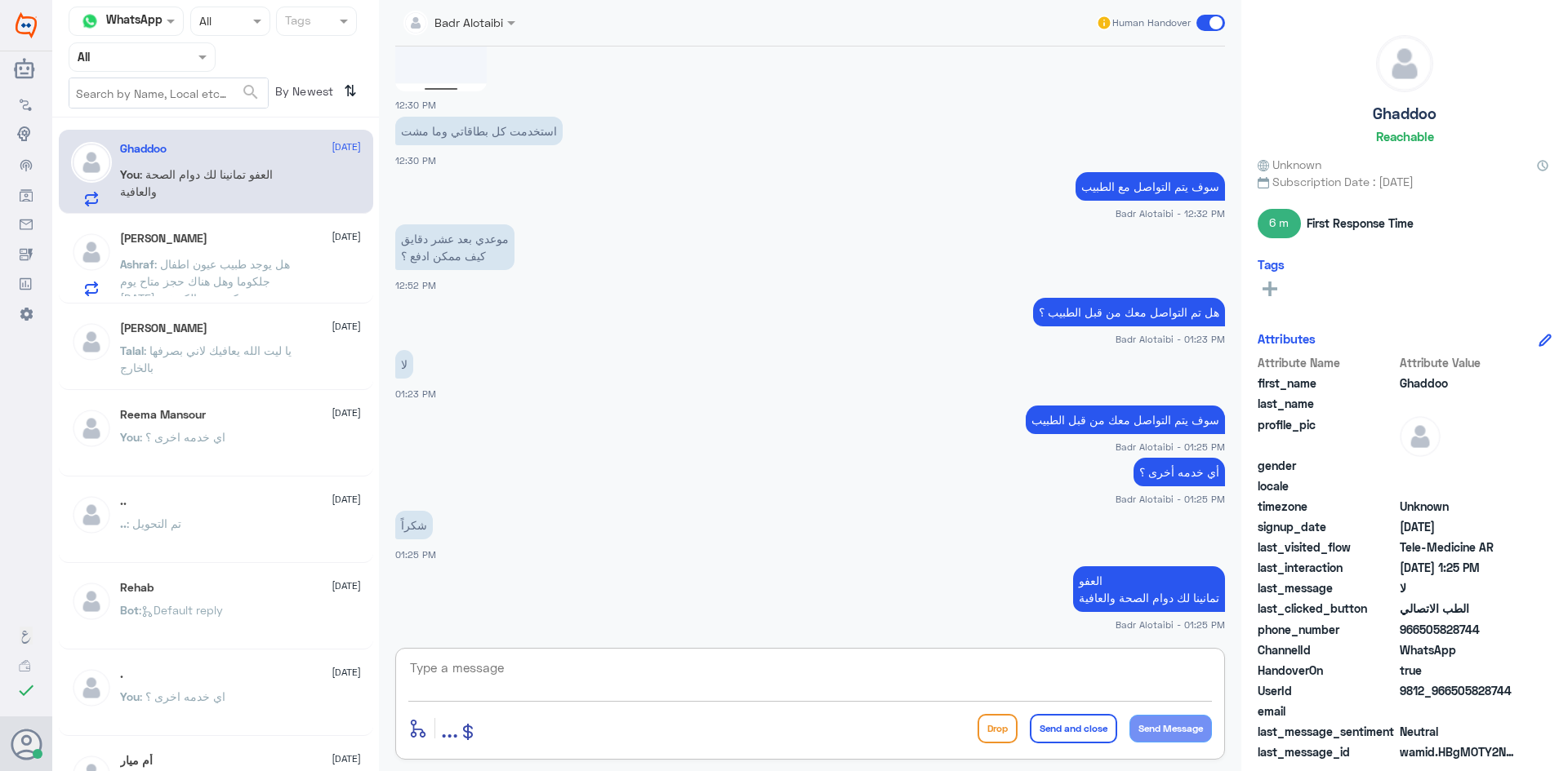
click at [233, 239] on div "Ashraf Fadlallah 13 August" at bounding box center [240, 239] width 240 height 14
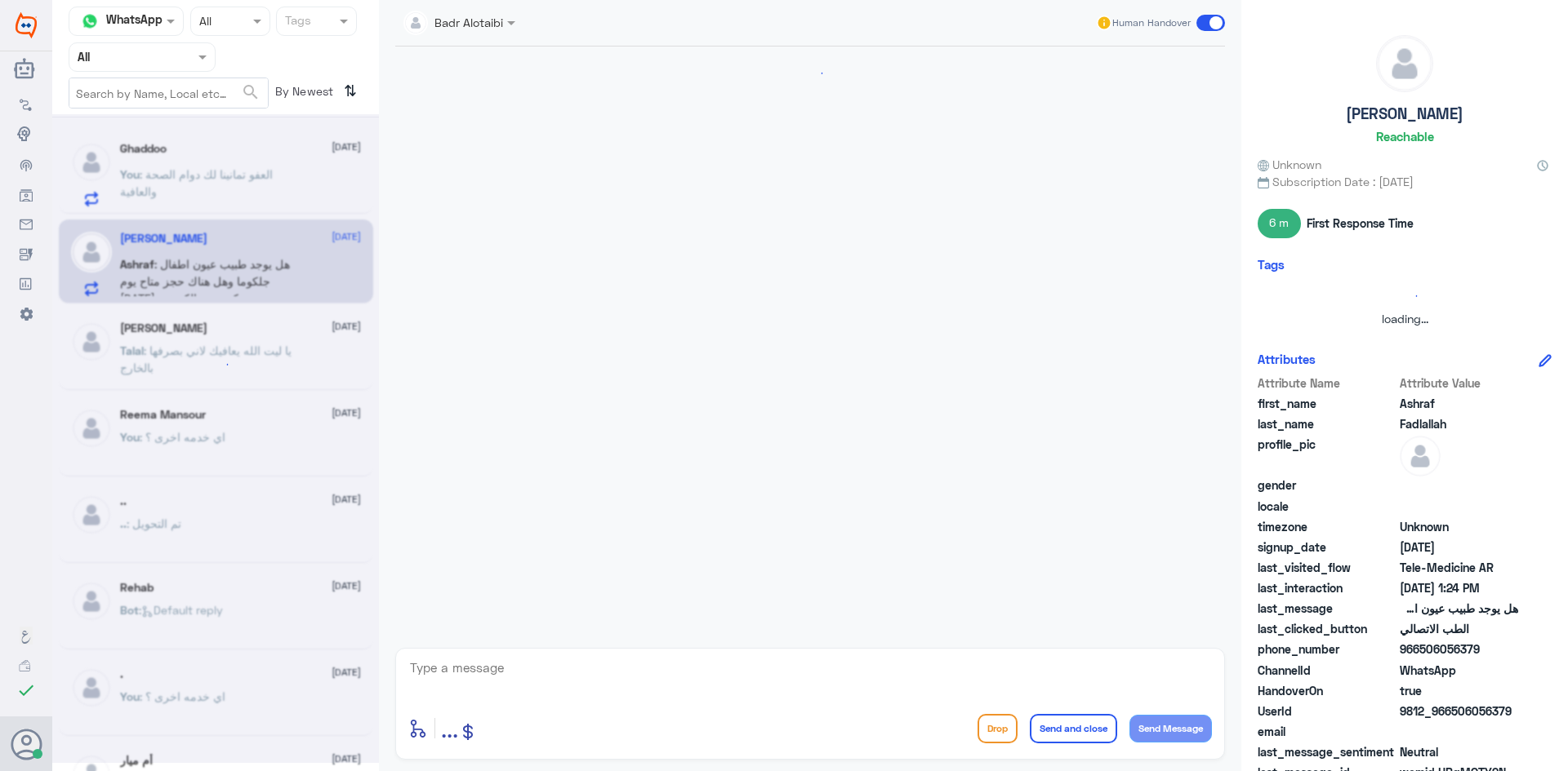
scroll to position [1984, 0]
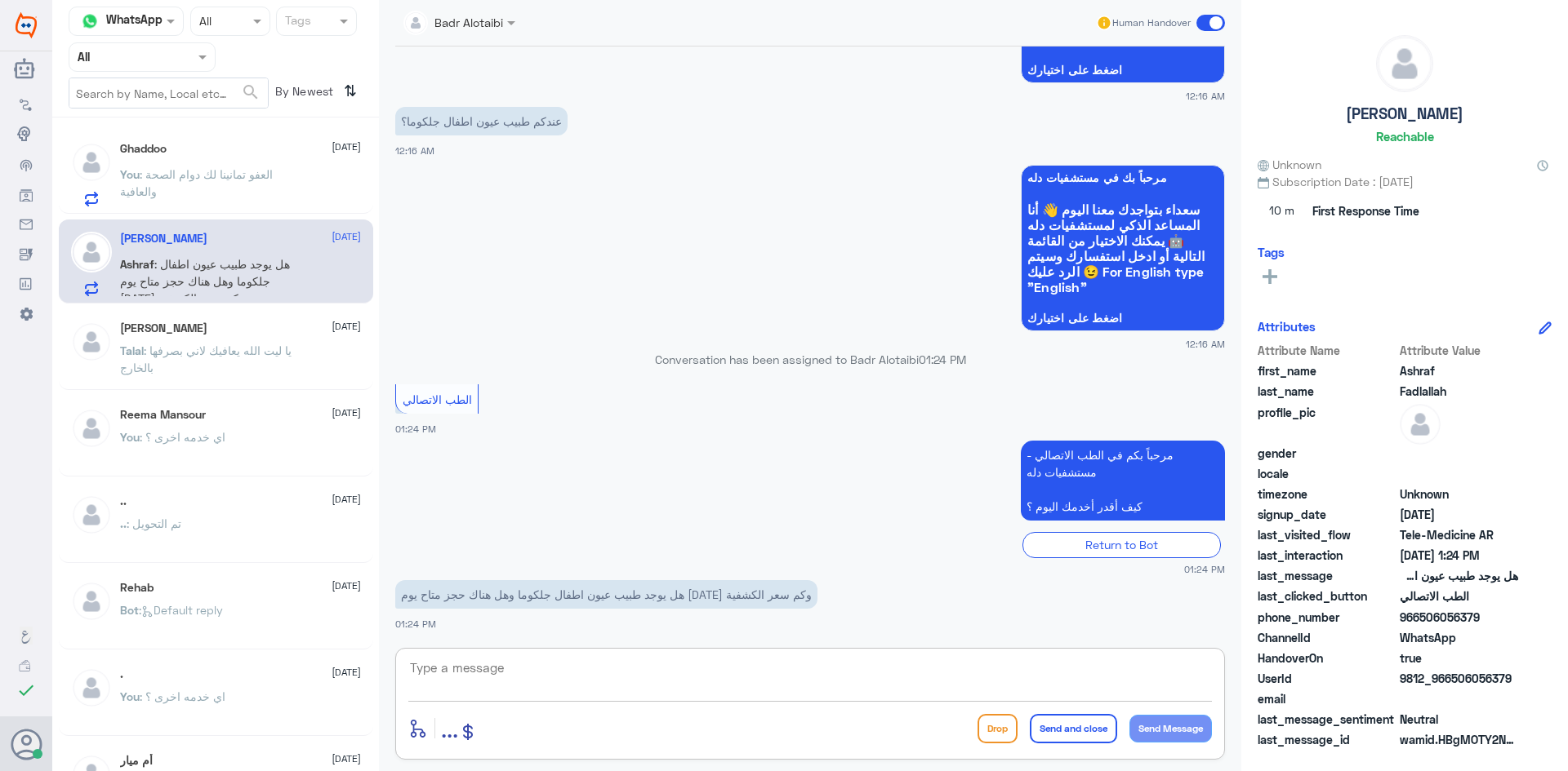
click at [607, 670] on textarea at bounding box center [810, 677] width 803 height 40
drag, startPoint x: 1500, startPoint y: 678, endPoint x: 1450, endPoint y: 677, distance: 50.0
click at [1450, 677] on span "9812_966506056379" at bounding box center [1459, 678] width 119 height 18
copy span "506056379"
click at [837, 672] on textarea "هلا" at bounding box center [810, 677] width 803 height 40
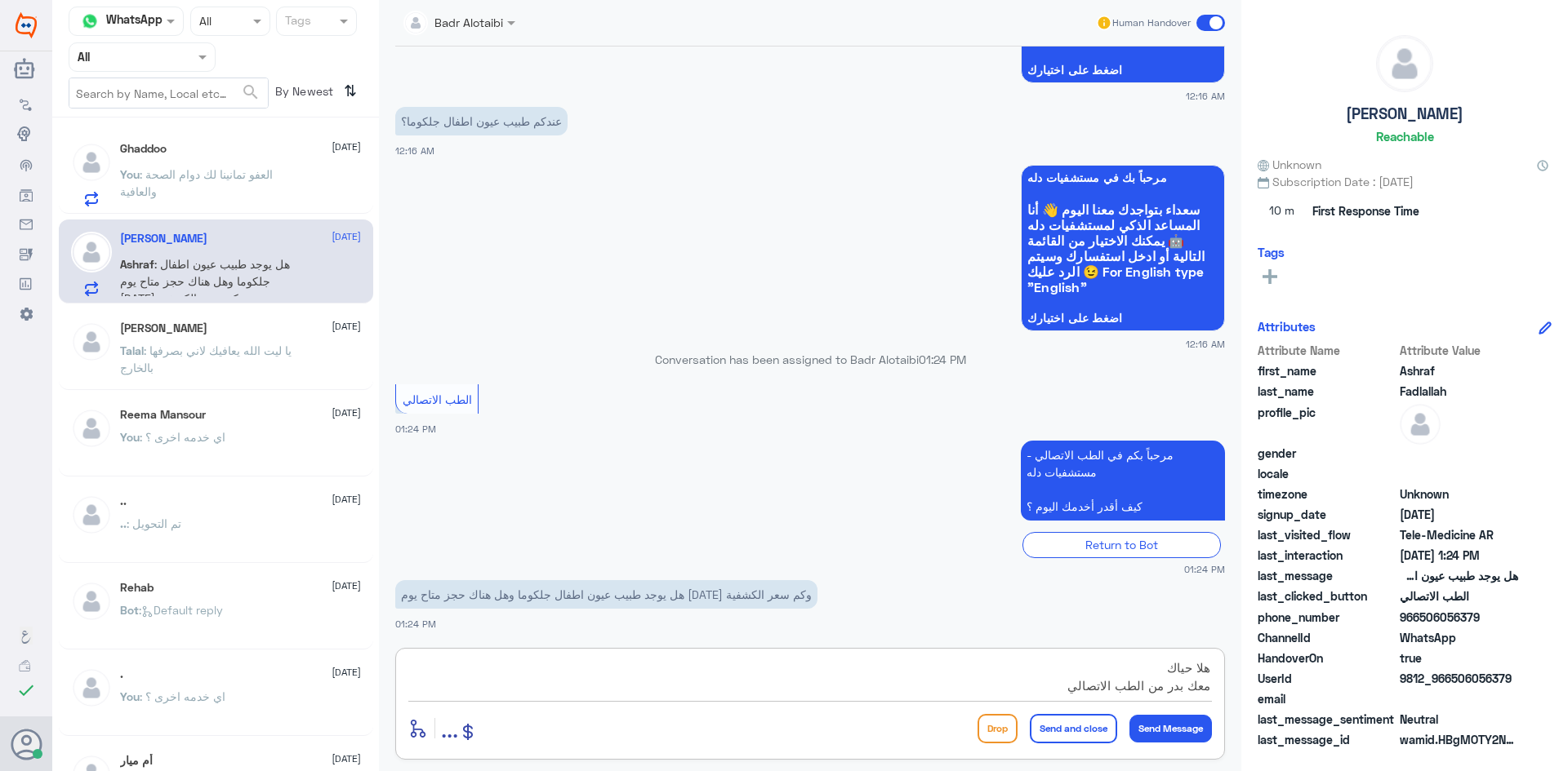
type textarea "هلا حياك معك بدر من الطب الاتصالي"
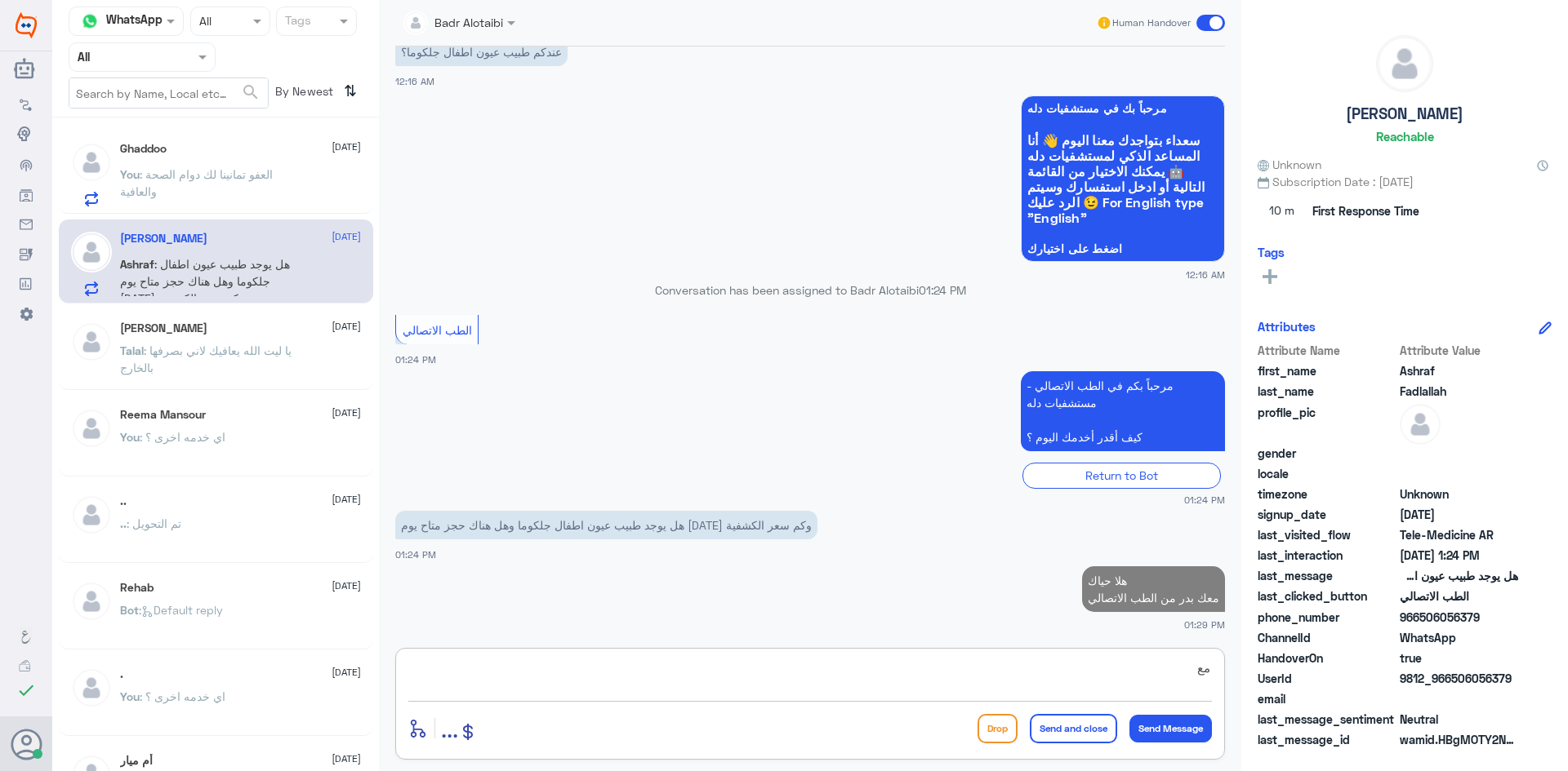
type textarea "م"
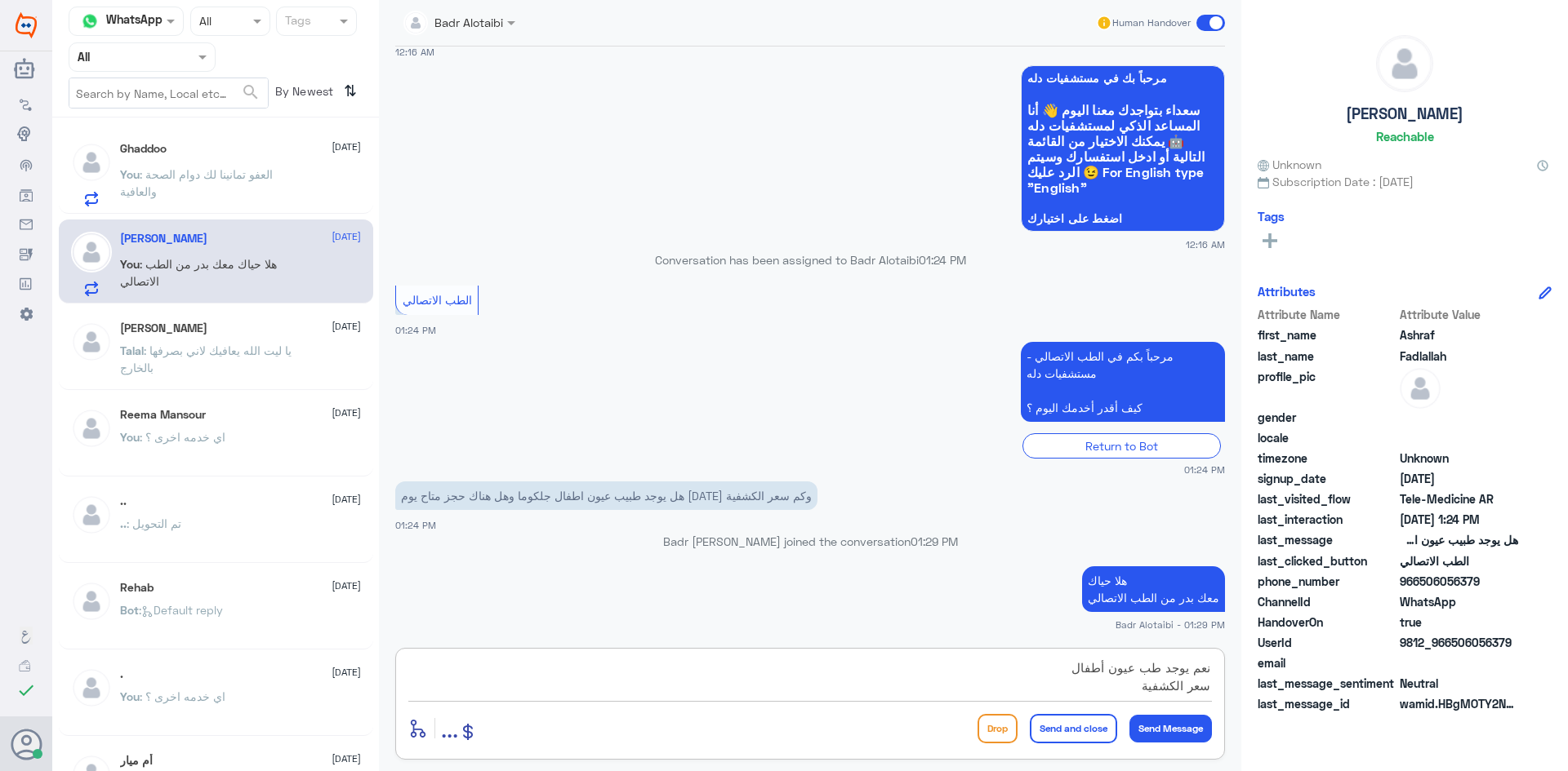
scroll to position [2110, 0]
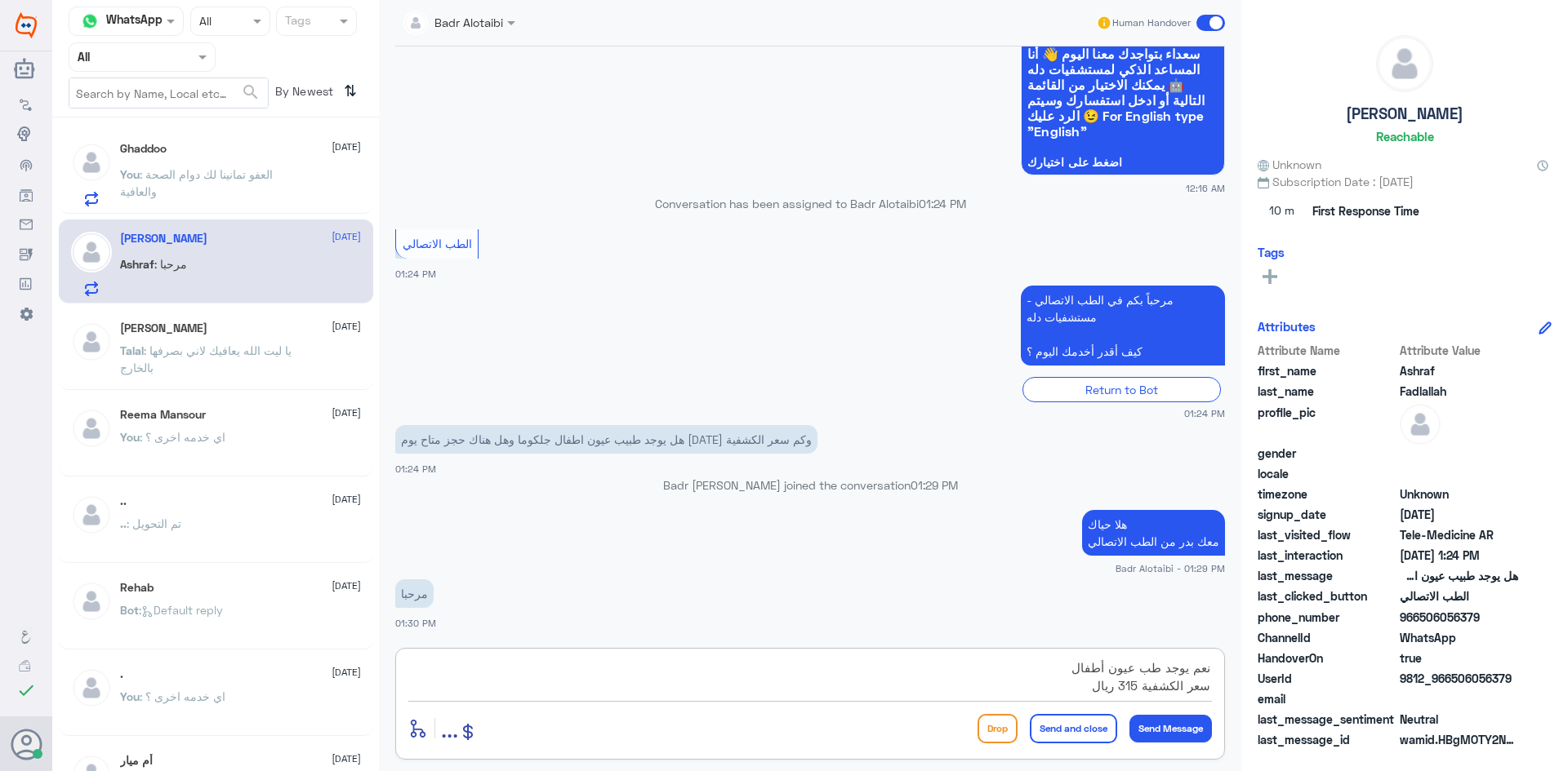
type textarea "نعم يوجد طب عيون أطفال سعر الكشفية 315 ريال"
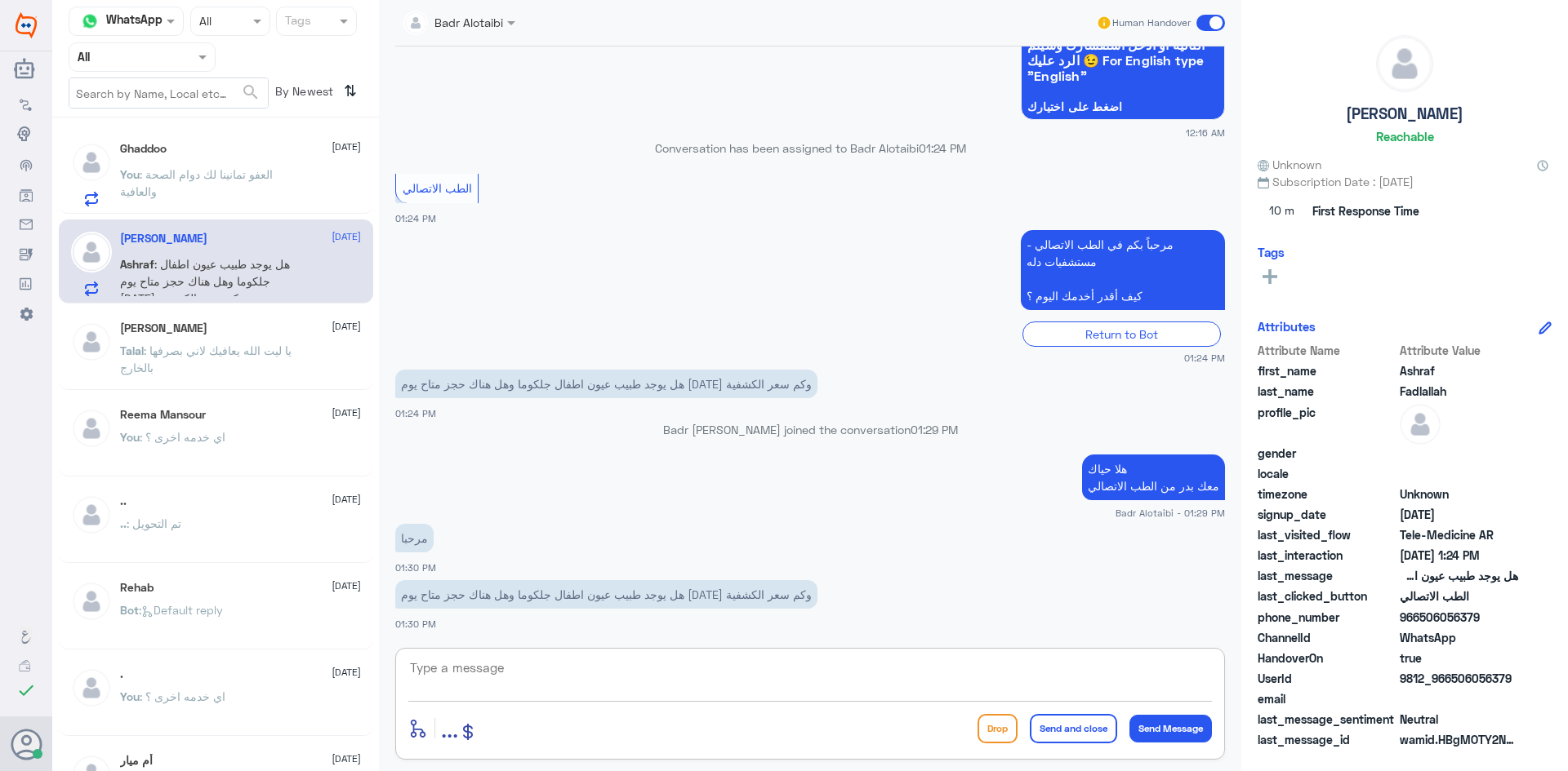
scroll to position [2235, 0]
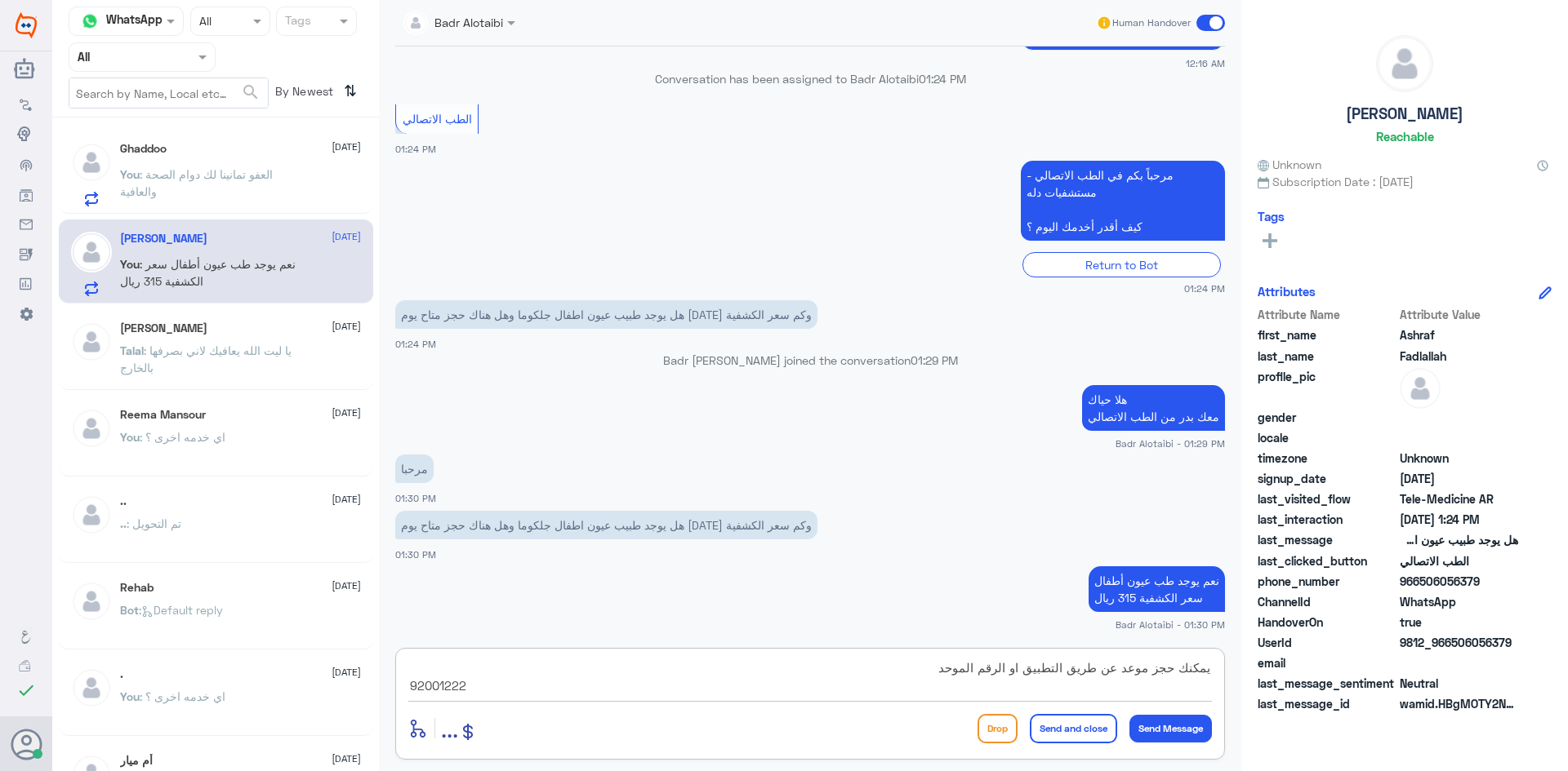
type textarea "يمكنك حجز موعد عن طريق التطبيق او الرقم الموحد 920012222"
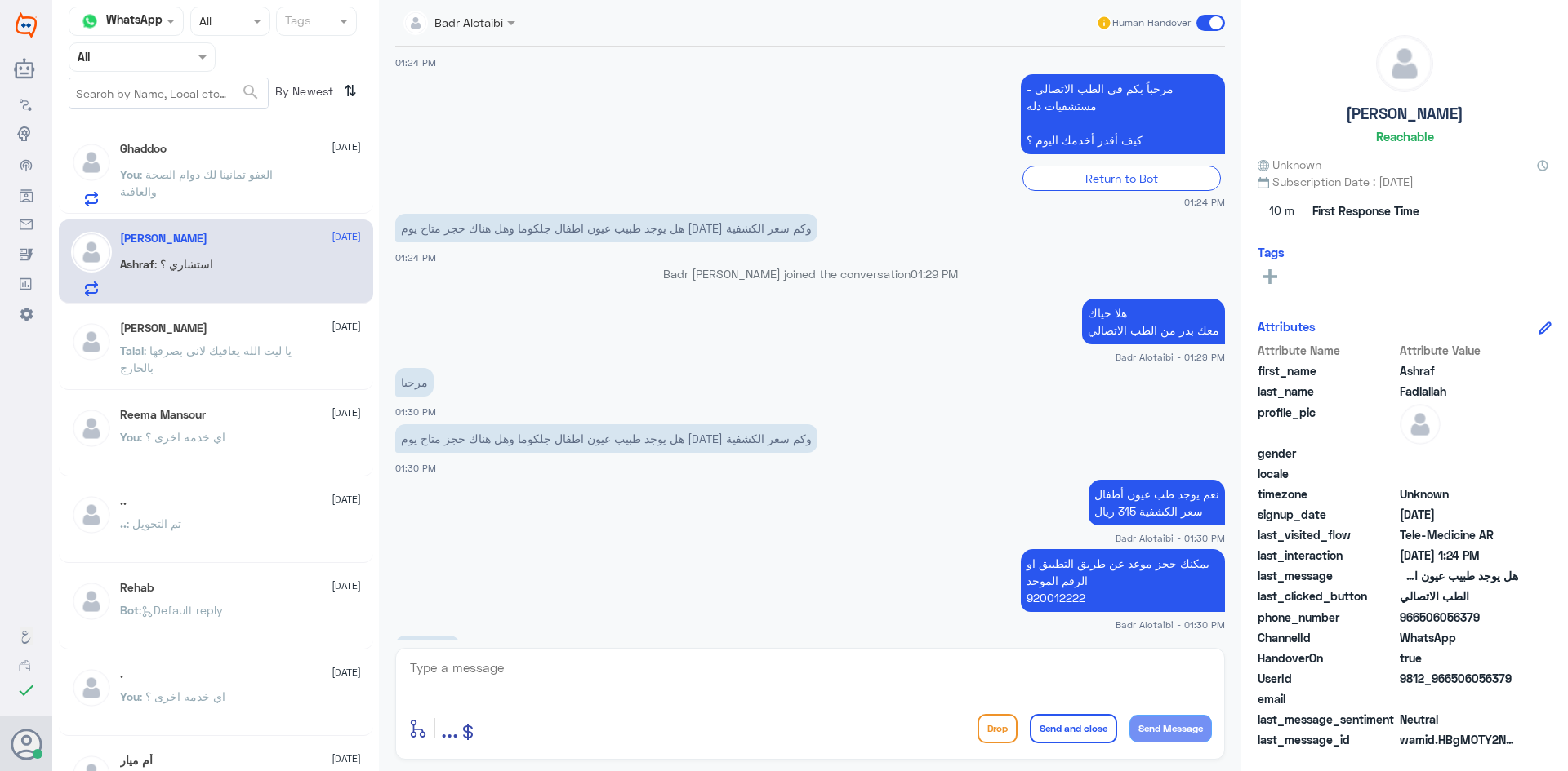
scroll to position [2378, 0]
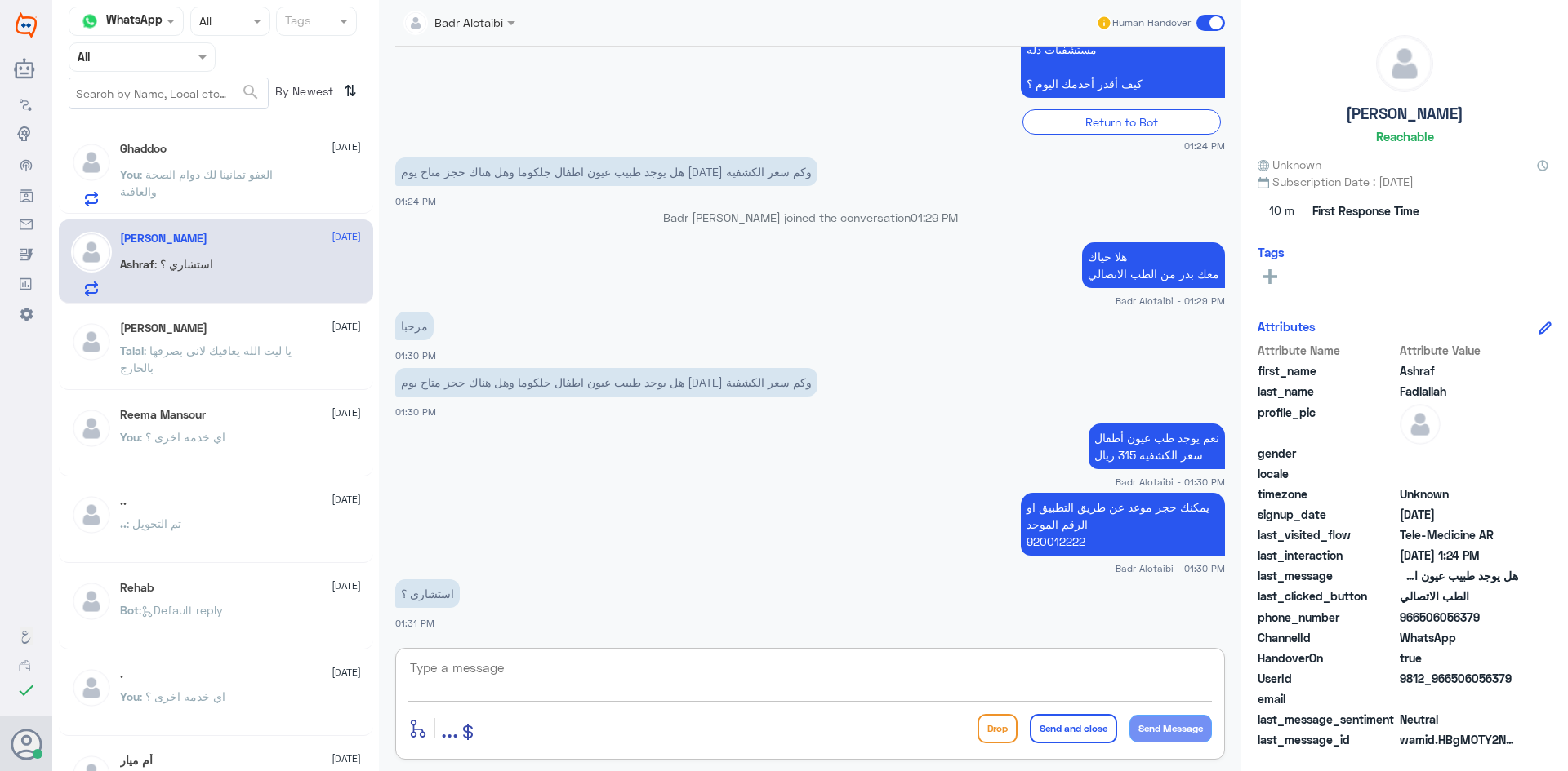
click at [615, 677] on textarea at bounding box center [810, 677] width 803 height 40
type textarea "نعم صحيح"
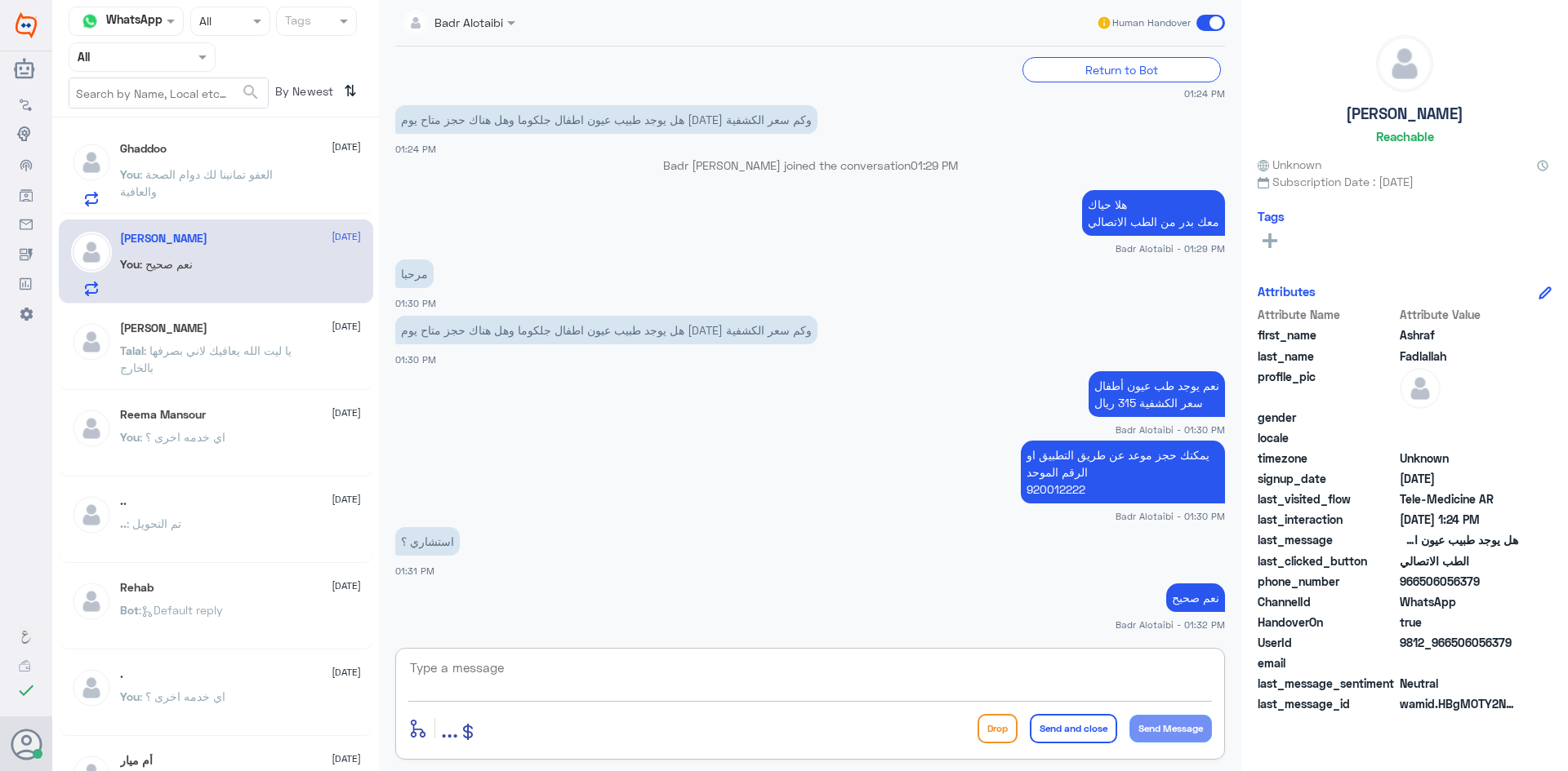
scroll to position [2486, 0]
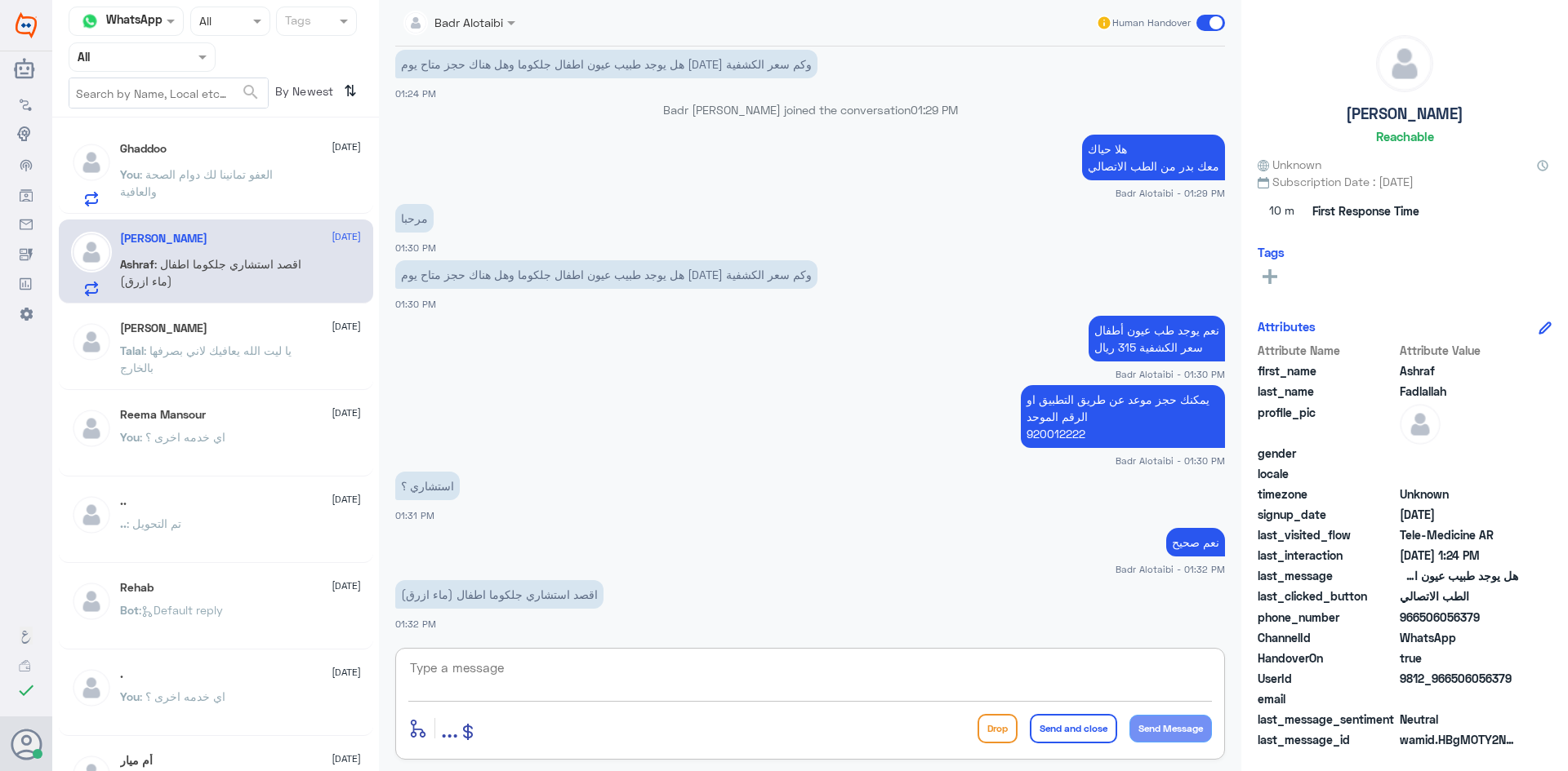
click at [629, 686] on textarea at bounding box center [810, 677] width 803 height 40
type textarea "ي"
click at [693, 683] on textarea "هذا ليس اختصاصنا يمكنك الاستفسار من الرقم الموحد 92001" at bounding box center [810, 677] width 803 height 40
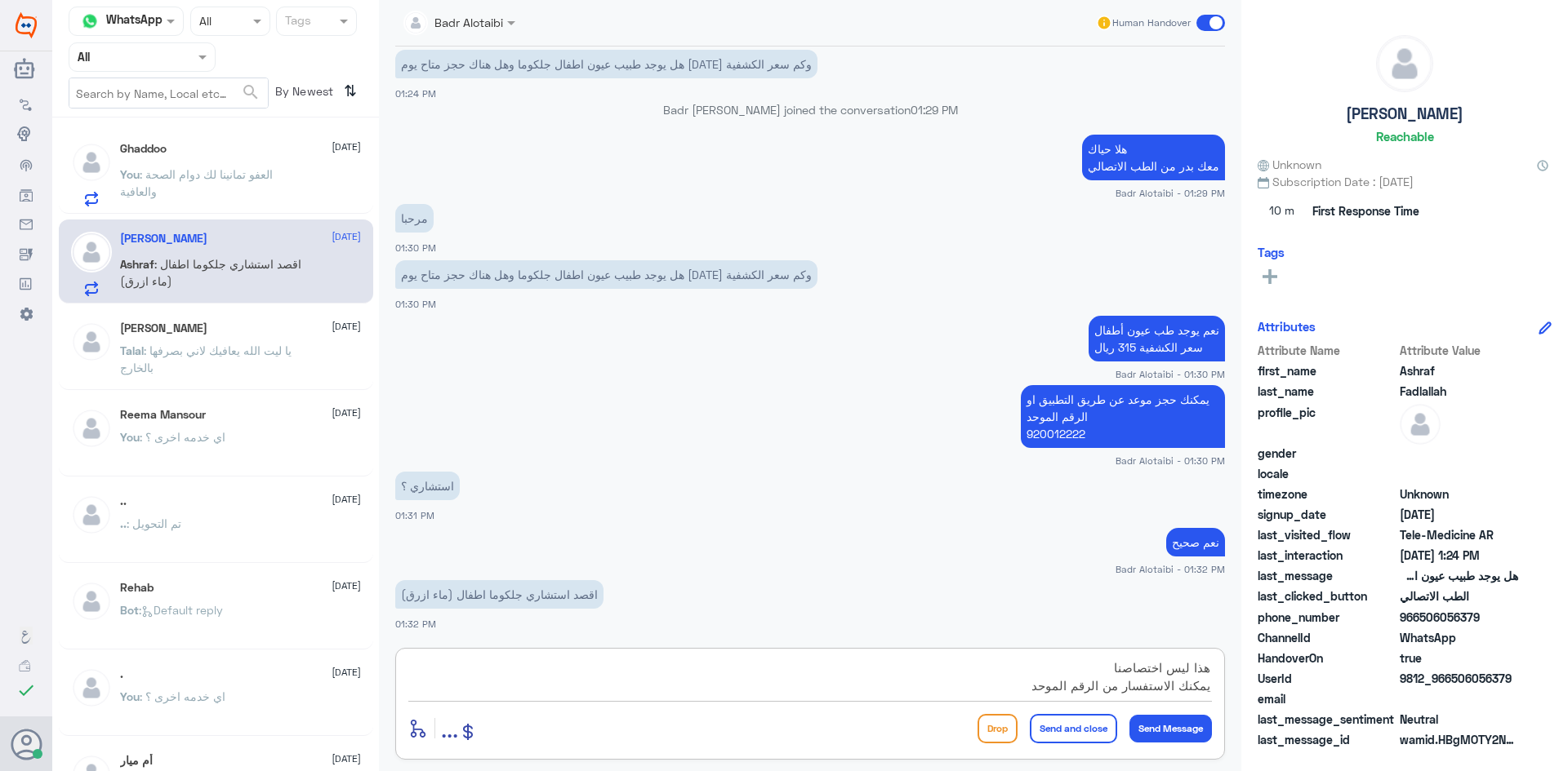
click at [917, 698] on div "هذا ليس اختصاصنا يمكنك الاستفسار من الرقم الموحد 92001" at bounding box center [810, 678] width 803 height 44
click at [927, 687] on textarea "هذا ليس اختصاصنا يمكنك الاستفسار من الرقم الموحد 92001" at bounding box center [810, 677] width 803 height 40
type textarea "92001"
drag, startPoint x: 551, startPoint y: 688, endPoint x: 413, endPoint y: 688, distance: 138.0
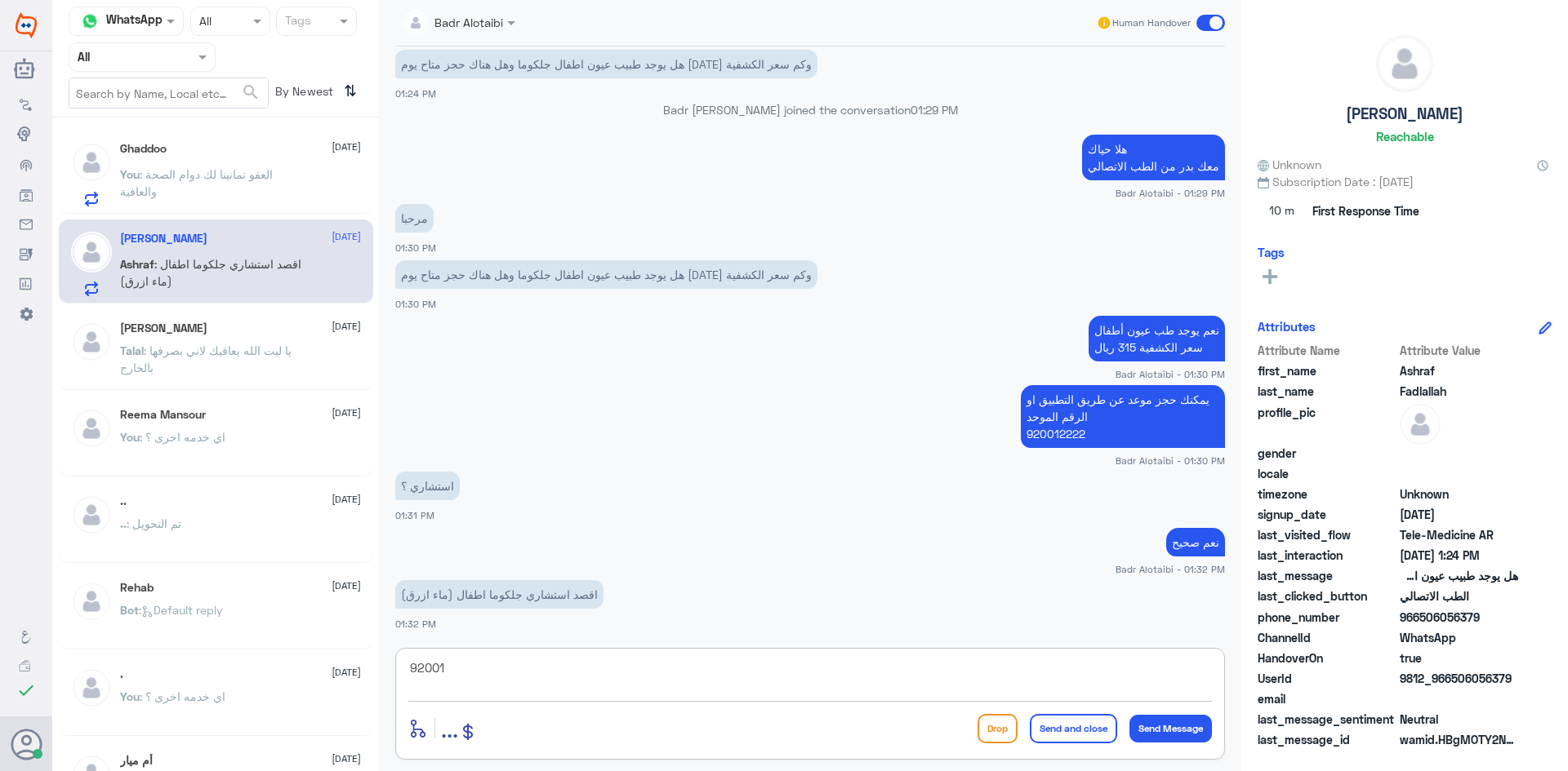
click at [413, 688] on textarea "92001" at bounding box center [810, 677] width 803 height 40
type textarea "نعم يمكنك الحجز من التطبيق او الرقم الموحد 920012222"
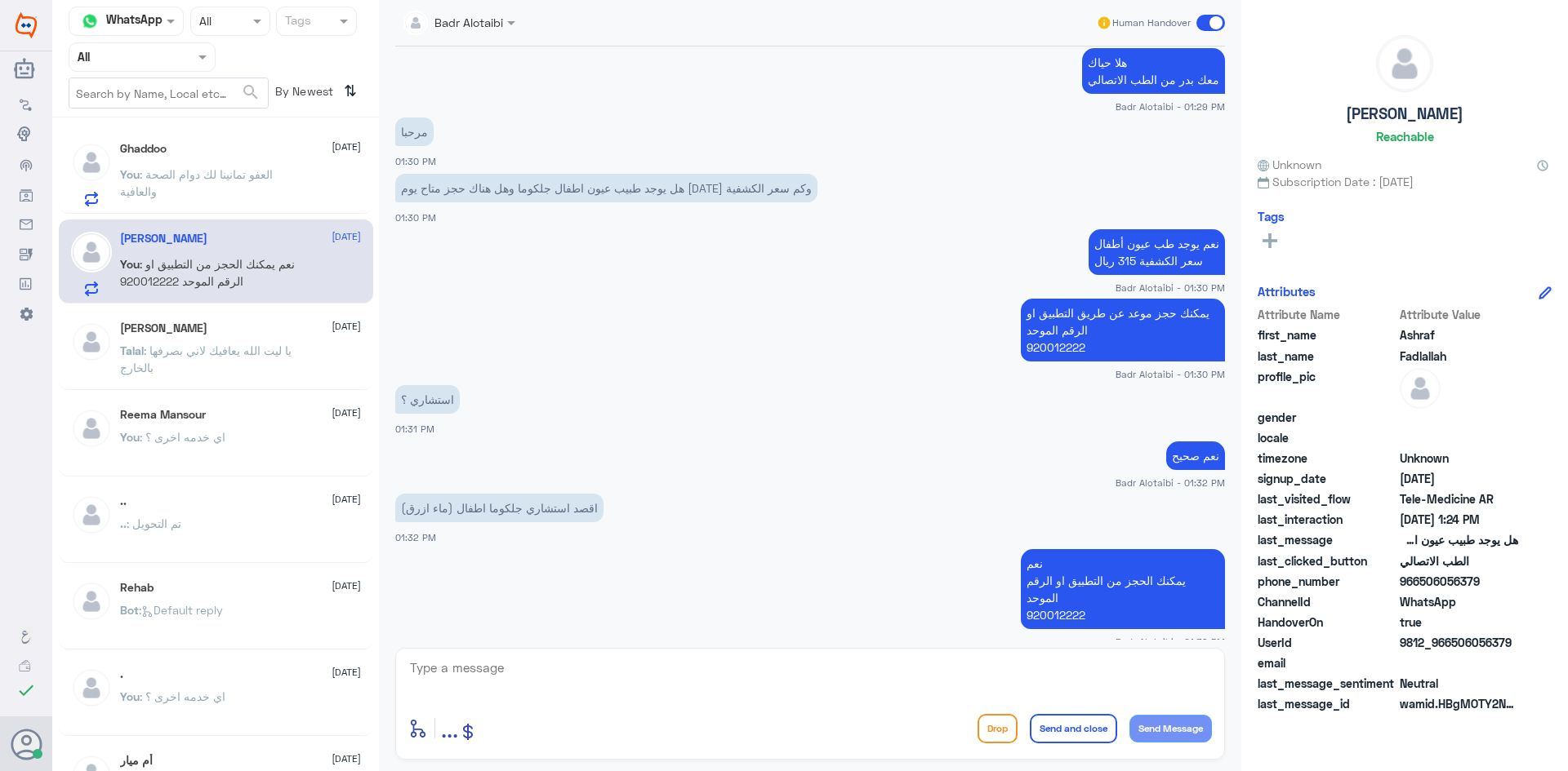
click at [1199, 21] on span at bounding box center [1211, 23] width 28 height 17
click at [0, 0] on input "checkbox" at bounding box center [0, 0] width 0 height 0
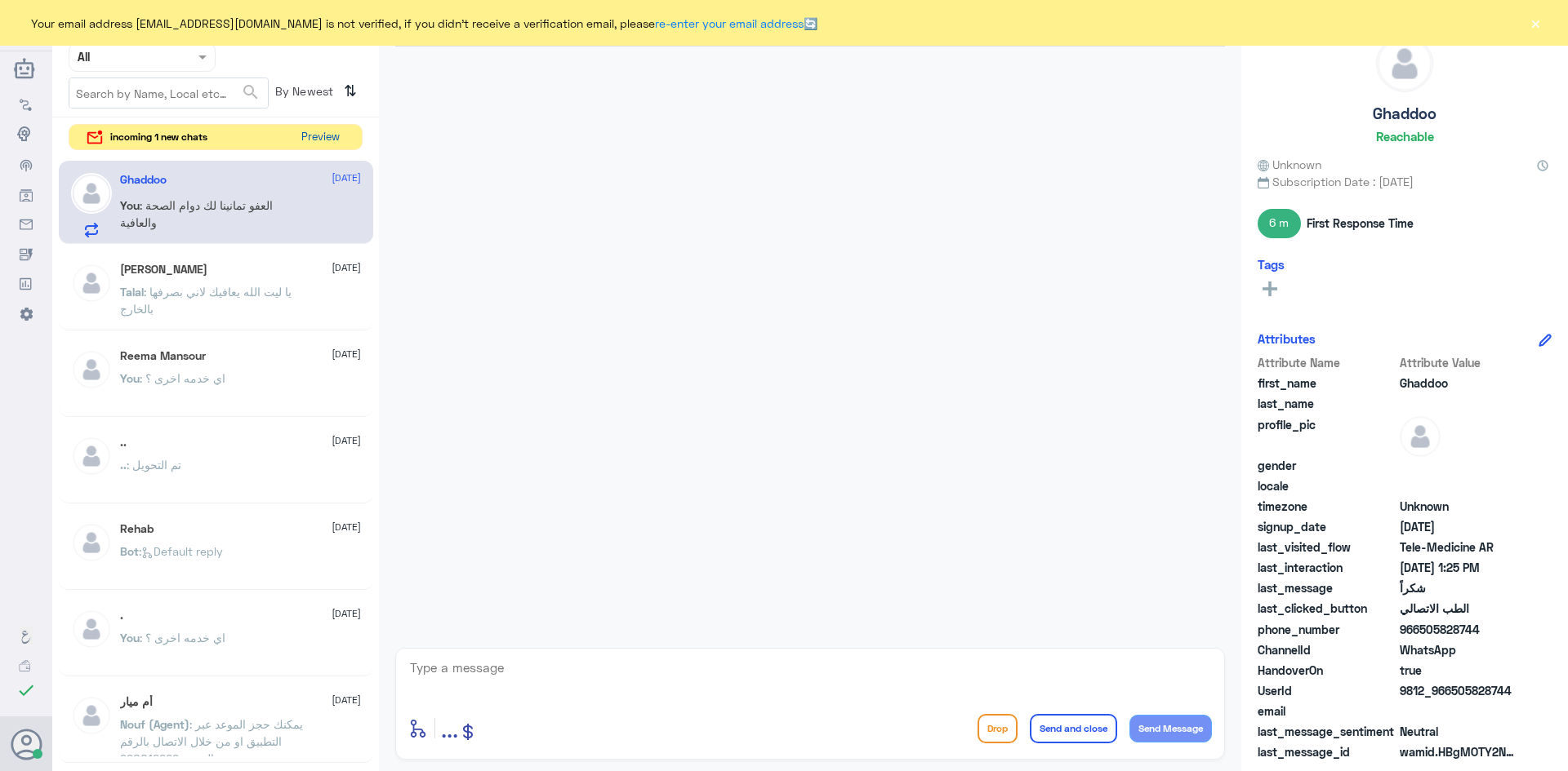
click at [322, 142] on button "Preview" at bounding box center [320, 138] width 51 height 25
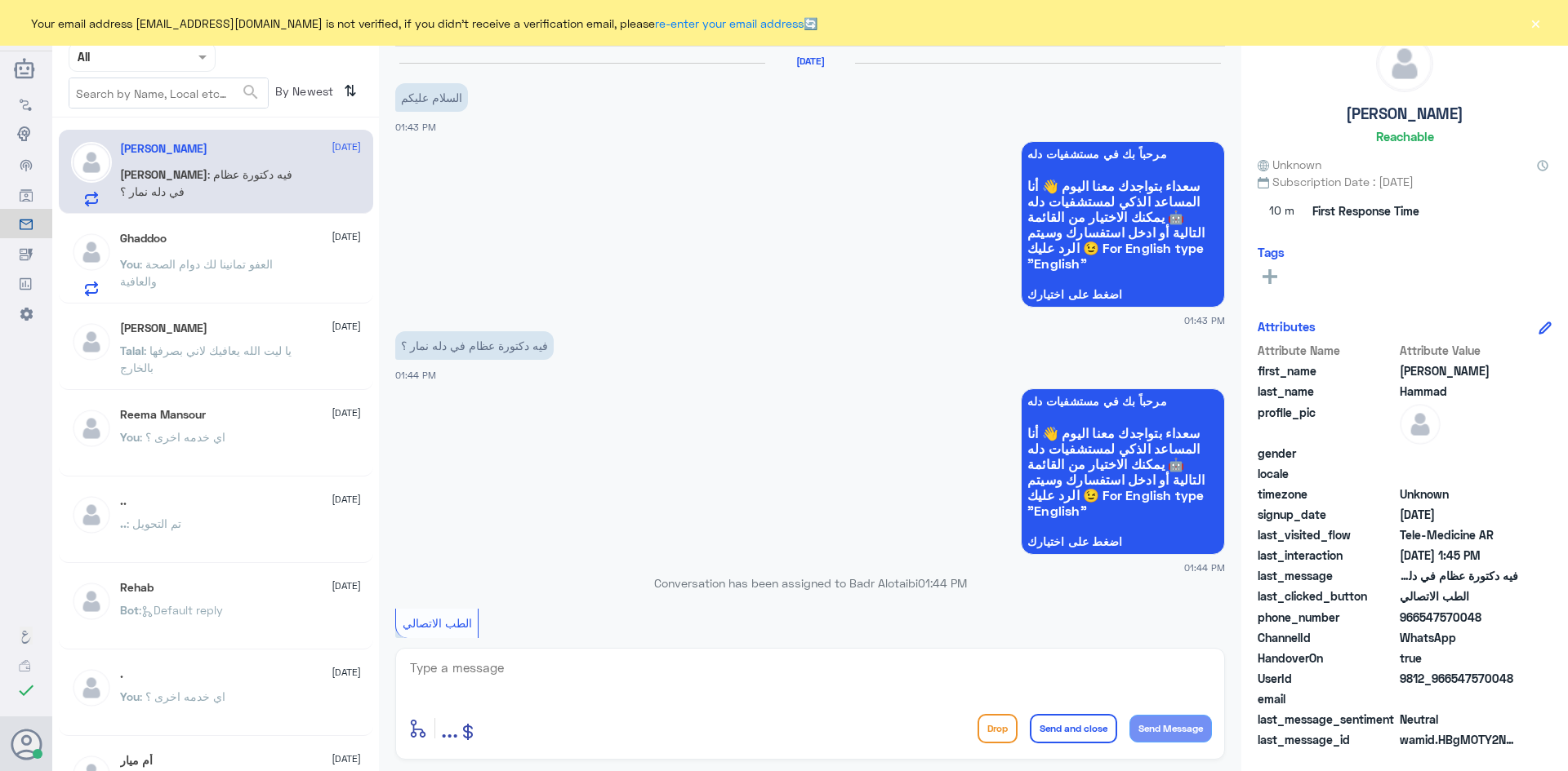
scroll to position [224, 0]
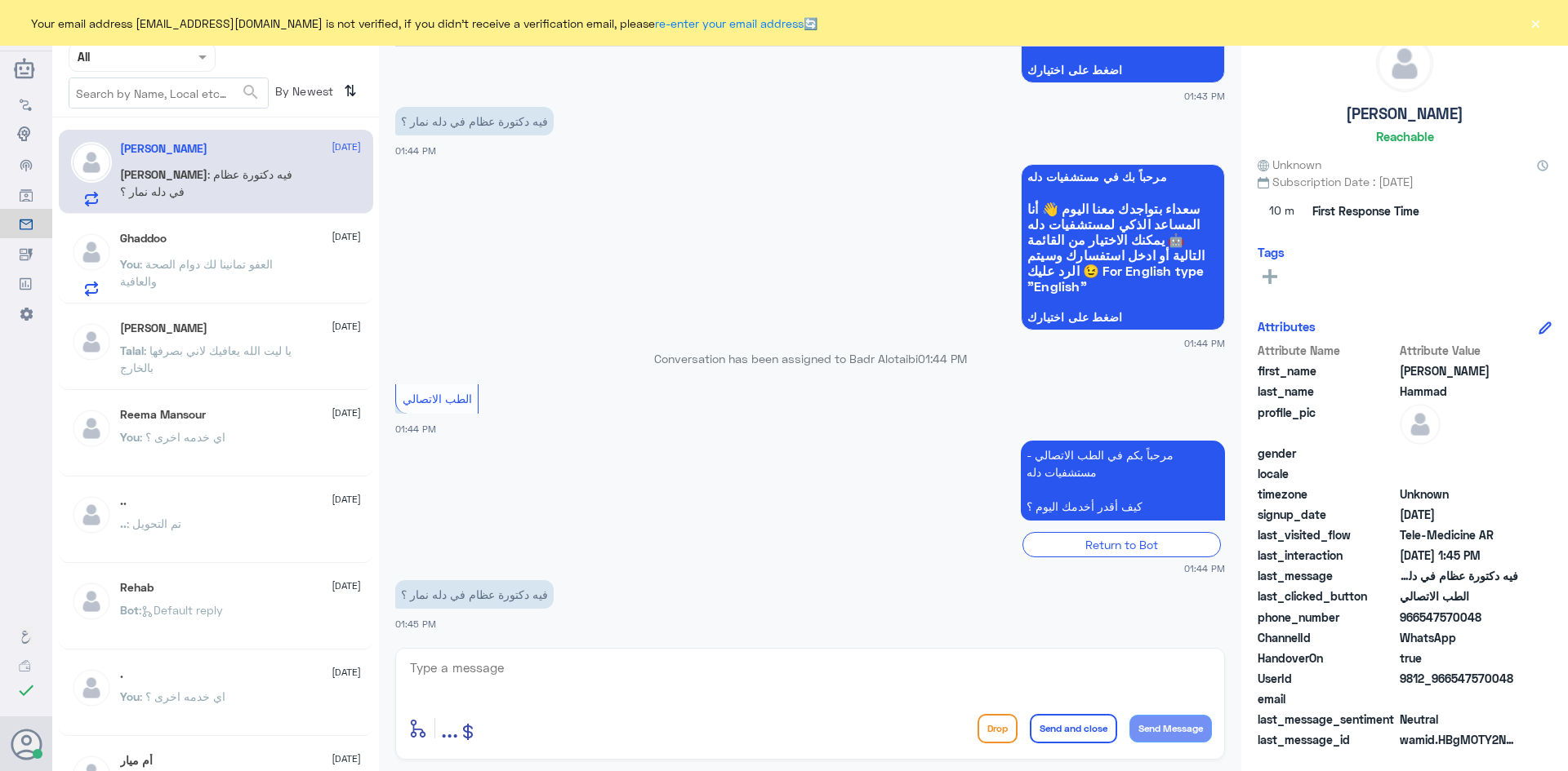
click at [521, 659] on textarea at bounding box center [810, 677] width 803 height 40
type textarea "هلا حياك معك بدر من الطب الاتصالي"
click at [1545, 21] on div "Your email address [EMAIL_ADDRESS][DOMAIN_NAME] is not verified, if you didn't …" at bounding box center [784, 23] width 1568 height 46
click at [1541, 19] on button "×" at bounding box center [1535, 23] width 17 height 17
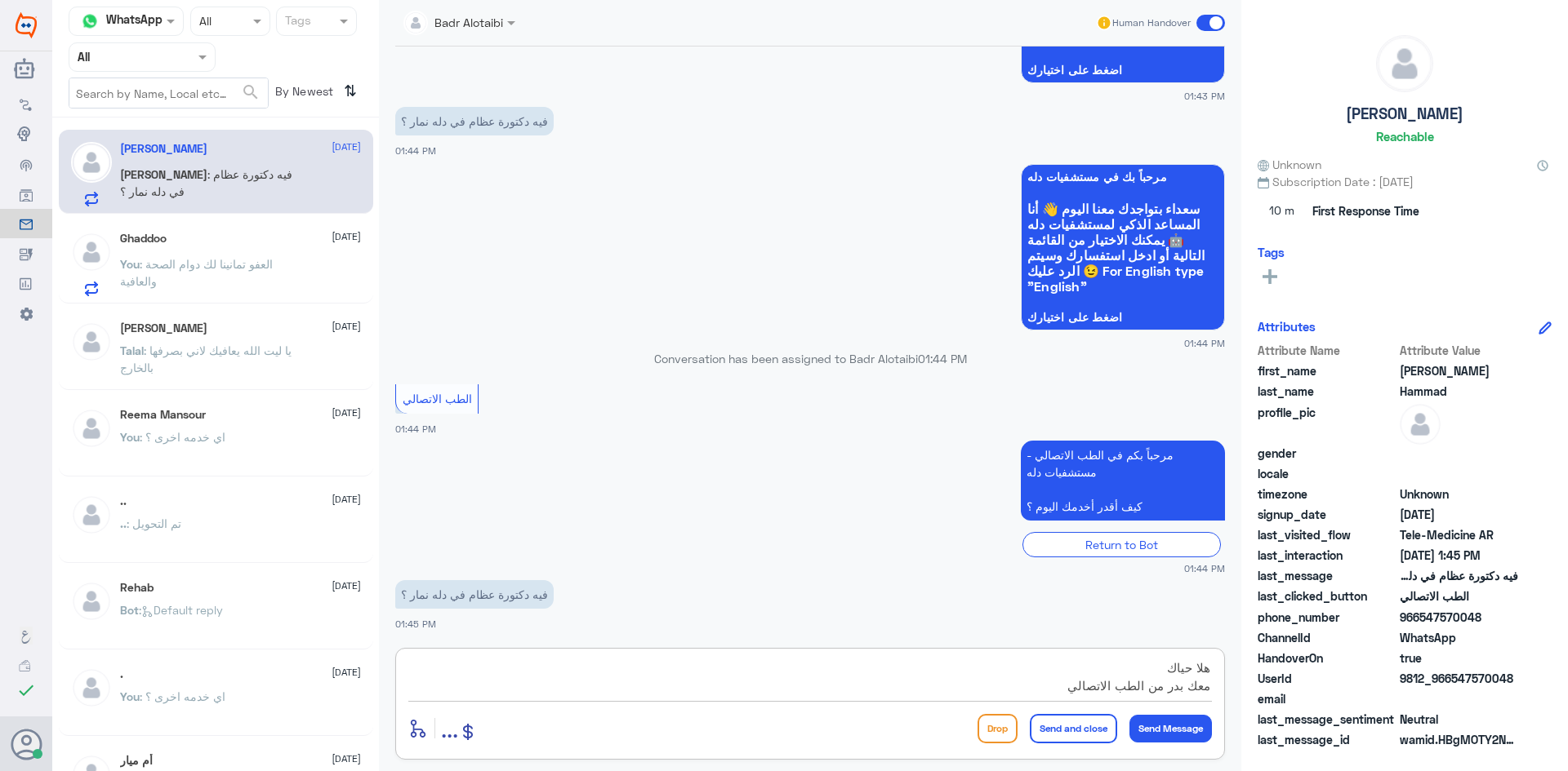
click at [1009, 687] on textarea "هلا حياك معك بدر من الطب الاتصالي" at bounding box center [810, 677] width 803 height 40
click at [1008, 681] on textarea "هلا حياك معك بدر من الطب الاتصالي" at bounding box center [810, 677] width 803 height 40
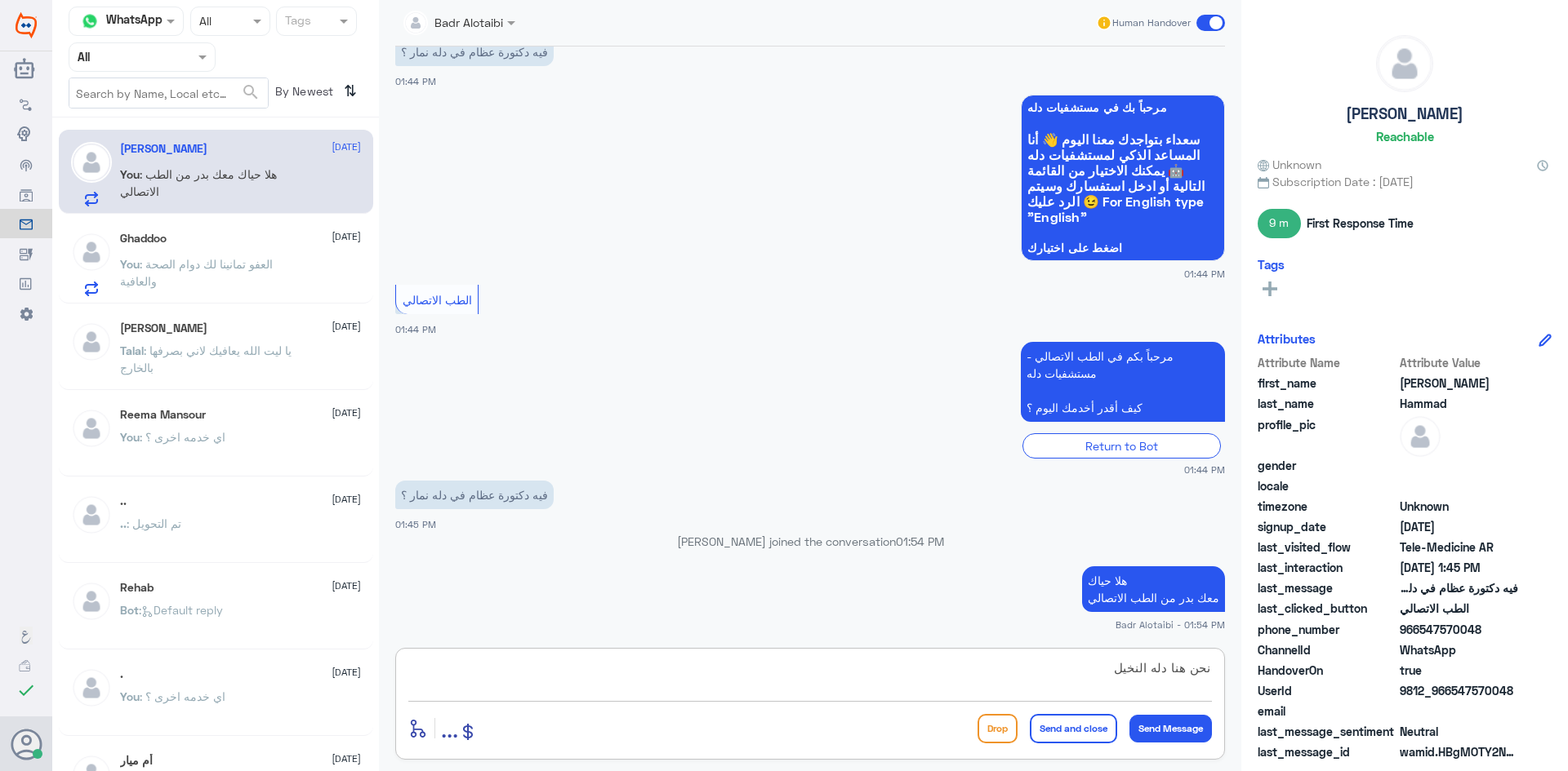
type textarea "نحن هنا دله النخيل"
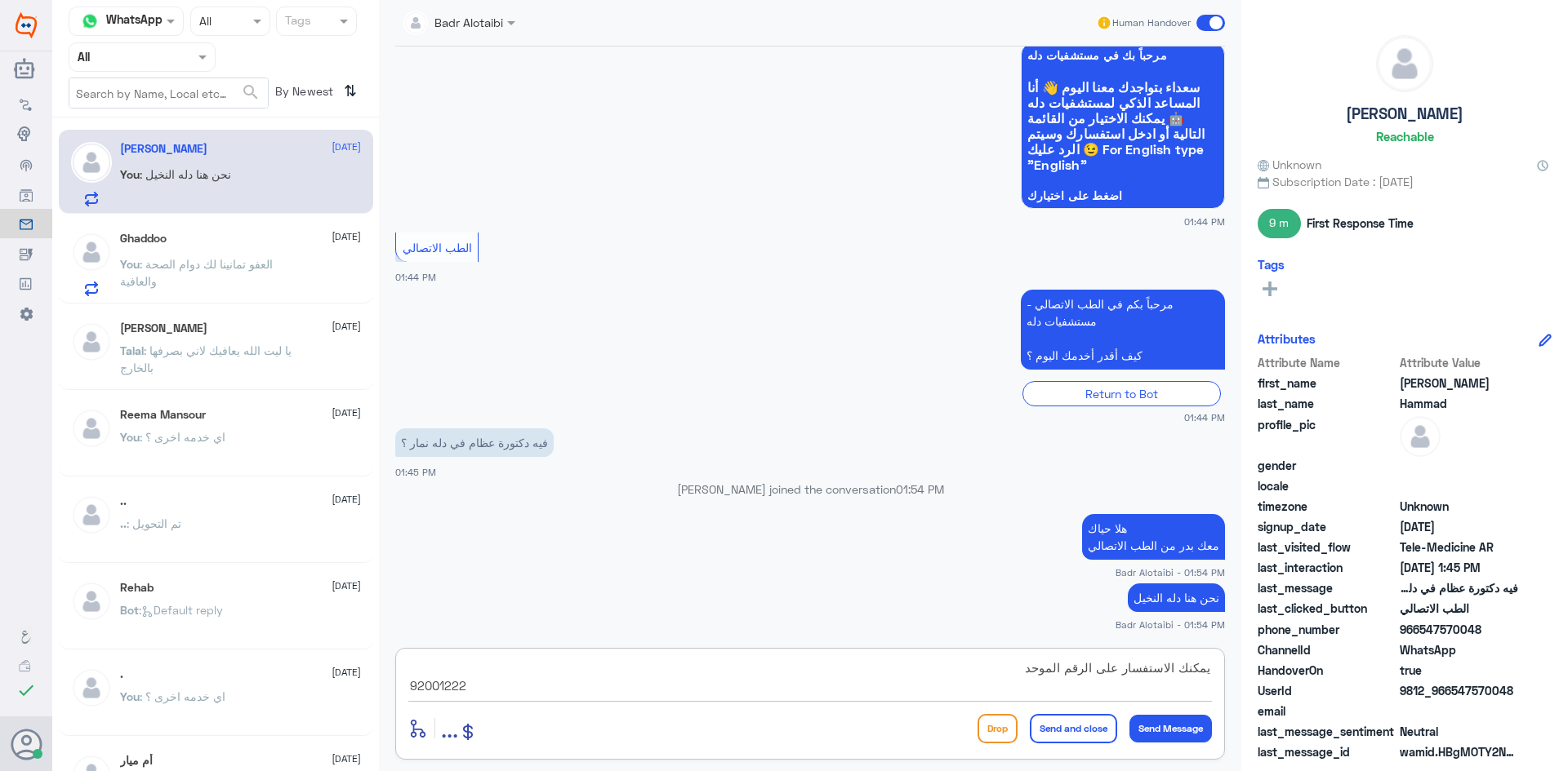
type textarea "يمكنك الاستفسار على الرقم الموحد 920012222"
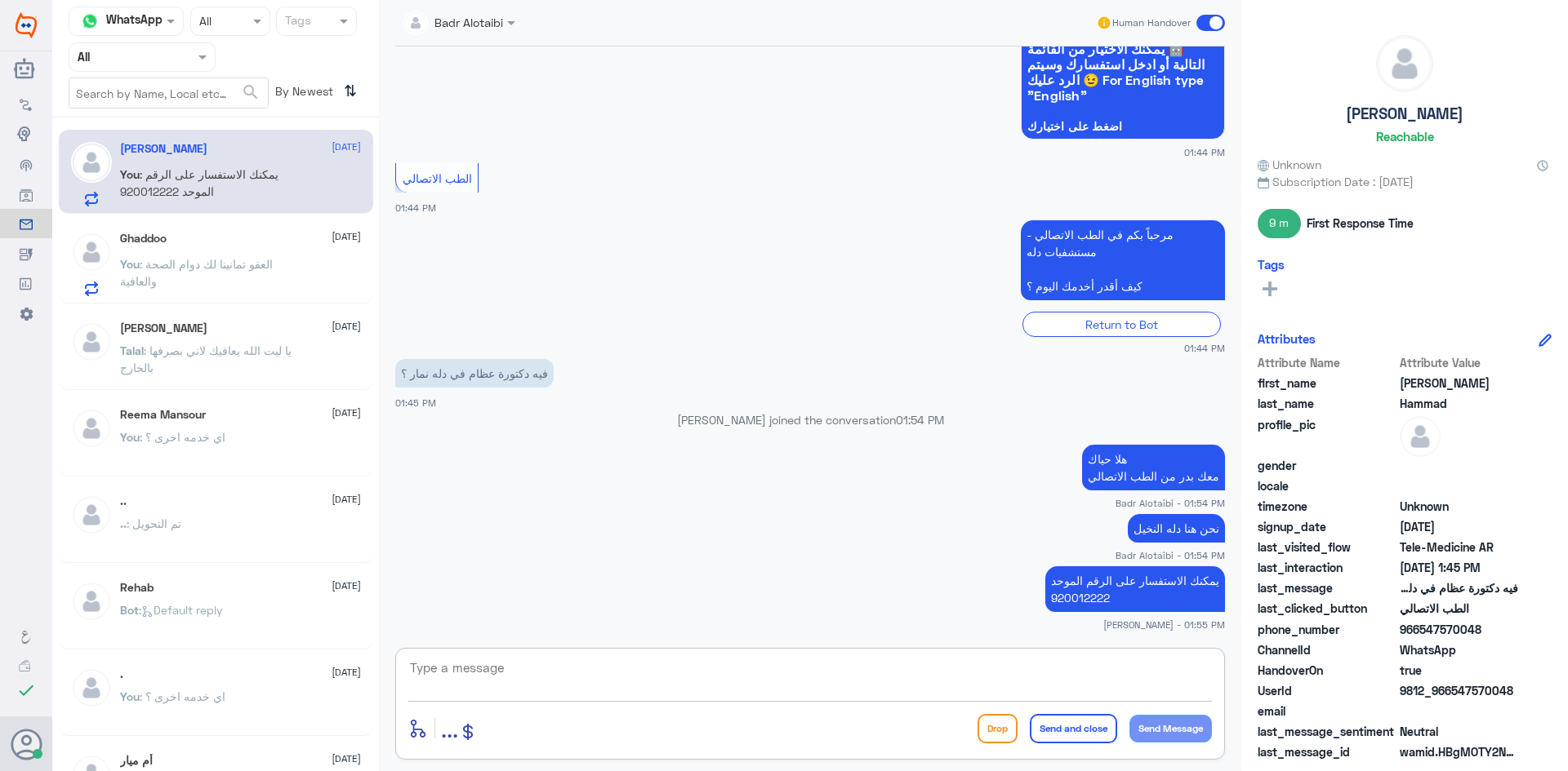
click at [1208, 22] on span at bounding box center [1211, 23] width 28 height 17
click at [0, 0] on input "checkbox" at bounding box center [0, 0] width 0 height 0
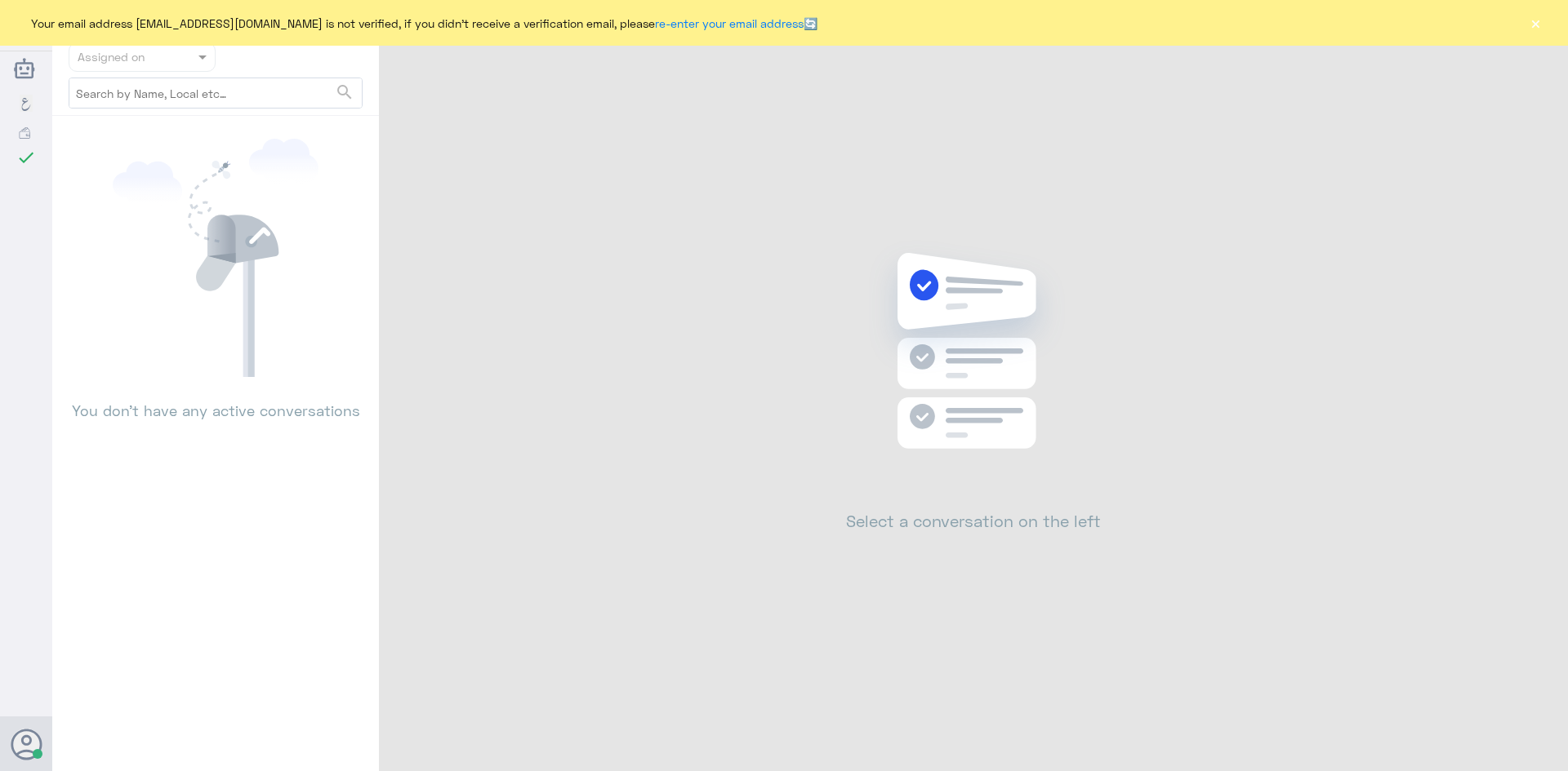
click at [1530, 25] on button "×" at bounding box center [1535, 23] width 17 height 17
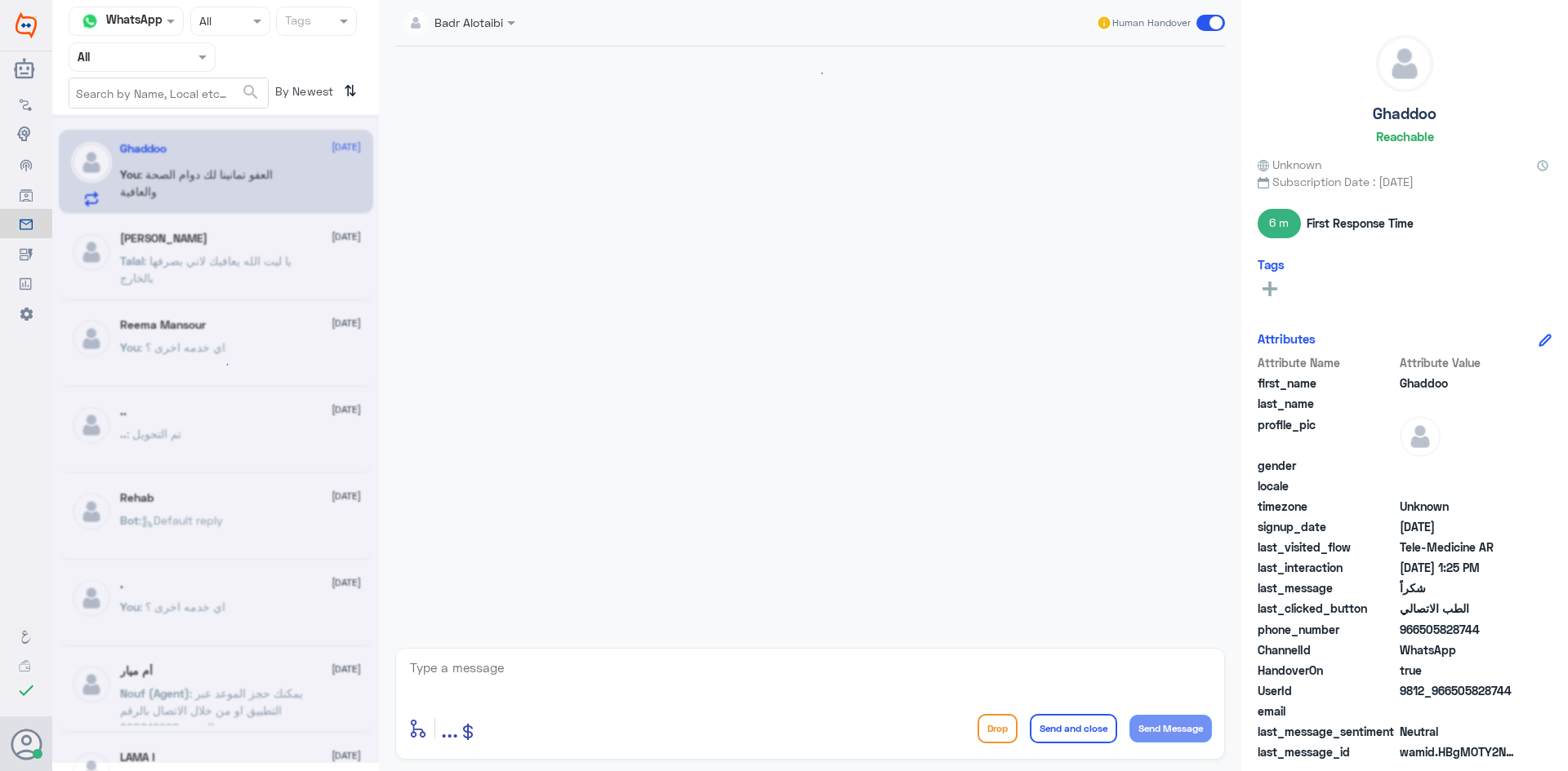
scroll to position [846, 0]
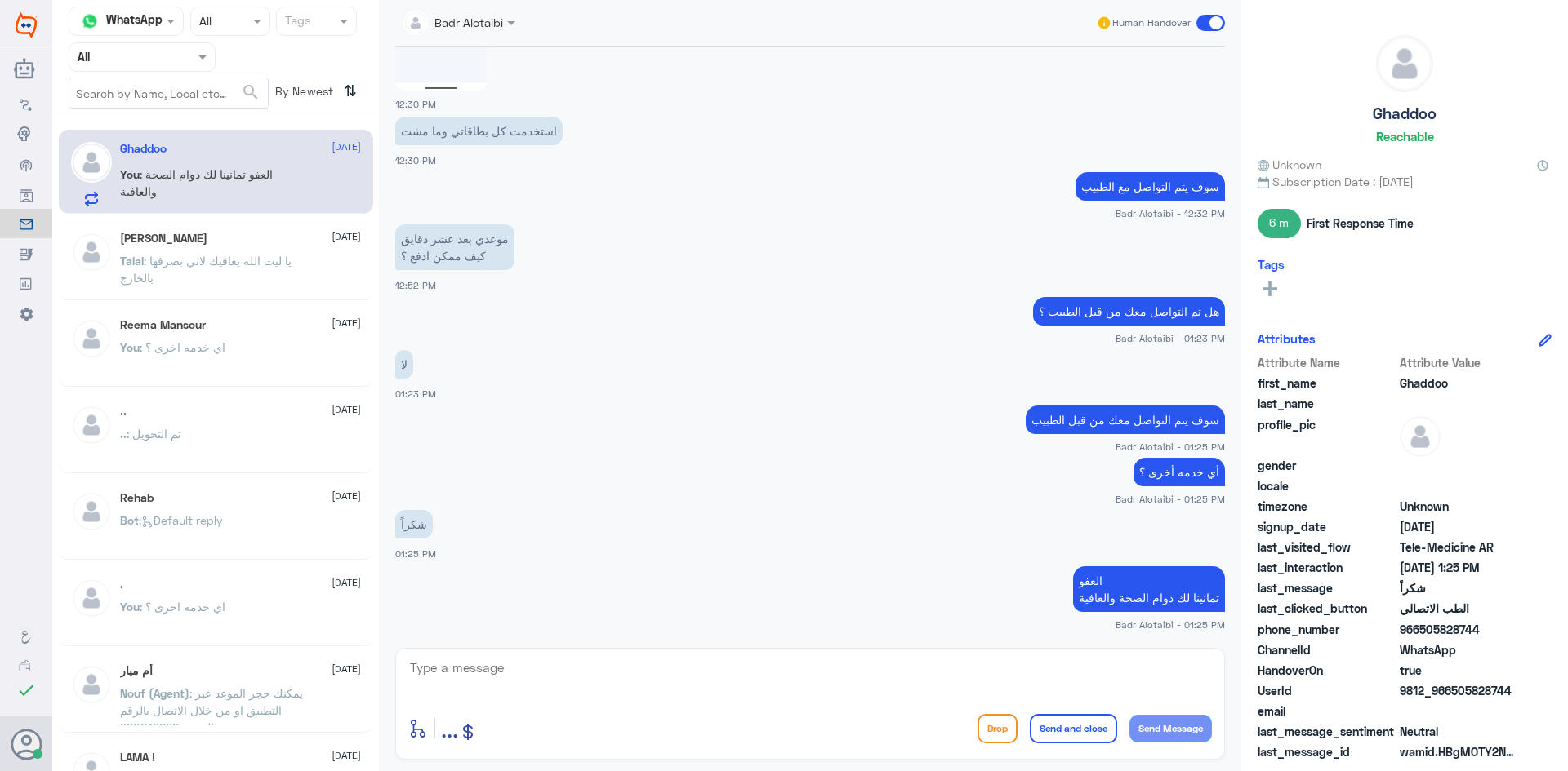
click at [1223, 28] on span at bounding box center [1211, 23] width 28 height 17
click at [0, 0] on input "checkbox" at bounding box center [0, 0] width 0 height 0
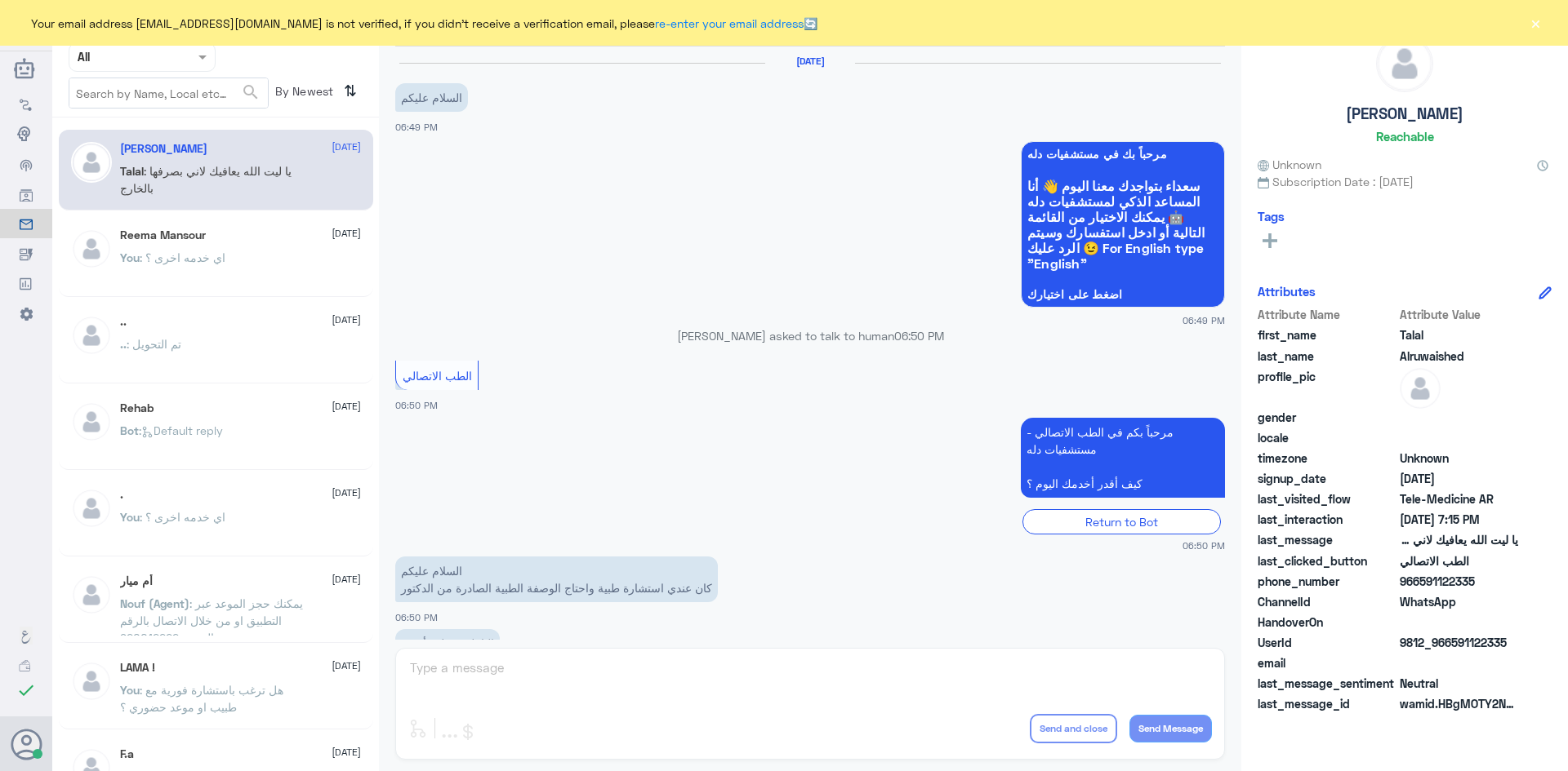
scroll to position [372, 0]
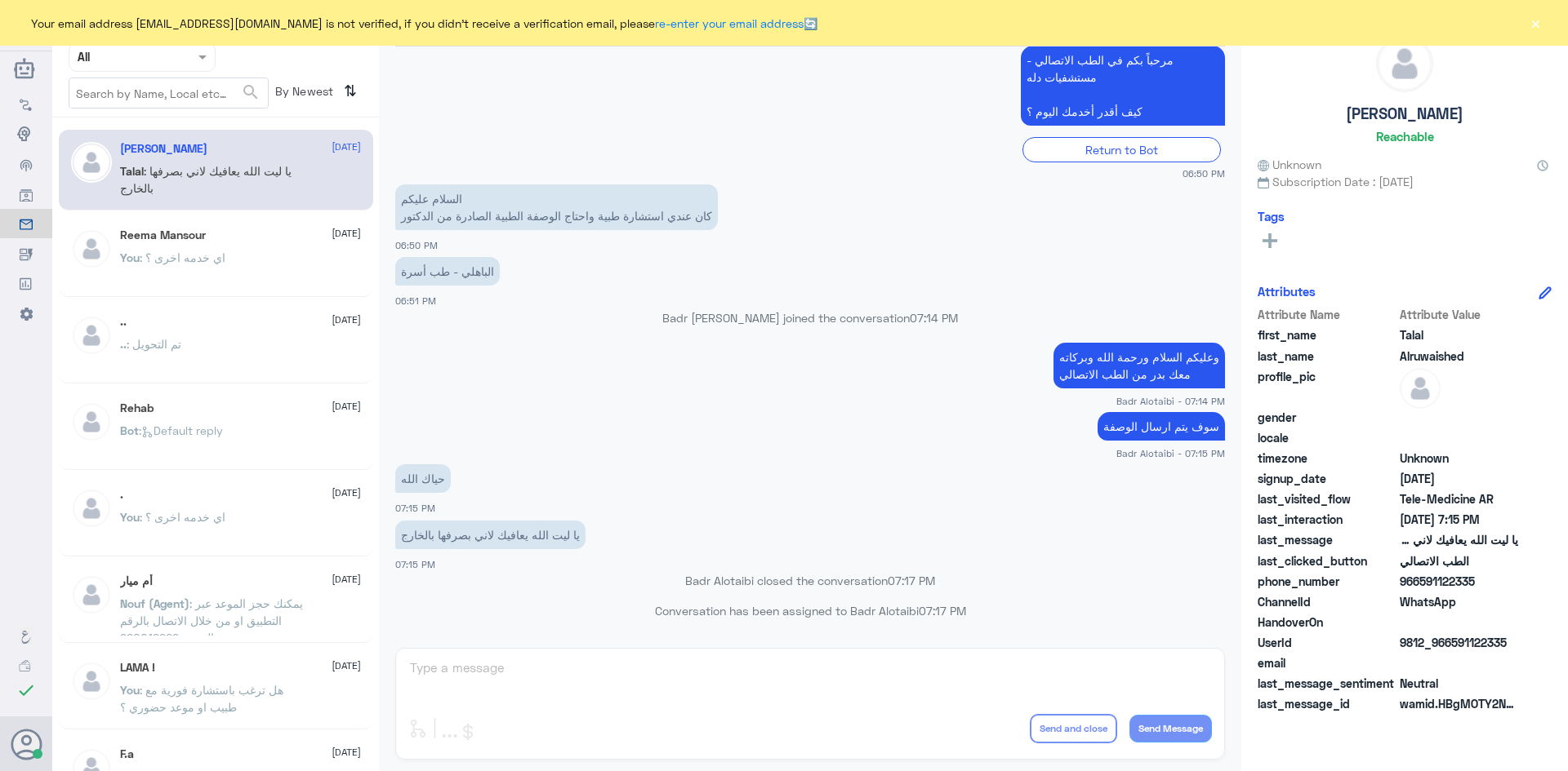
click at [1525, 18] on div "Your email address [EMAIL_ADDRESS][DOMAIN_NAME] is not verified, if you didn't …" at bounding box center [784, 23] width 1568 height 46
click at [1527, 20] on div "Your email address [EMAIL_ADDRESS][DOMAIN_NAME] is not verified, if you didn't …" at bounding box center [784, 23] width 1568 height 46
click at [1528, 20] on button "×" at bounding box center [1535, 23] width 17 height 17
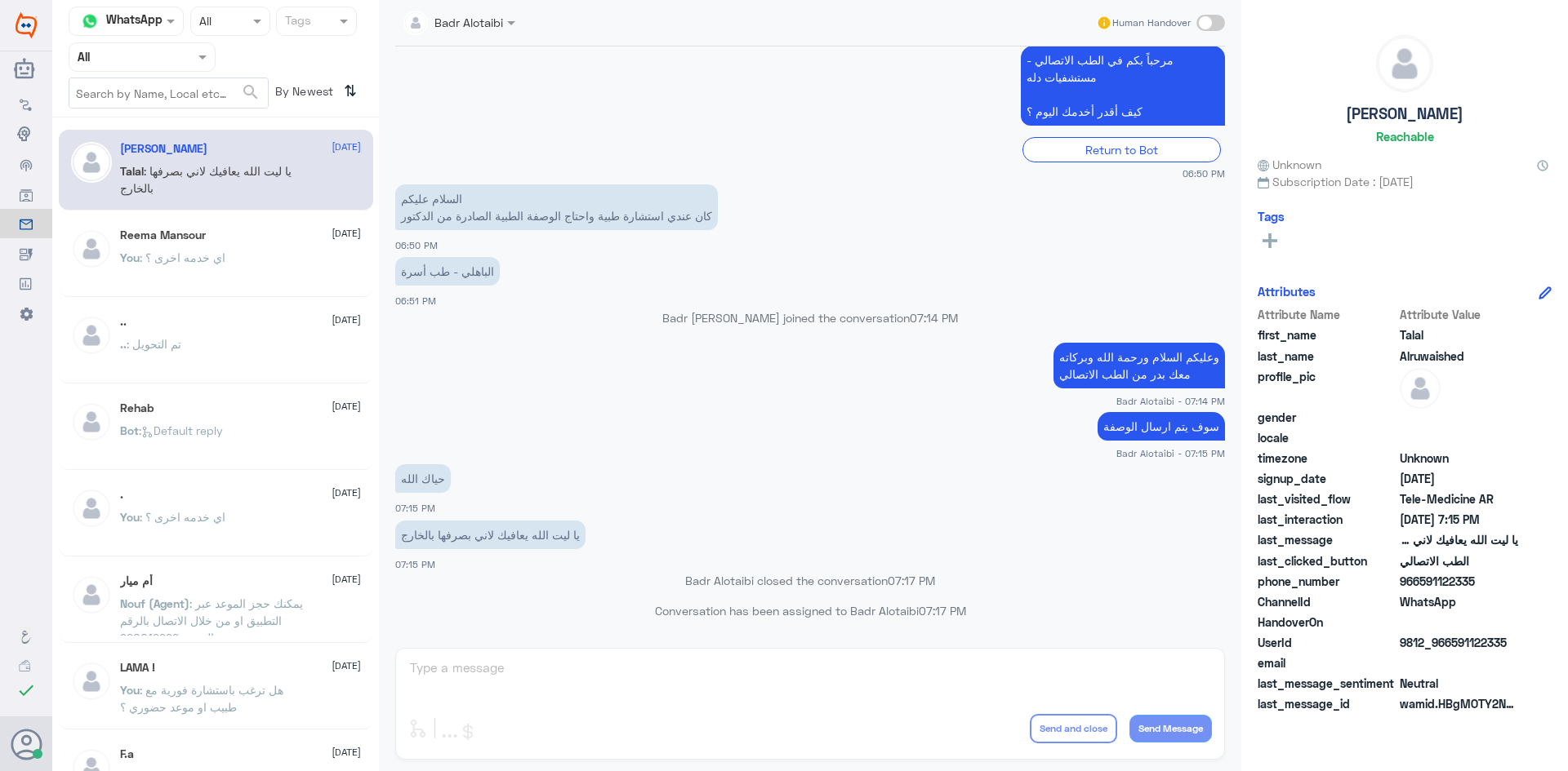
click at [450, 29] on input "text" at bounding box center [440, 22] width 74 height 18
click at [199, 58] on span at bounding box center [203, 58] width 8 height 4
click at [169, 123] on div "Unassigned" at bounding box center [142, 128] width 147 height 38
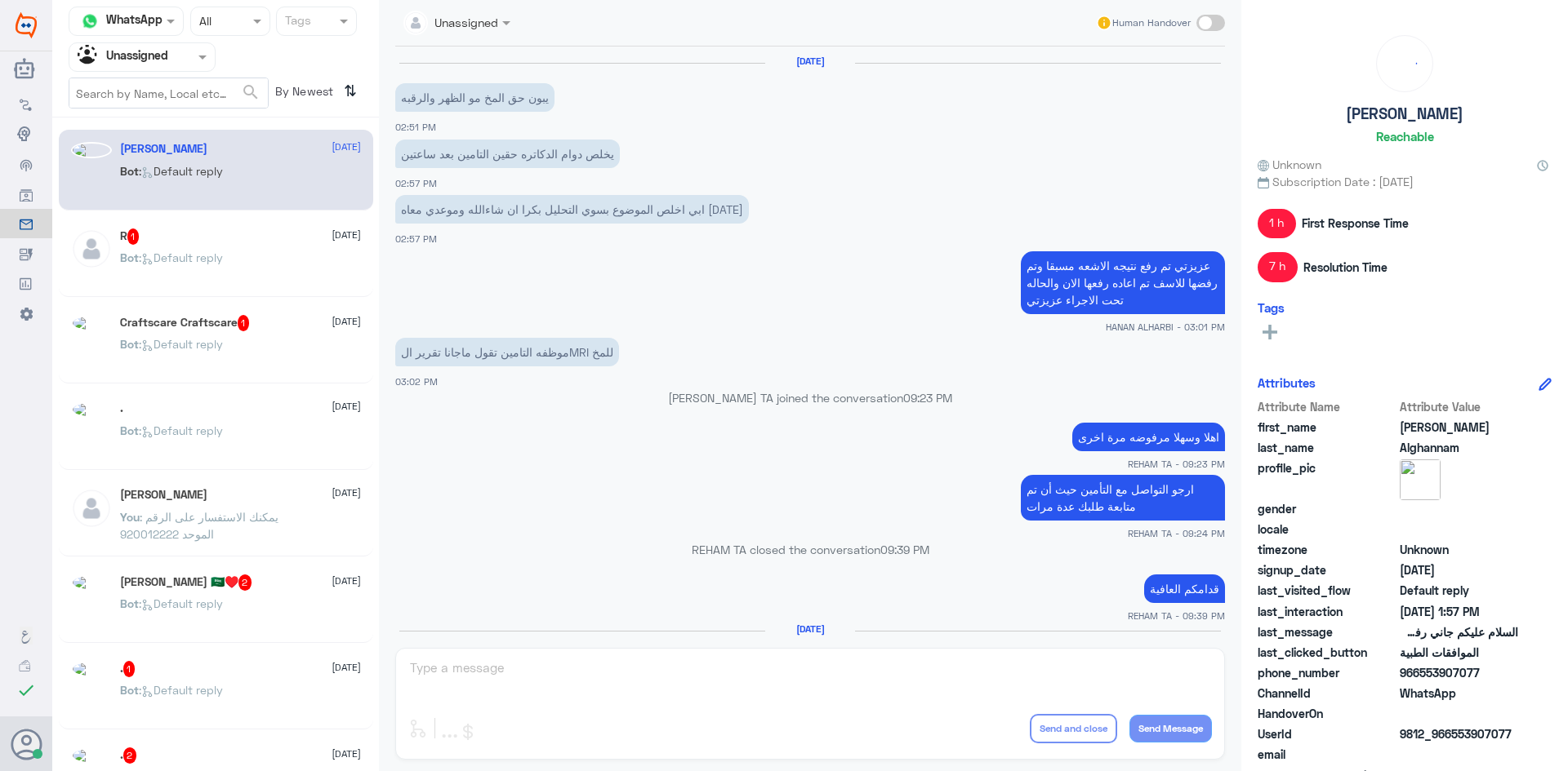
scroll to position [1201, 0]
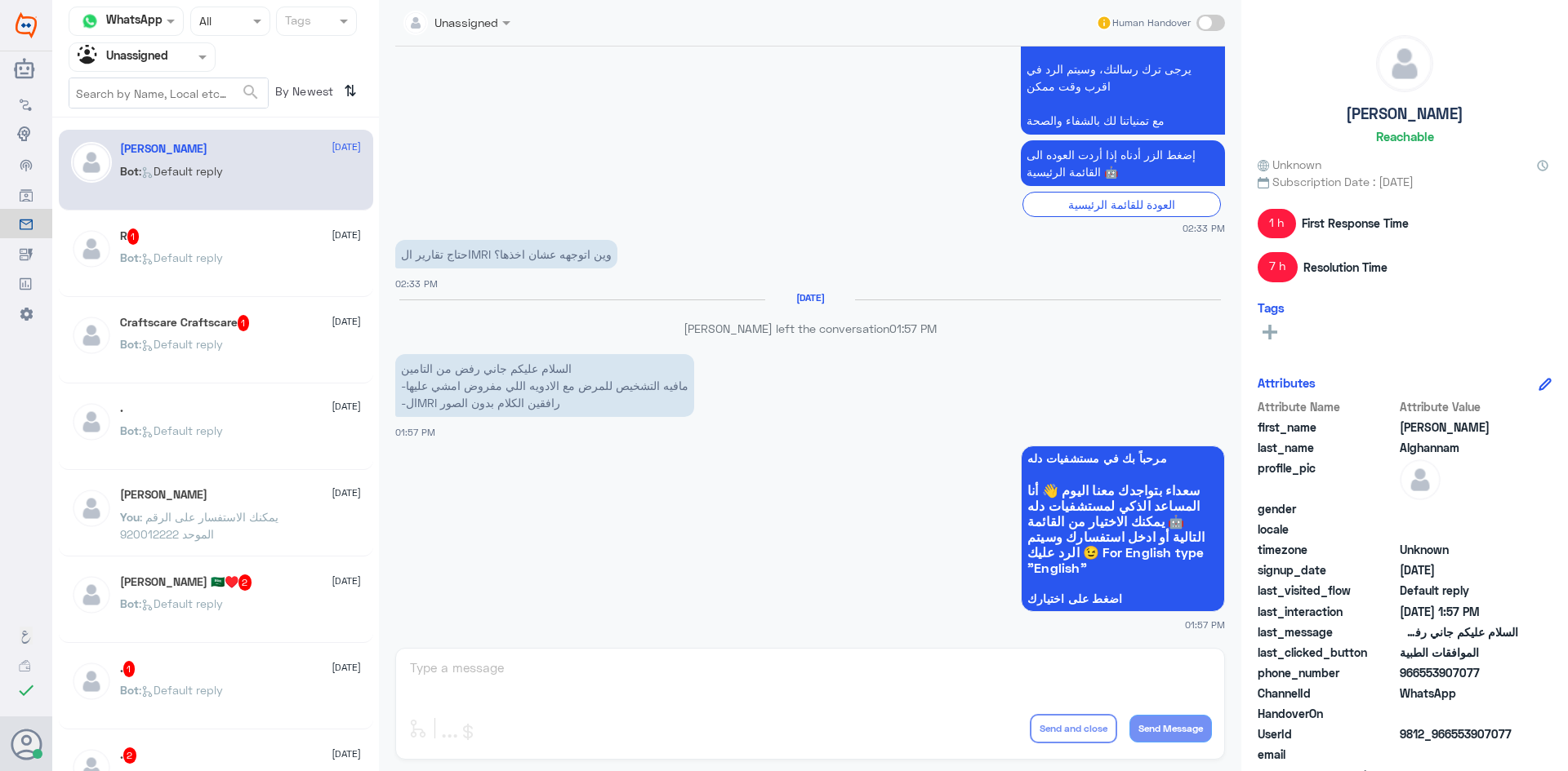
click at [172, 71] on div "Agent Filter Unassigned" at bounding box center [142, 57] width 147 height 29
click at [124, 194] on div "Your Team" at bounding box center [142, 184] width 147 height 38
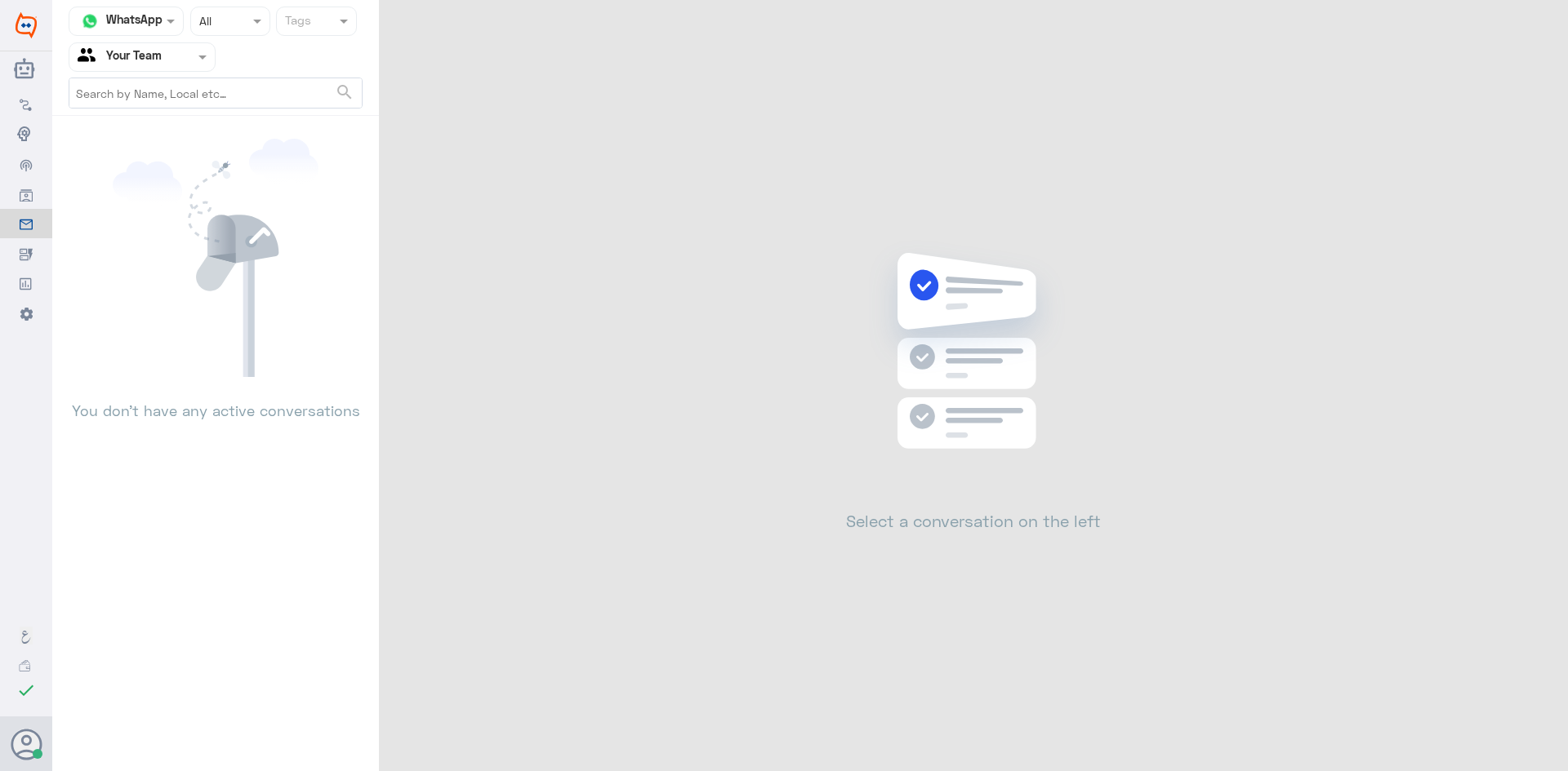
click at [195, 67] on div "Agent Filter Your Team" at bounding box center [142, 57] width 147 height 29
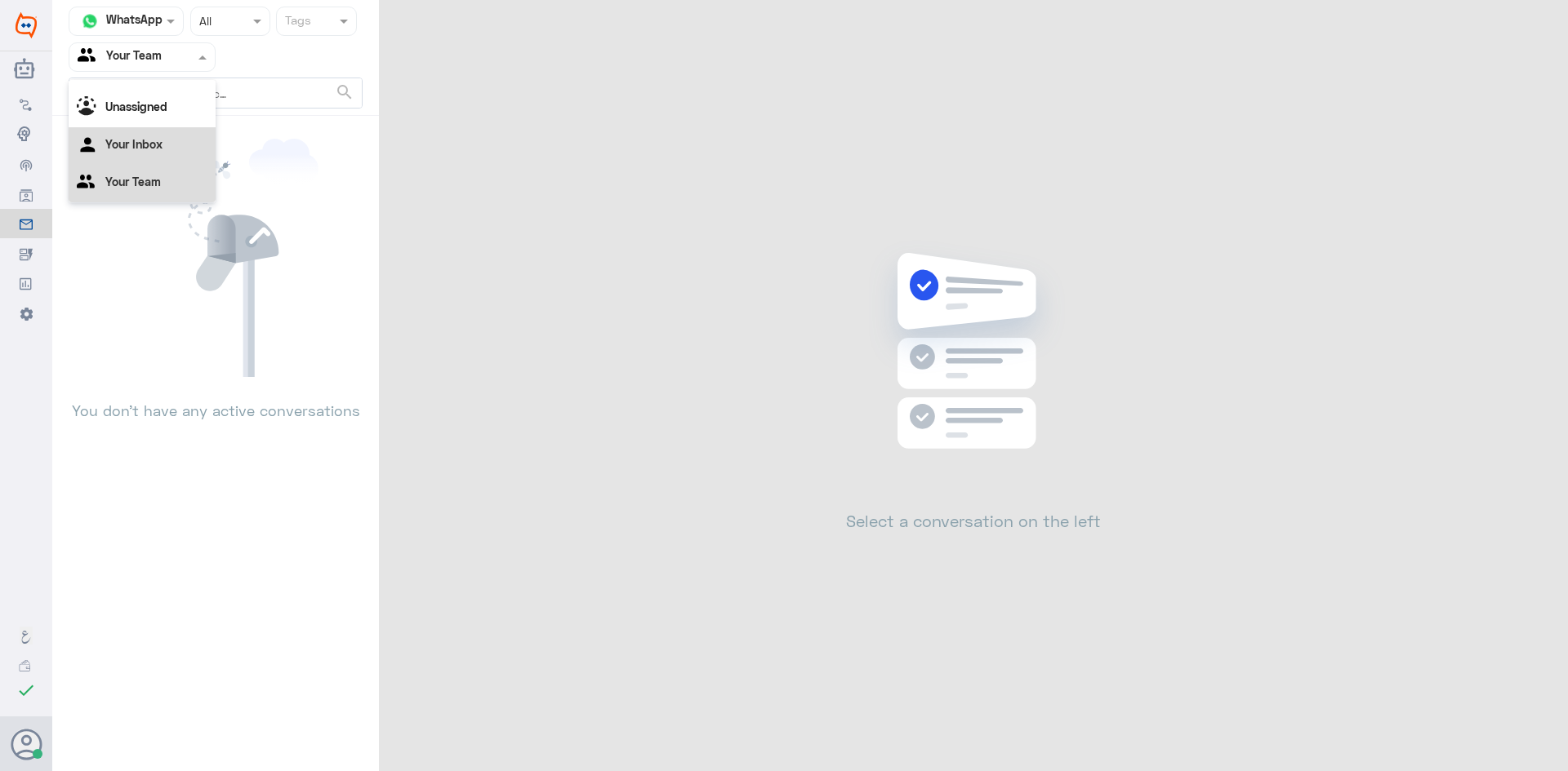
click at [179, 145] on div "Your Inbox" at bounding box center [142, 146] width 147 height 38
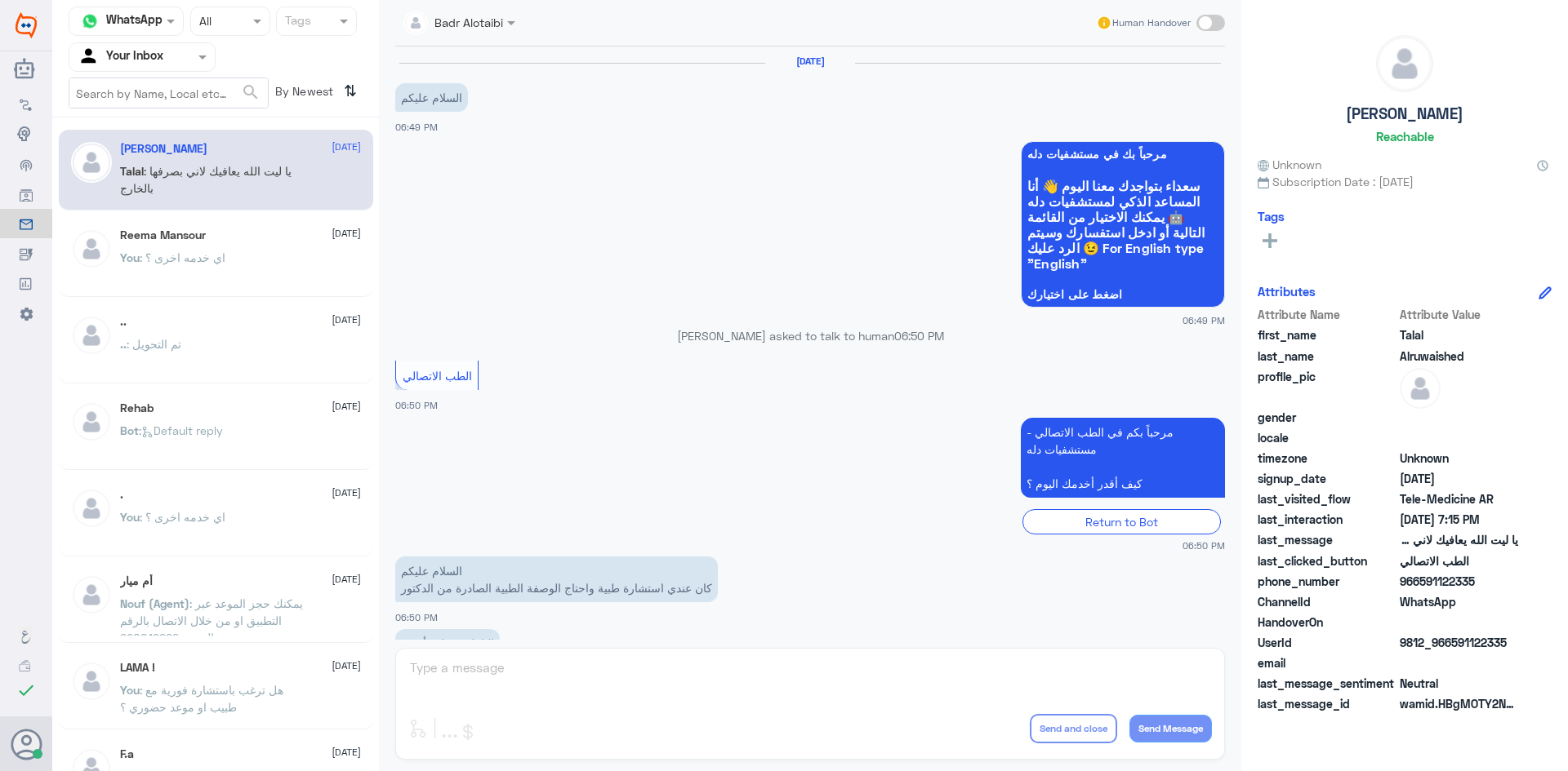
scroll to position [372, 0]
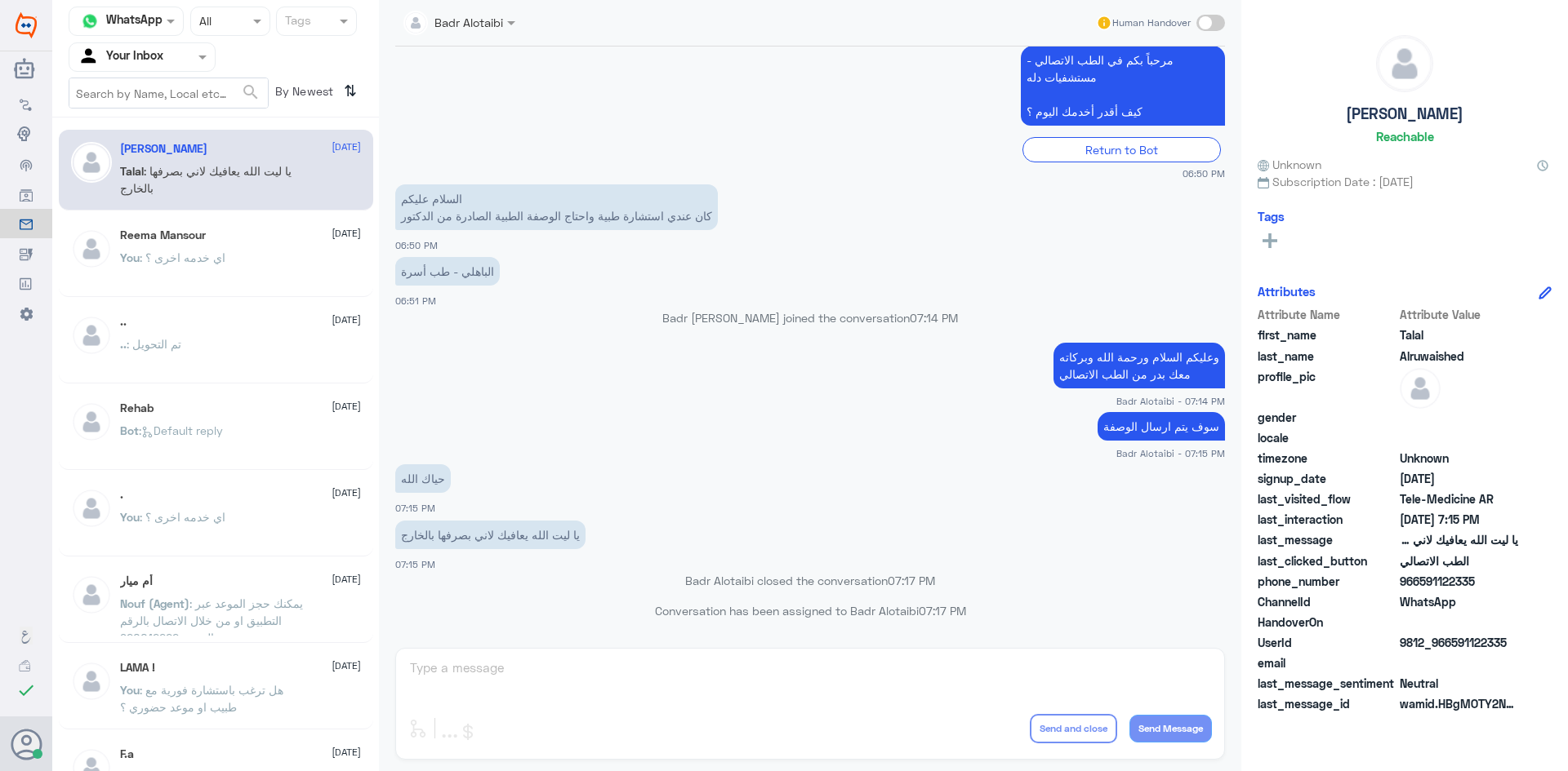
click at [176, 61] on div at bounding box center [142, 57] width 145 height 18
click at [161, 97] on div "All" at bounding box center [142, 95] width 147 height 30
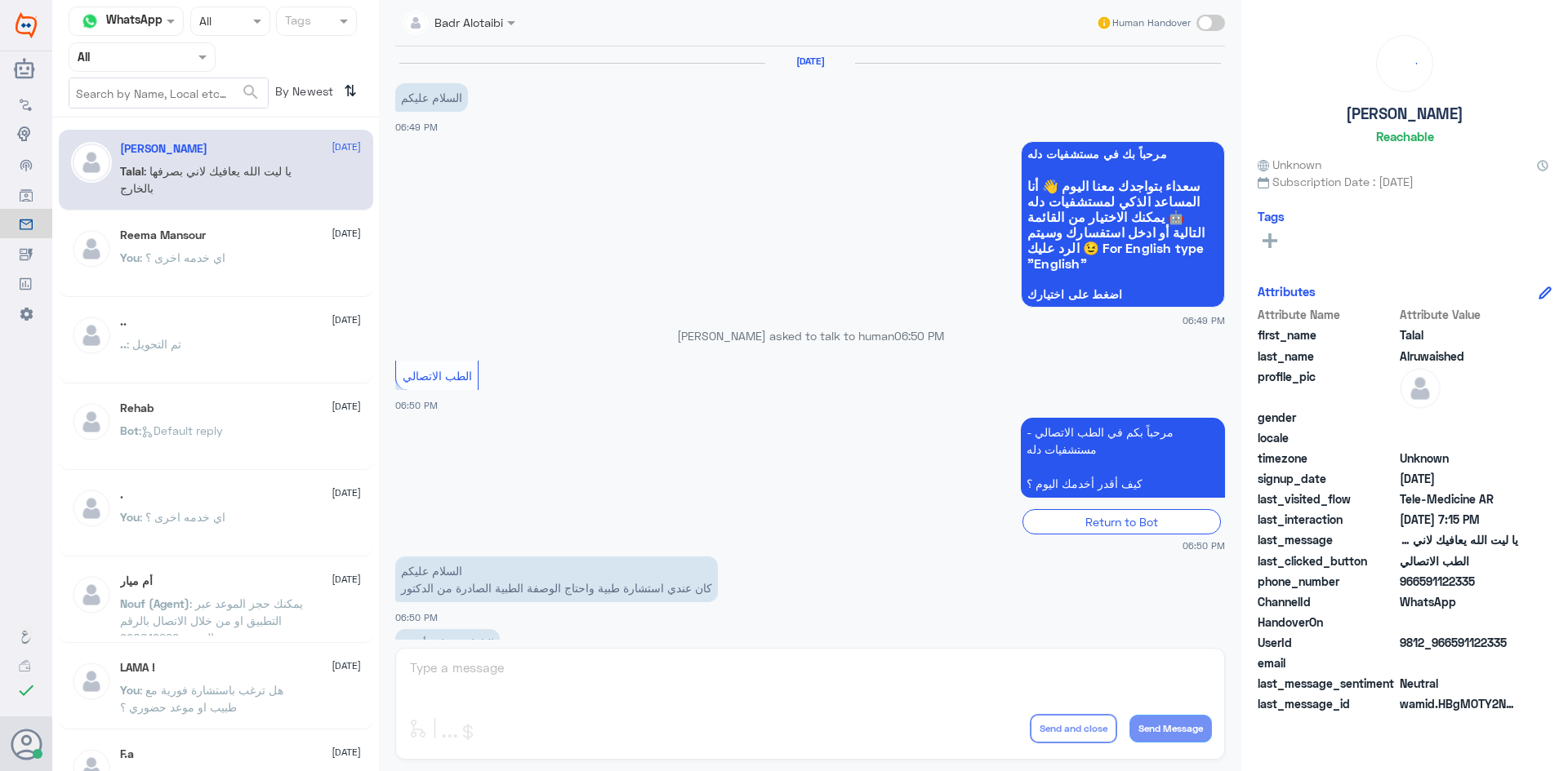
scroll to position [372, 0]
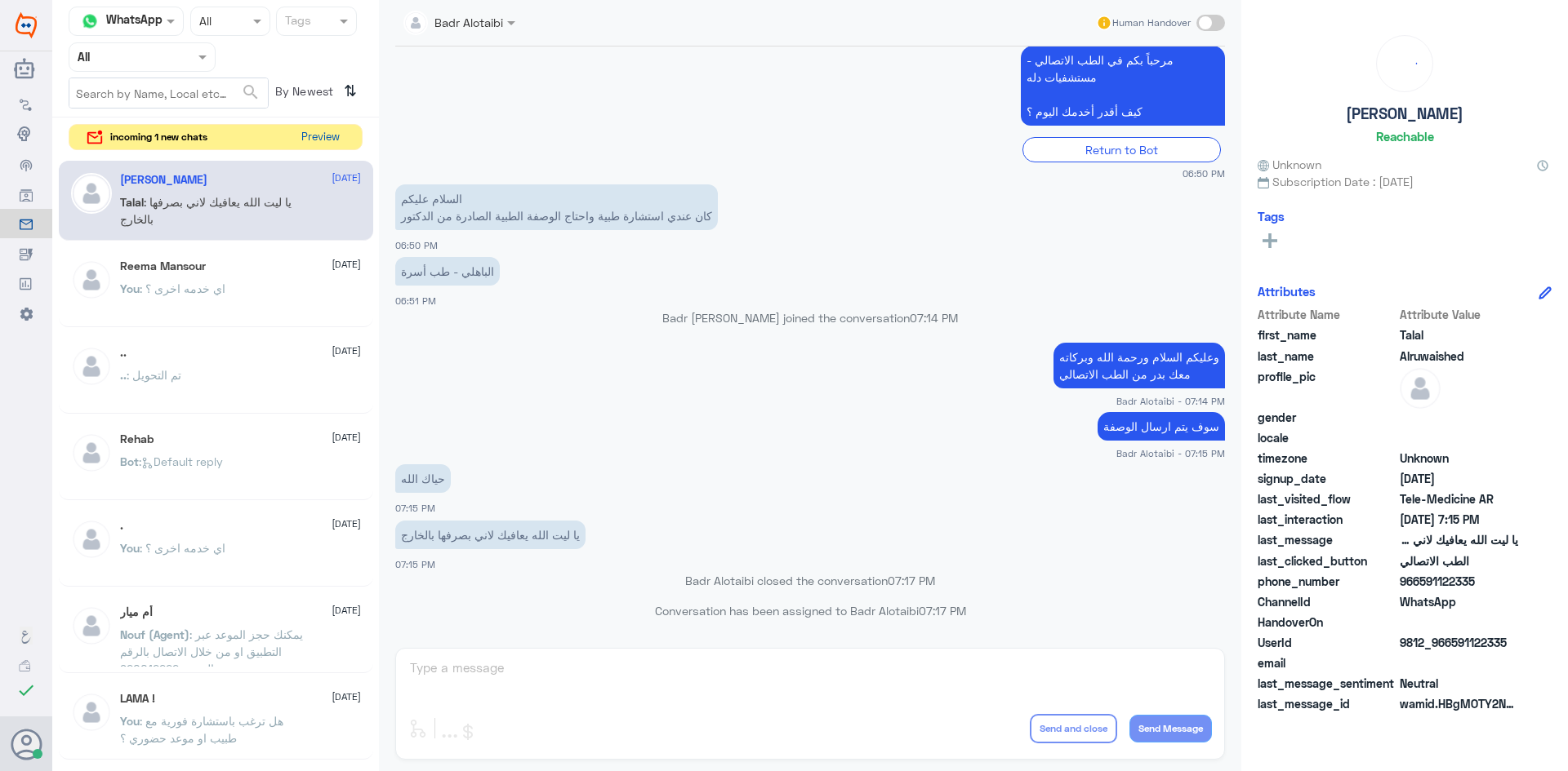
click at [306, 139] on button "Preview" at bounding box center [320, 138] width 51 height 25
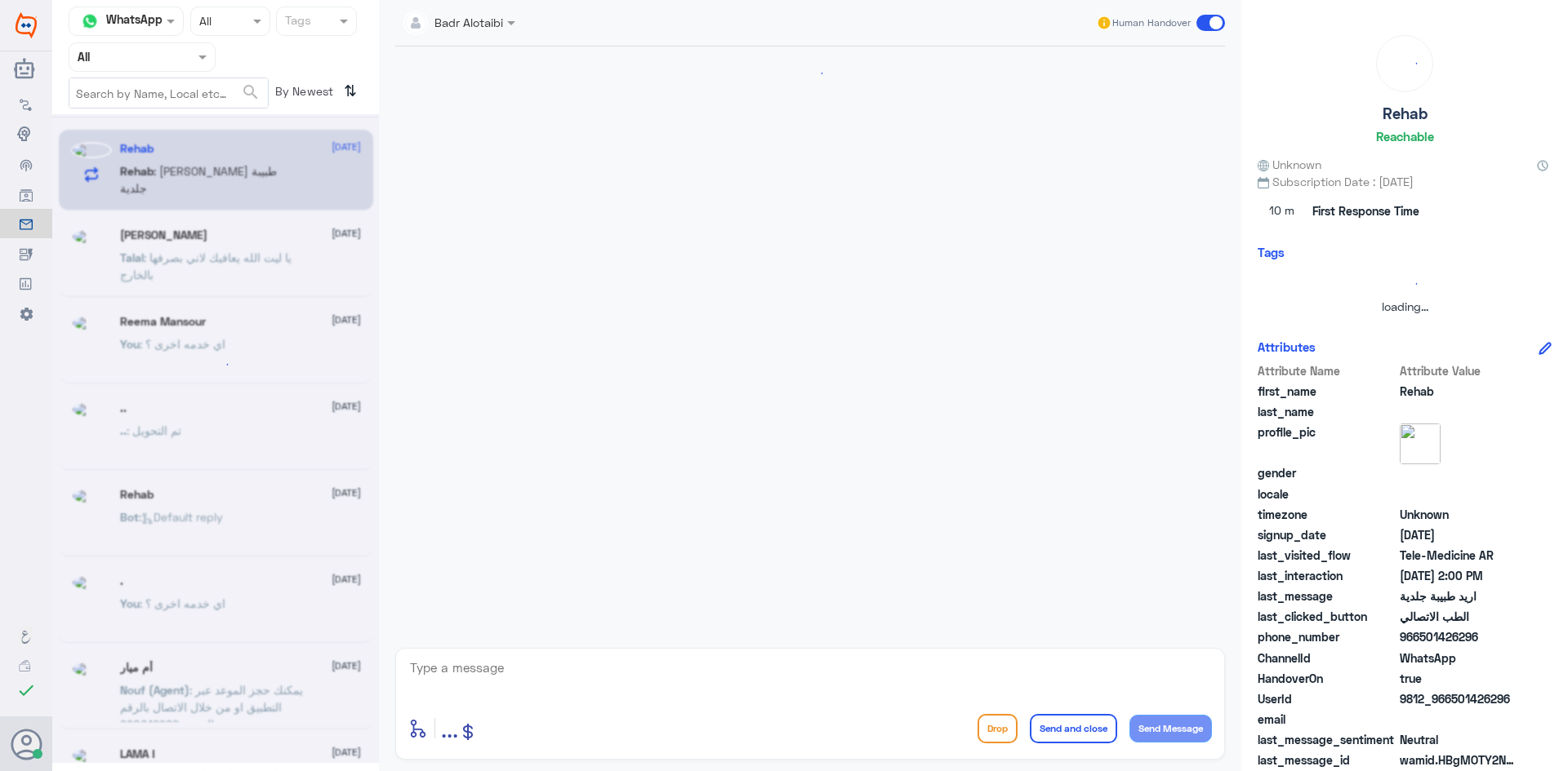
scroll to position [0, 0]
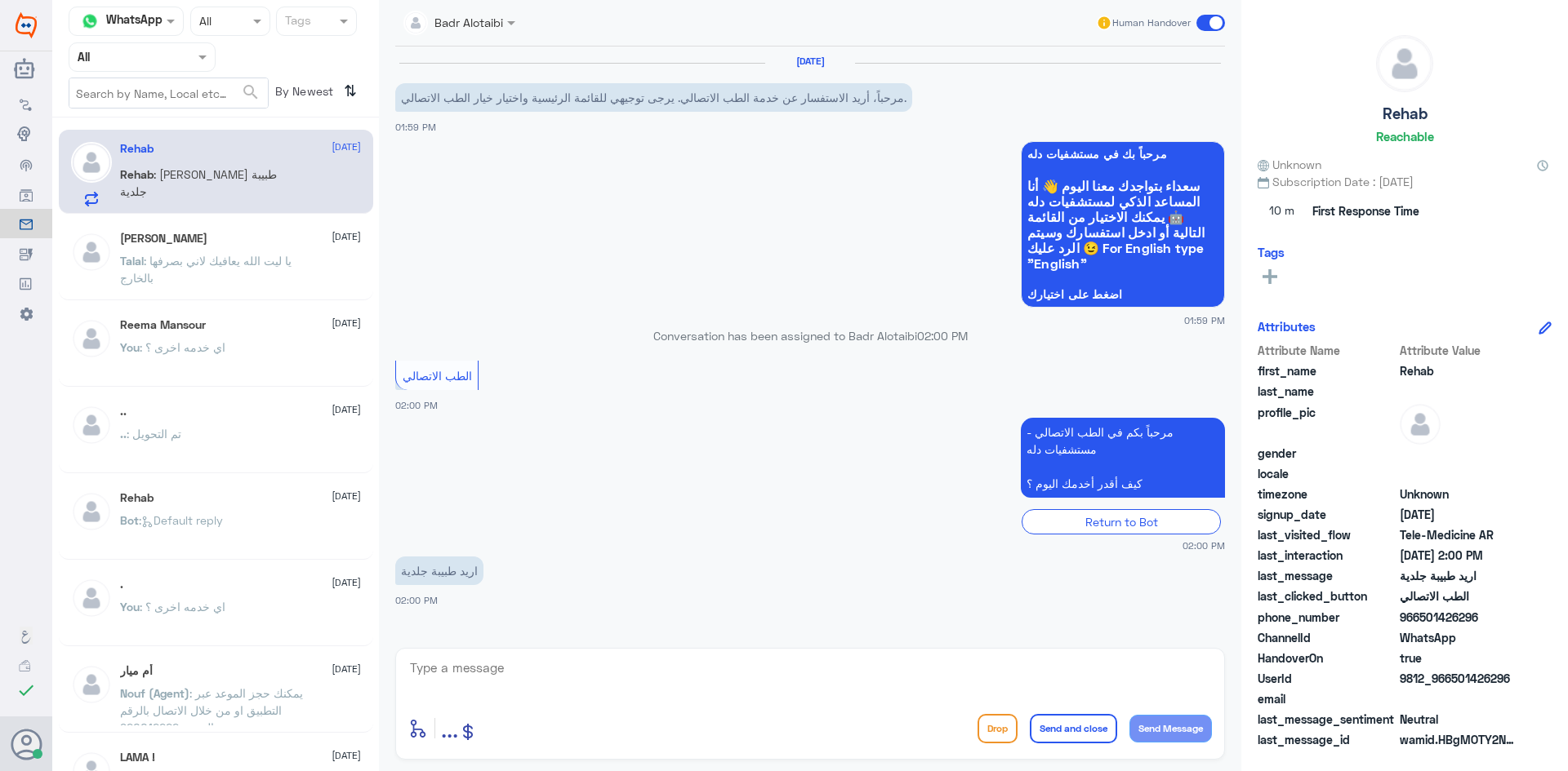
click at [518, 670] on textarea at bounding box center [810, 677] width 803 height 40
type textarea "ه"
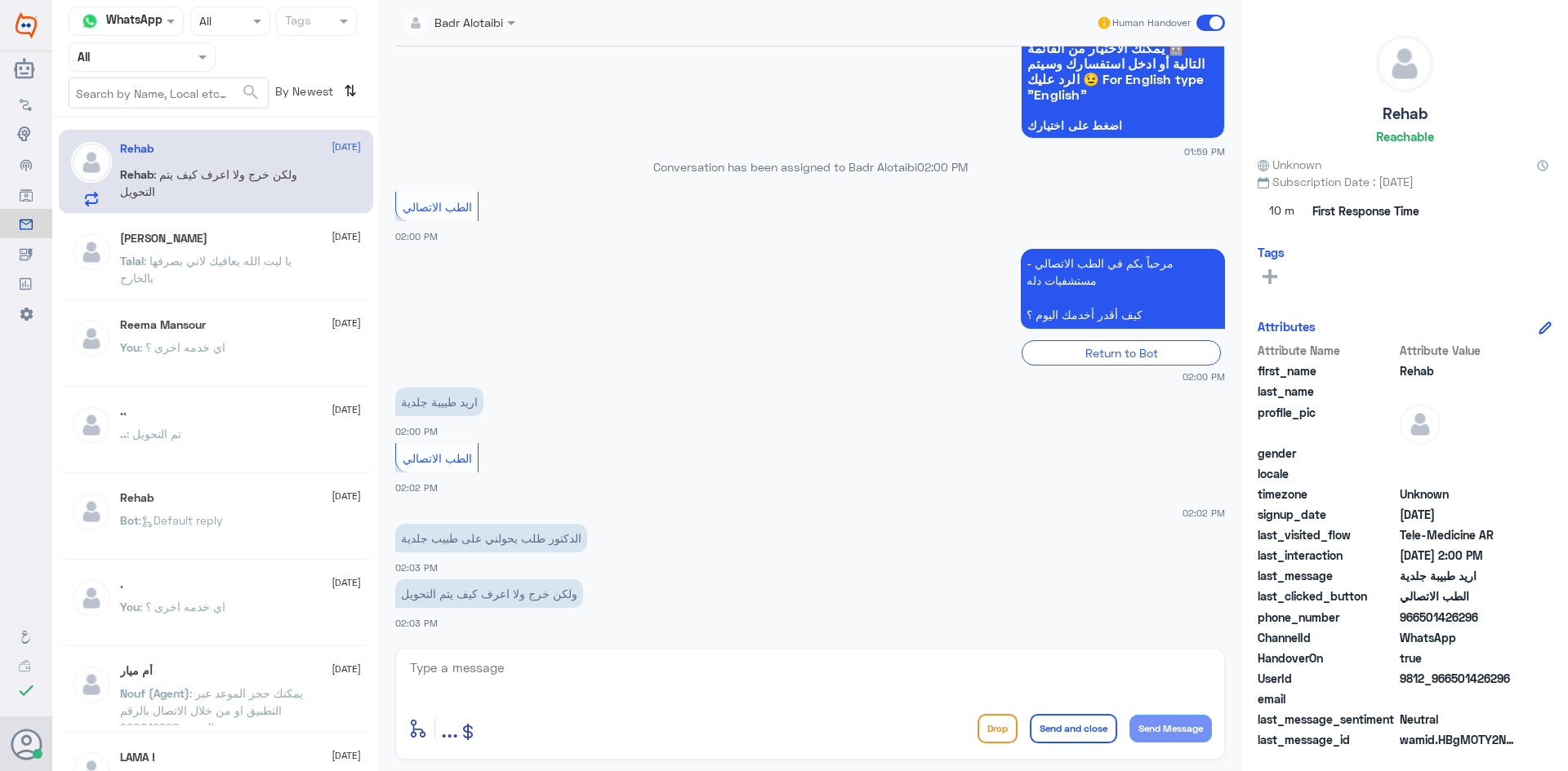
click at [741, 698] on div at bounding box center [810, 678] width 803 height 44
click at [726, 688] on textarea at bounding box center [810, 677] width 803 height 40
click at [693, 662] on textarea at bounding box center [810, 677] width 803 height 40
click at [717, 681] on textarea at bounding box center [810, 677] width 803 height 40
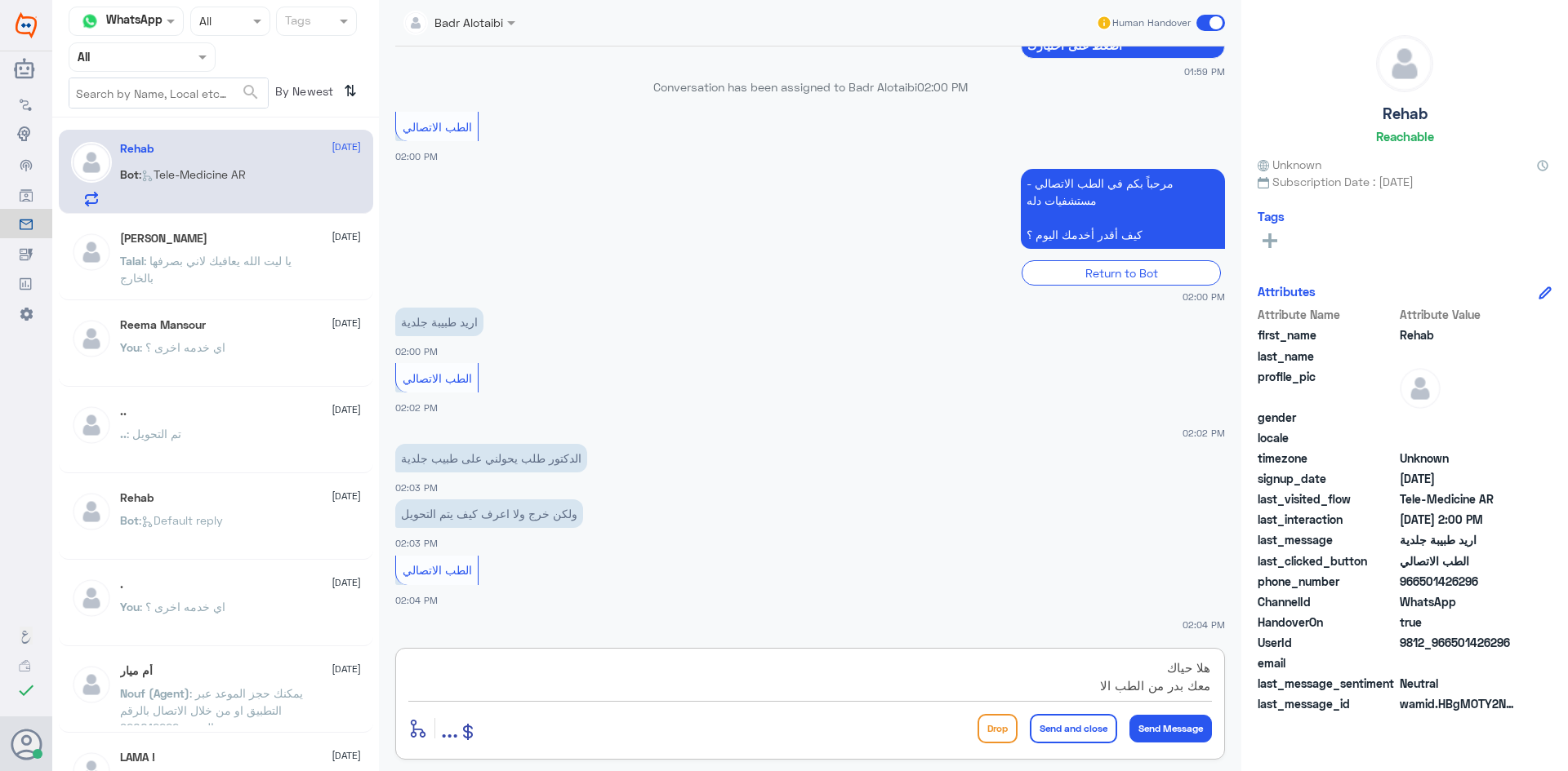
scroll to position [305, 0]
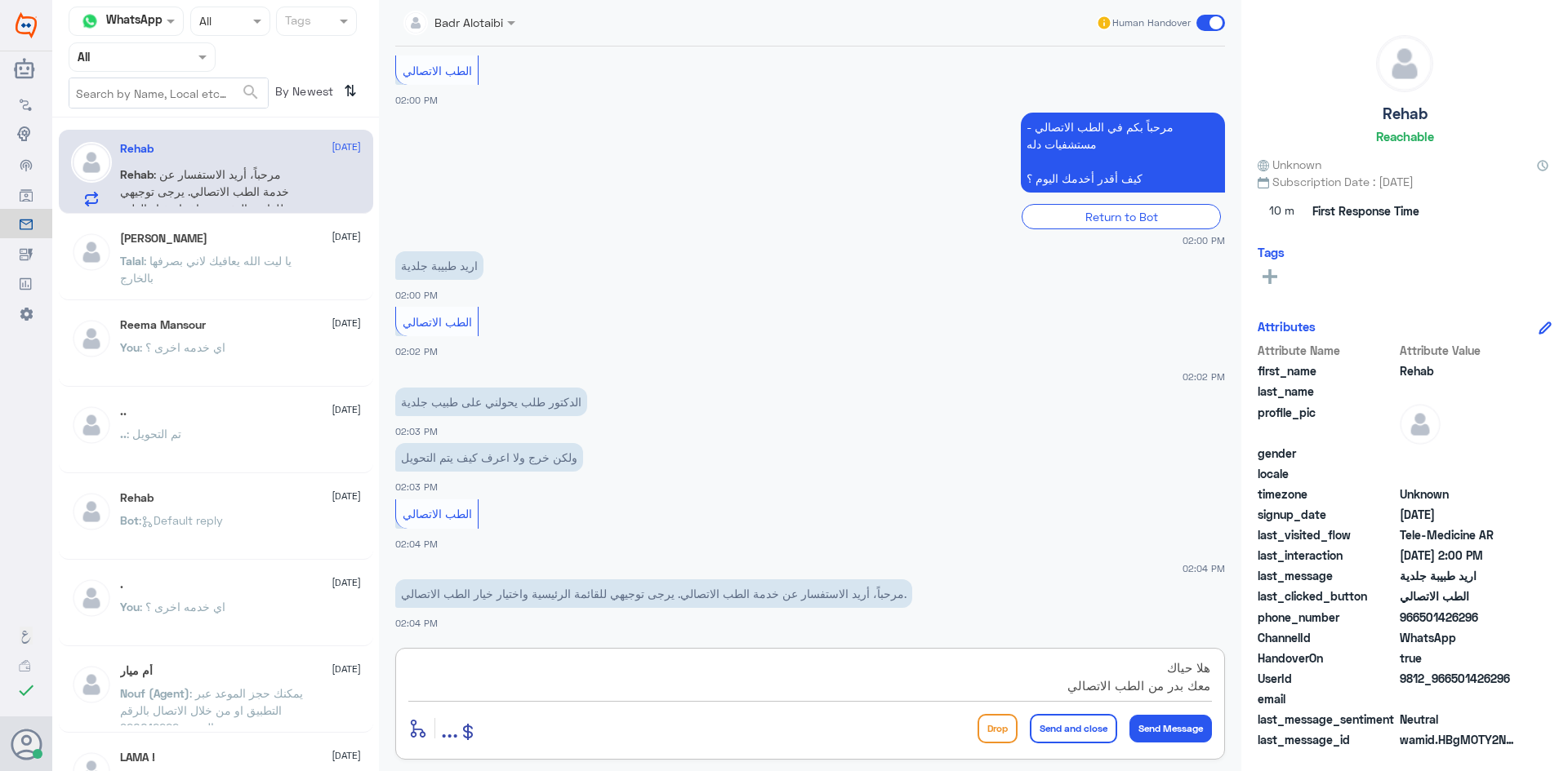
type textarea "هلا حياك معك بدر من الطب الاتصالي"
drag, startPoint x: 1510, startPoint y: 677, endPoint x: 1452, endPoint y: 679, distance: 58.0
click at [1452, 679] on span "9812_966501426296" at bounding box center [1459, 678] width 119 height 18
copy span "501426296"
click at [1060, 682] on textarea "هلا حياك معك بدر من الطب الاتصالي" at bounding box center [810, 677] width 803 height 40
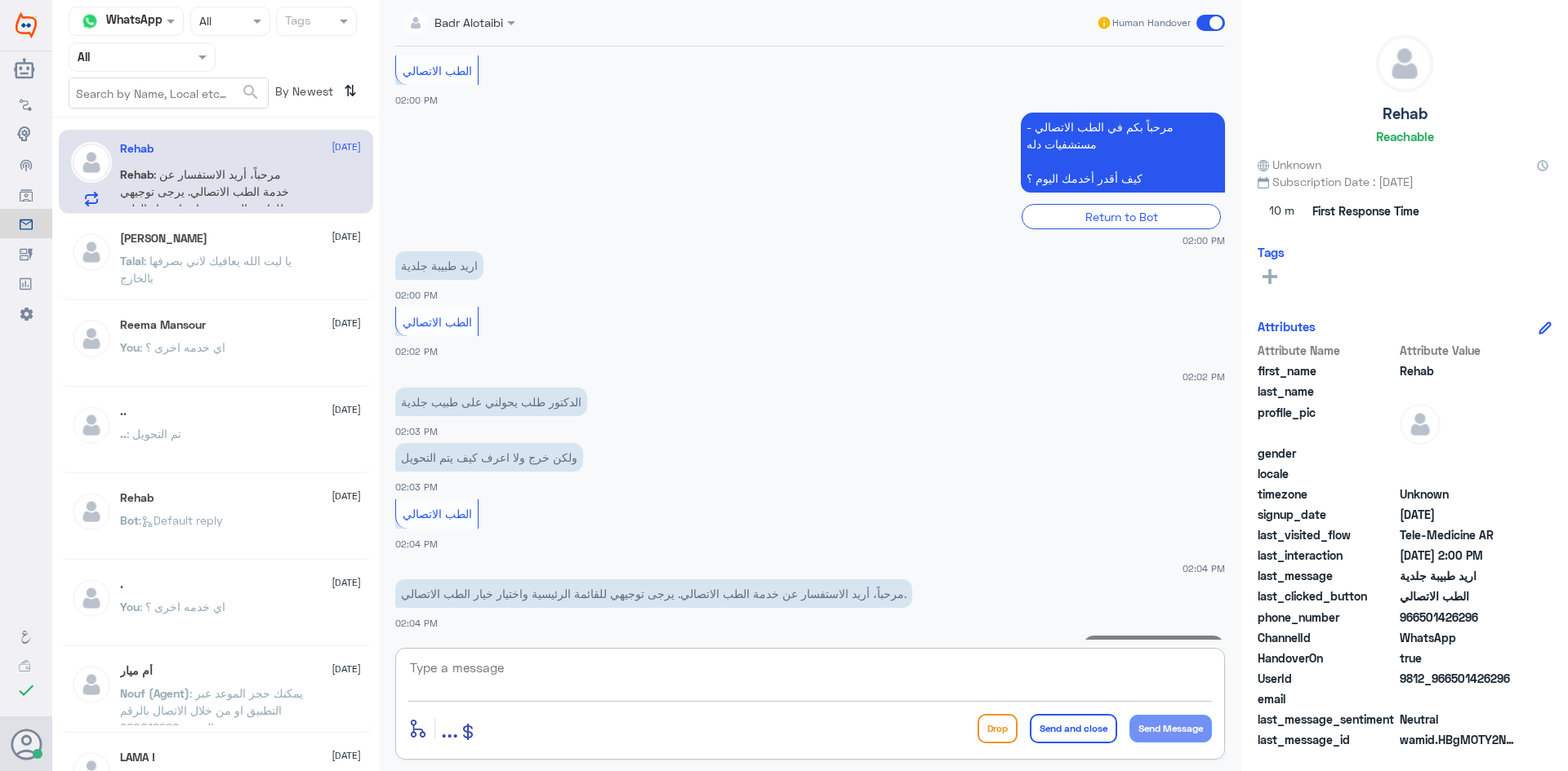
scroll to position [375, 0]
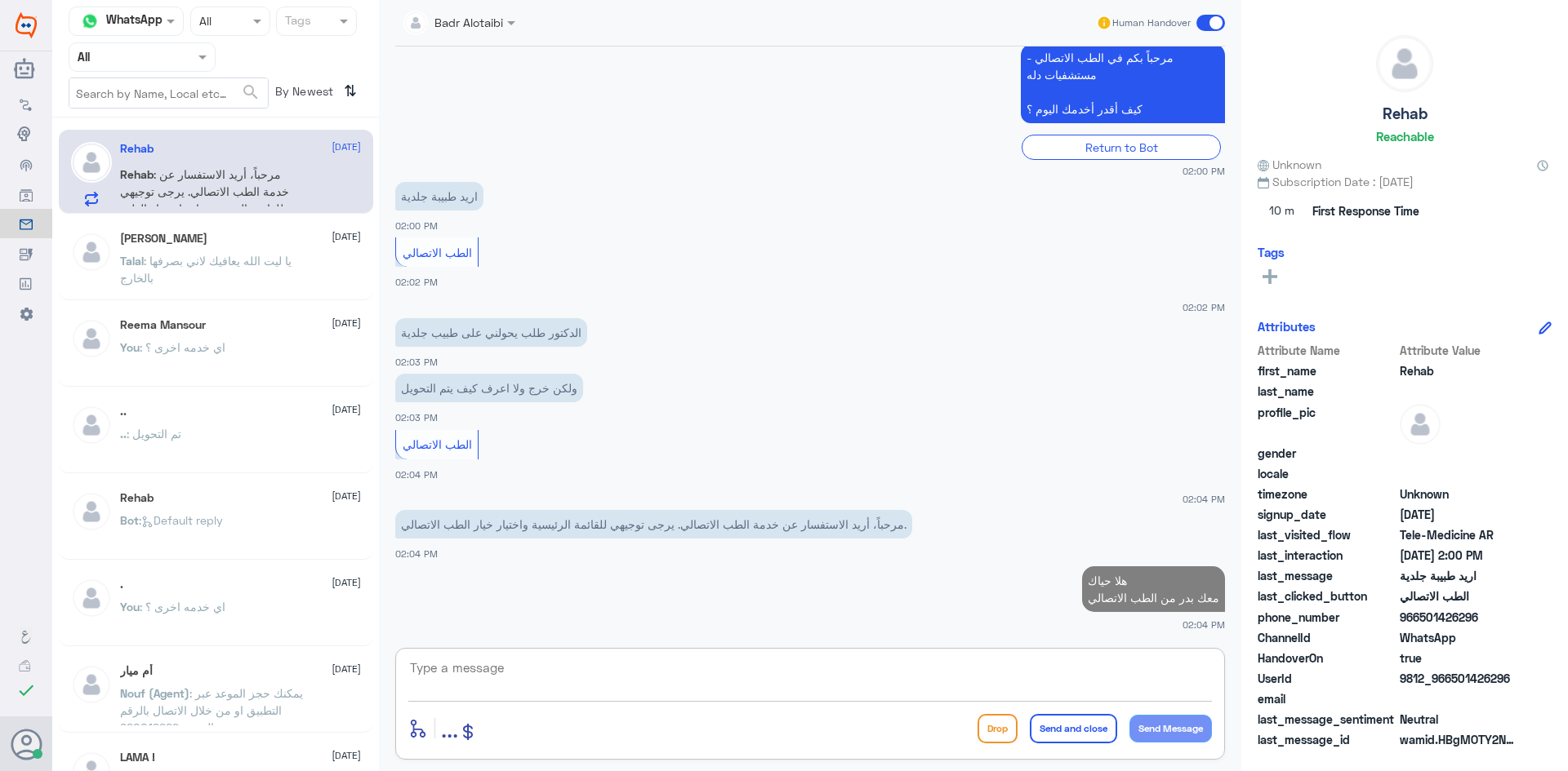
click at [1055, 677] on textarea at bounding box center [810, 677] width 803 height 40
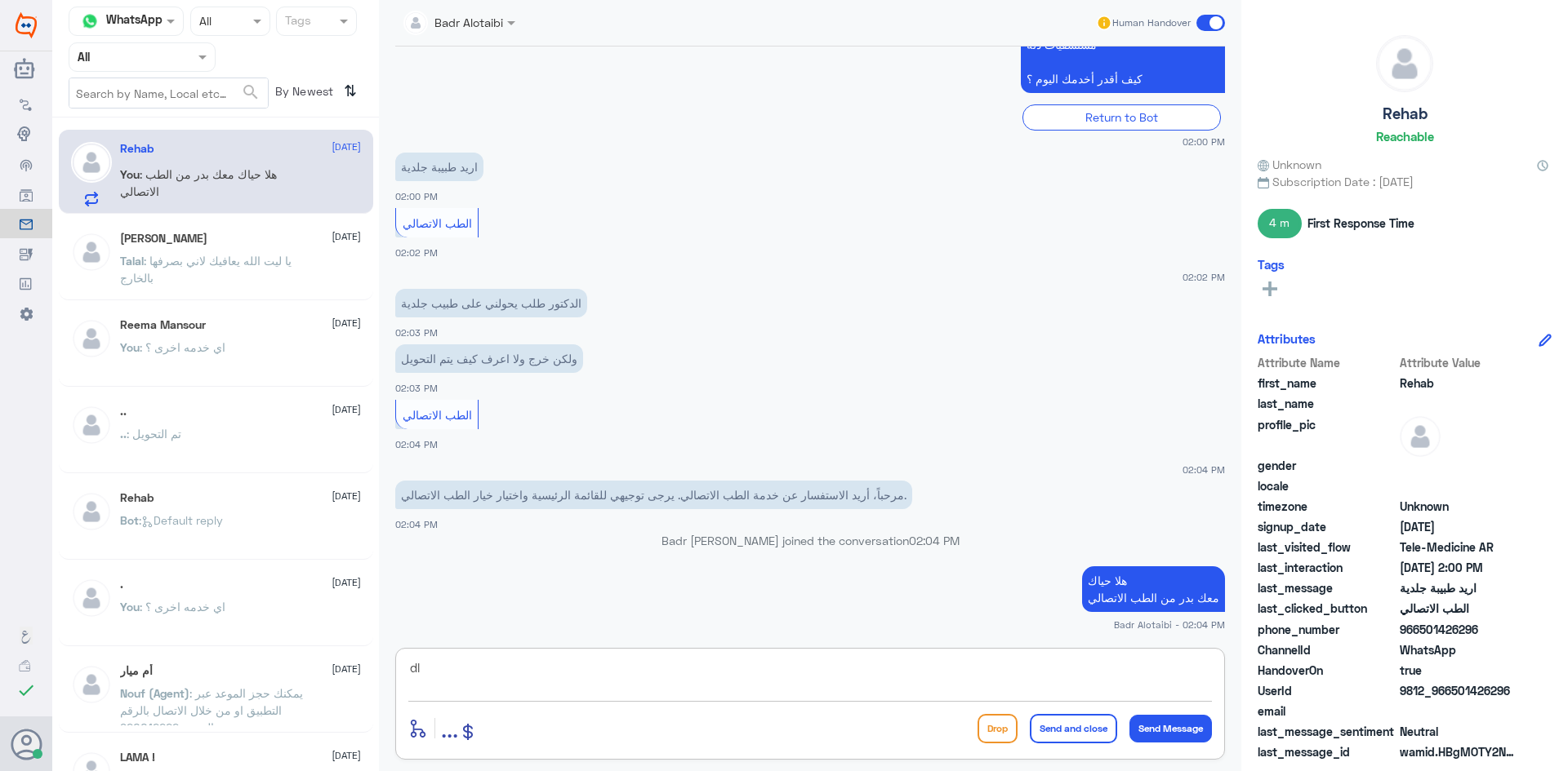
type textarea "d"
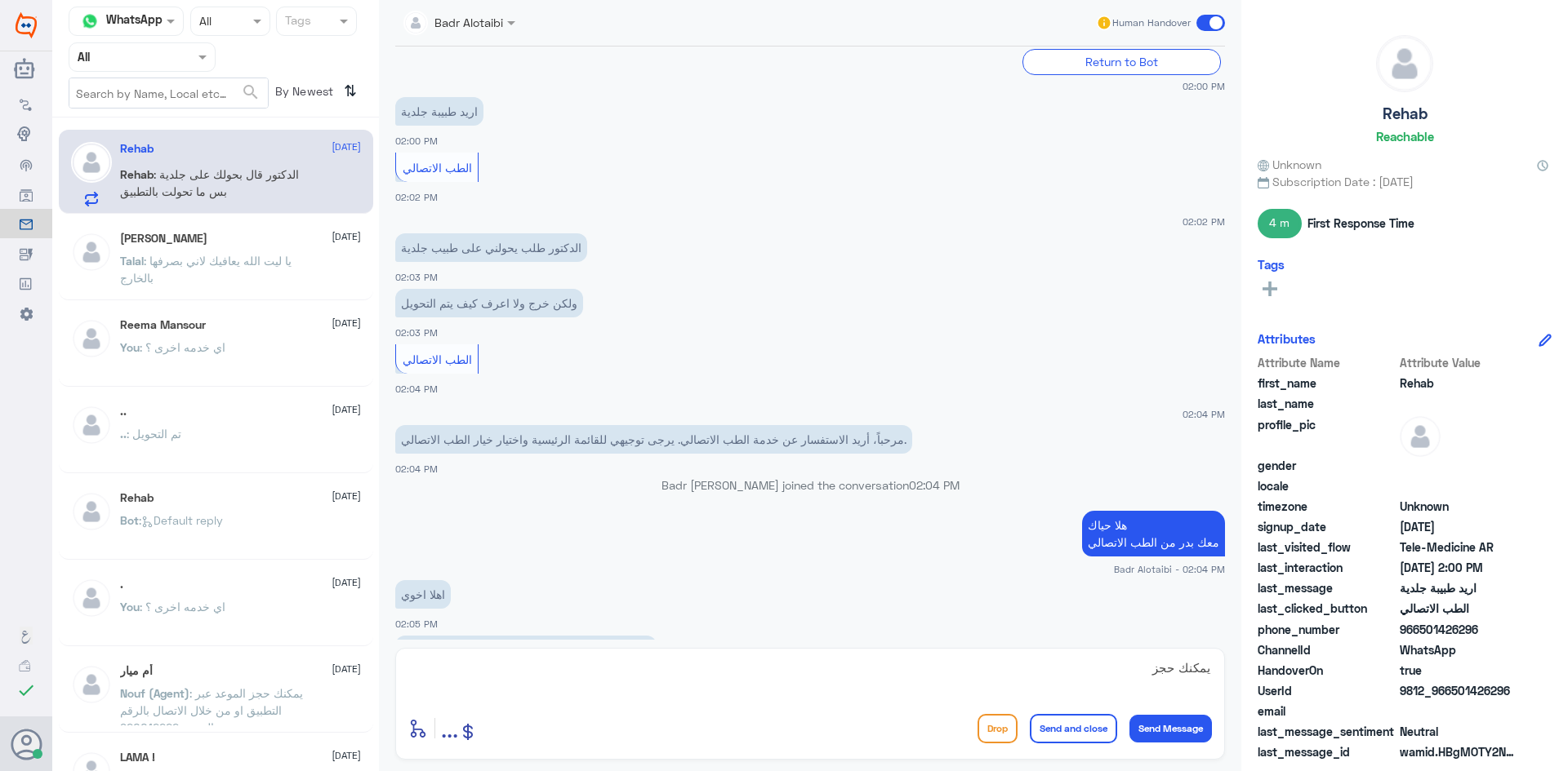
scroll to position [486, 0]
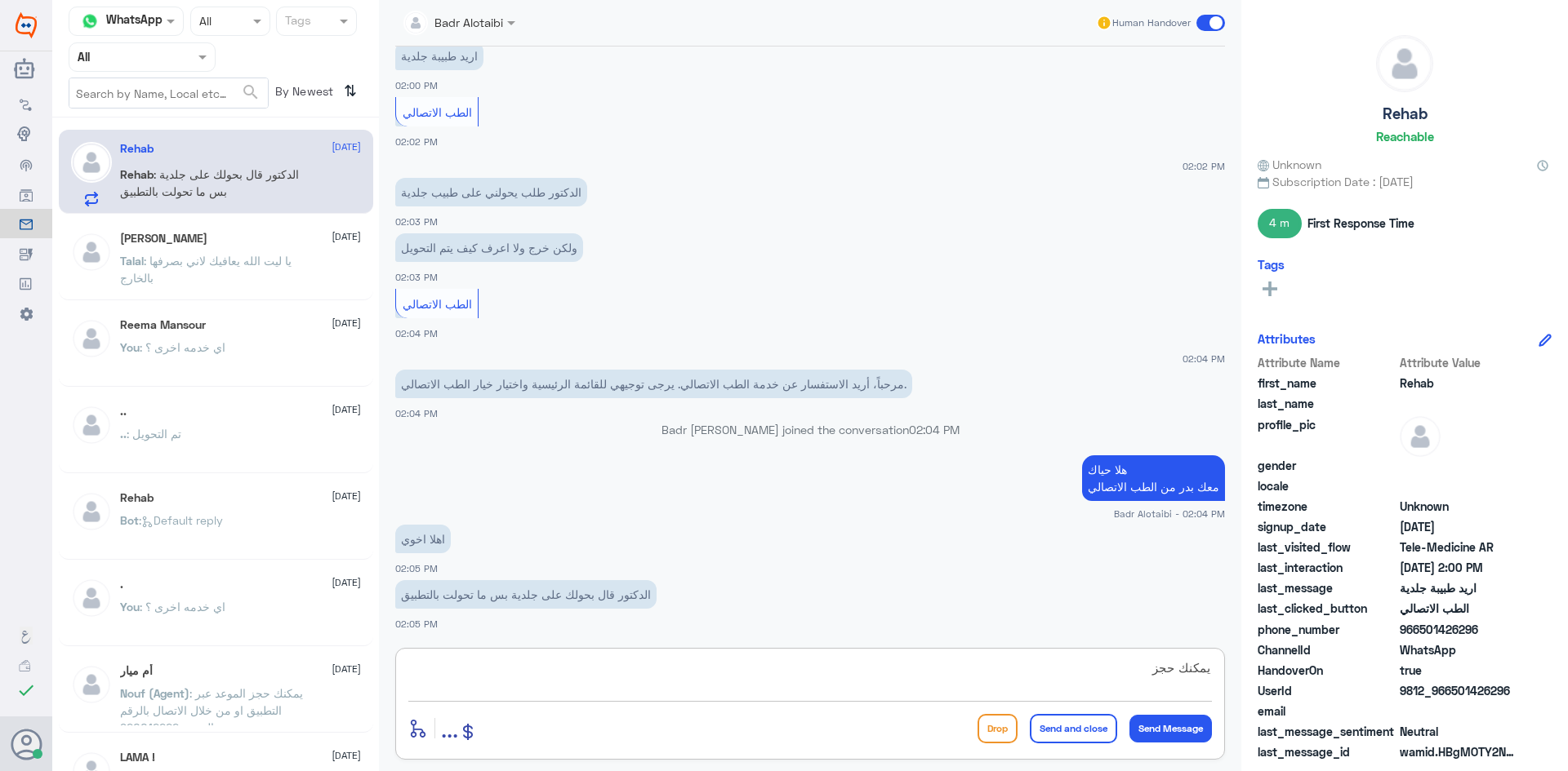
click at [817, 673] on textarea "يمكنك حجز" at bounding box center [810, 677] width 803 height 40
type textarea "ي"
type textarea "من الطبيب تبع الطب الاتصالي ؟"
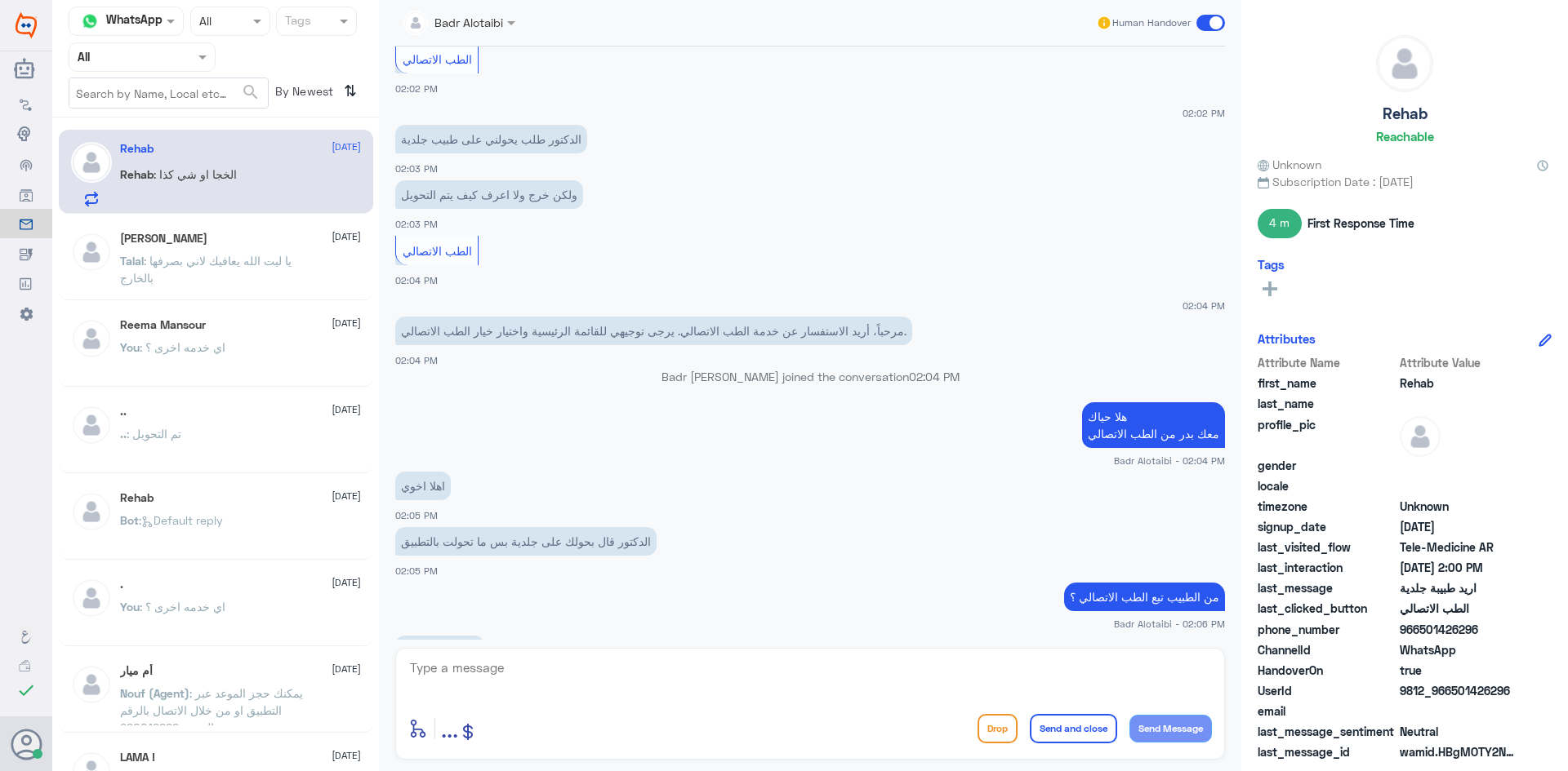
scroll to position [594, 0]
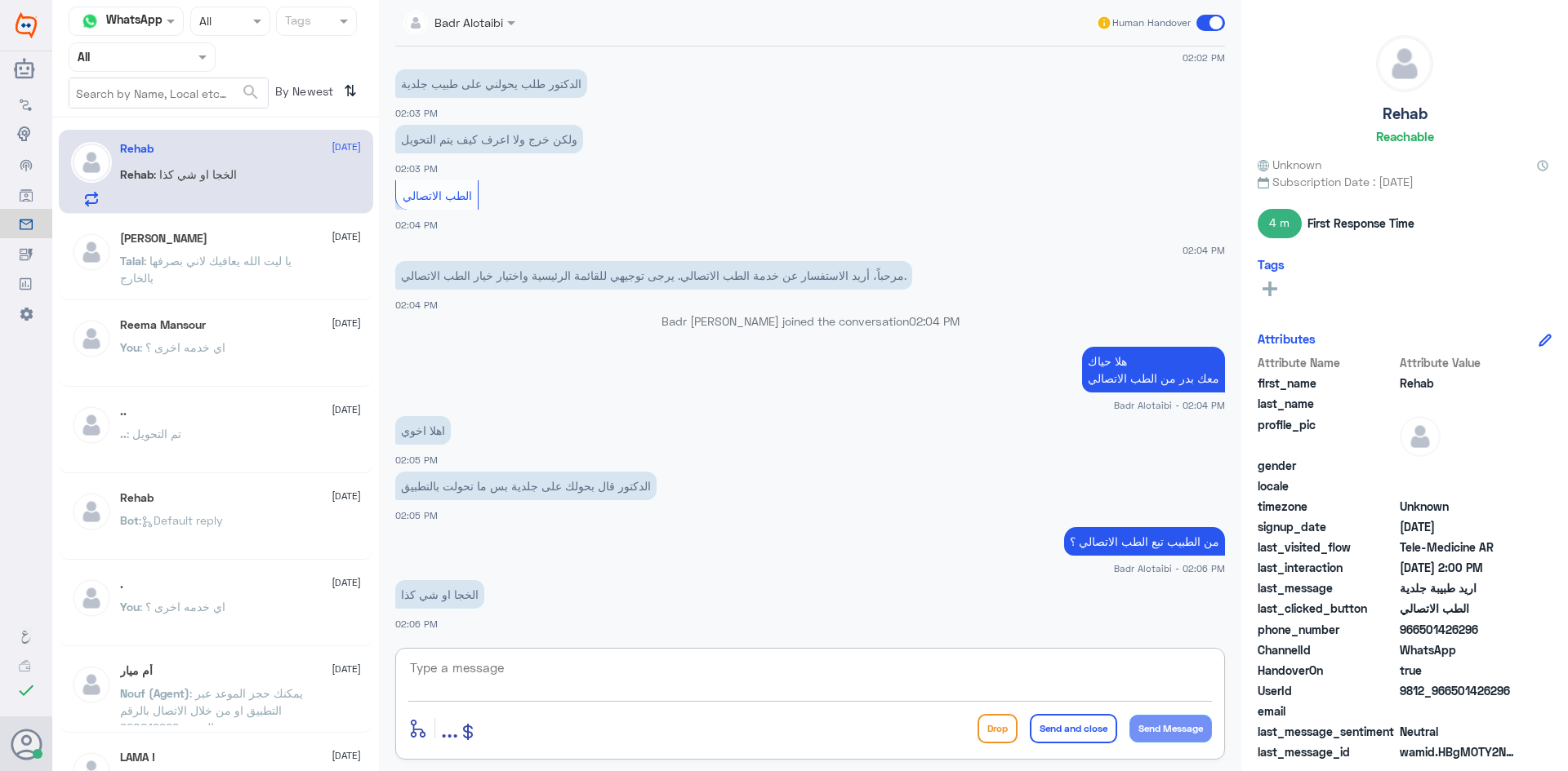
click at [1051, 695] on textarea at bounding box center [810, 677] width 803 height 40
type textarea "راح يتم الاستفسار من الطبيب والرد لك"
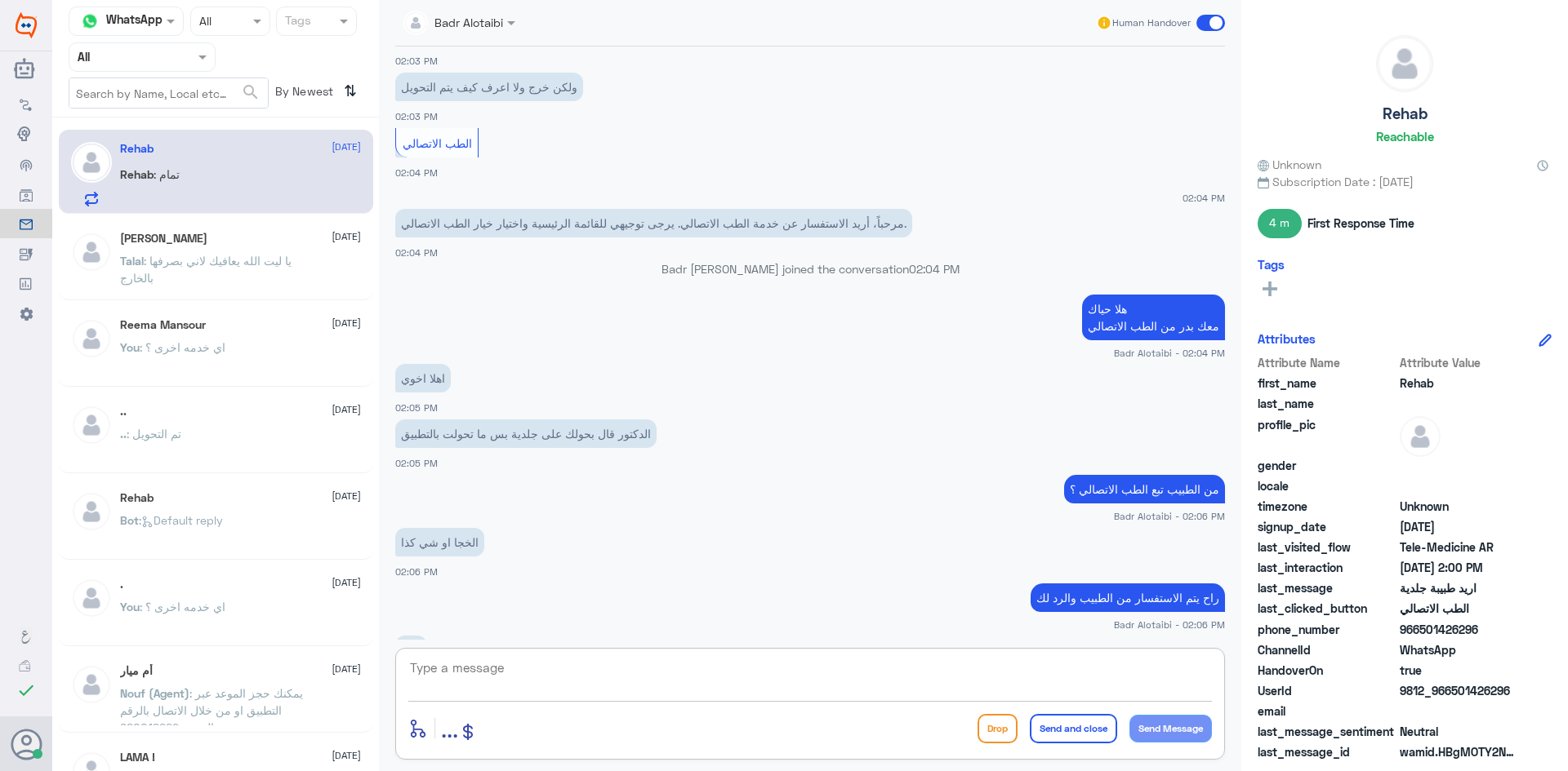
scroll to position [702, 0]
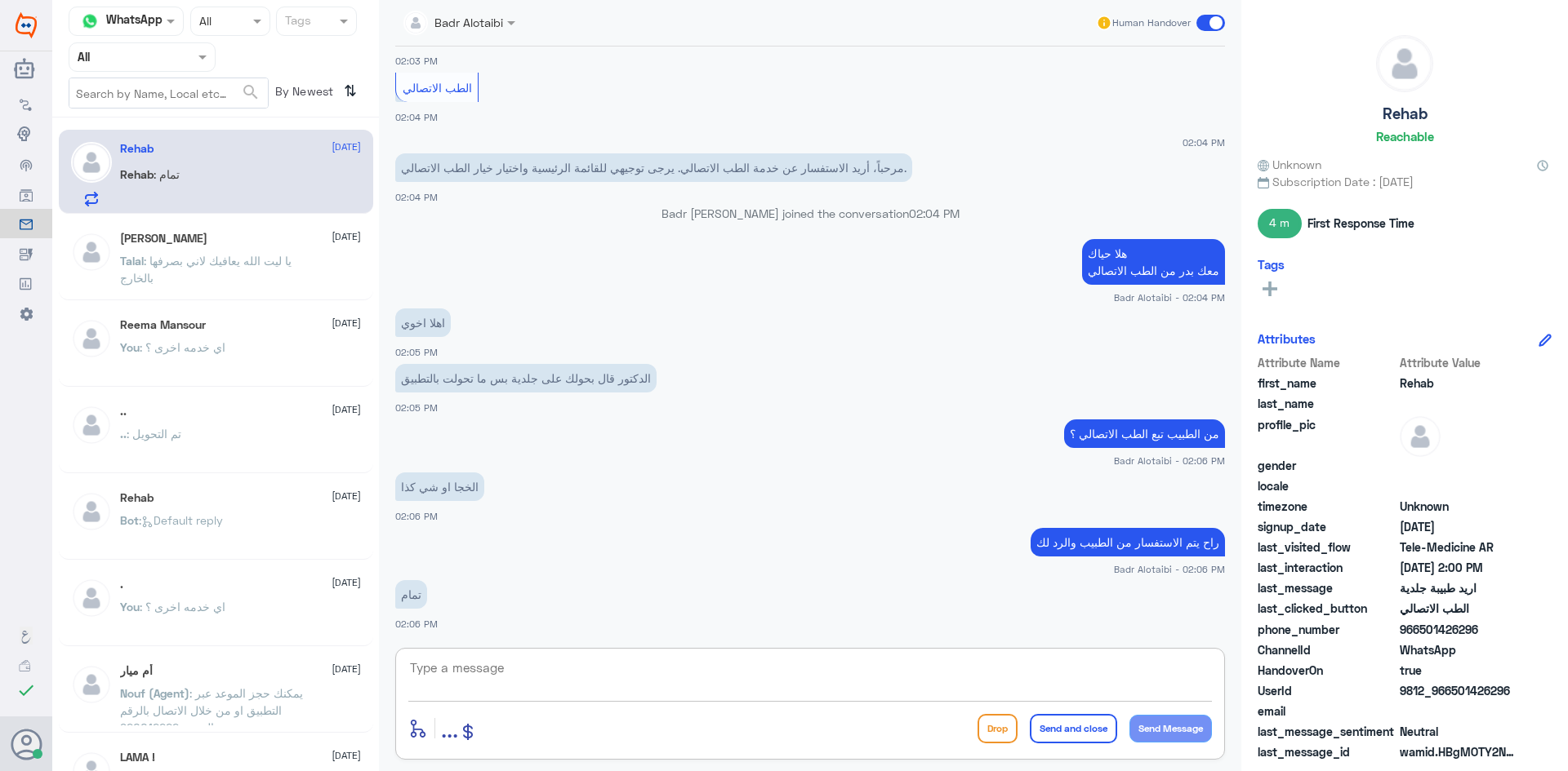
click at [820, 671] on textarea at bounding box center [810, 677] width 803 height 40
click at [104, 250] on img at bounding box center [91, 252] width 41 height 41
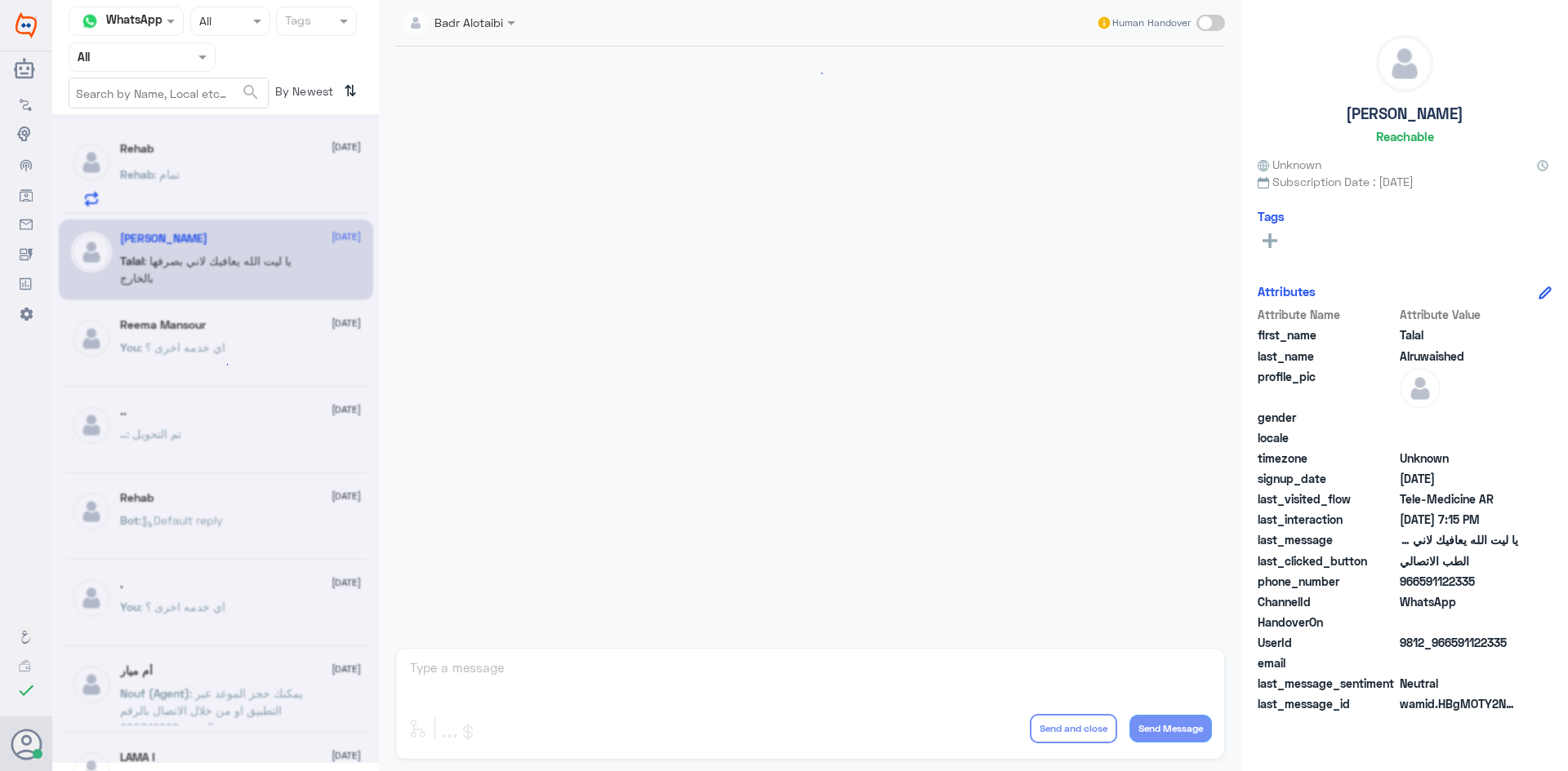
scroll to position [372, 0]
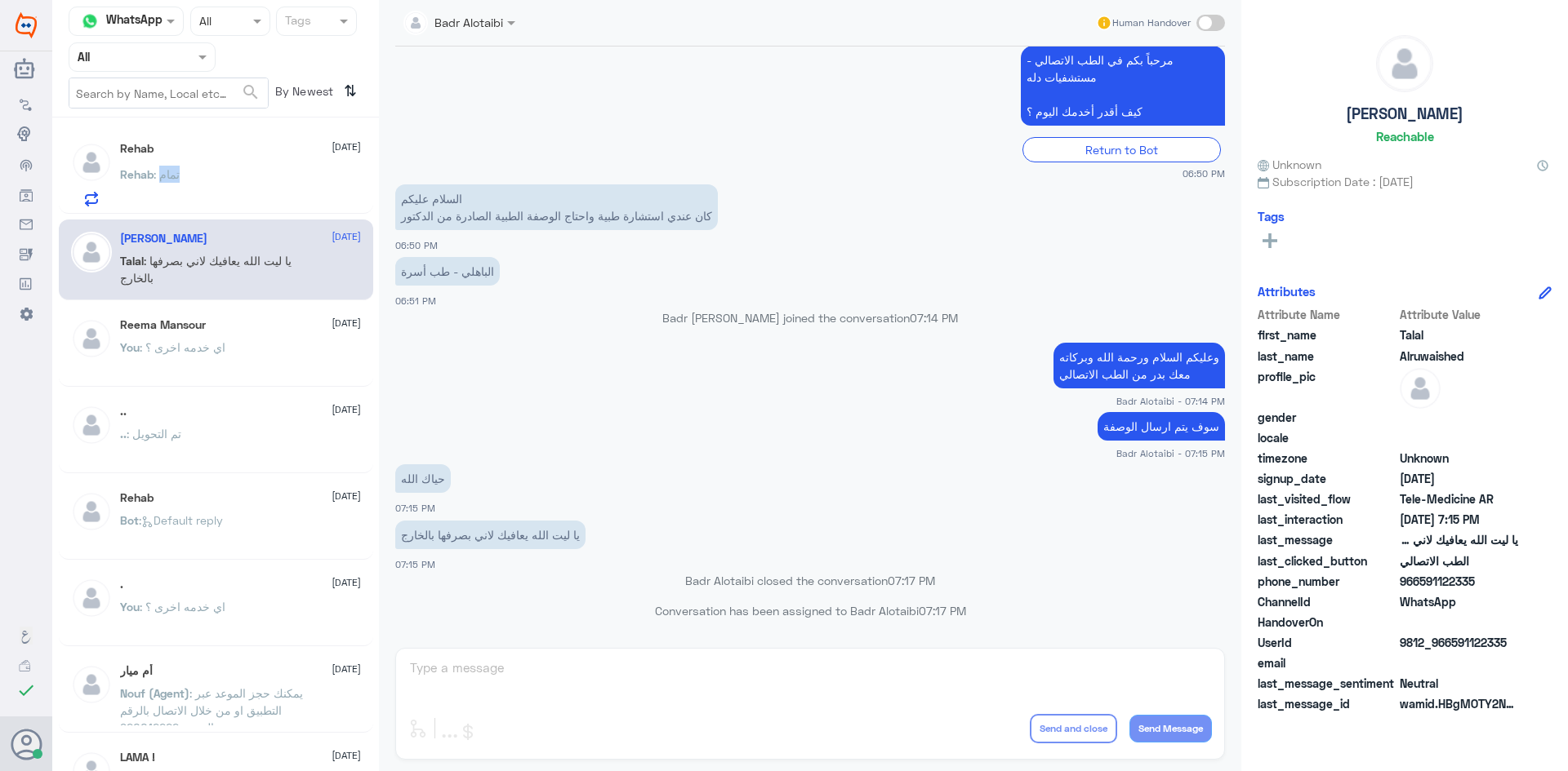
click at [179, 195] on p "Rehab : تمام" at bounding box center [149, 186] width 59 height 41
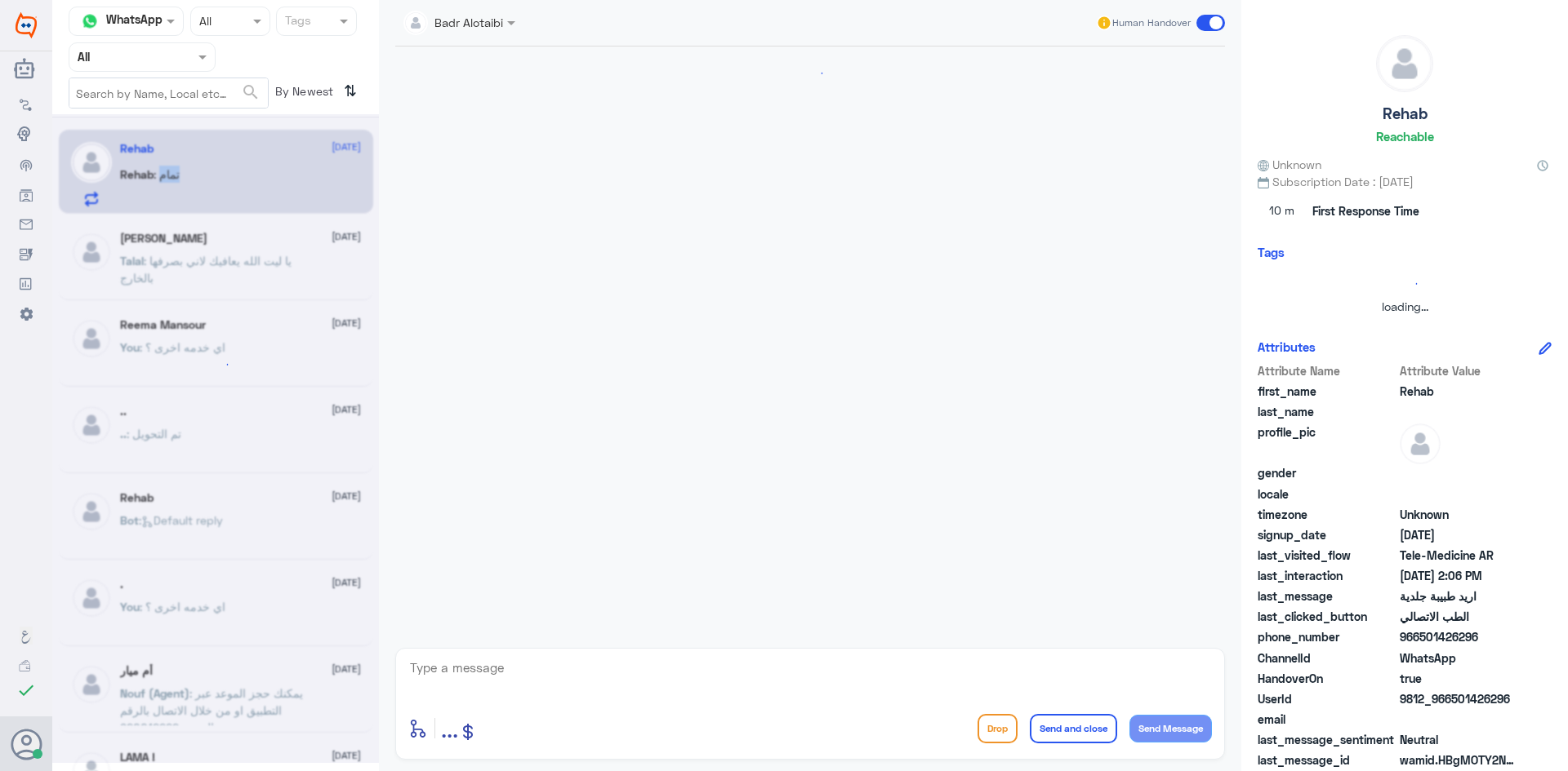
scroll to position [488, 0]
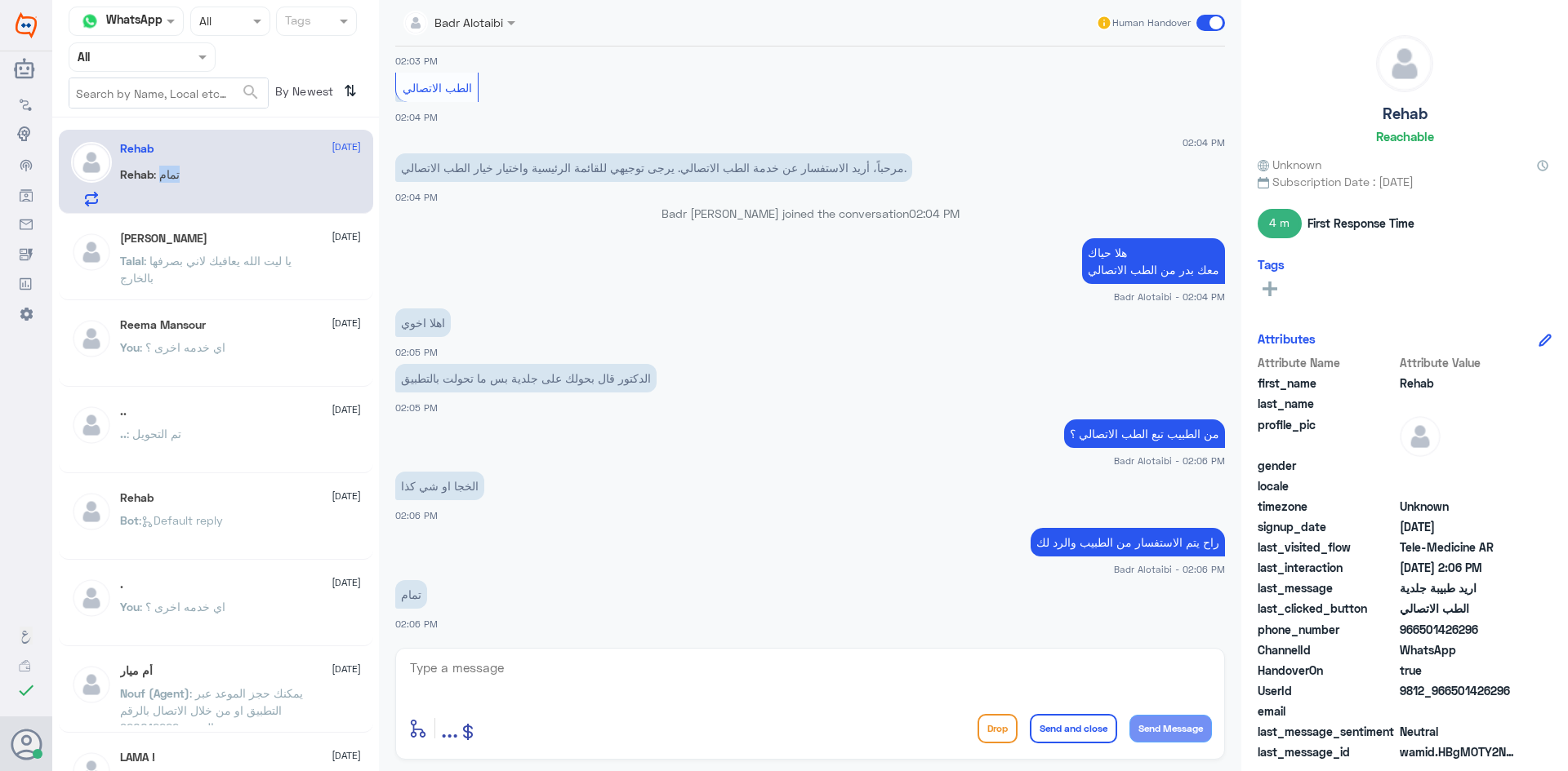
click at [273, 199] on div "Rehab : تمام" at bounding box center [240, 188] width 240 height 37
click at [269, 254] on span ": يا ليت الله يعافيك لاني بصرفها بالخارج" at bounding box center [205, 269] width 171 height 31
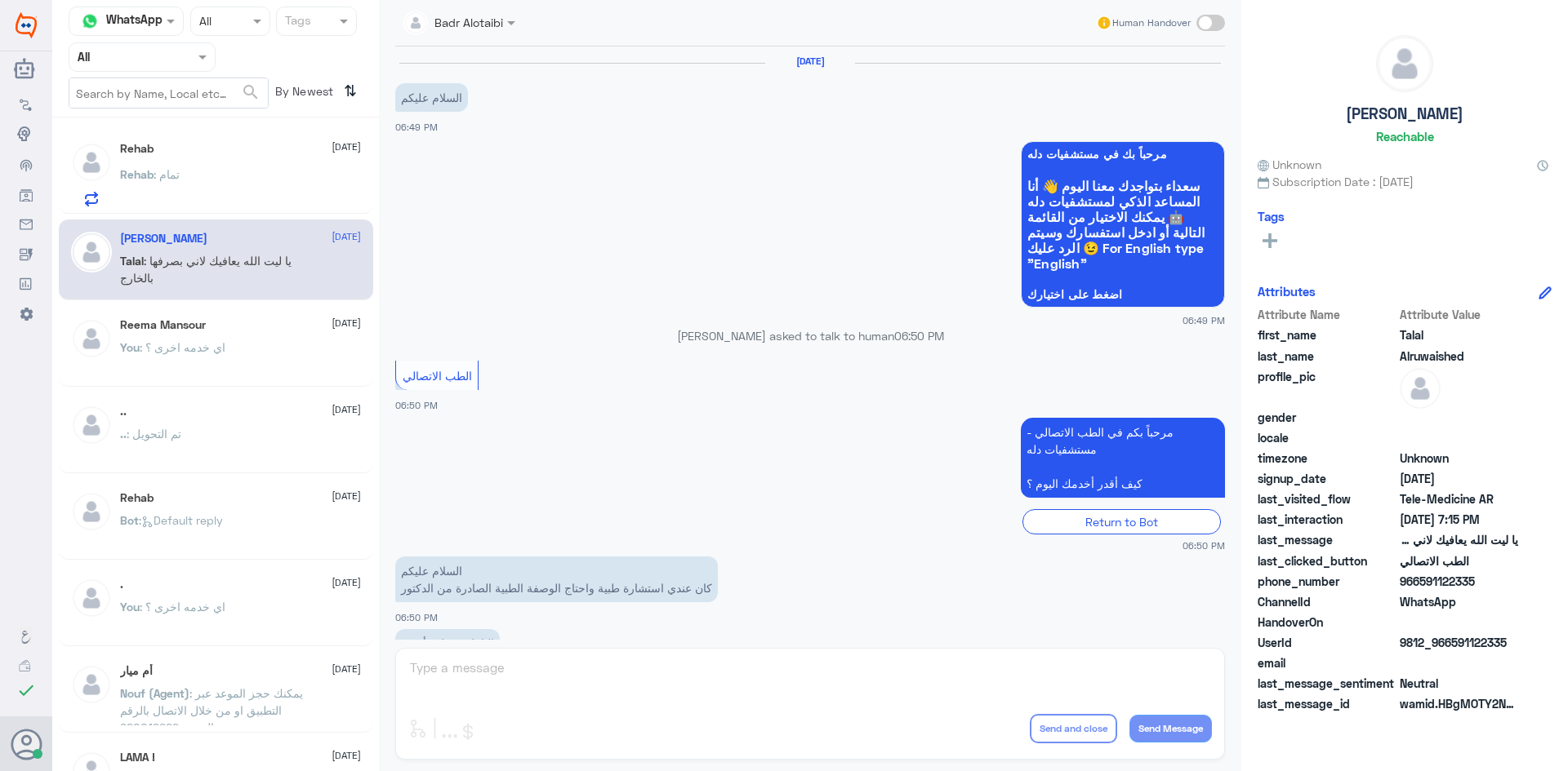
scroll to position [372, 0]
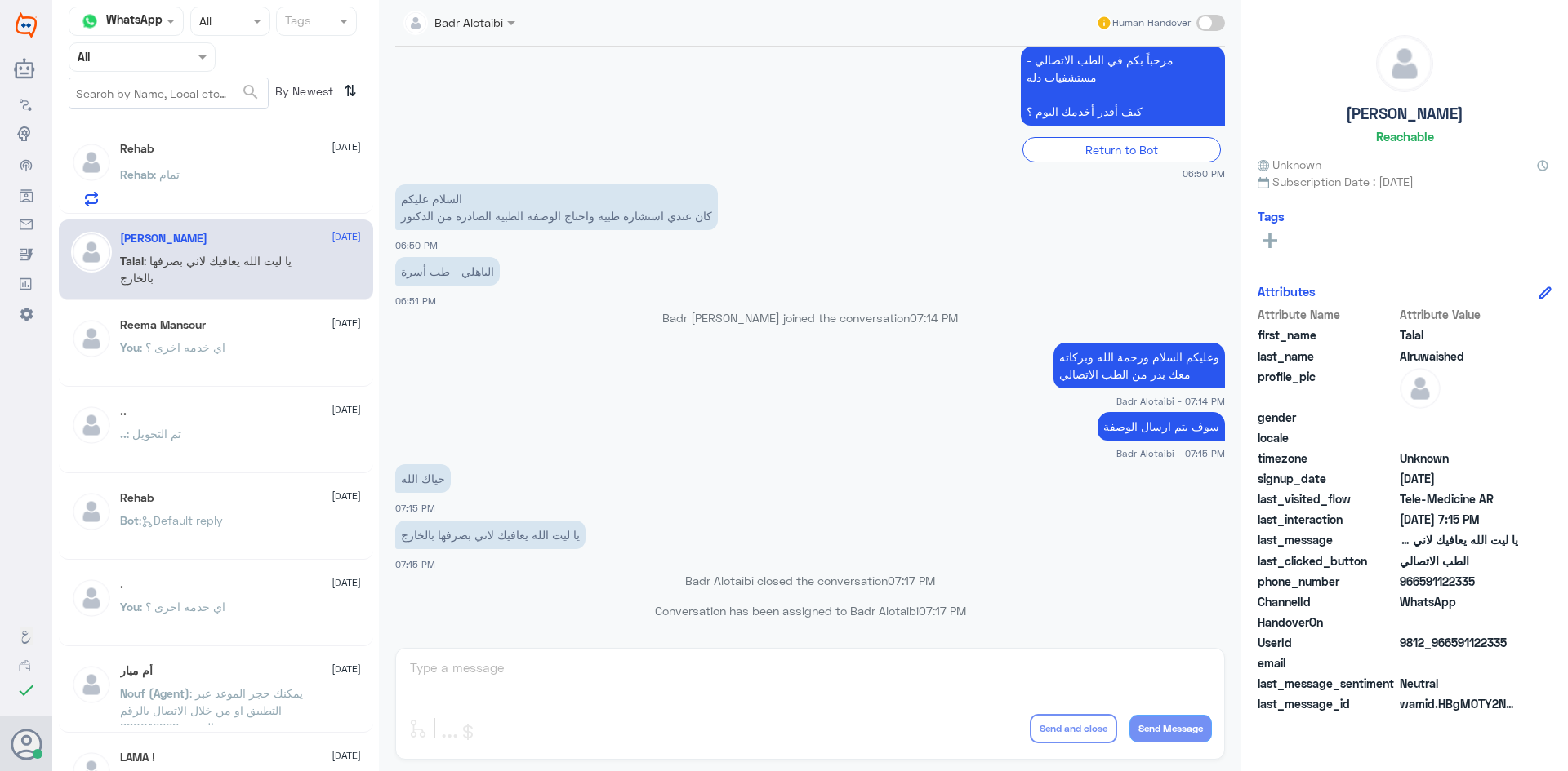
click at [271, 200] on div "Rehab : تمام" at bounding box center [240, 188] width 240 height 37
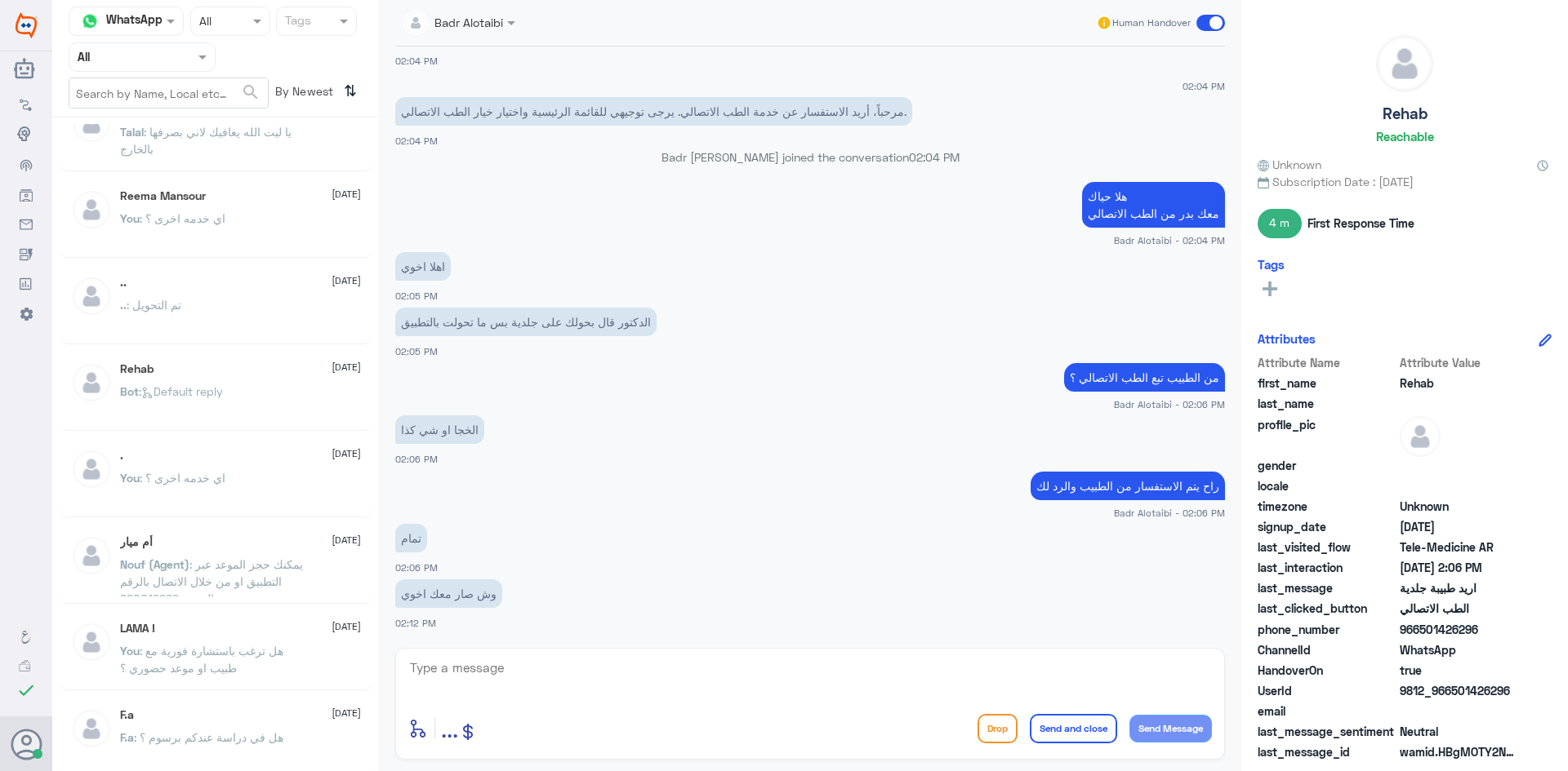
scroll to position [135, 0]
click at [435, 322] on p "الدكتور قال بحولك على جلدية بس ما تحولت بالتطبيق" at bounding box center [525, 322] width 261 height 28
click at [449, 323] on p "الدكتور قال بحولك على جلدية بس ما تحولت بالتطبيق" at bounding box center [525, 322] width 261 height 28
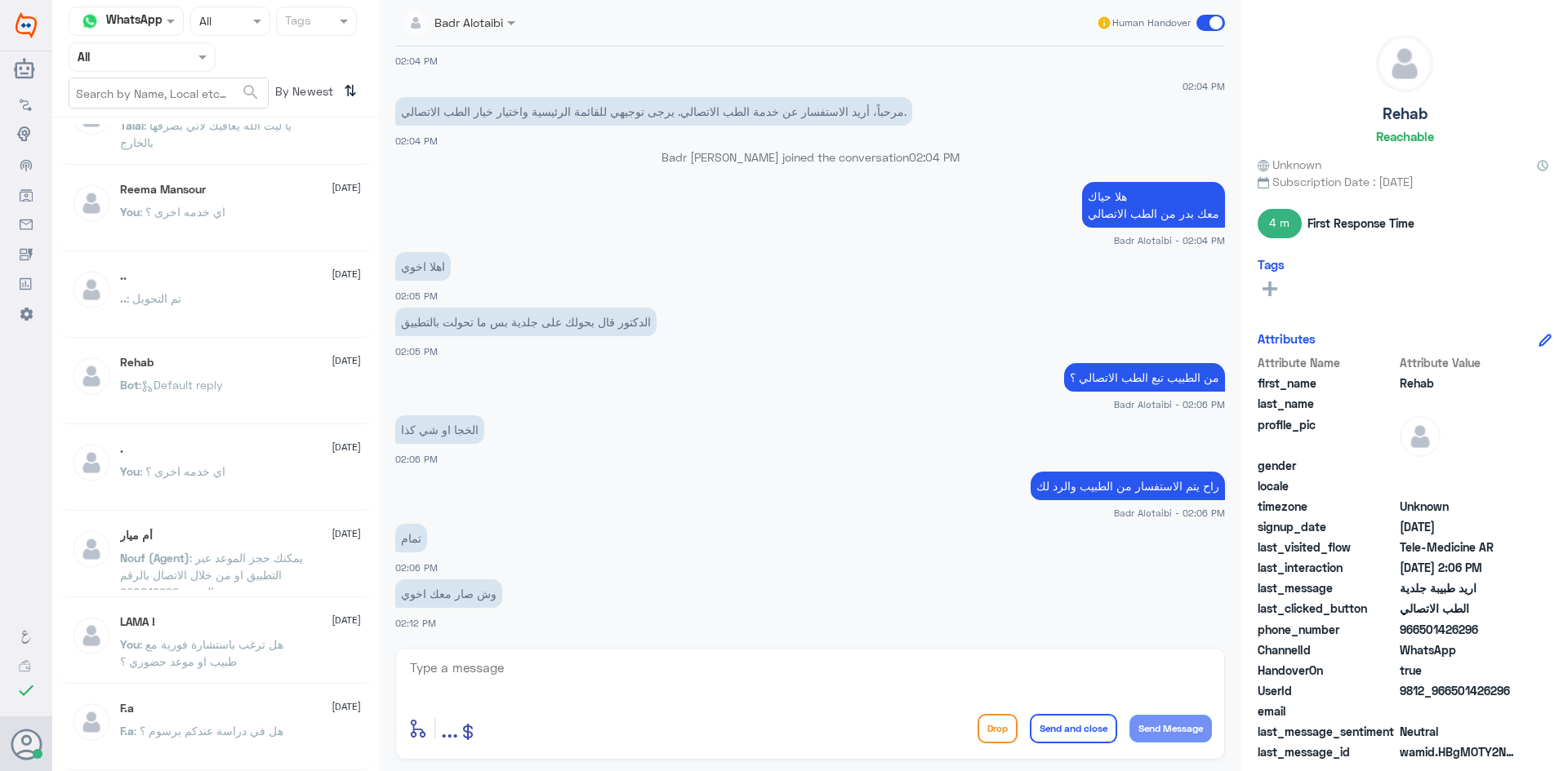
click at [498, 325] on p "الدكتور قال بحولك على جلدية بس ما تحولت بالتطبيق" at bounding box center [525, 322] width 261 height 28
click at [534, 324] on p "الدكتور قال بحولك على جلدية بس ما تحولت بالتطبيق" at bounding box center [525, 322] width 261 height 28
click at [588, 322] on p "الدكتور قال بحولك على جلدية بس ما تحولت بالتطبيق" at bounding box center [525, 322] width 261 height 28
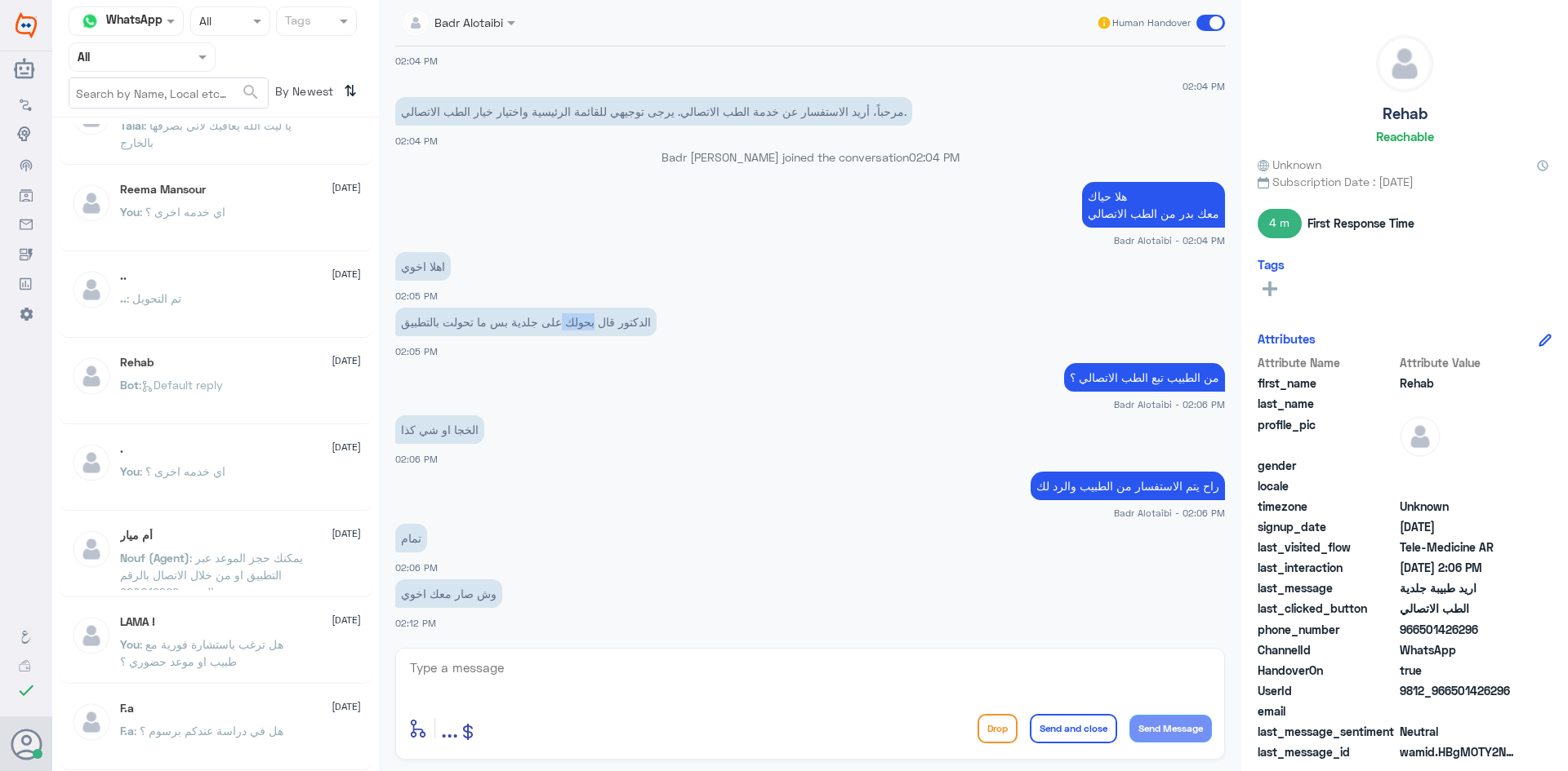
click at [588, 322] on p "الدكتور قال بحولك على جلدية بس ما تحولت بالتطبيق" at bounding box center [525, 322] width 261 height 28
click at [621, 323] on p "الدكتور قال بحولك على جلدية بس ما تحولت بالتطبيق" at bounding box center [525, 322] width 261 height 28
click at [595, 321] on p "الدكتور قال بحولك على جلدية بس ما تحولت بالتطبيق" at bounding box center [525, 322] width 261 height 28
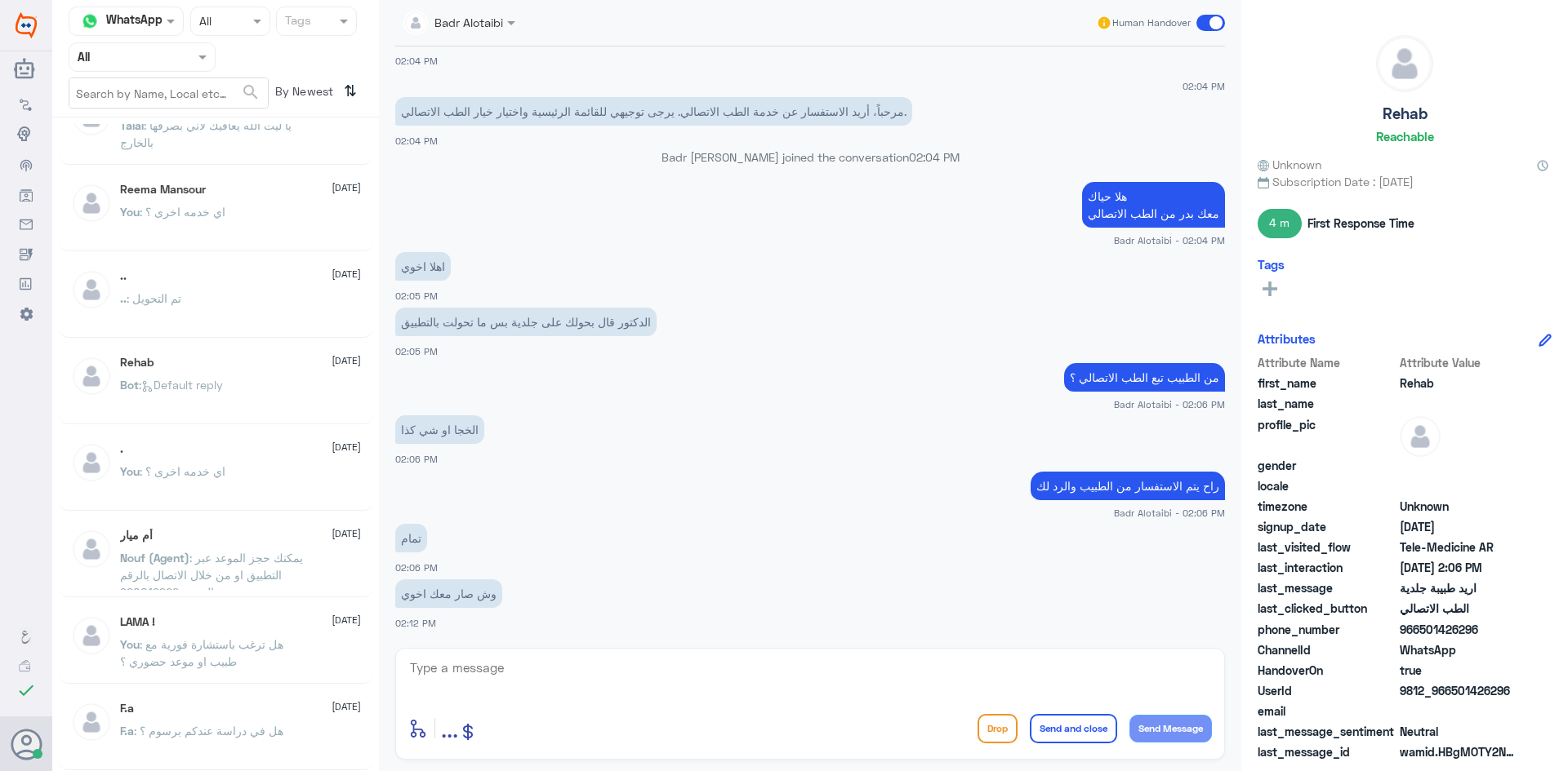
click at [568, 322] on p "الدكتور قال بحولك على جلدية بس ما تحولت بالتطبيق" at bounding box center [525, 322] width 261 height 28
click at [530, 325] on p "الدكتور قال بحولك على جلدية بس ما تحولت بالتطبيق" at bounding box center [525, 322] width 261 height 28
click at [463, 325] on p "الدكتور قال بحولك على جلدية بس ما تحولت بالتطبيق" at bounding box center [525, 322] width 261 height 28
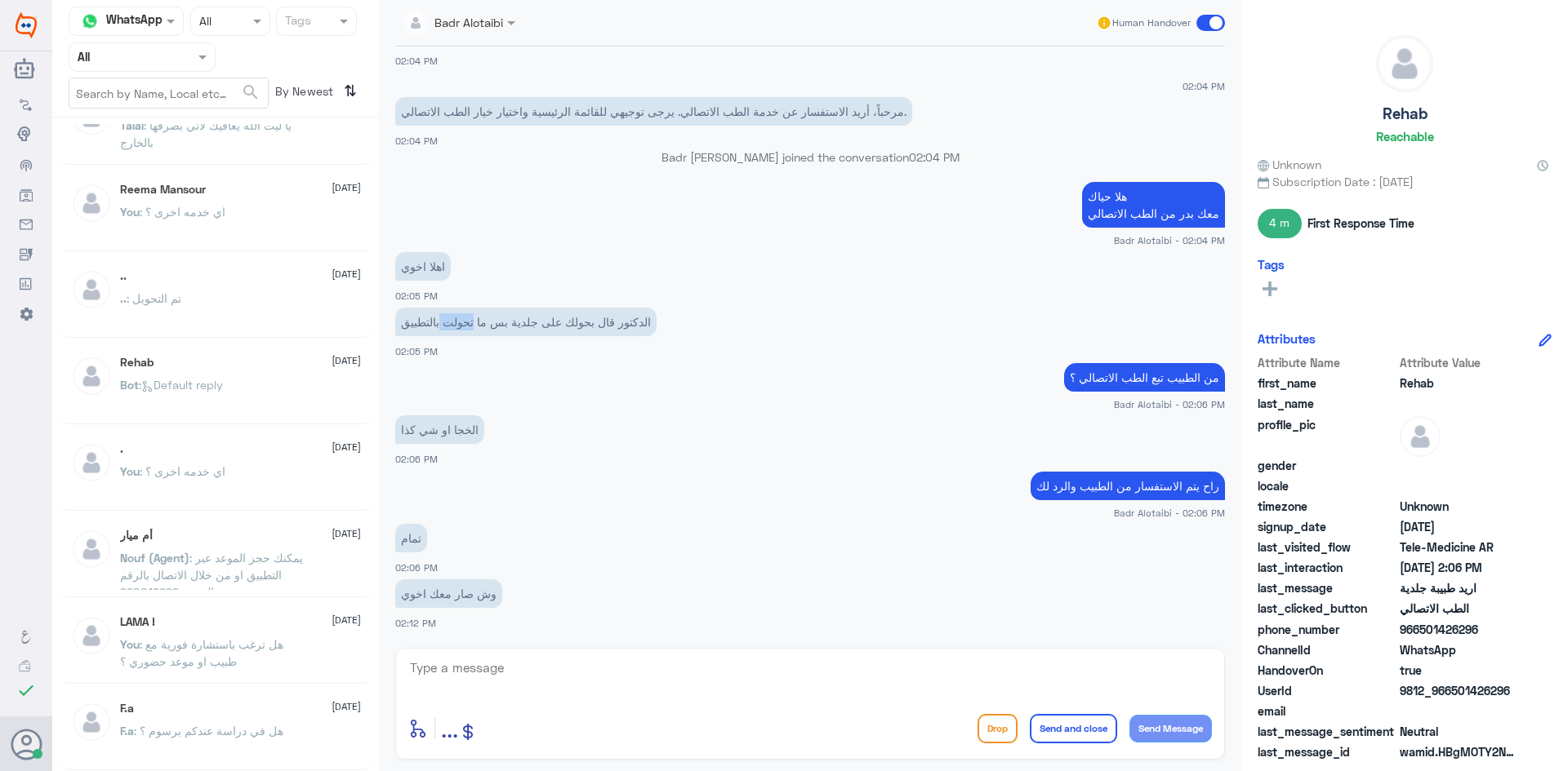
click at [463, 325] on p "الدكتور قال بحولك على جلدية بس ما تحولت بالتطبيق" at bounding box center [525, 322] width 261 height 28
click at [418, 325] on p "الدكتور قال بحولك على جلدية بس ما تحولت بالتطبيق" at bounding box center [525, 322] width 261 height 28
click at [414, 283] on div "اهلا اخوي 02:05 PM" at bounding box center [810, 275] width 830 height 56
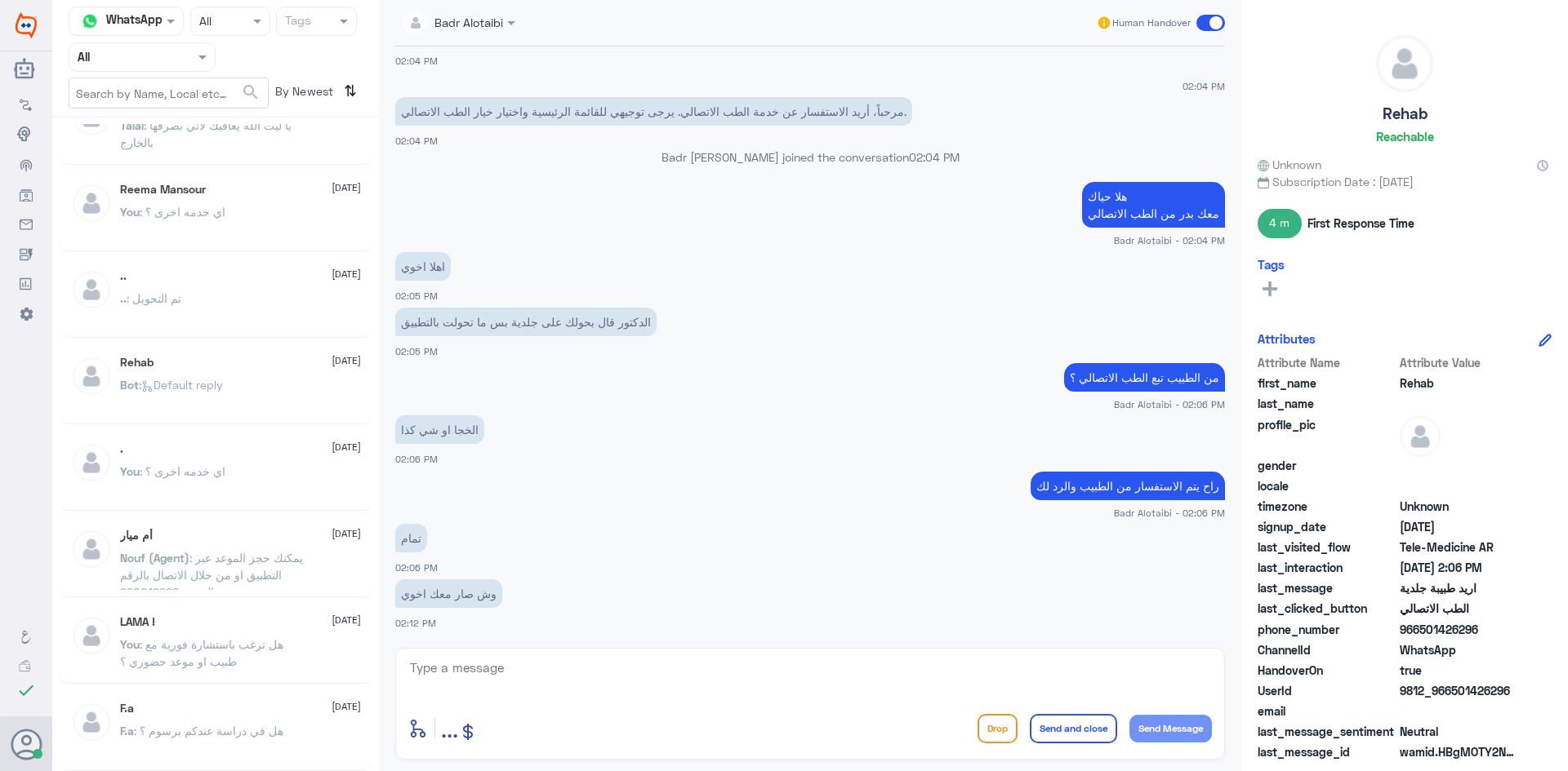
click at [413, 270] on p "اهلا اخوي" at bounding box center [422, 266] width 56 height 28
click at [443, 269] on p "اهلا اخوي" at bounding box center [422, 266] width 56 height 28
click at [420, 264] on p "اهلا اخوي" at bounding box center [422, 266] width 56 height 28
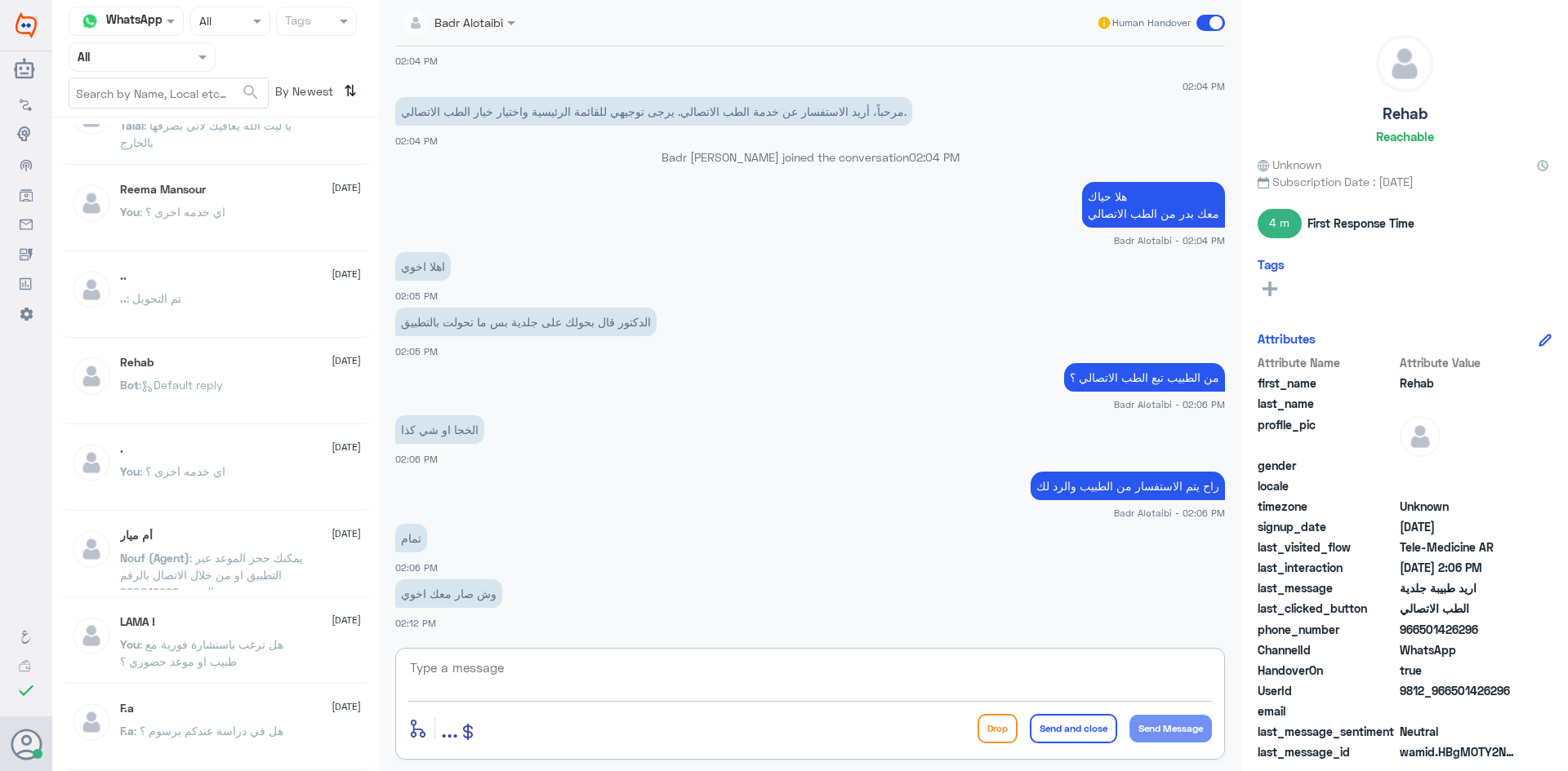
click at [425, 662] on textarea at bounding box center [810, 677] width 803 height 40
click at [519, 677] on textarea at bounding box center [810, 677] width 803 height 40
click at [799, 678] on textarea at bounding box center [810, 677] width 803 height 40
click at [721, 668] on textarea at bounding box center [810, 677] width 803 height 40
click at [637, 663] on textarea at bounding box center [810, 677] width 803 height 40
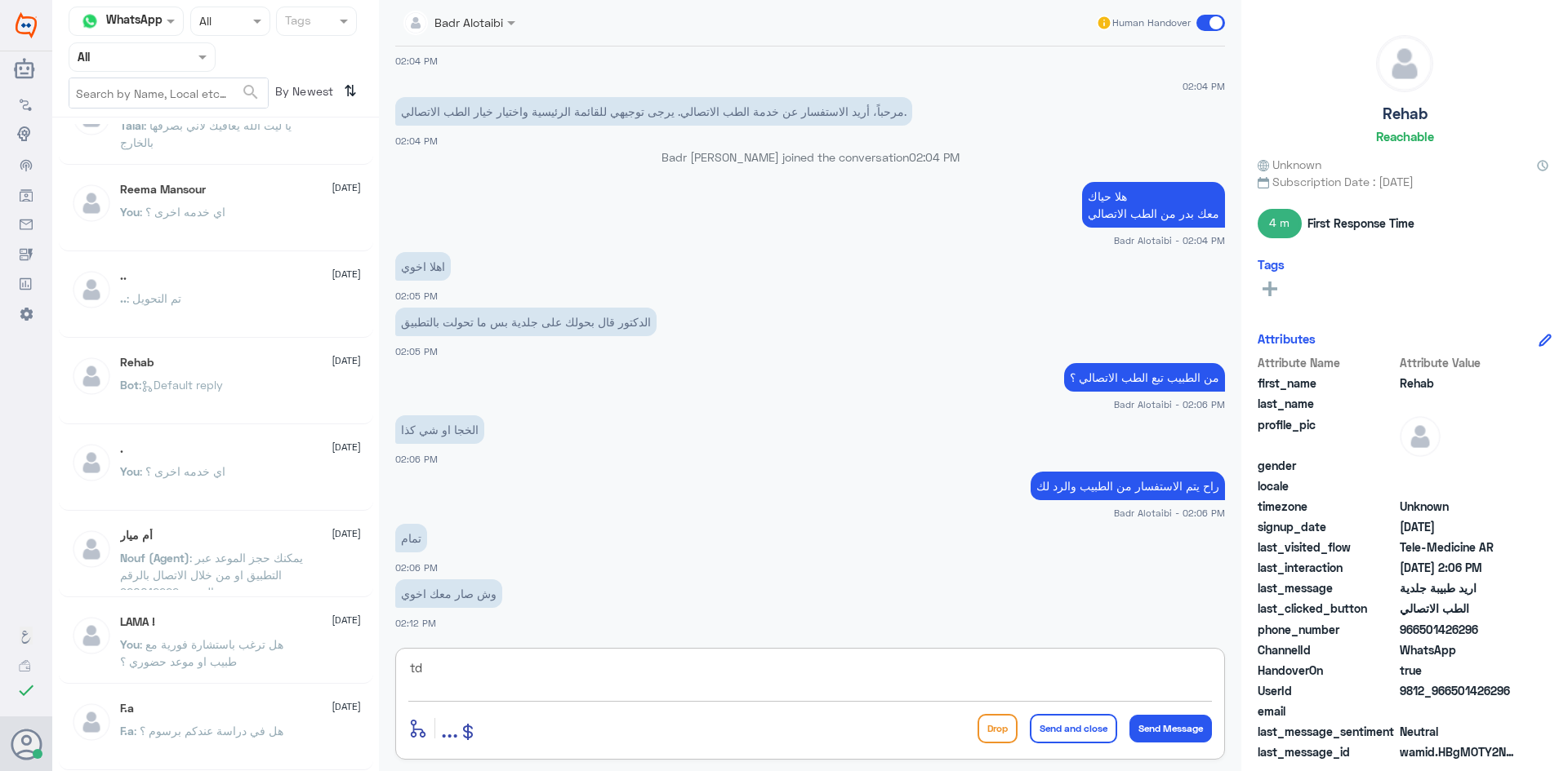
type textarea "t"
type textarea "في انتظار رد الطبيب"
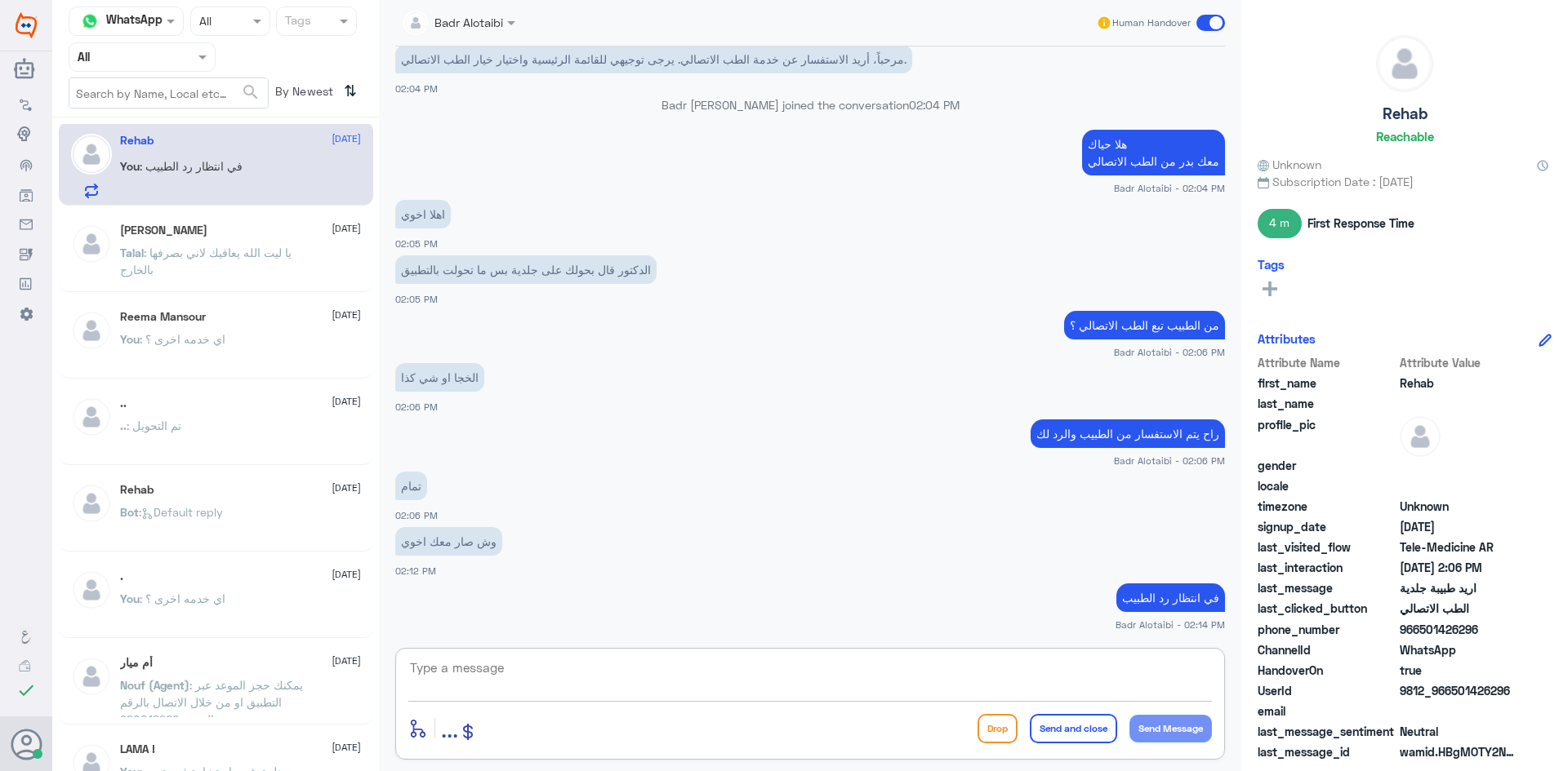
scroll to position [0, 0]
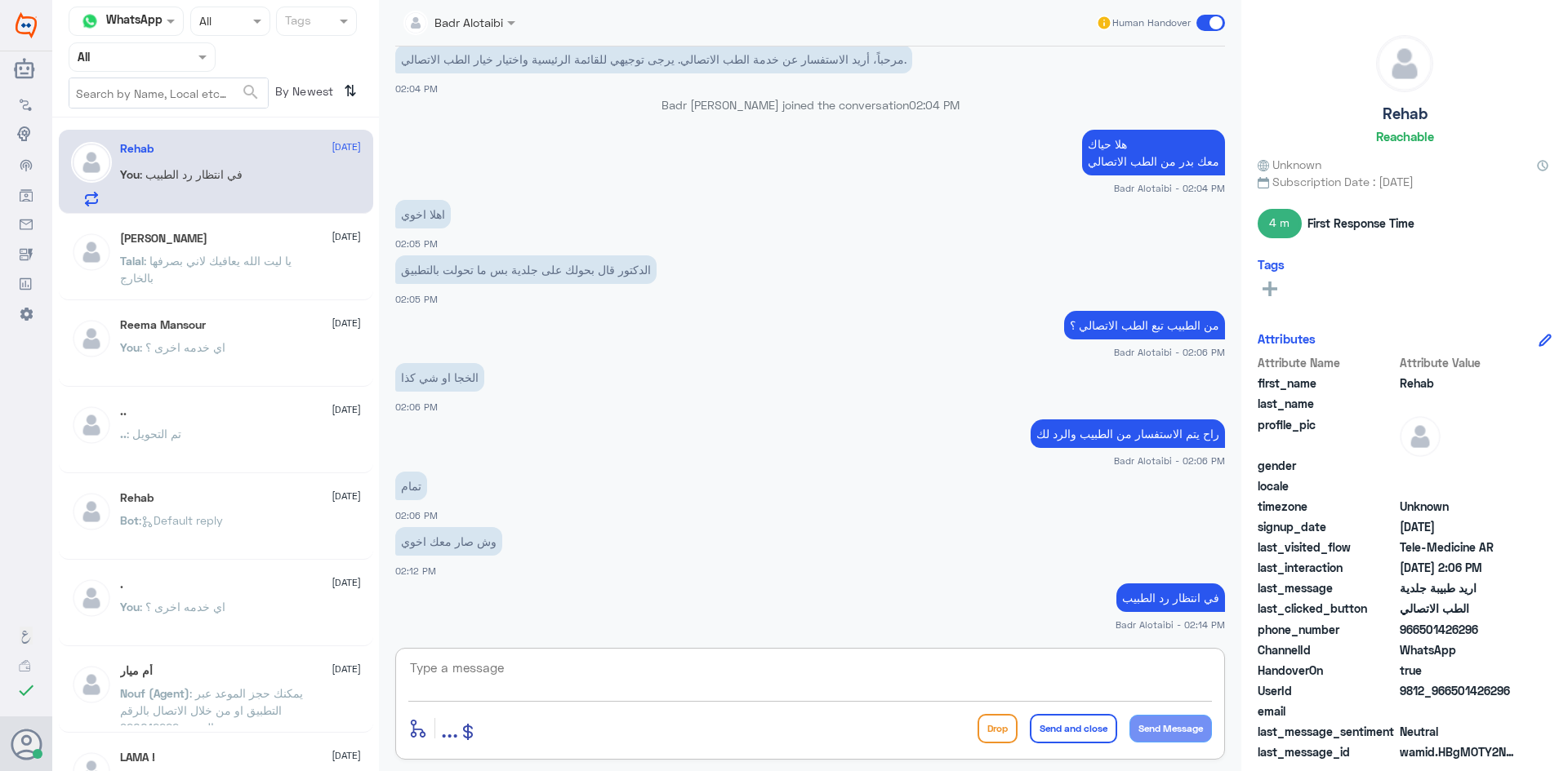
click at [477, 660] on textarea at bounding box center [810, 677] width 803 height 40
click at [711, 657] on textarea at bounding box center [810, 677] width 803 height 40
type textarea "ا"
type textarea "شكرا لانتظارك الطبيب حولك أي طبيب جلدية"
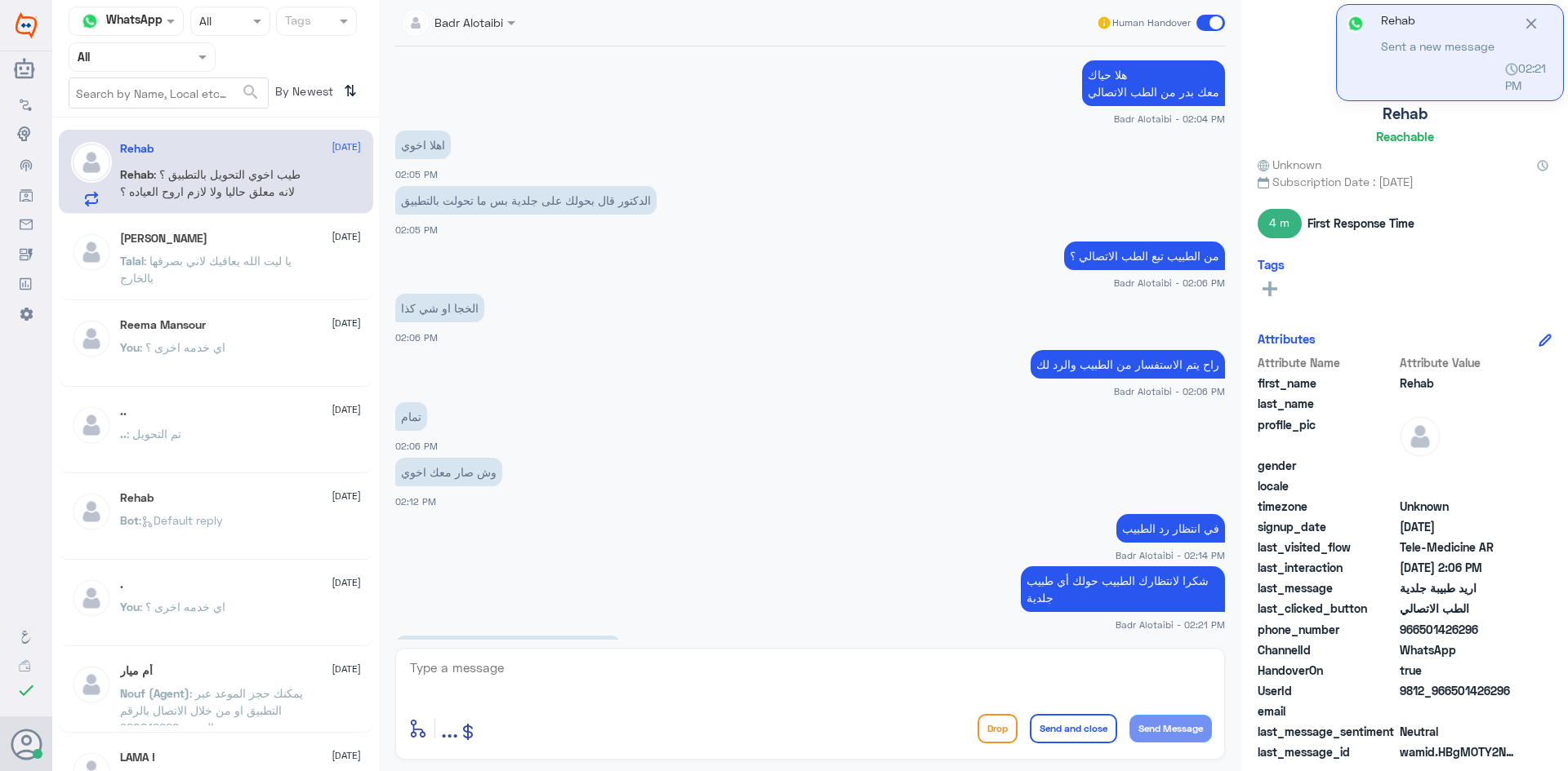
scroll to position [738, 0]
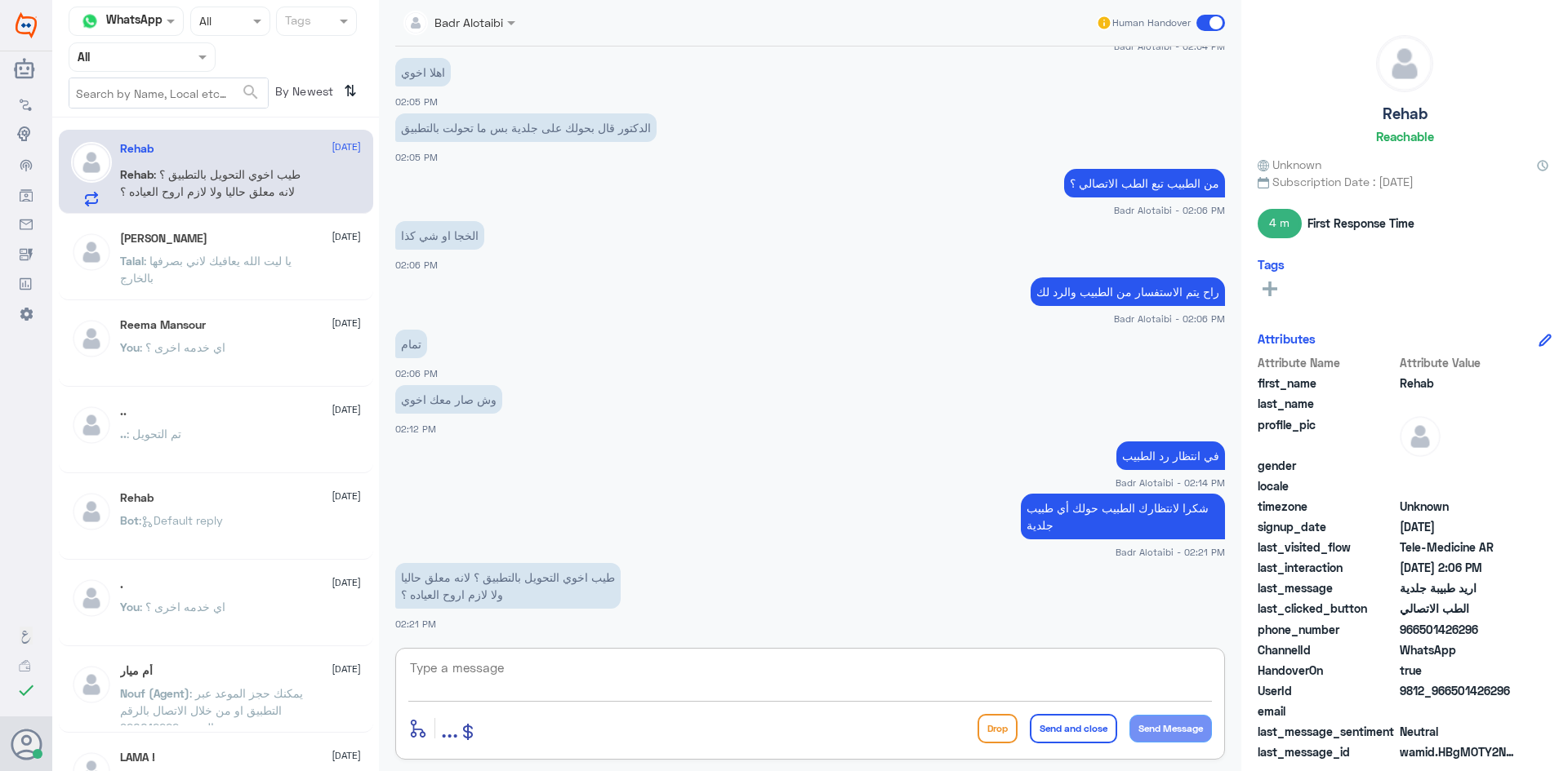
click at [765, 685] on textarea at bounding box center [810, 677] width 803 height 40
type textarea "لا حولك للعيادة مباشرة"
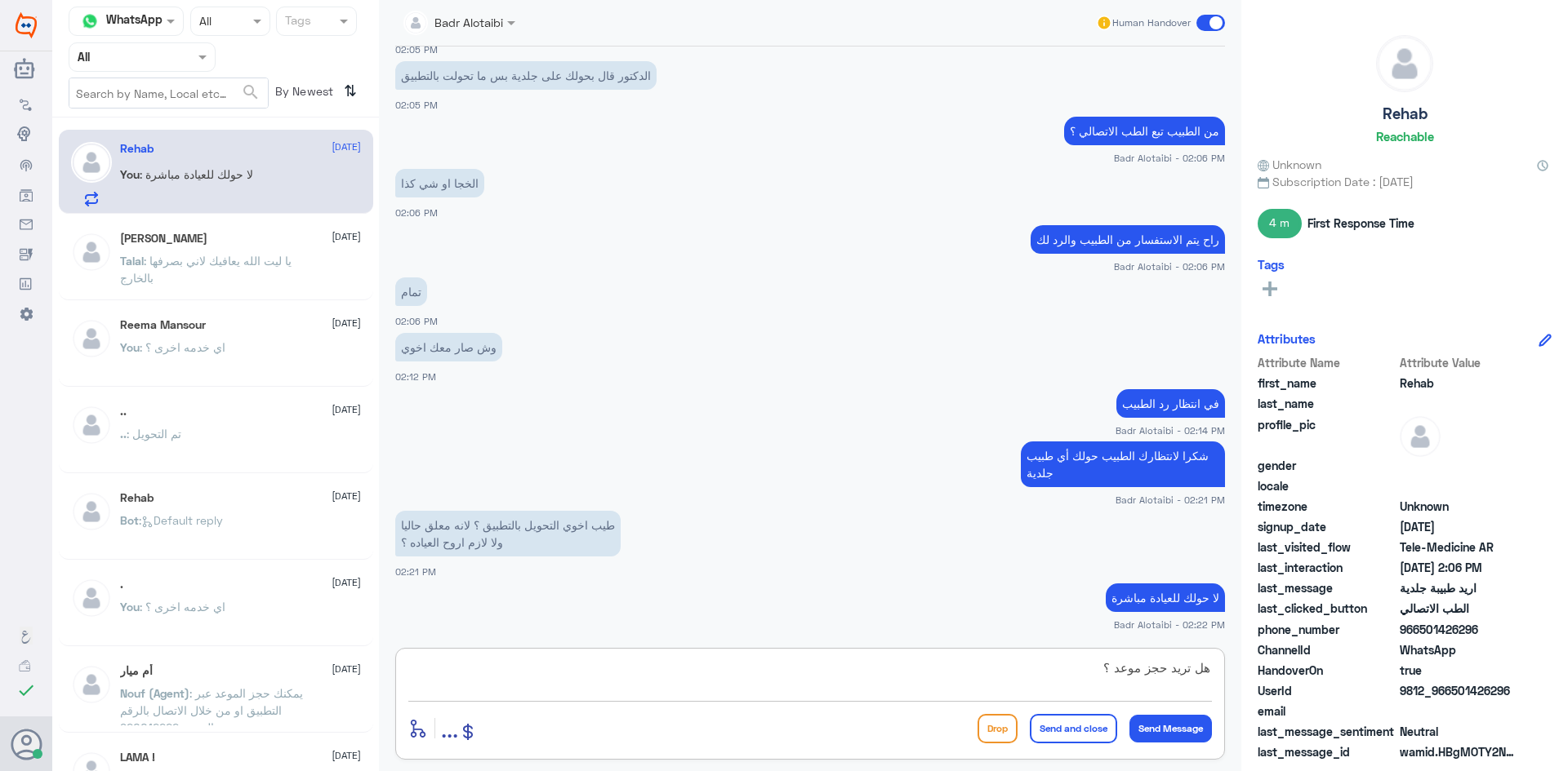
type textarea "هل تريد حجز موعد ؟"
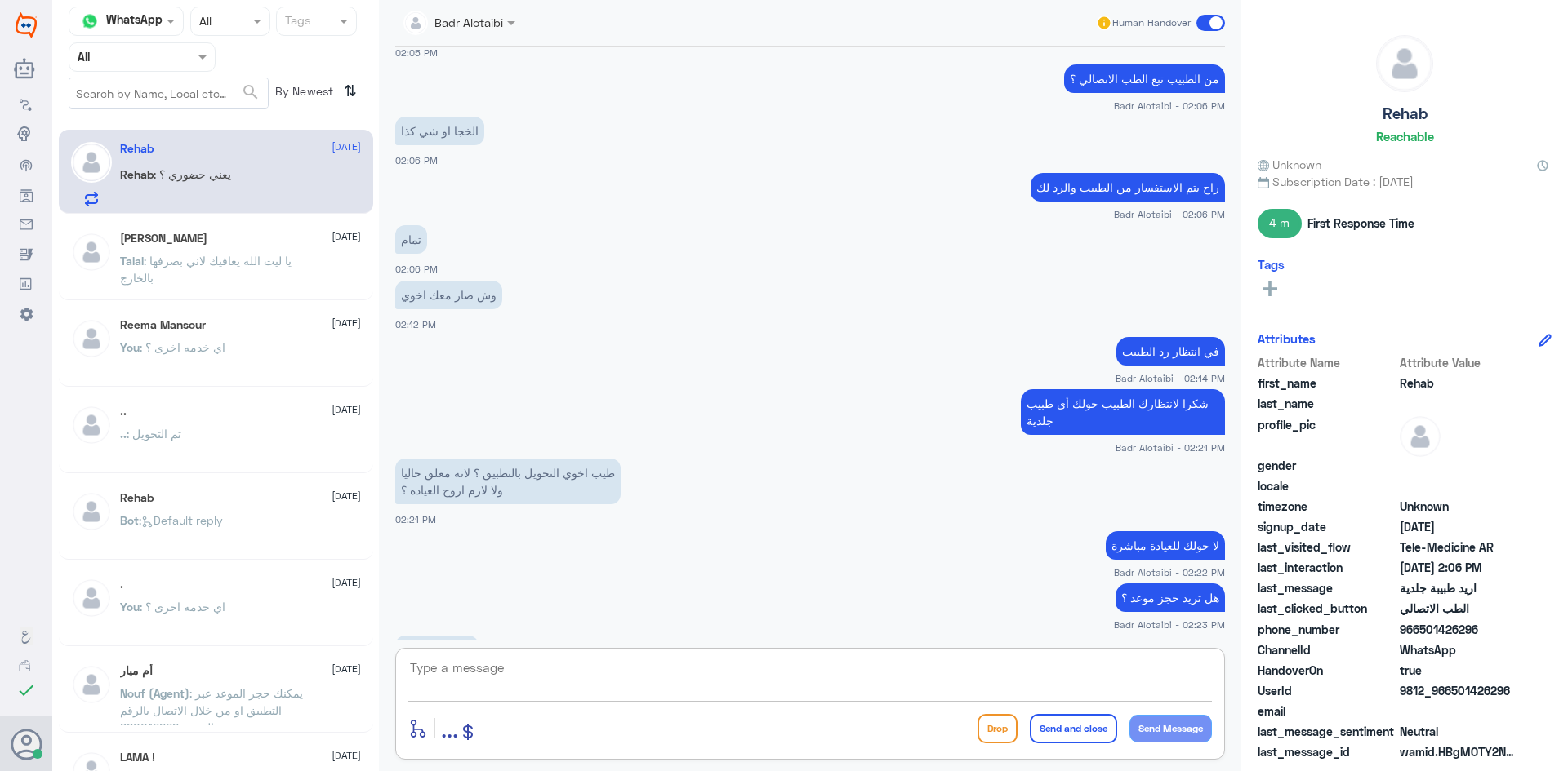
scroll to position [900, 0]
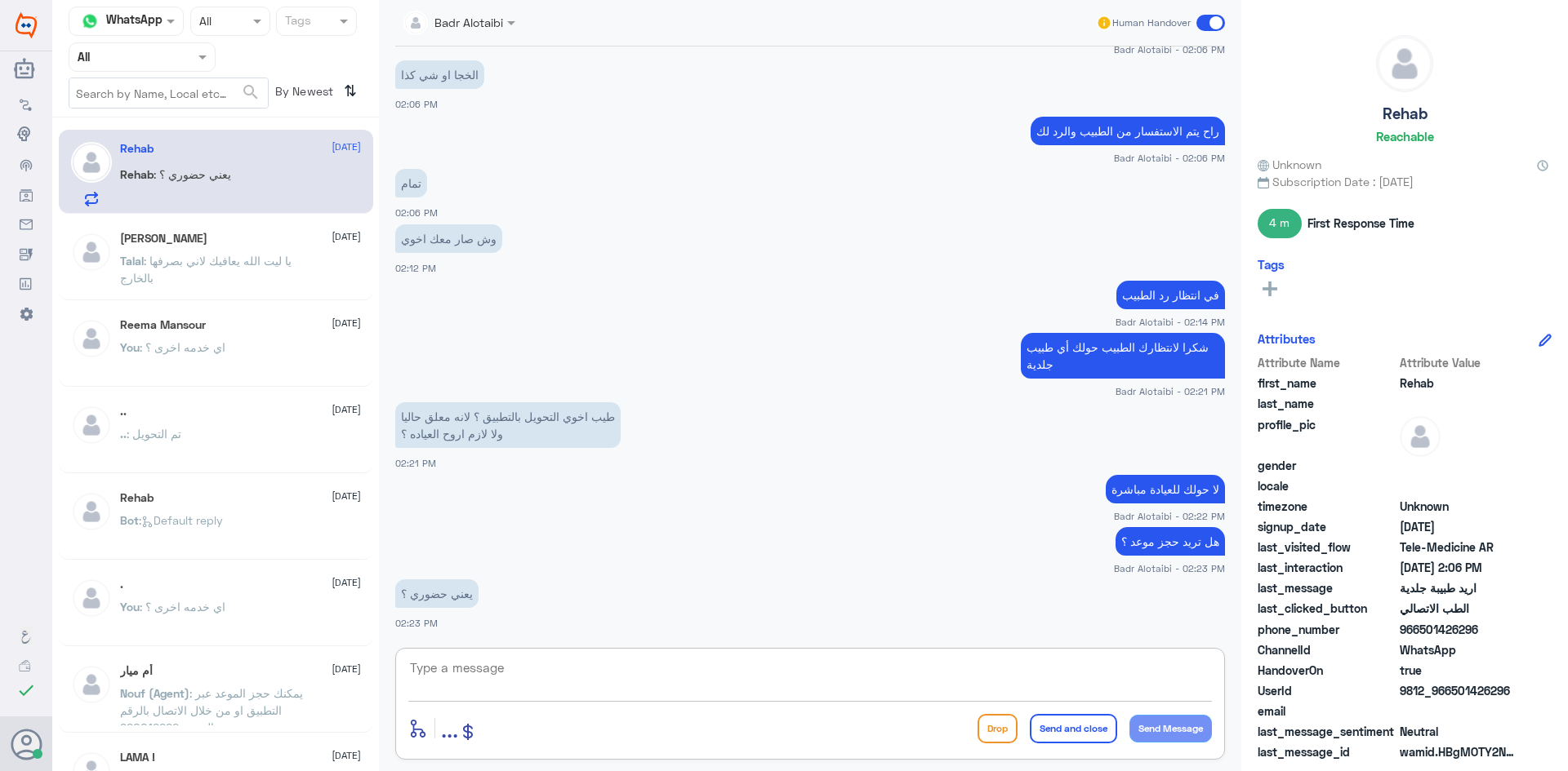
click at [897, 695] on textarea at bounding box center [810, 677] width 803 height 40
click at [864, 690] on textarea at bounding box center [810, 677] width 803 height 40
type textarea "صحيح لا يوجد عن بعد"
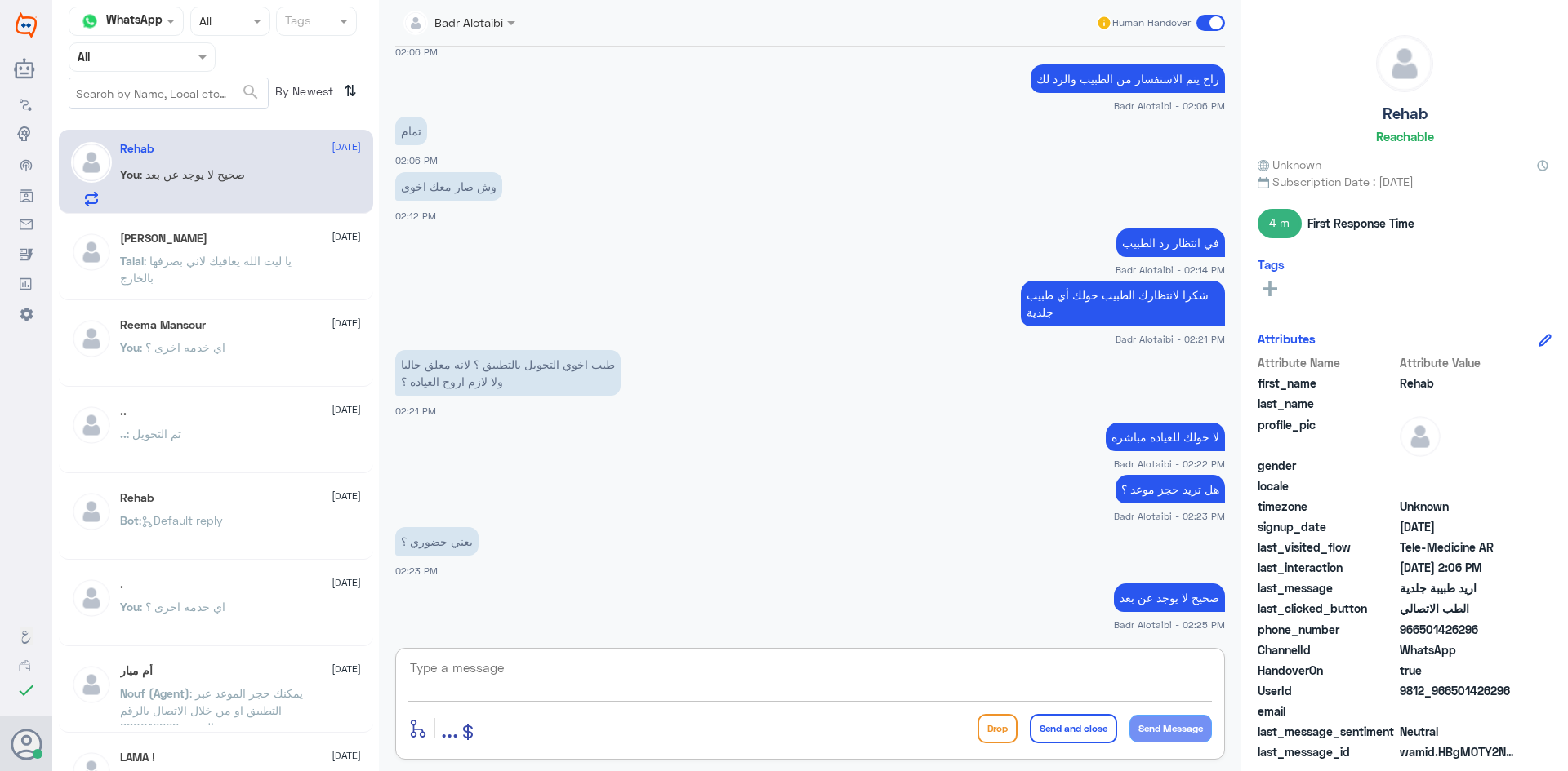
scroll to position [1007, 0]
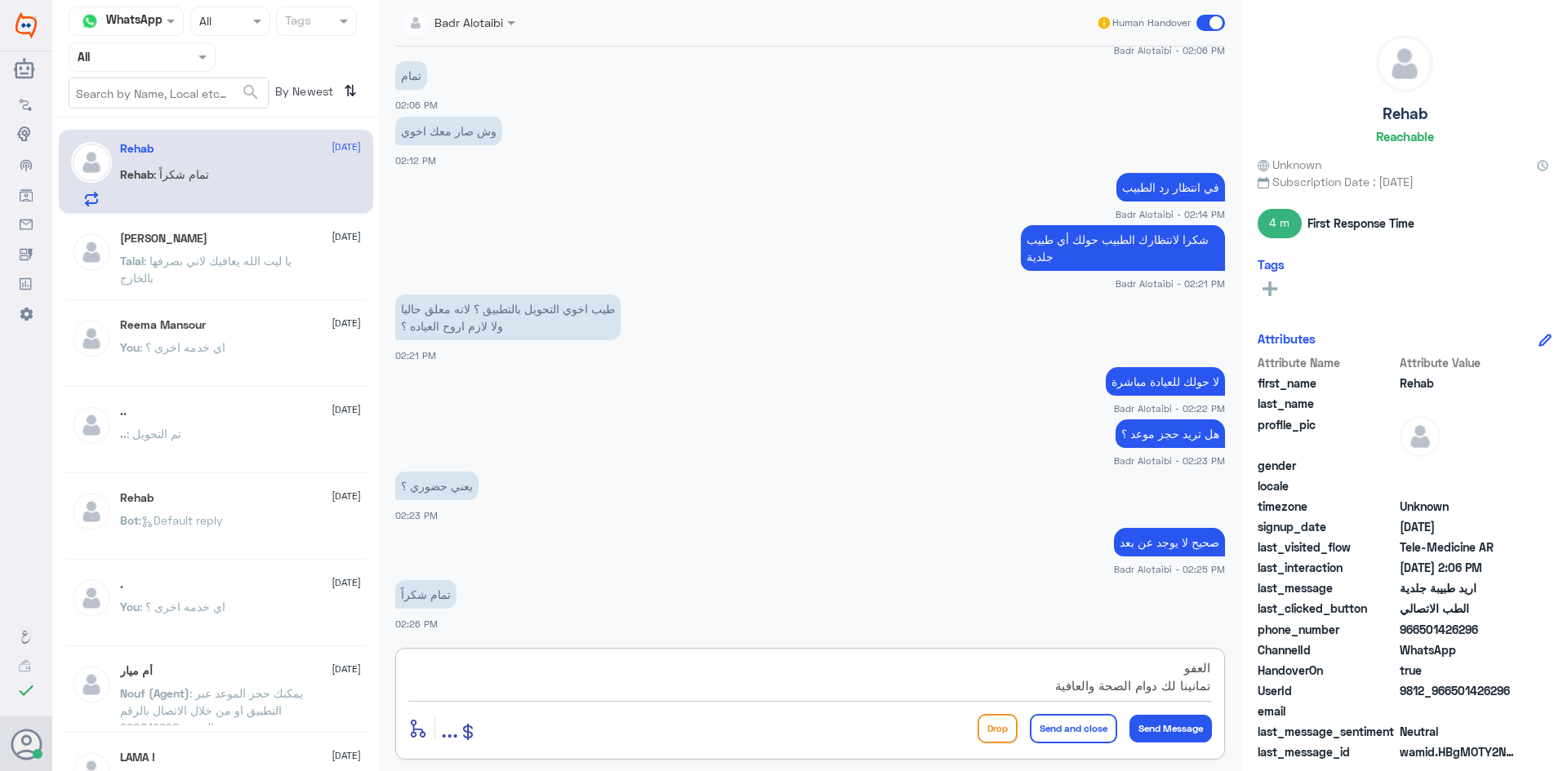
type textarea "العفو تمانينا لك دوام الصحة والعافية"
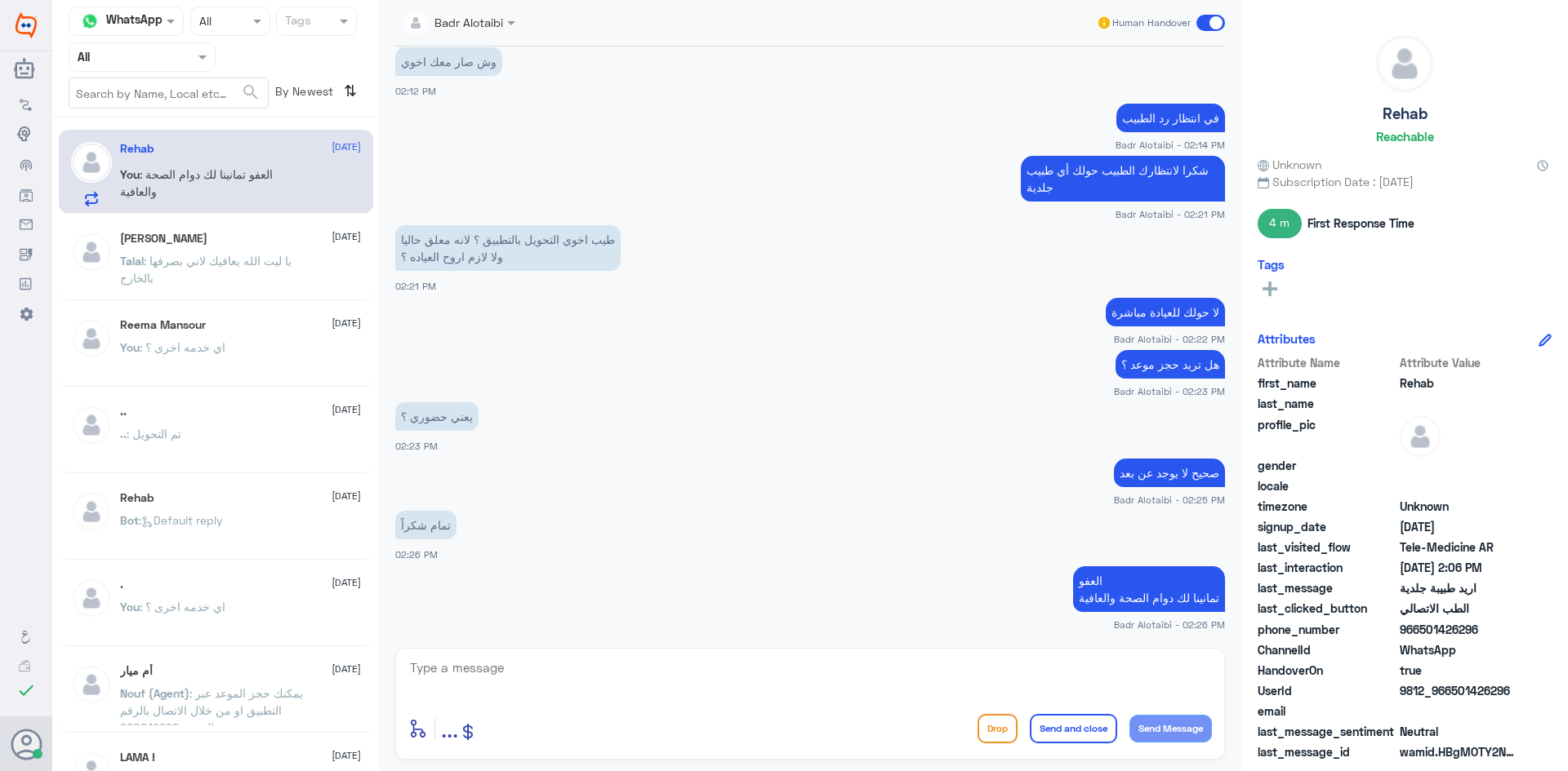
click at [1211, 27] on span at bounding box center [1211, 23] width 28 height 17
click at [0, 0] on input "checkbox" at bounding box center [0, 0] width 0 height 0
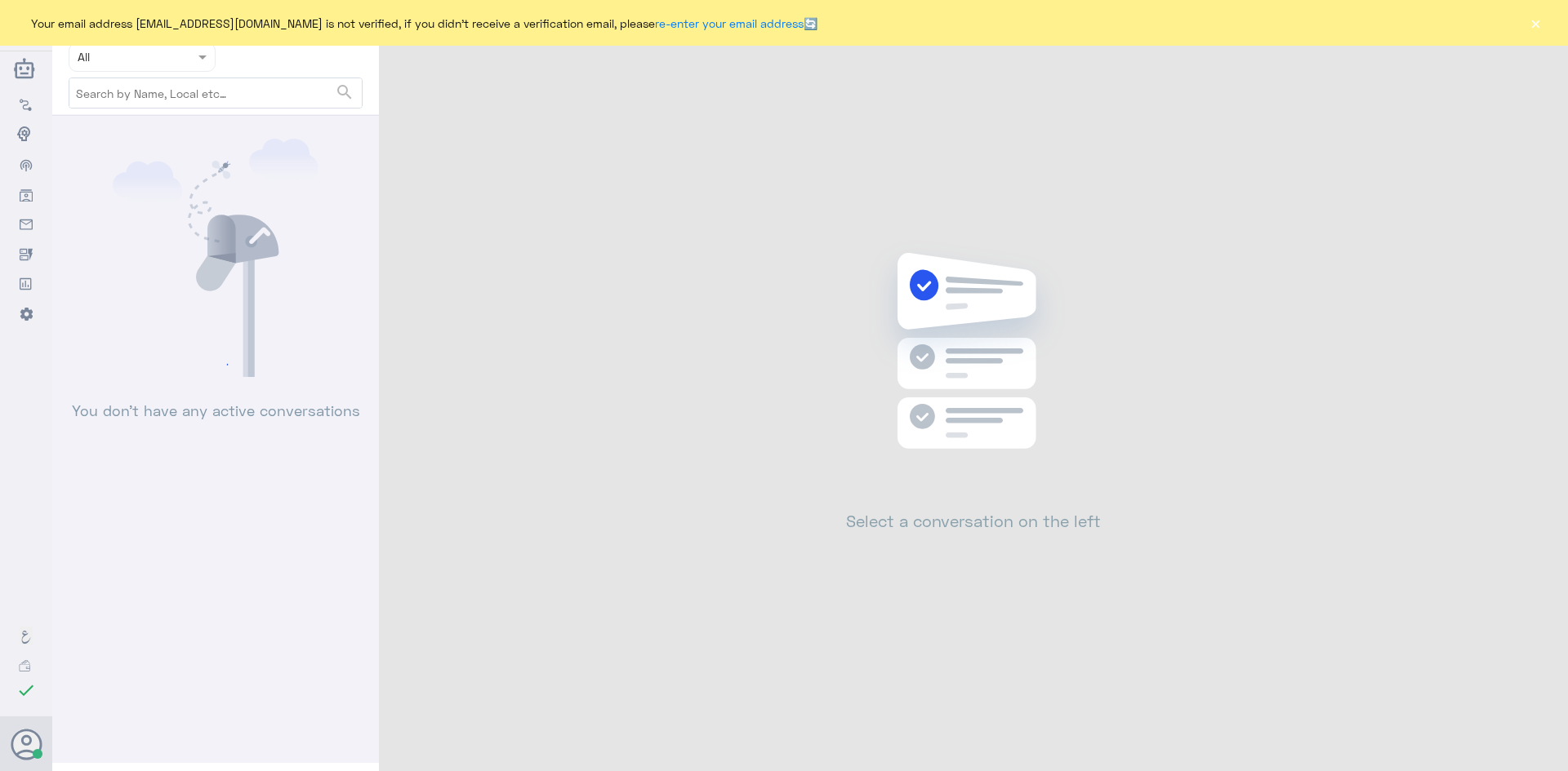
click at [1536, 21] on button "×" at bounding box center [1535, 23] width 17 height 17
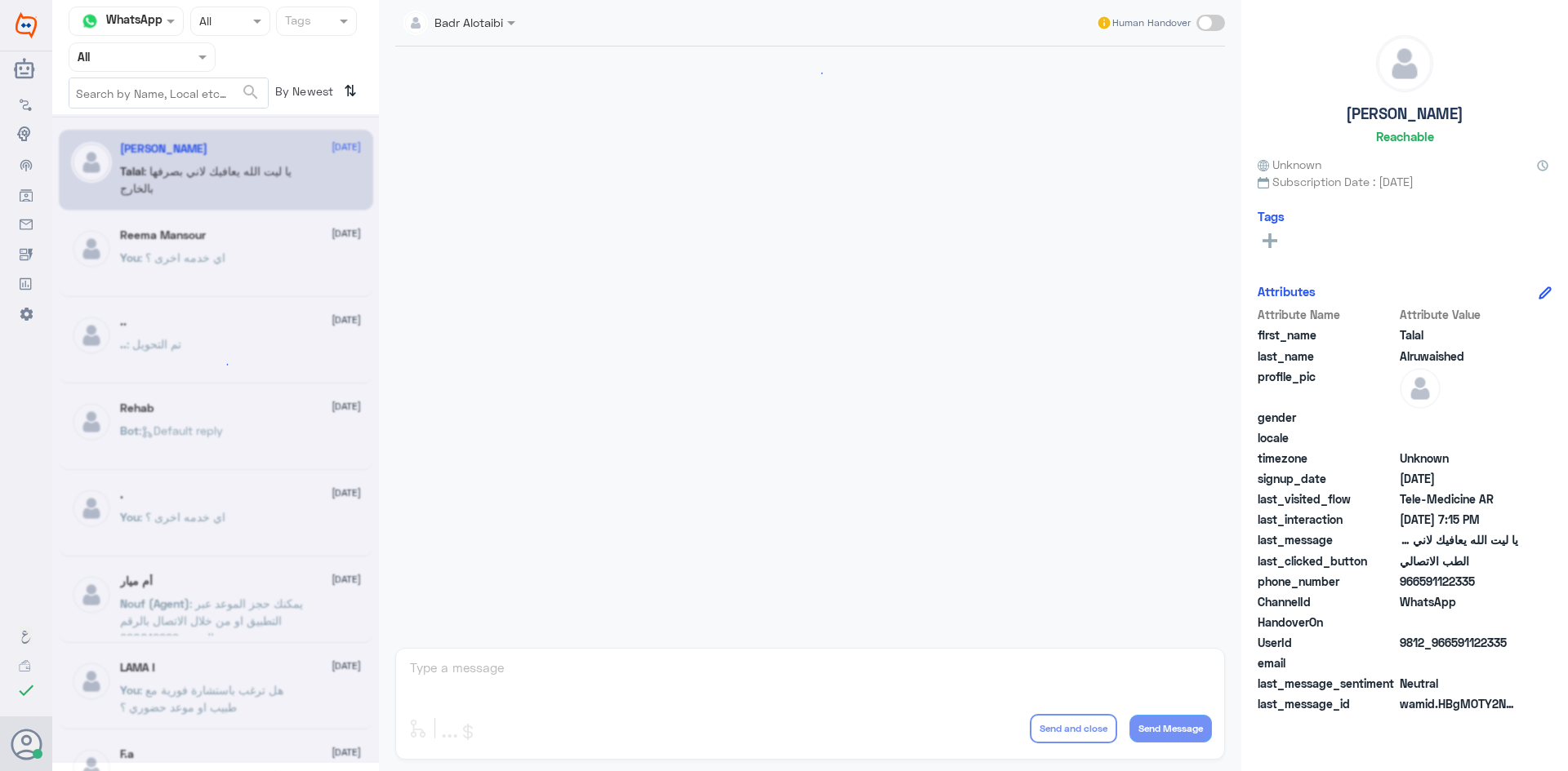
scroll to position [372, 0]
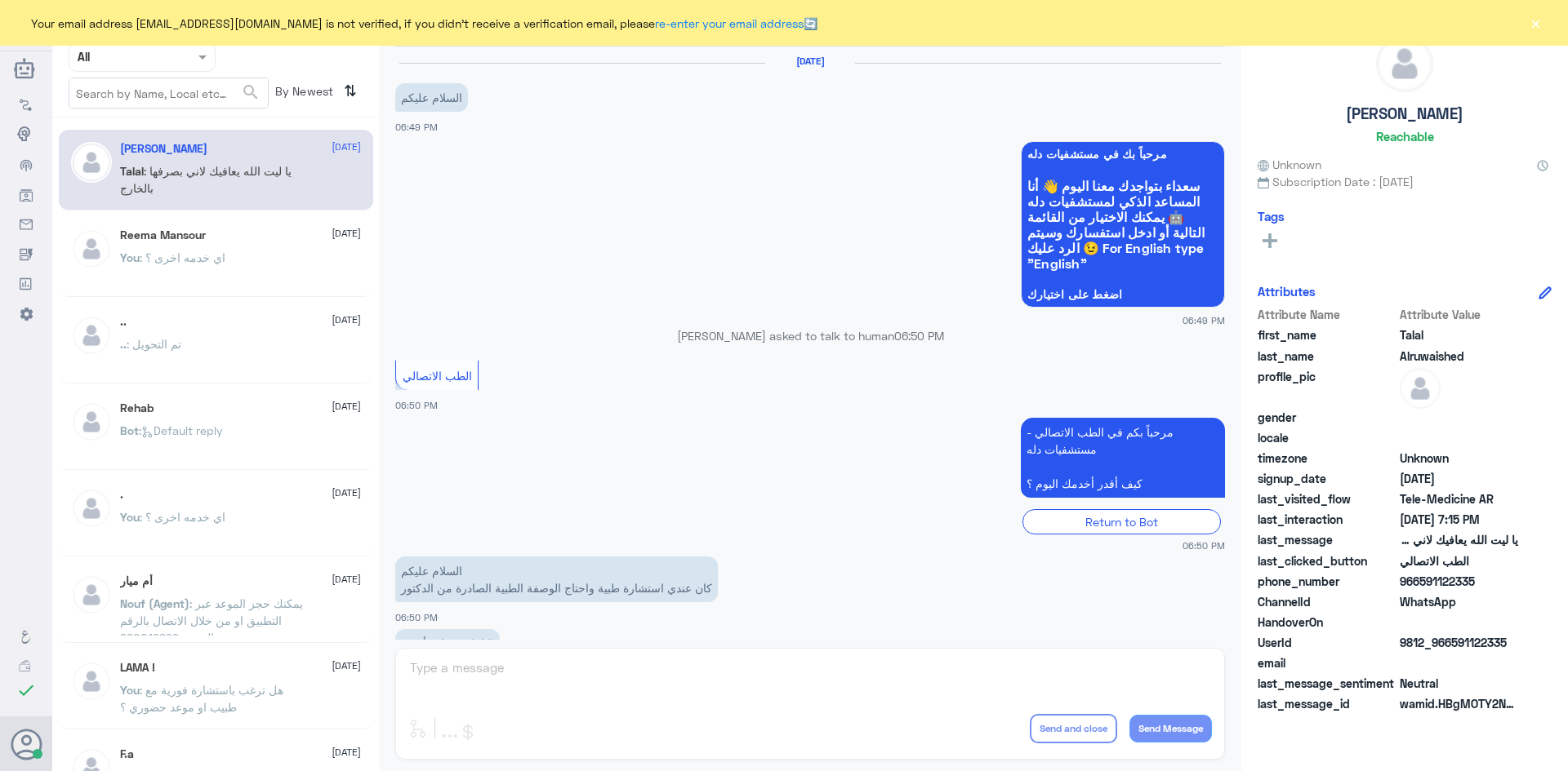
scroll to position [372, 0]
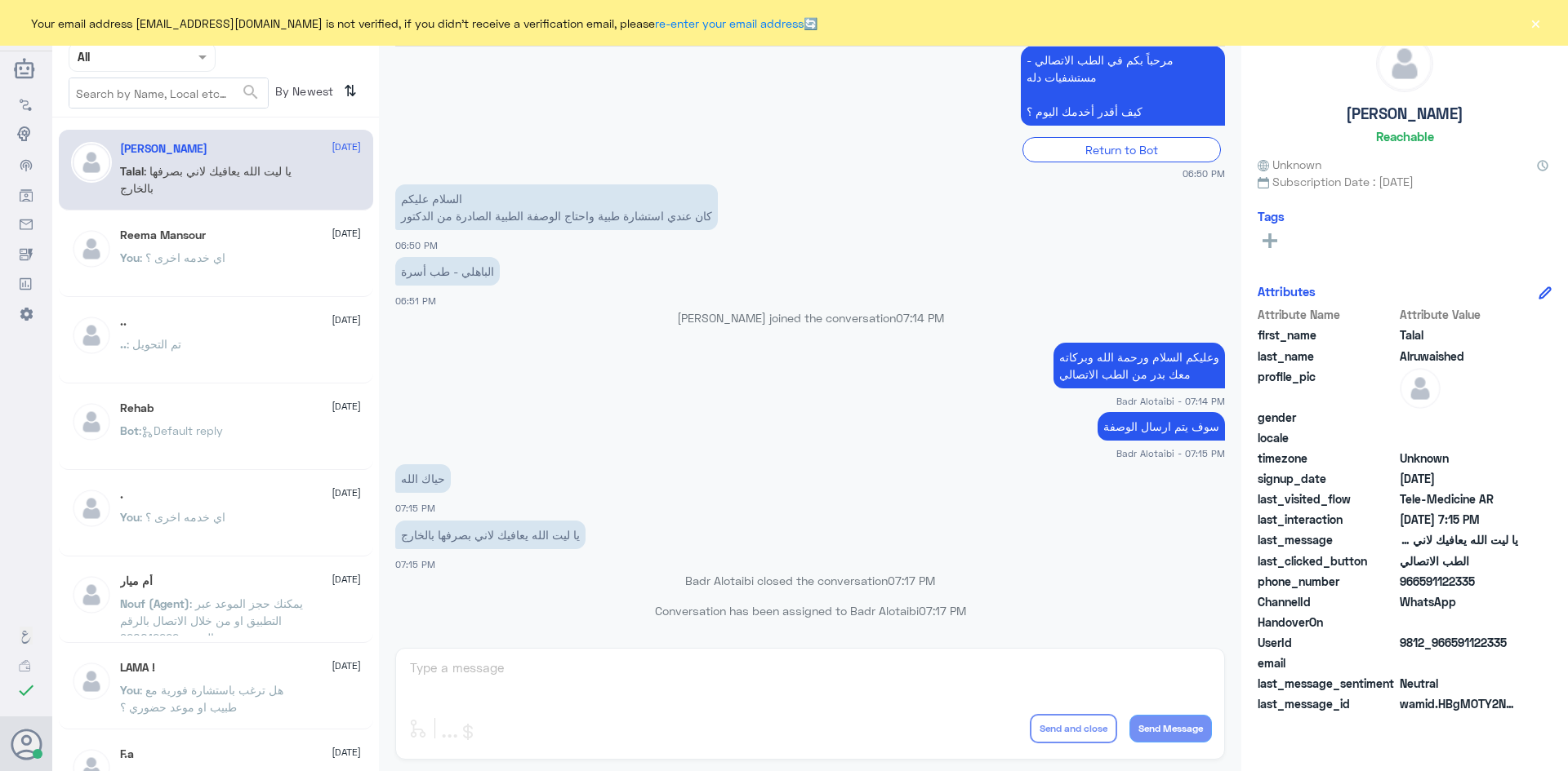
click at [1517, 27] on div "Your email address [EMAIL_ADDRESS][DOMAIN_NAME] is not verified, if you didn't …" at bounding box center [784, 23] width 1568 height 46
click at [1537, 27] on button "×" at bounding box center [1535, 23] width 17 height 17
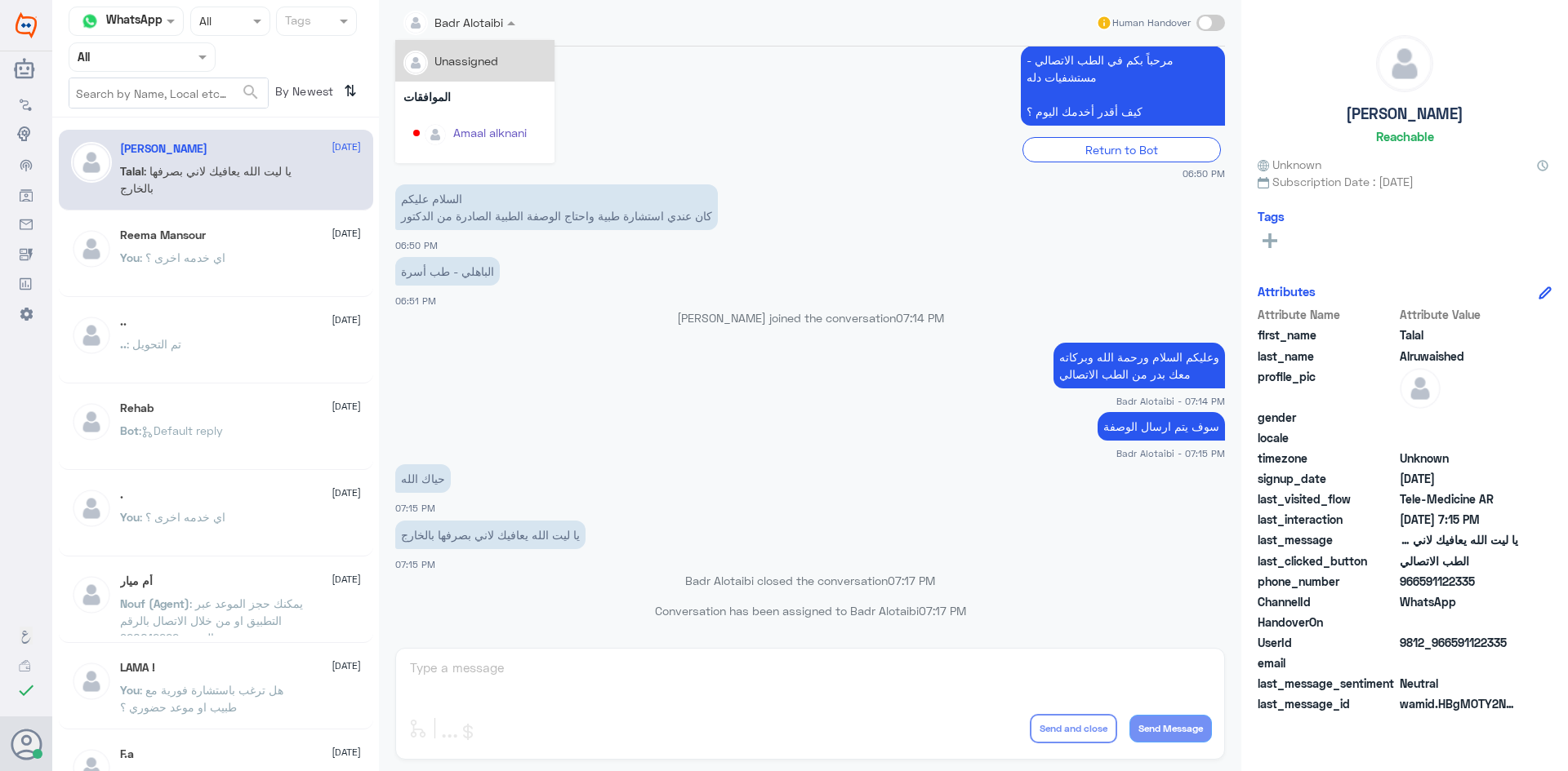
click at [456, 27] on input "text" at bounding box center [440, 22] width 74 height 18
click at [722, 89] on app-msgs-text "مرحباً بكم في الطب الاتصالي - مستشفيات دله كيف أقدر أخدمك اليوم ؟" at bounding box center [810, 87] width 830 height 82
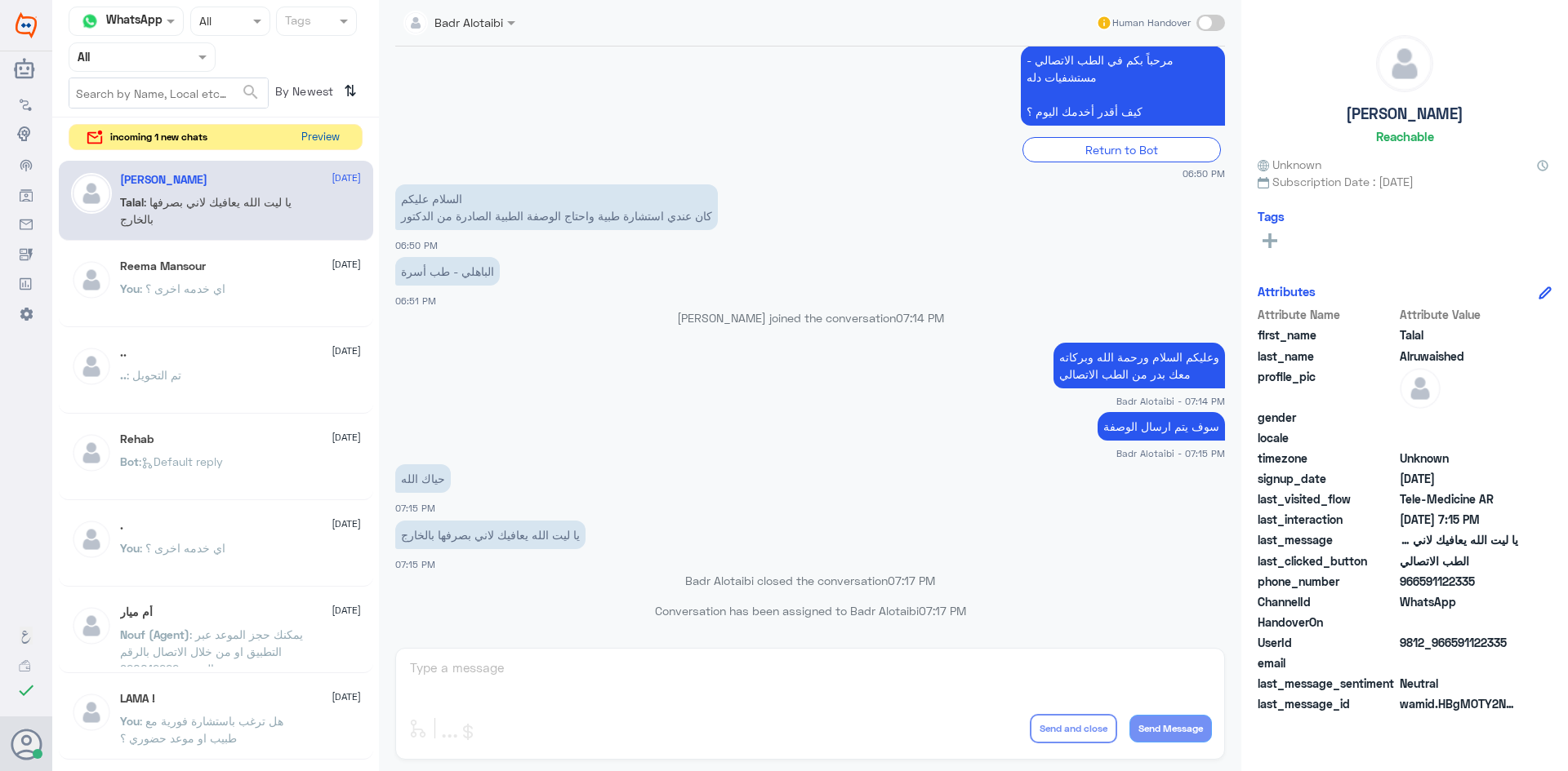
click at [331, 134] on button "Preview" at bounding box center [320, 138] width 51 height 25
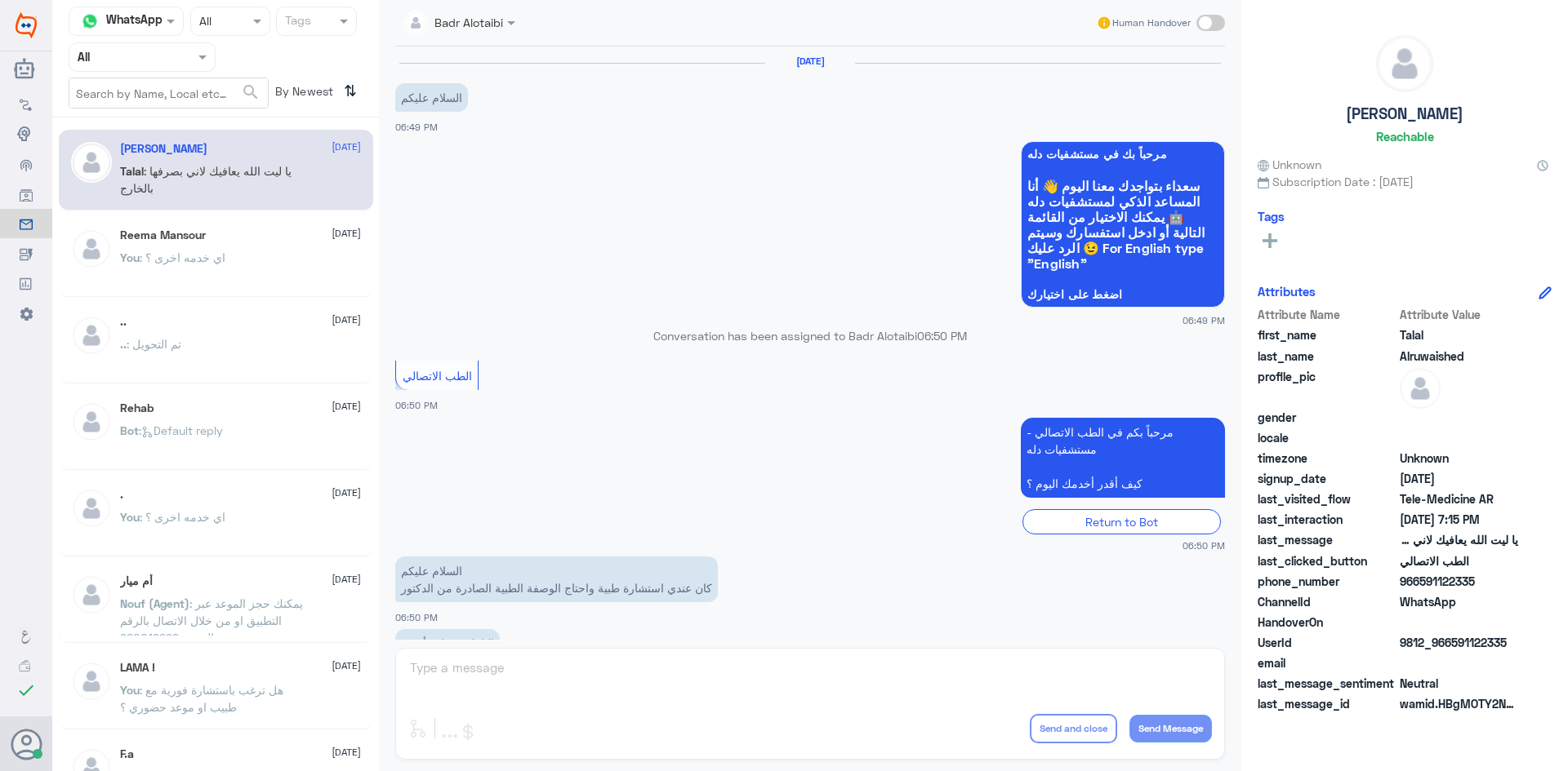
scroll to position [372, 0]
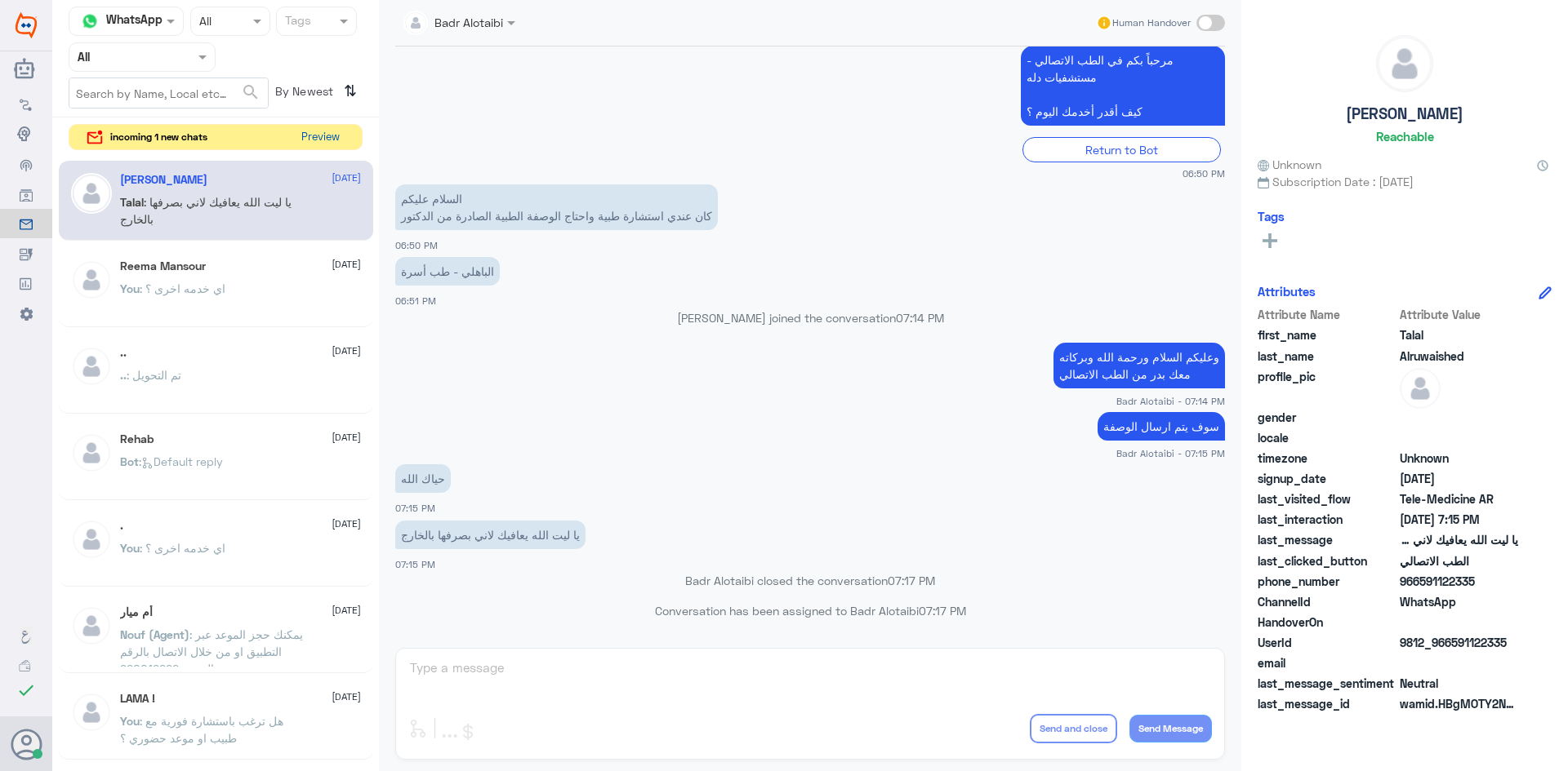
click at [343, 133] on button "Preview" at bounding box center [320, 138] width 51 height 25
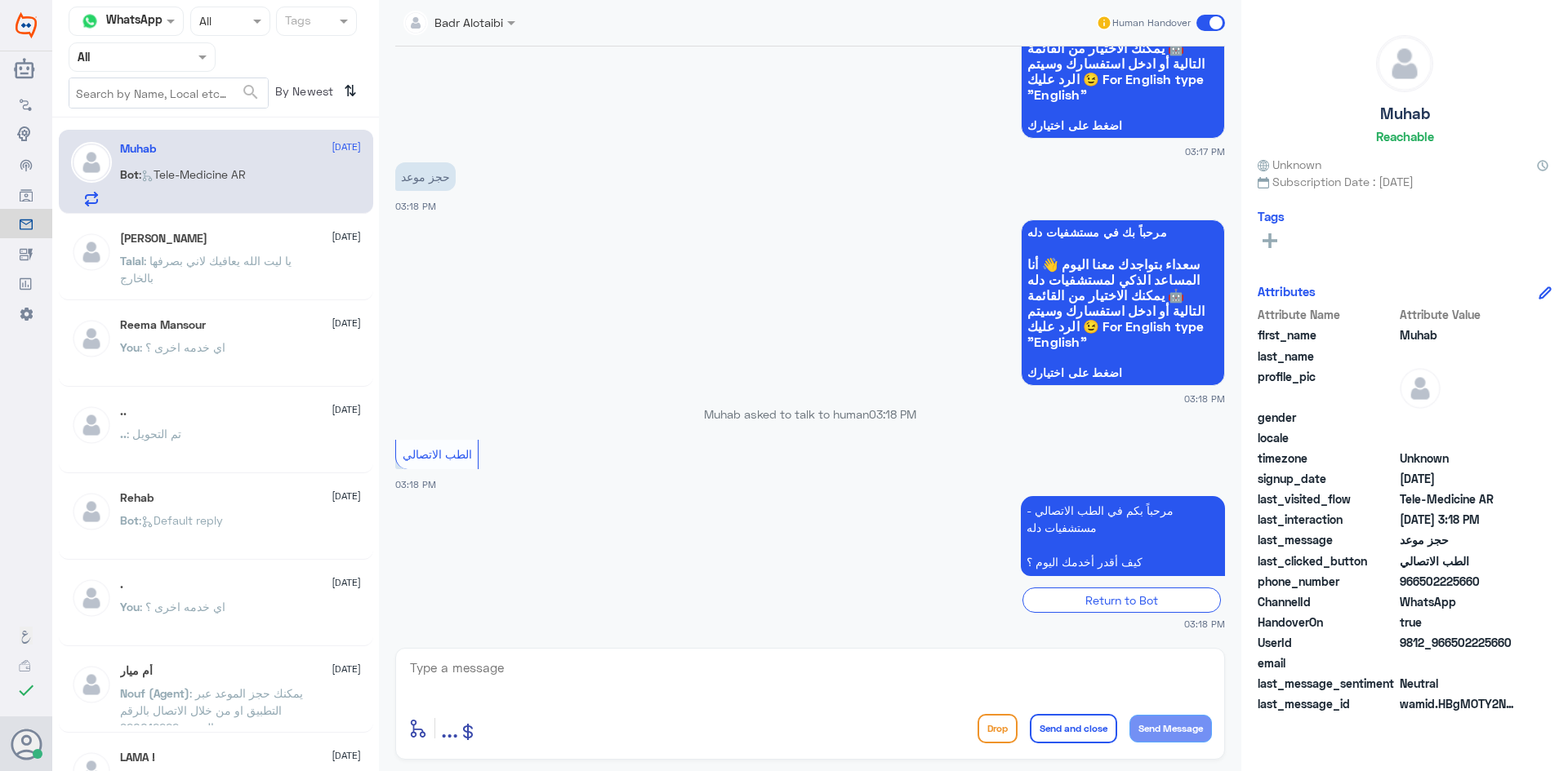
scroll to position [224, 0]
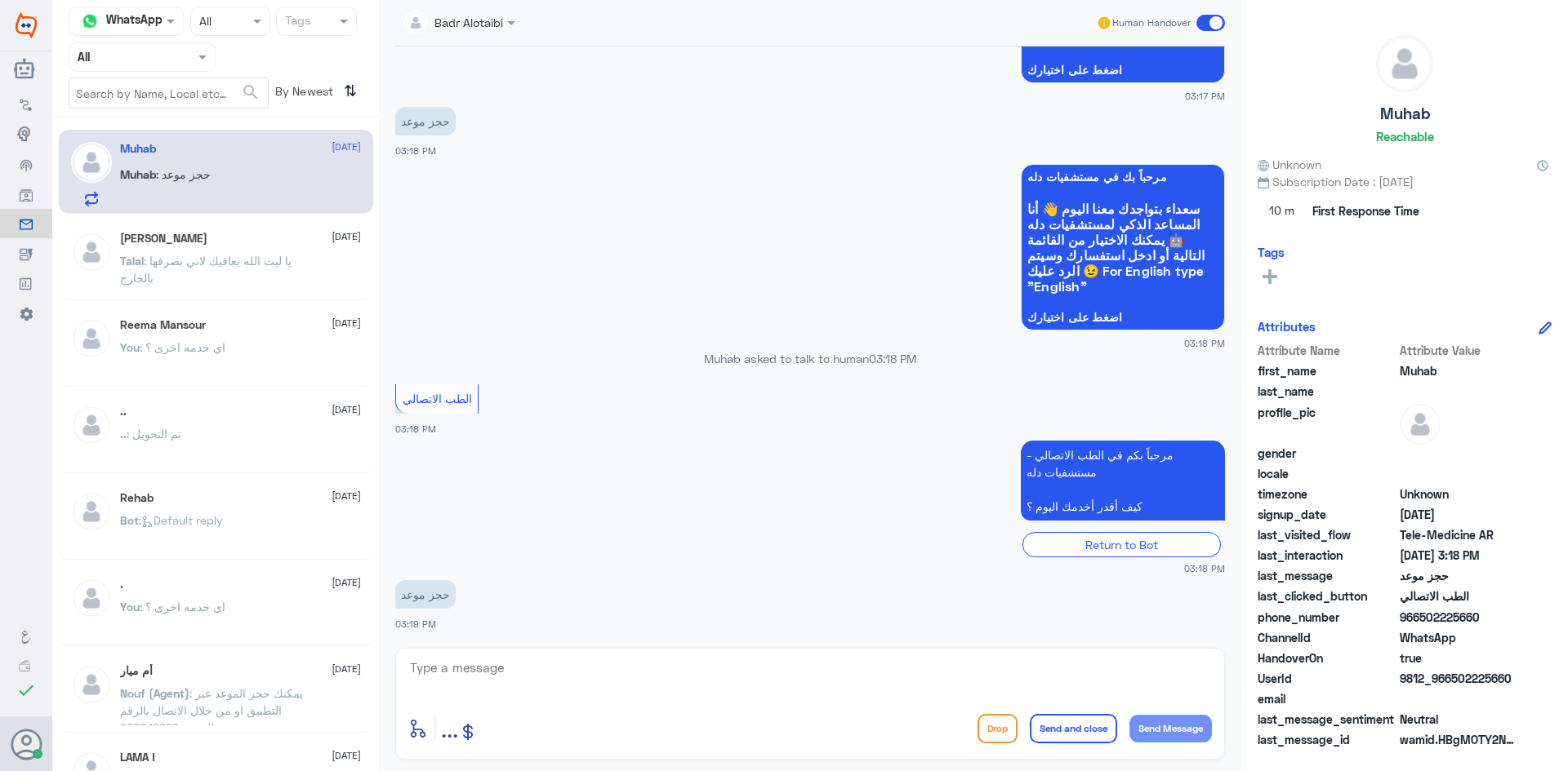
drag, startPoint x: 1501, startPoint y: 680, endPoint x: 1454, endPoint y: 685, distance: 47.3
click at [1454, 685] on span "9812_966502225660" at bounding box center [1459, 678] width 119 height 18
copy span "502225660"
click at [723, 676] on textarea at bounding box center [810, 677] width 803 height 40
type textarea "i"
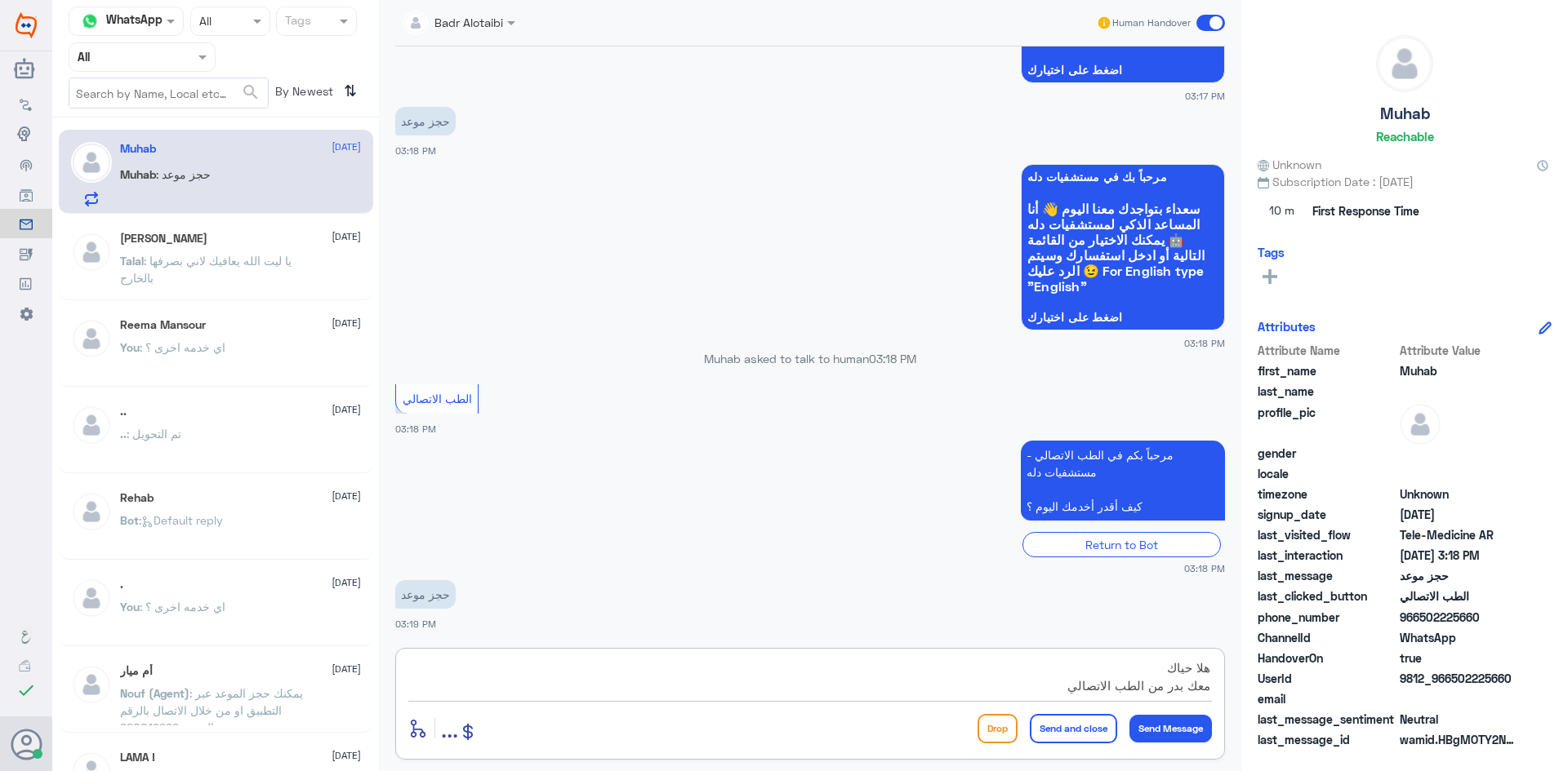
type textarea "هلا حياك معك بدر من الطب الاتصالي"
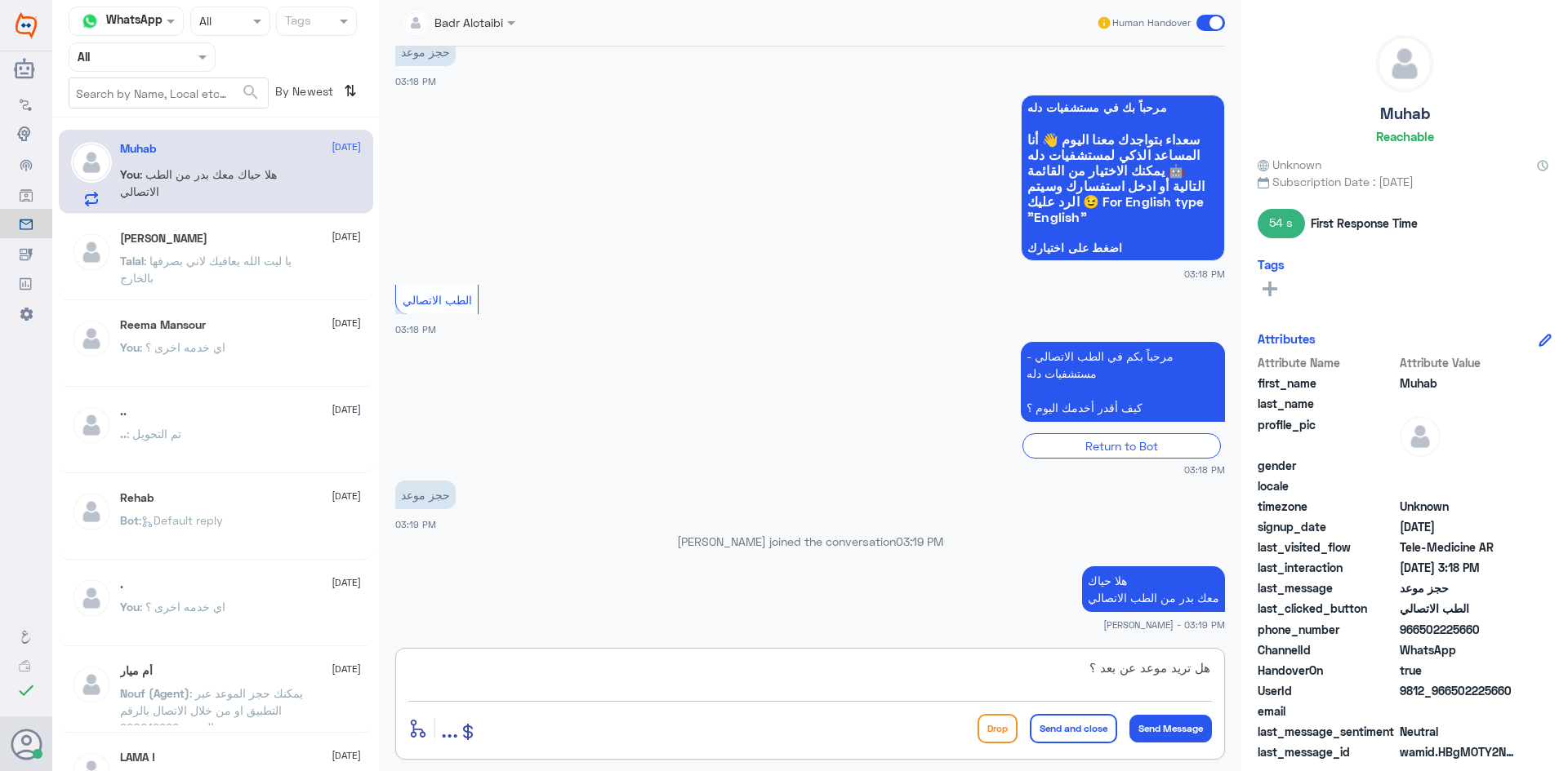
type textarea "هل تريد موعد عن بعد ؟"
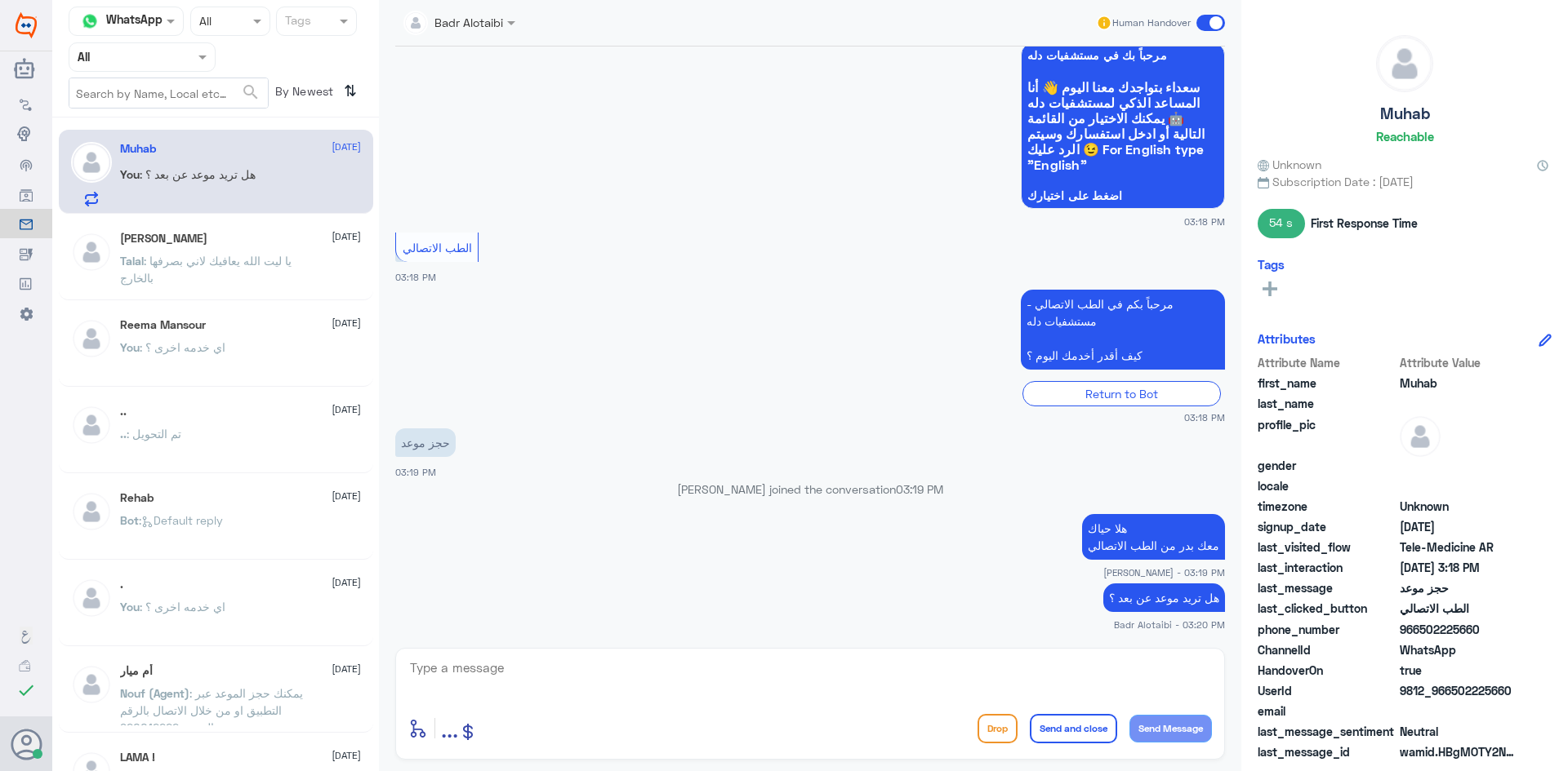
click at [1203, 18] on span at bounding box center [1211, 23] width 28 height 17
click at [0, 0] on input "checkbox" at bounding box center [0, 0] width 0 height 0
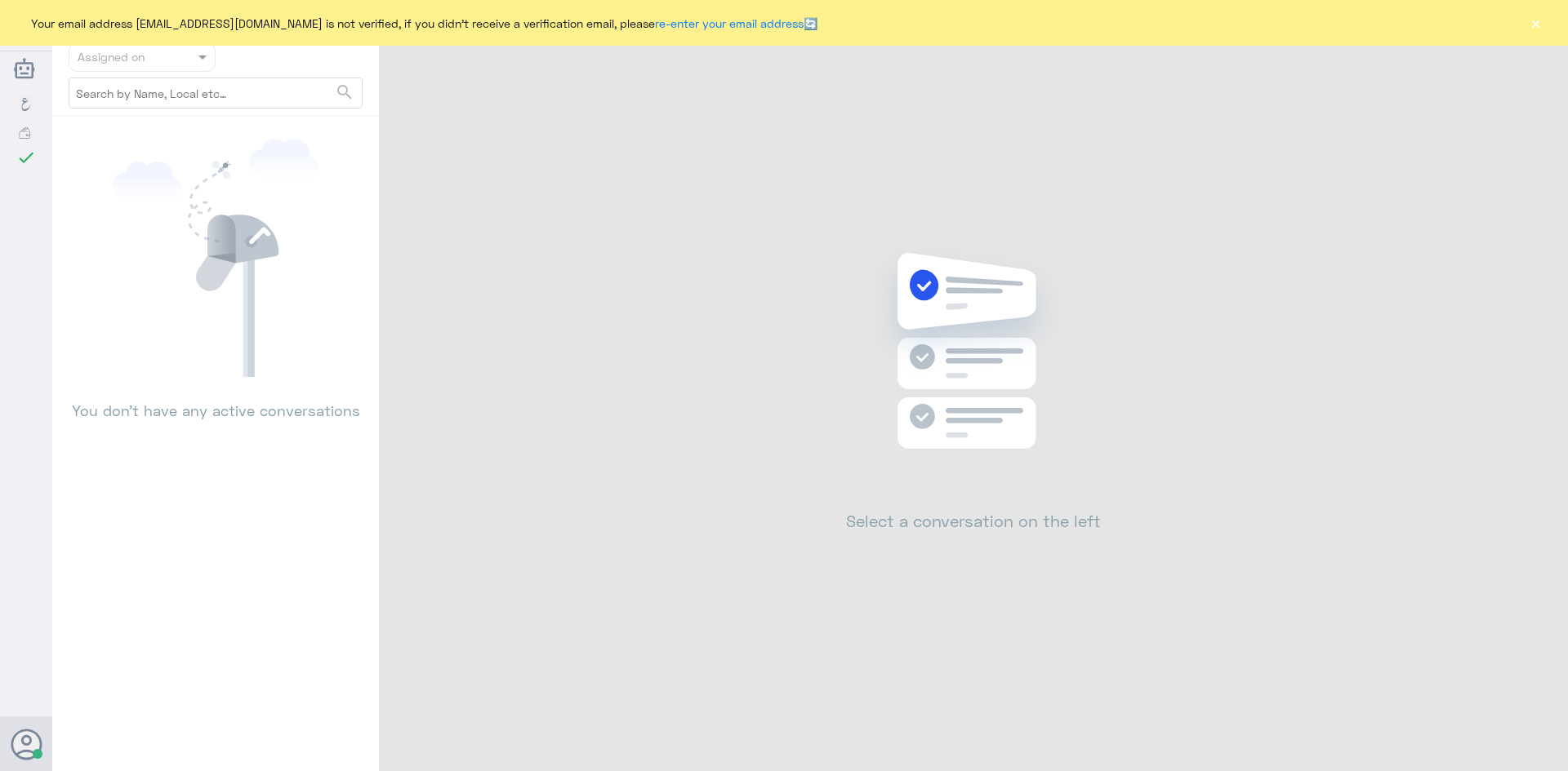
click at [1537, 25] on button "×" at bounding box center [1535, 23] width 17 height 17
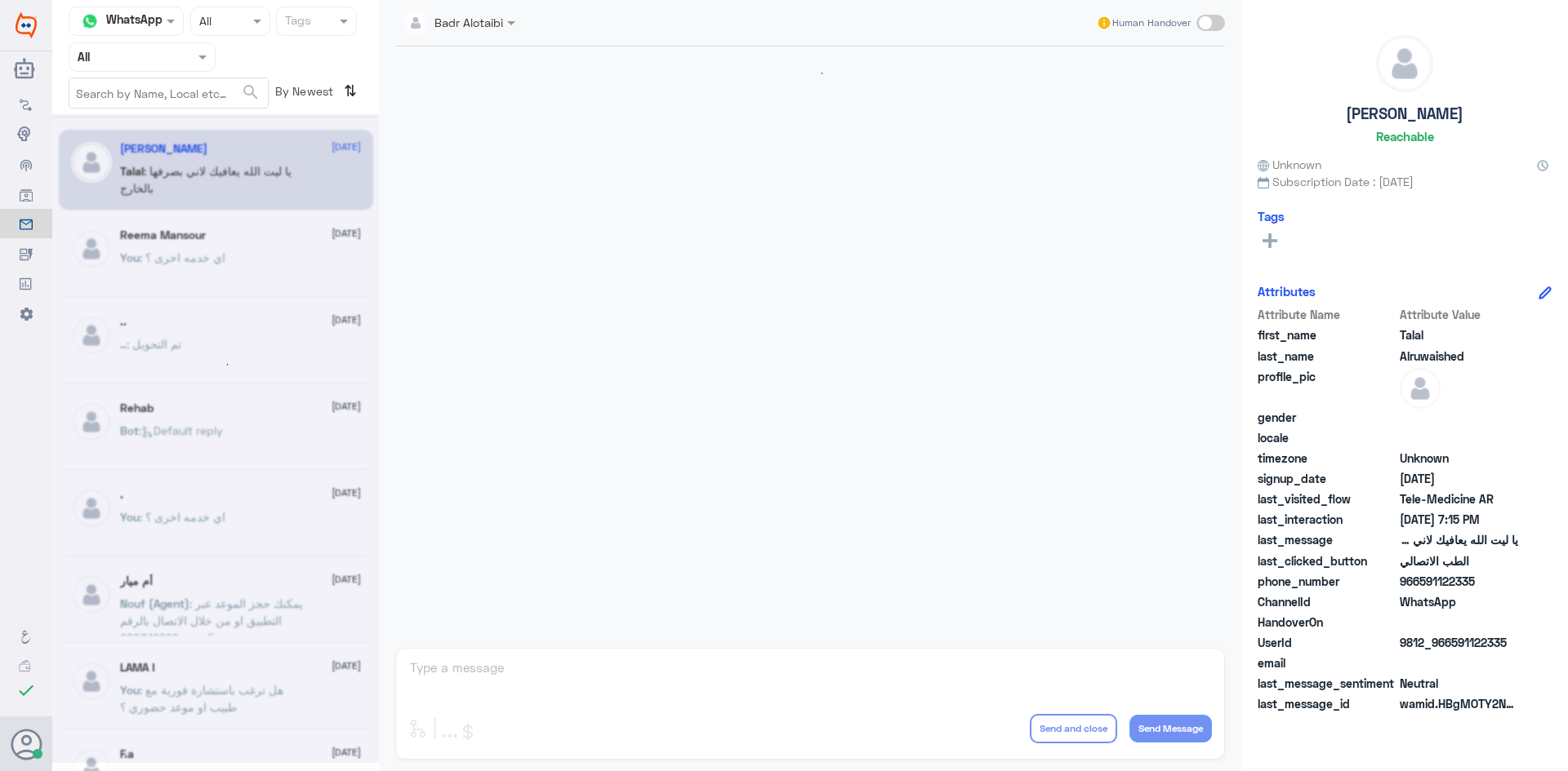
scroll to position [372, 0]
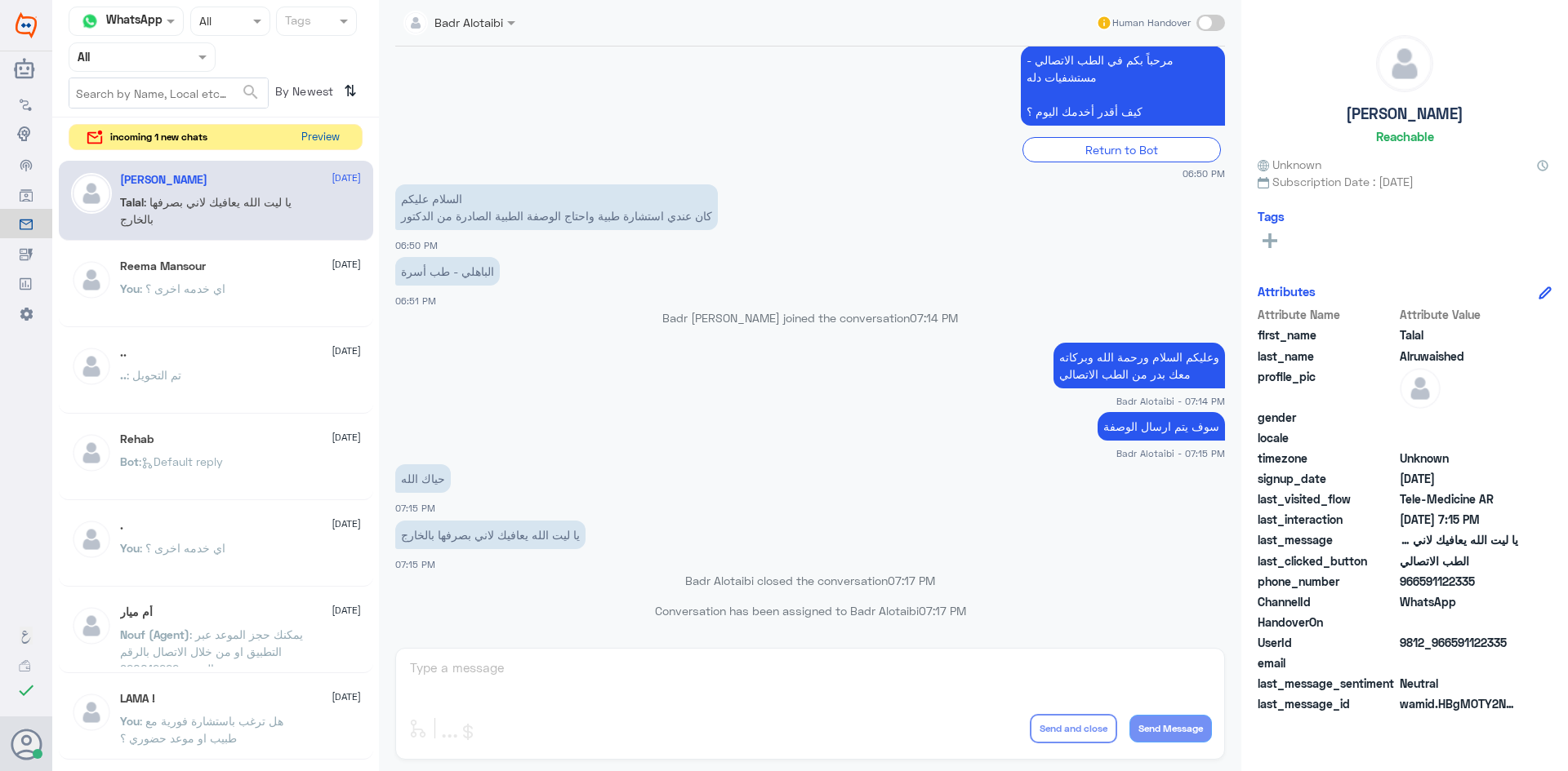
click at [333, 143] on button "Preview" at bounding box center [320, 138] width 51 height 25
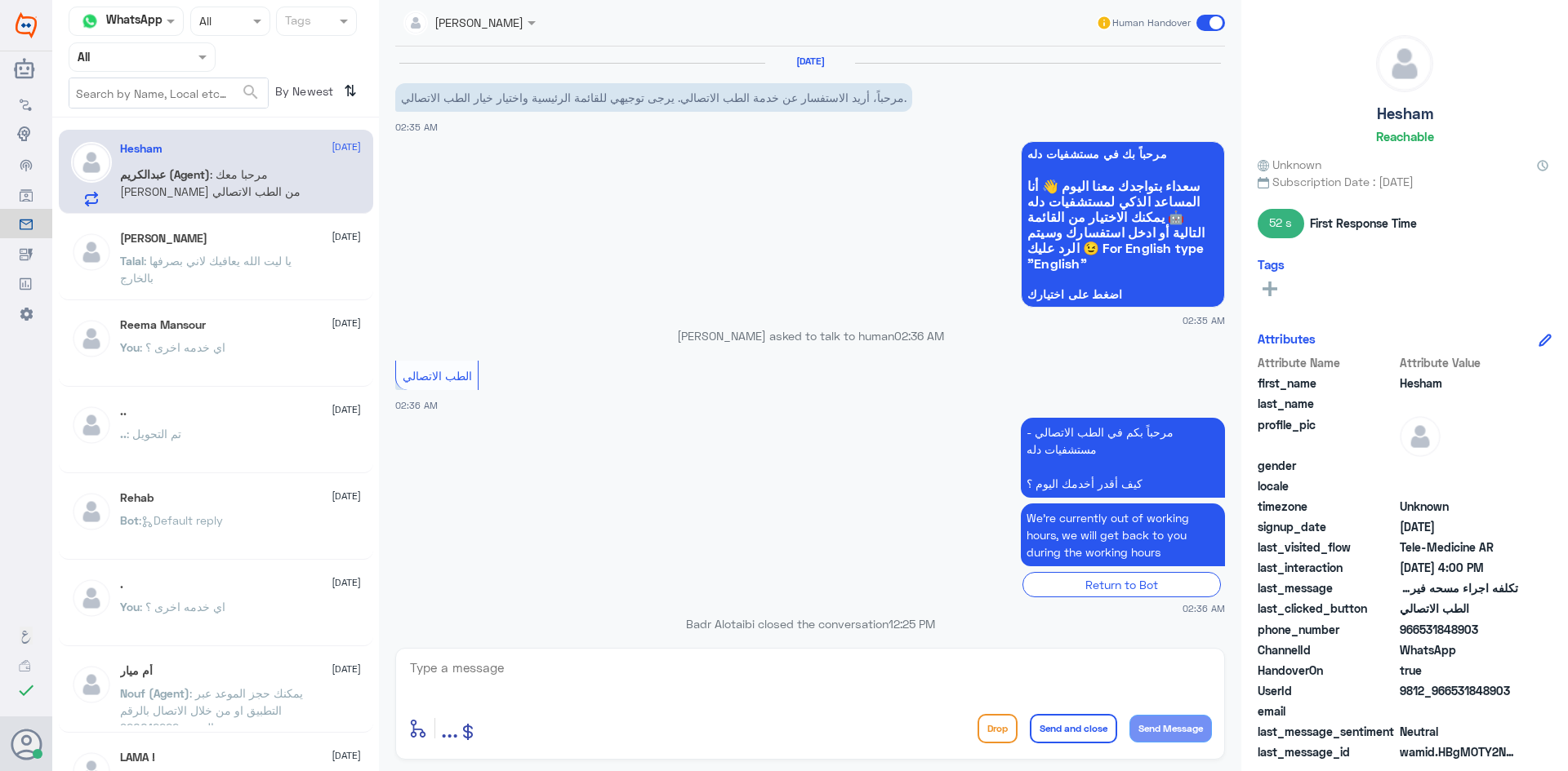
scroll to position [642, 0]
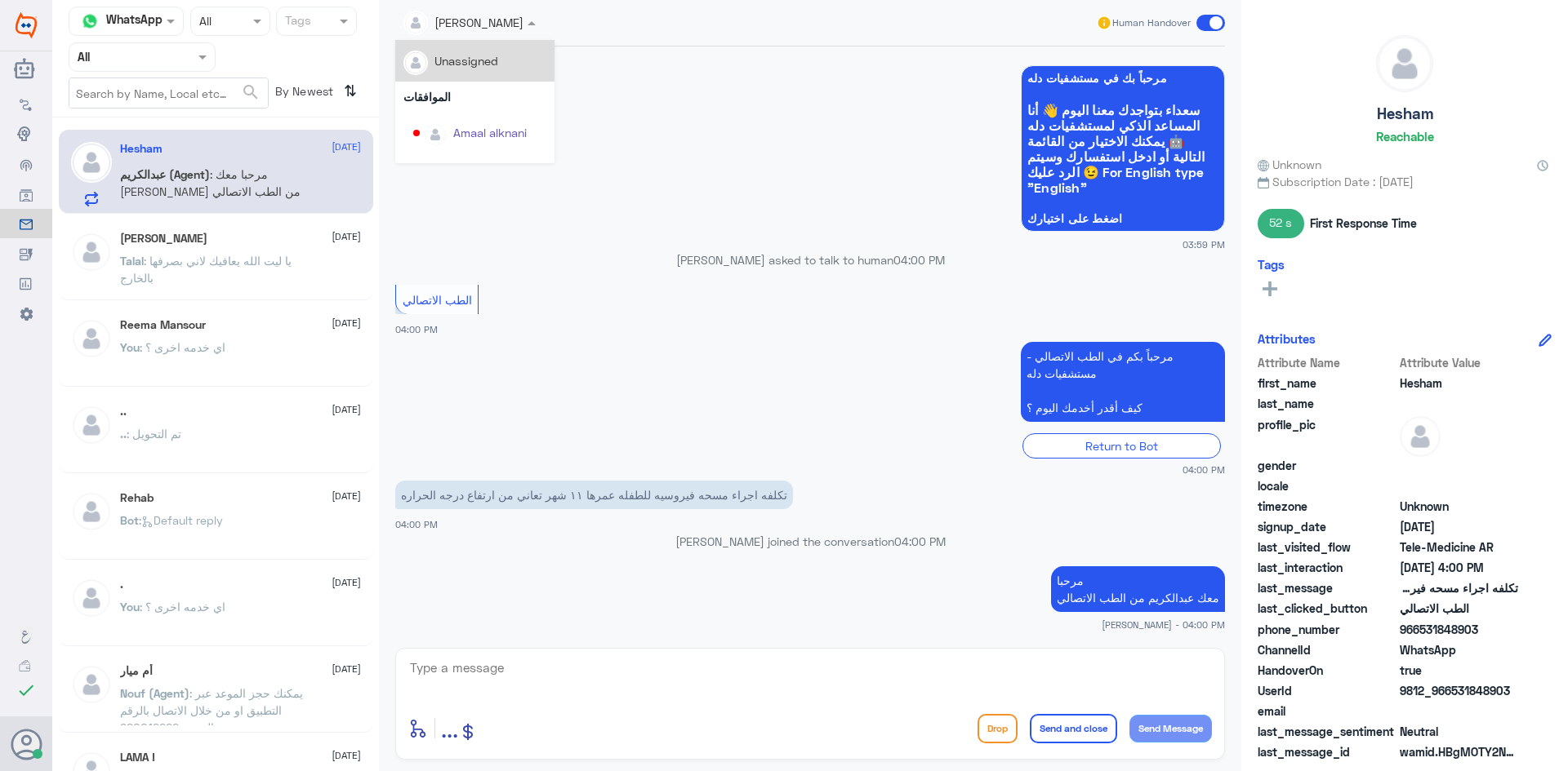
click at [503, 28] on div at bounding box center [469, 22] width 149 height 18
click at [493, 105] on div "عبدالكريم الموسى" at bounding box center [498, 100] width 89 height 18
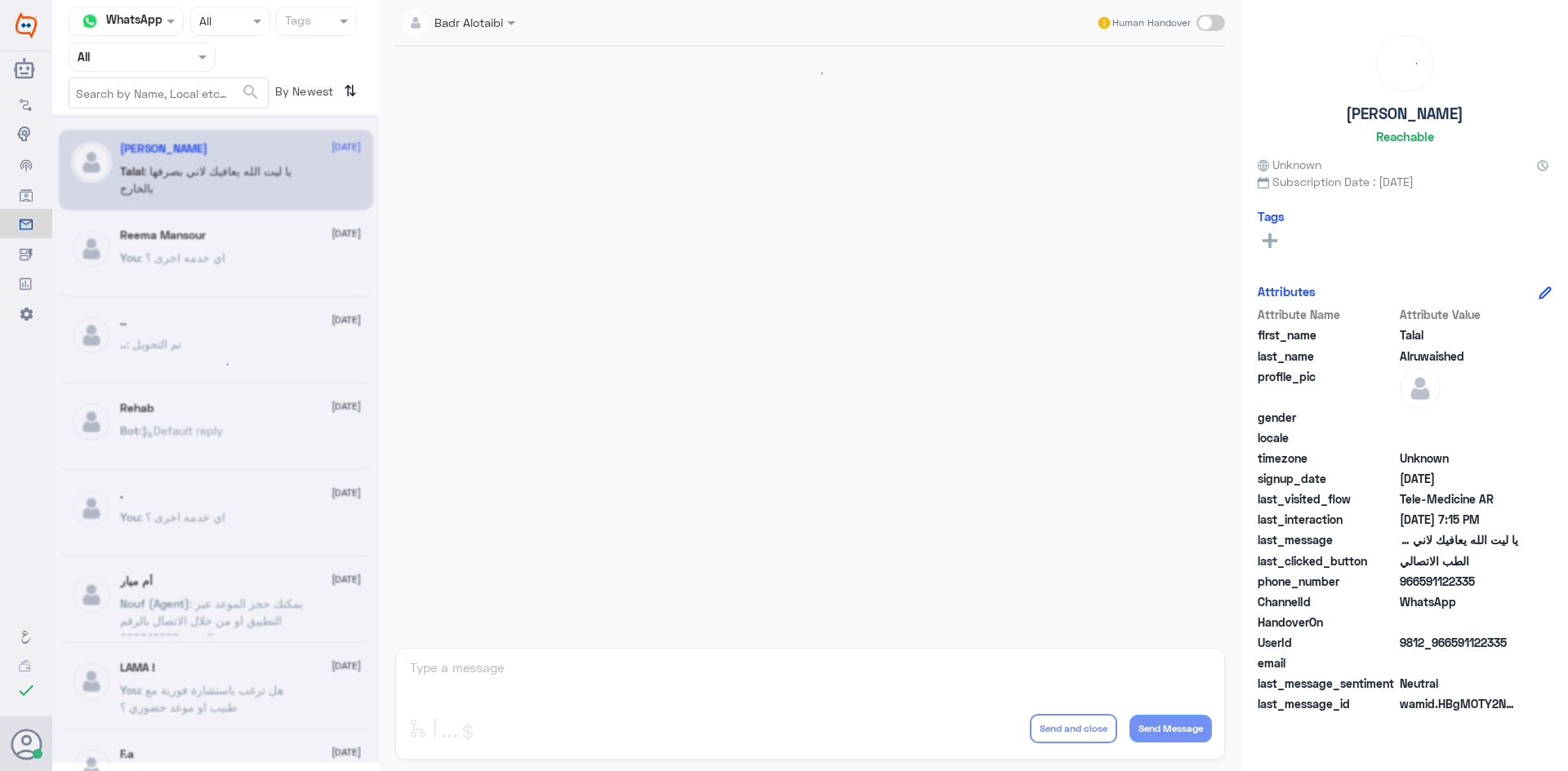
scroll to position [372, 0]
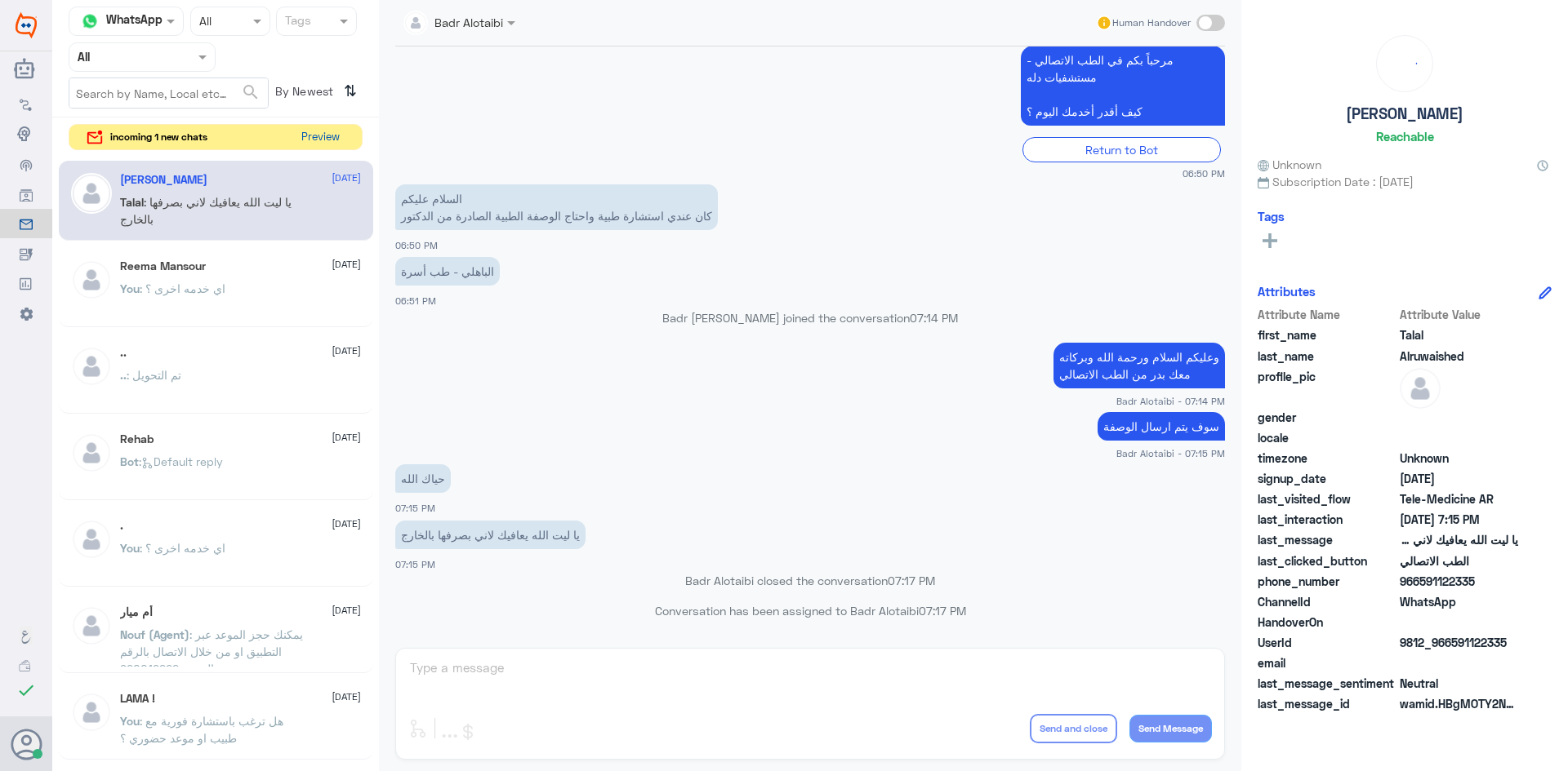
click at [319, 134] on button "Preview" at bounding box center [320, 138] width 51 height 25
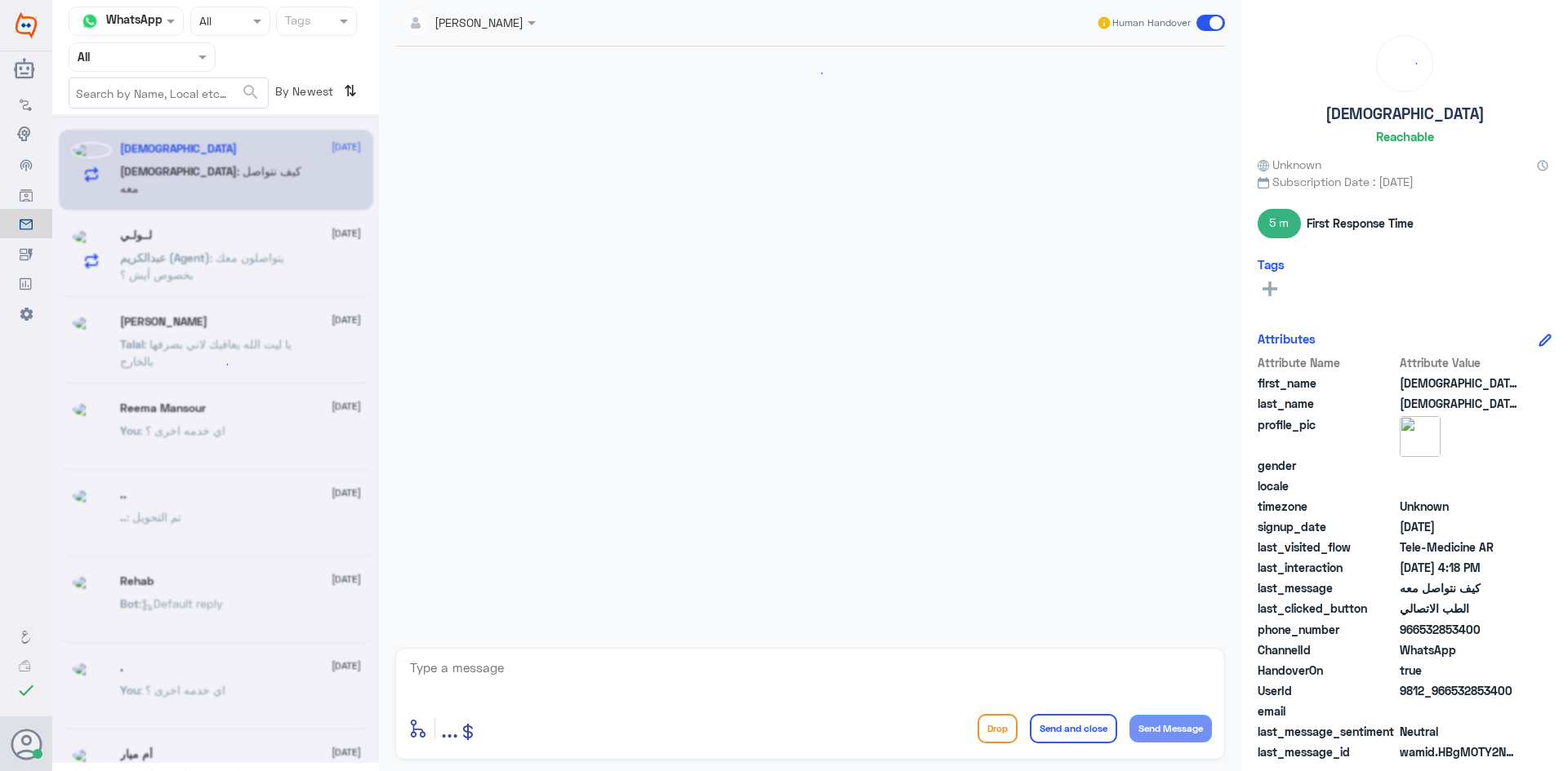
scroll to position [257, 0]
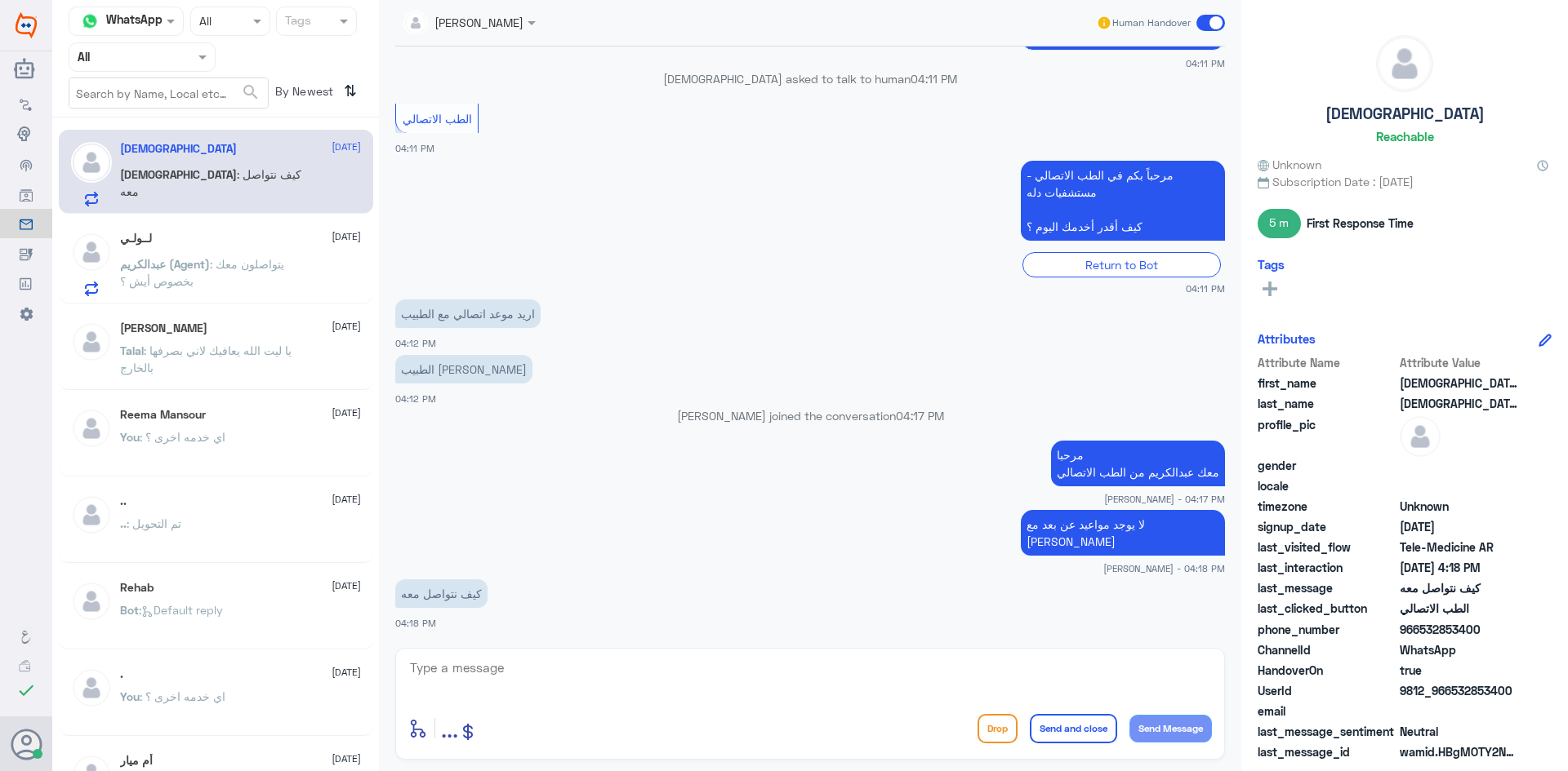
click at [501, 36] on div "عبدالكريم الموسى" at bounding box center [463, 23] width 120 height 33
click at [513, 101] on div "عبدالكريم الموسى" at bounding box center [498, 100] width 89 height 18
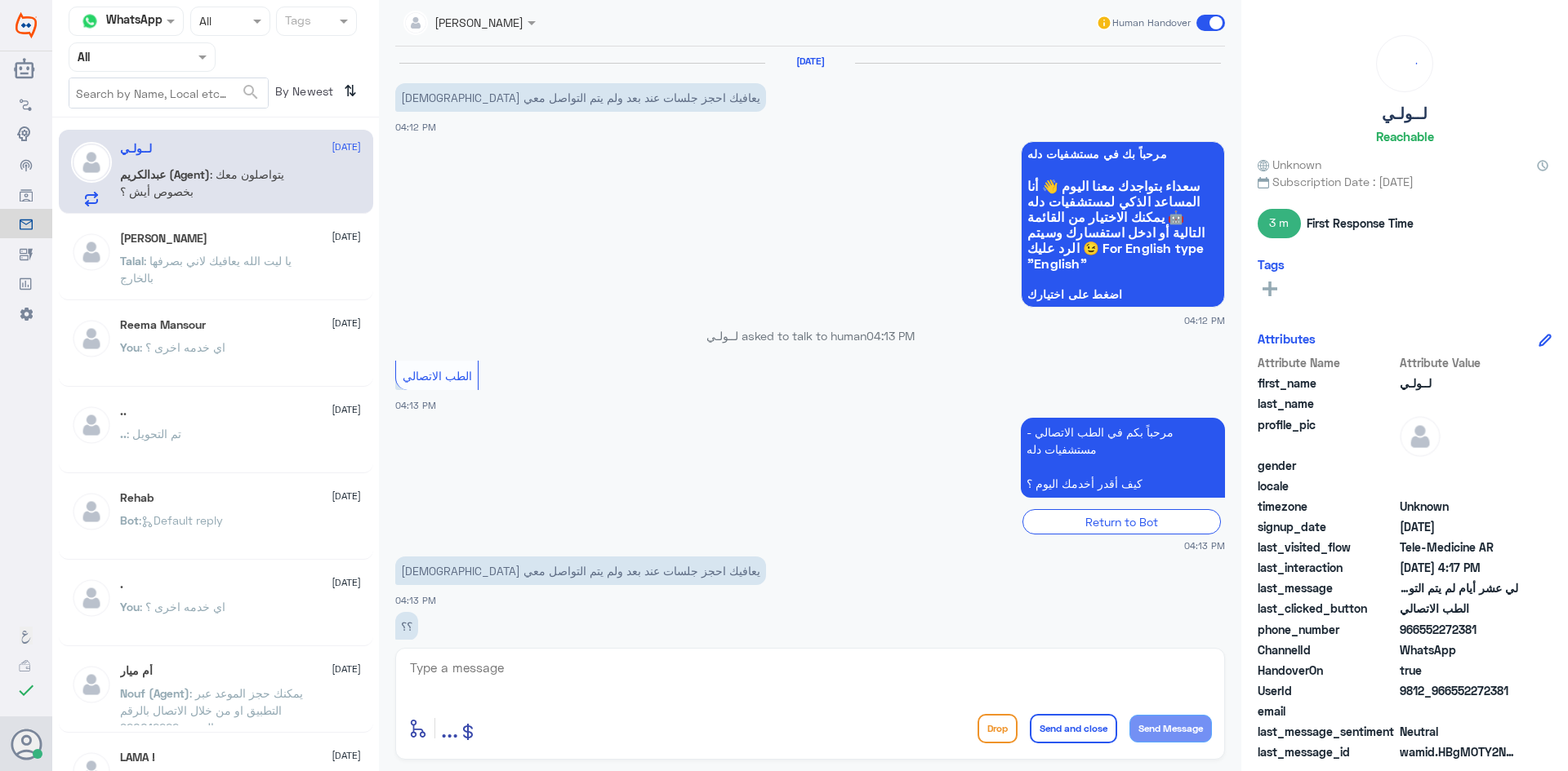
scroll to position [348, 0]
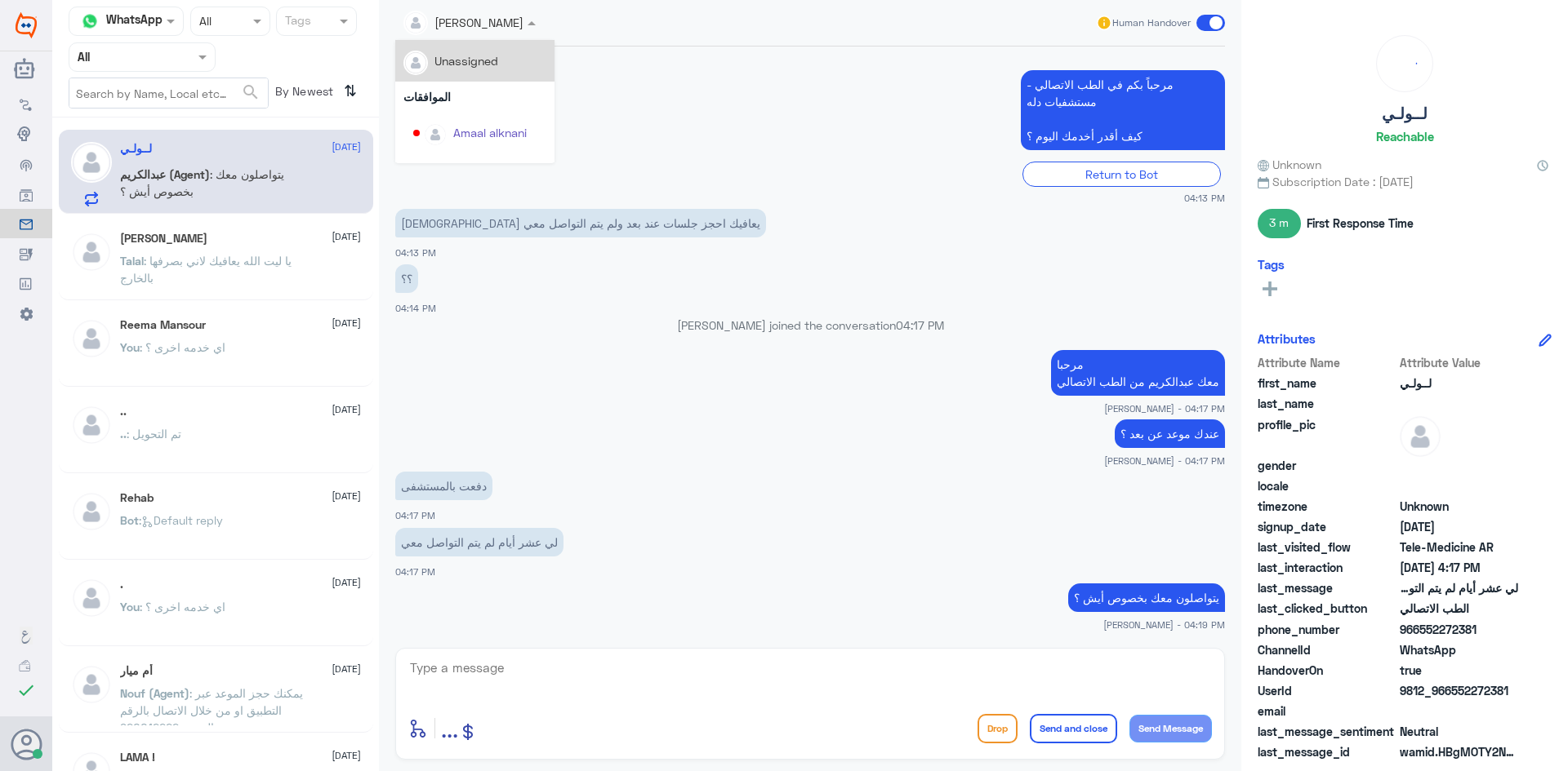
drag, startPoint x: 500, startPoint y: 26, endPoint x: 521, endPoint y: 66, distance: 45.2
click at [501, 27] on div at bounding box center [469, 22] width 149 height 18
click at [509, 103] on div "عبدالكريم الموسى" at bounding box center [498, 100] width 89 height 18
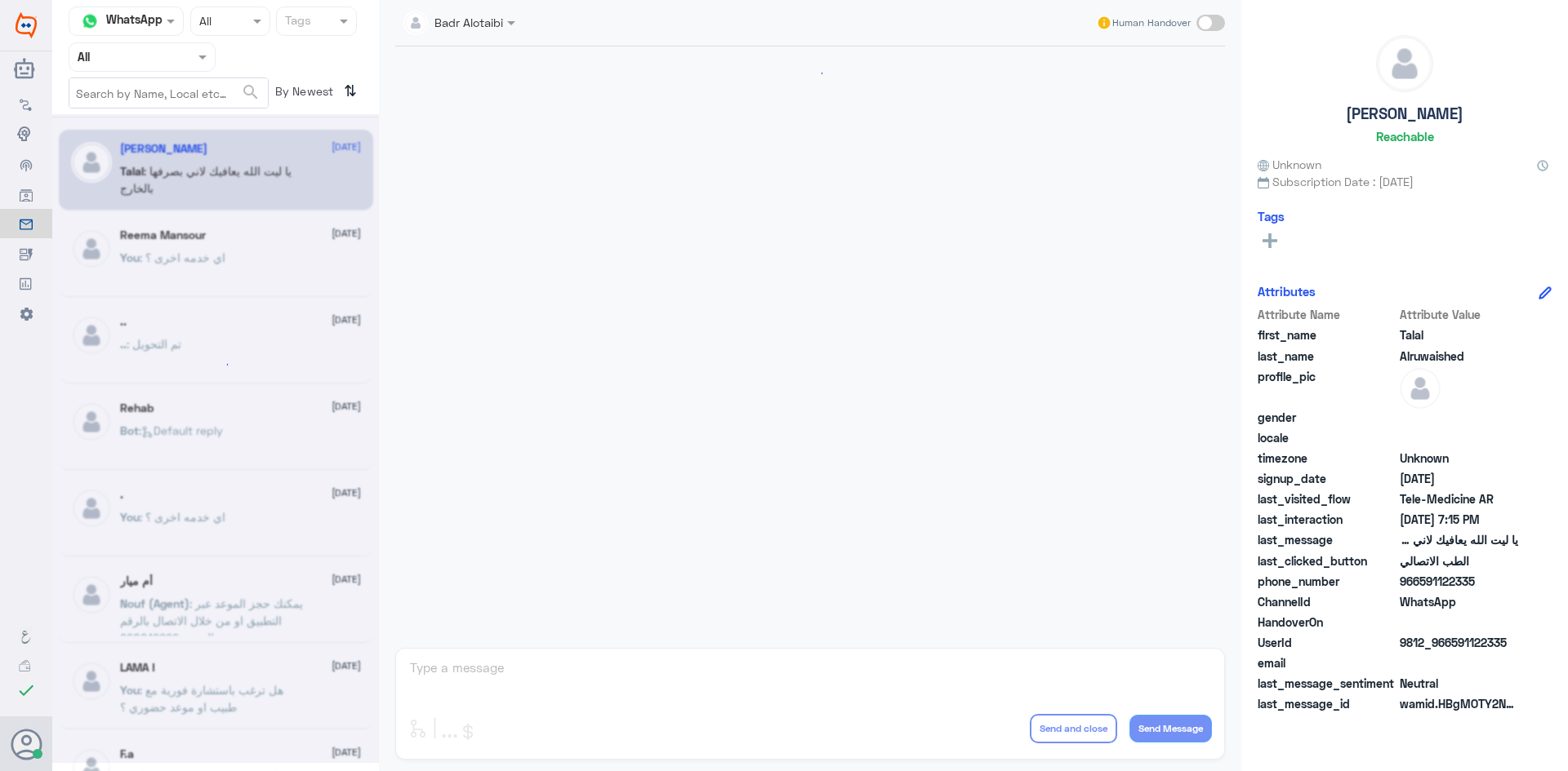
scroll to position [372, 0]
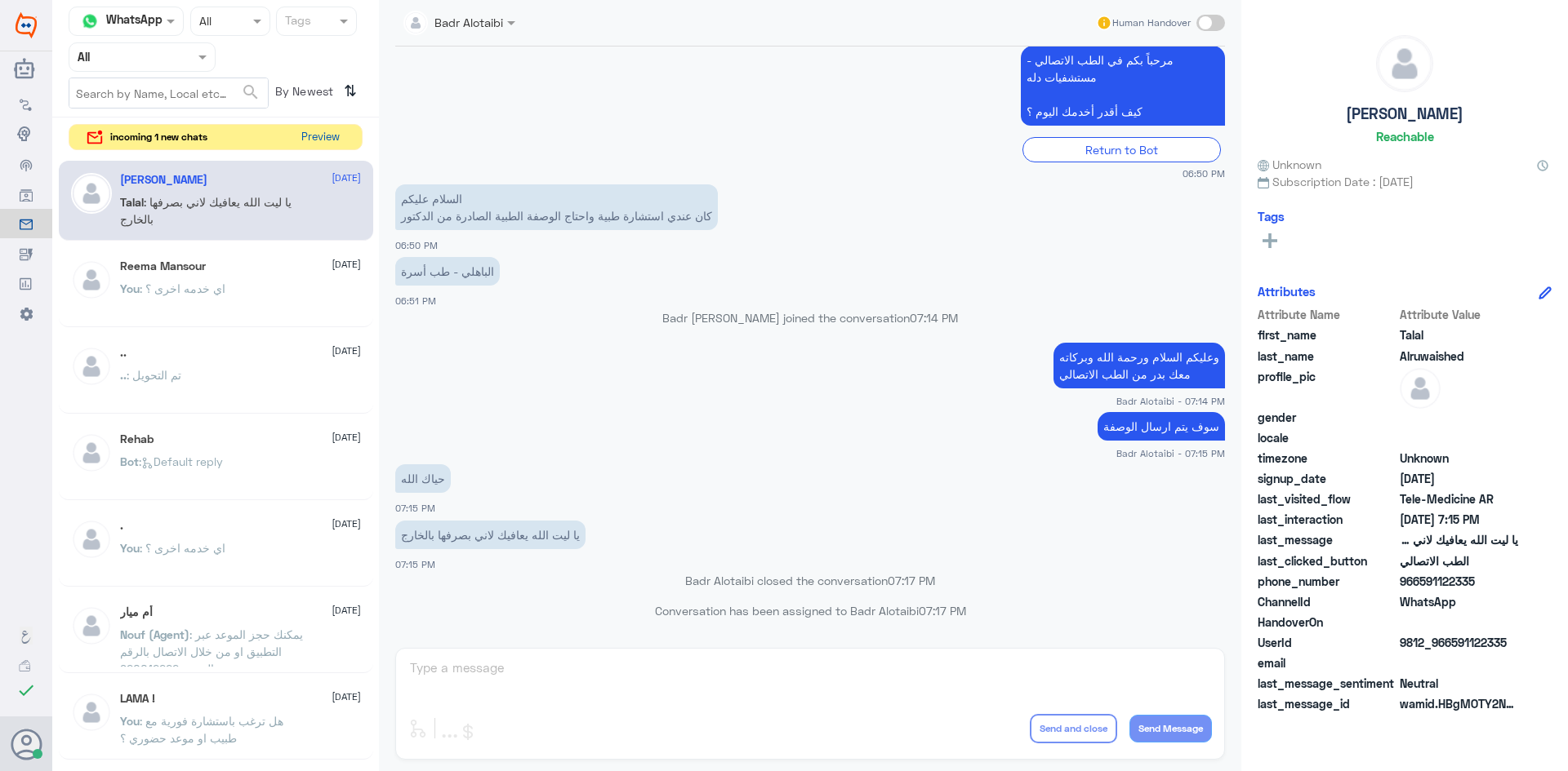
click at [311, 132] on button "Preview" at bounding box center [320, 138] width 51 height 25
click at [326, 126] on button "Preview" at bounding box center [320, 138] width 51 height 25
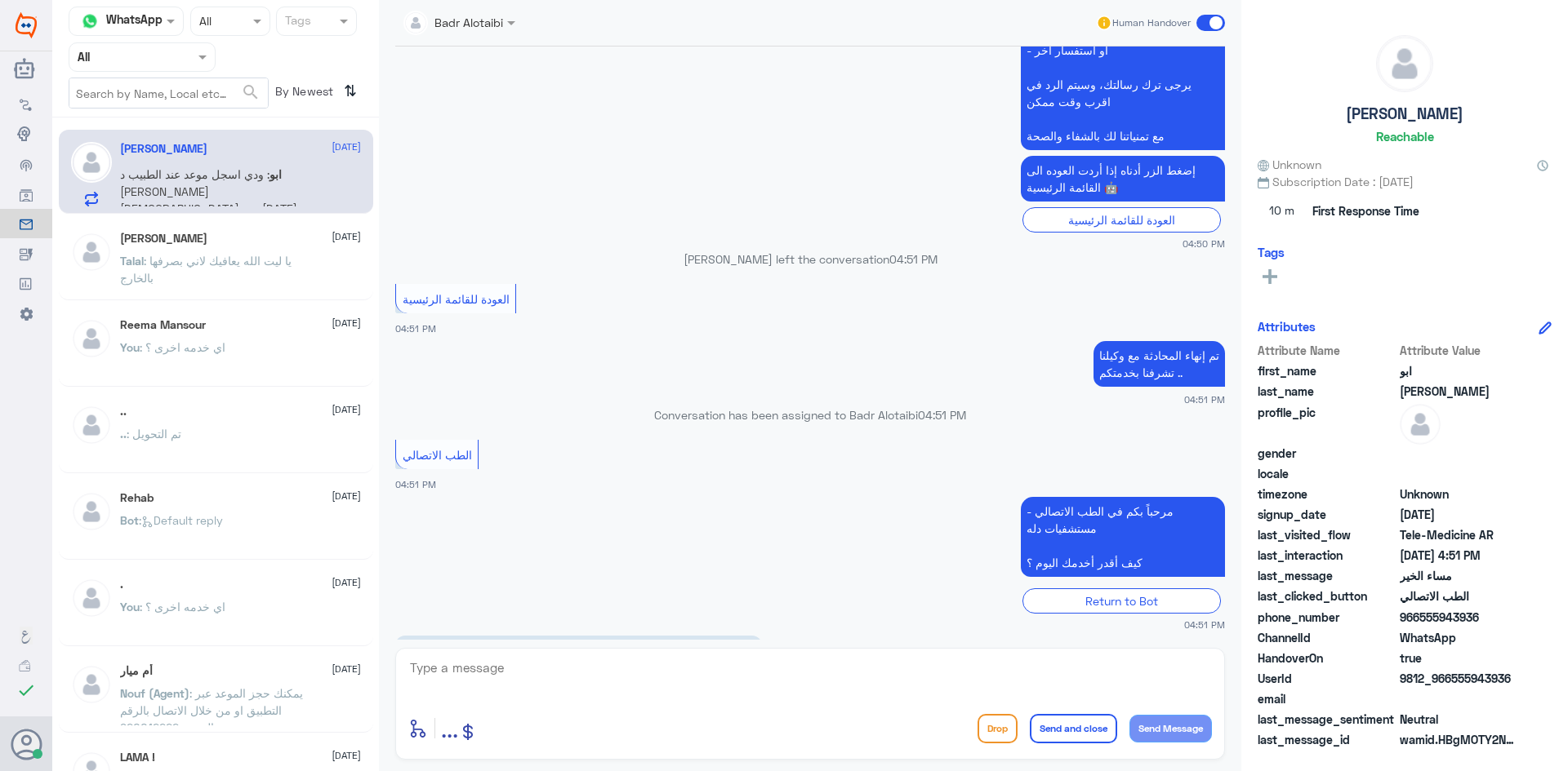
scroll to position [678, 0]
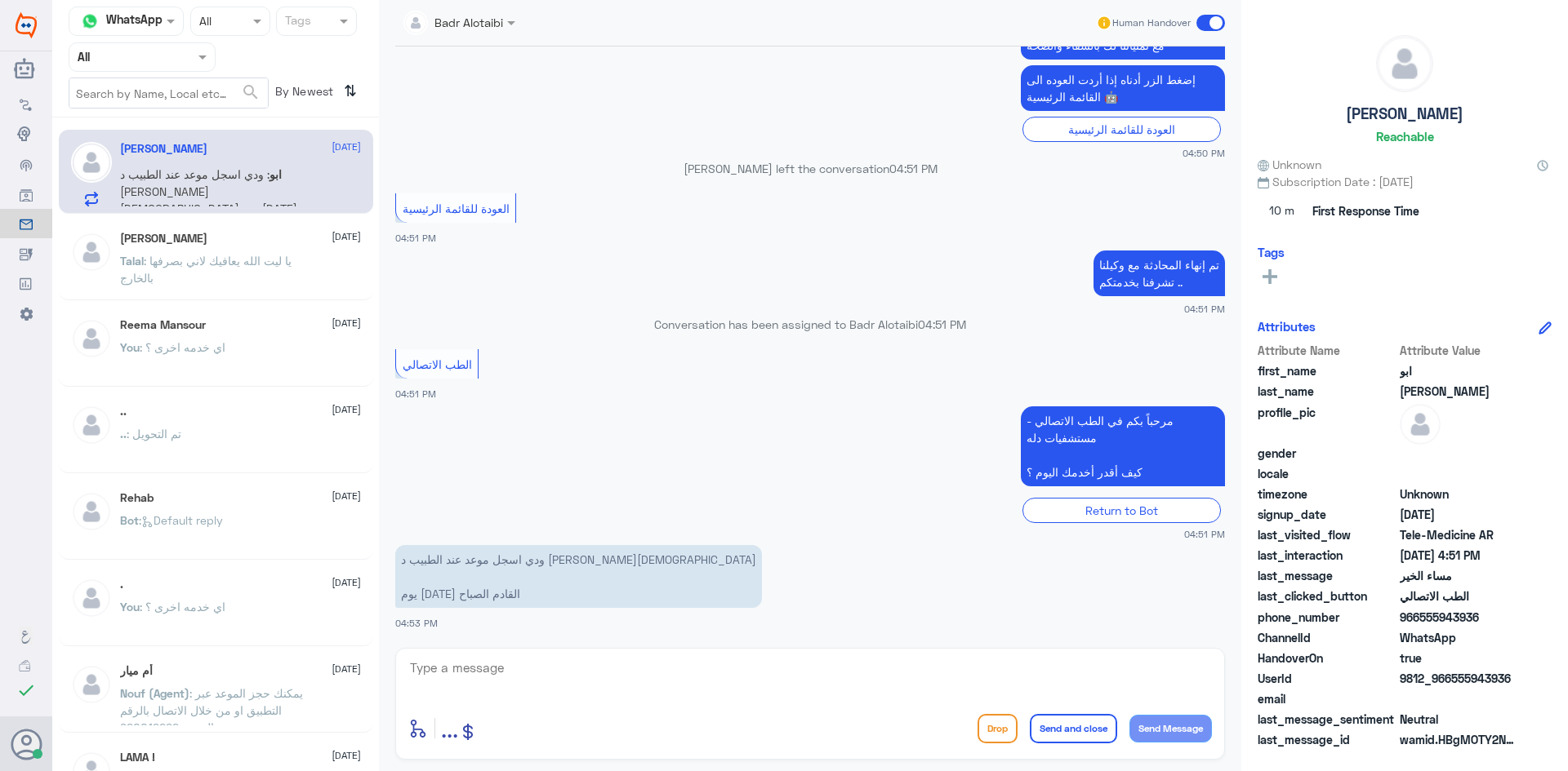
click at [563, 658] on textarea at bounding box center [810, 677] width 803 height 40
click at [711, 675] on textarea at bounding box center [810, 677] width 803 height 40
type textarea "هلا حياك معك بدر من الطب الاتصالي"
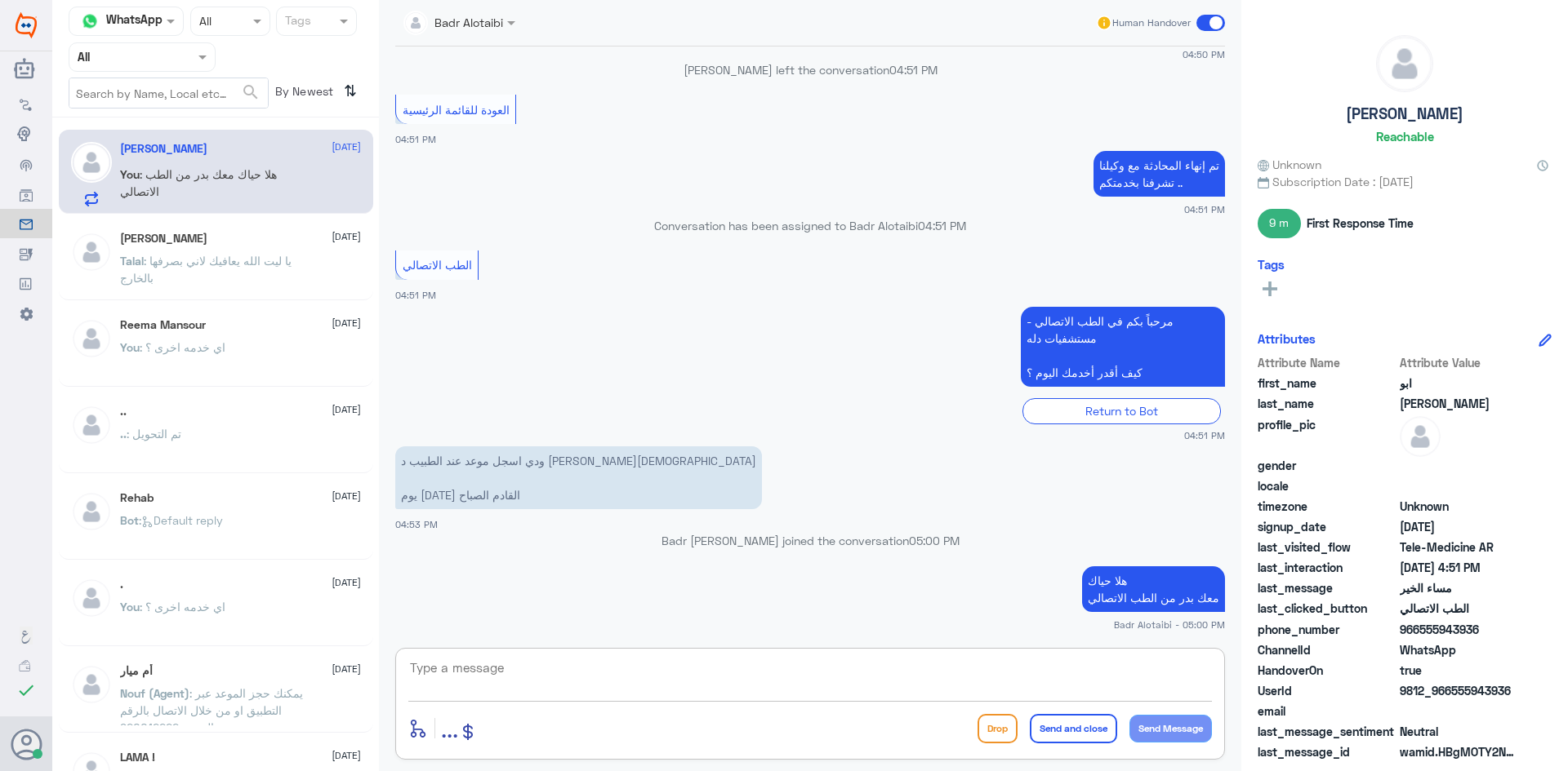
click at [601, 684] on textarea at bounding box center [810, 677] width 803 height 40
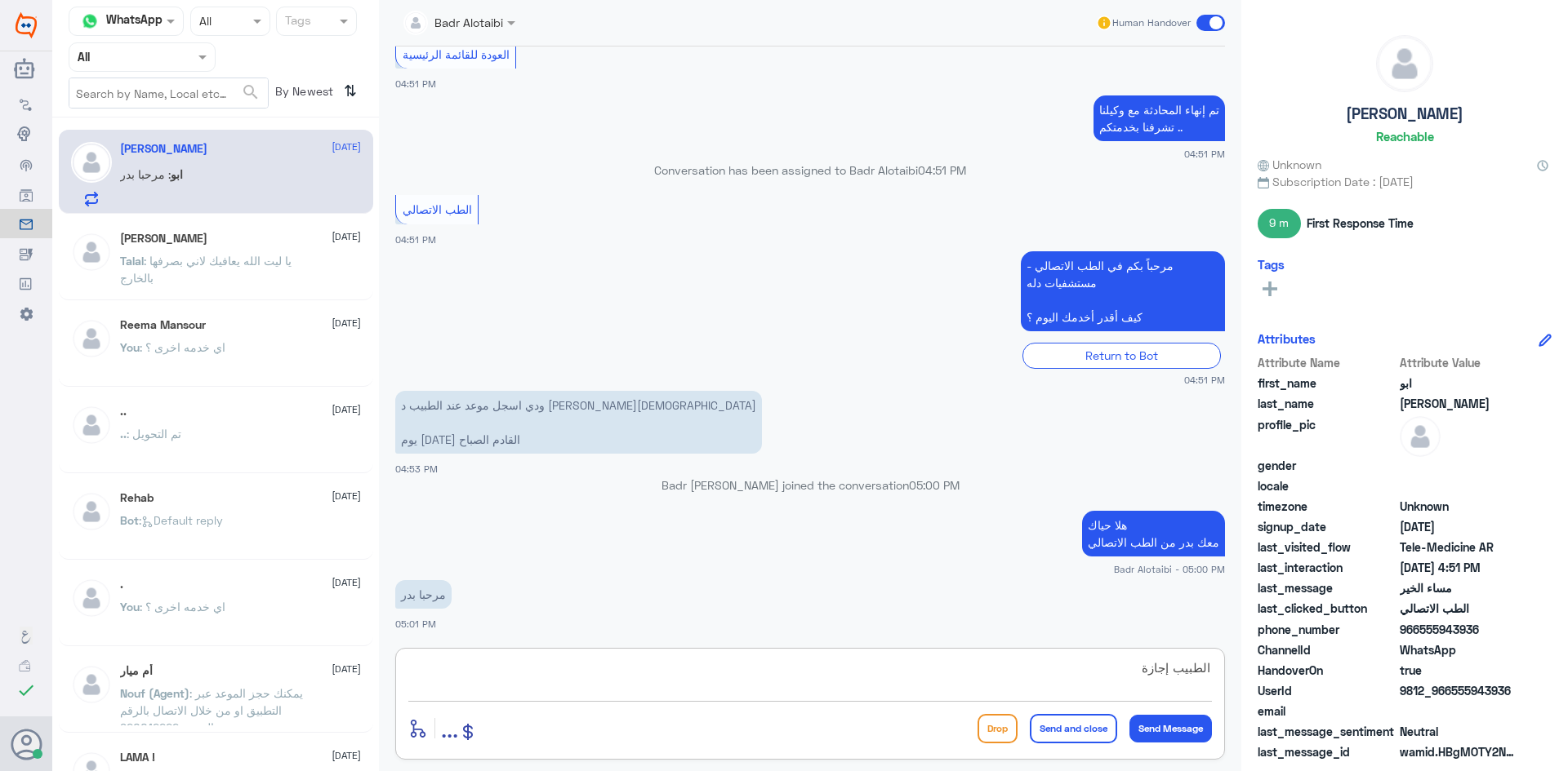
scroll to position [893, 0]
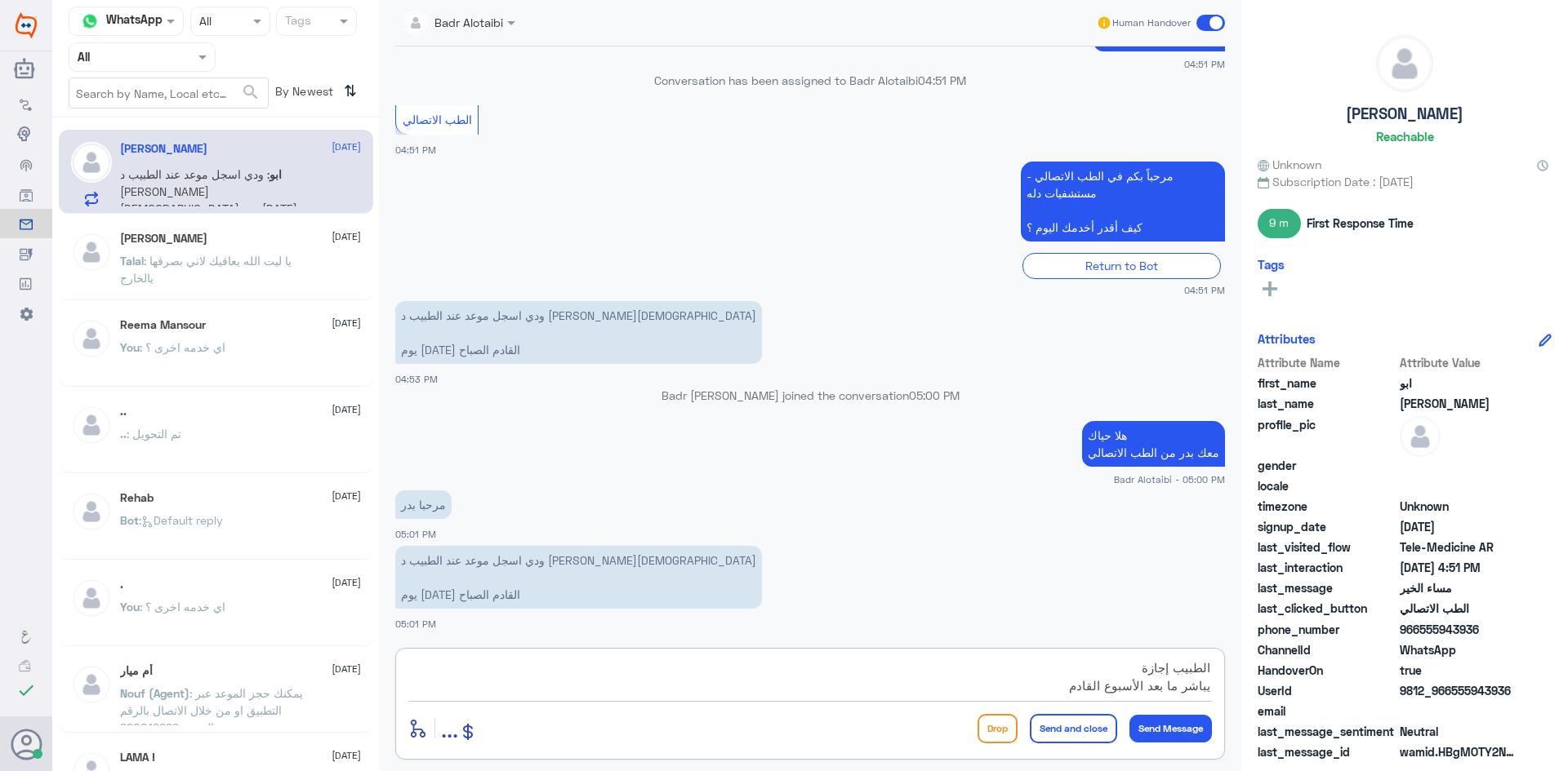
type textarea "الطبيب إجازة يباشر ما بعد الأسبوع القادم"
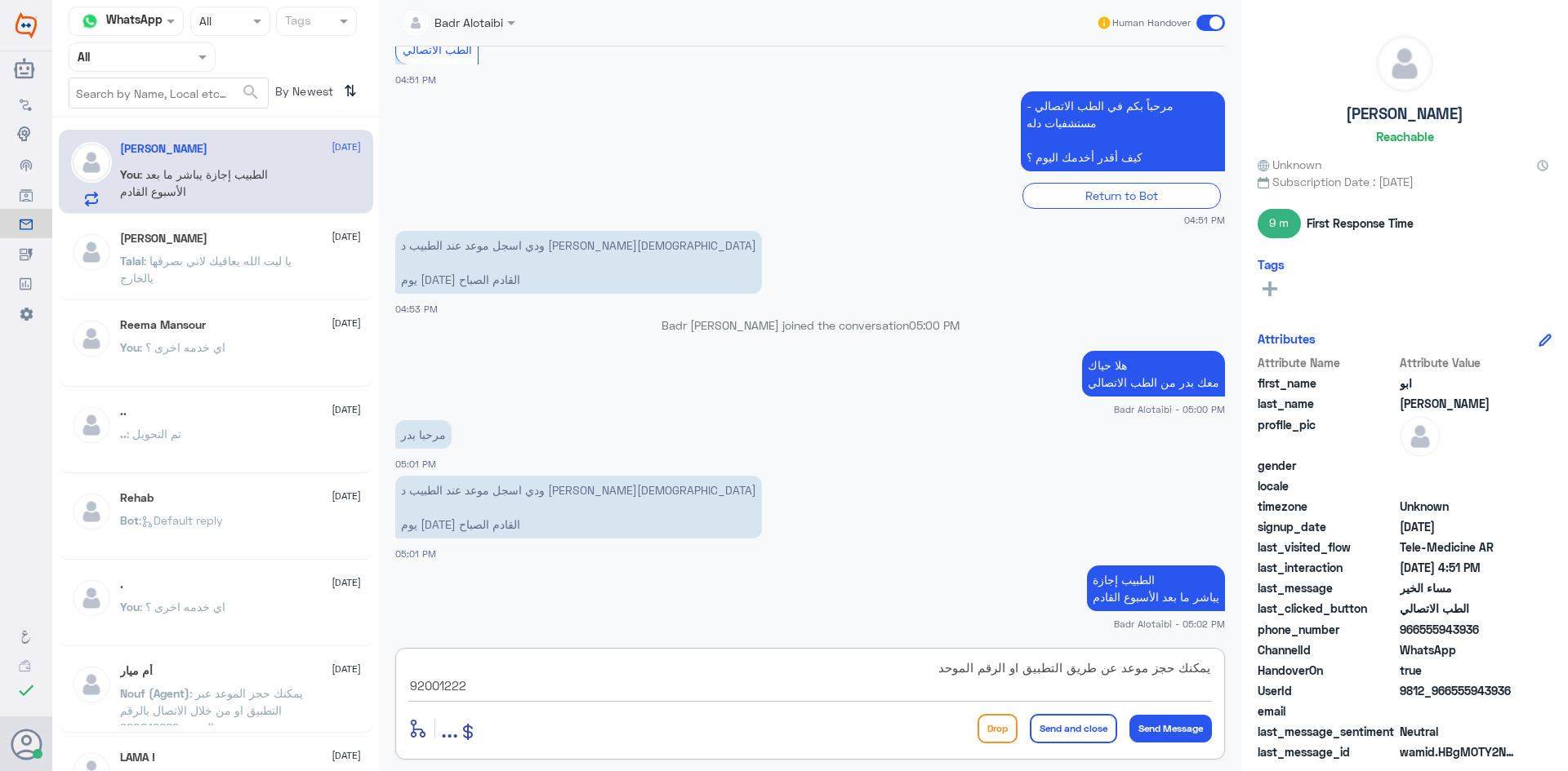
type textarea "يمكنك حجز موعد عن طريق التطبيق او الرقم الموحد 920012222"
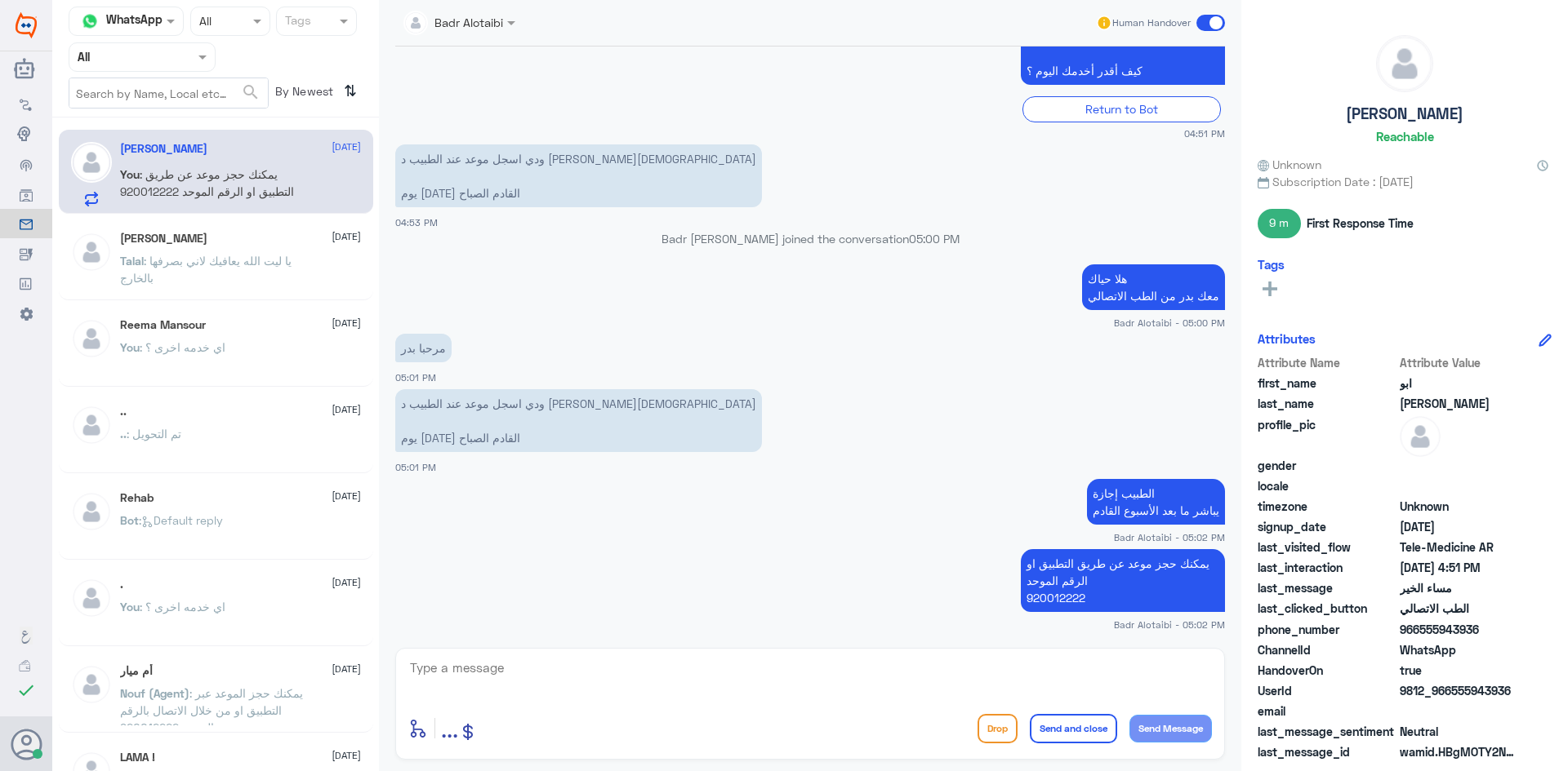
click at [1206, 24] on span at bounding box center [1211, 23] width 28 height 17
click at [0, 0] on input "checkbox" at bounding box center [0, 0] width 0 height 0
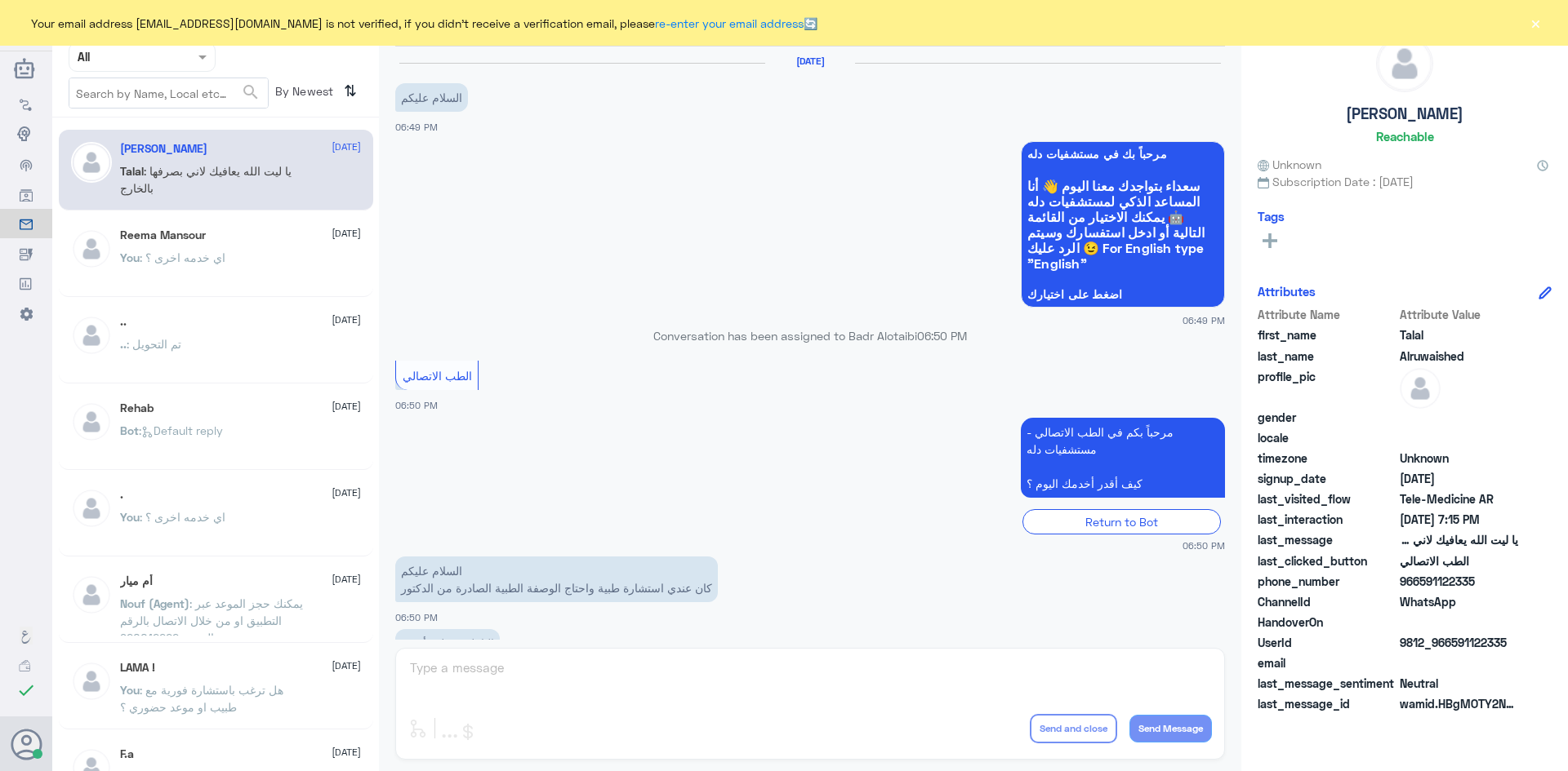
scroll to position [372, 0]
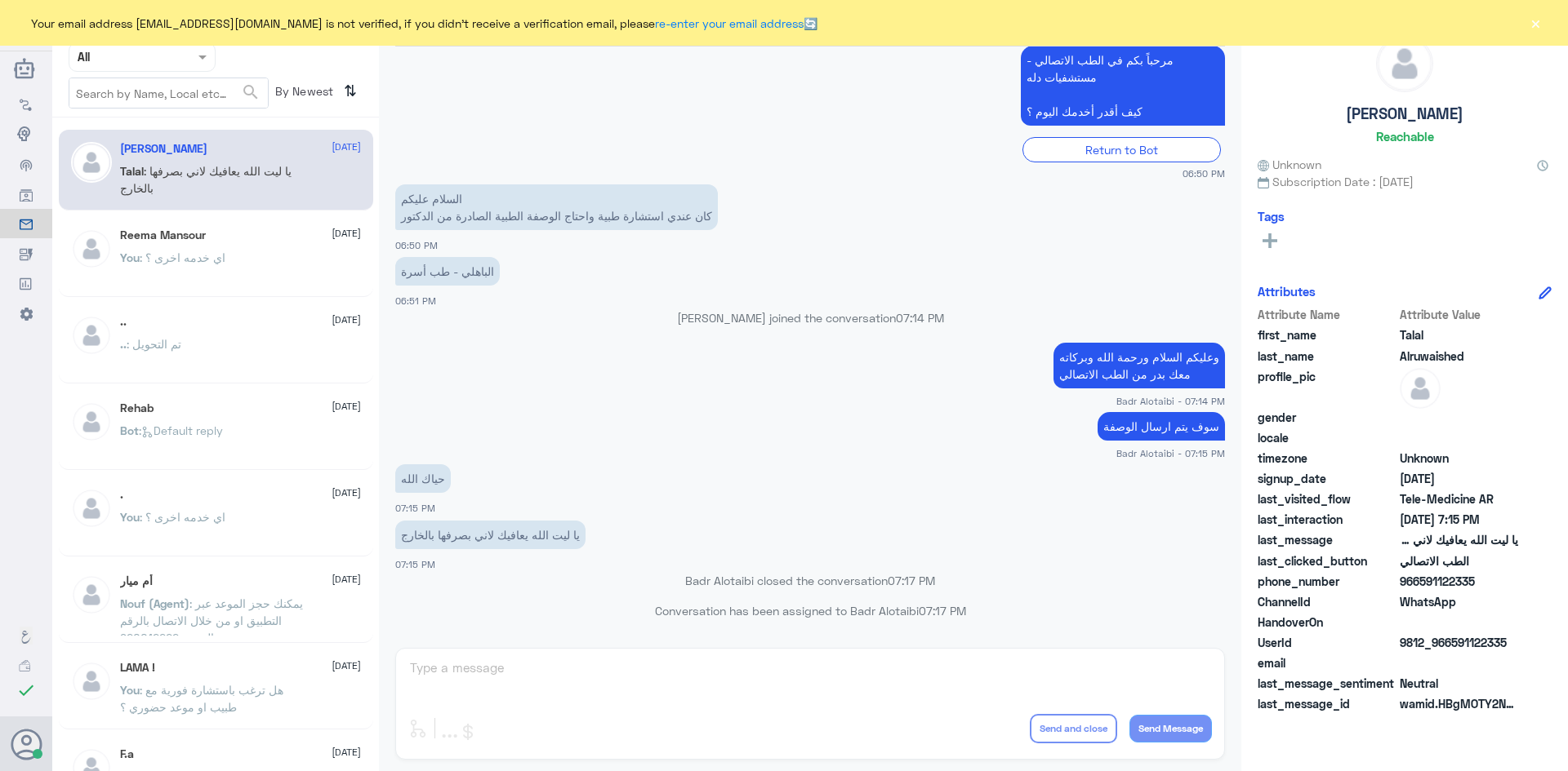
click at [142, 60] on input "text" at bounding box center [123, 57] width 90 height 18
click at [167, 131] on b "Unassigned" at bounding box center [136, 127] width 62 height 14
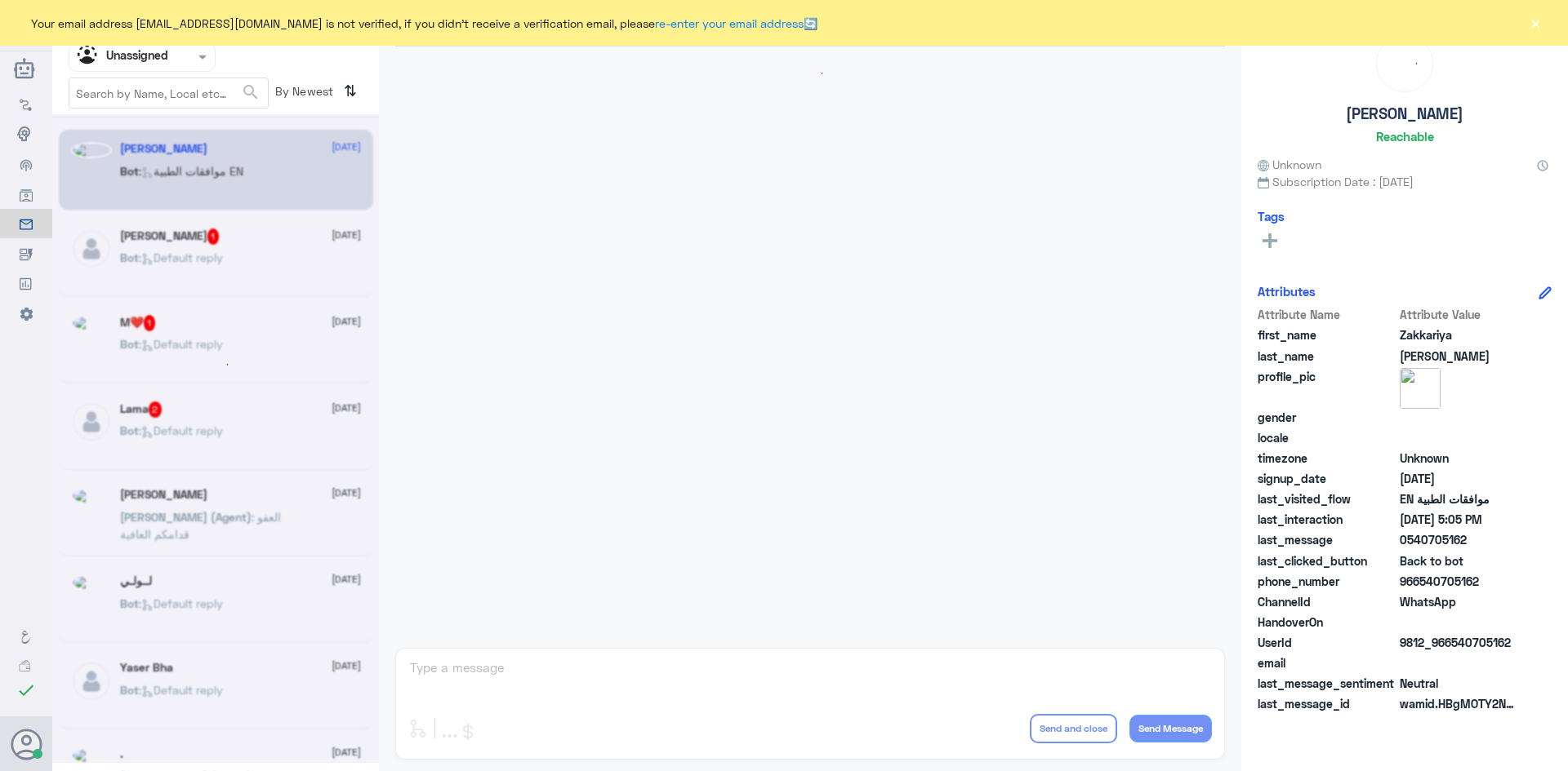
scroll to position [615, 0]
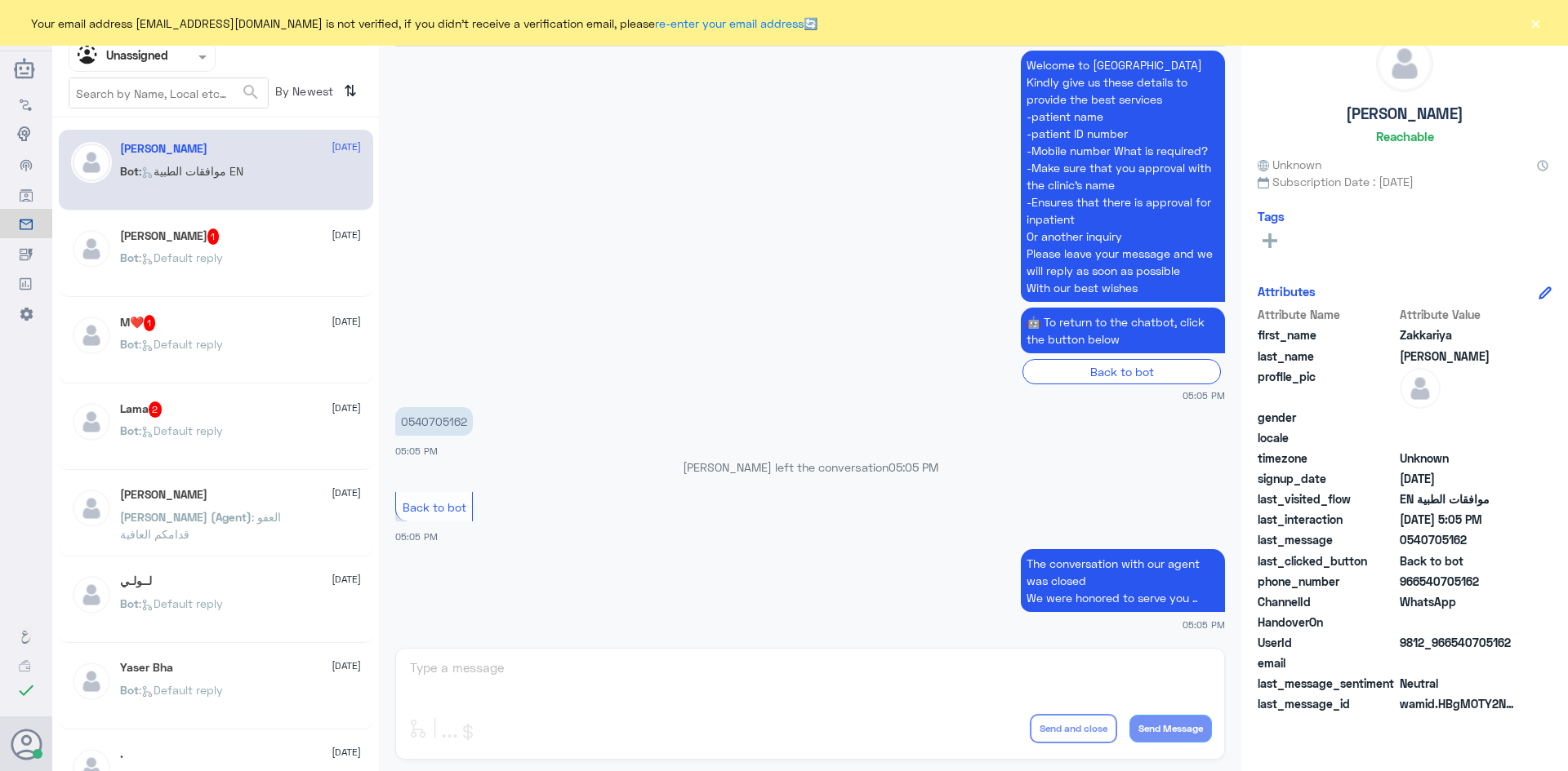
click at [255, 248] on div "[PERSON_NAME] 1 [DATE] Bot : Default reply" at bounding box center [240, 259] width 240 height 61
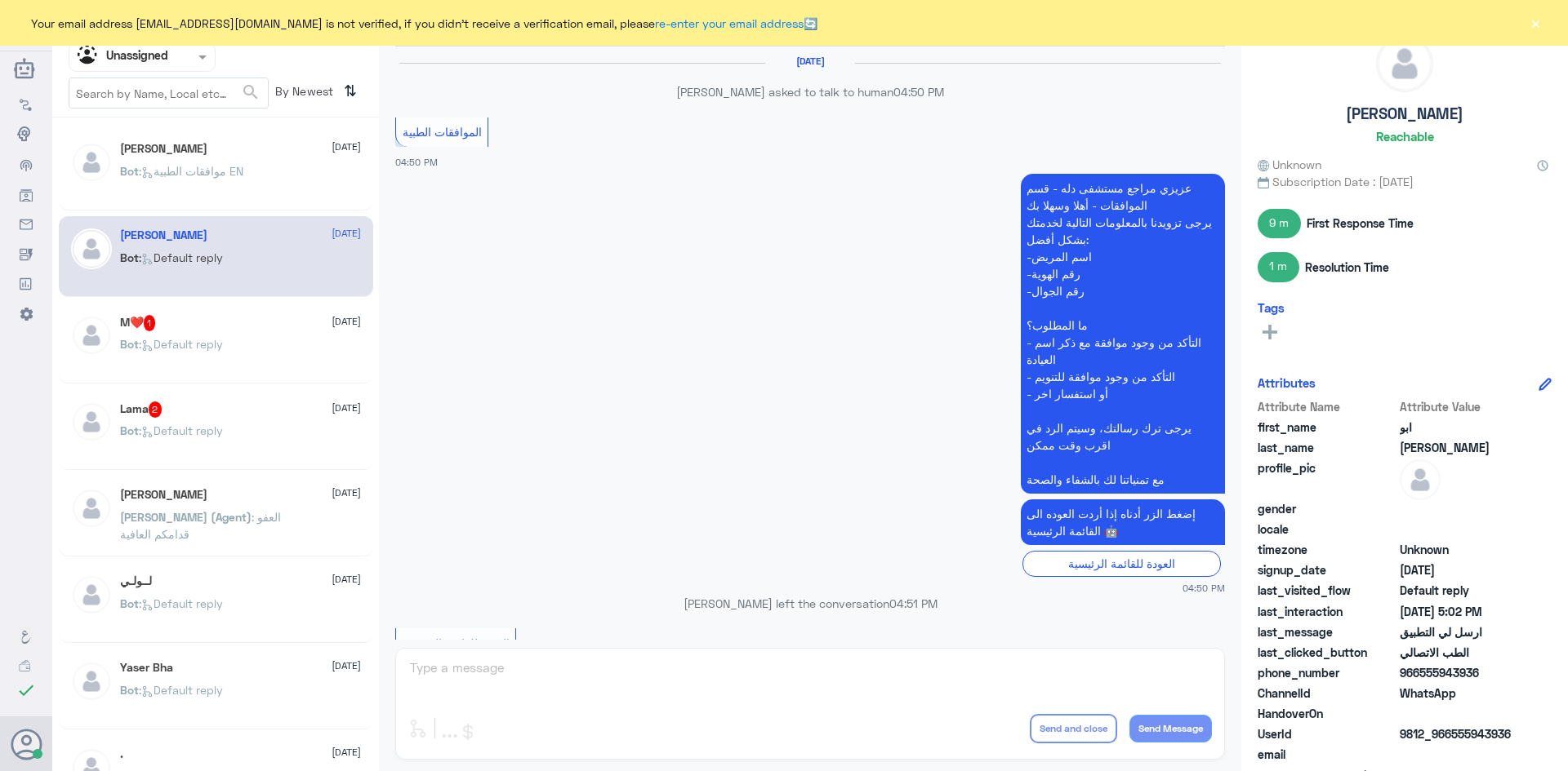
scroll to position [1112, 0]
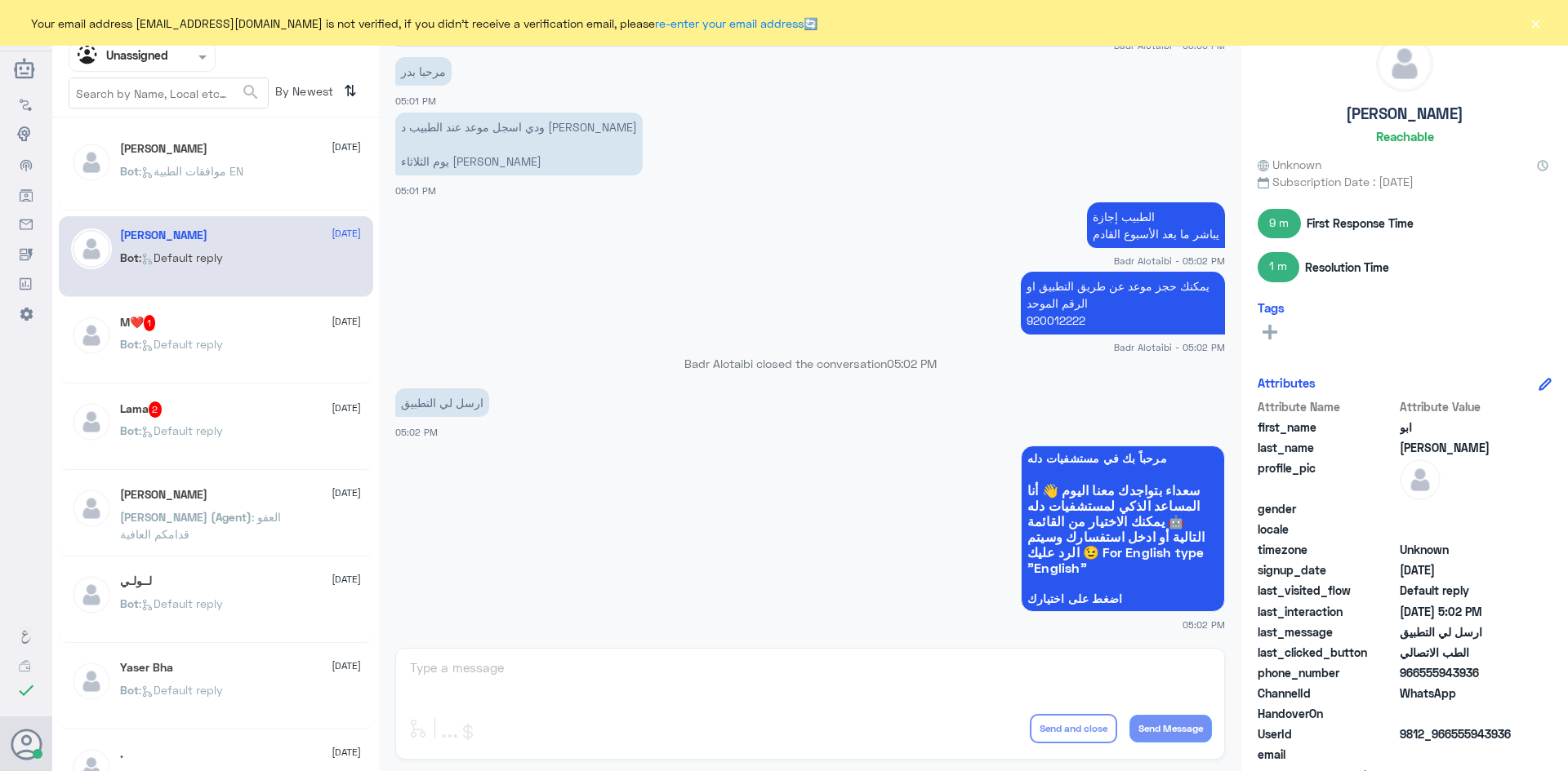
click at [1540, 23] on button "×" at bounding box center [1535, 23] width 17 height 17
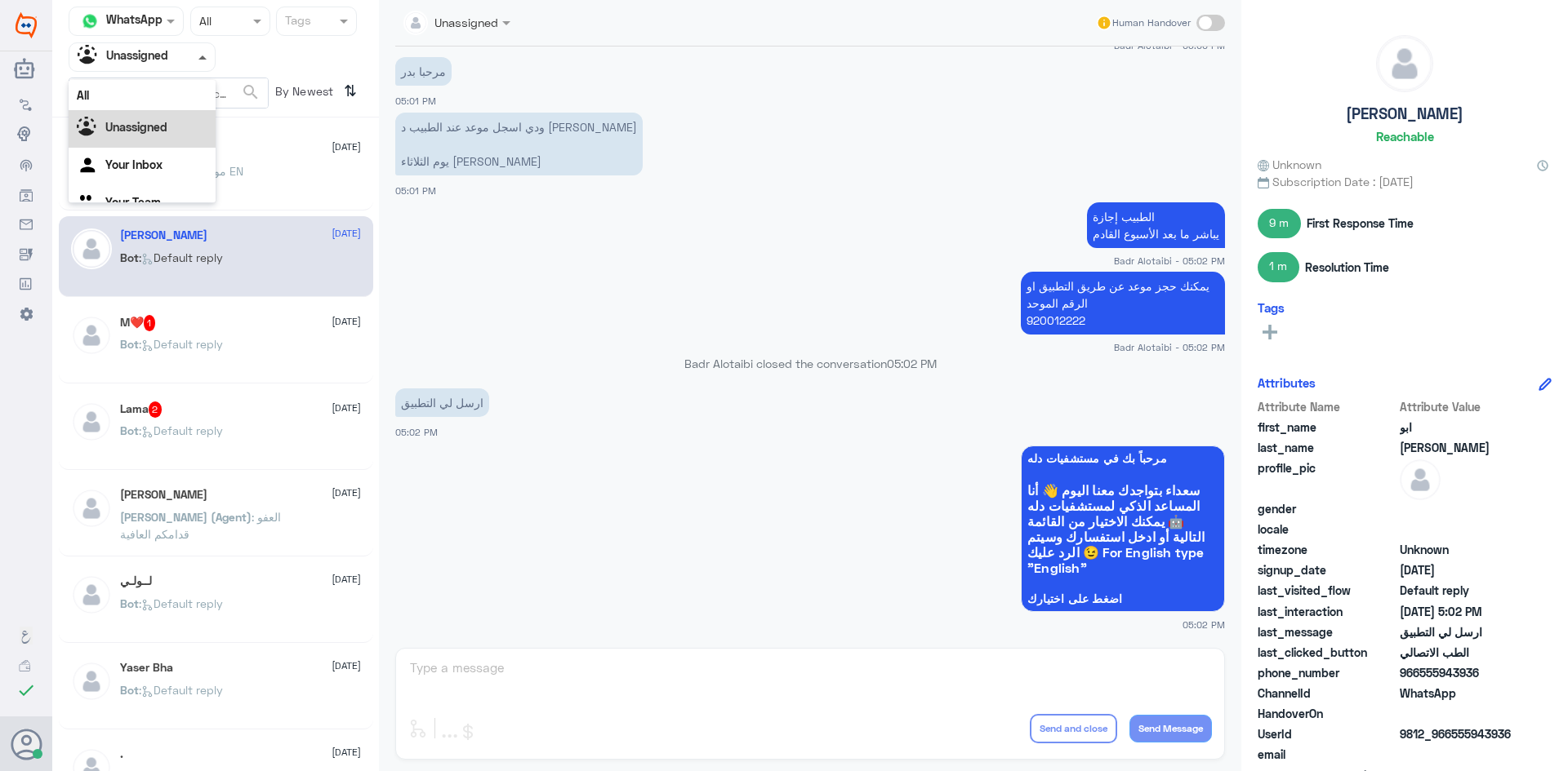
click at [205, 60] on span at bounding box center [205, 57] width 20 height 18
click at [149, 98] on div "All" at bounding box center [142, 95] width 147 height 30
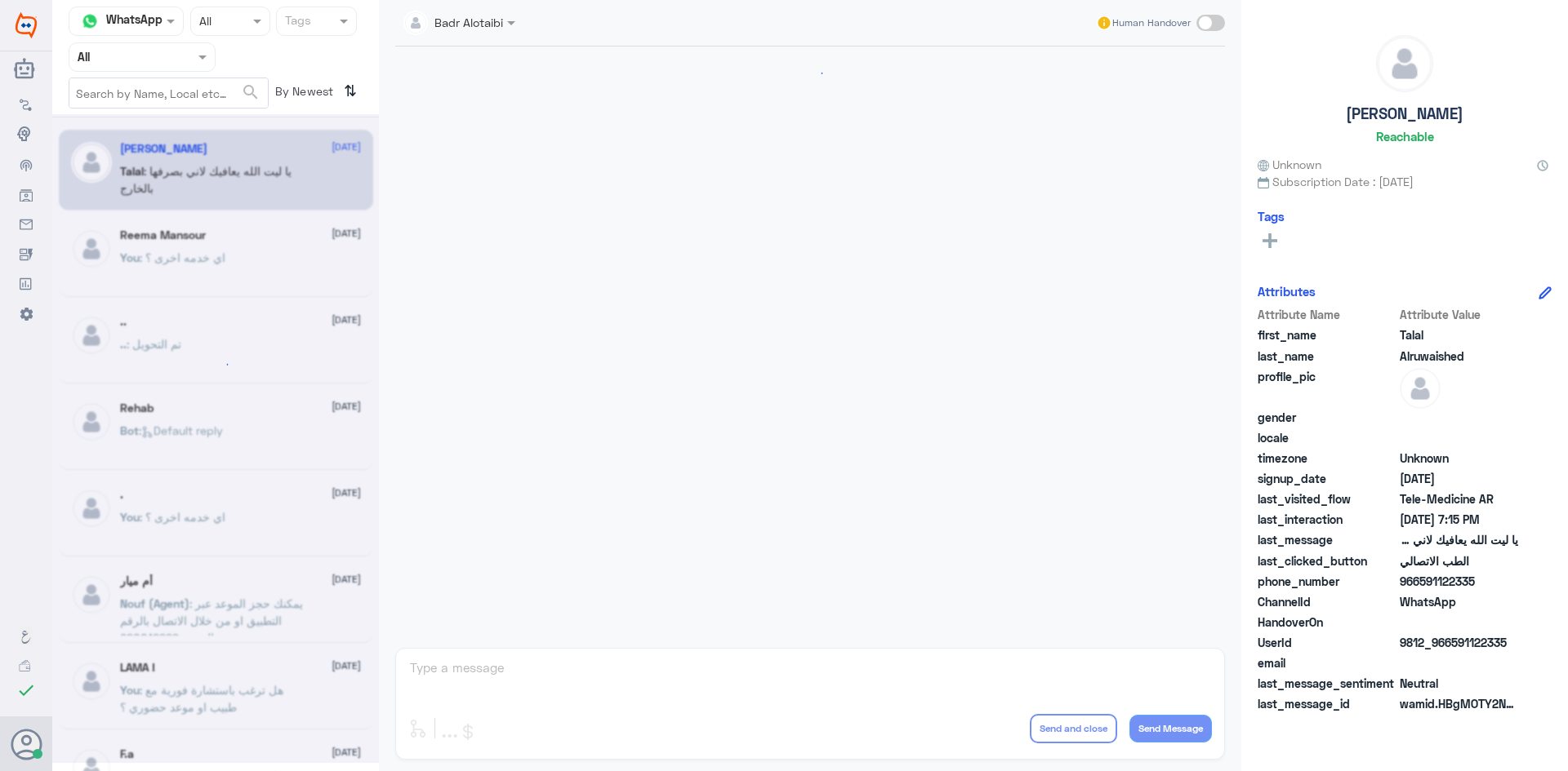
scroll to position [372, 0]
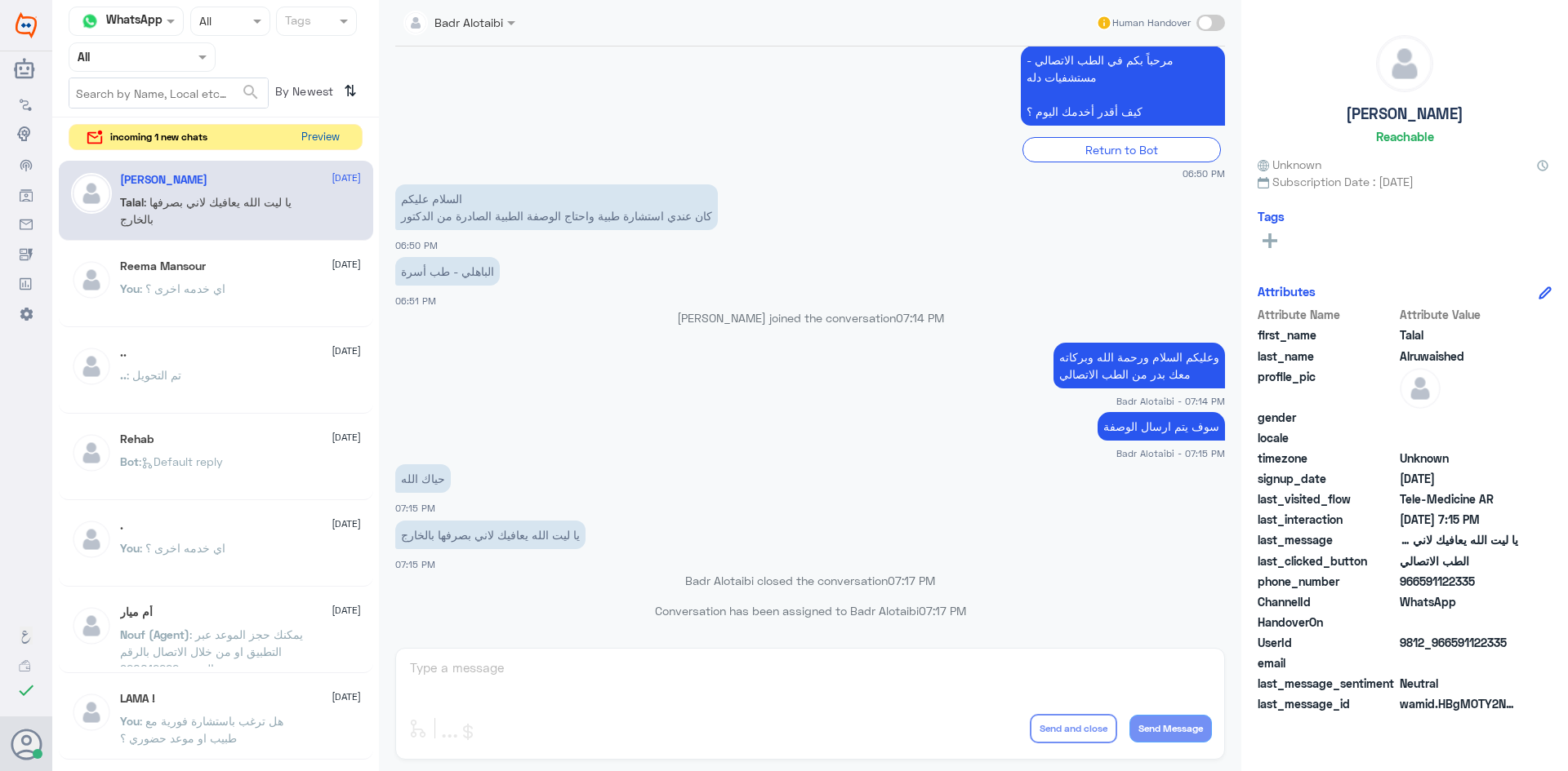
click at [334, 138] on button "Preview" at bounding box center [320, 138] width 51 height 25
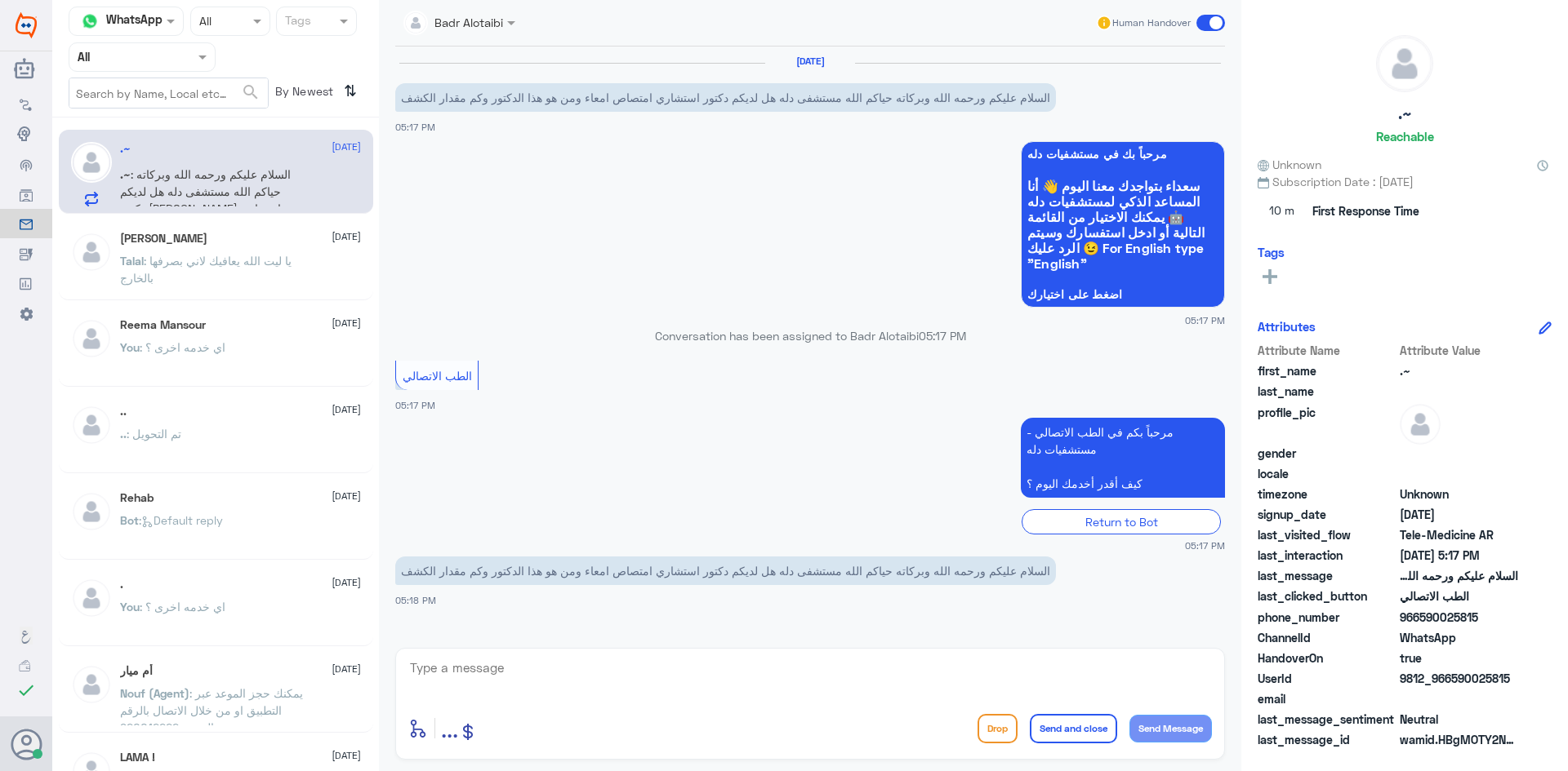
drag, startPoint x: 1515, startPoint y: 676, endPoint x: 1451, endPoint y: 683, distance: 64.4
click at [1451, 683] on span "9812_966590025815" at bounding box center [1459, 678] width 119 height 18
copy span "590025815"
click at [865, 685] on textarea at bounding box center [810, 677] width 803 height 40
type textarea ","
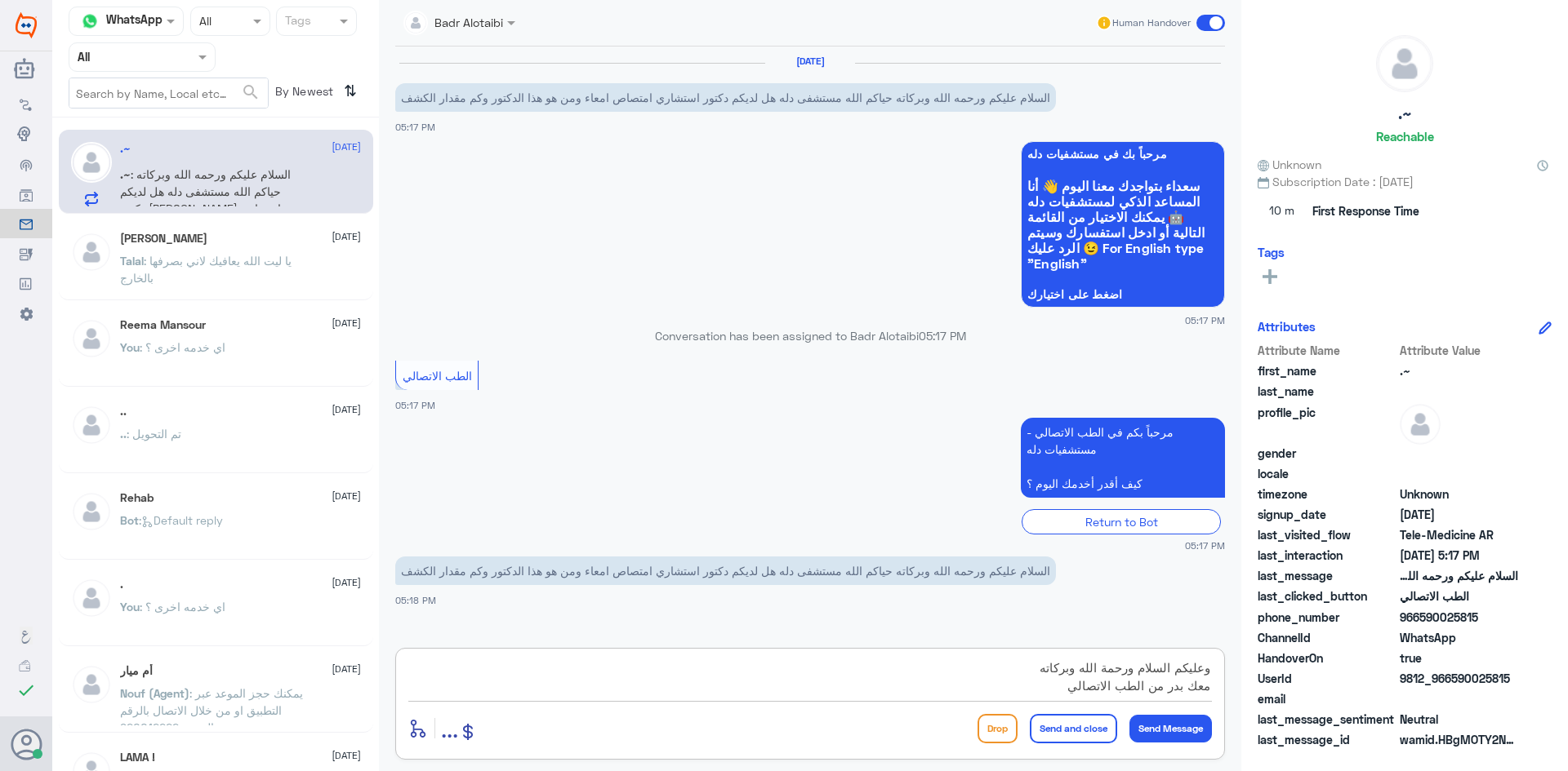
type textarea "وعليكم السلام ورحمة الله وبركاته معك بدر من الطب الاتصالي"
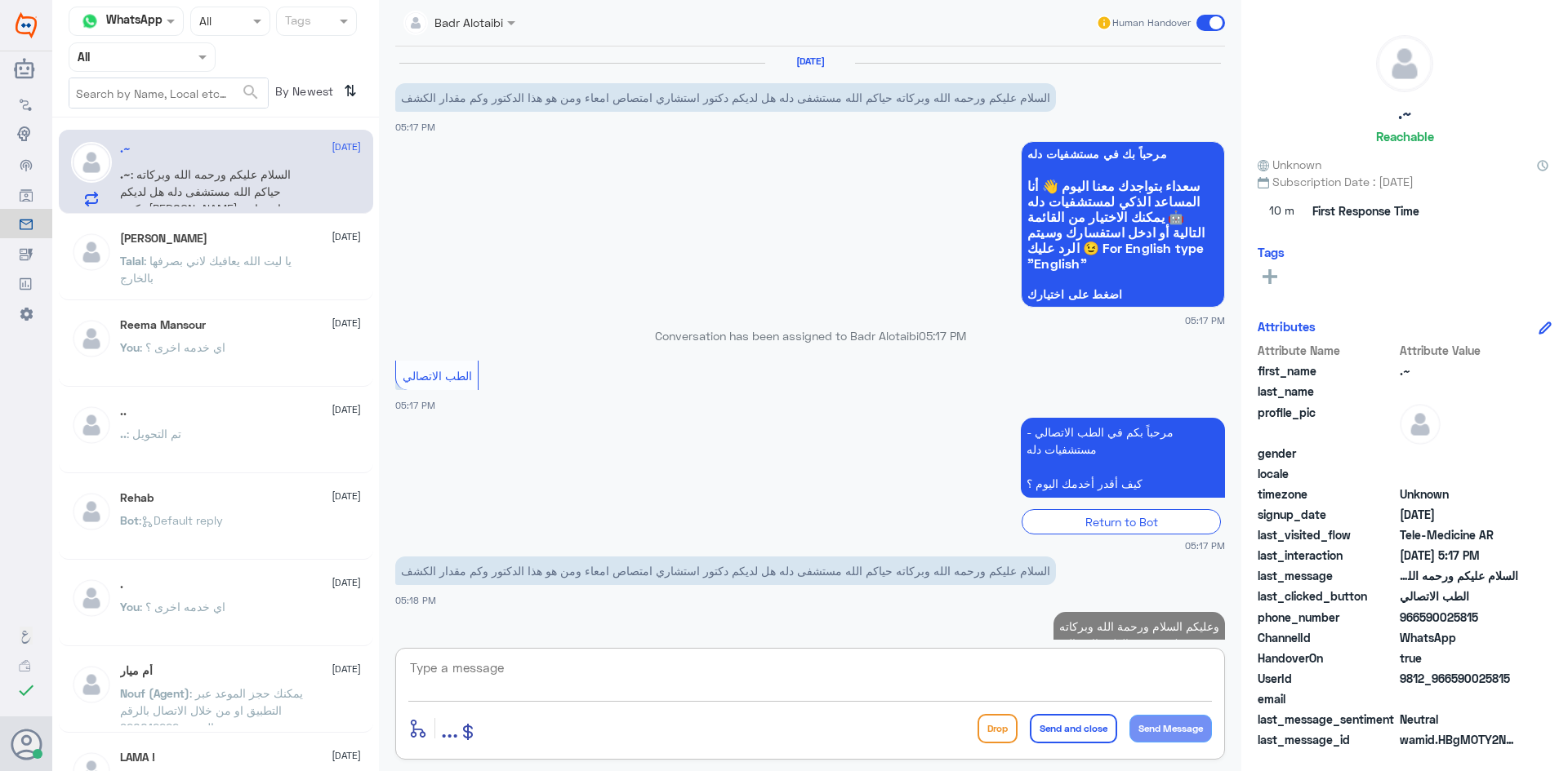
scroll to position [47, 0]
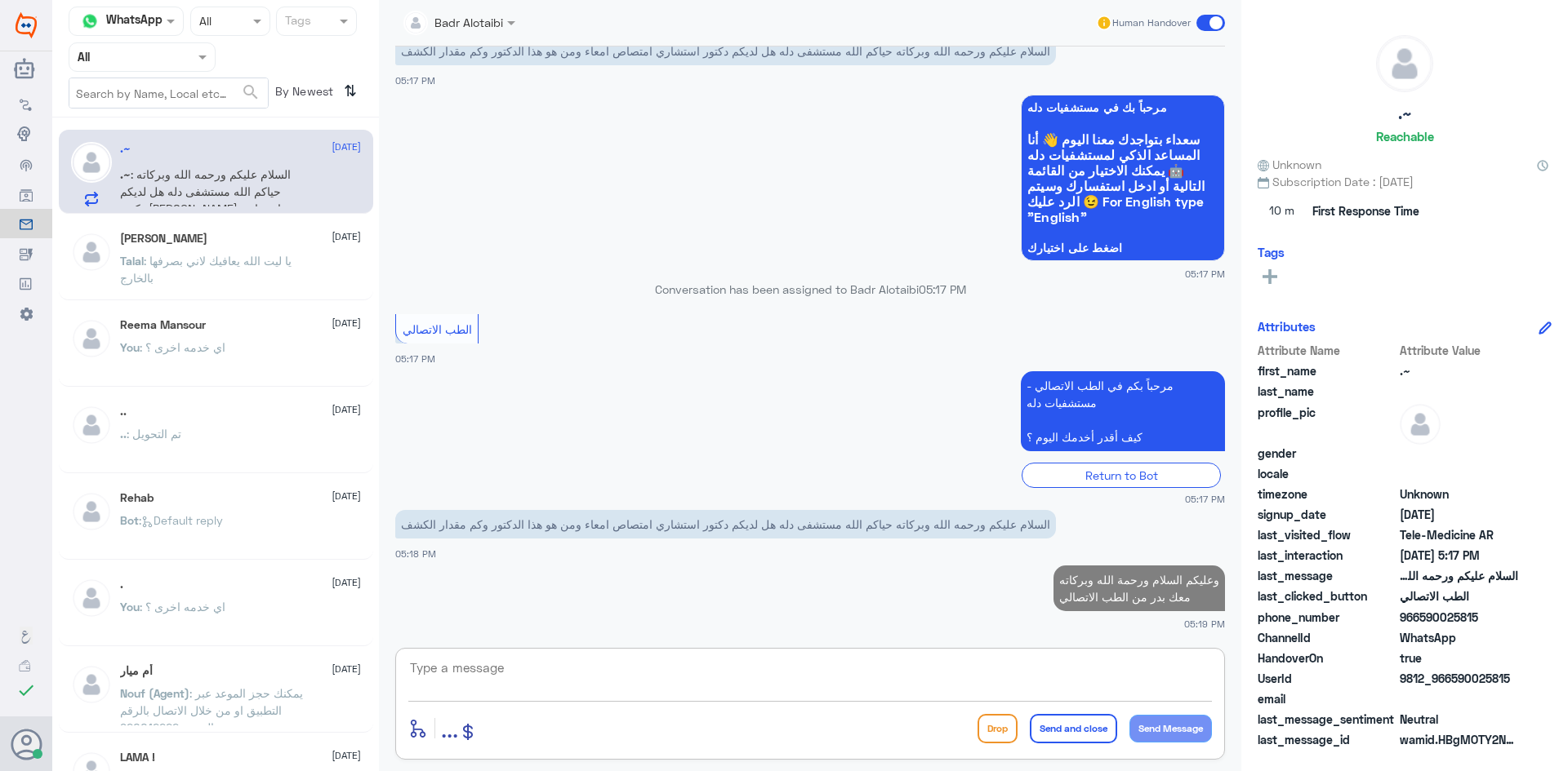
click at [731, 678] on textarea at bounding box center [810, 677] width 803 height 40
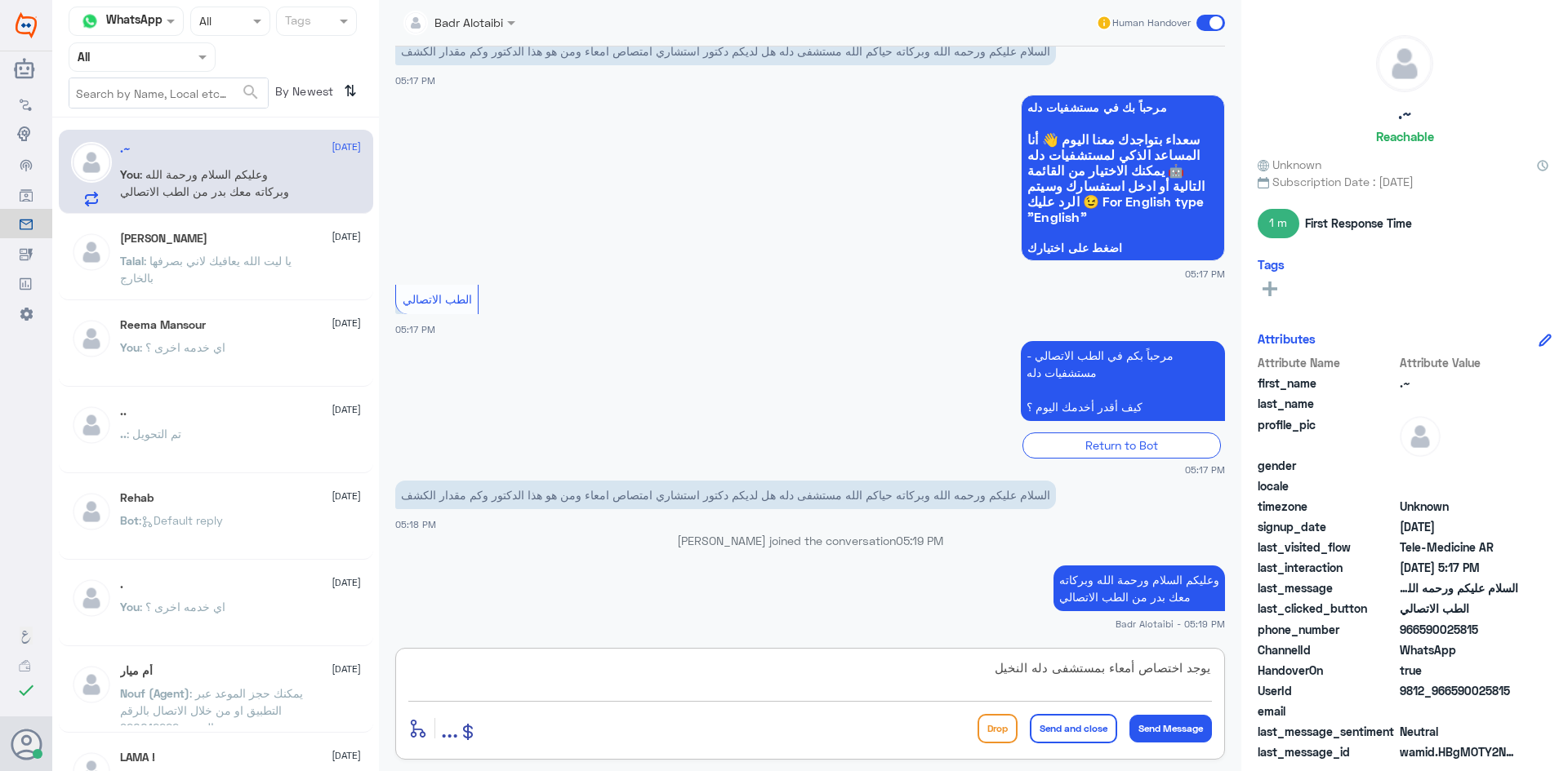
type textarea "يوجد اختصاص أمعاء بمستشفى دله النخيل"
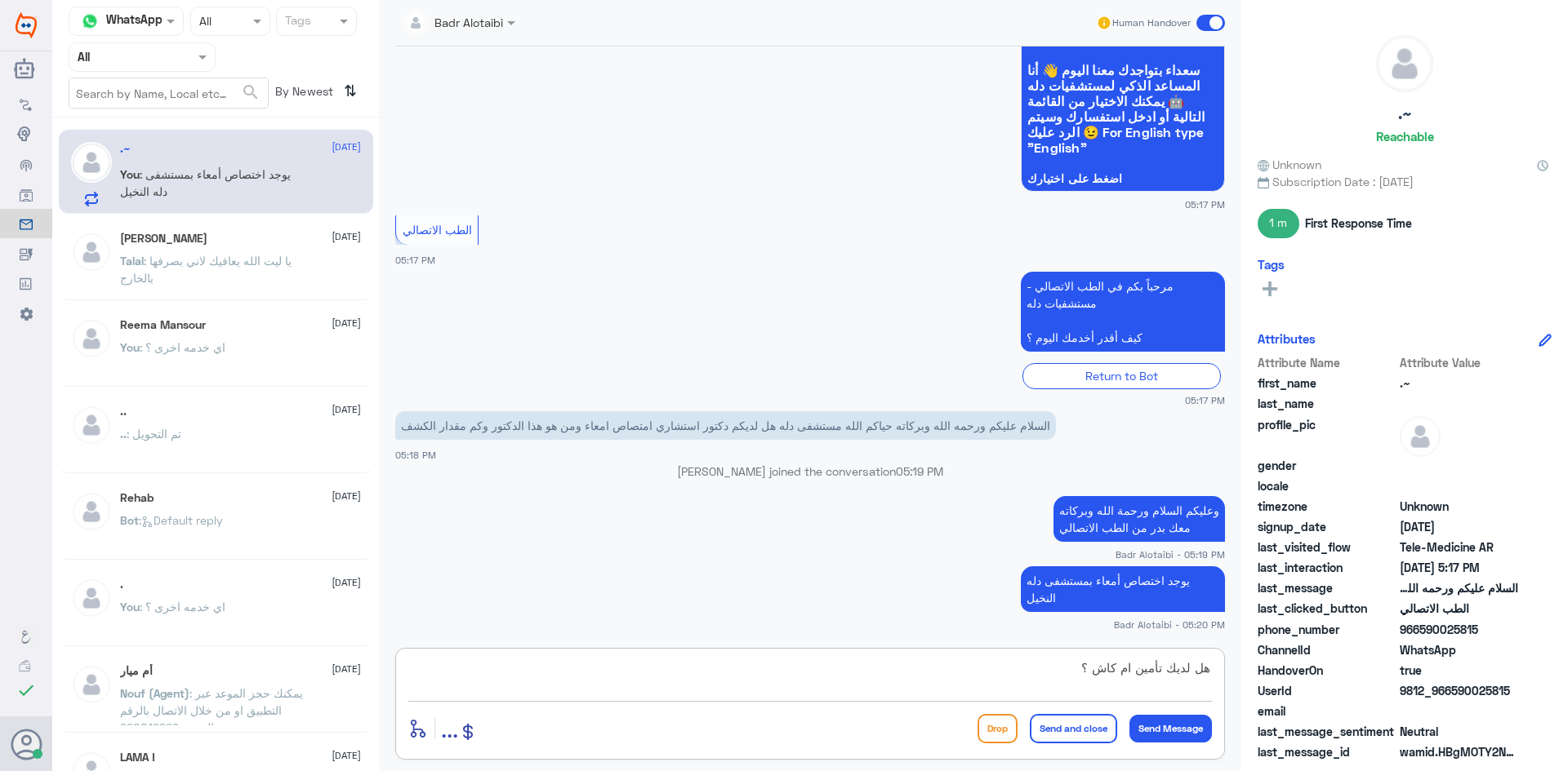
type textarea "هل لديك تأمين ام كاش ؟"
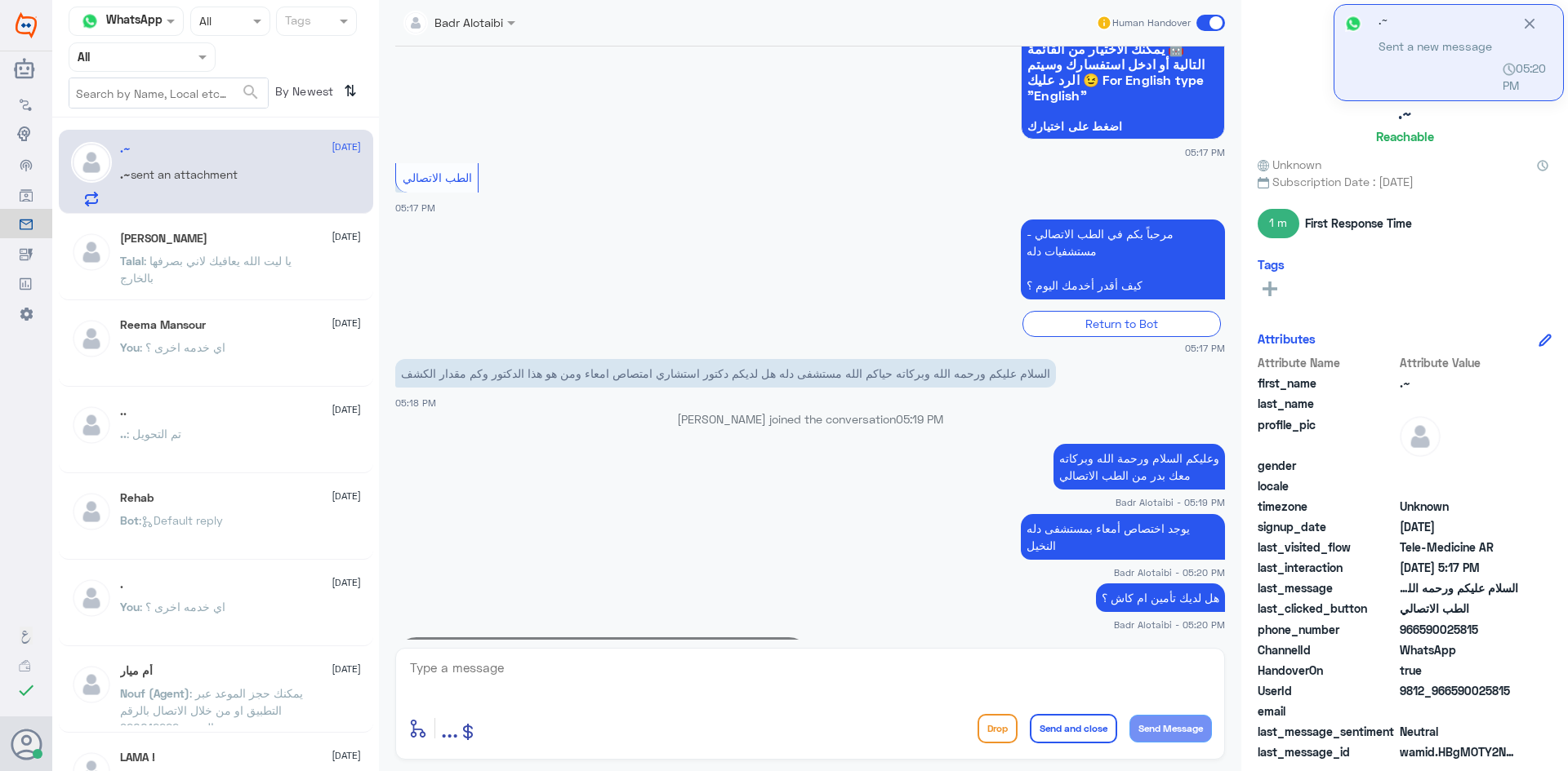
scroll to position [295, 0]
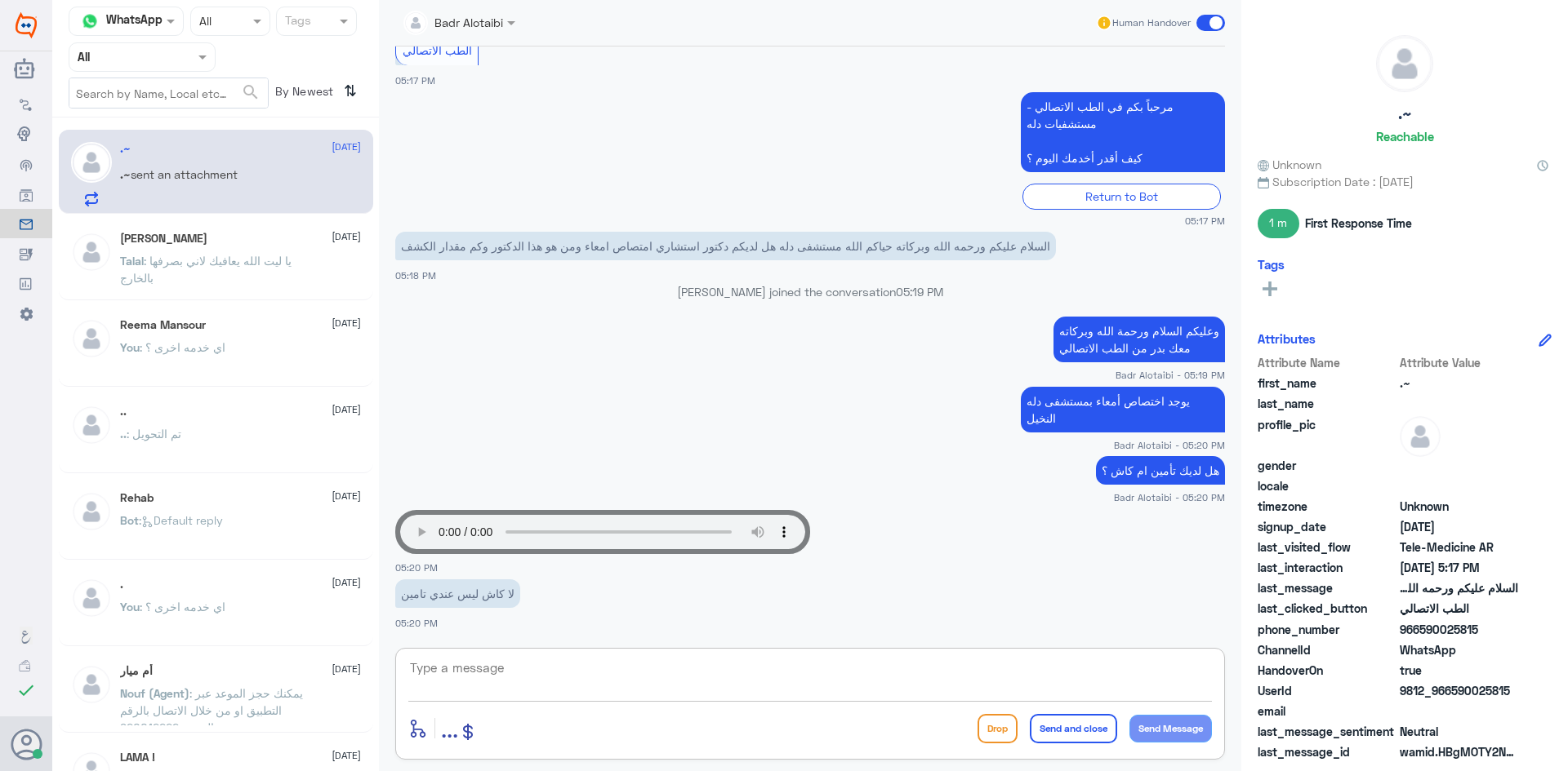
click at [734, 684] on textarea at bounding box center [810, 677] width 803 height 40
click at [944, 523] on app-msgs-audio "Your browser does not support the audio tag." at bounding box center [810, 532] width 830 height 44
click at [574, 669] on textarea at bounding box center [810, 677] width 803 height 40
type textarea "ي"
type textarea "يمكنك حجز موعد عن طريق التطبيق او الرقم الموحد 920012222"
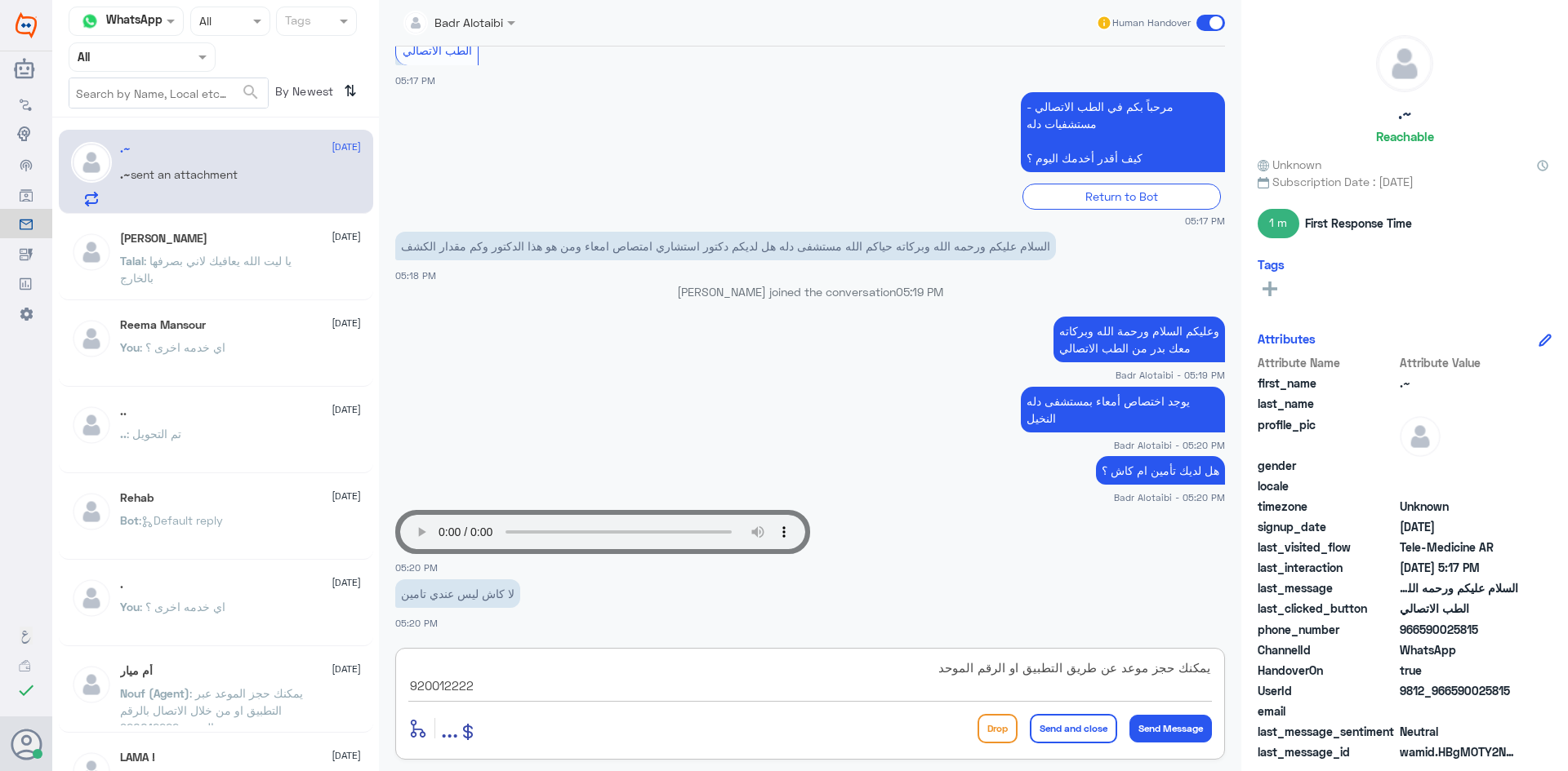
drag, startPoint x: 483, startPoint y: 684, endPoint x: 1208, endPoint y: 668, distance: 725.2
click at [1208, 668] on textarea "يمكنك حجز موعد عن طريق التطبيق او الرقم الموحد 920012222" at bounding box center [810, 677] width 803 height 40
type textarea "في عدة دكاترة تخصص الجهاز الهضمي"
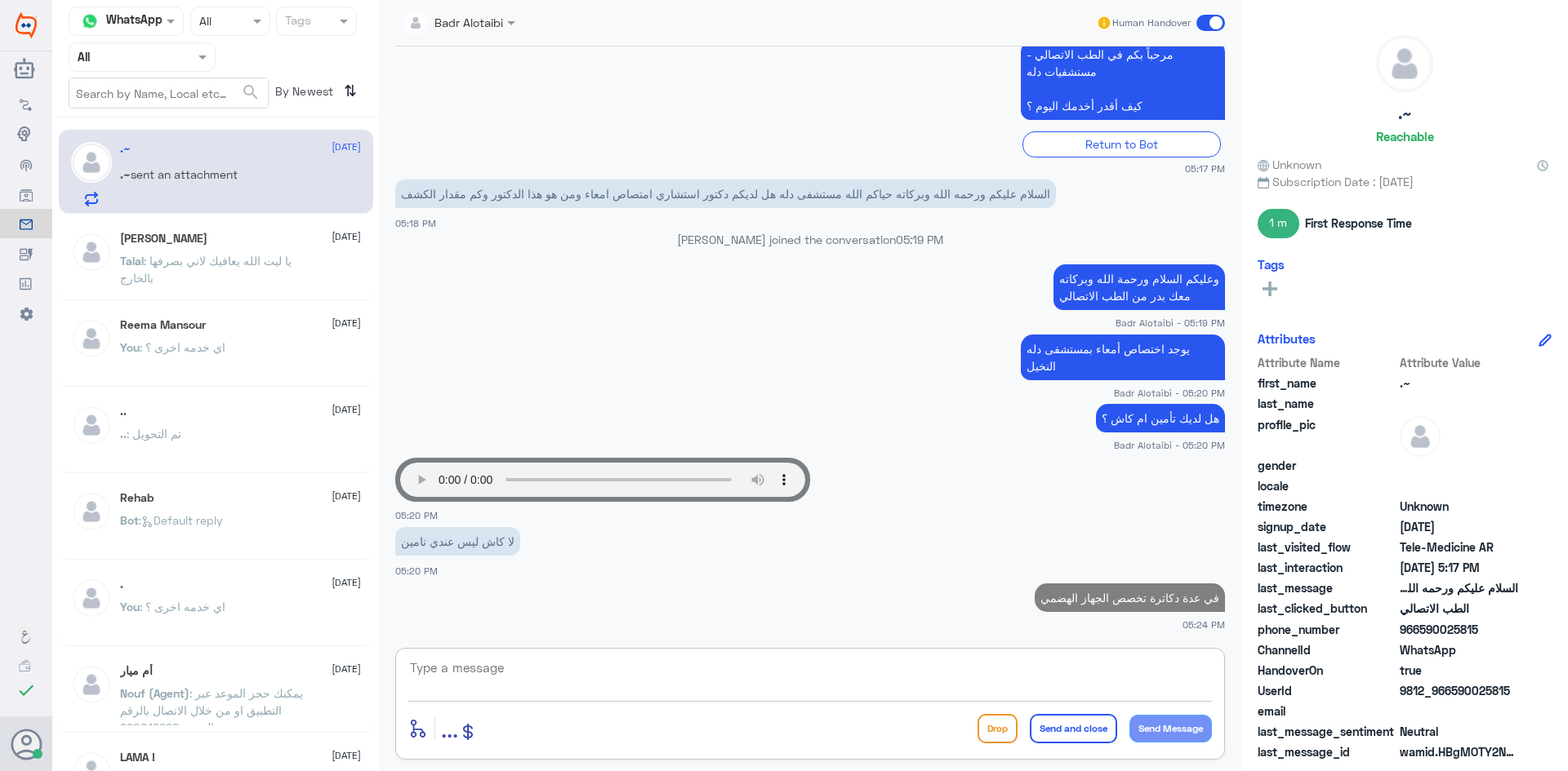
paste textarea "يمكنك حجز موعد عن طريق التطبيق او الرقم الموحد 920012222"
type textarea "يمكنك حجز موعد عن طريق التطبيق او الرقم الموحد 920012222"
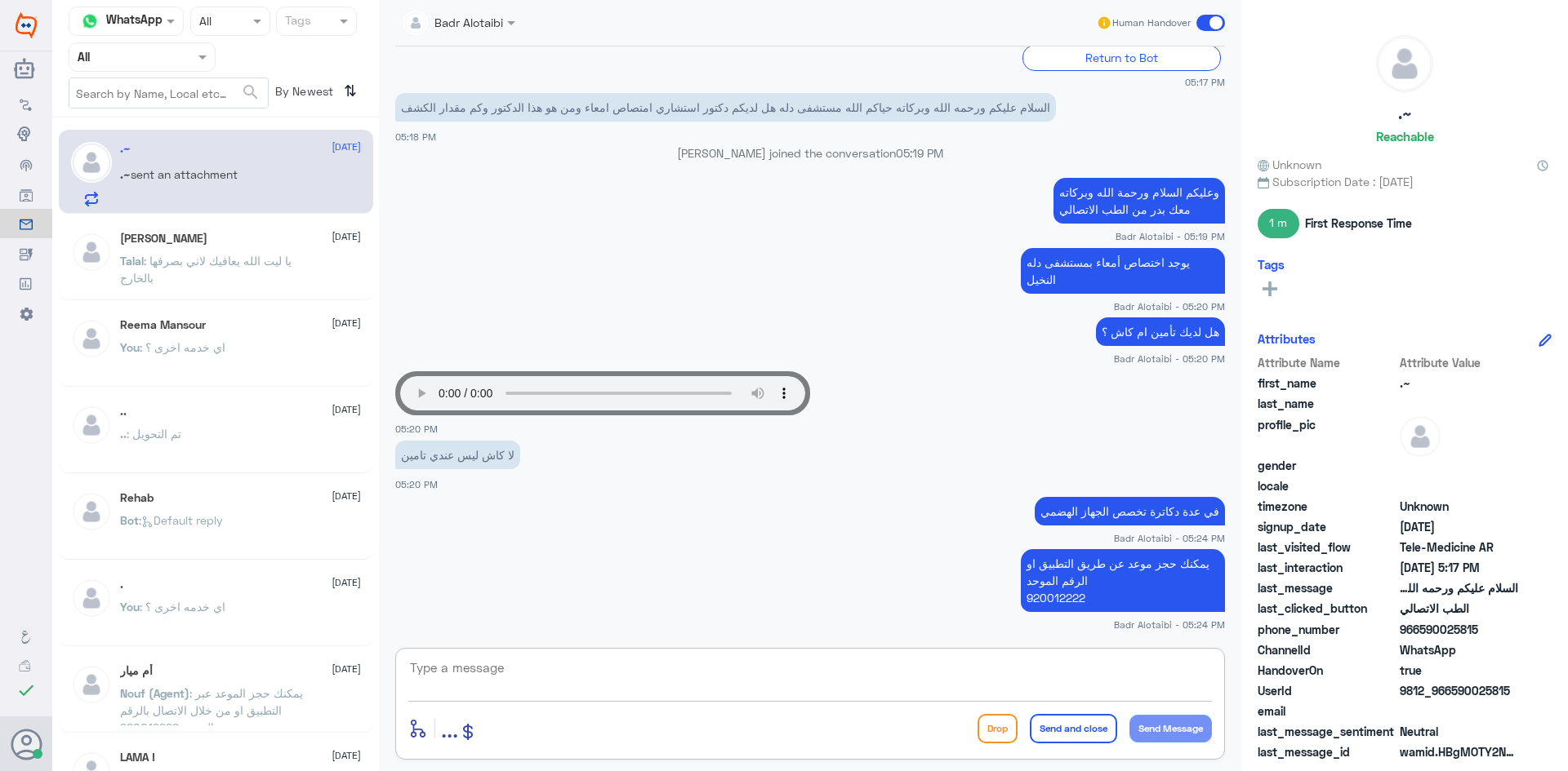
paste textarea "يمكنك تسجيل دخولك للتطبيق، واختر أيقونة "استشارة فورية" لطلب صرف الأدوية، أو إج…"
type textarea "يمكنك تسجيل دخولك للتطبيق، واختر أيقونة "استشارة فورية" لطلب صرف الأدوية، أو إج…"
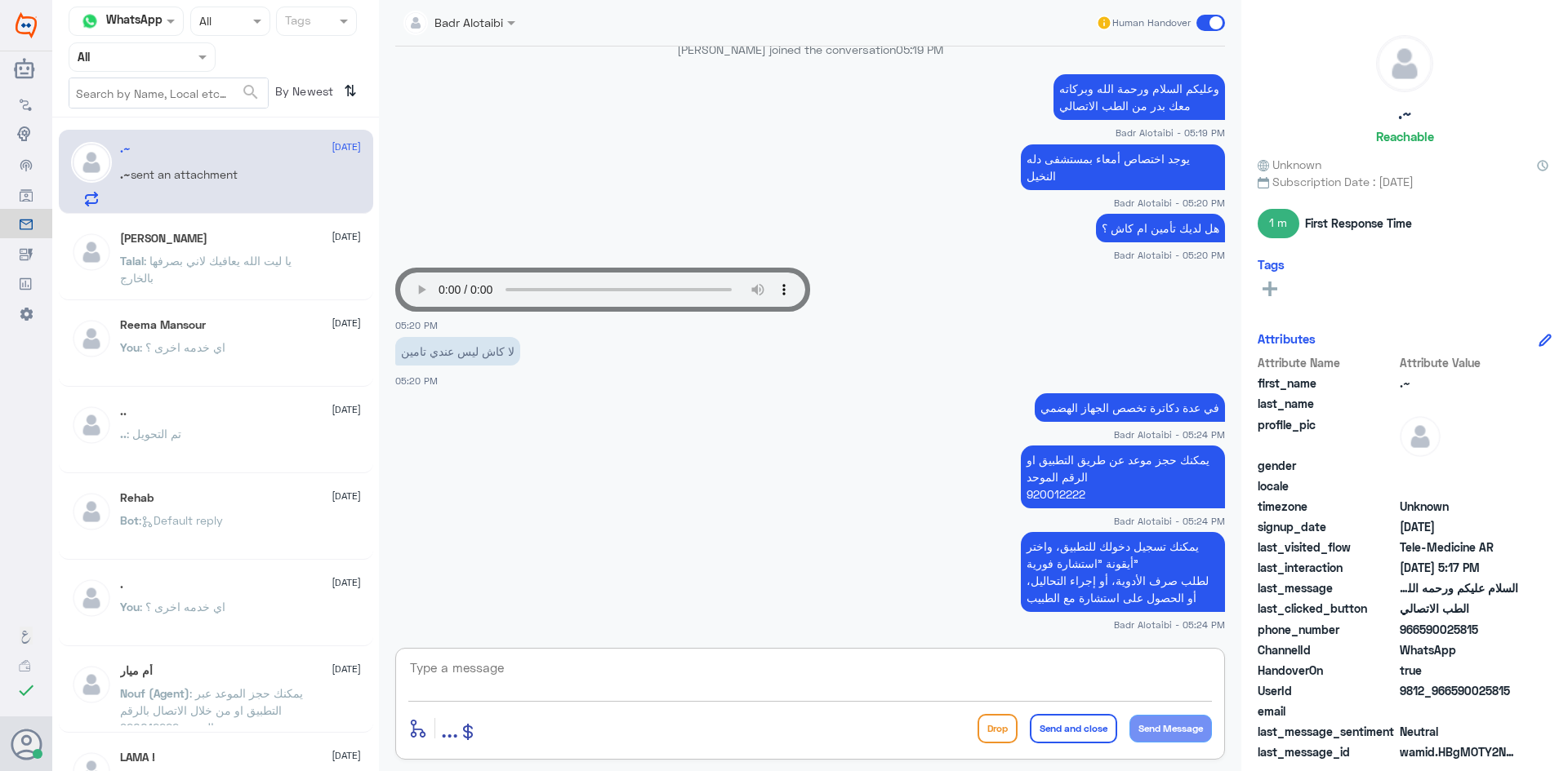
scroll to position [593, 0]
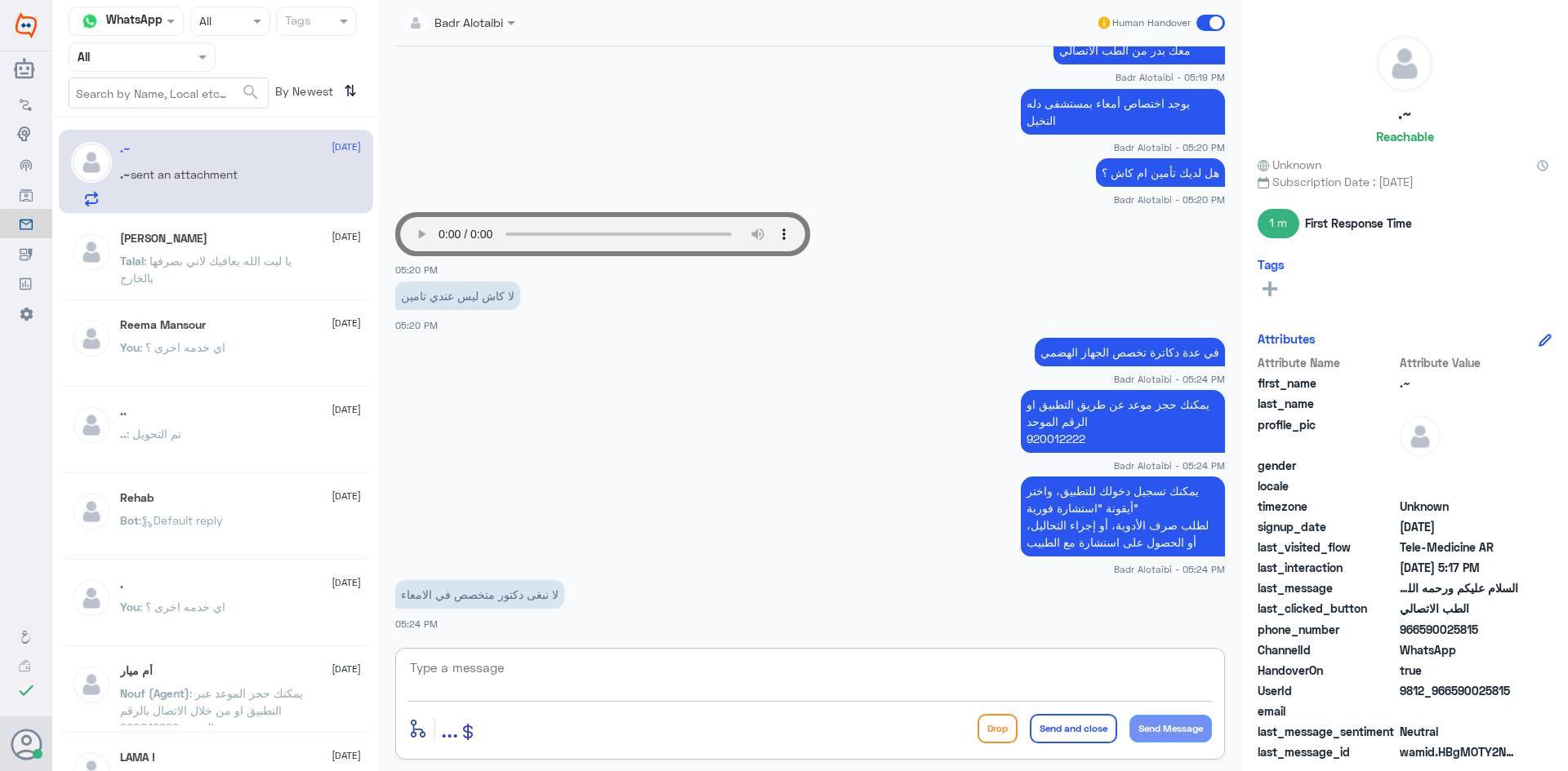
click at [726, 683] on textarea at bounding box center [810, 677] width 803 height 40
type textarea "نعم يوجد"
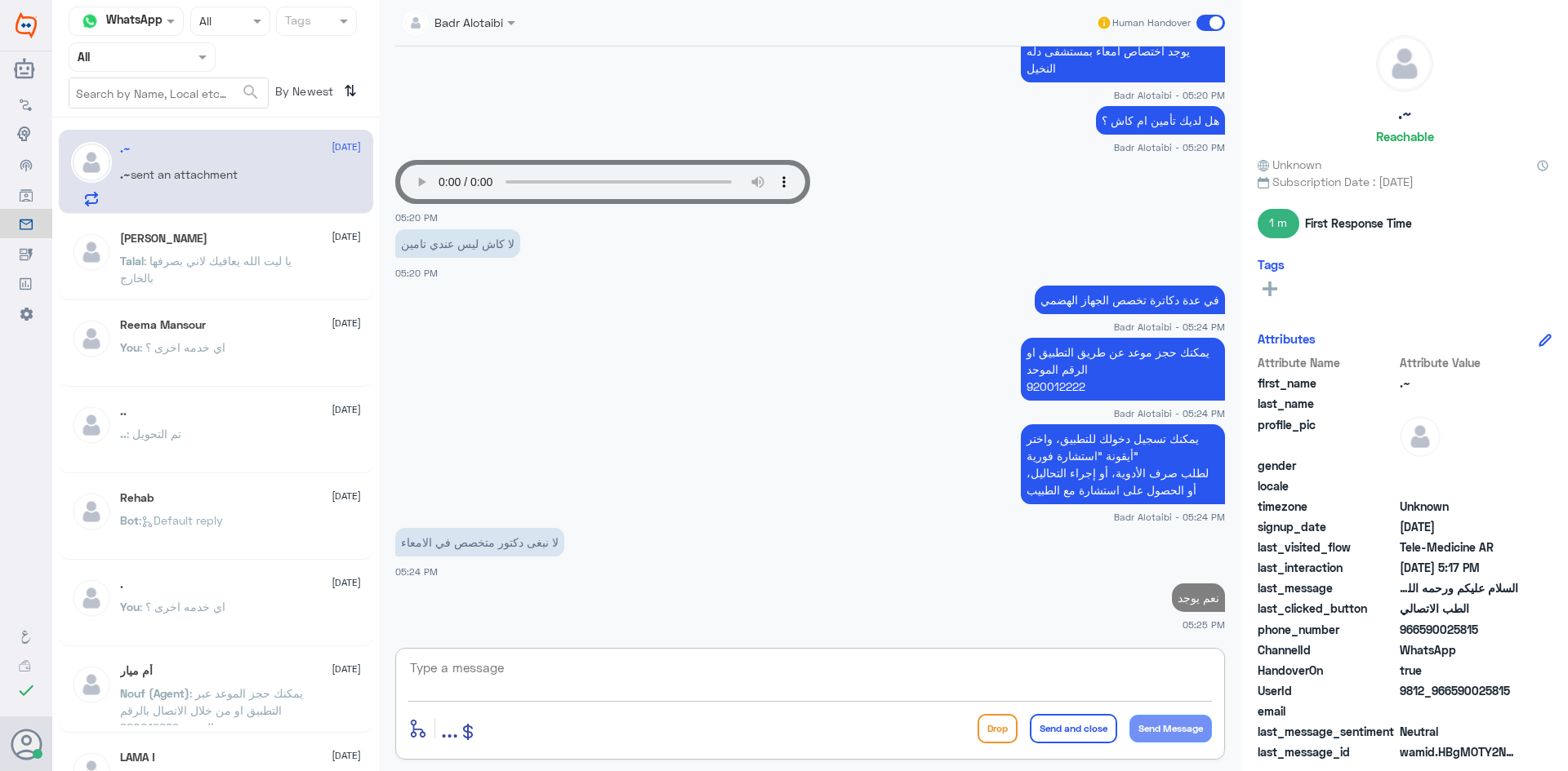
click at [1005, 681] on textarea at bounding box center [810, 677] width 803 height 40
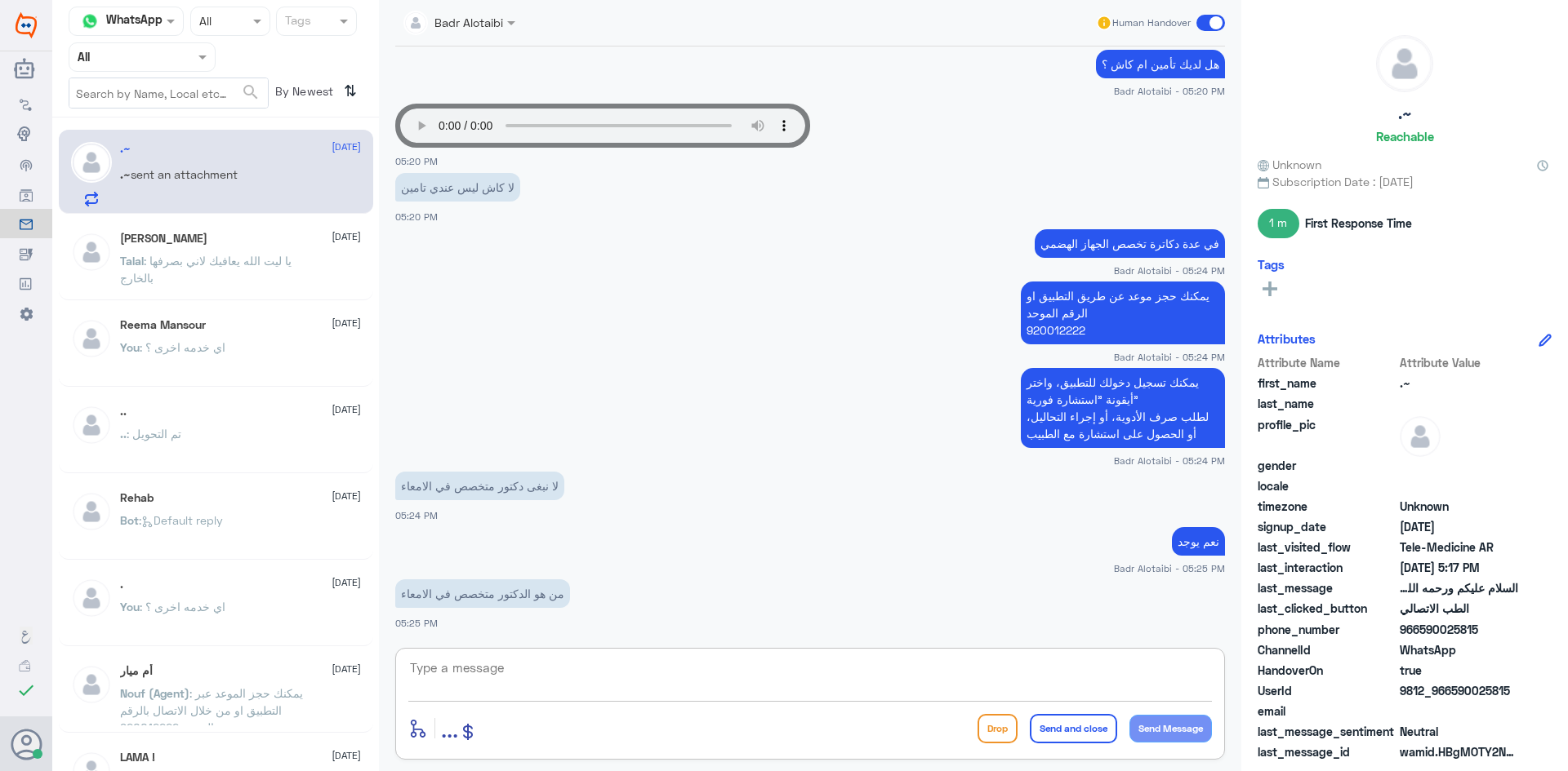
click at [970, 683] on textarea at bounding box center [810, 677] width 803 height 40
type textarea "م"
type textarea "د [PERSON_NAME] , [PERSON_NAME] . [PERSON_NAME]"
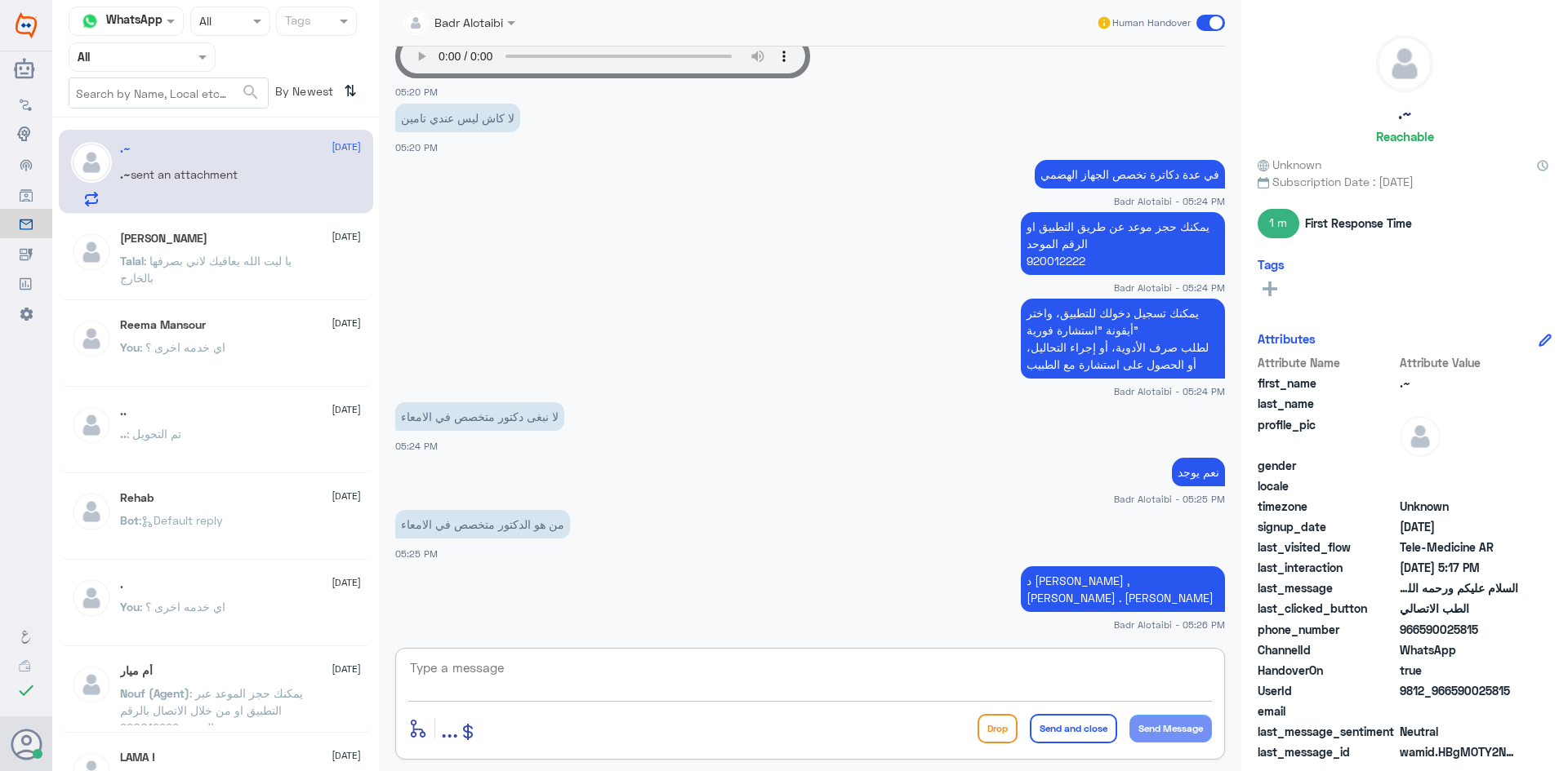
click at [1200, 25] on span at bounding box center [1211, 23] width 28 height 17
click at [0, 0] on input "checkbox" at bounding box center [0, 0] width 0 height 0
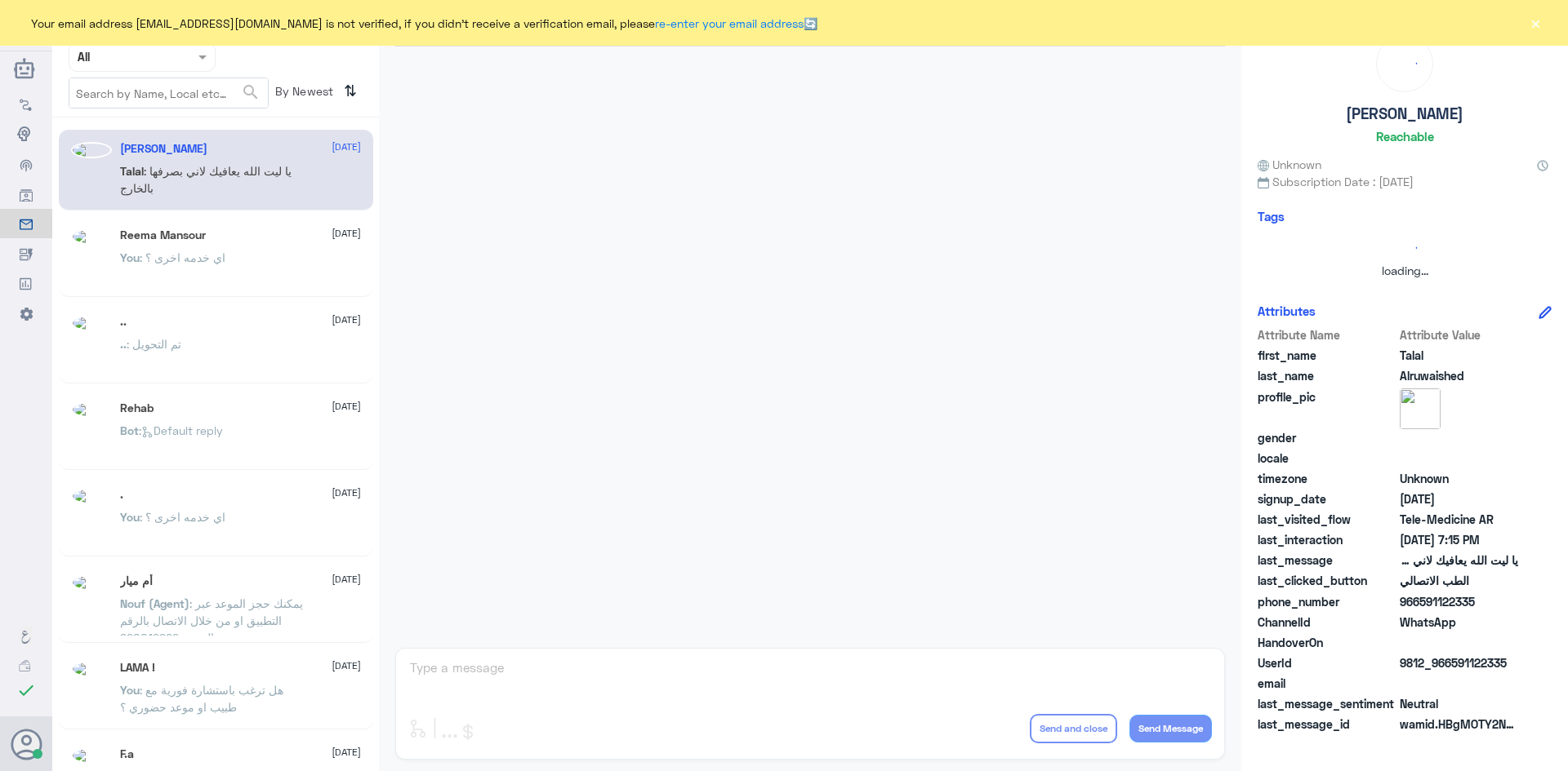
click at [1531, 16] on button "×" at bounding box center [1535, 23] width 17 height 17
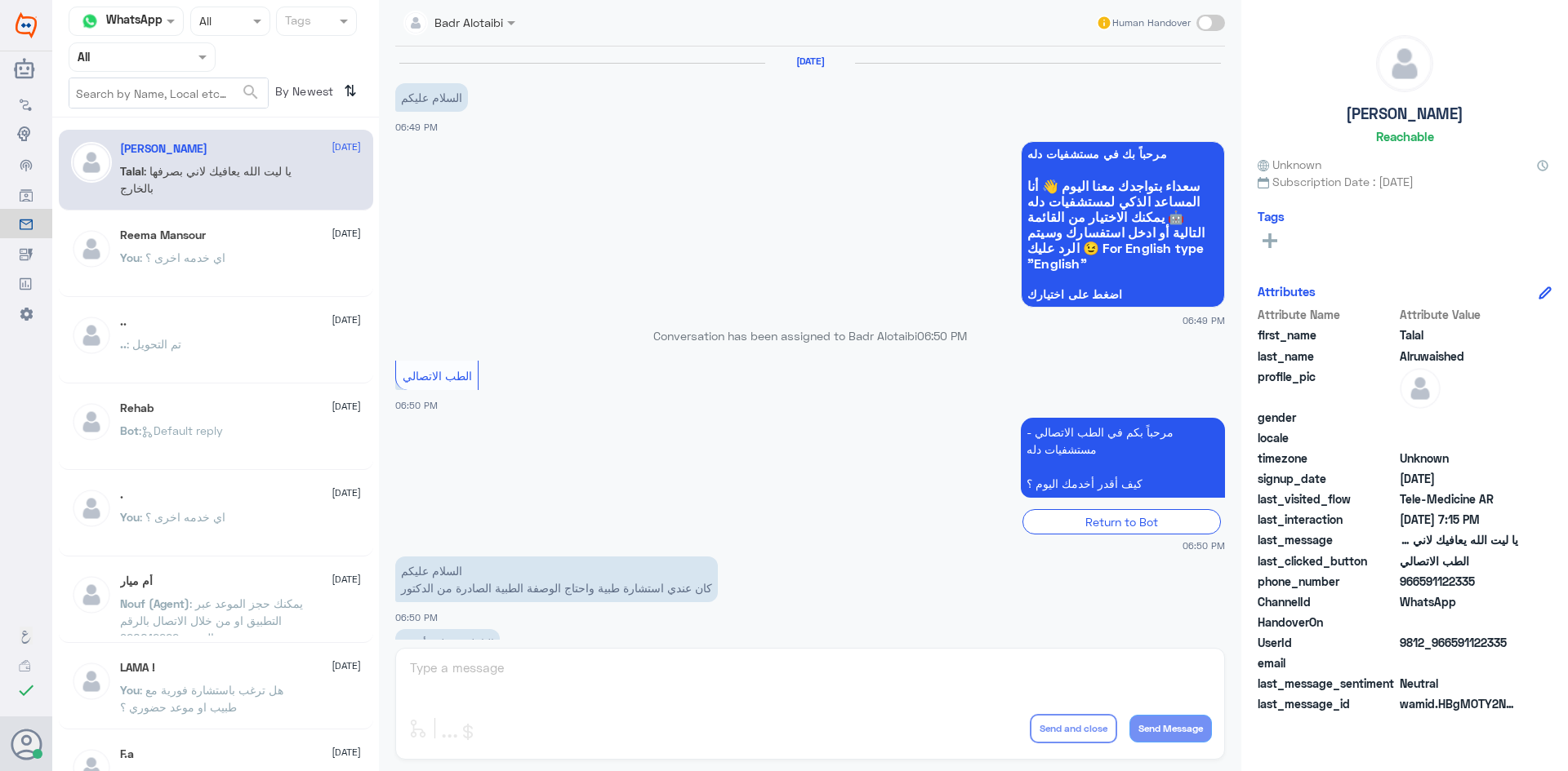
scroll to position [372, 0]
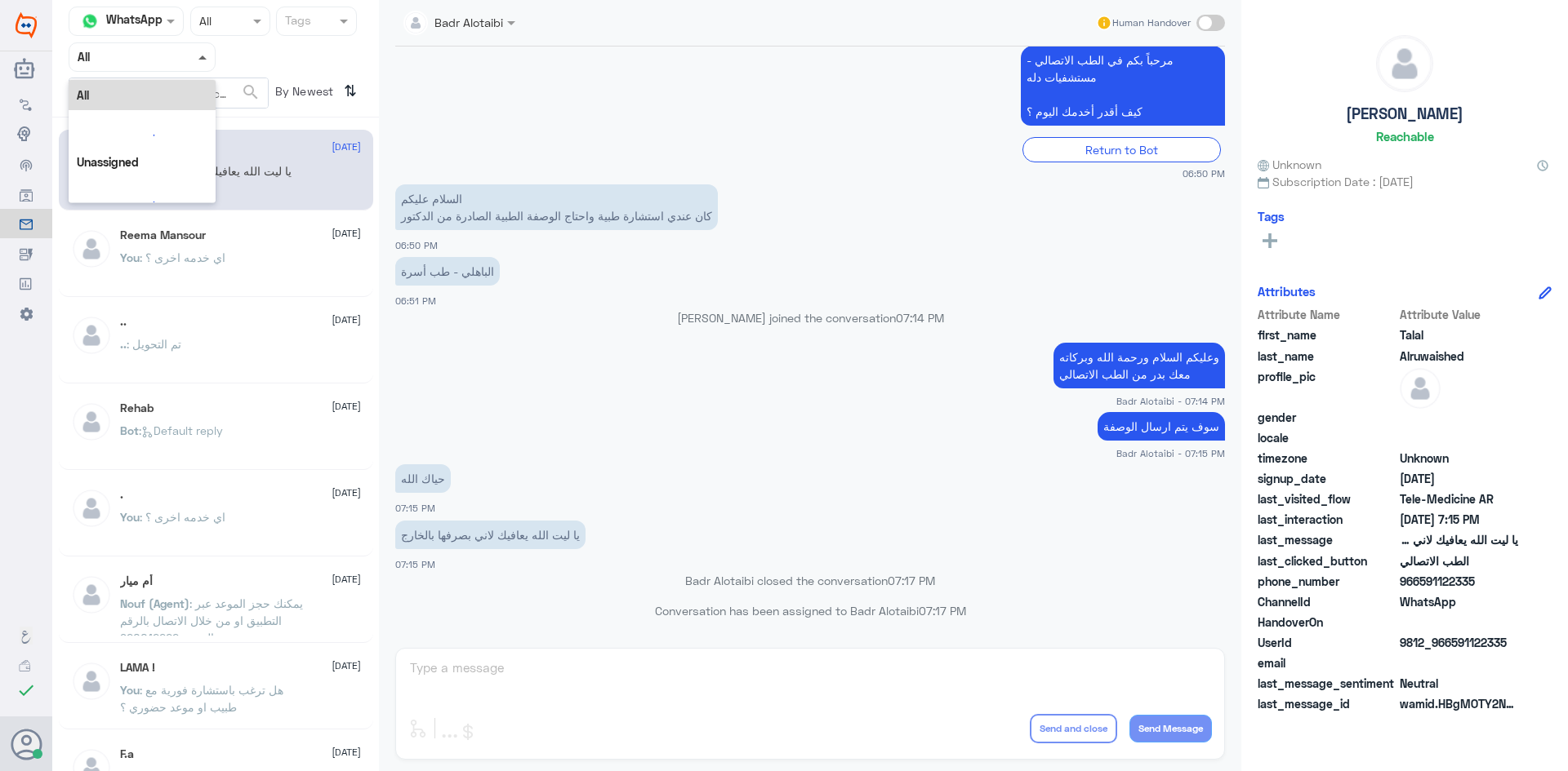
click at [204, 59] on span at bounding box center [205, 57] width 20 height 18
click at [190, 120] on div "Unassigned" at bounding box center [142, 128] width 147 height 38
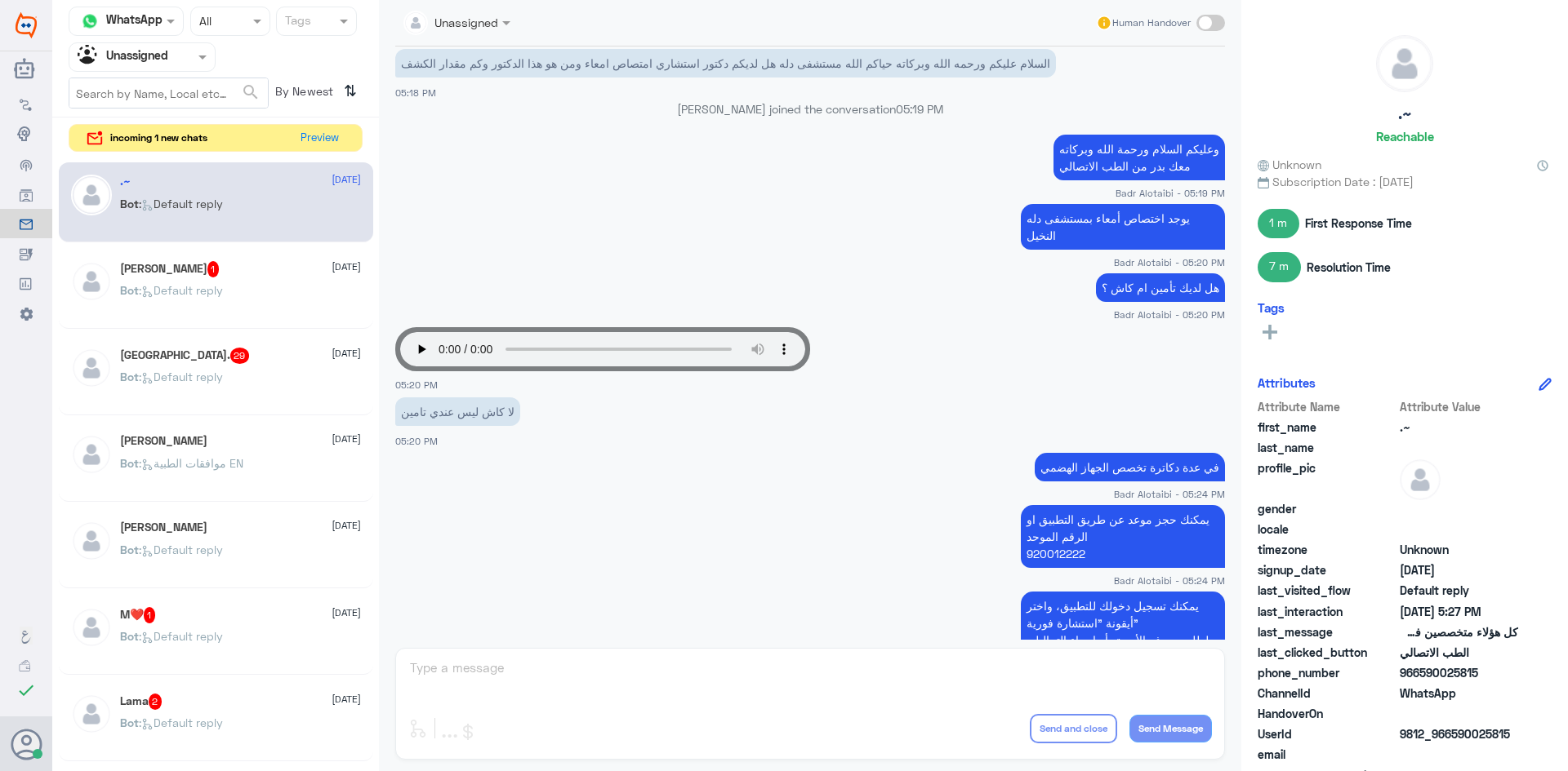
scroll to position [506, 0]
click at [175, 58] on div at bounding box center [142, 57] width 145 height 18
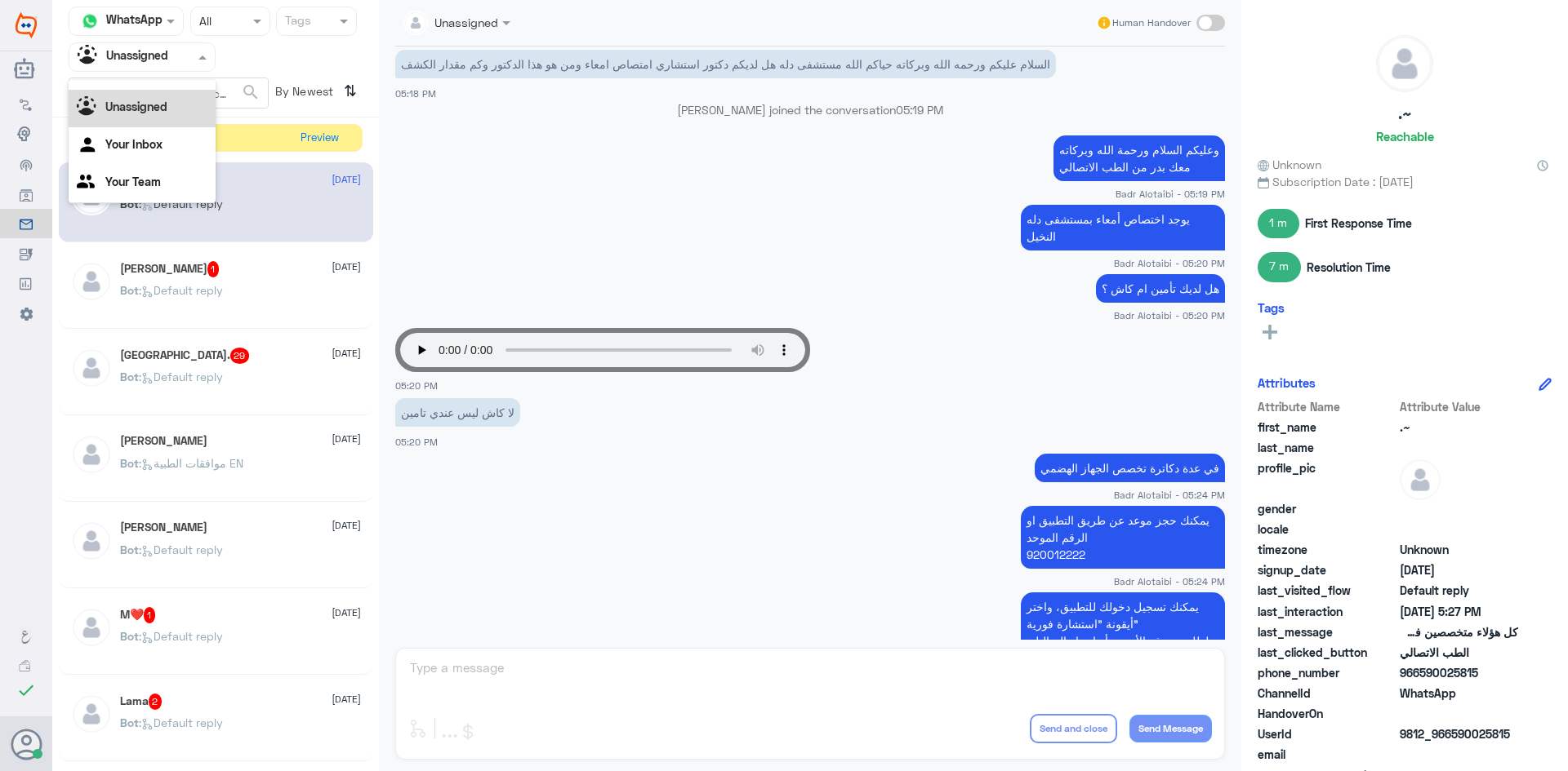
scroll to position [0, 0]
click at [159, 86] on div "All" at bounding box center [142, 95] width 147 height 30
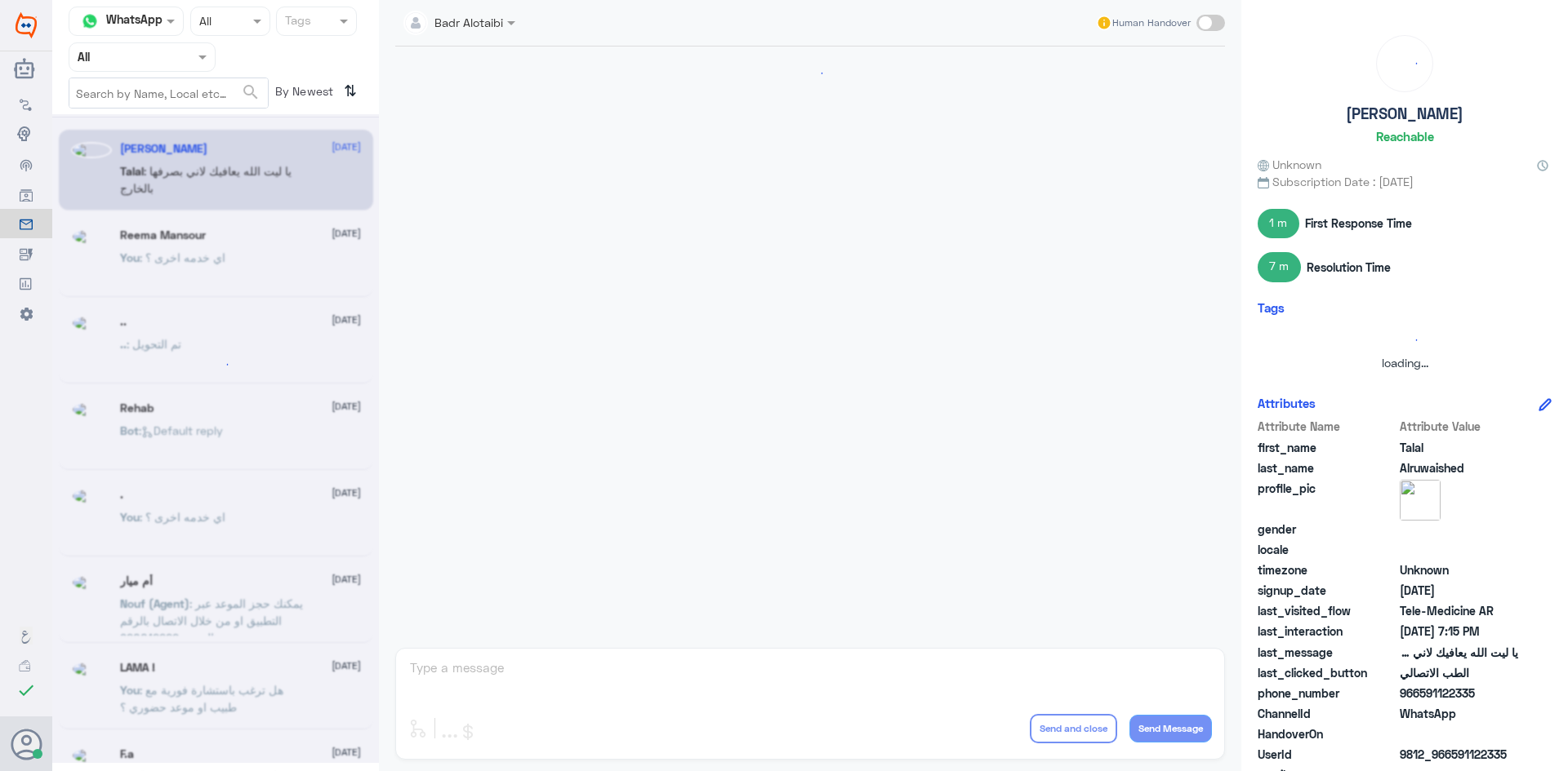
scroll to position [372, 0]
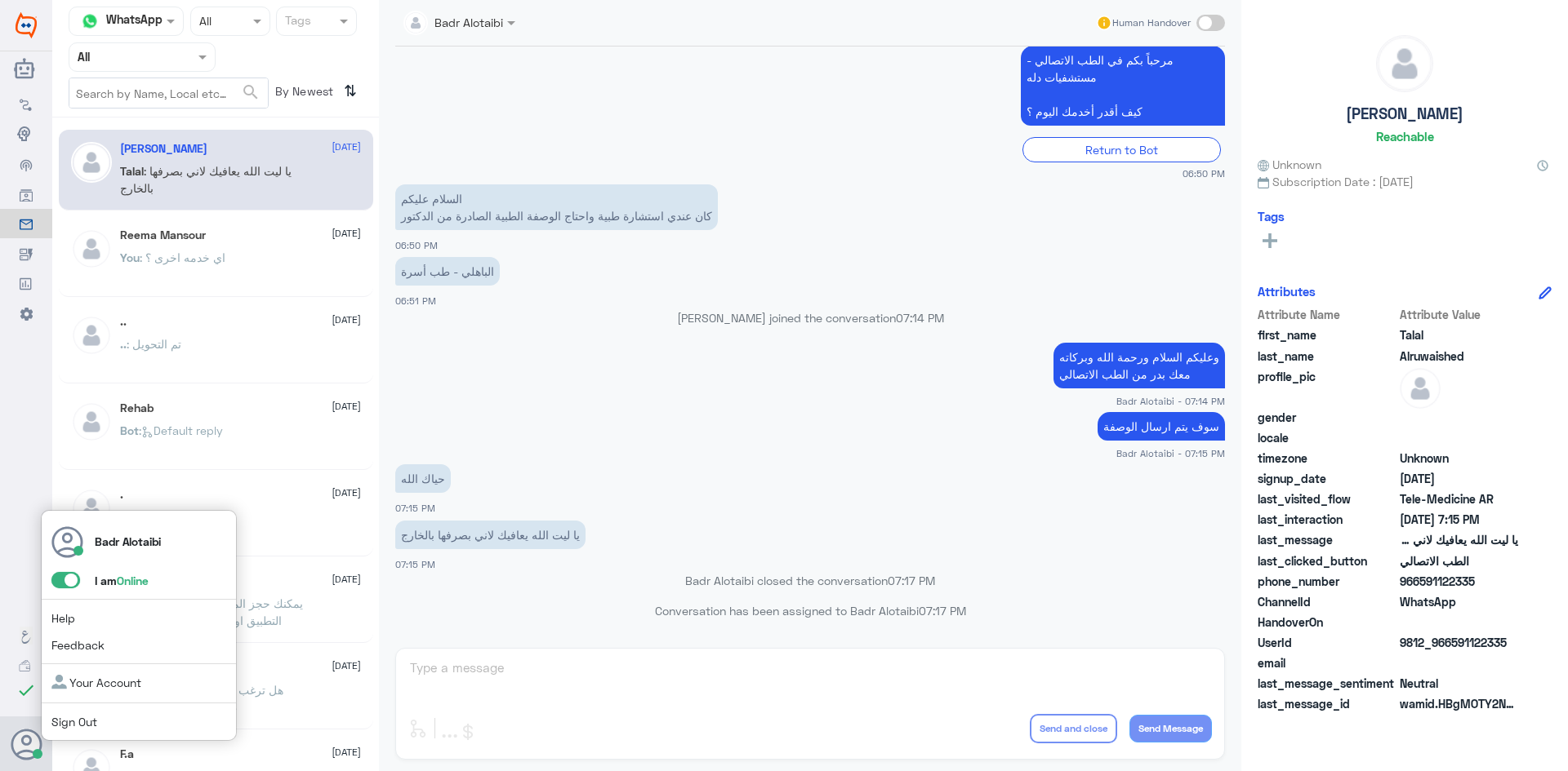
click at [68, 582] on span at bounding box center [66, 581] width 28 height 17
click at [0, 0] on input "checkbox" at bounding box center [0, 0] width 0 height 0
